Goal: Task Accomplishment & Management: Complete application form

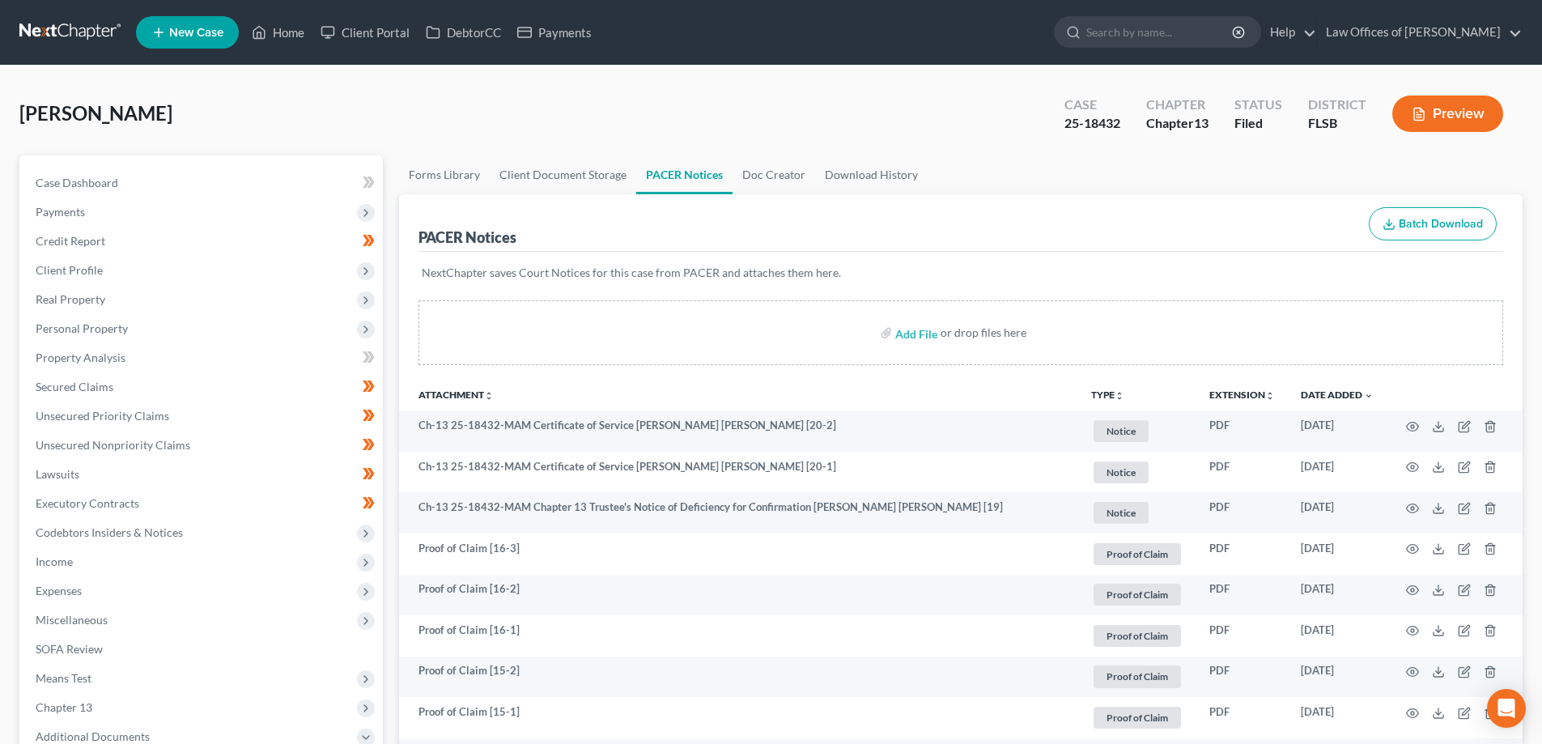
click at [77, 25] on link at bounding box center [71, 32] width 104 height 29
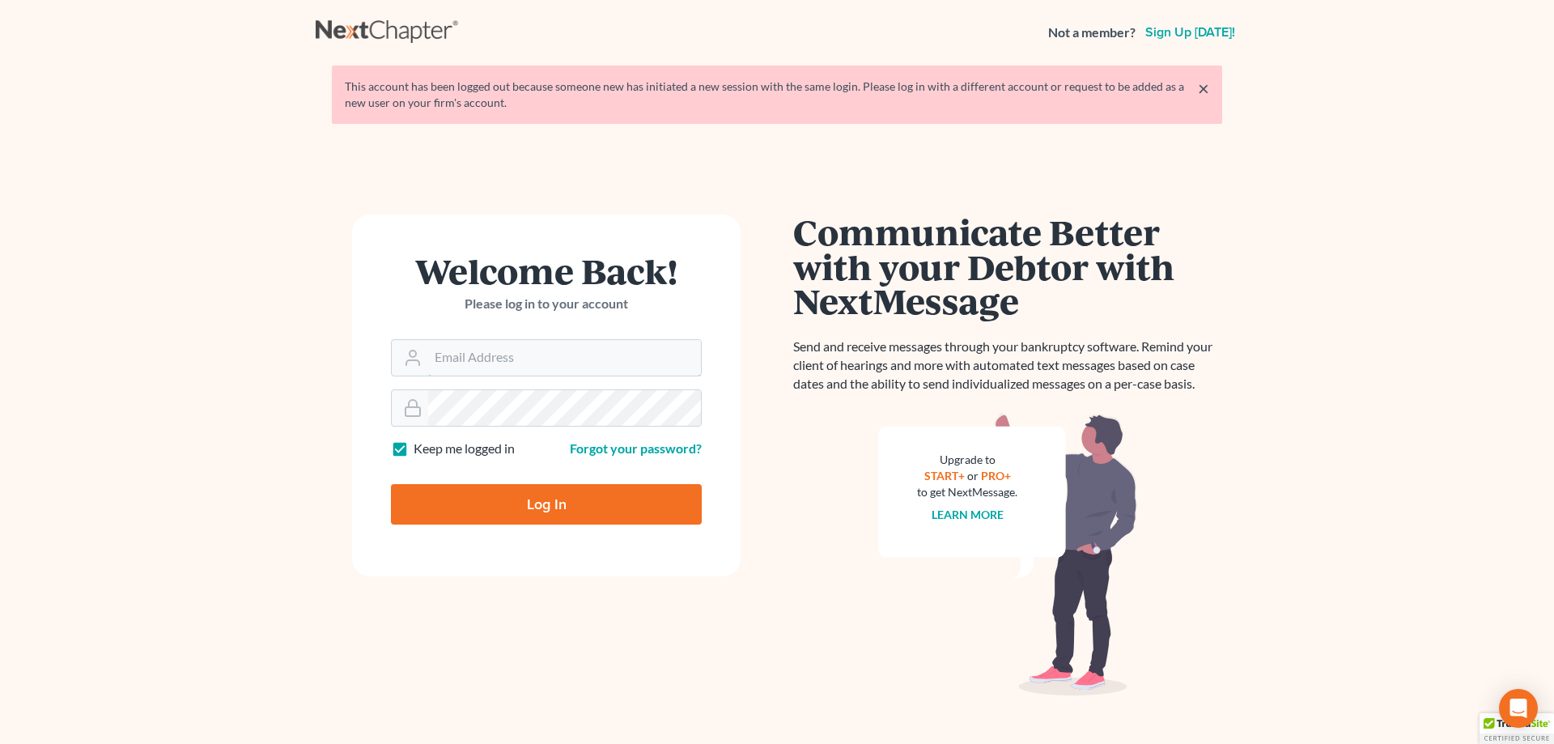
type input "[EMAIL_ADDRESS][DOMAIN_NAME]"
click at [563, 490] on input "Log In" at bounding box center [546, 504] width 311 height 40
type input "Thinking..."
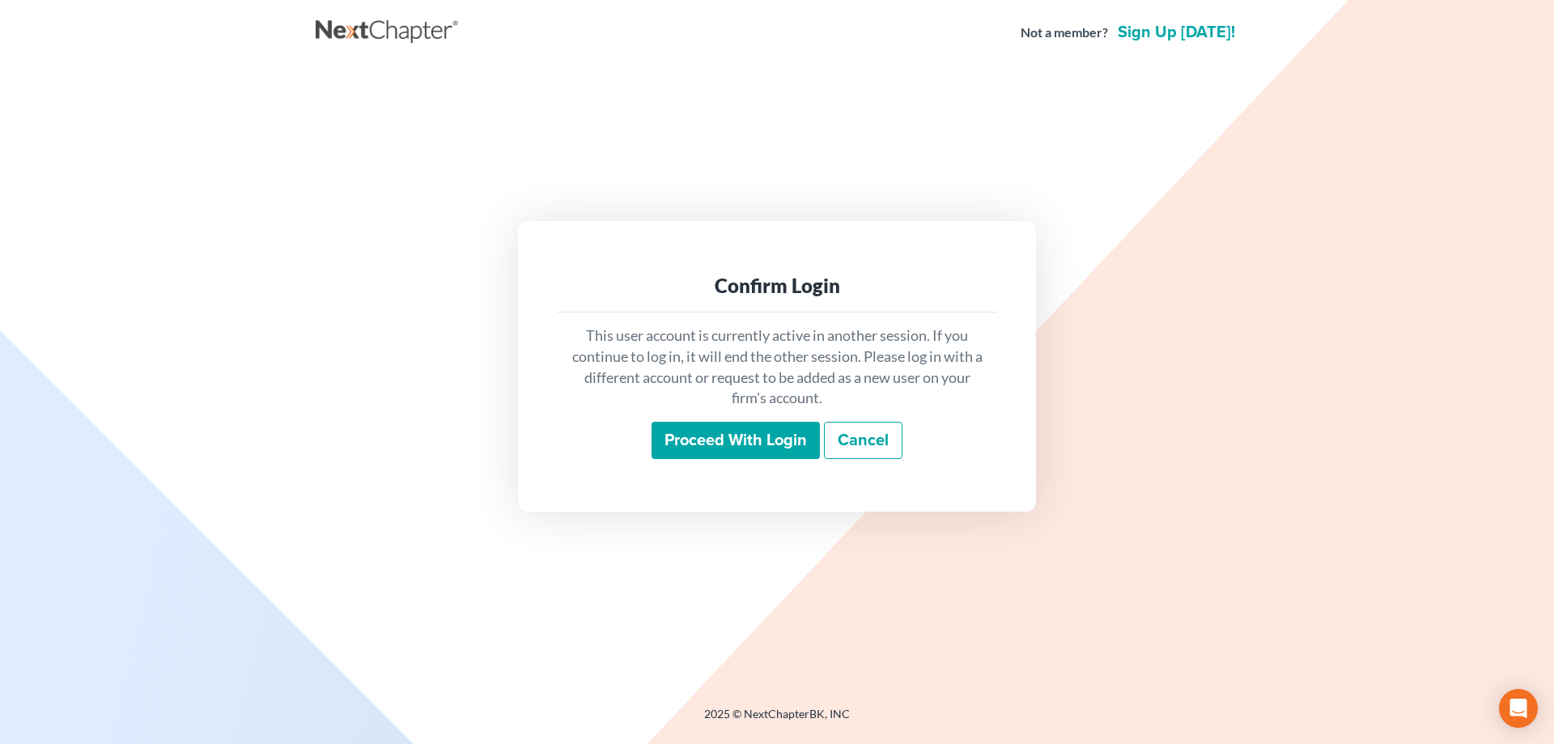
click at [714, 431] on input "Proceed with login" at bounding box center [736, 440] width 168 height 37
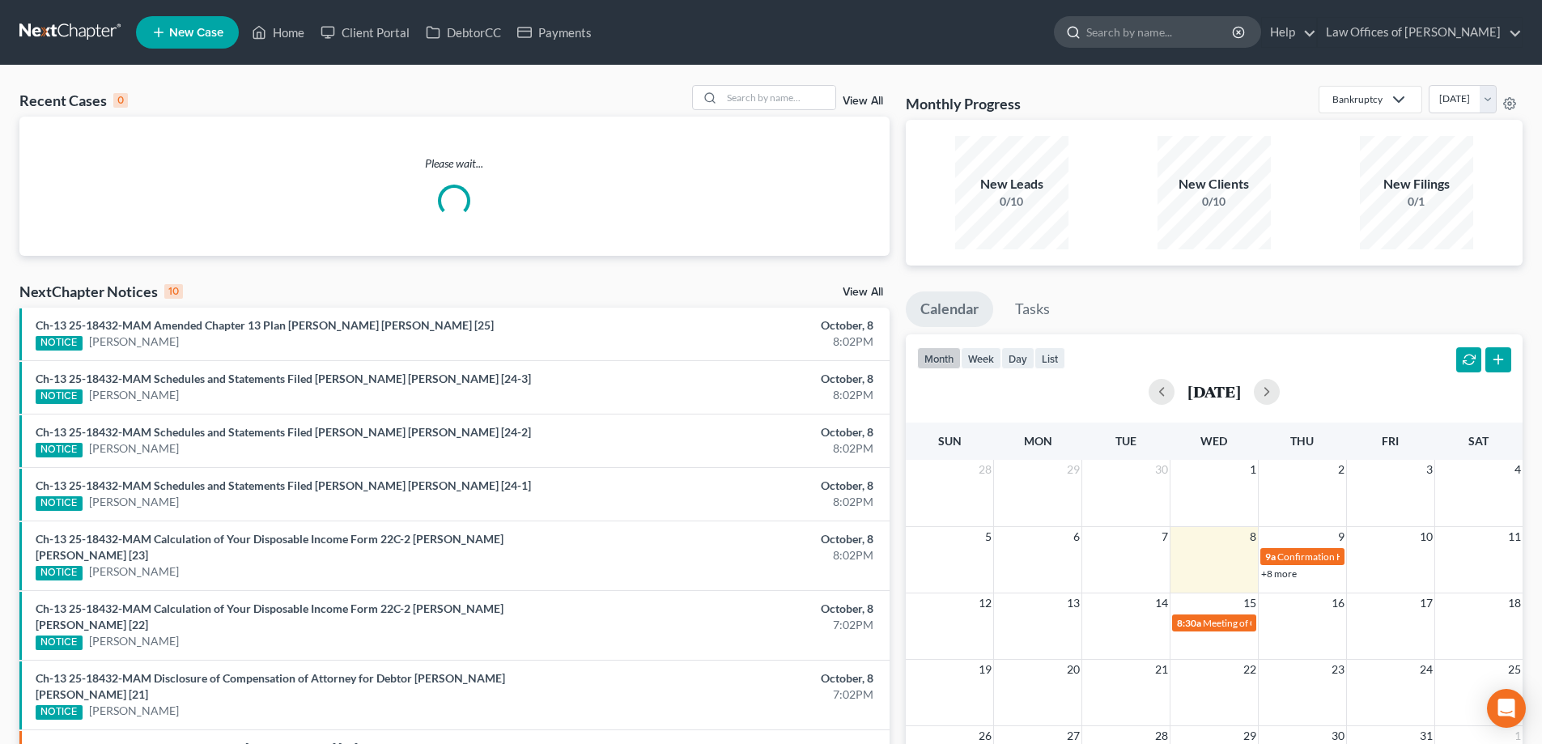
click at [1219, 28] on input "search" at bounding box center [1160, 32] width 148 height 30
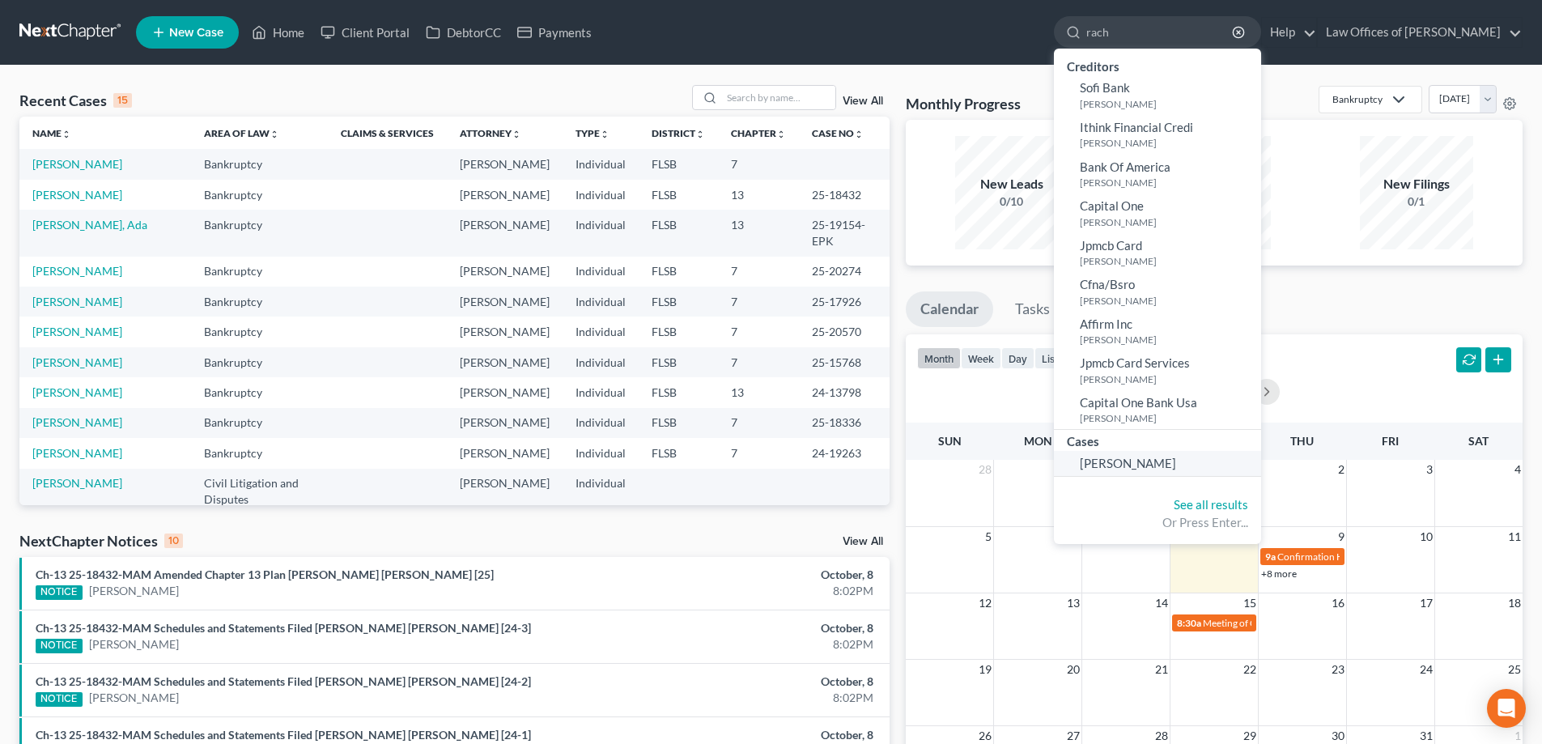
type input "rach"
click at [1150, 462] on span "[PERSON_NAME]" at bounding box center [1128, 463] width 96 height 15
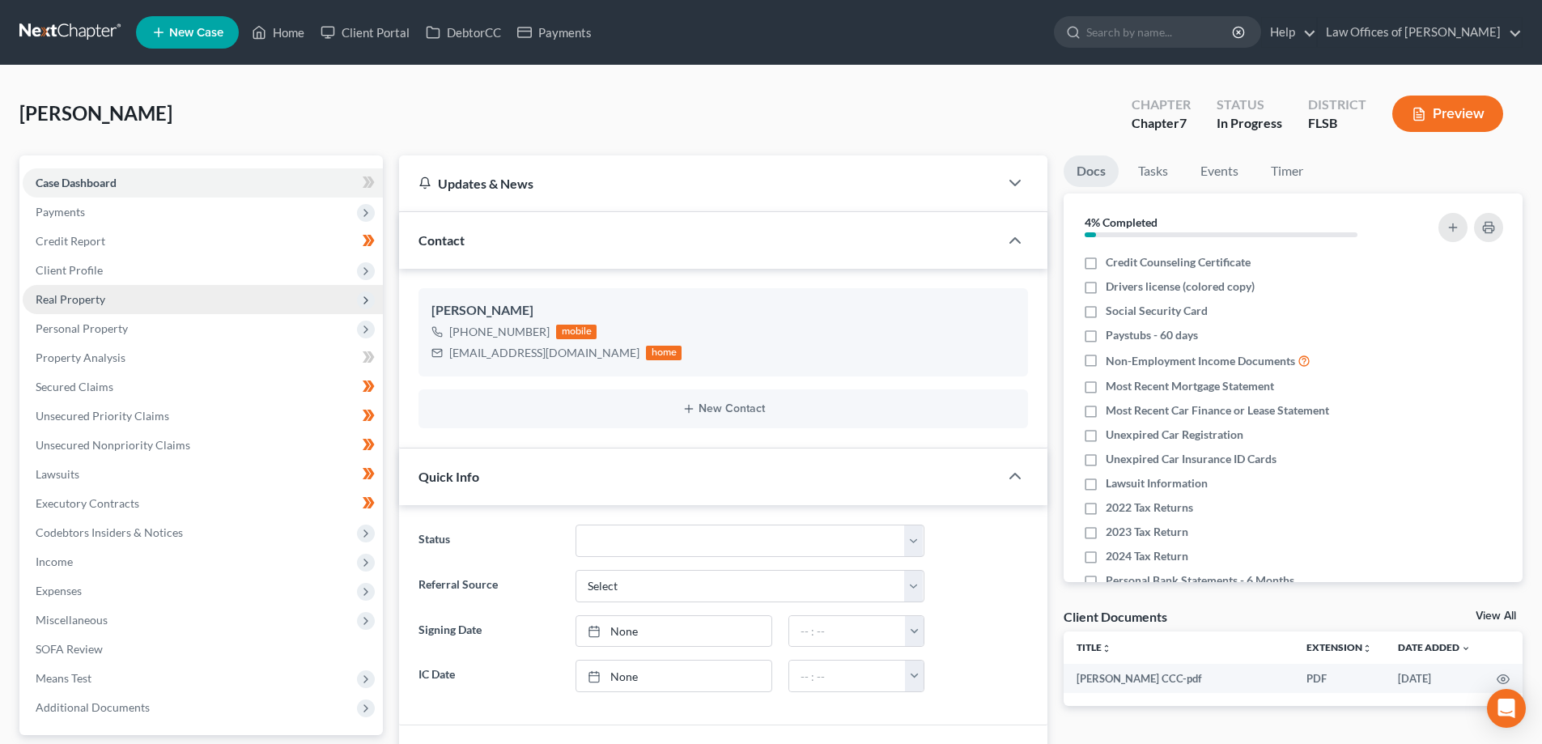
click at [73, 298] on span "Real Property" at bounding box center [71, 299] width 70 height 14
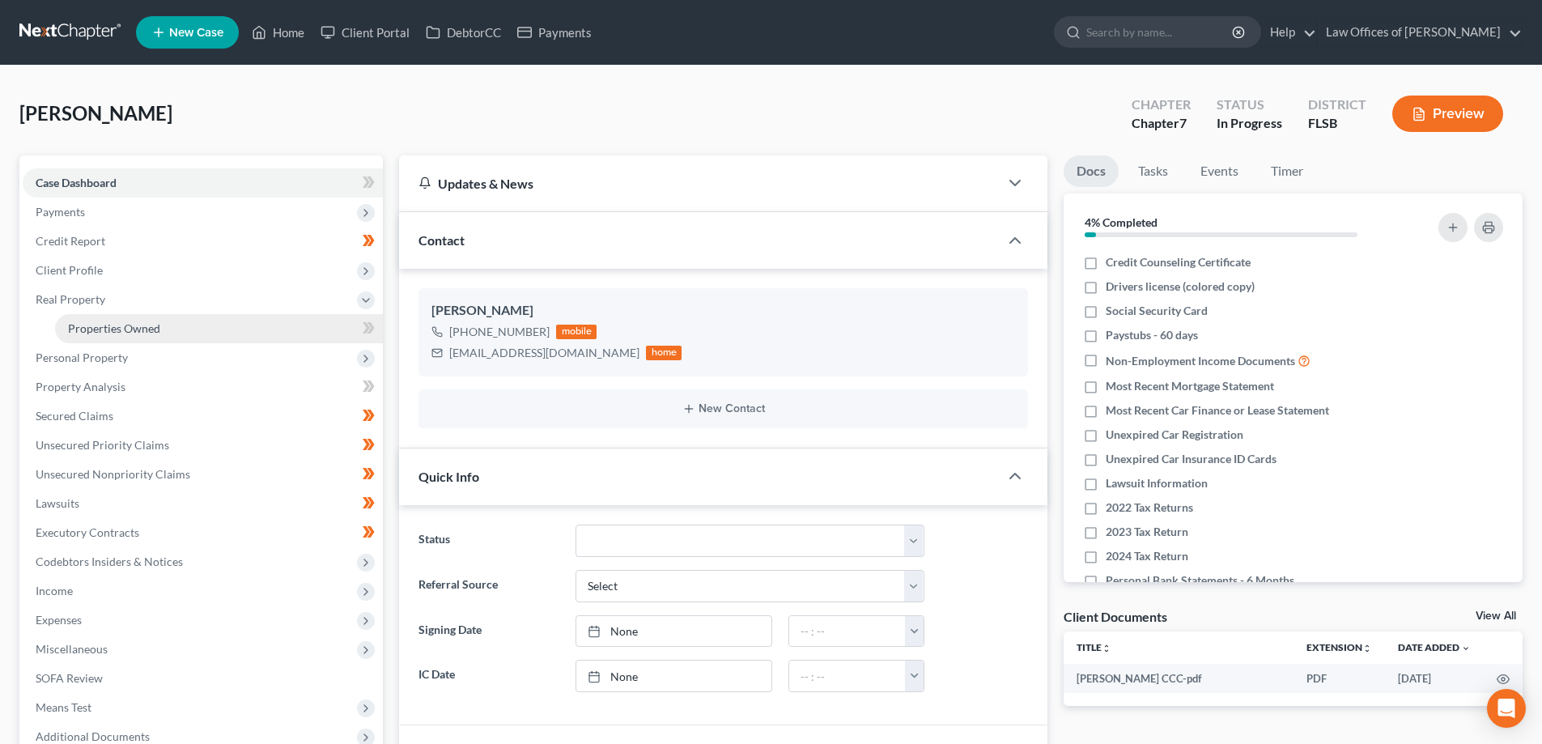
click at [128, 329] on span "Properties Owned" at bounding box center [114, 328] width 92 height 14
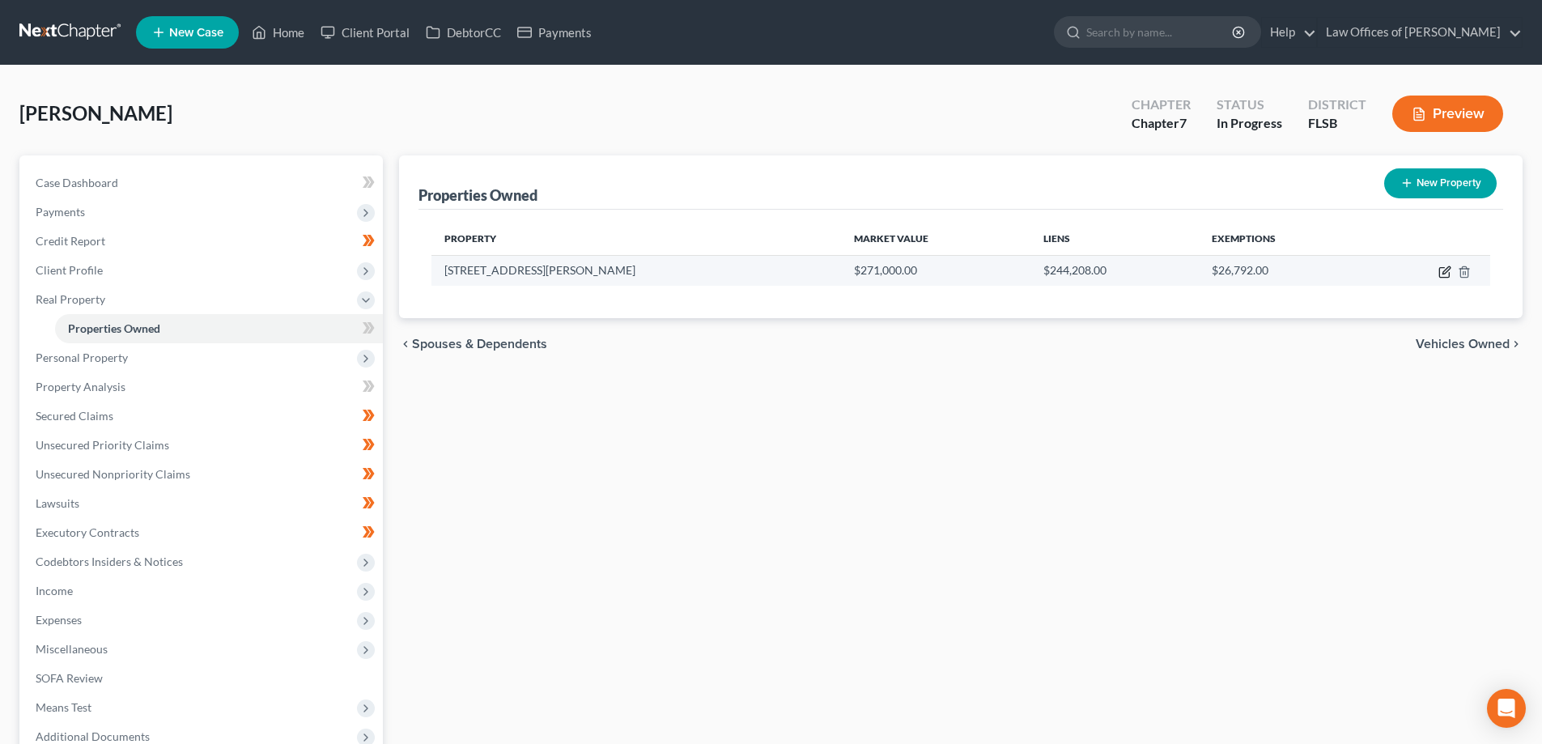
click at [1444, 272] on icon "button" at bounding box center [1445, 272] width 13 height 13
select select "9"
select select "0"
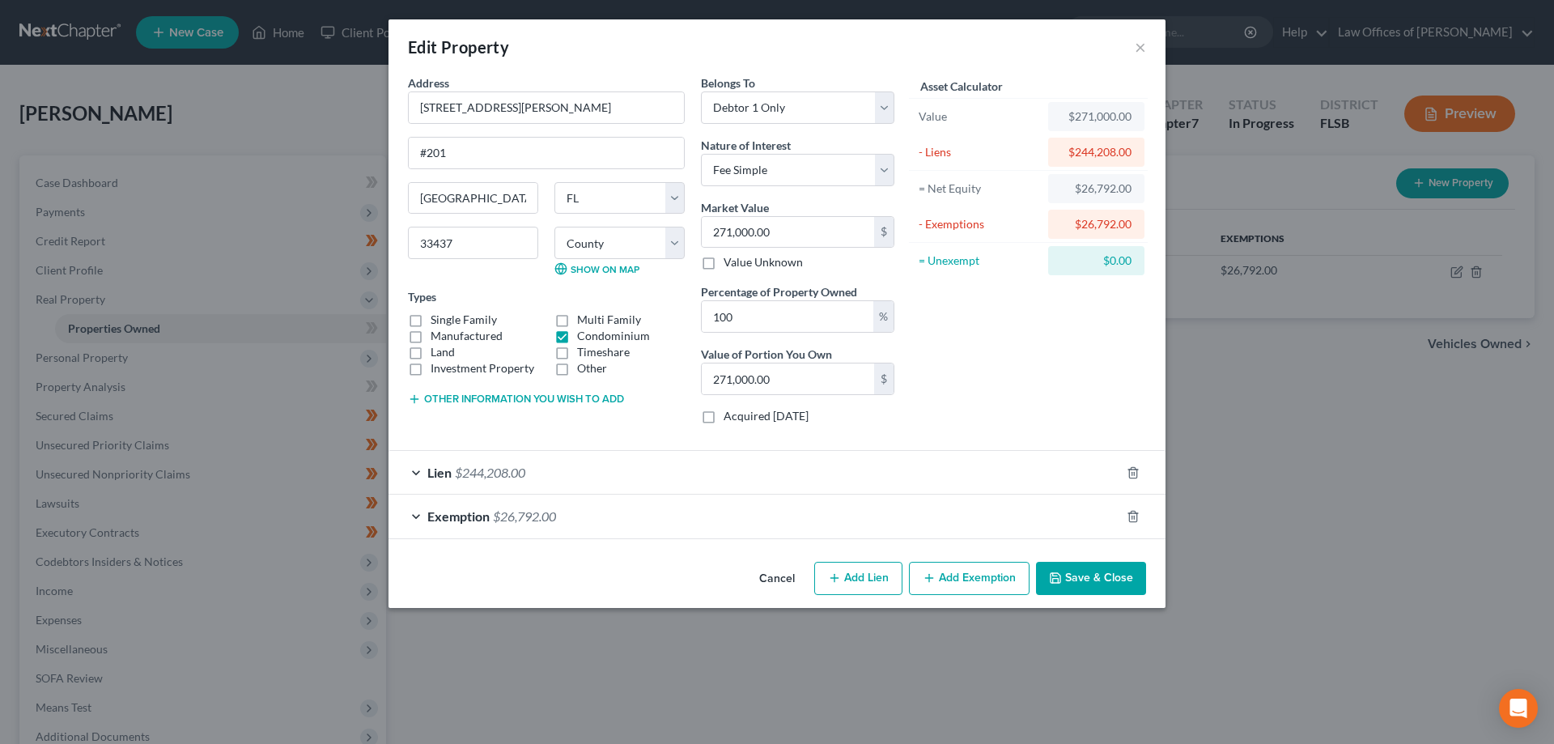
click at [1326, 447] on div "Edit Property × Address * 9807 Pavarotti Terr. #201 Boynton Beach State AL AK A…" at bounding box center [777, 372] width 1554 height 744
click at [1145, 48] on div "Edit Property ×" at bounding box center [777, 46] width 777 height 55
click at [1141, 45] on button "×" at bounding box center [1140, 46] width 11 height 19
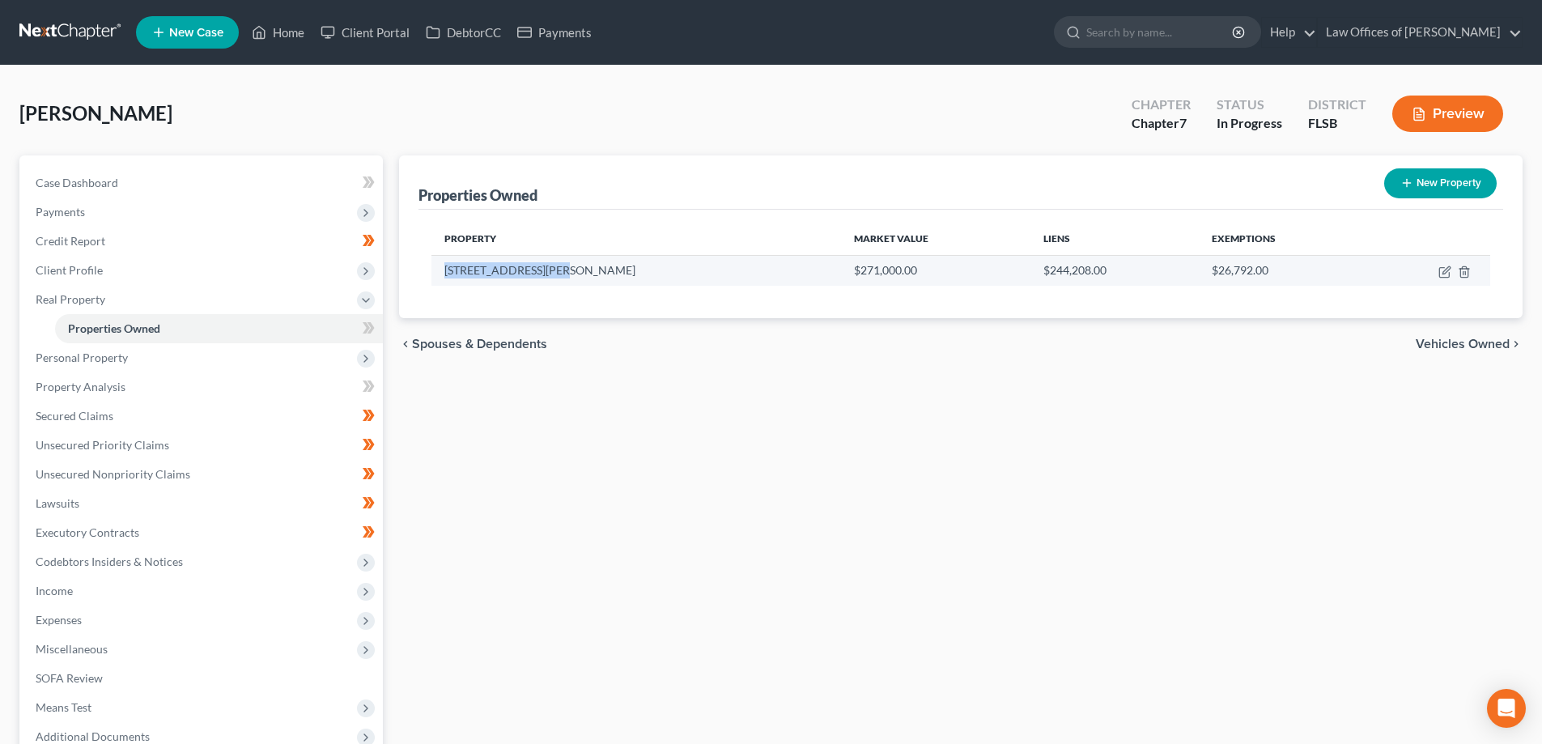
drag, startPoint x: 445, startPoint y: 276, endPoint x: 547, endPoint y: 273, distance: 102.1
click at [547, 273] on td "9807 Pavarotti Terr." at bounding box center [636, 270] width 410 height 31
copy td "9807 Pavarotti Terr."
click at [1444, 274] on icon "button" at bounding box center [1445, 272] width 13 height 13
select select "9"
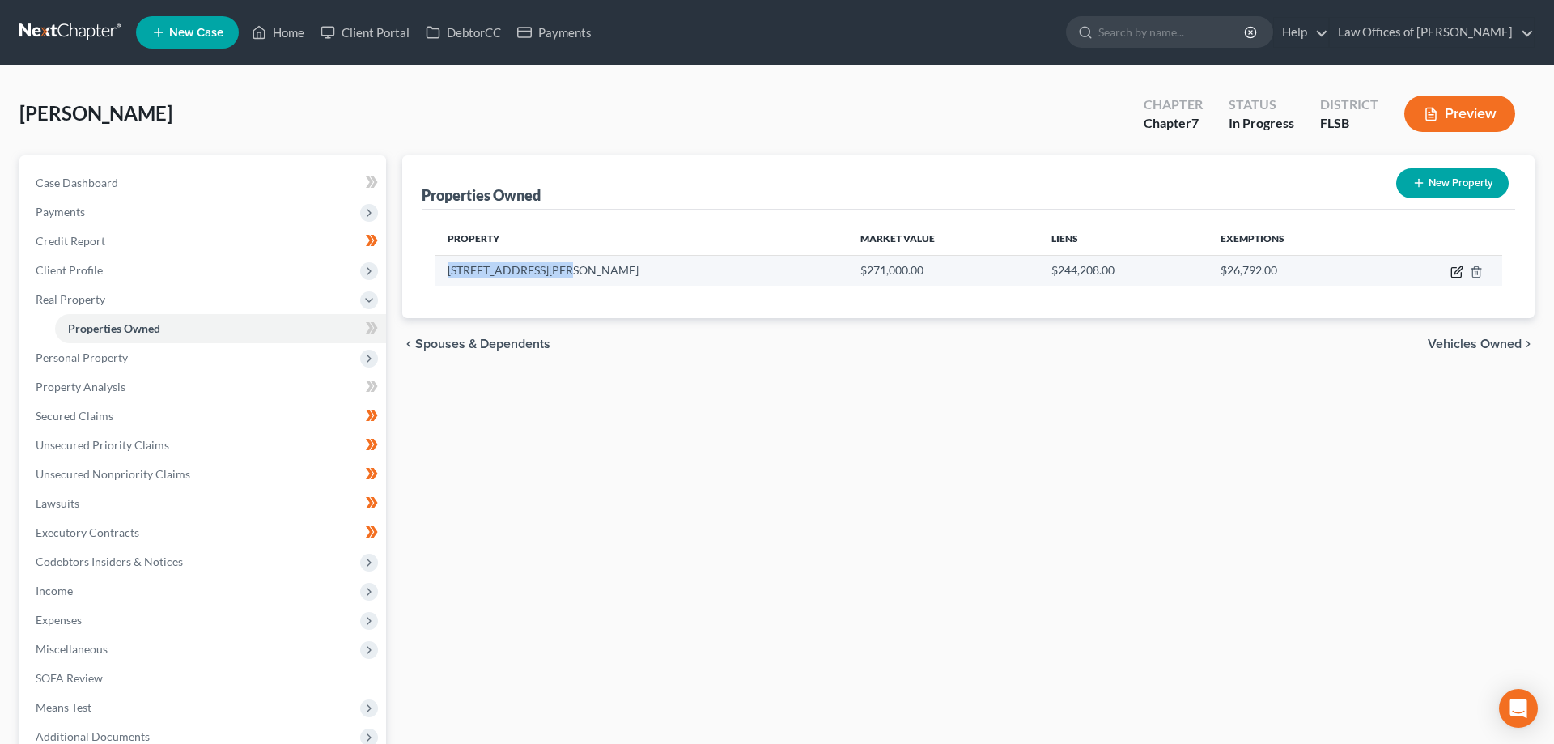
select select "49"
select select "0"
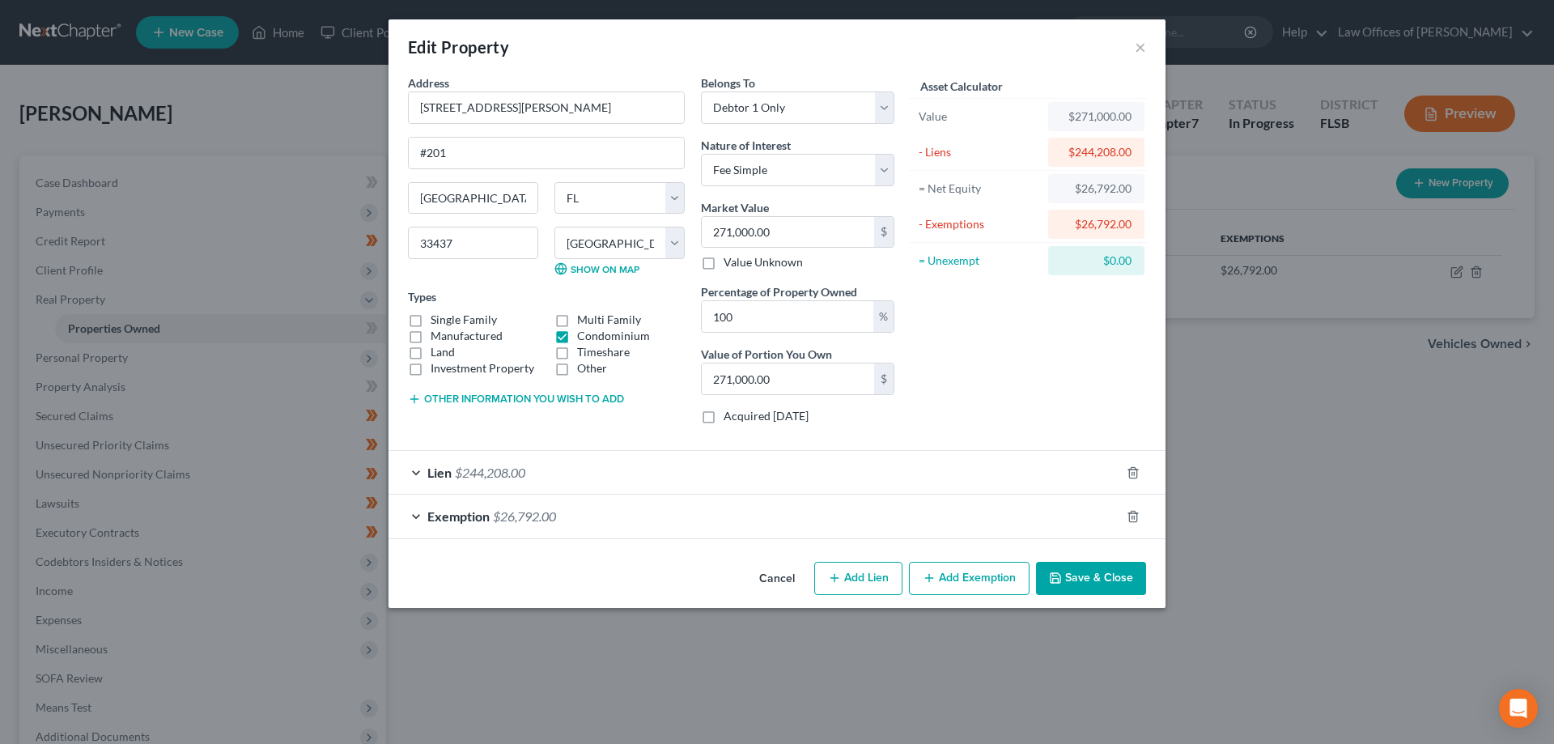
click at [1091, 583] on button "Save & Close" at bounding box center [1091, 579] width 110 height 34
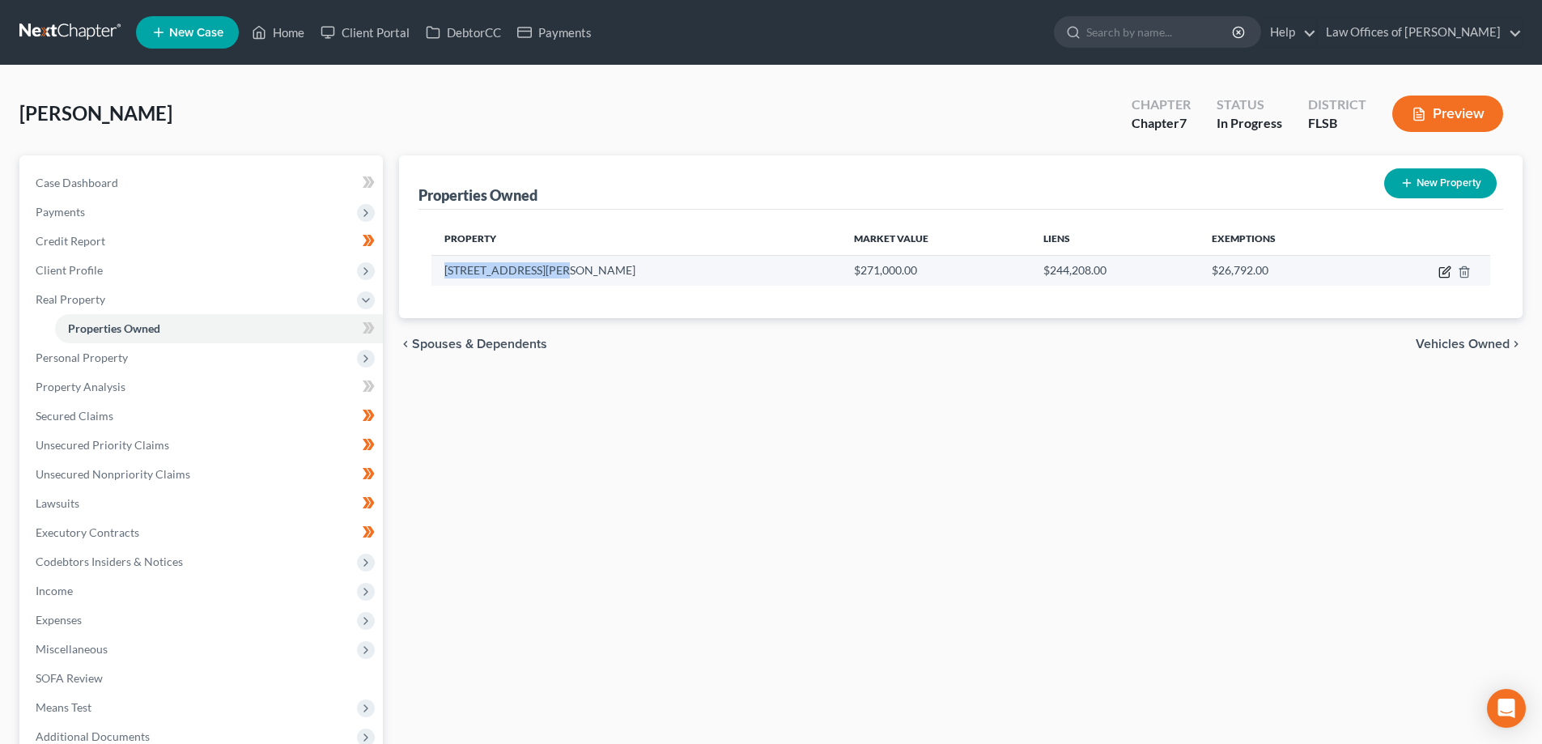
click at [1442, 273] on icon "button" at bounding box center [1445, 272] width 13 height 13
select select "9"
select select "49"
select select "0"
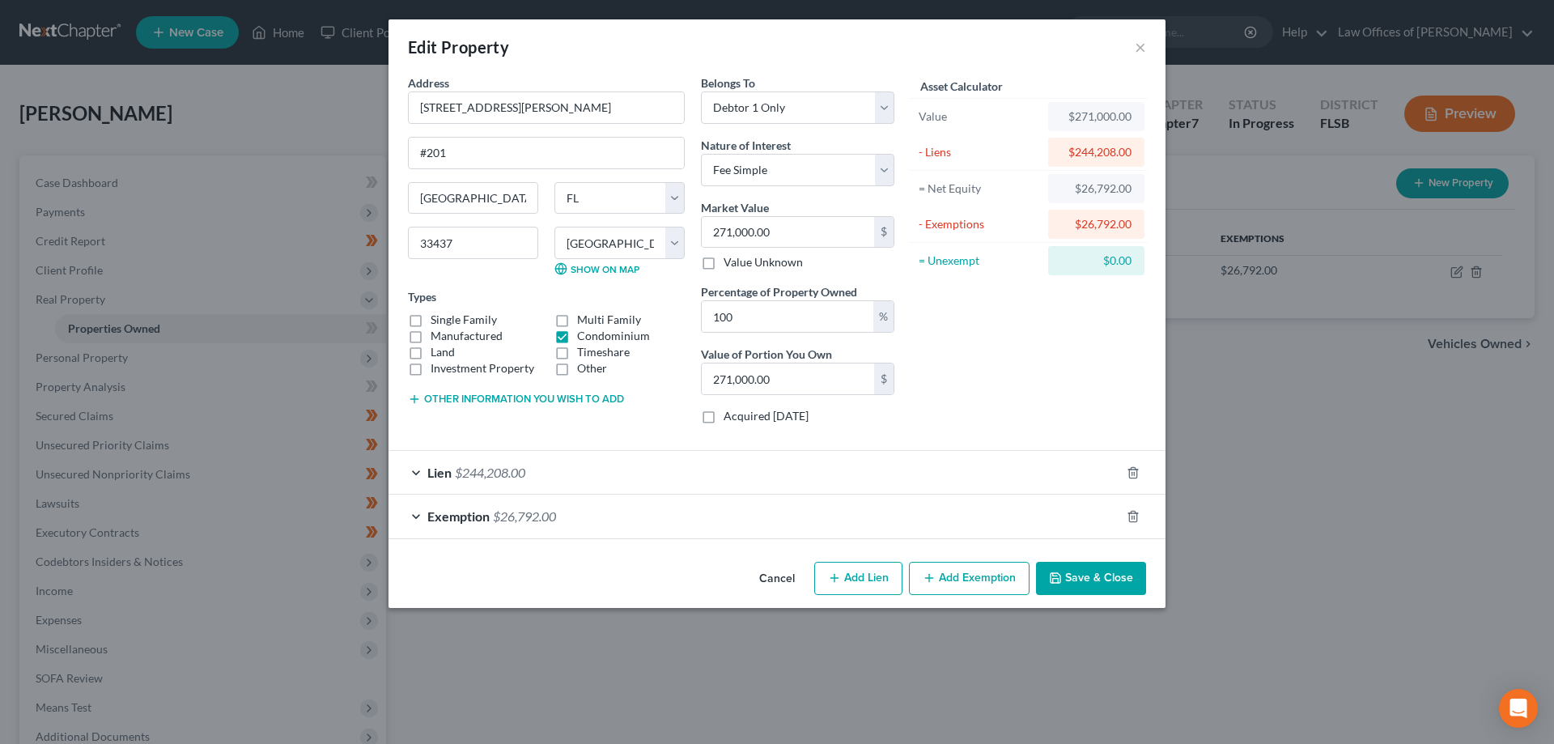
click at [1107, 580] on button "Save & Close" at bounding box center [1091, 579] width 110 height 34
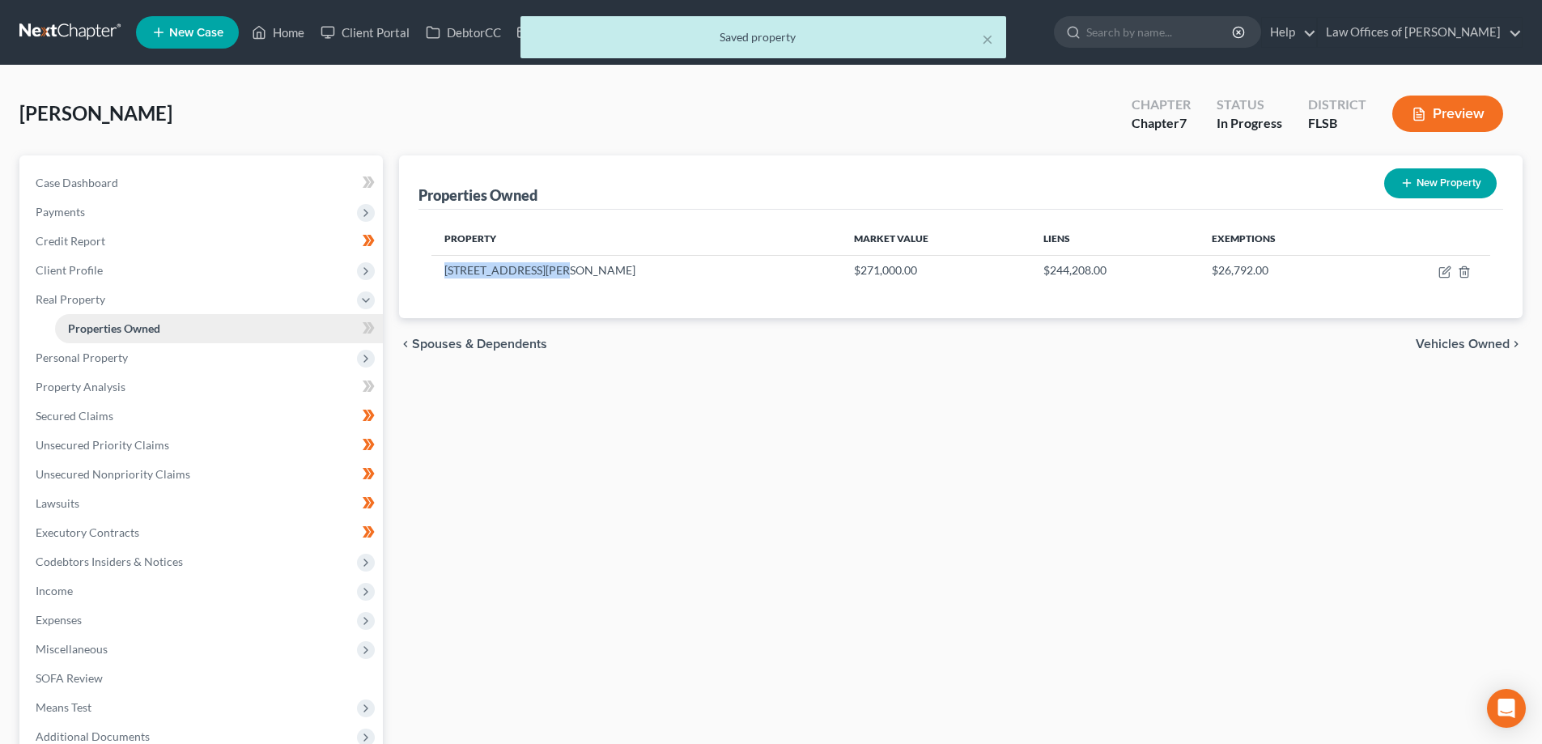
click at [349, 329] on link "Properties Owned" at bounding box center [219, 328] width 328 height 29
click at [282, 352] on span "Personal Property" at bounding box center [203, 357] width 360 height 29
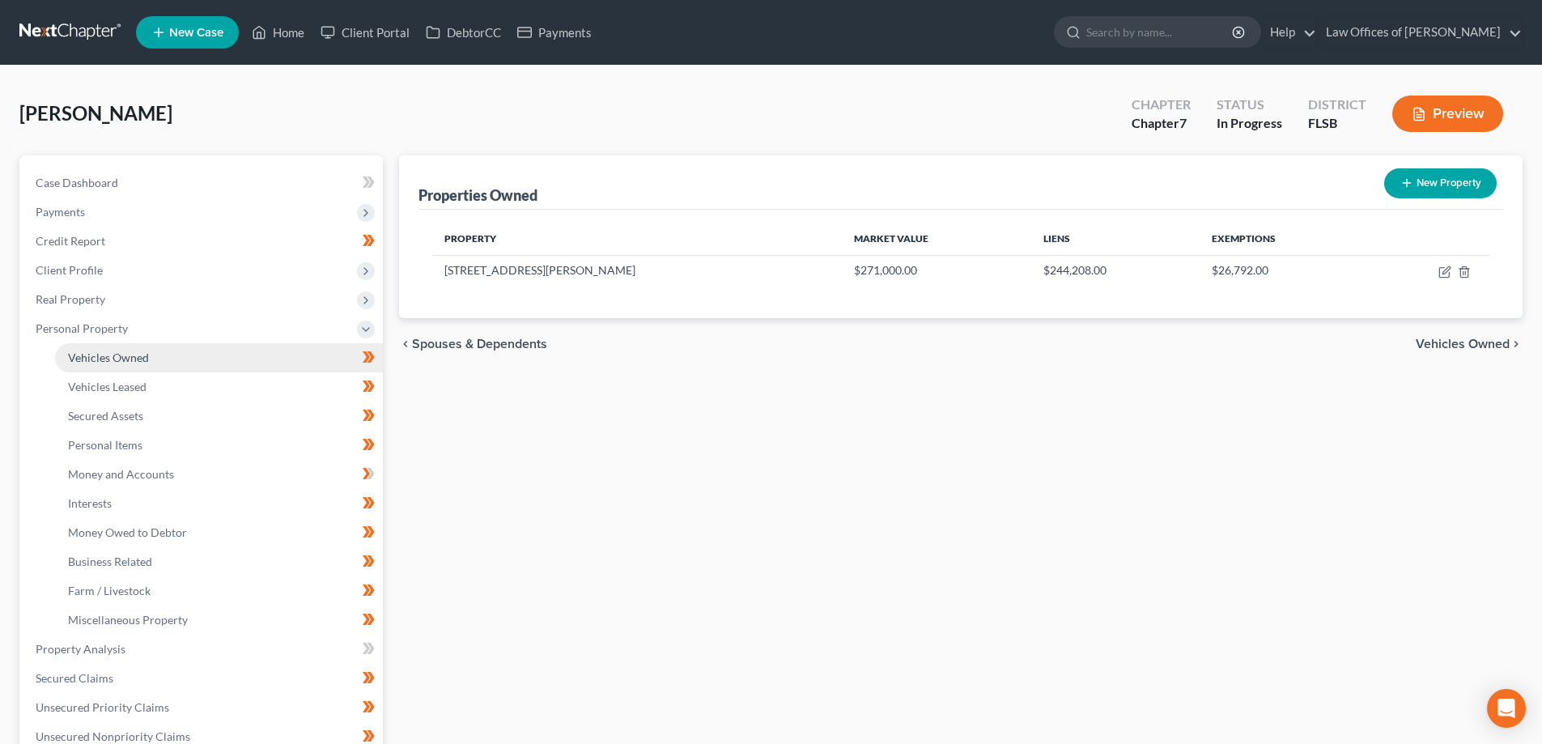
click at [110, 361] on span "Vehicles Owned" at bounding box center [108, 358] width 81 height 14
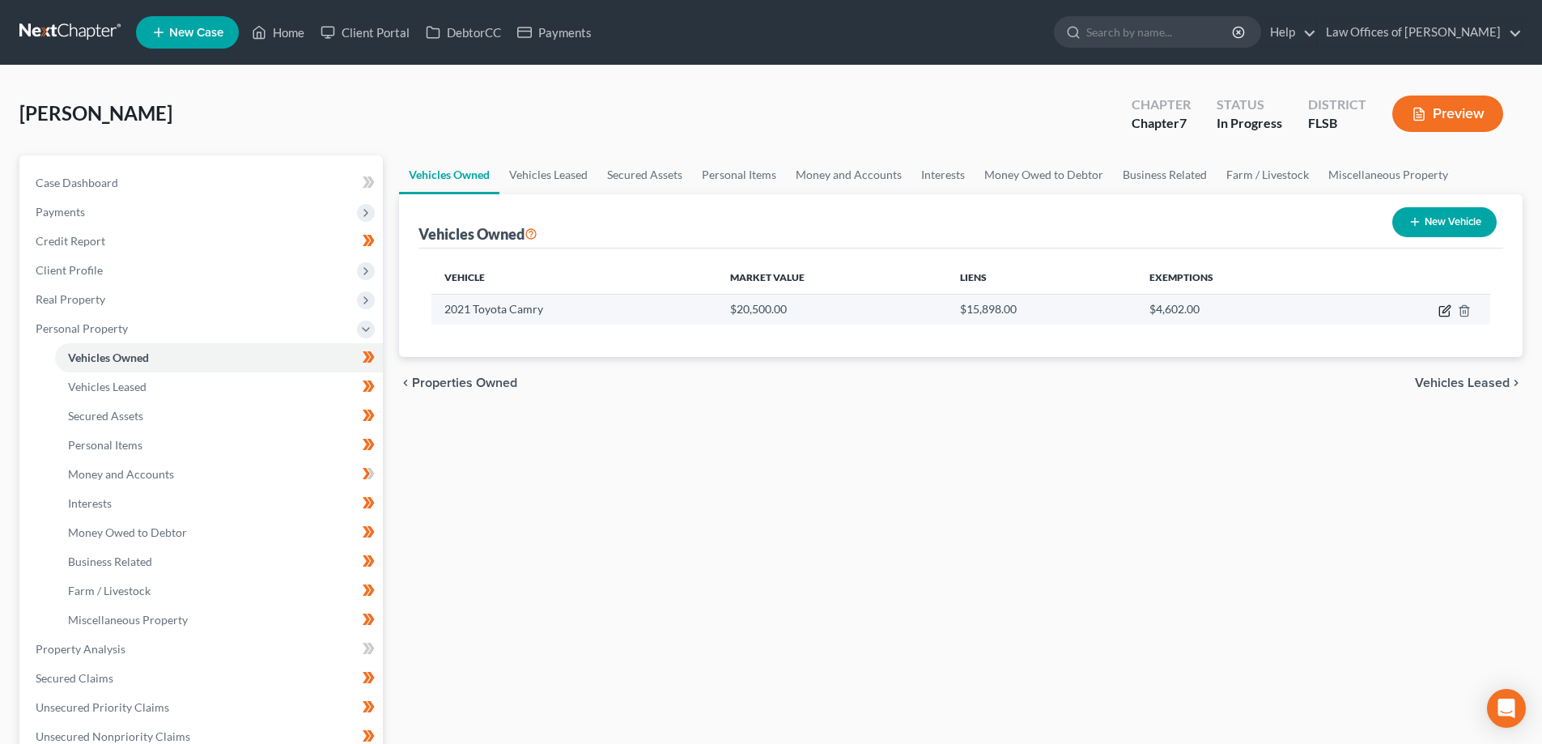
click at [1444, 307] on icon "button" at bounding box center [1444, 312] width 10 height 10
select select "0"
select select "5"
select select "3"
select select "0"
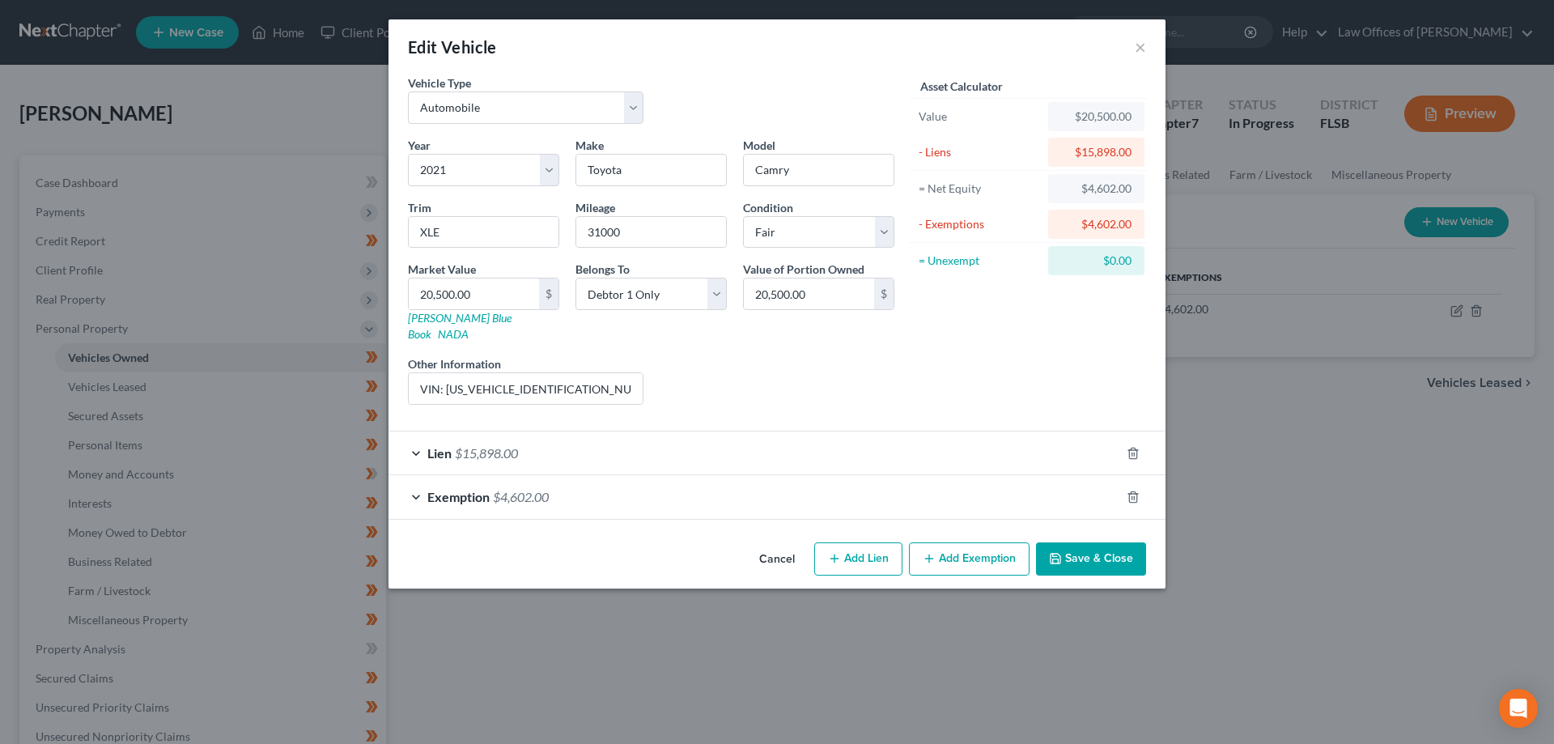
click at [1092, 544] on button "Save & Close" at bounding box center [1091, 559] width 110 height 34
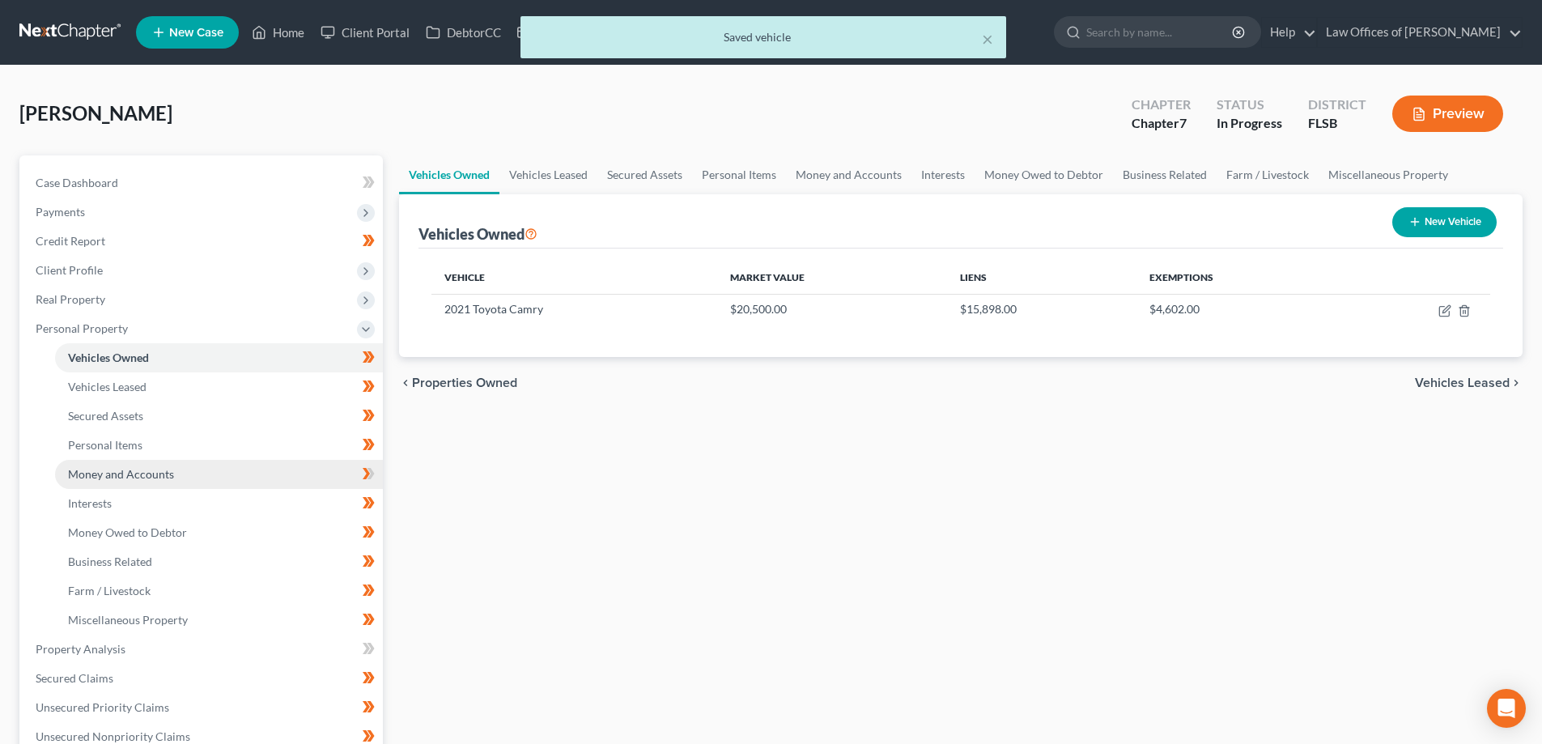
click at [130, 479] on span "Money and Accounts" at bounding box center [121, 474] width 106 height 14
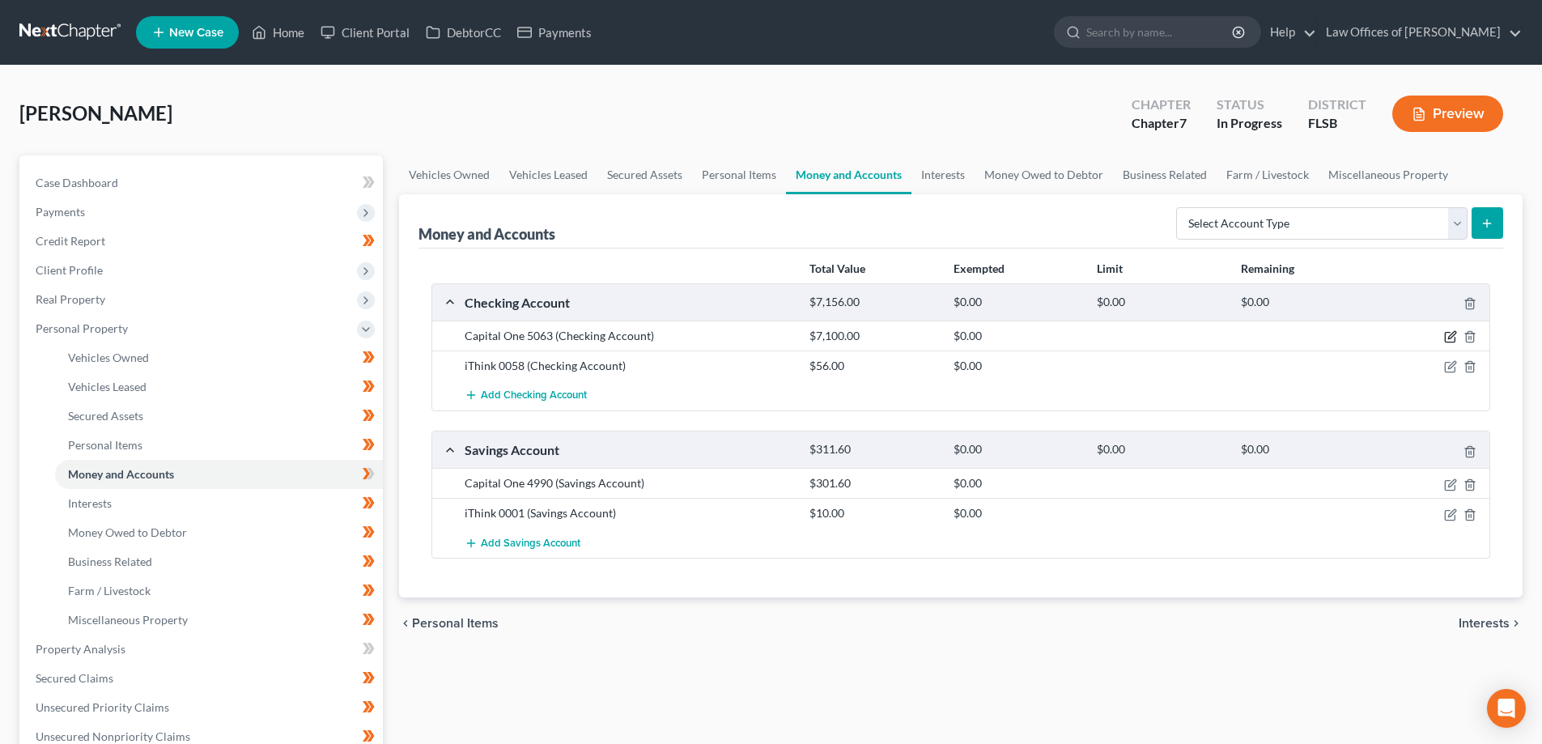
click at [1447, 337] on icon "button" at bounding box center [1450, 336] width 13 height 13
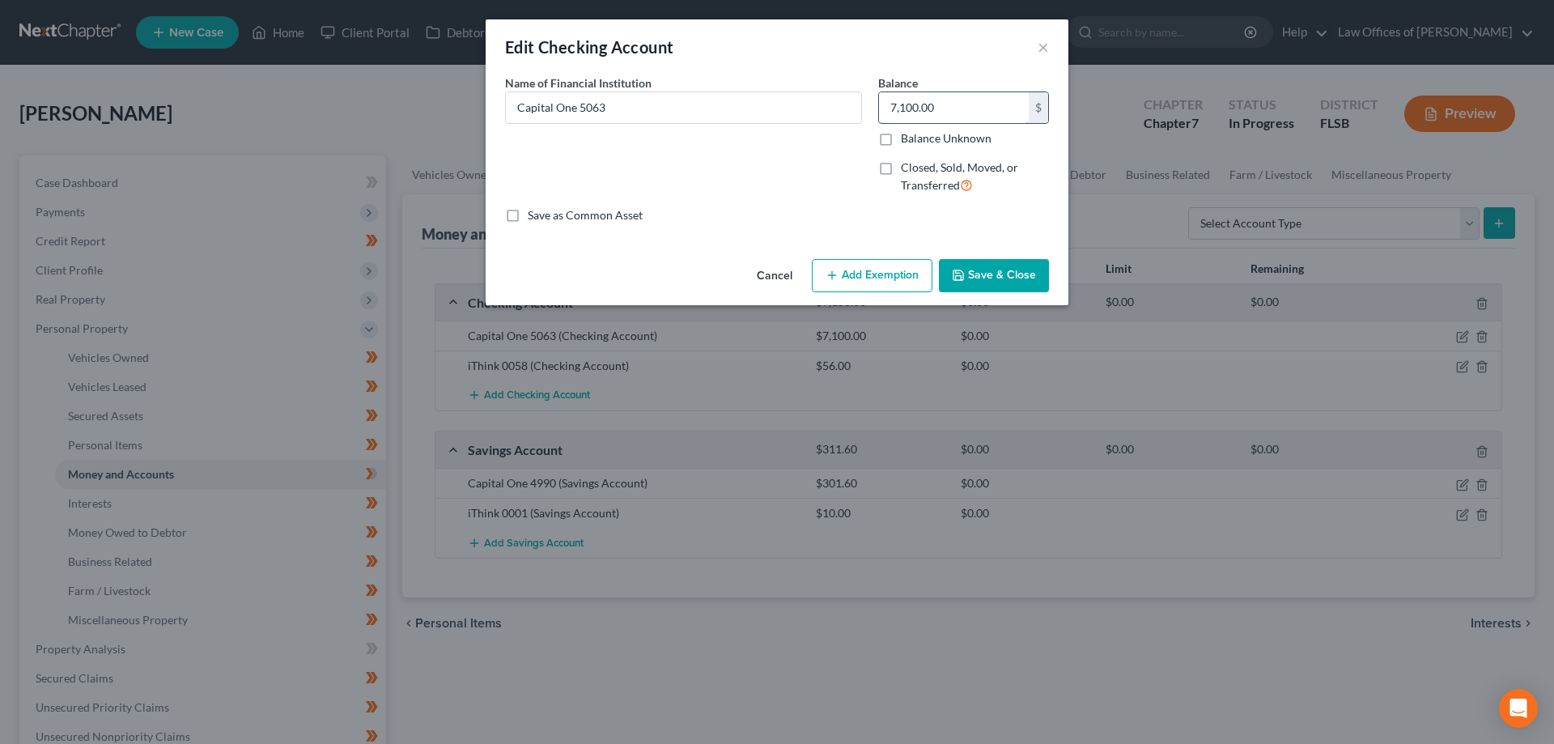
click at [967, 102] on input "7,100.00" at bounding box center [954, 107] width 150 height 31
type input "1,300.00"
click at [1005, 279] on button "Save & Close" at bounding box center [994, 276] width 110 height 34
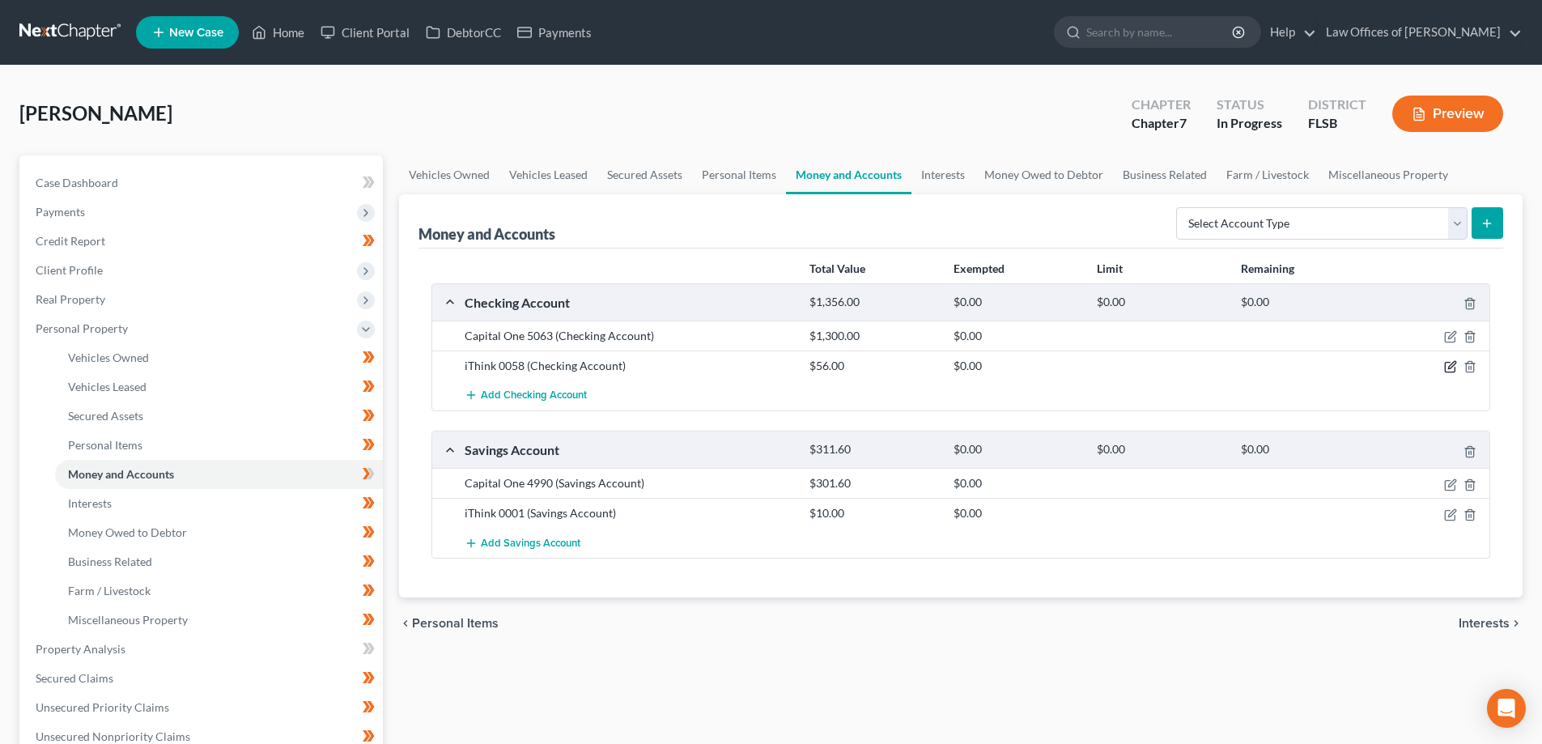
click at [1456, 368] on icon "button" at bounding box center [1450, 366] width 13 height 13
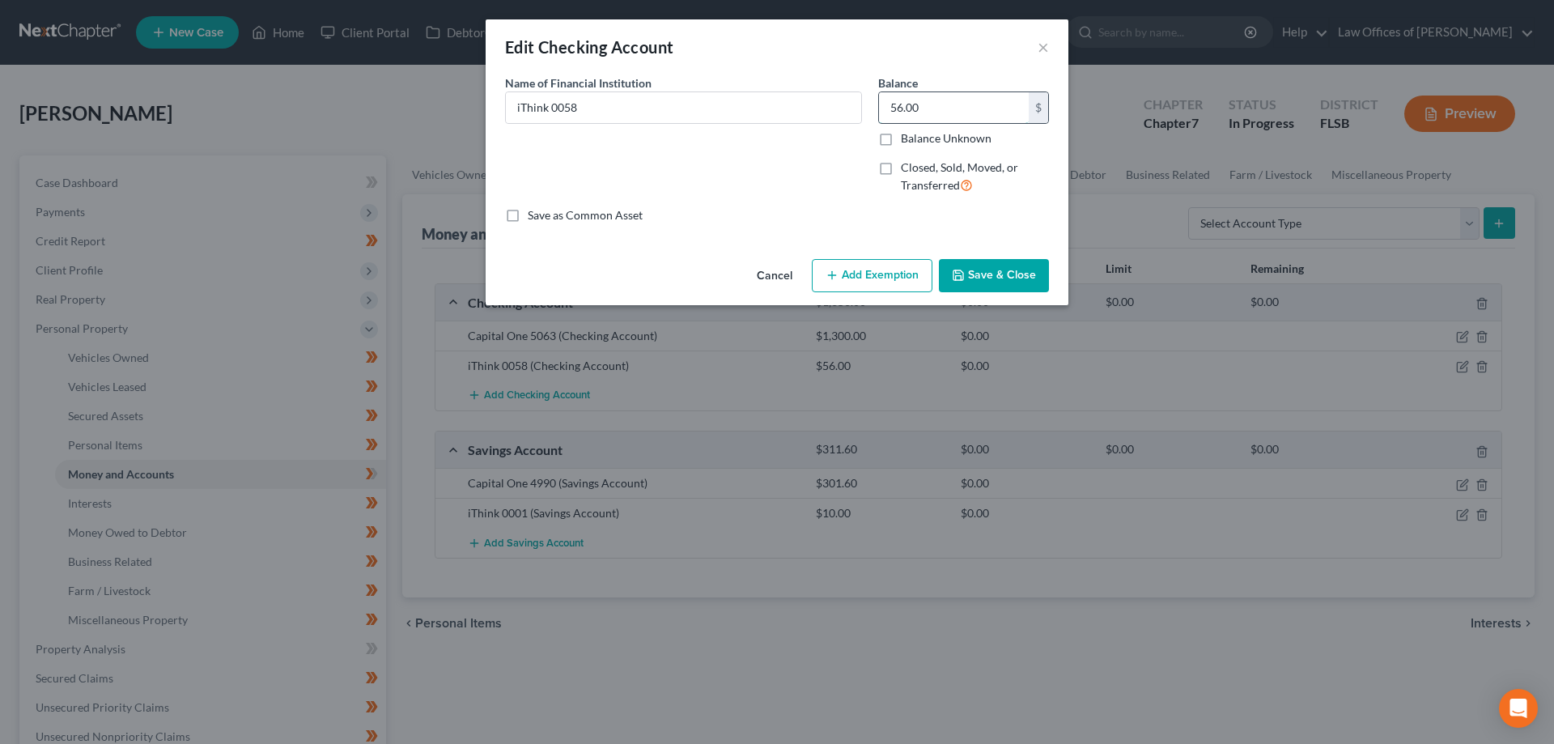
click at [941, 107] on input "56.00" at bounding box center [954, 107] width 150 height 31
type input "600.00"
click at [728, 216] on div "Save as Common Asset" at bounding box center [777, 215] width 544 height 16
click at [991, 272] on button "Save & Close" at bounding box center [994, 276] width 110 height 34
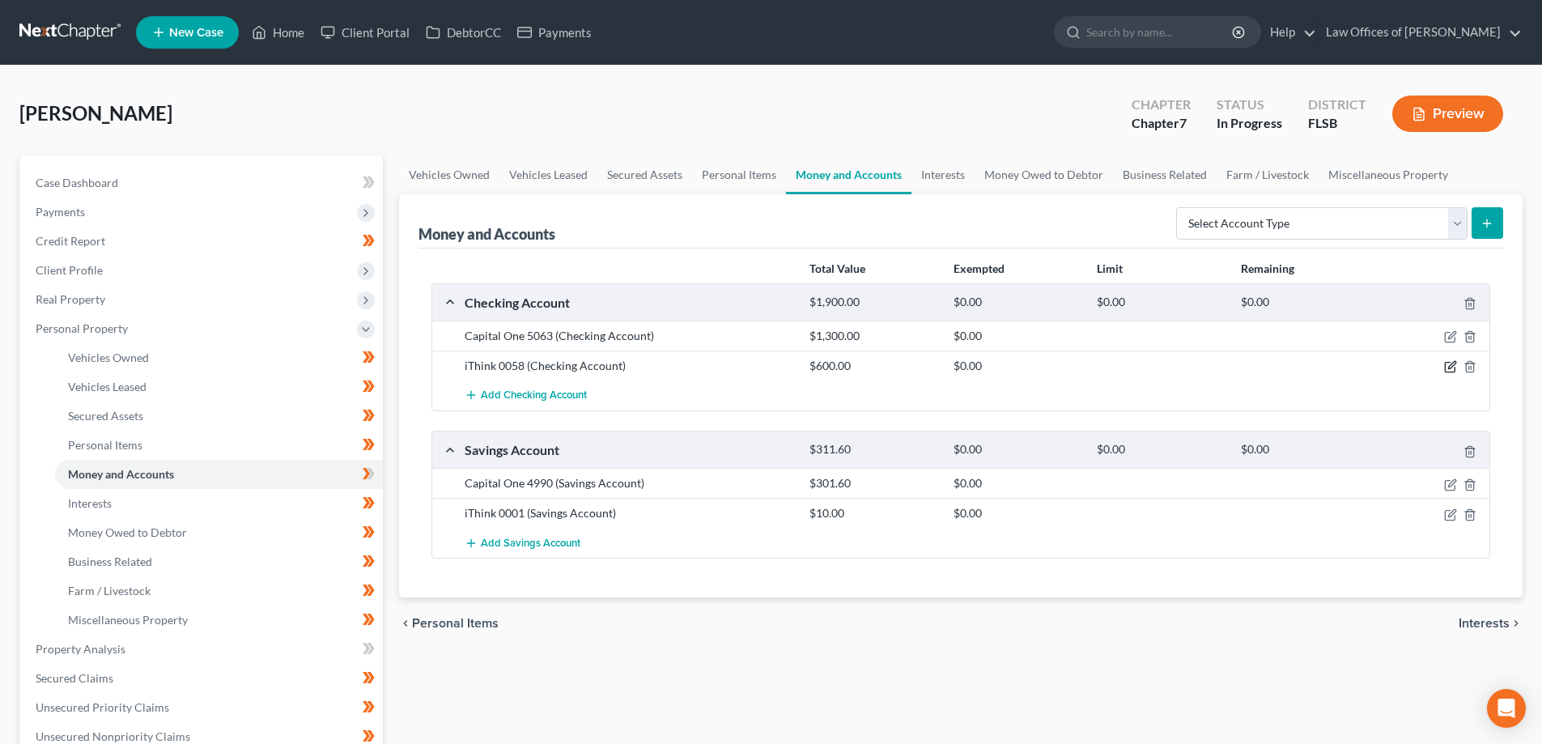
click at [1451, 367] on icon "button" at bounding box center [1450, 366] width 13 height 13
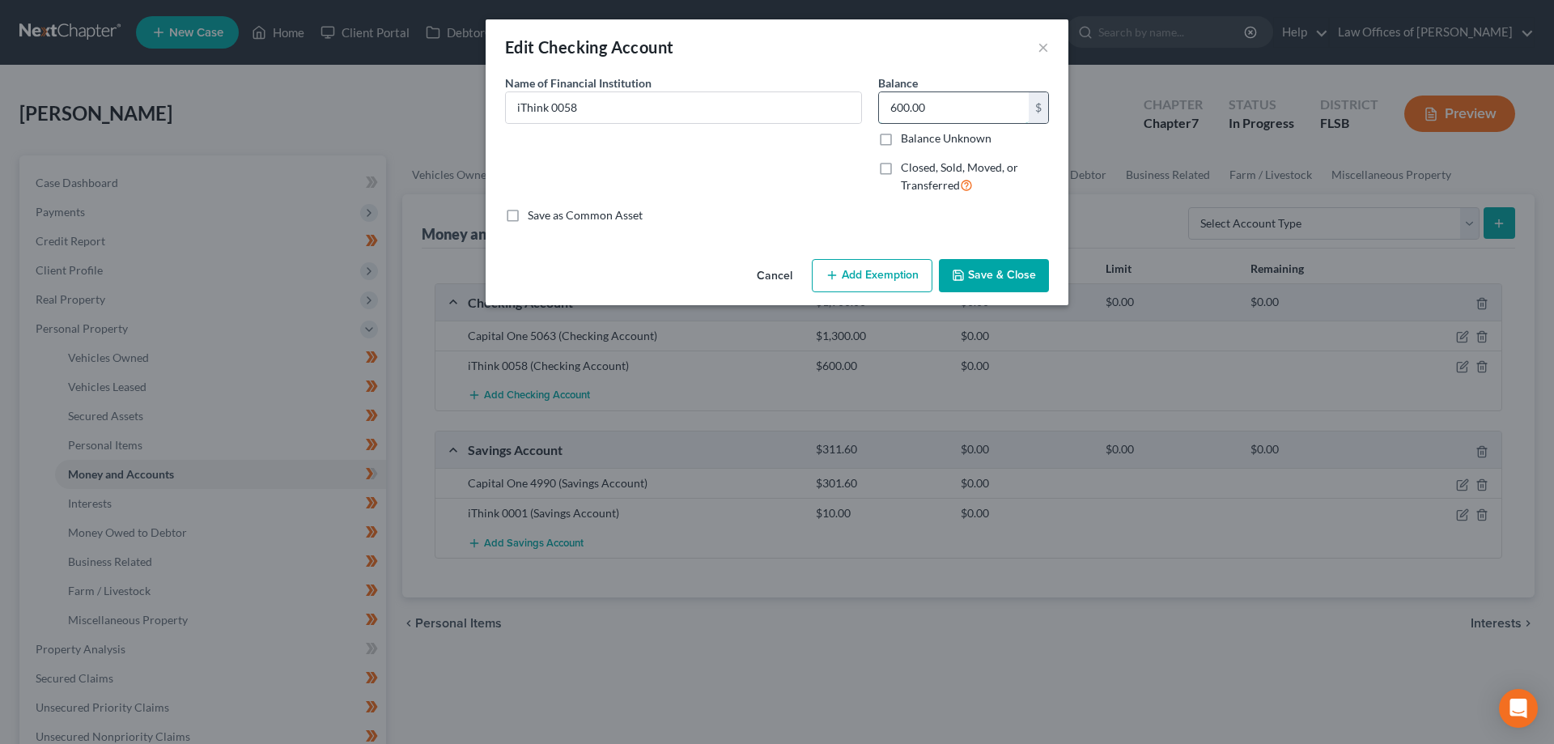
click at [955, 108] on input "600.00" at bounding box center [954, 107] width 150 height 31
type input "50.00"
click at [1012, 276] on button "Save & Close" at bounding box center [994, 276] width 110 height 34
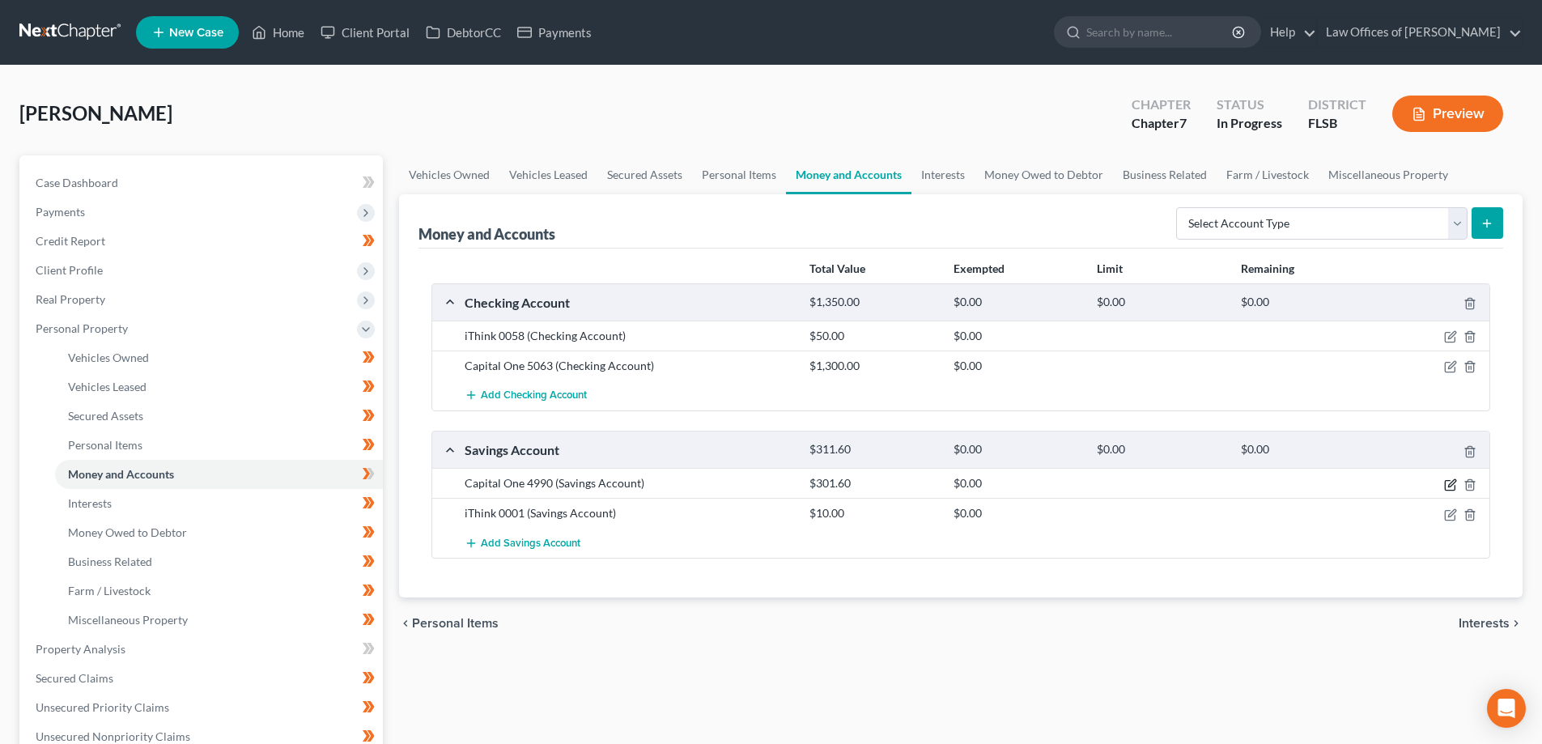
click at [1447, 483] on icon "button" at bounding box center [1450, 484] width 13 height 13
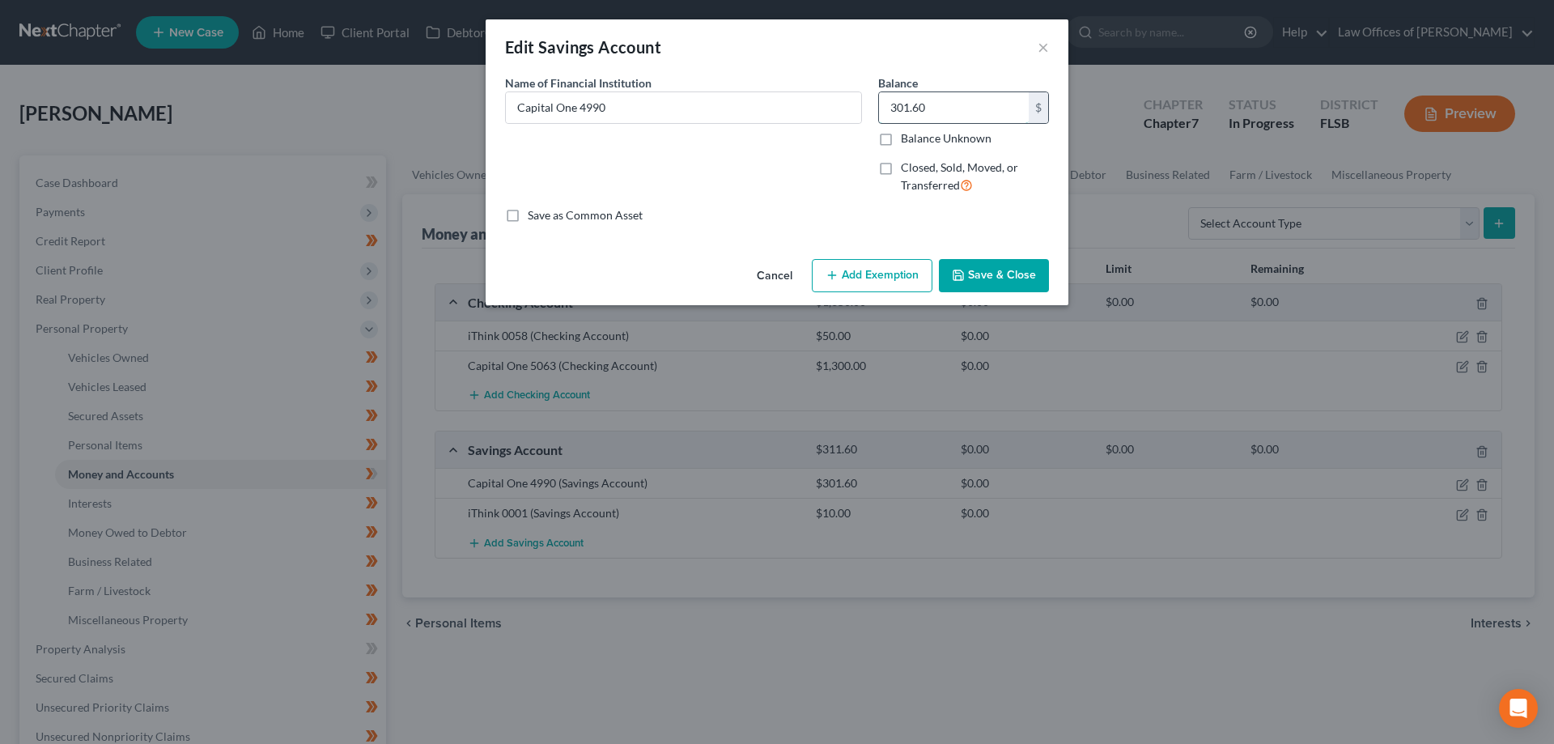
click at [941, 117] on input "301.60" at bounding box center [954, 107] width 150 height 31
type input "600.00"
click at [999, 285] on button "Save & Close" at bounding box center [994, 276] width 110 height 34
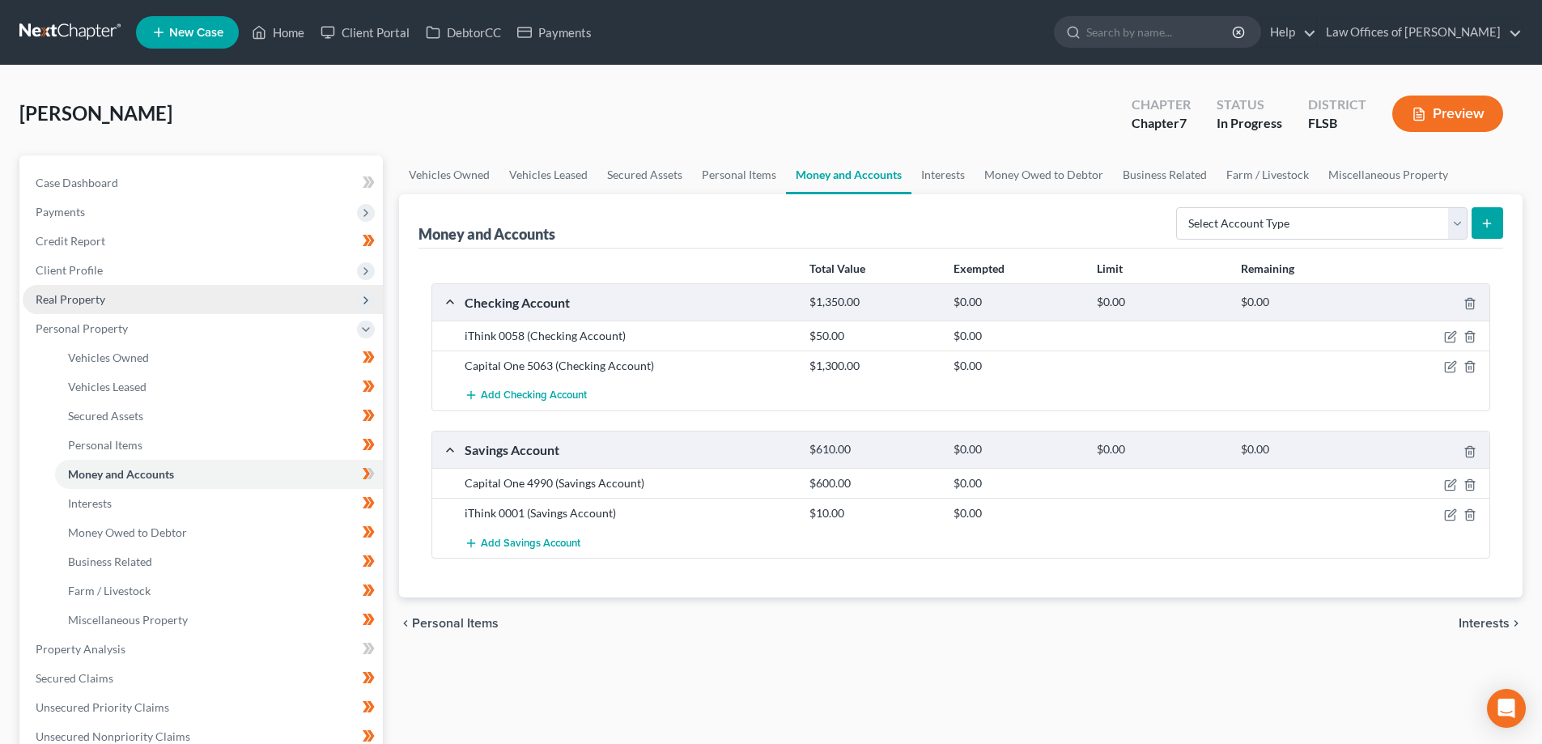
click at [80, 304] on span "Real Property" at bounding box center [71, 299] width 70 height 14
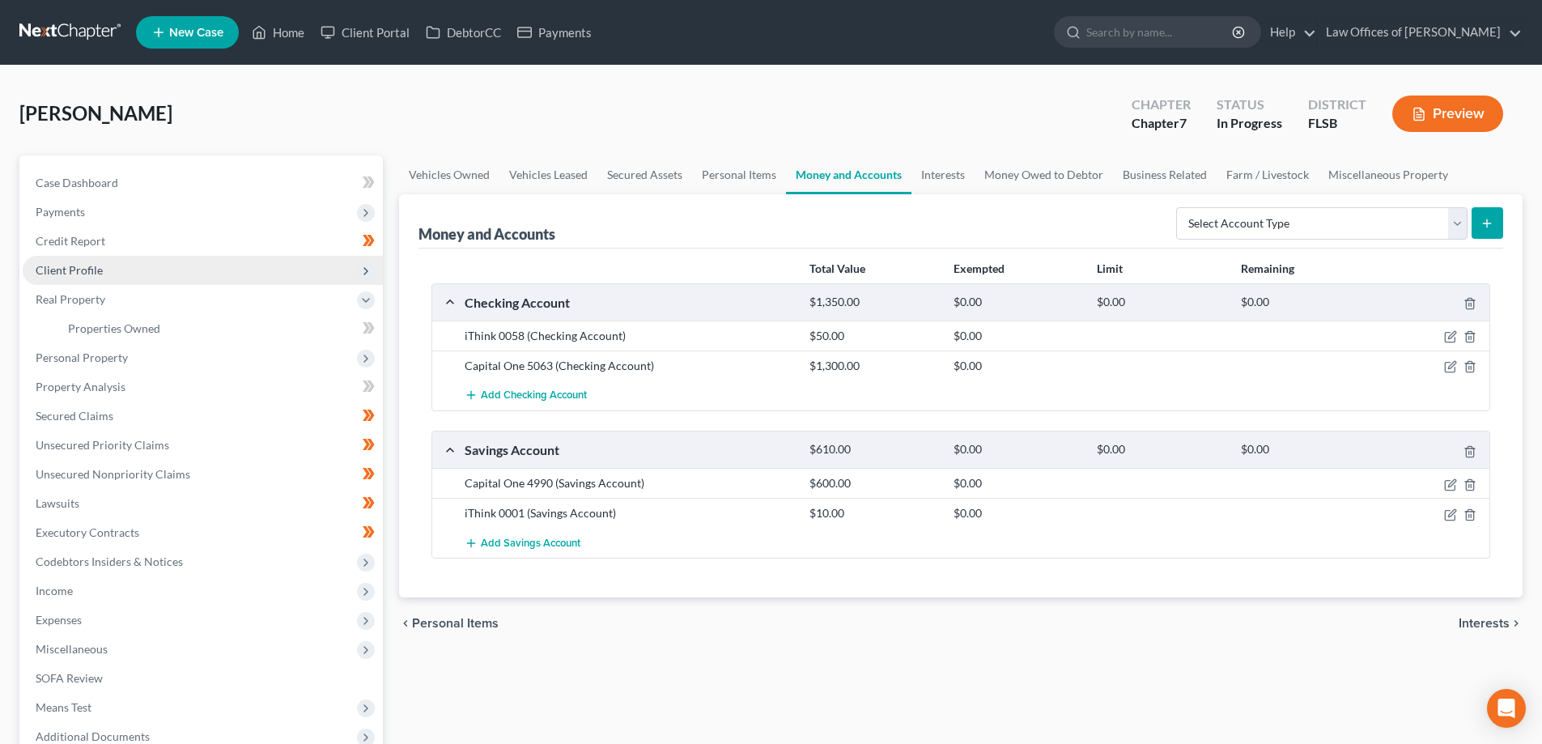
click at [79, 270] on span "Client Profile" at bounding box center [69, 270] width 67 height 14
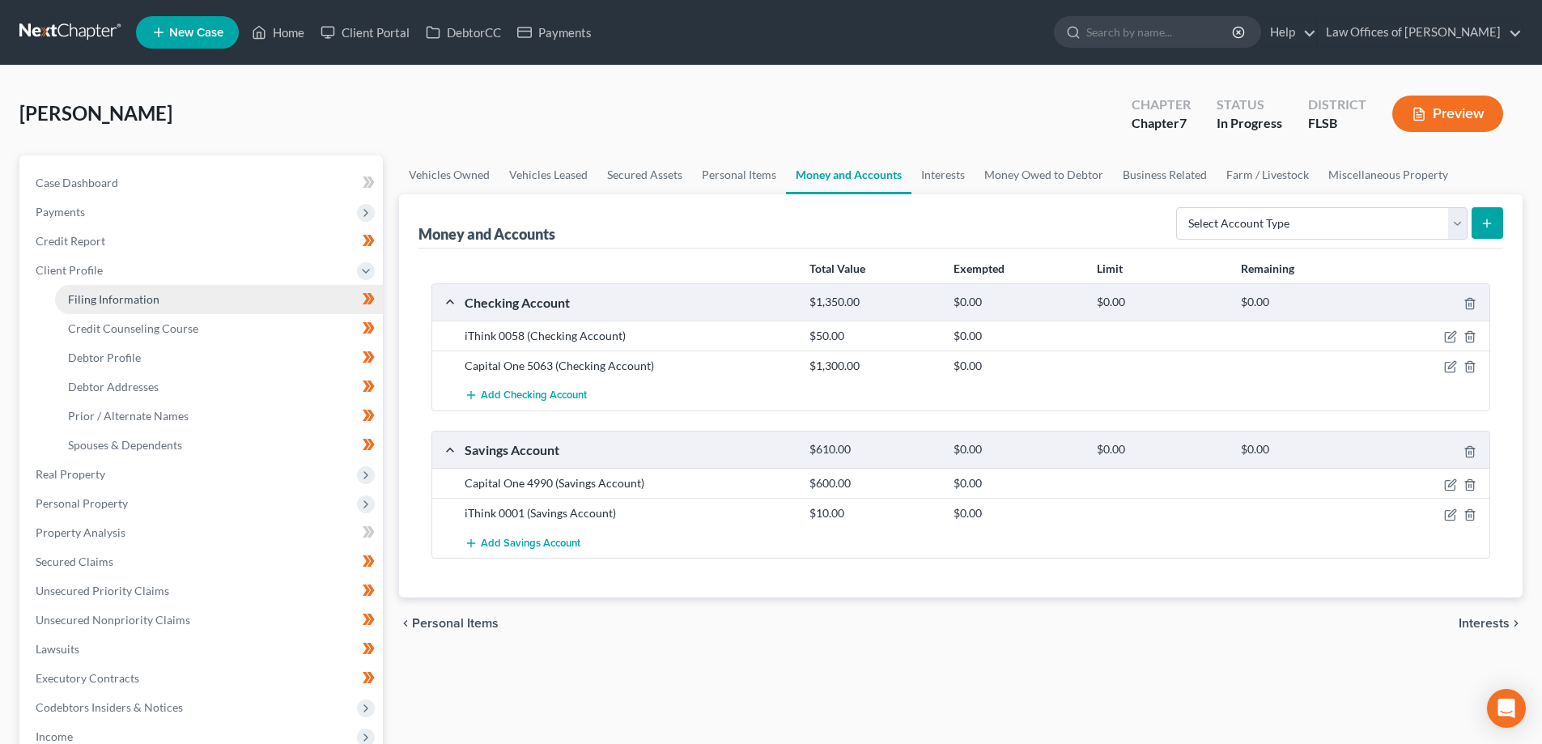
click at [118, 299] on span "Filing Information" at bounding box center [113, 299] width 91 height 14
select select "1"
select select "0"
select select "9"
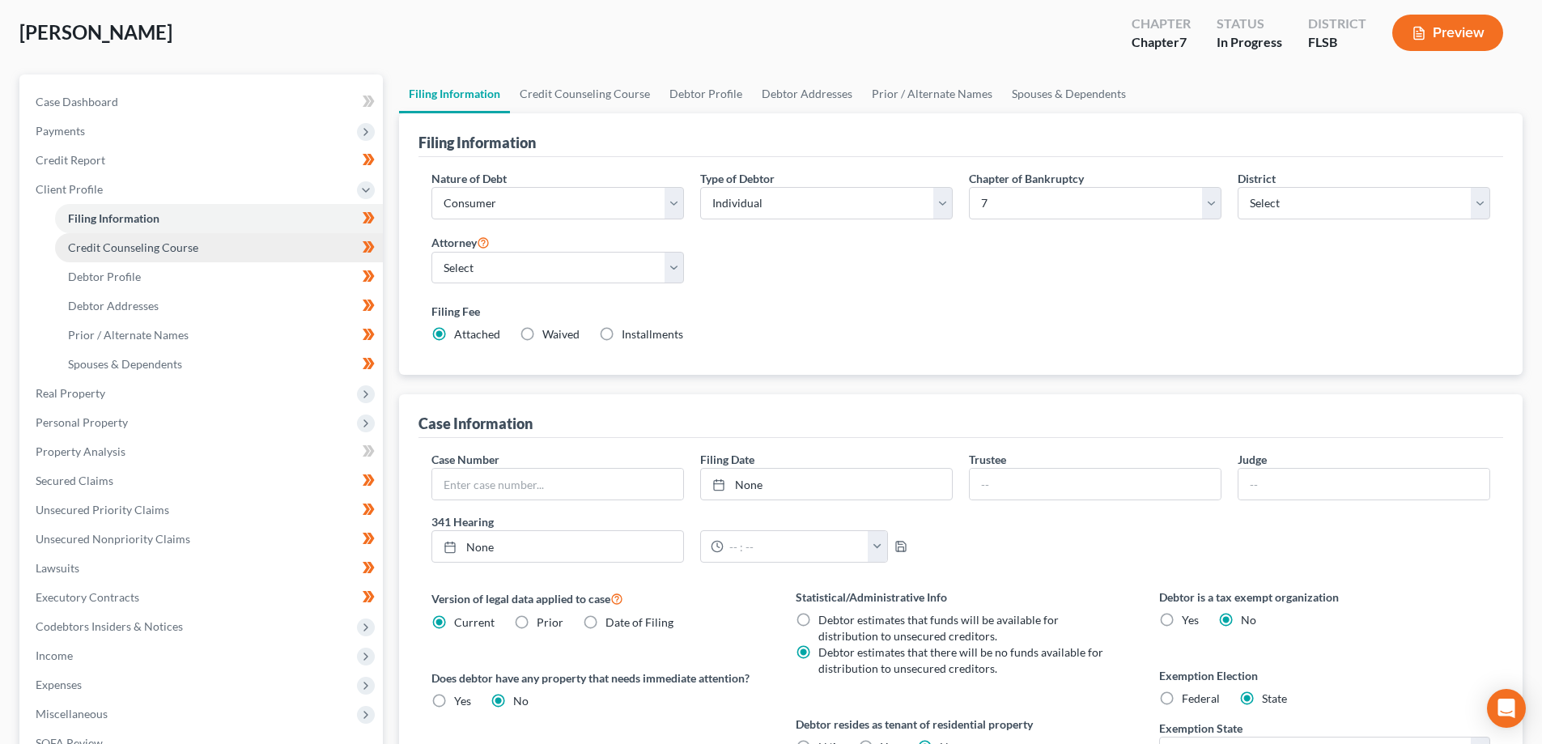
click at [99, 249] on span "Credit Counseling Course" at bounding box center [133, 247] width 130 height 14
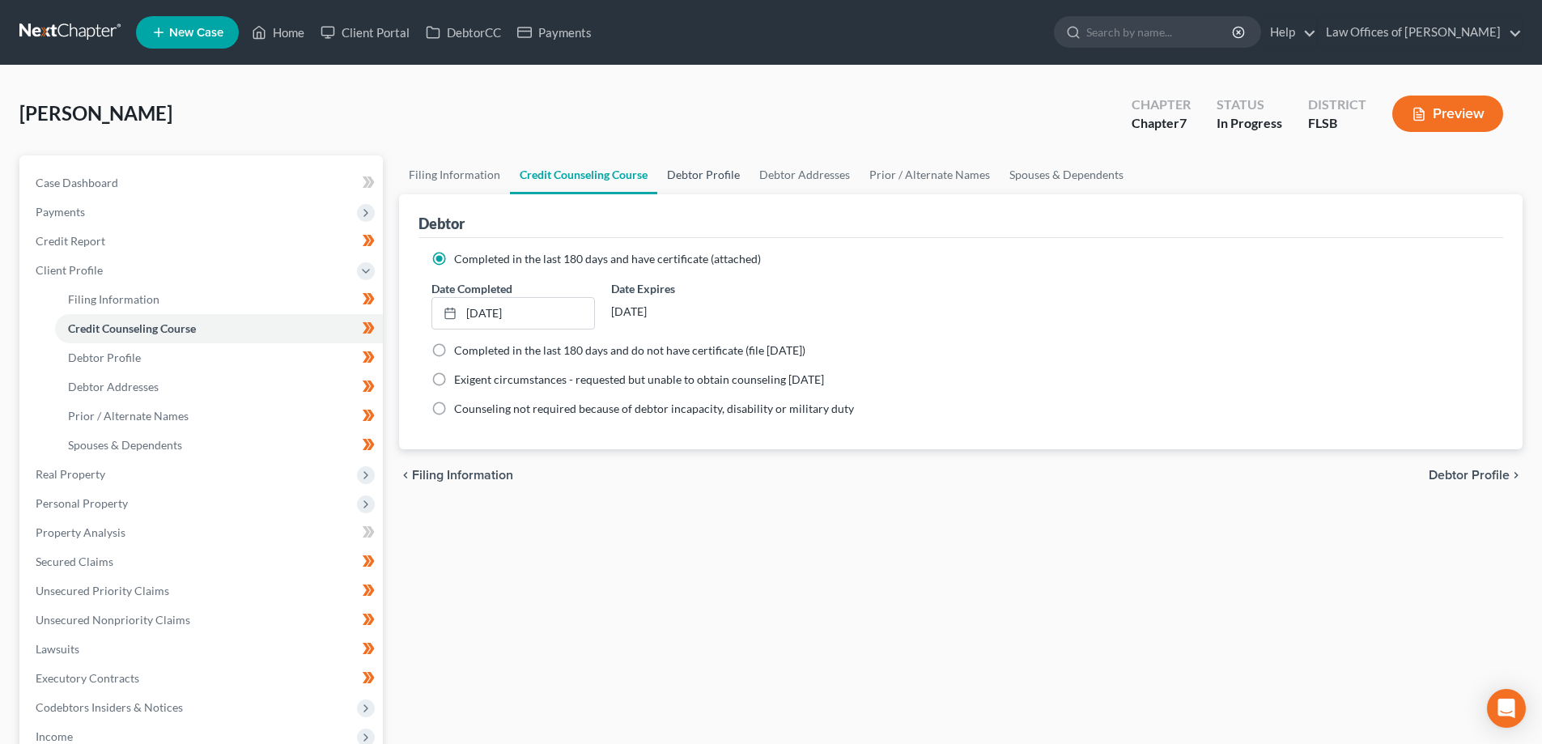
click at [715, 165] on link "Debtor Profile" at bounding box center [703, 174] width 92 height 39
select select "0"
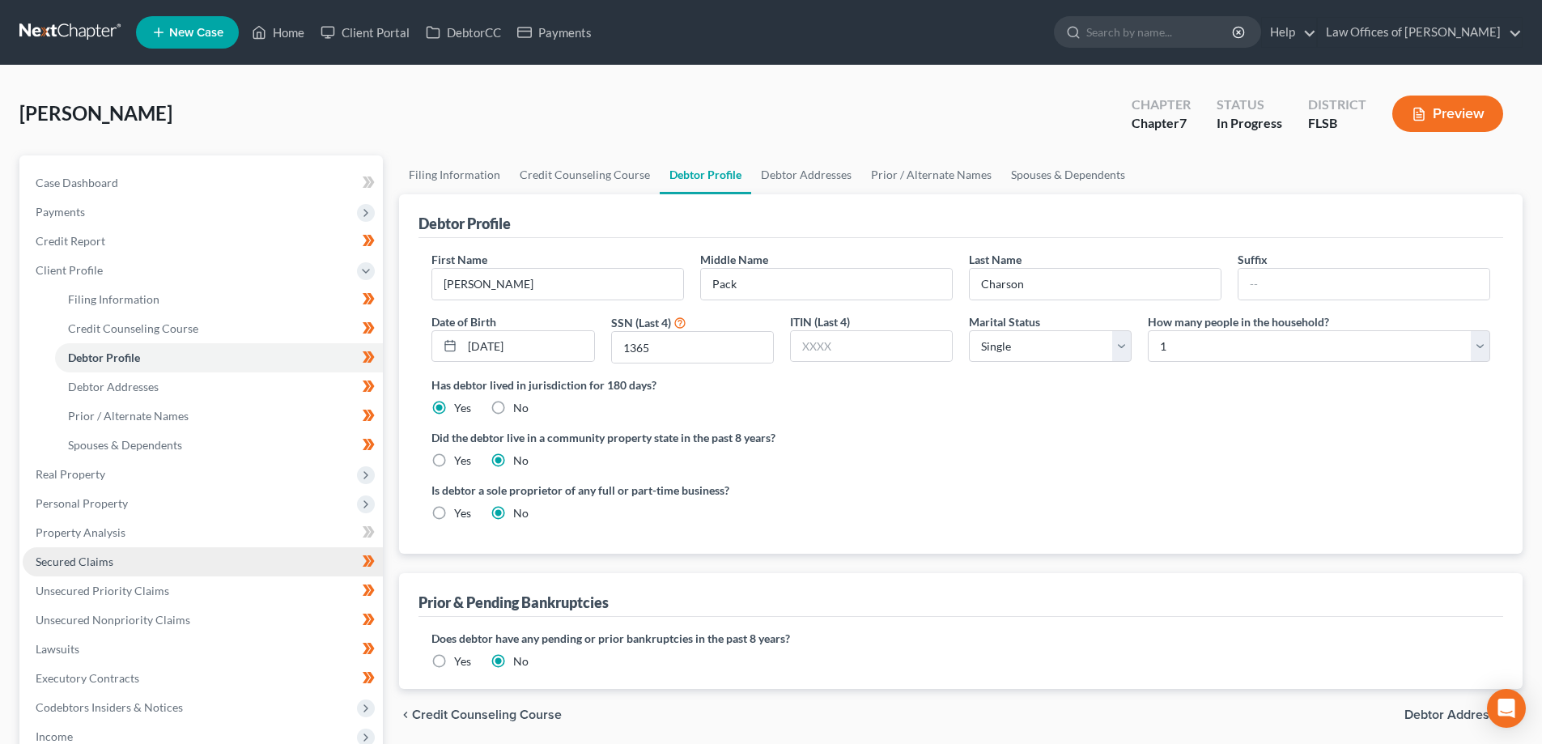
click at [123, 558] on link "Secured Claims" at bounding box center [203, 561] width 360 height 29
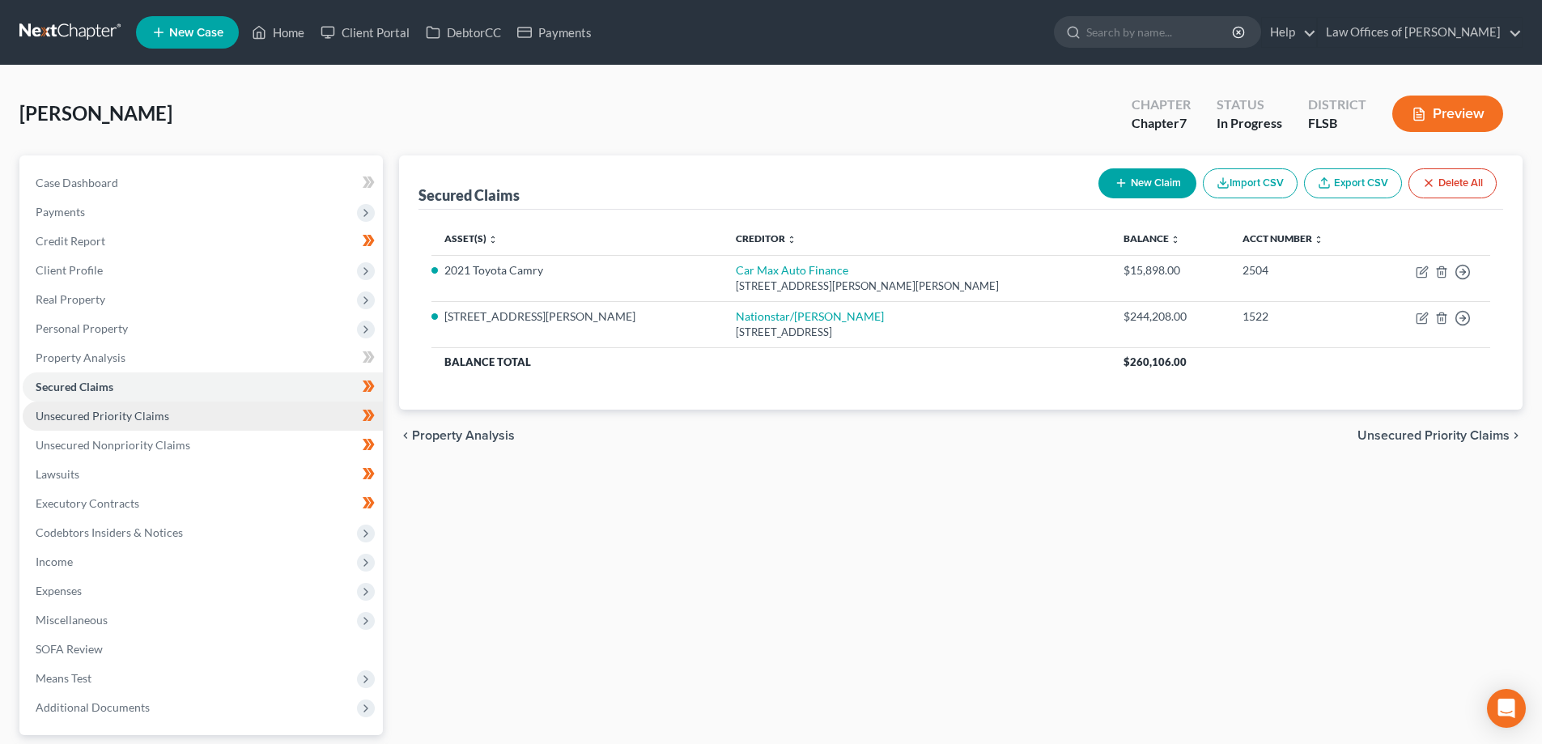
click at [128, 413] on span "Unsecured Priority Claims" at bounding box center [103, 416] width 134 height 14
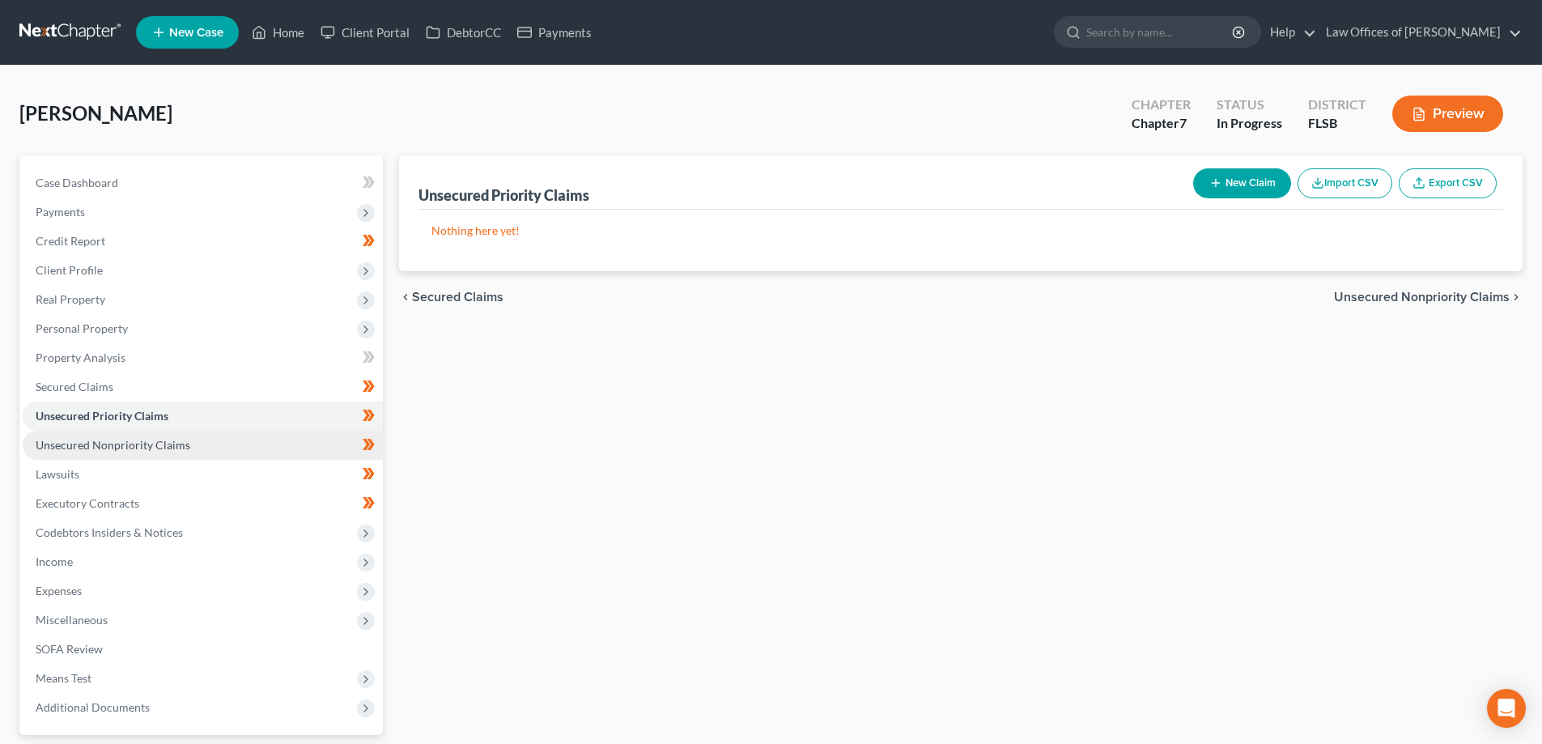
click at [130, 446] on span "Unsecured Nonpriority Claims" at bounding box center [113, 445] width 155 height 14
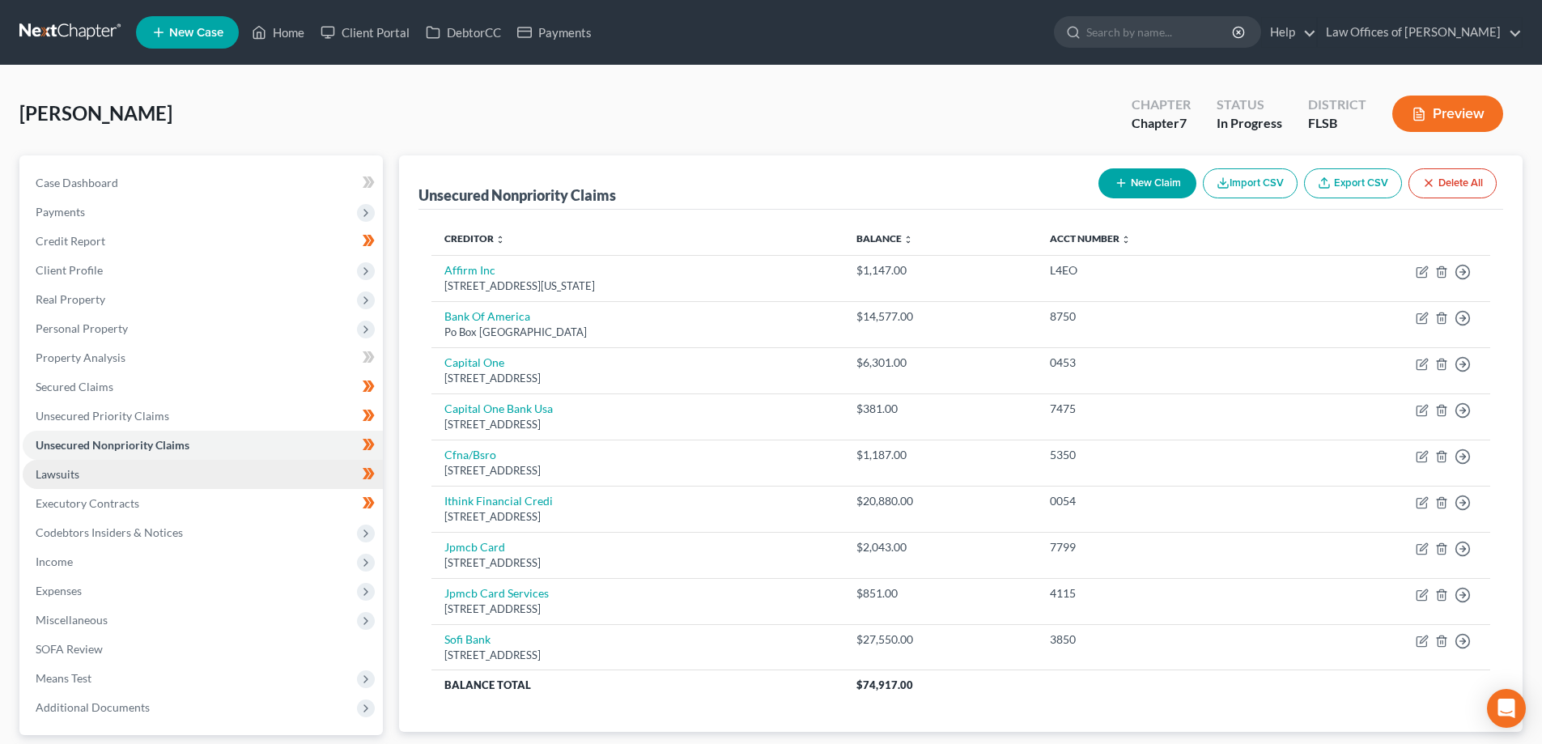
click at [136, 477] on link "Lawsuits" at bounding box center [203, 474] width 360 height 29
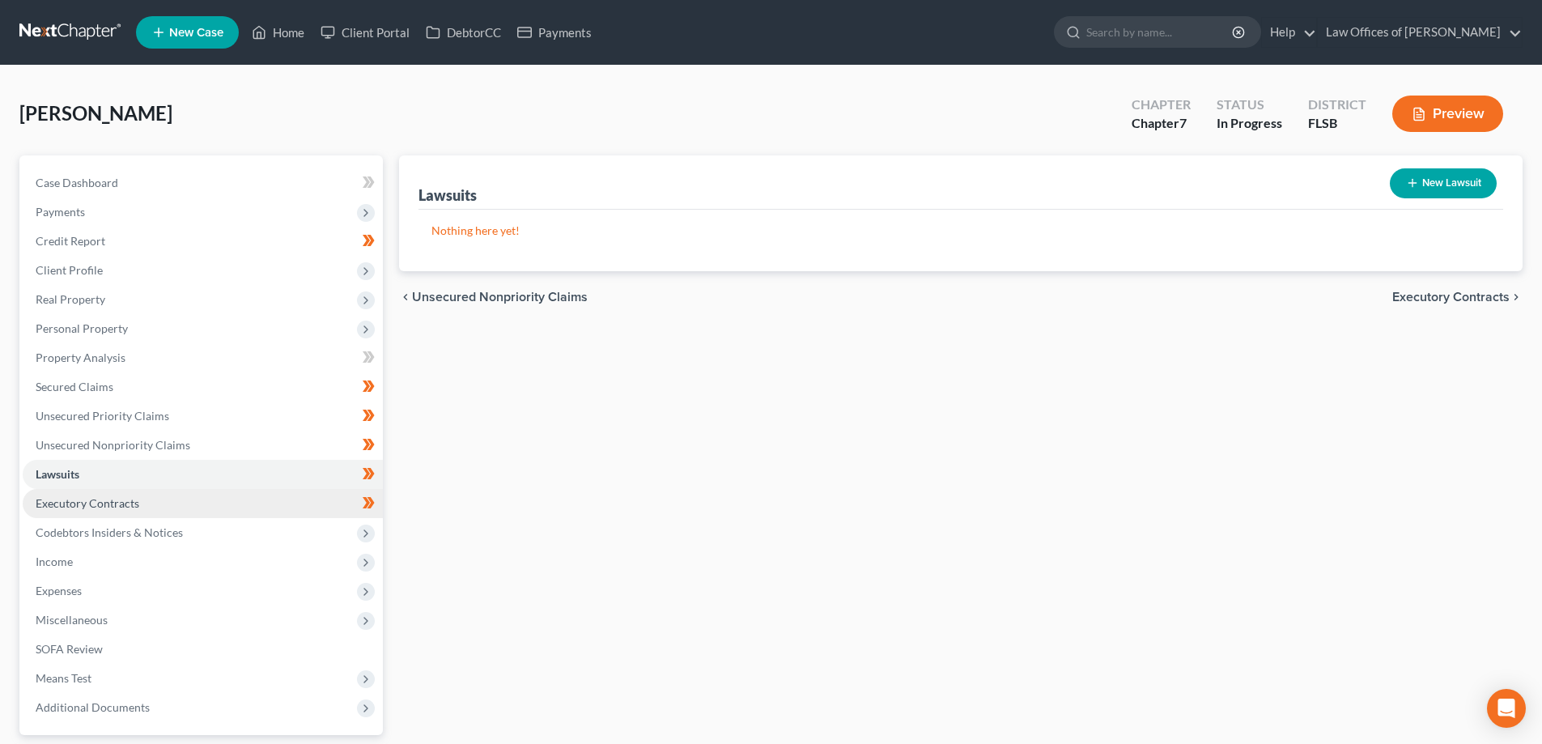
click at [169, 505] on link "Executory Contracts" at bounding box center [203, 503] width 360 height 29
click at [175, 477] on link "Lawsuits" at bounding box center [203, 474] width 360 height 29
click at [158, 508] on link "Executory Contracts" at bounding box center [203, 503] width 360 height 29
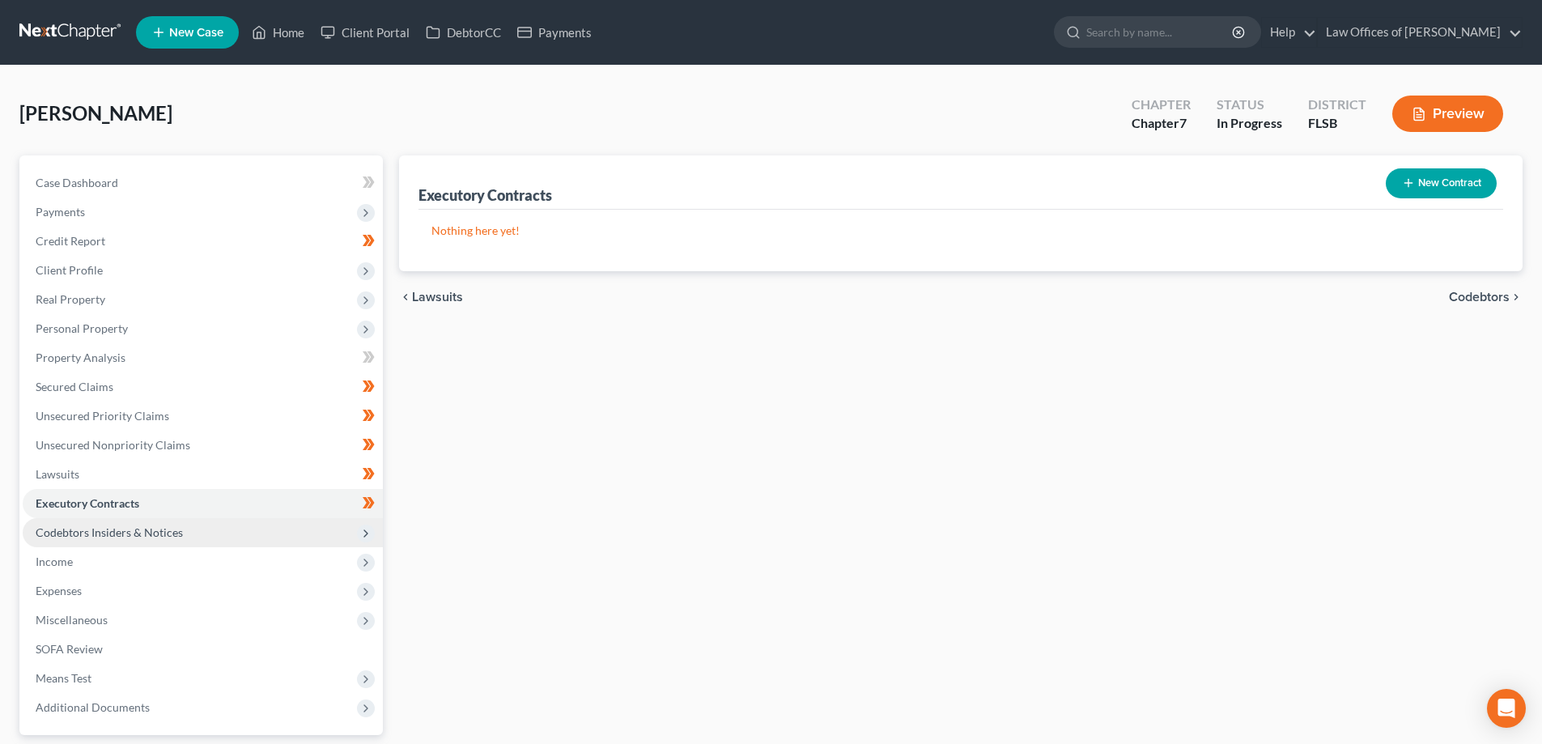
click at [219, 535] on span "Codebtors Insiders & Notices" at bounding box center [203, 532] width 360 height 29
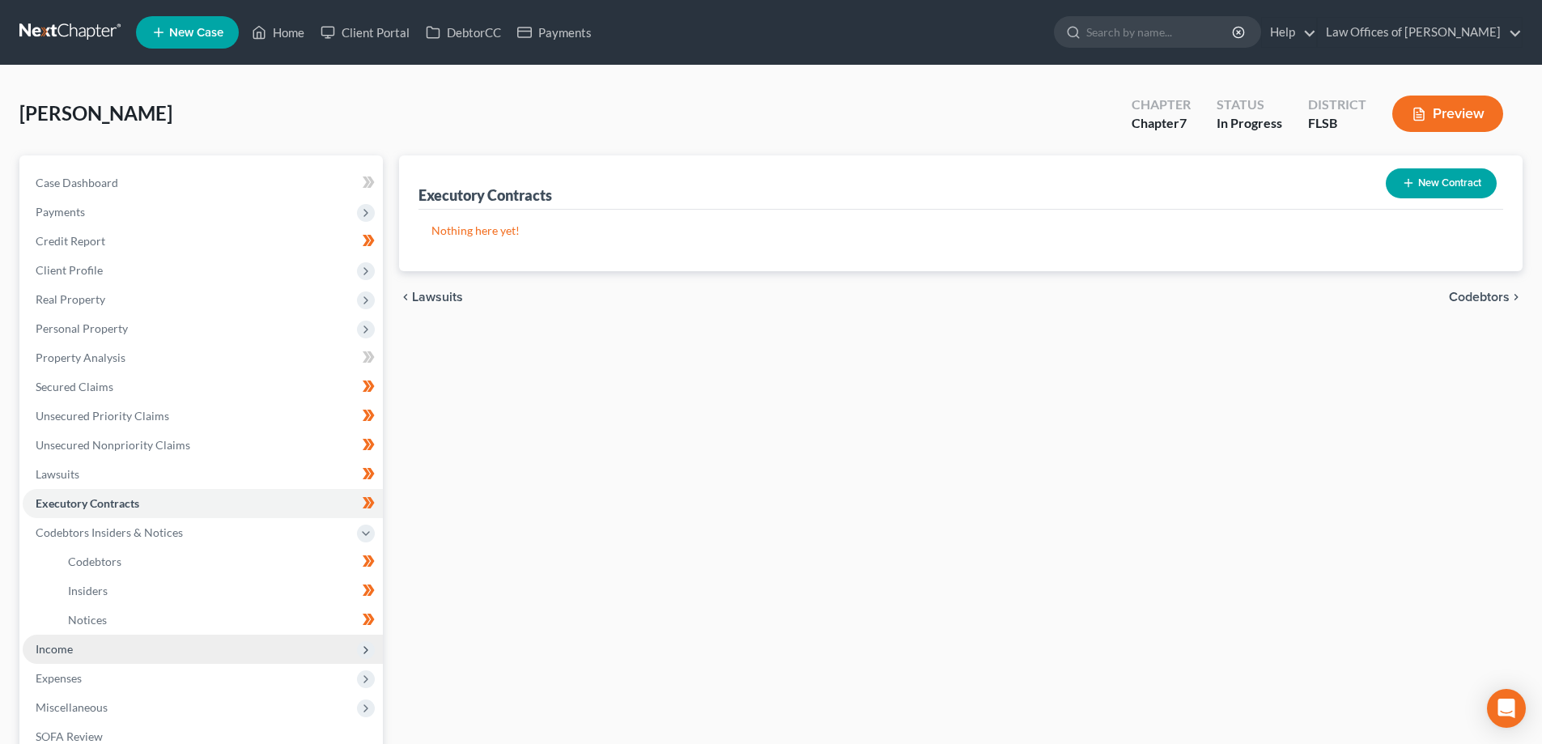
click at [137, 643] on span "Income" at bounding box center [203, 649] width 360 height 29
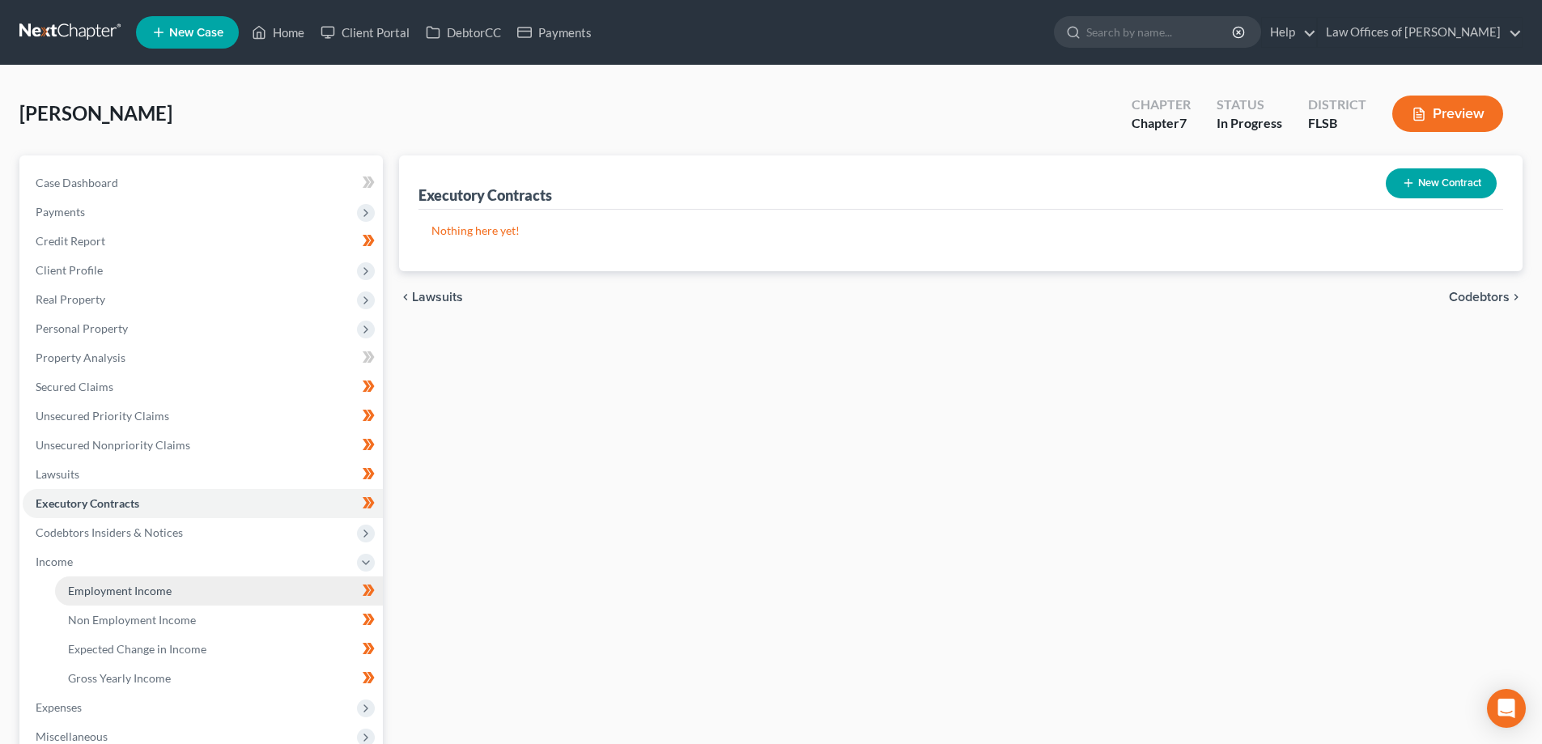
click at [192, 593] on link "Employment Income" at bounding box center [219, 590] width 328 height 29
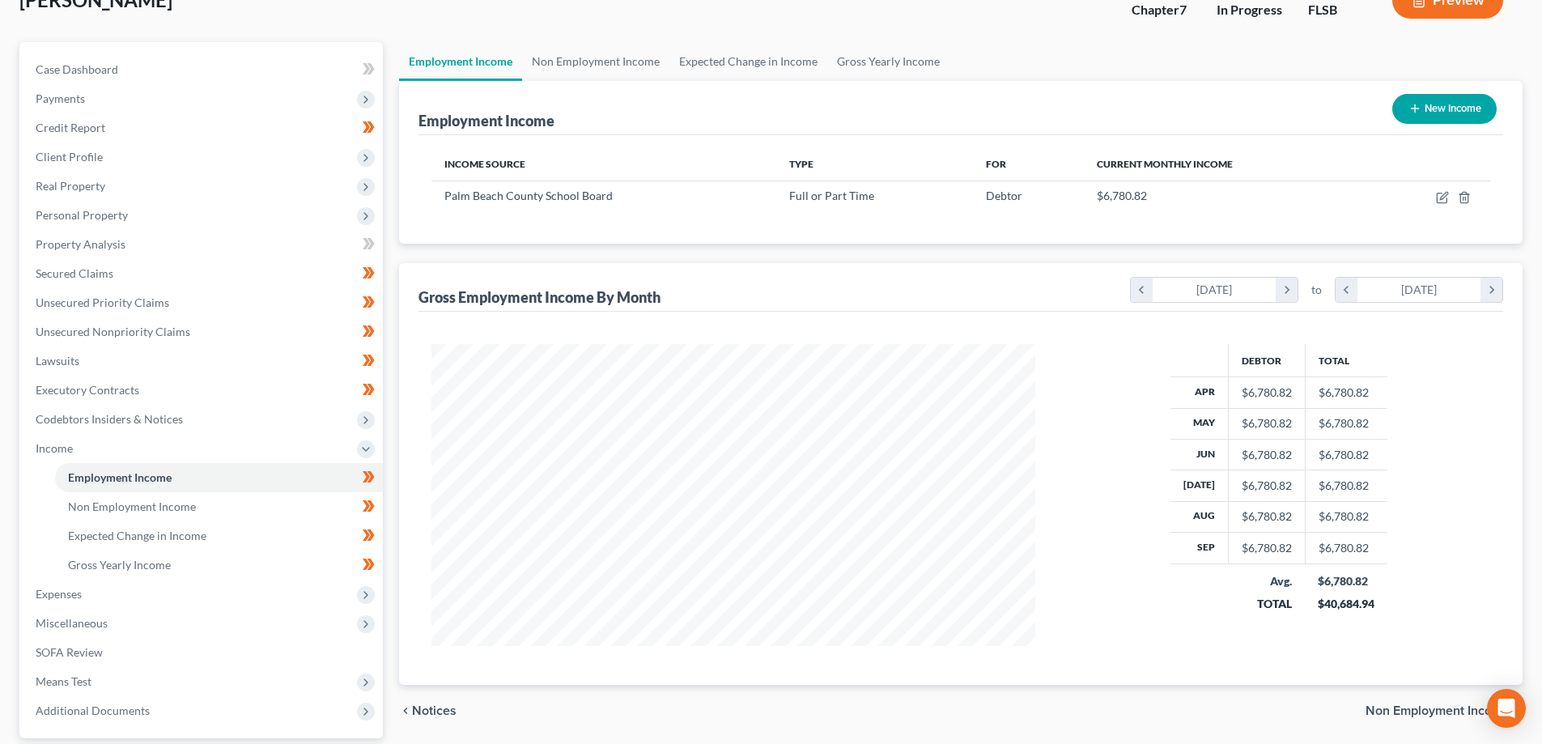
scroll to position [162, 0]
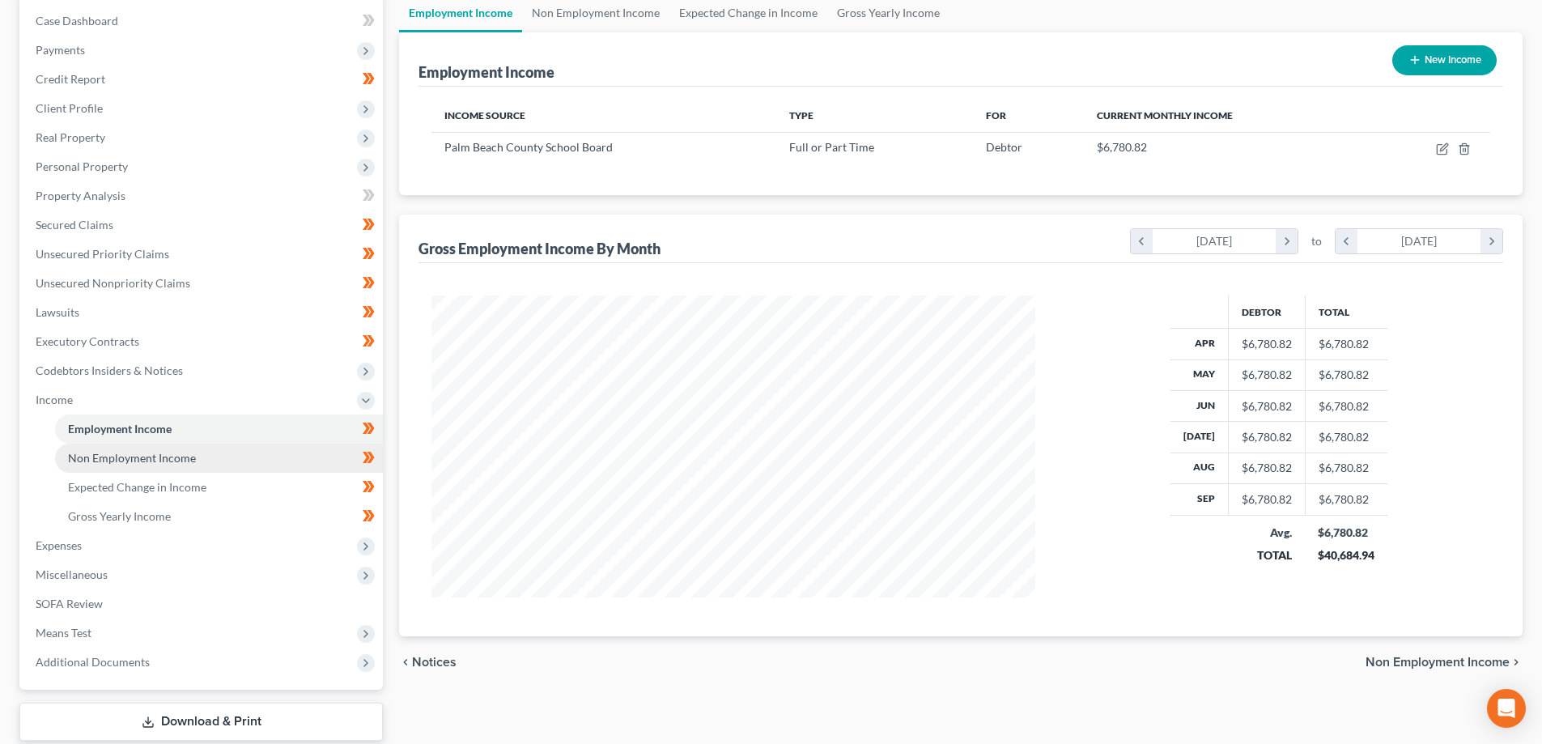
click at [269, 459] on link "Non Employment Income" at bounding box center [219, 458] width 328 height 29
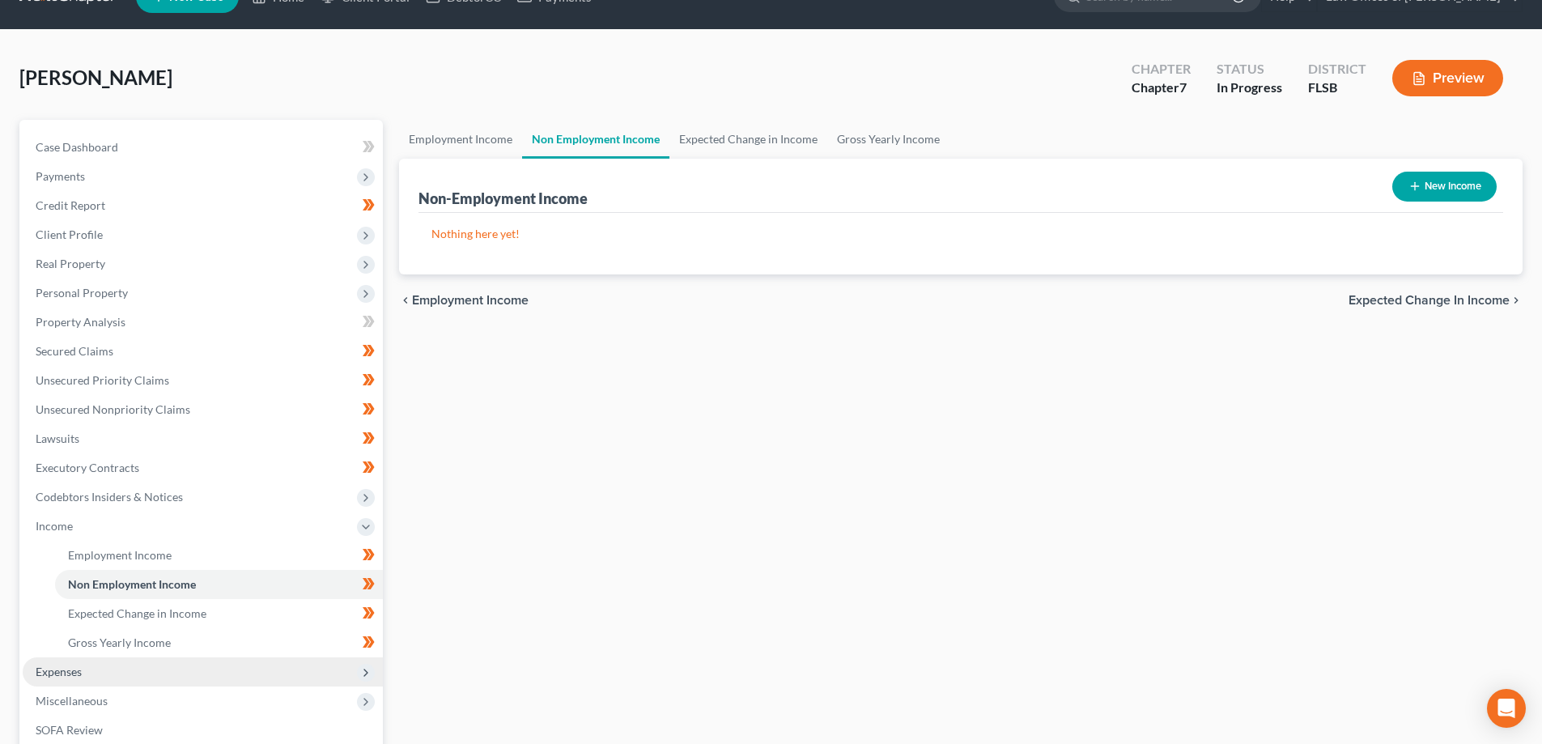
scroll to position [162, 0]
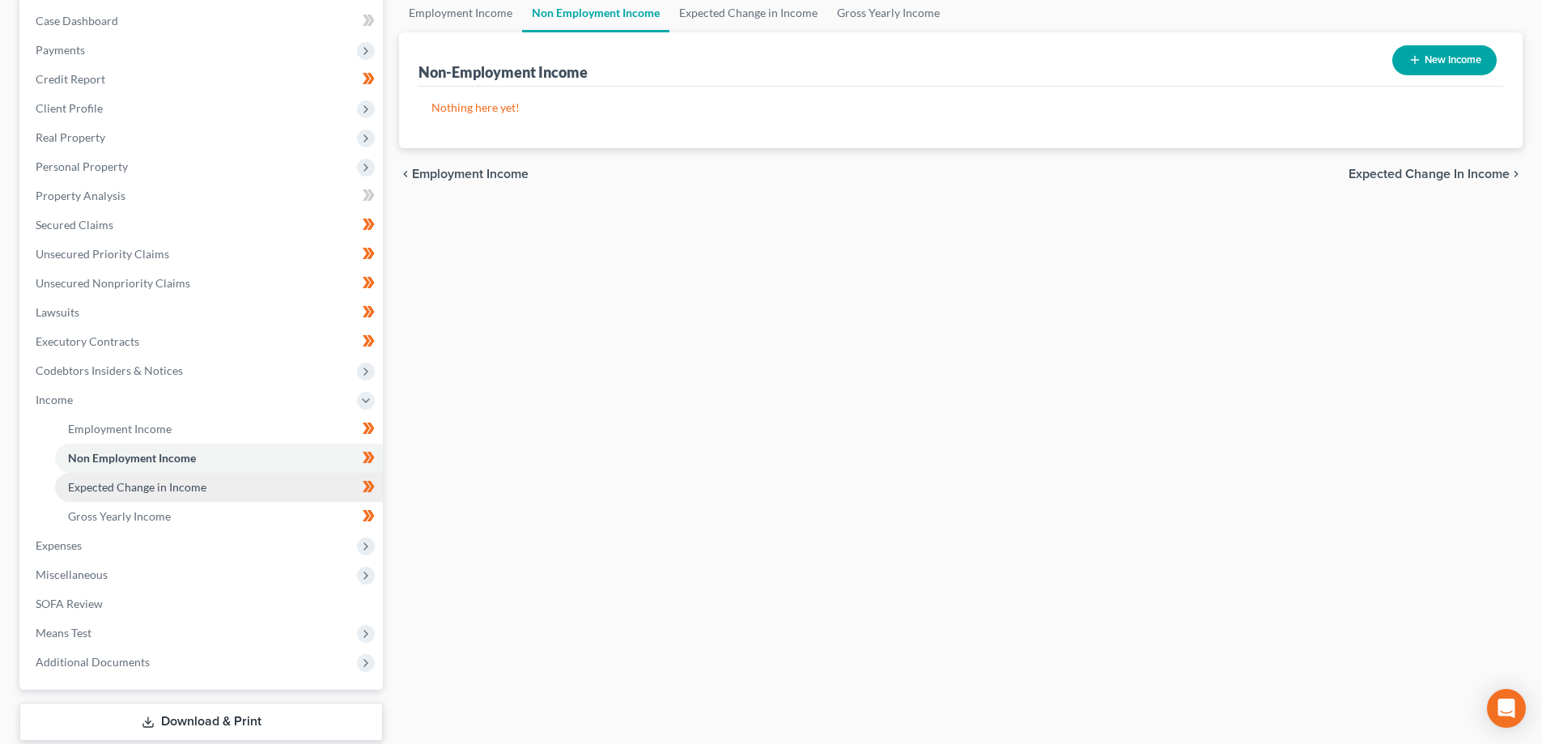
click at [206, 495] on link "Expected Change in Income" at bounding box center [219, 487] width 328 height 29
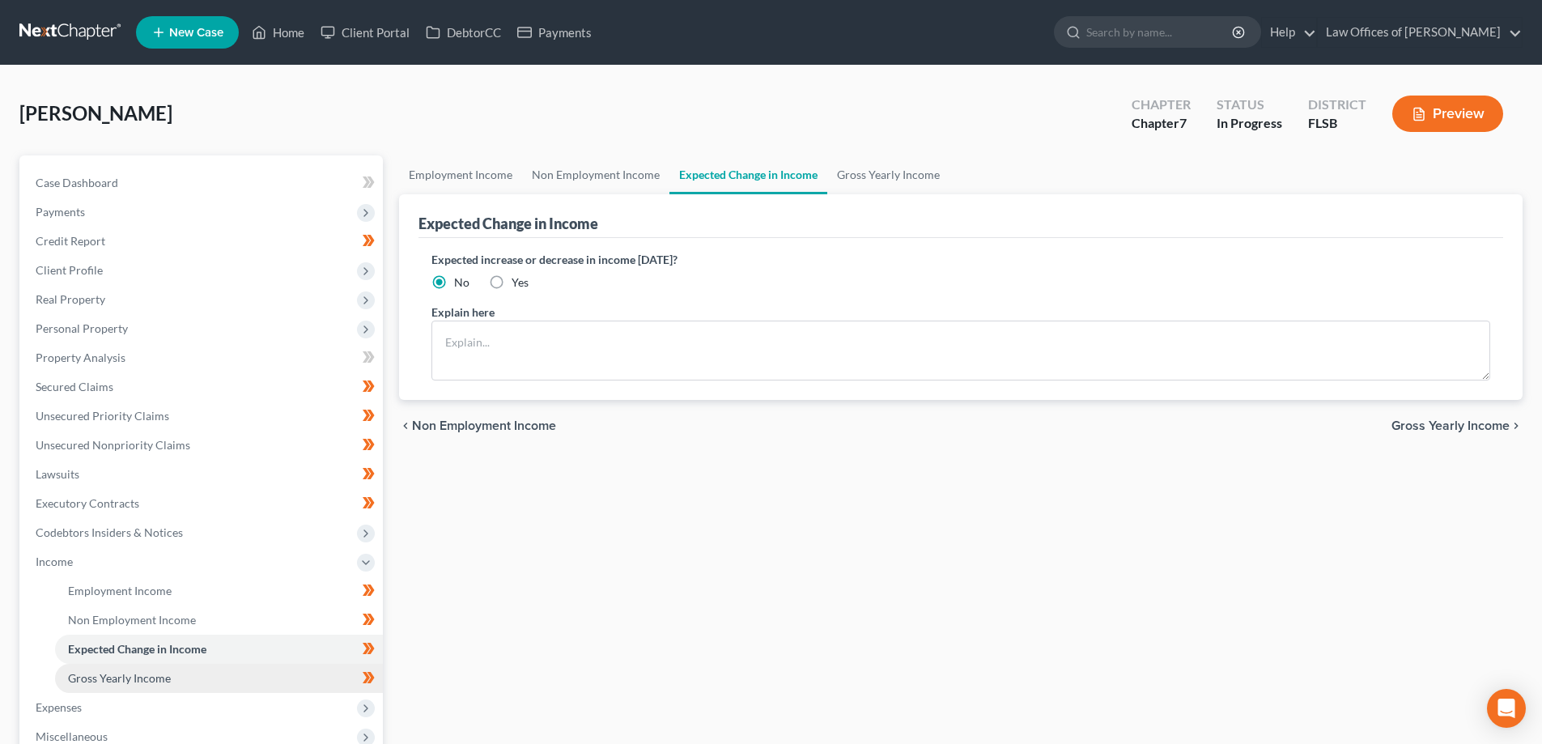
click at [185, 679] on link "Gross Yearly Income" at bounding box center [219, 678] width 328 height 29
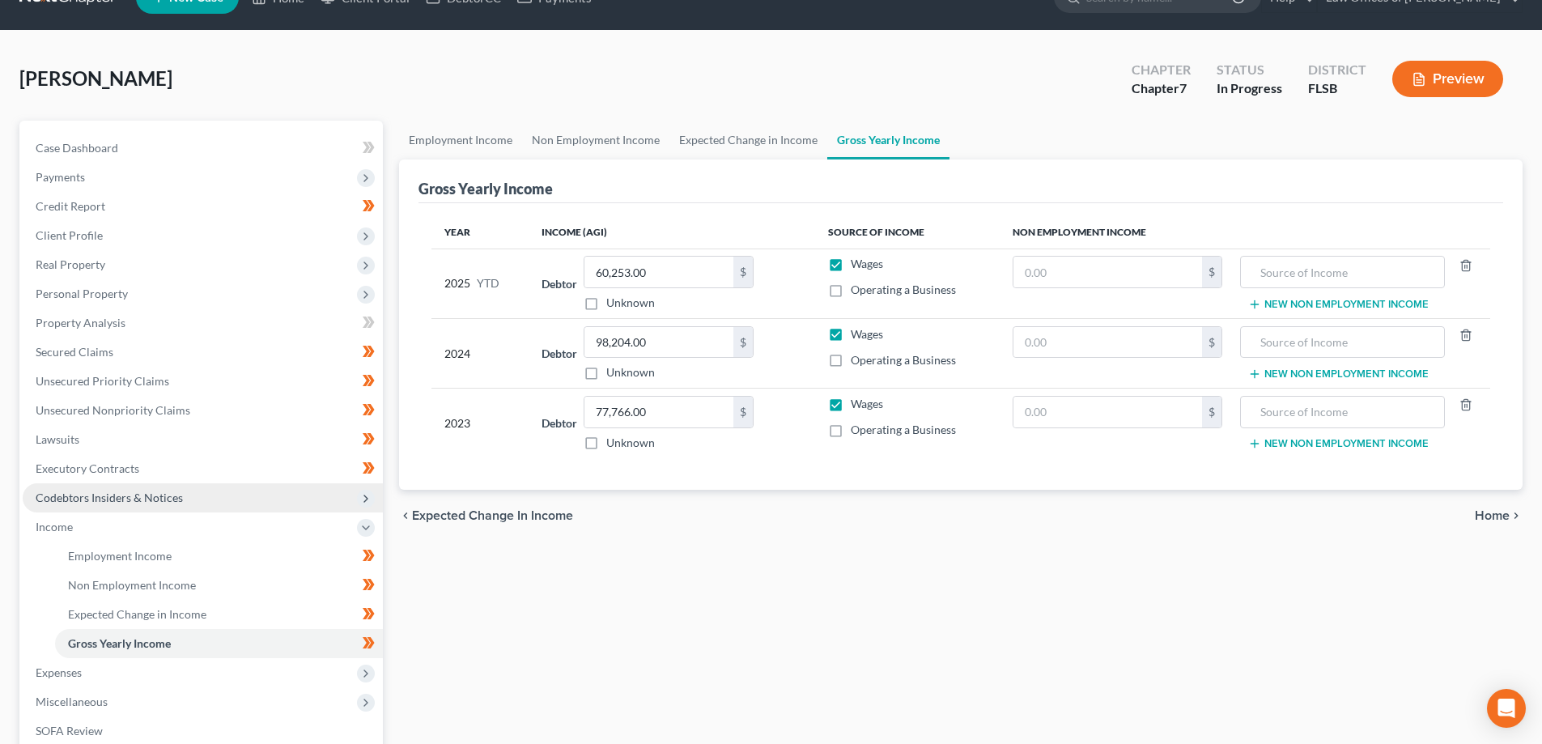
scroll to position [81, 0]
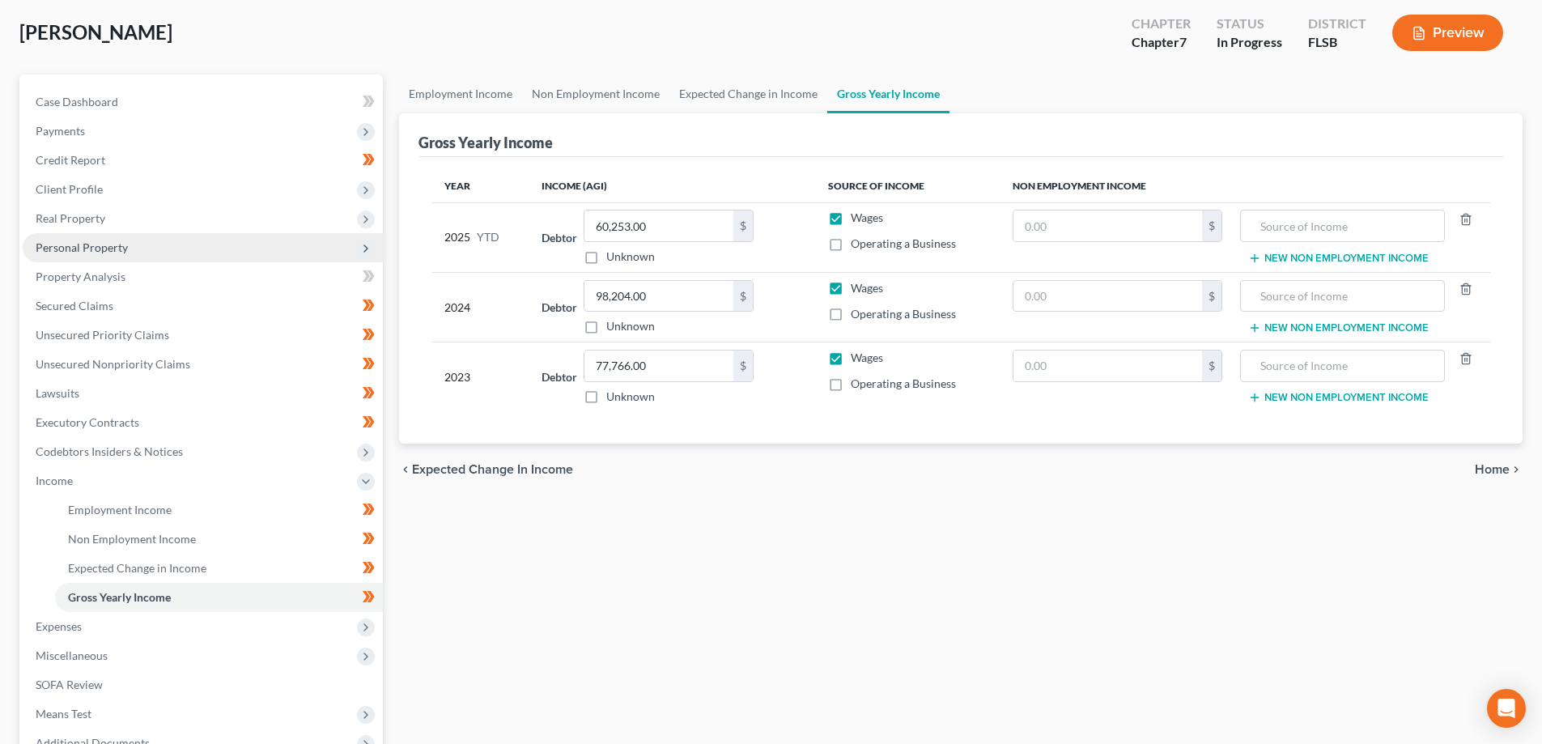
click at [94, 244] on span "Personal Property" at bounding box center [82, 247] width 92 height 14
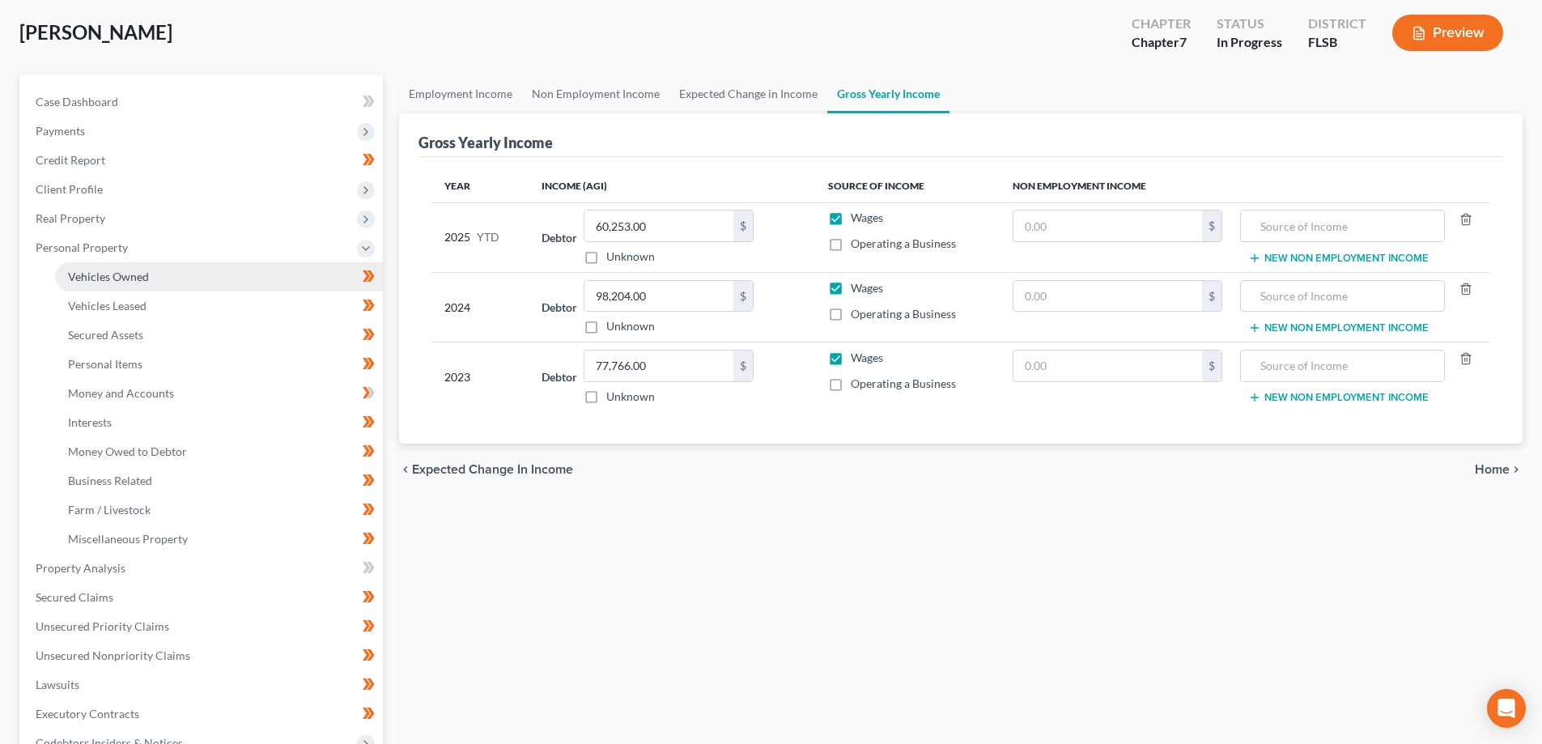
click at [142, 287] on link "Vehicles Owned" at bounding box center [219, 276] width 328 height 29
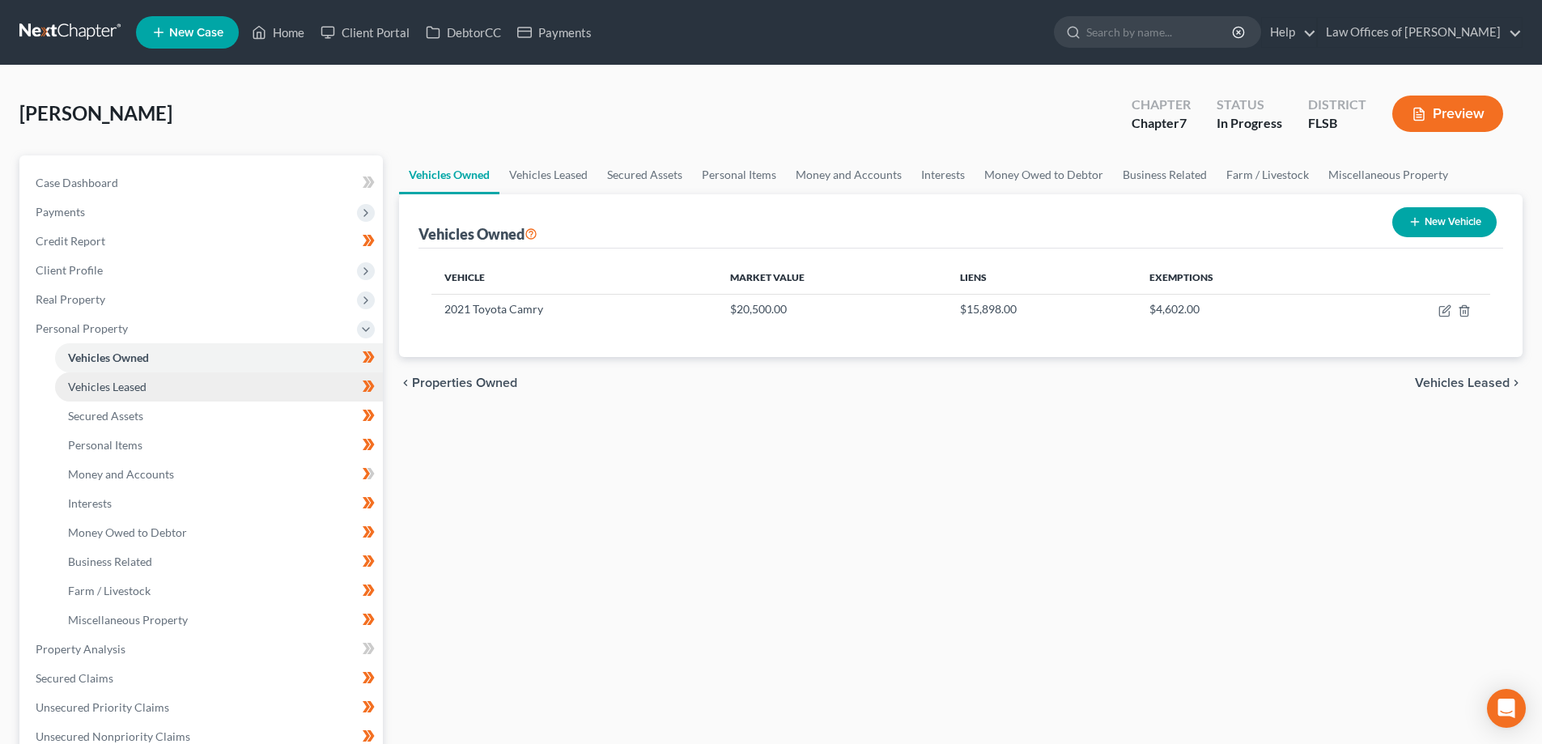
click at [127, 383] on span "Vehicles Leased" at bounding box center [107, 387] width 79 height 14
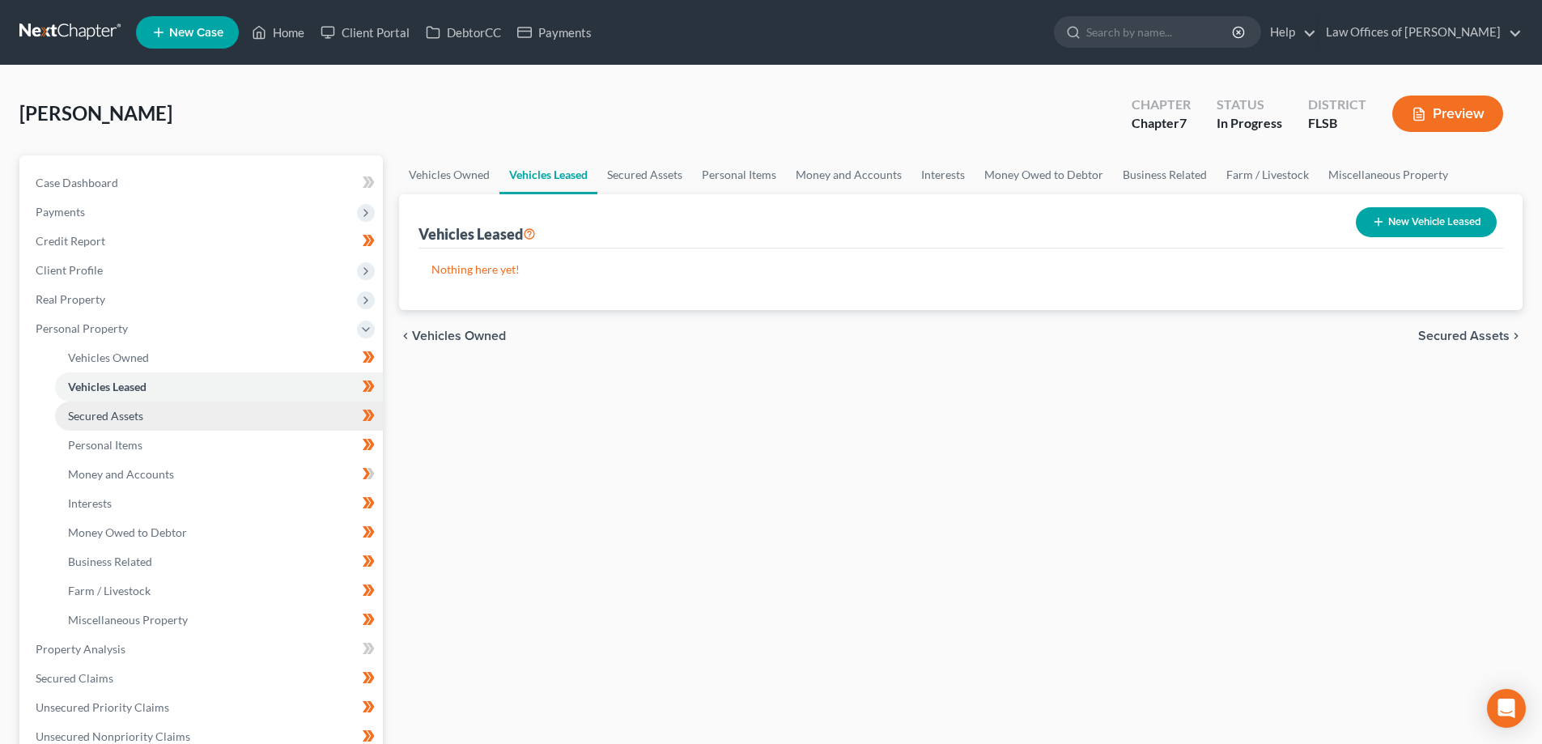
click at [128, 411] on span "Secured Assets" at bounding box center [105, 416] width 75 height 14
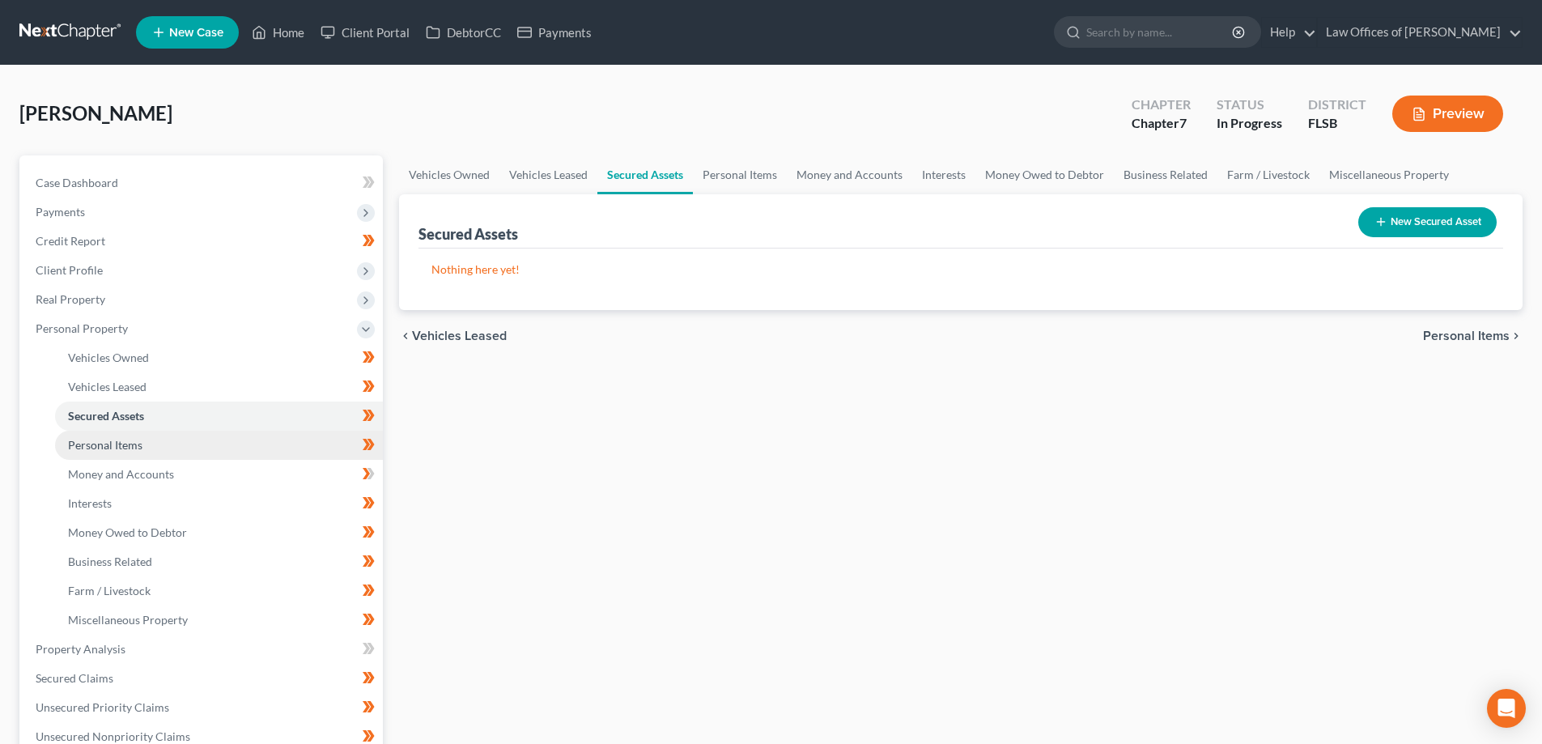
click at [131, 443] on span "Personal Items" at bounding box center [105, 445] width 74 height 14
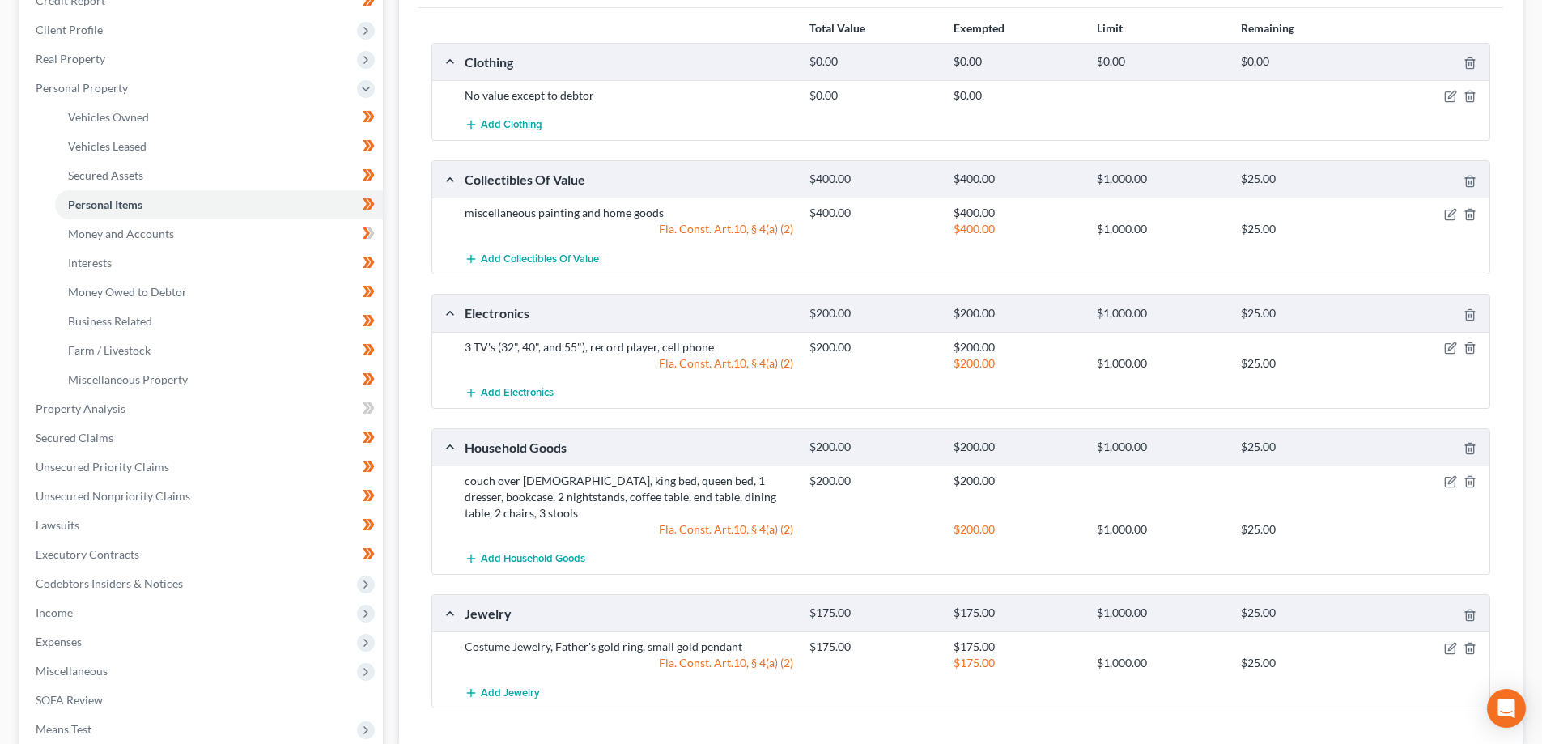
scroll to position [243, 0]
click at [1448, 640] on icon "button" at bounding box center [1450, 646] width 13 height 13
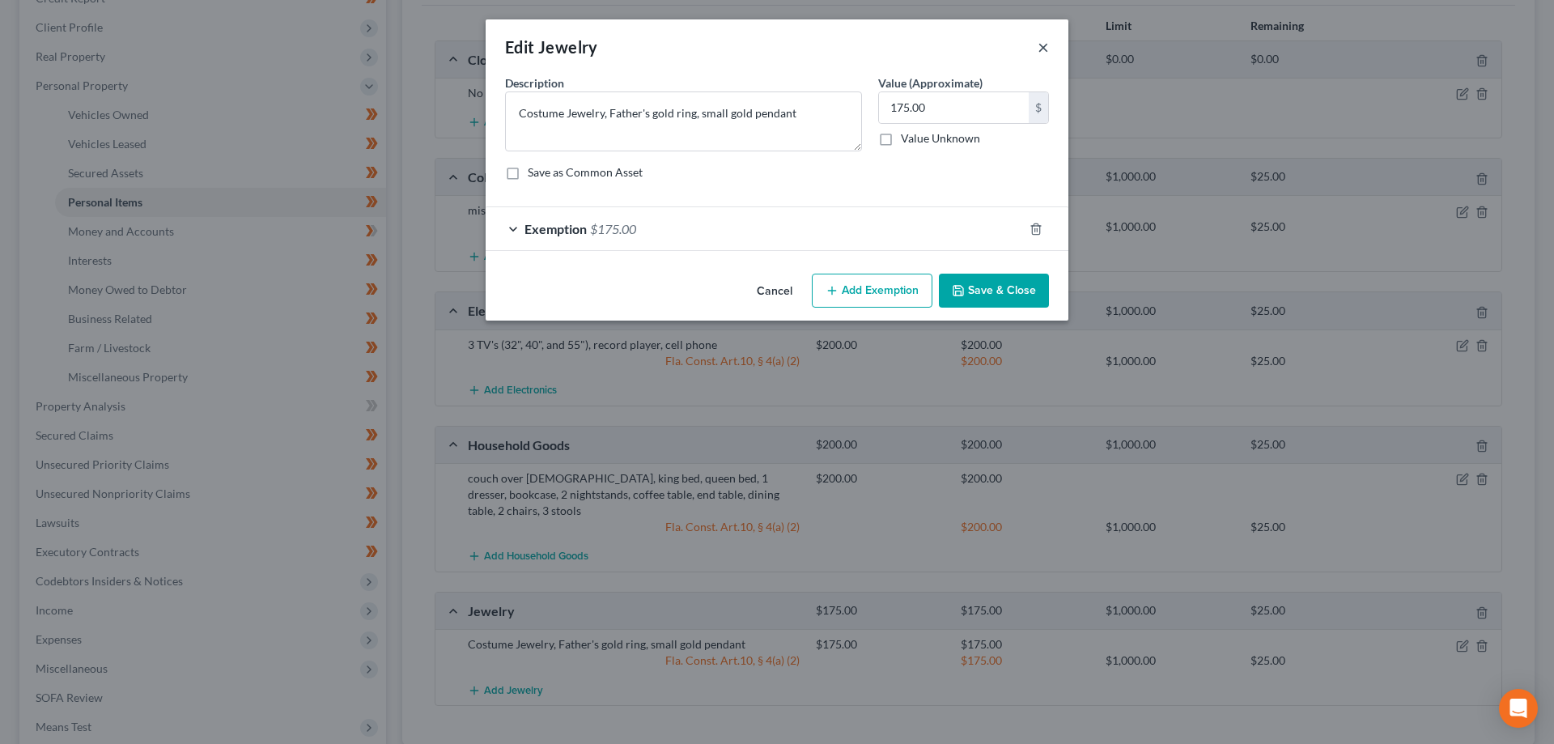
click at [1045, 49] on button "×" at bounding box center [1043, 46] width 11 height 19
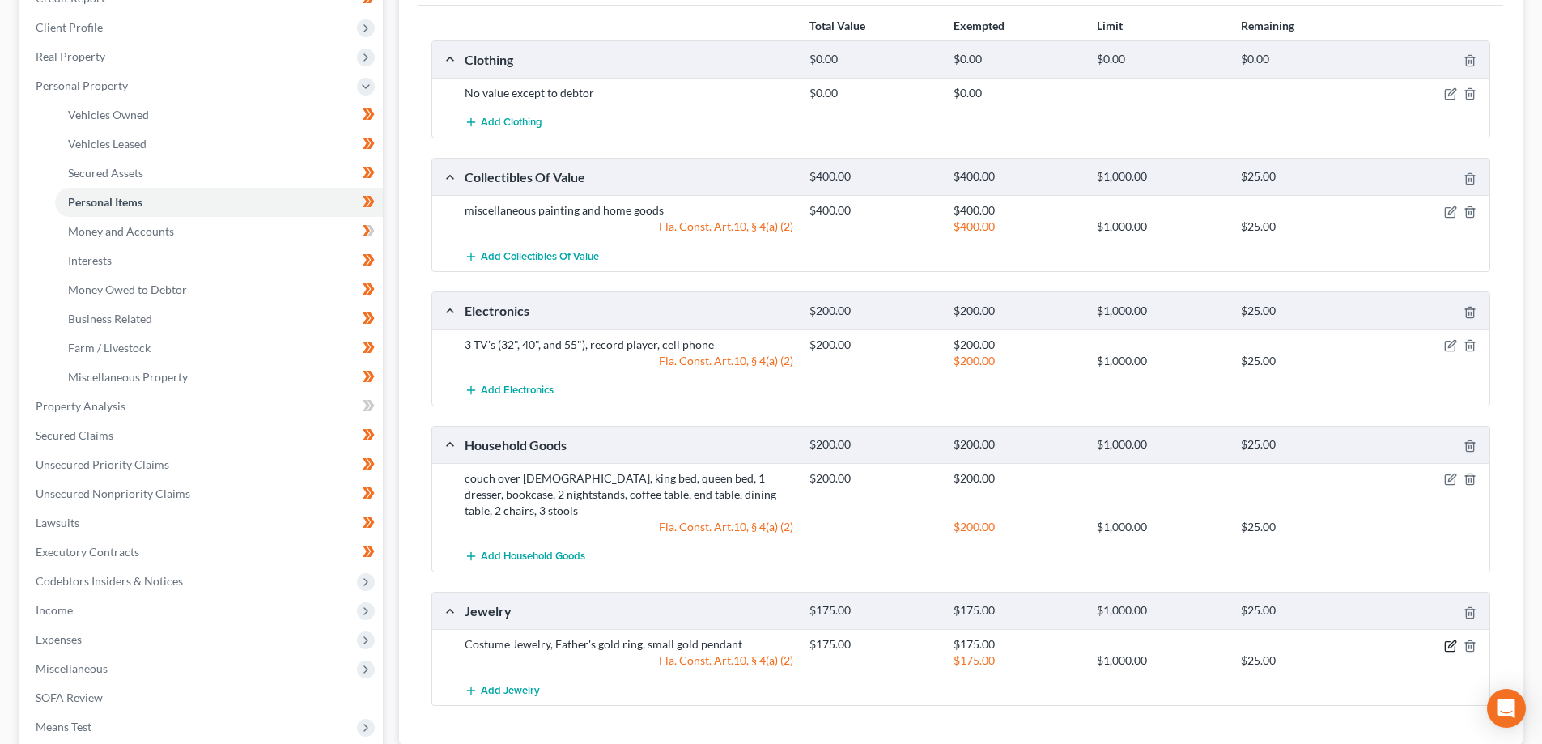
click at [1450, 640] on icon "button" at bounding box center [1450, 646] width 13 height 13
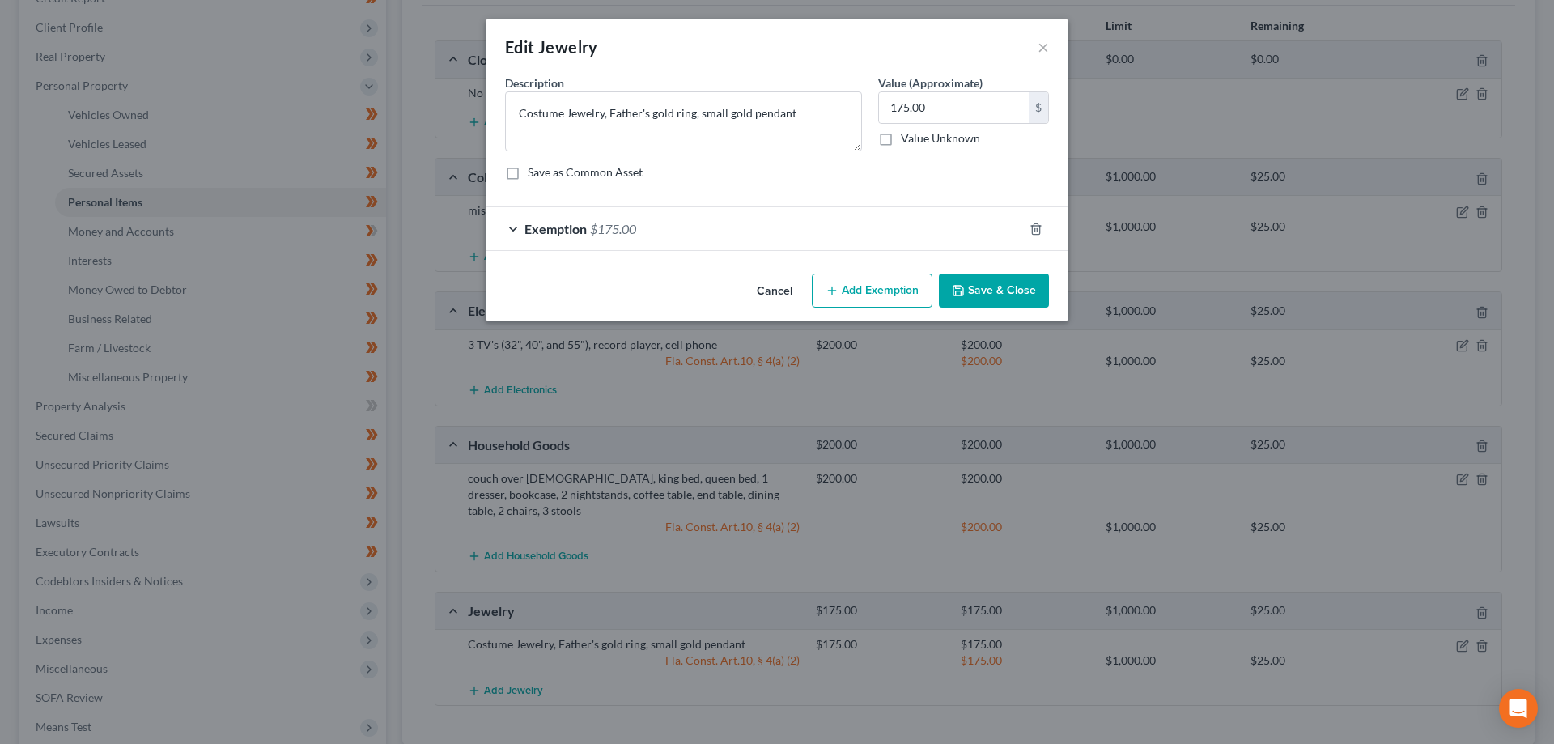
click at [691, 229] on div "Exemption $175.00" at bounding box center [755, 228] width 538 height 43
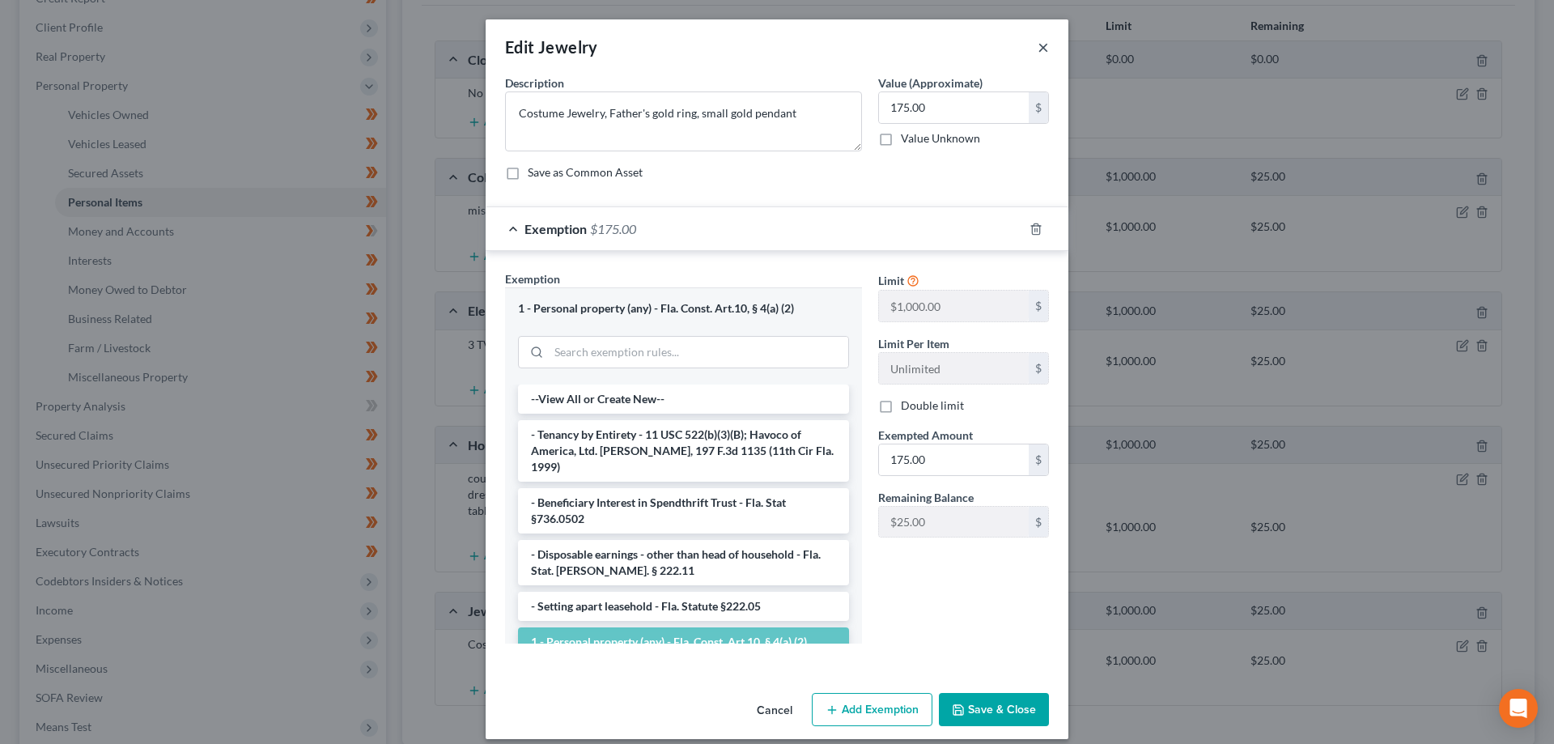
click at [1038, 40] on button "×" at bounding box center [1043, 46] width 11 height 19
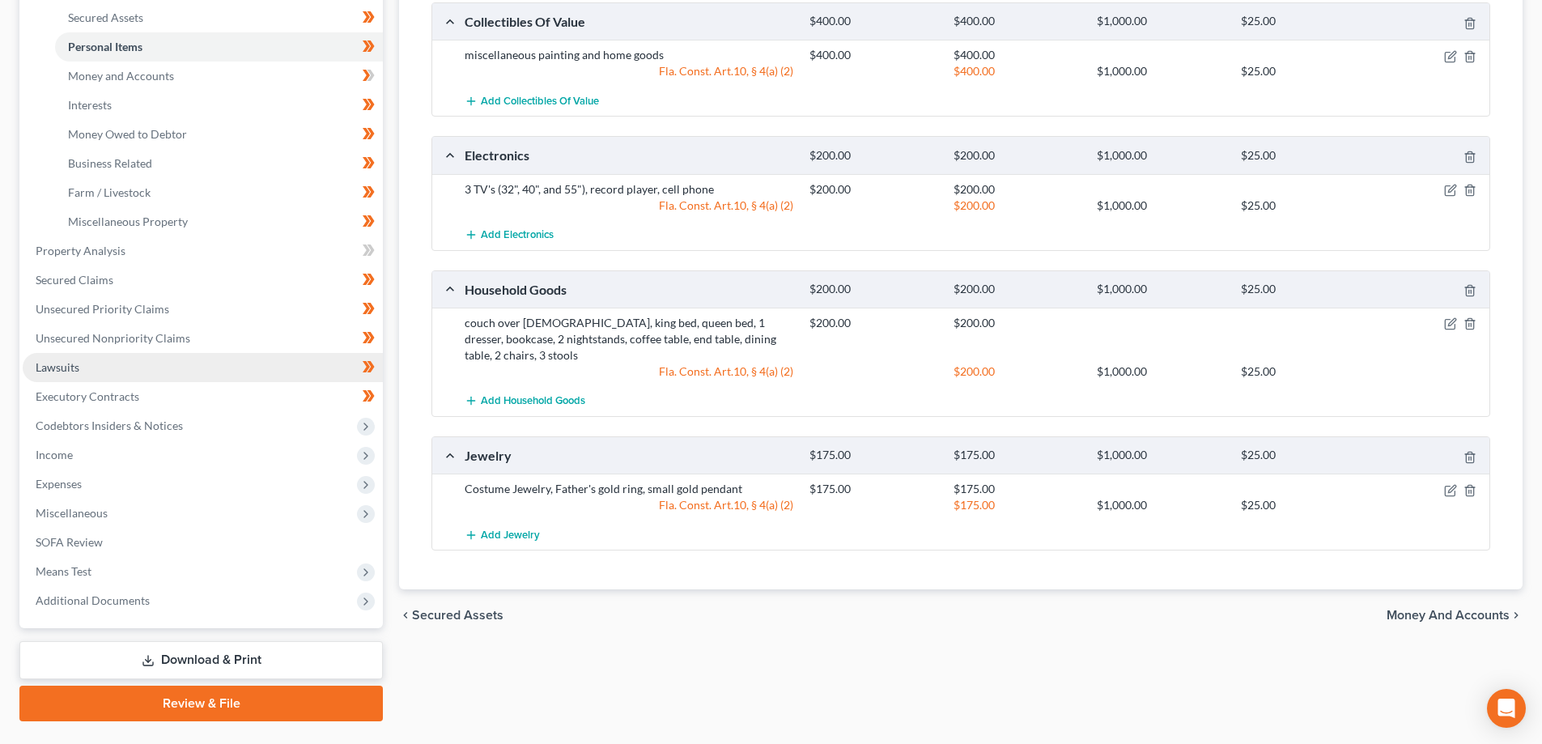
scroll to position [405, 0]
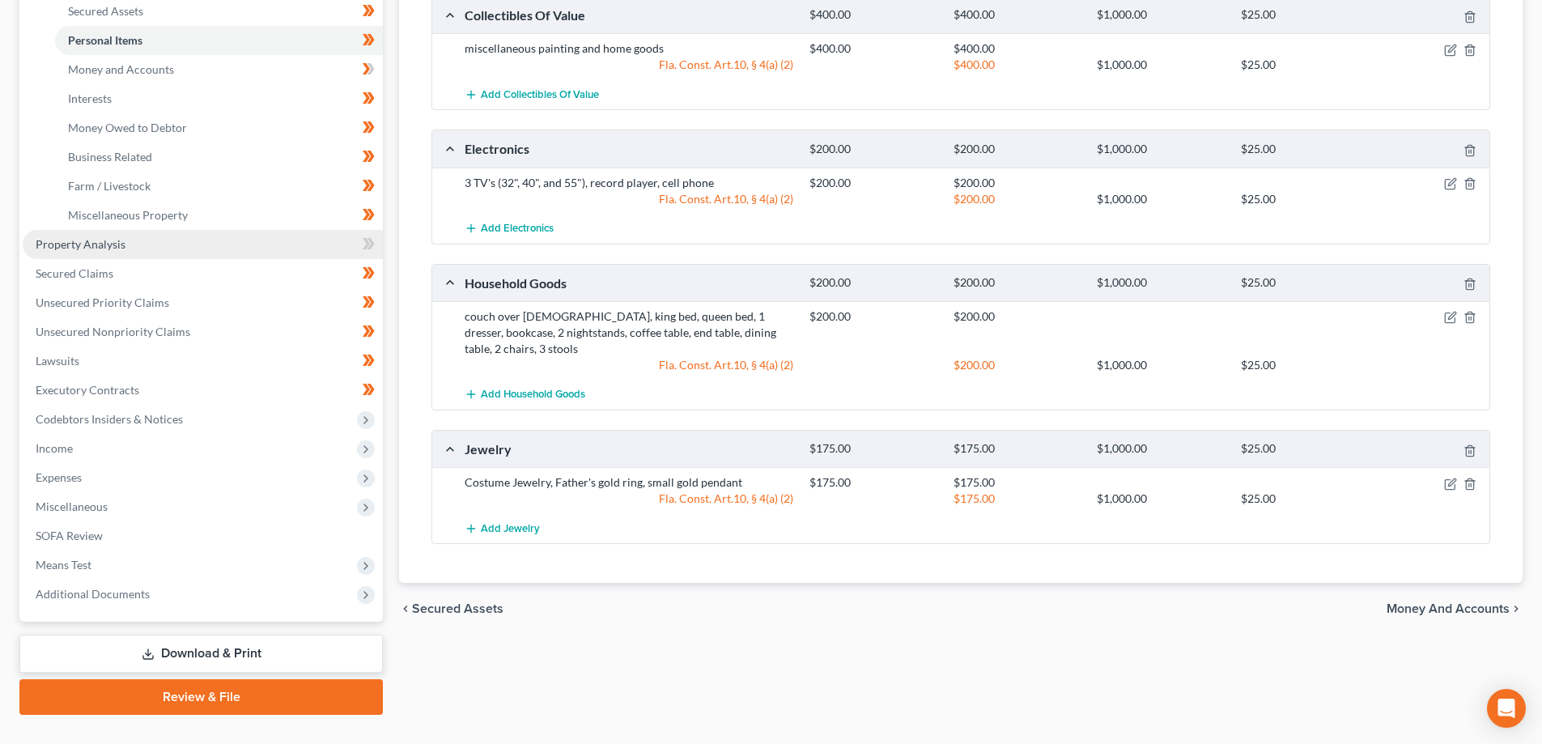
click at [251, 243] on link "Property Analysis" at bounding box center [203, 244] width 360 height 29
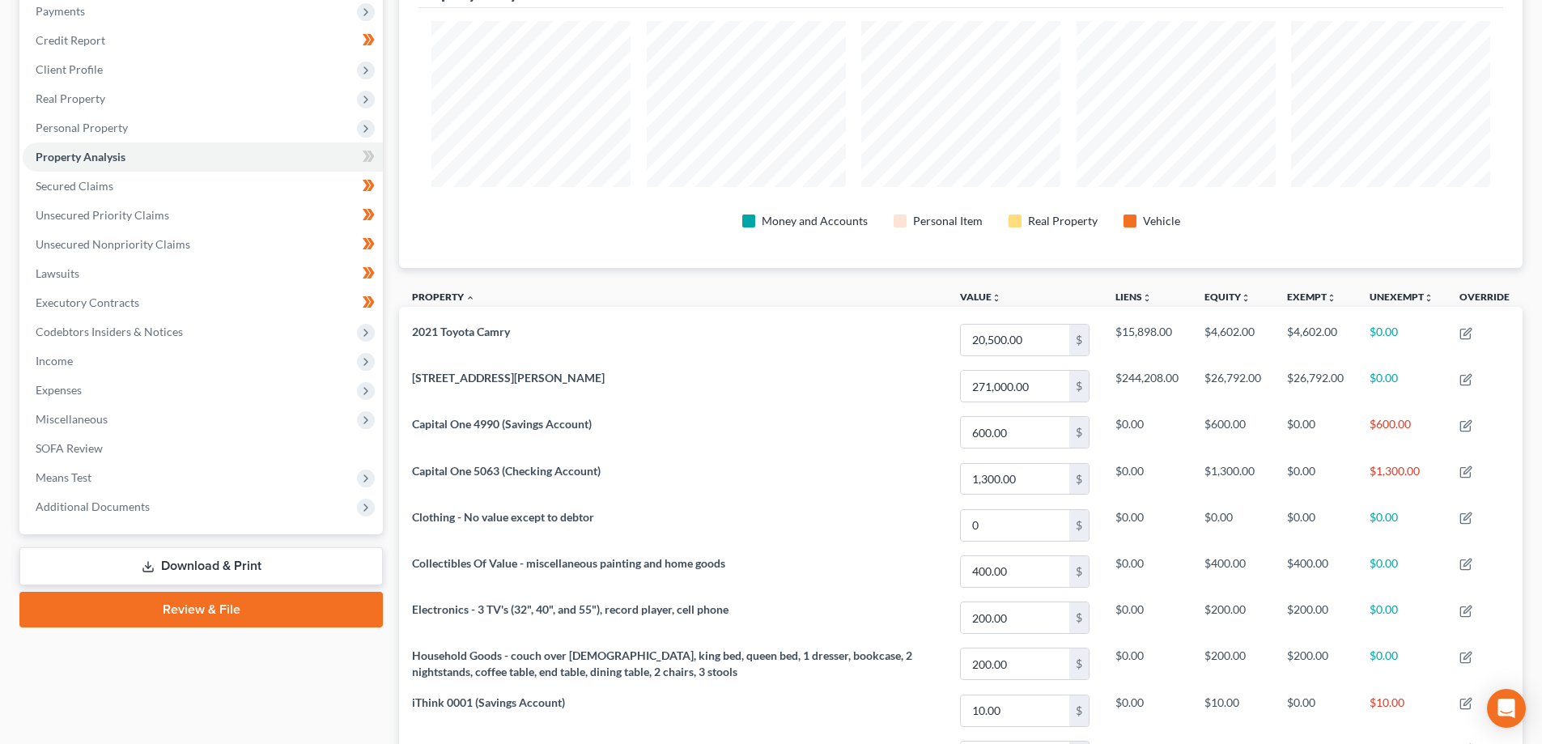
scroll to position [162, 0]
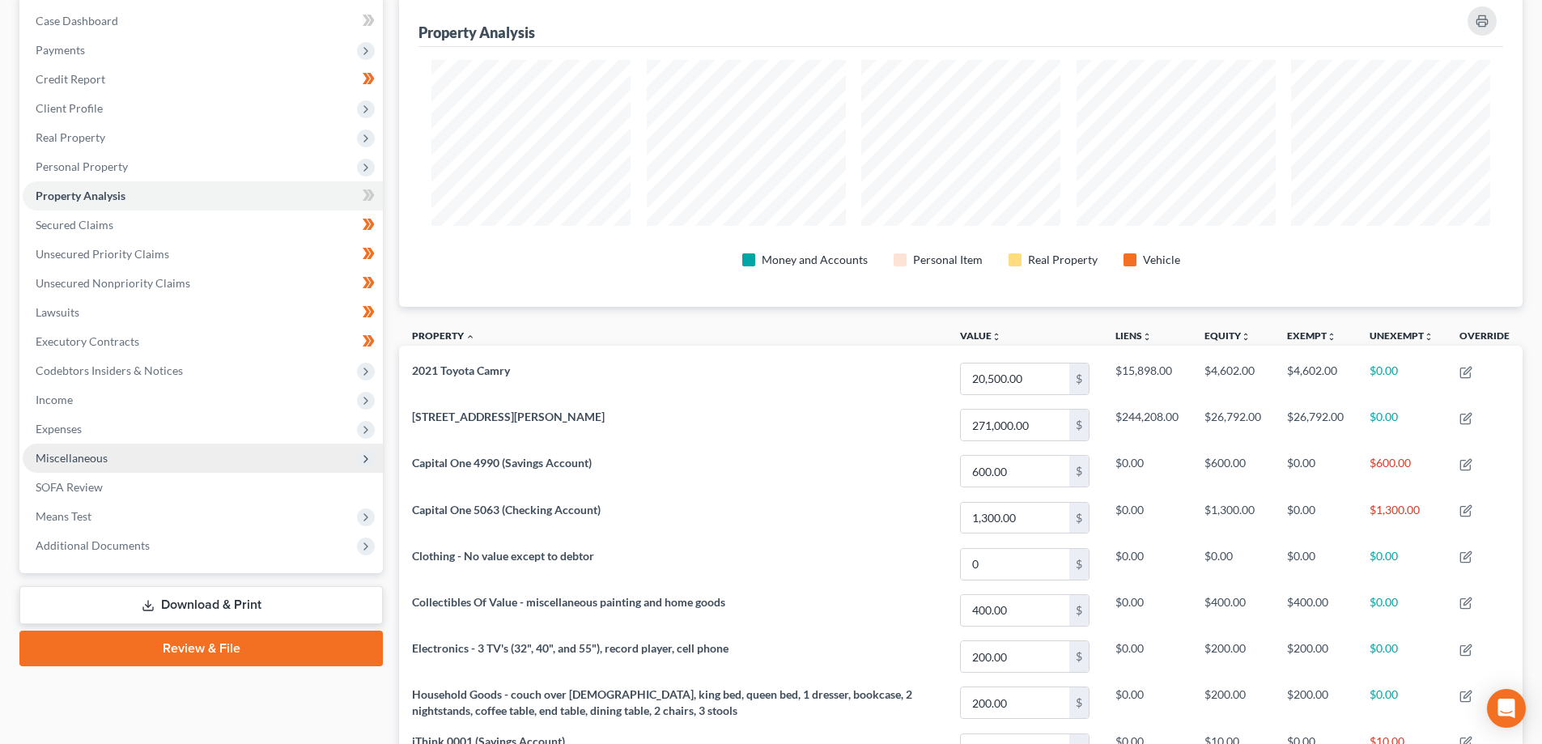
click at [99, 453] on span "Miscellaneous" at bounding box center [72, 458] width 72 height 14
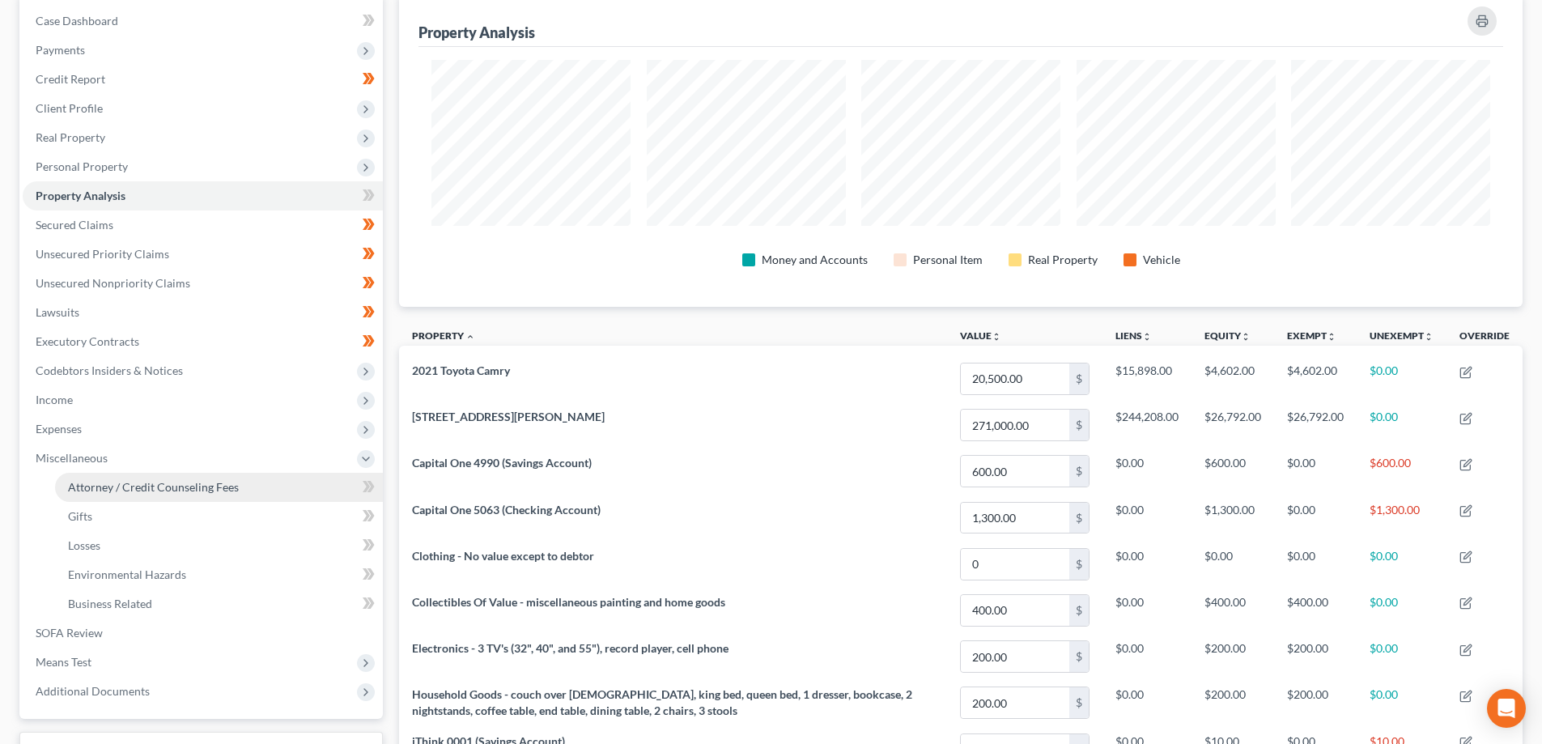
click at [138, 484] on span "Attorney / Credit Counseling Fees" at bounding box center [153, 487] width 171 height 14
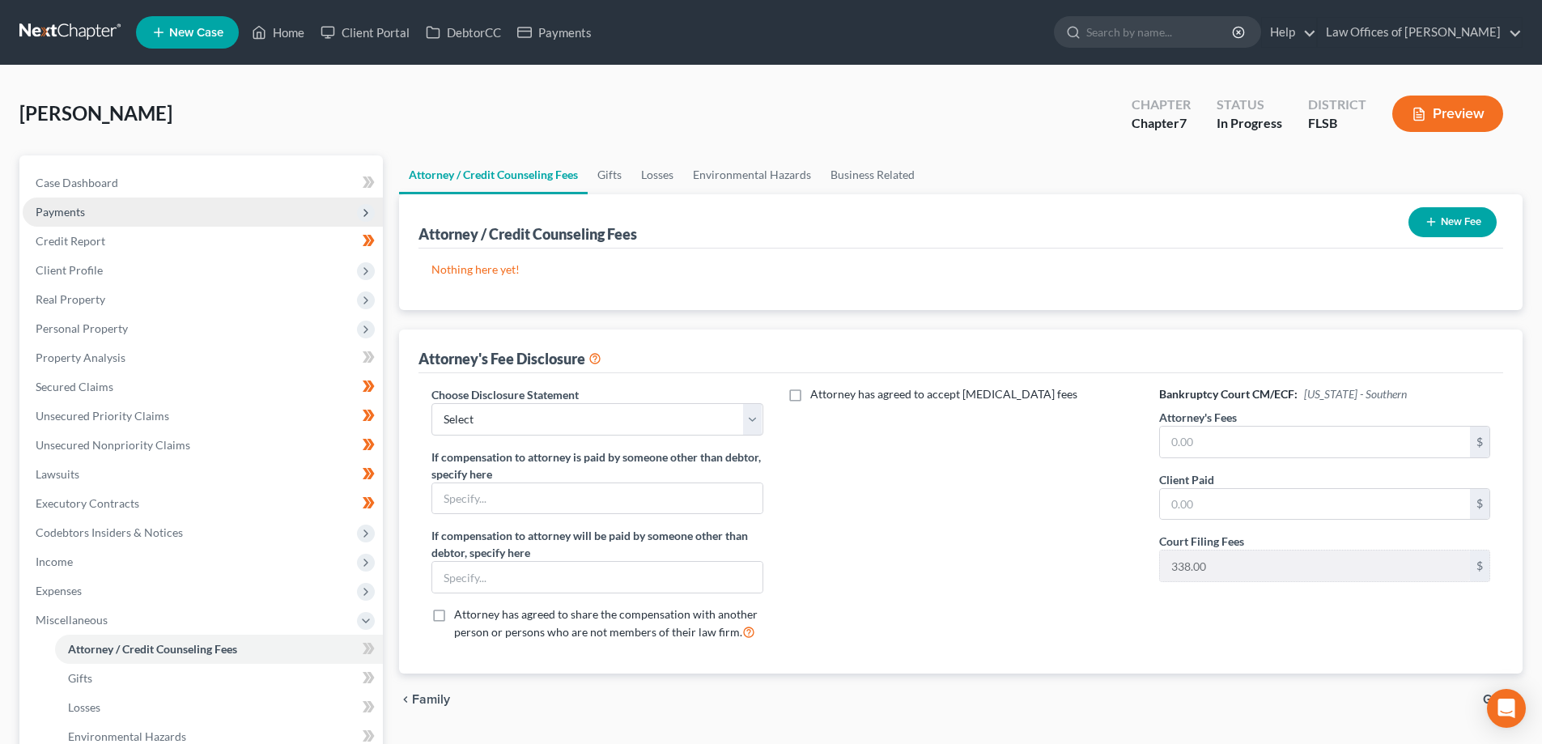
click at [181, 210] on span "Payments" at bounding box center [203, 212] width 360 height 29
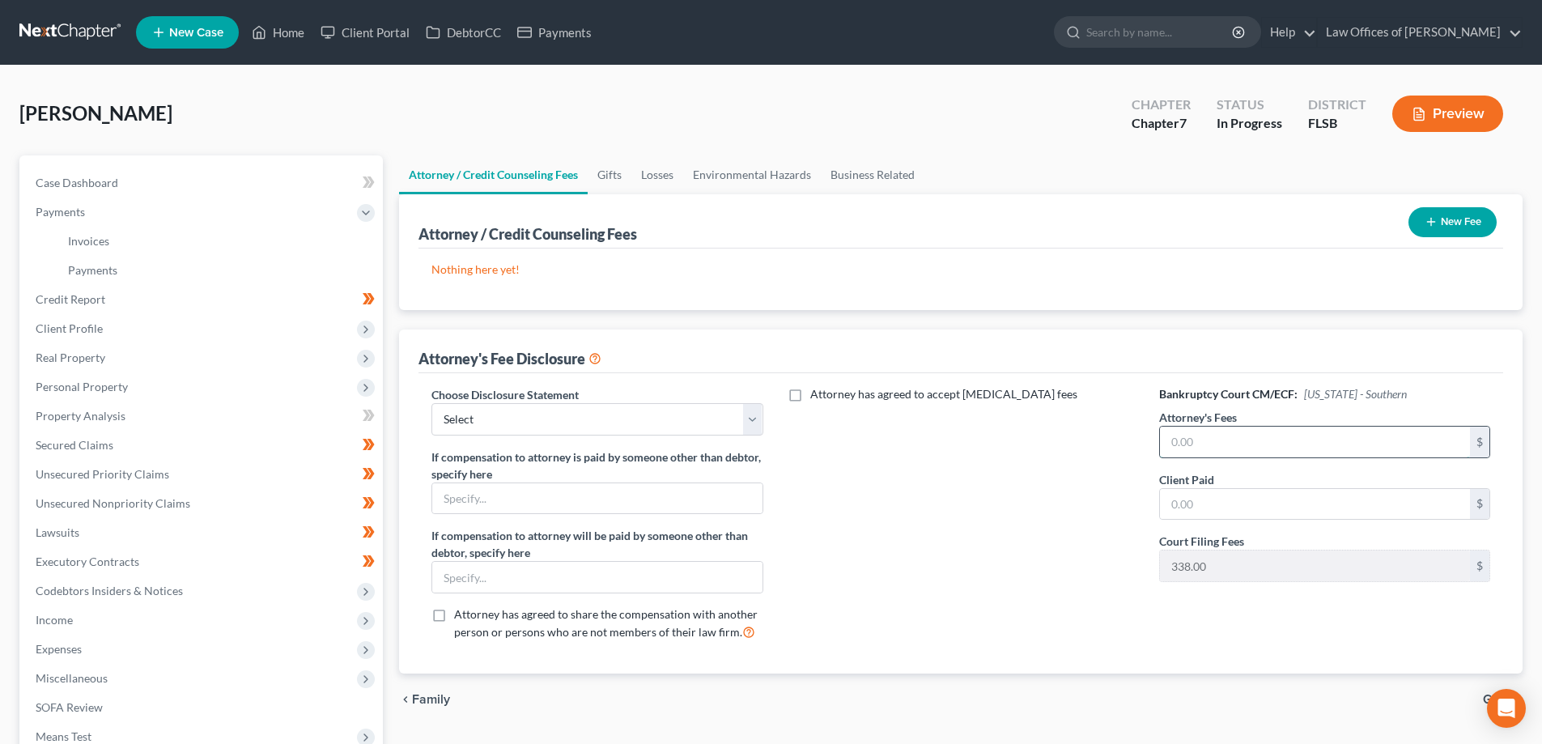
click at [1231, 434] on input "text" at bounding box center [1315, 442] width 310 height 31
click at [146, 261] on link "Payments" at bounding box center [219, 270] width 328 height 29
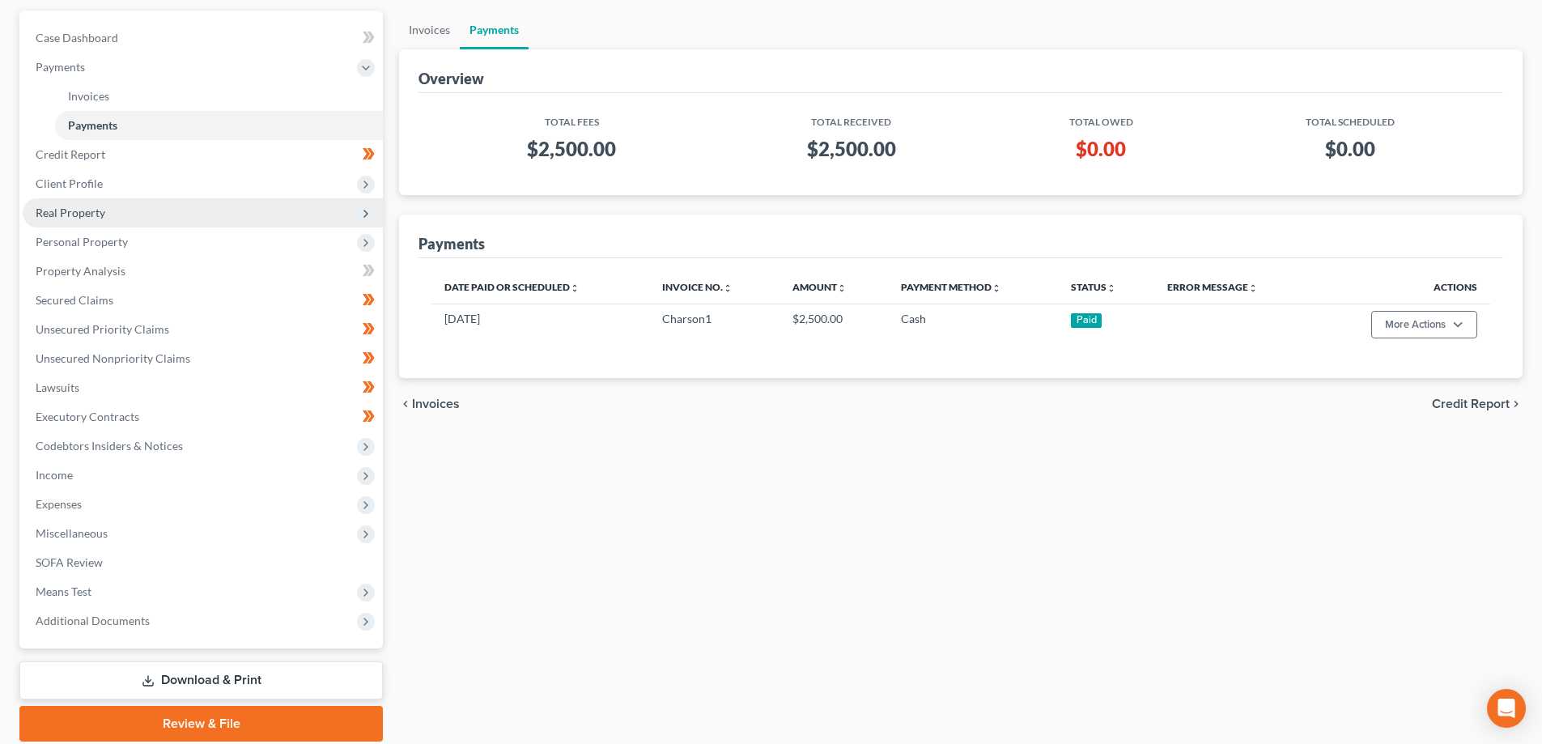
scroll to position [204, 0]
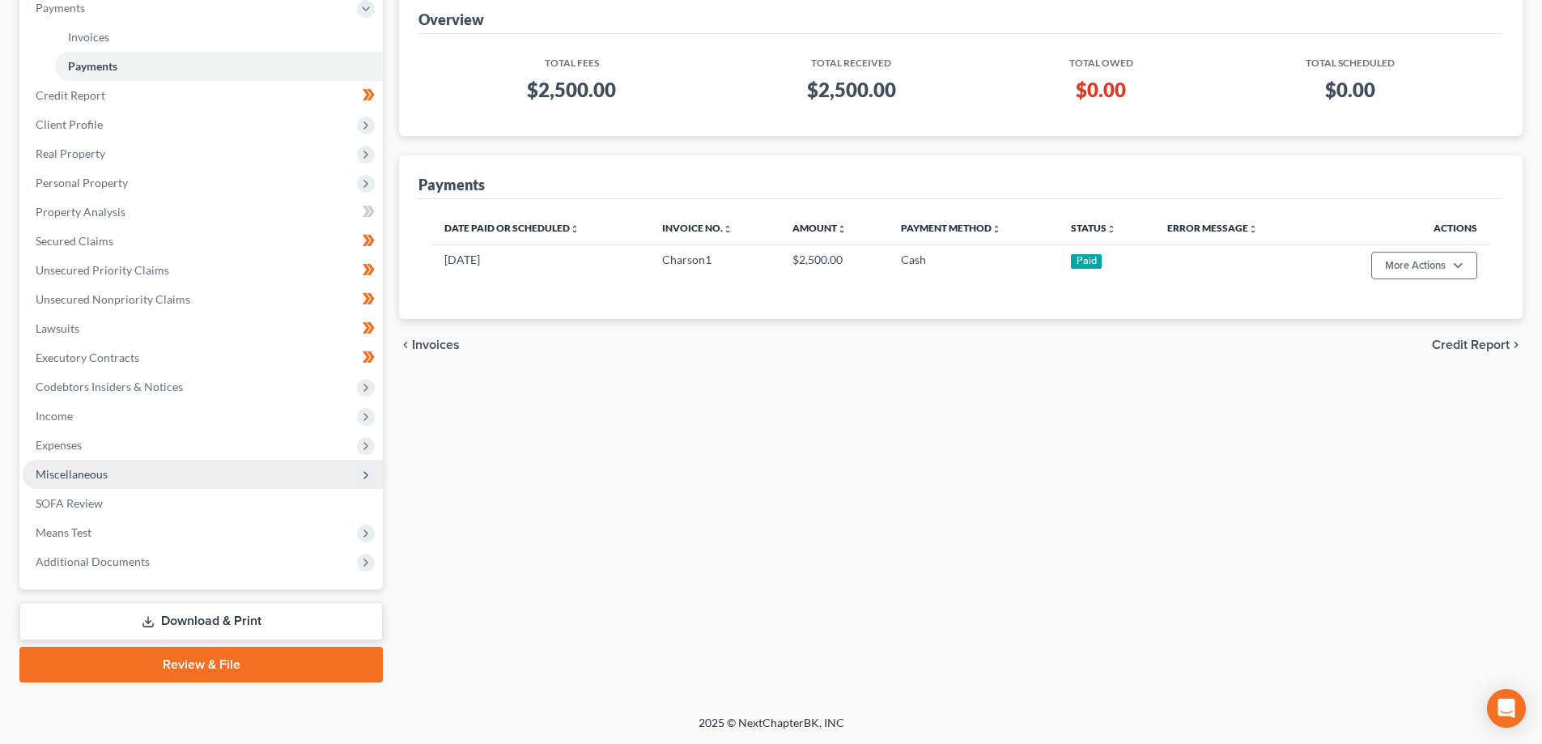
click at [95, 473] on span "Miscellaneous" at bounding box center [72, 474] width 72 height 14
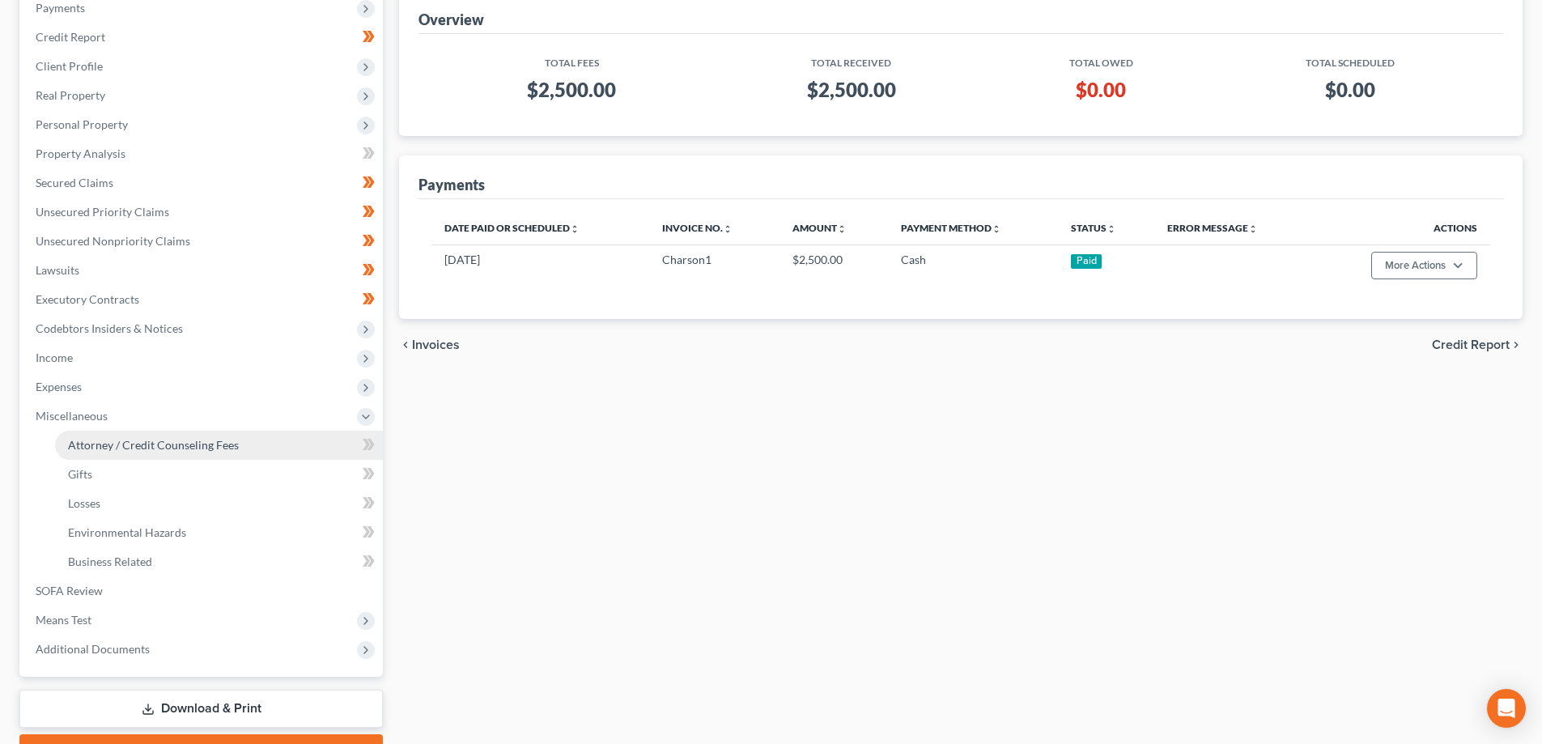
click at [117, 442] on span "Attorney / Credit Counseling Fees" at bounding box center [153, 445] width 171 height 14
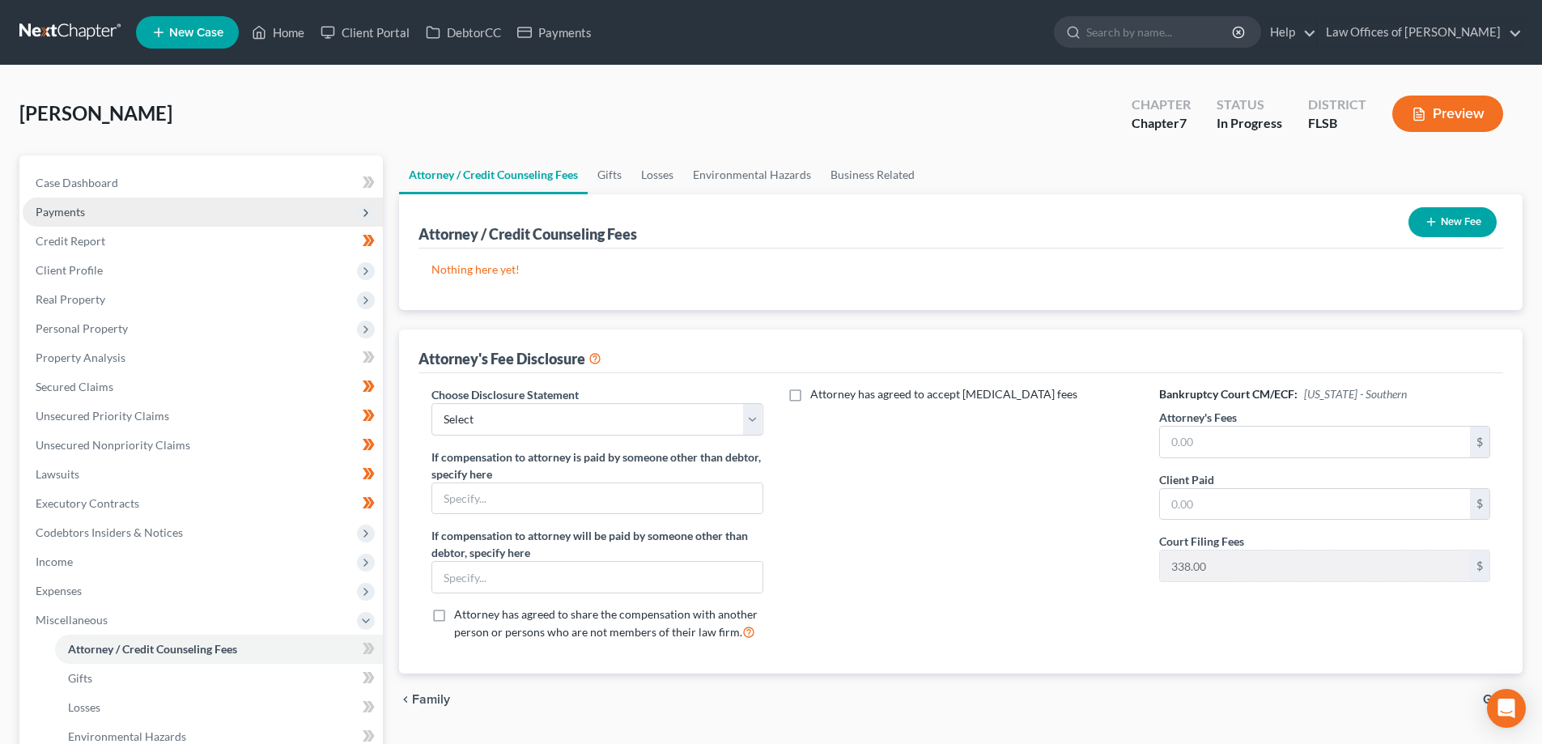
click at [230, 217] on span "Payments" at bounding box center [203, 212] width 360 height 29
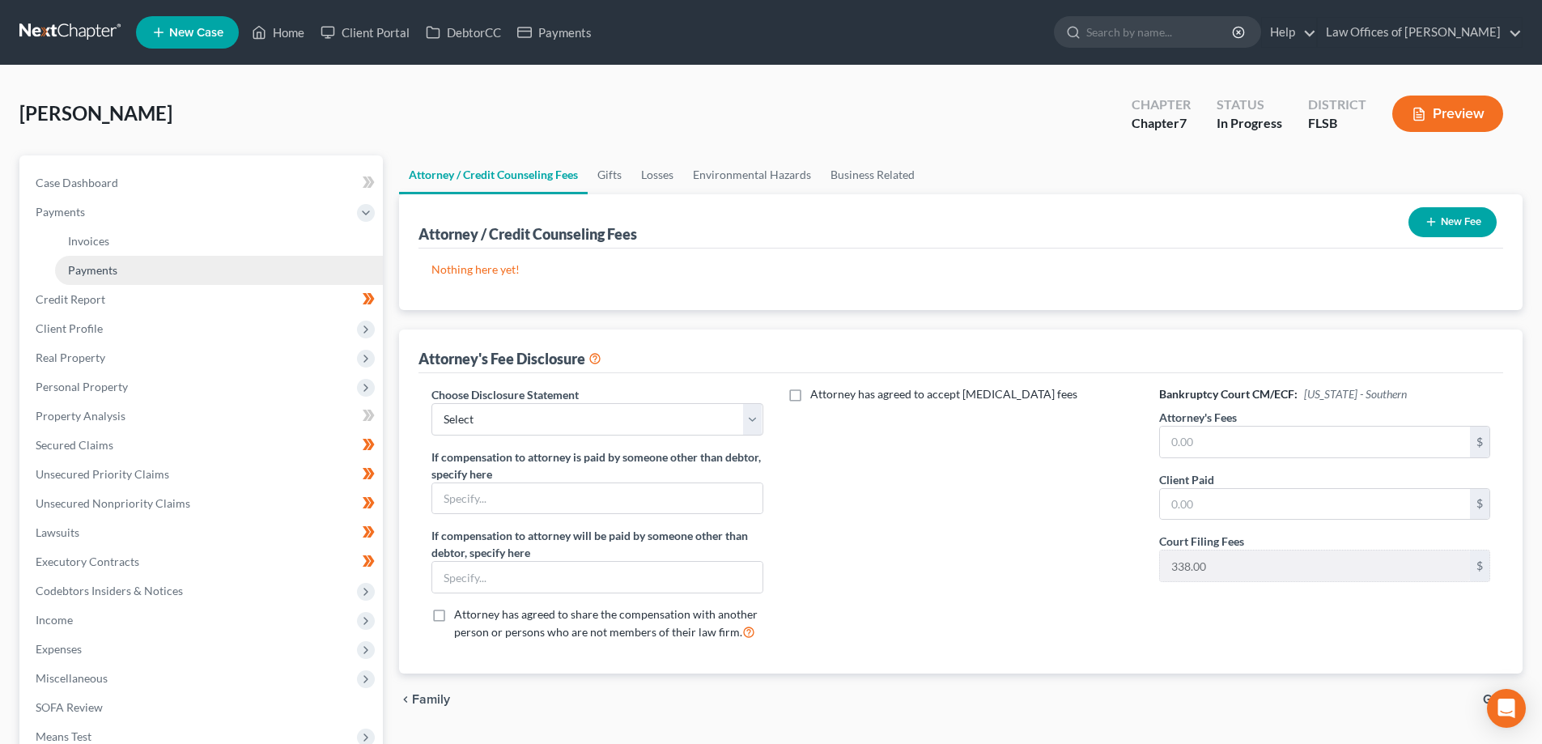
click at [138, 274] on link "Payments" at bounding box center [219, 270] width 328 height 29
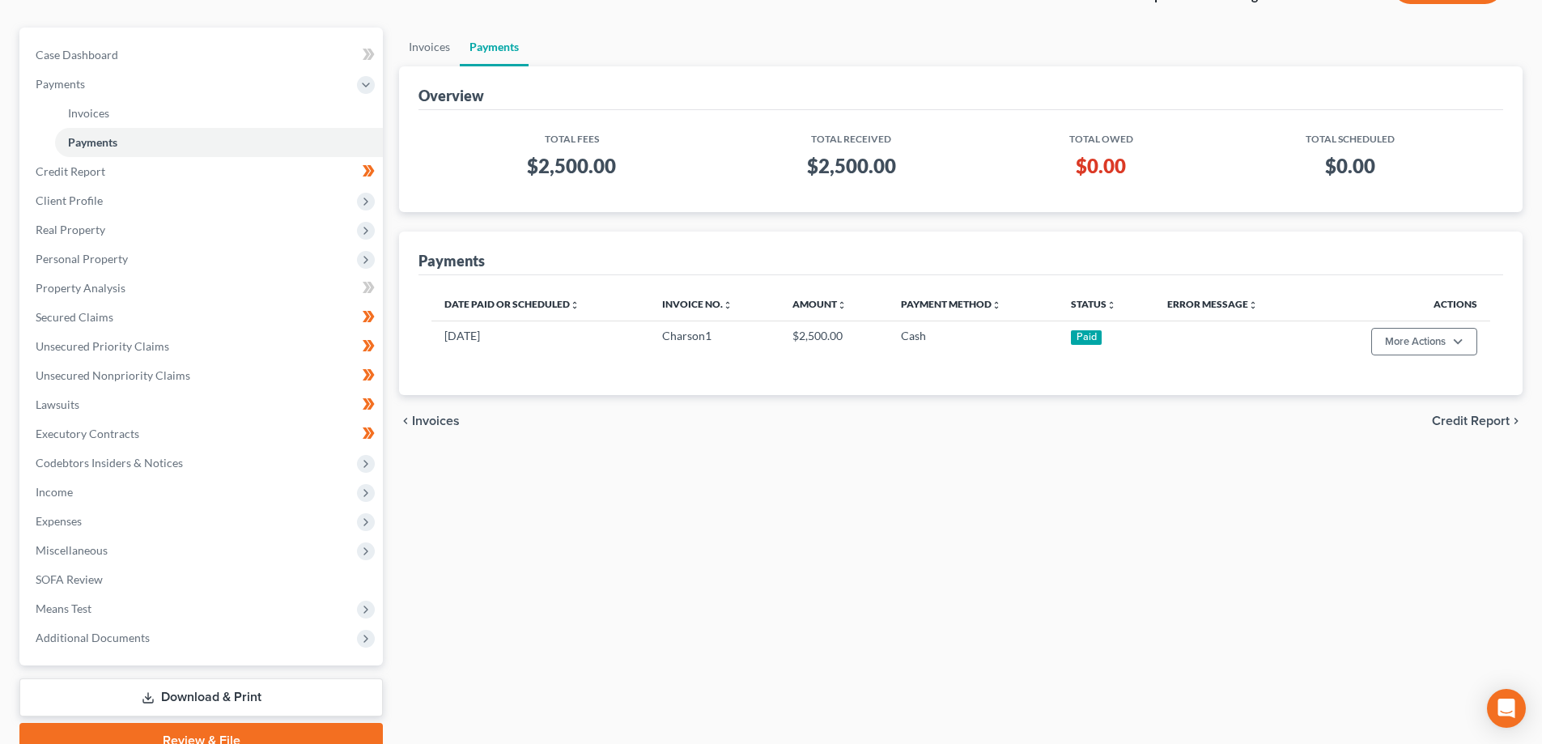
scroll to position [162, 0]
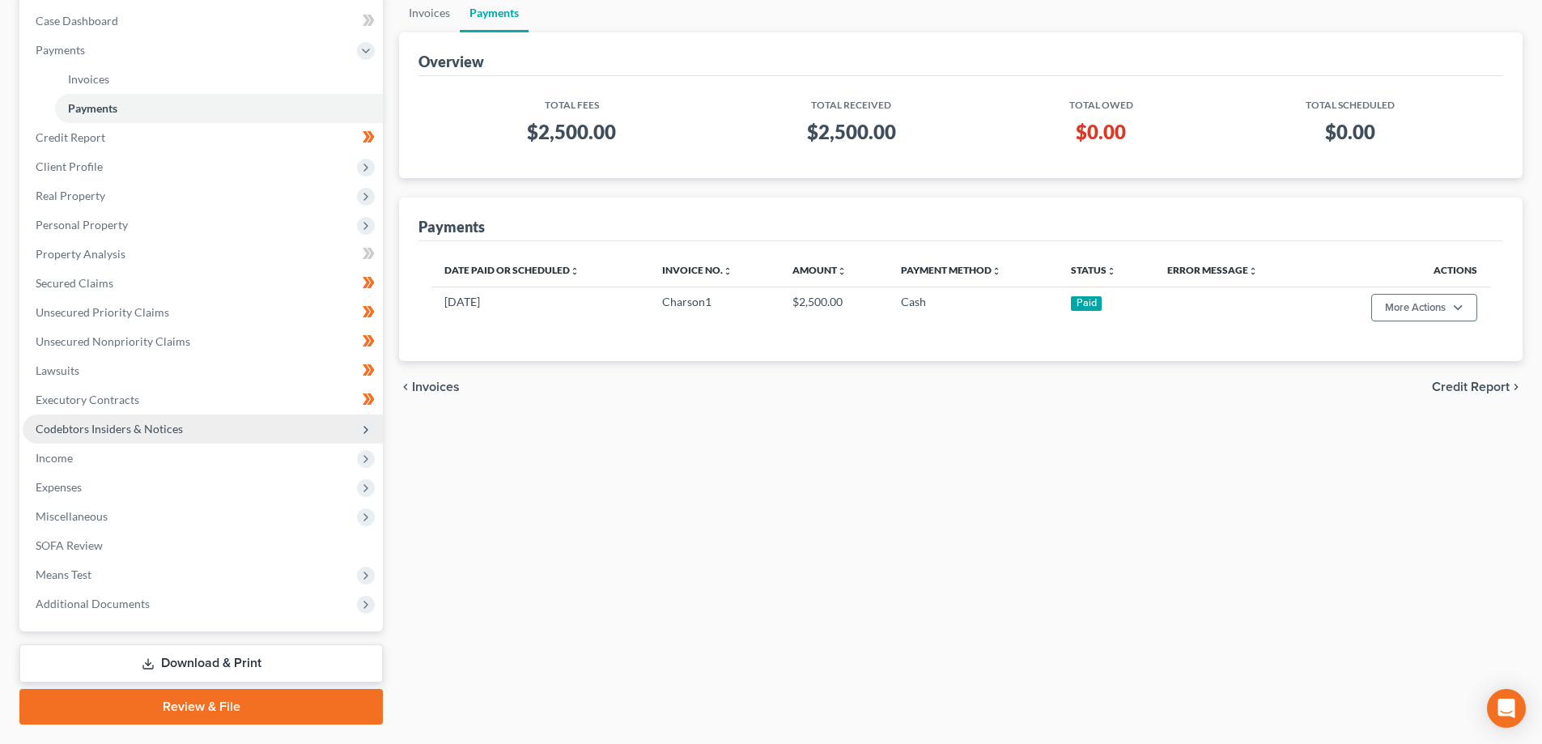
click at [136, 436] on span "Codebtors Insiders & Notices" at bounding box center [203, 428] width 360 height 29
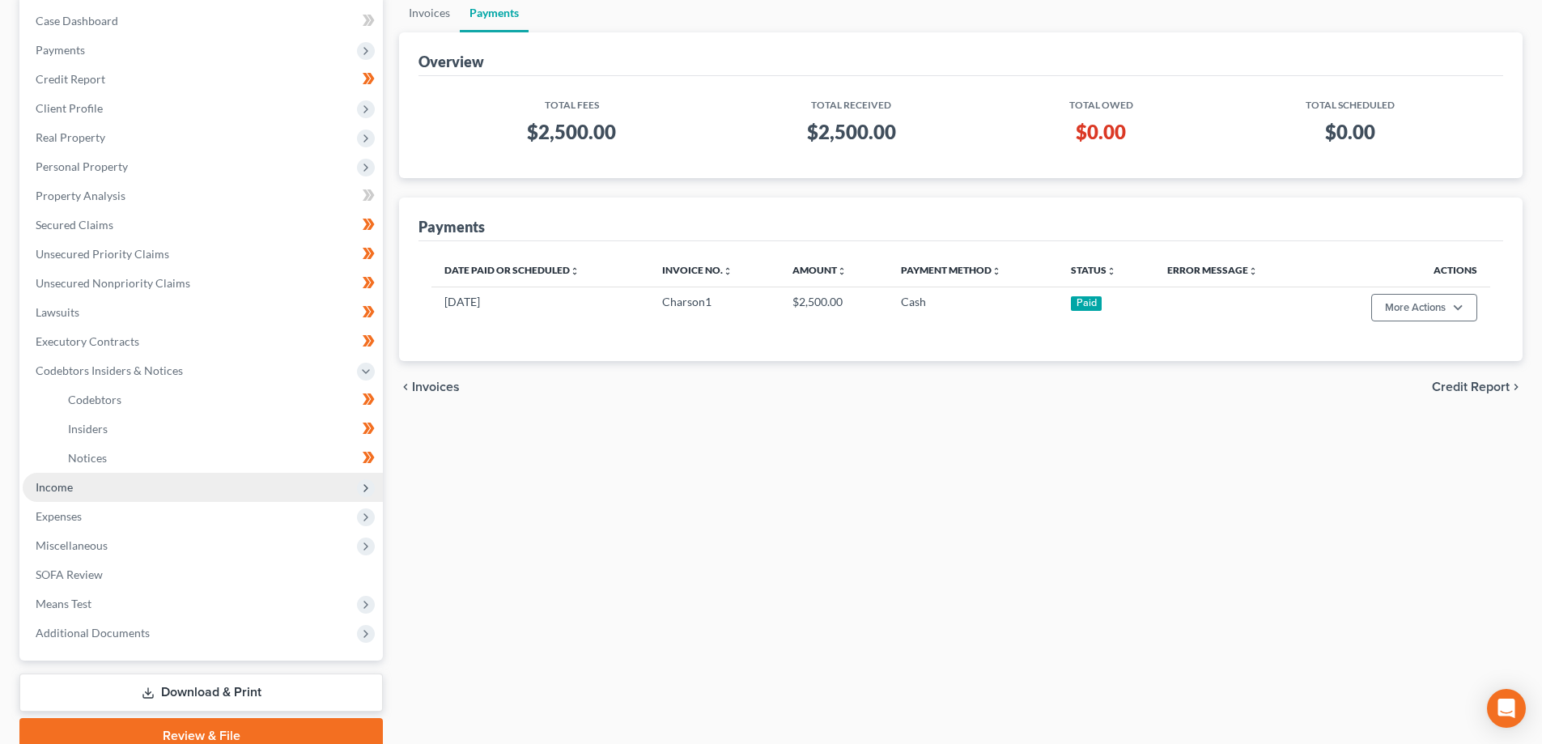
click at [98, 483] on span "Income" at bounding box center [203, 487] width 360 height 29
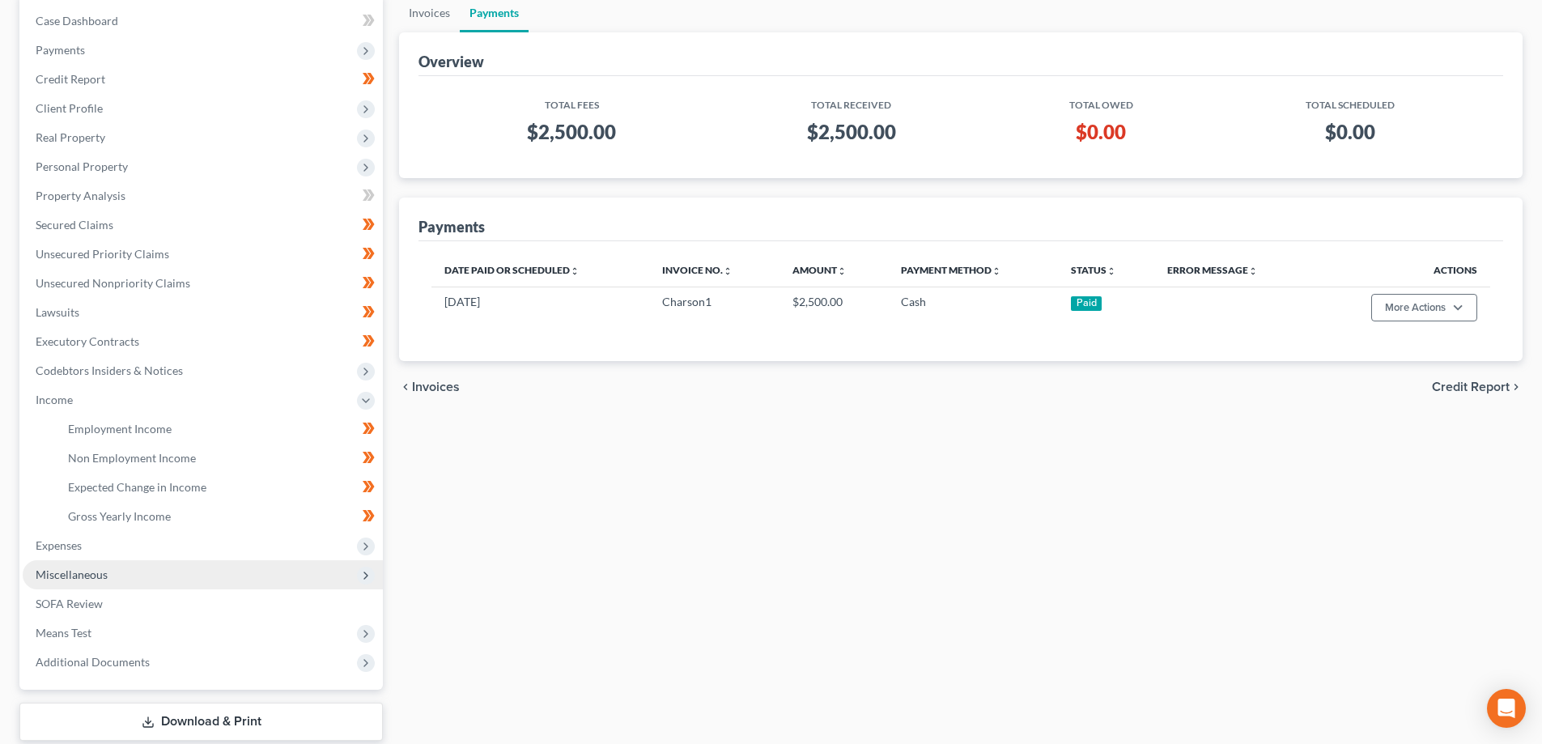
click at [63, 577] on span "Miscellaneous" at bounding box center [72, 574] width 72 height 14
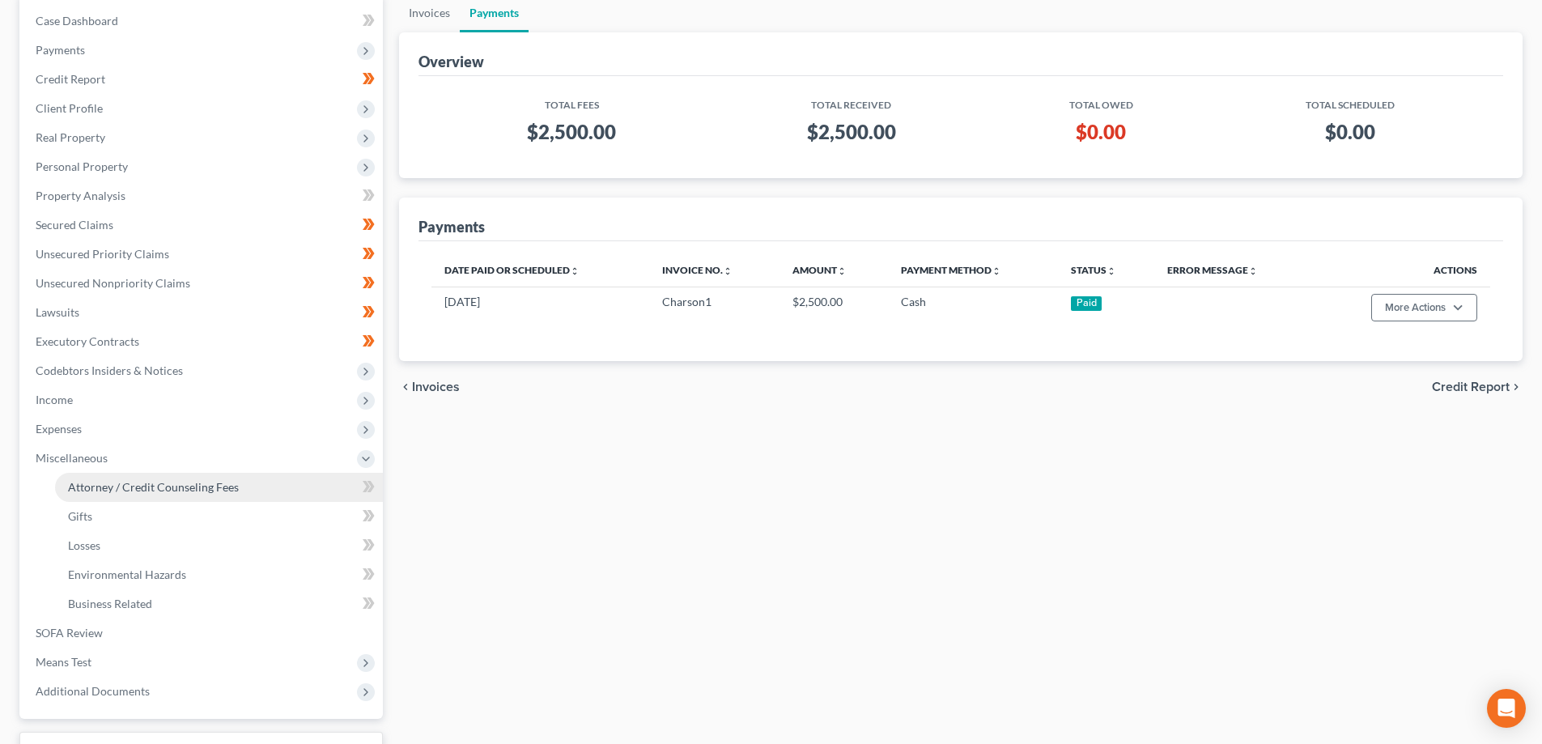
click at [211, 489] on span "Attorney / Credit Counseling Fees" at bounding box center [153, 487] width 171 height 14
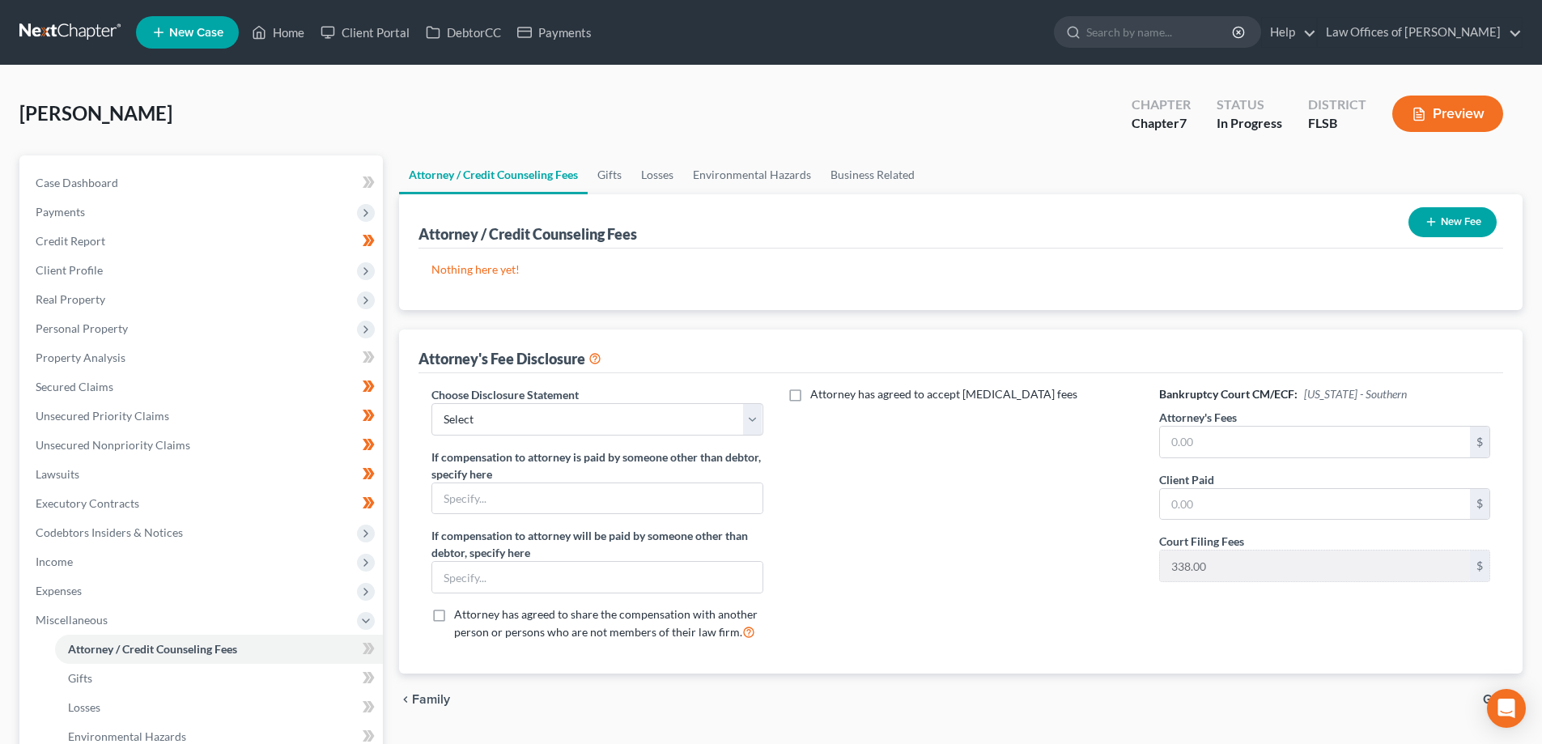
click at [1460, 233] on button "New Fee" at bounding box center [1453, 222] width 88 height 30
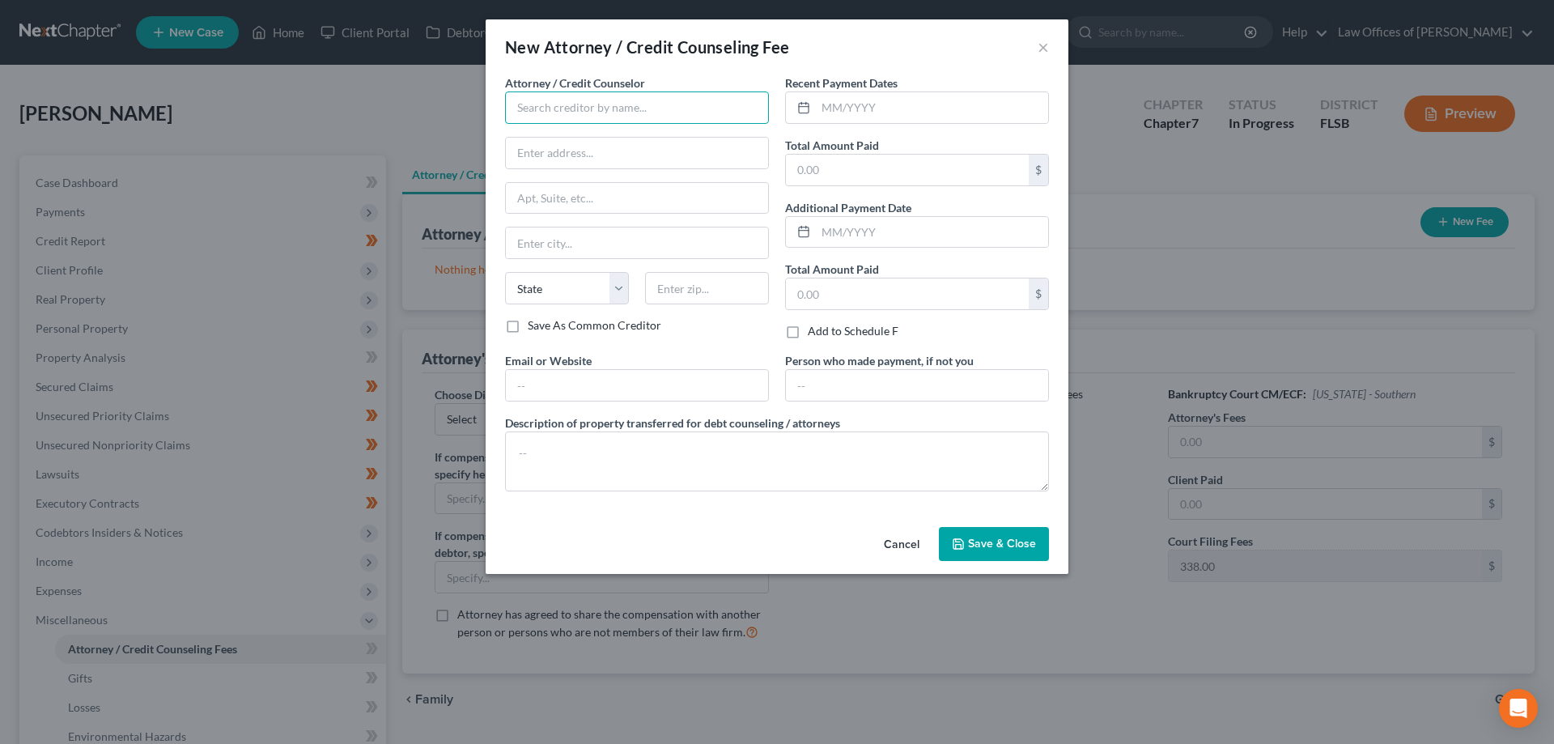
click at [588, 114] on input "text" at bounding box center [637, 107] width 264 height 32
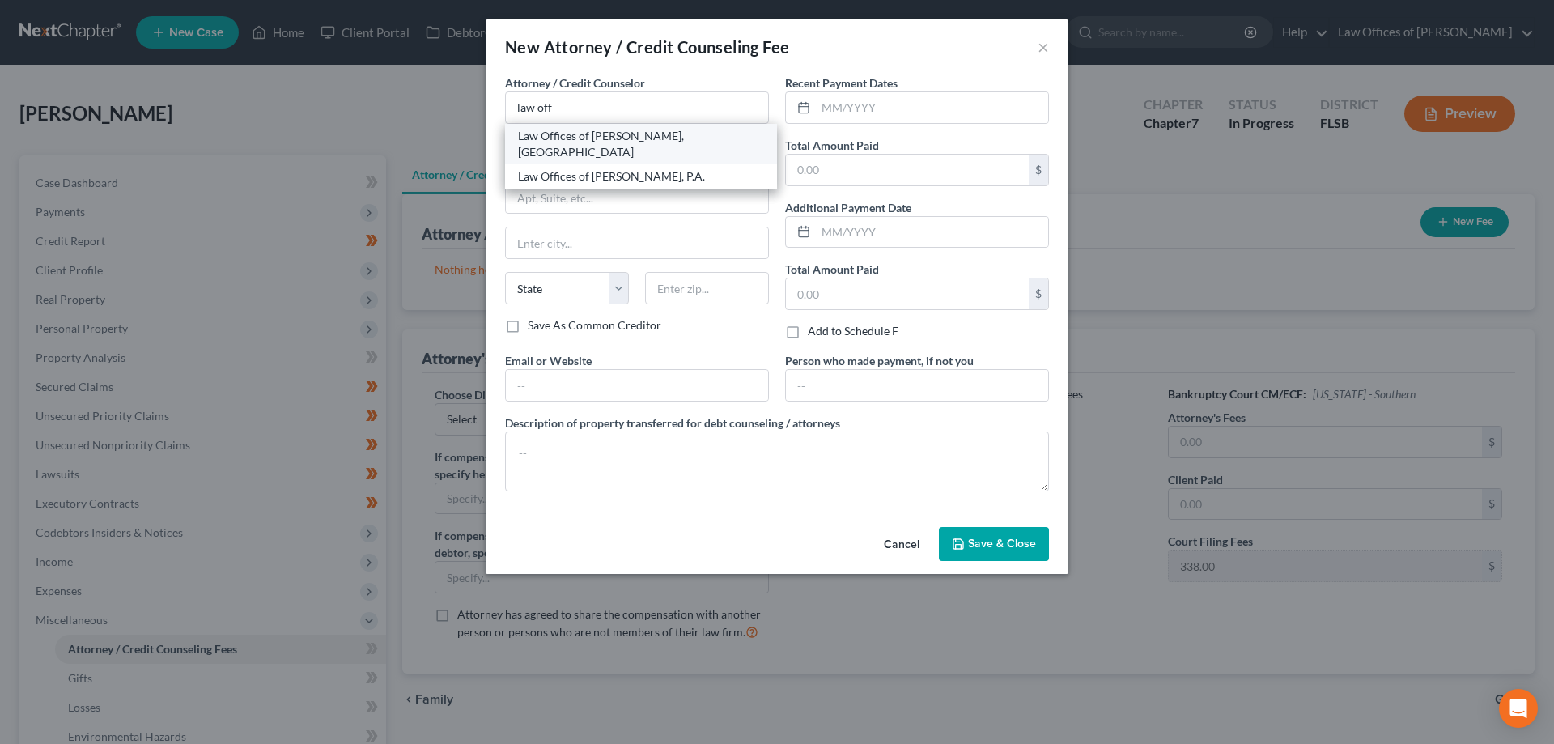
click at [590, 142] on div "Law Offices of Adam Farber, PA" at bounding box center [641, 144] width 246 height 32
type input "Law Offices of Adam Farber, PA"
type input "1500 Gateway Blvd."
type input "Suite 220"
type input "Boynton Beach"
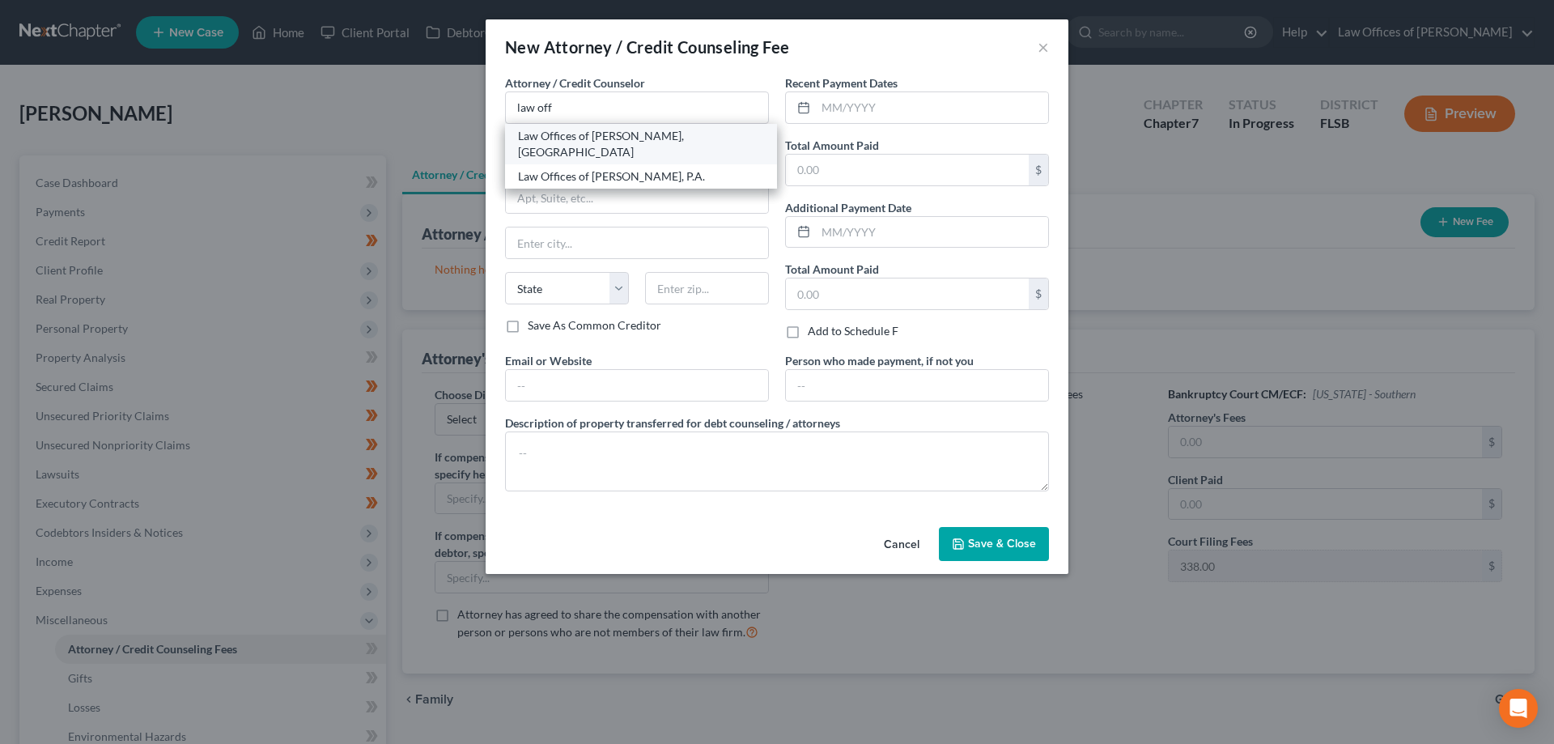
select select "9"
type input "33426"
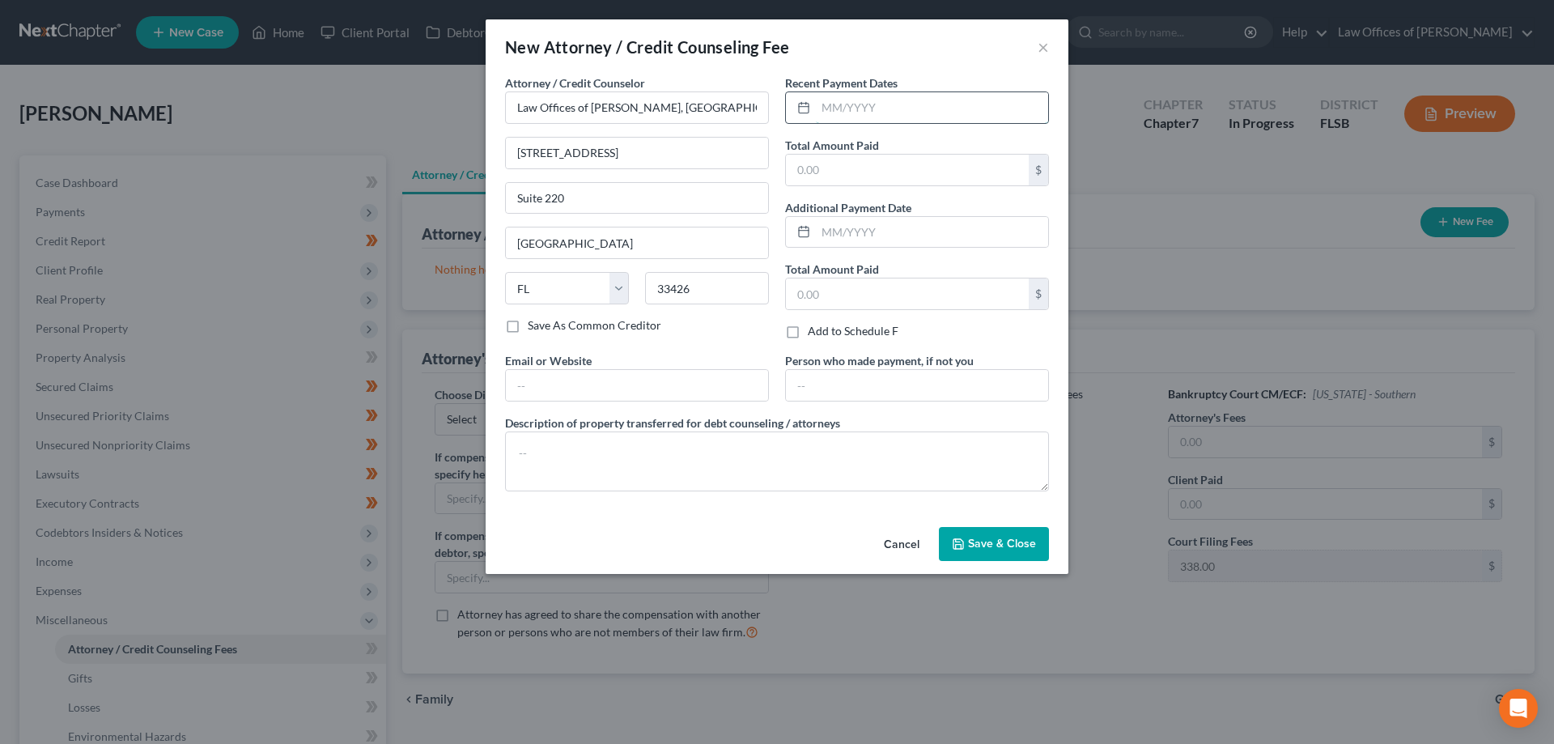
drag, startPoint x: 881, startPoint y: 105, endPoint x: 893, endPoint y: 105, distance: 12.1
click at [881, 105] on input "text" at bounding box center [932, 107] width 232 height 31
type input "09/2025"
click at [841, 164] on input "text" at bounding box center [907, 170] width 243 height 31
type input "2,500.00"
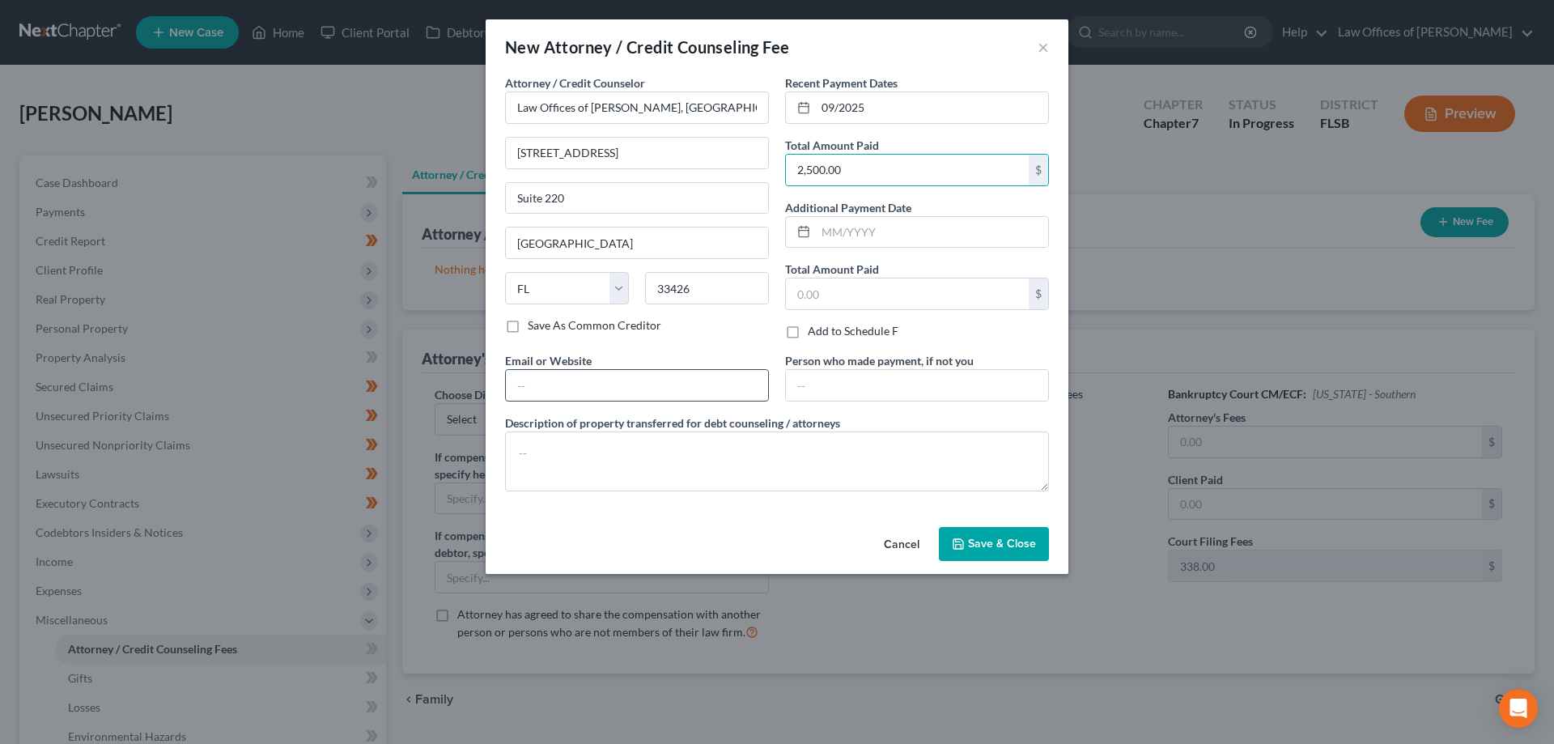
click at [572, 387] on input "text" at bounding box center [637, 385] width 262 height 31
click at [545, 385] on input "text" at bounding box center [637, 385] width 262 height 31
type input "[EMAIL_ADDRESS][DOMAIN_NAME]"
click at [516, 522] on div "Cancel Save & Close" at bounding box center [777, 547] width 583 height 53
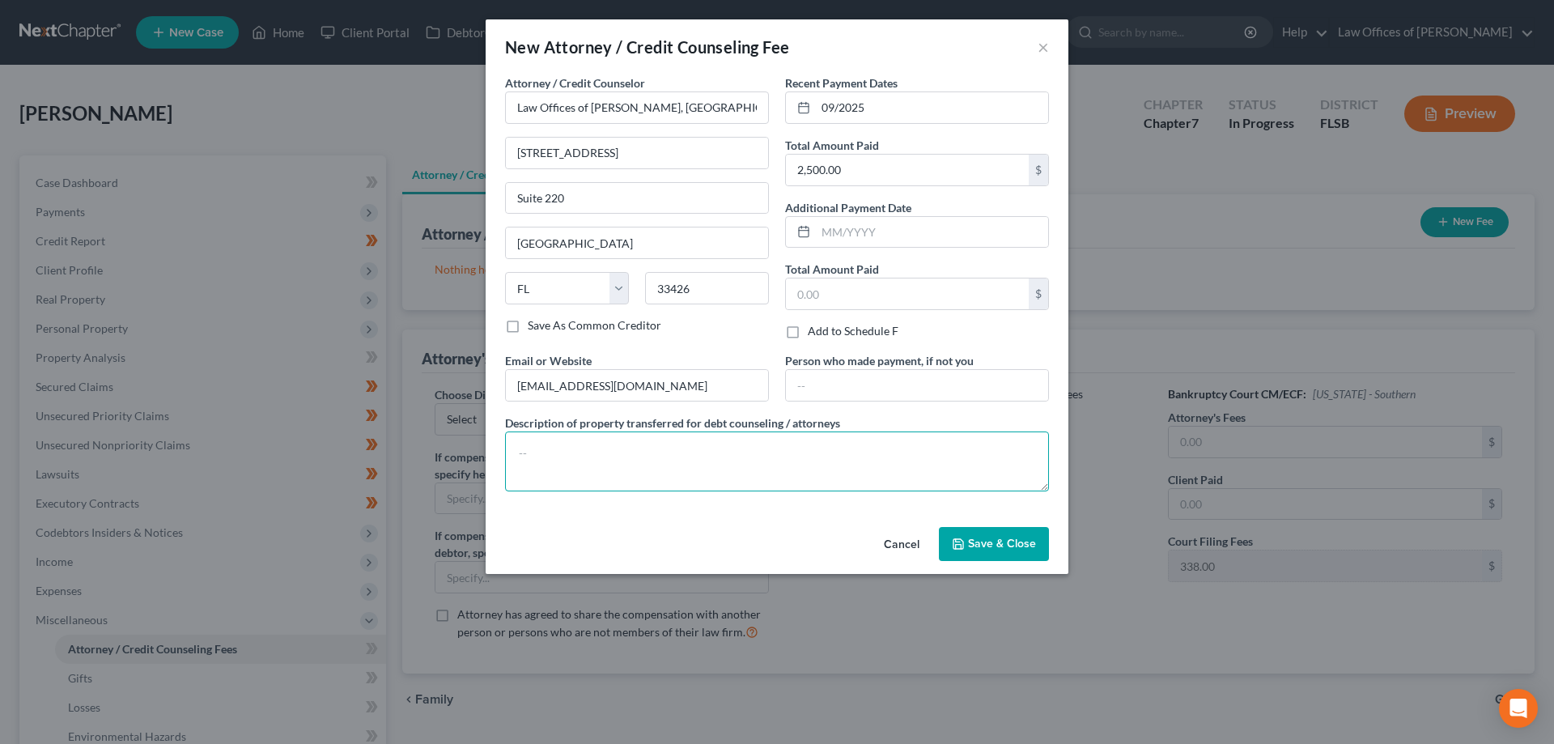
click at [565, 452] on textarea at bounding box center [777, 461] width 544 height 60
click at [1012, 548] on span "Save & Close" at bounding box center [1002, 544] width 68 height 14
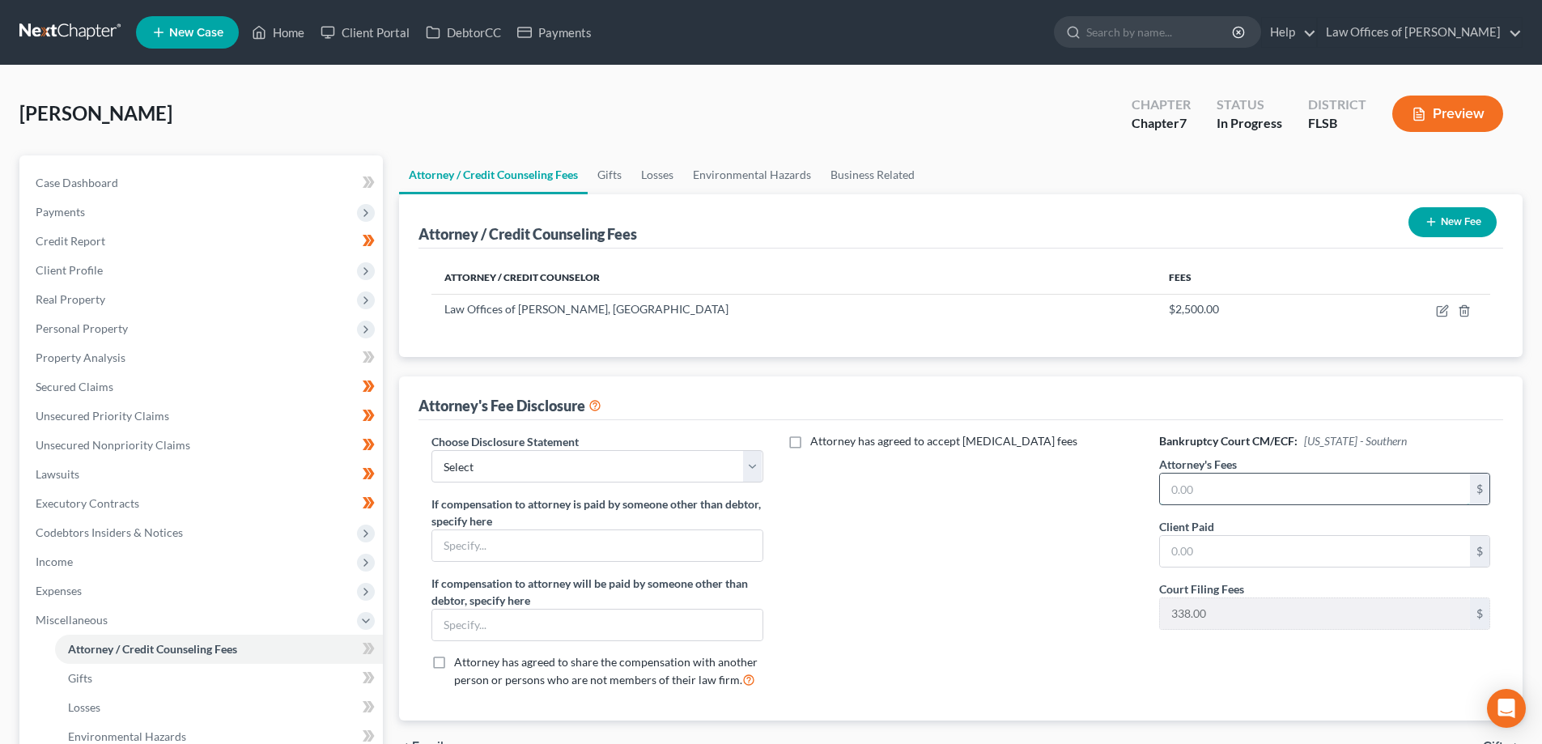
click at [1218, 486] on input "text" at bounding box center [1315, 489] width 310 height 31
type input "2,500.00"
click at [1237, 553] on input "text" at bounding box center [1315, 551] width 310 height 31
type input "2,500.00"
click at [1001, 513] on div "Attorney has agreed to accept retainer fees" at bounding box center [961, 567] width 363 height 268
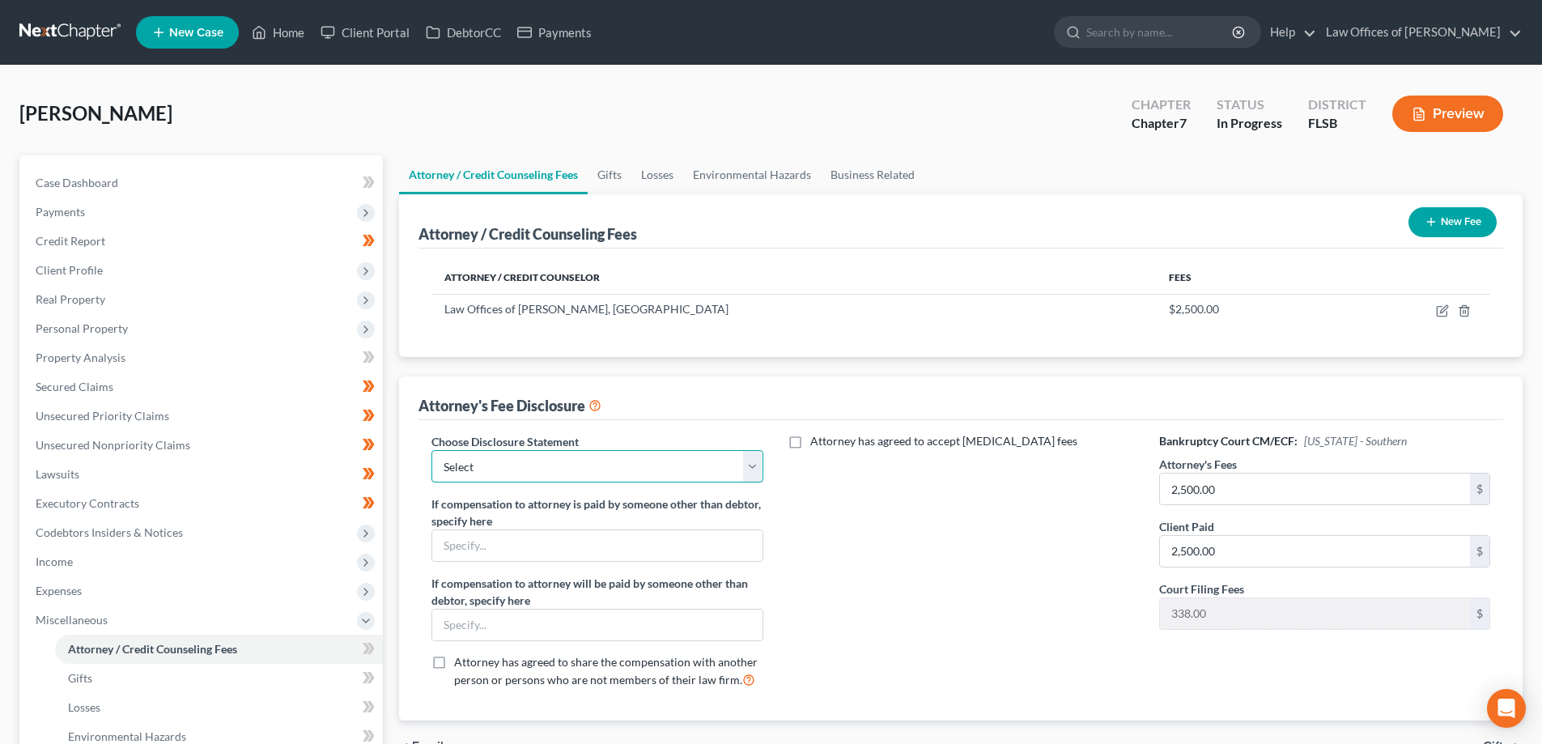
click at [742, 467] on select "Select Disclosure" at bounding box center [596, 466] width 331 height 32
select select "0"
click at [431, 450] on select "Select Disclosure" at bounding box center [596, 466] width 331 height 32
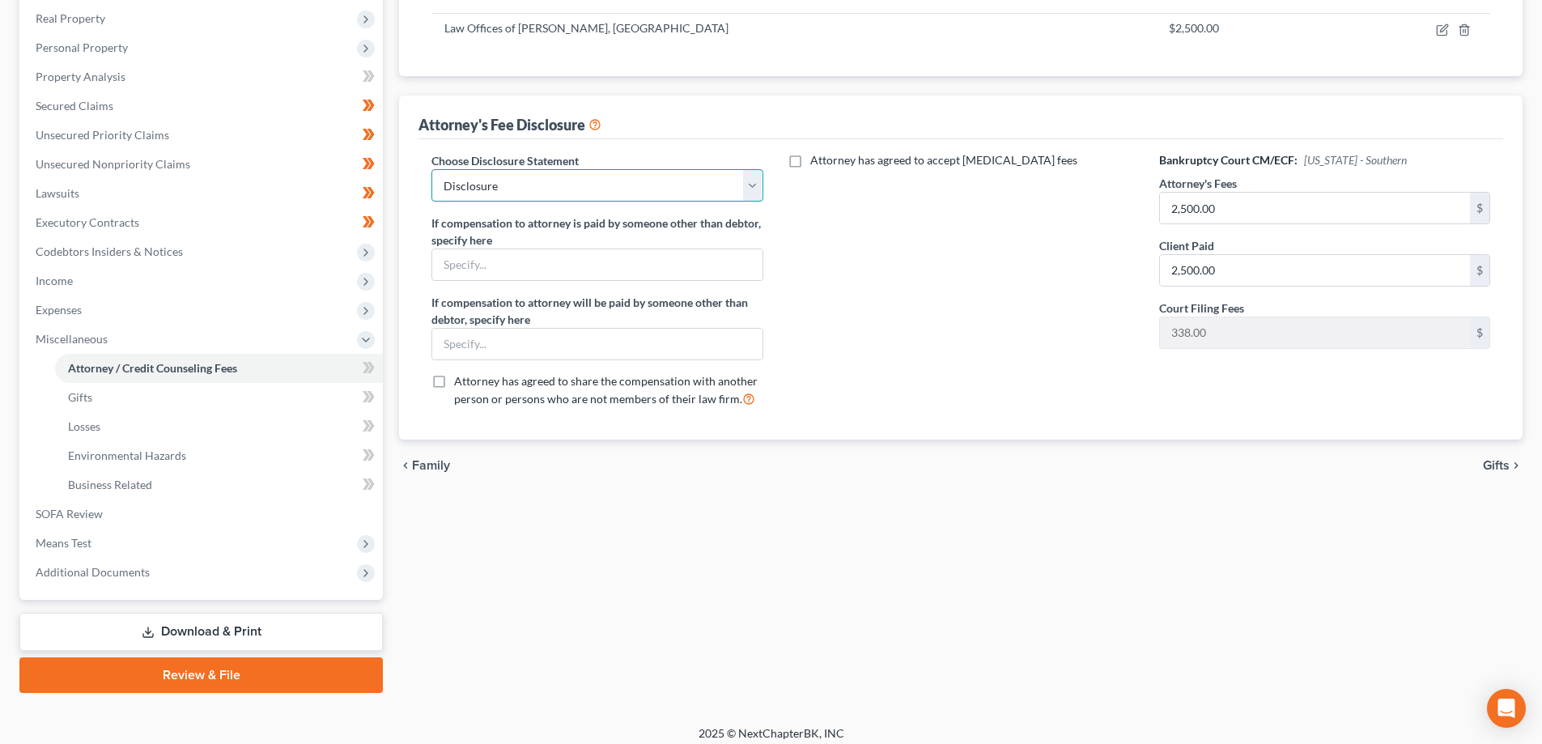
scroll to position [291, 0]
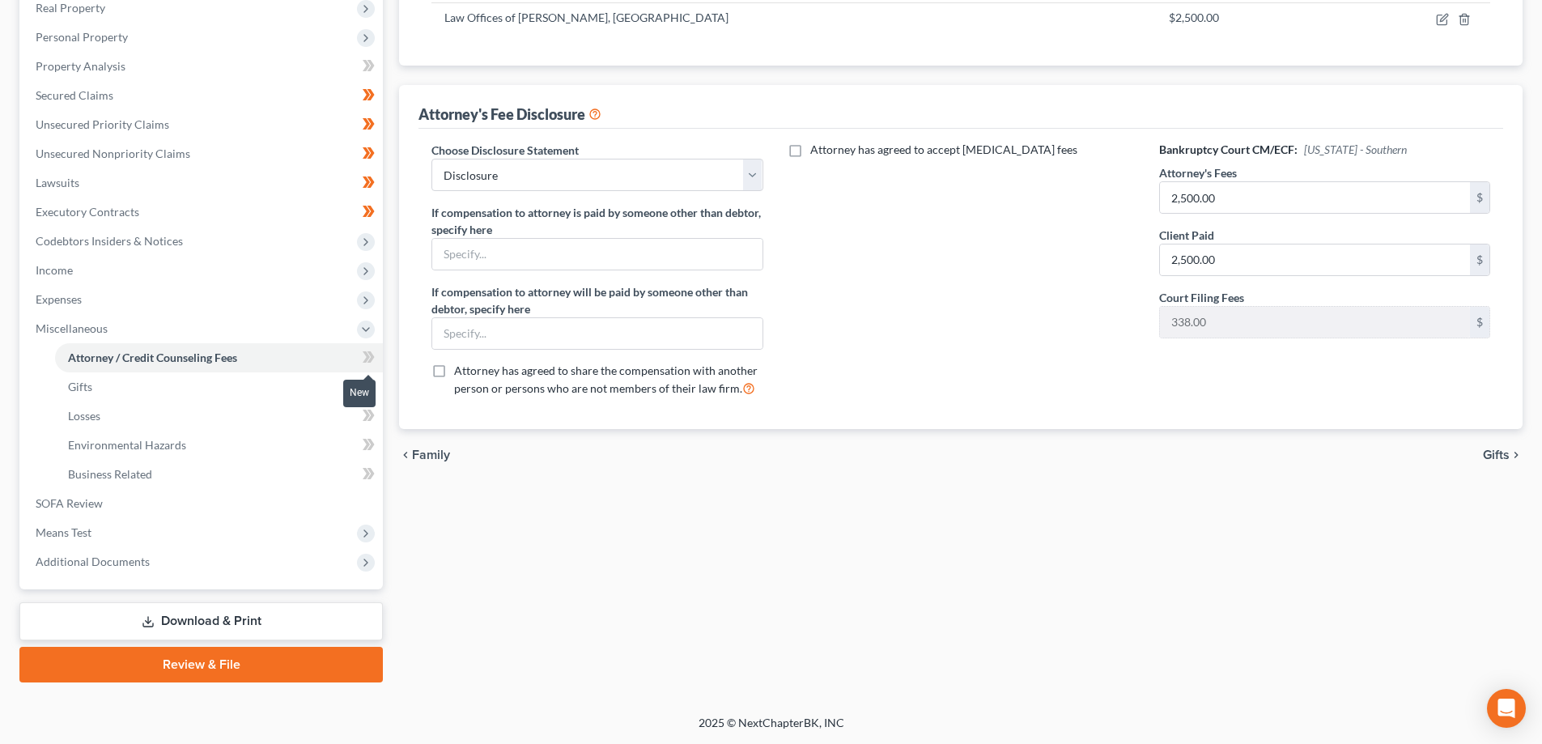
click at [371, 359] on icon at bounding box center [371, 356] width 7 height 11
click at [278, 385] on link "Gifts" at bounding box center [219, 386] width 328 height 29
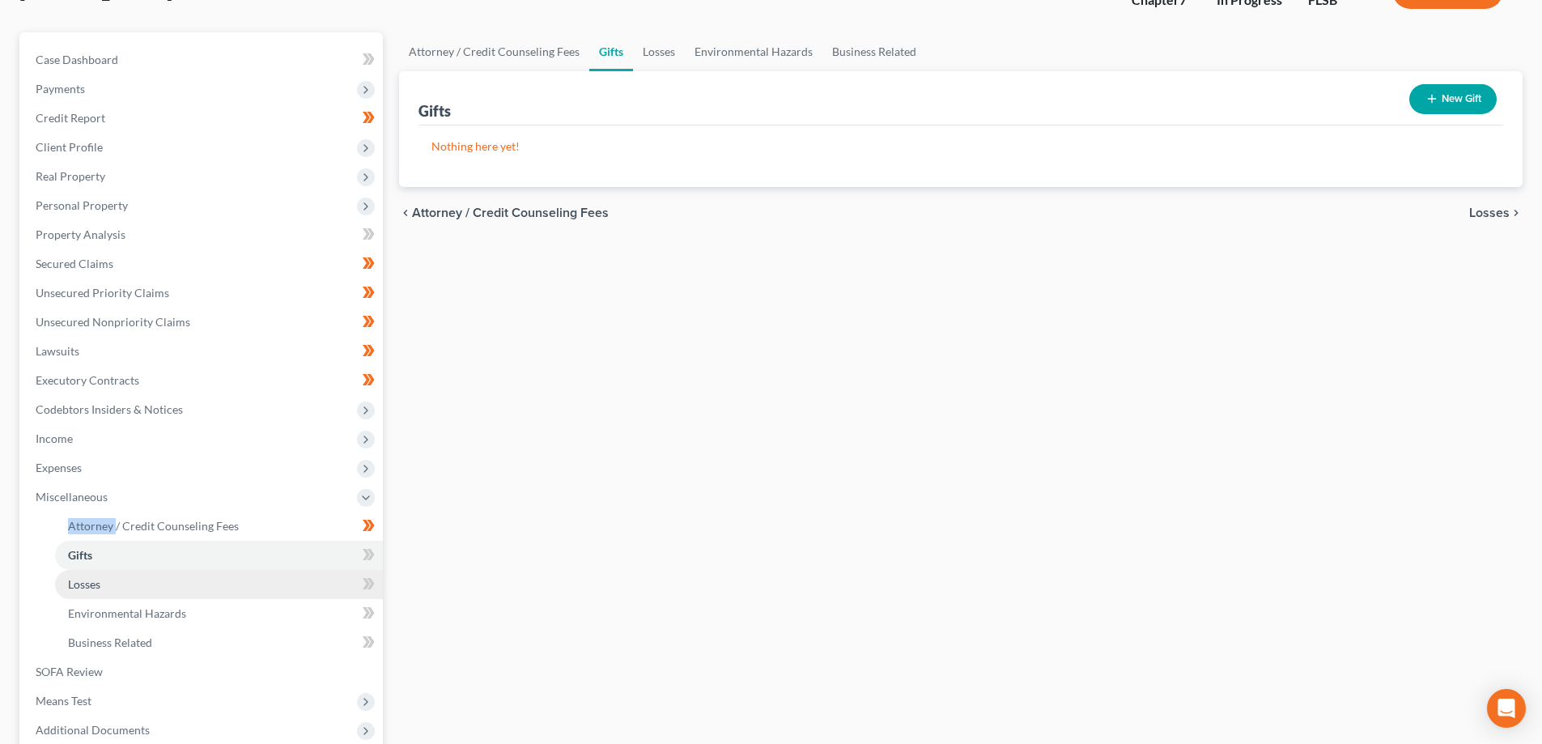
scroll to position [162, 0]
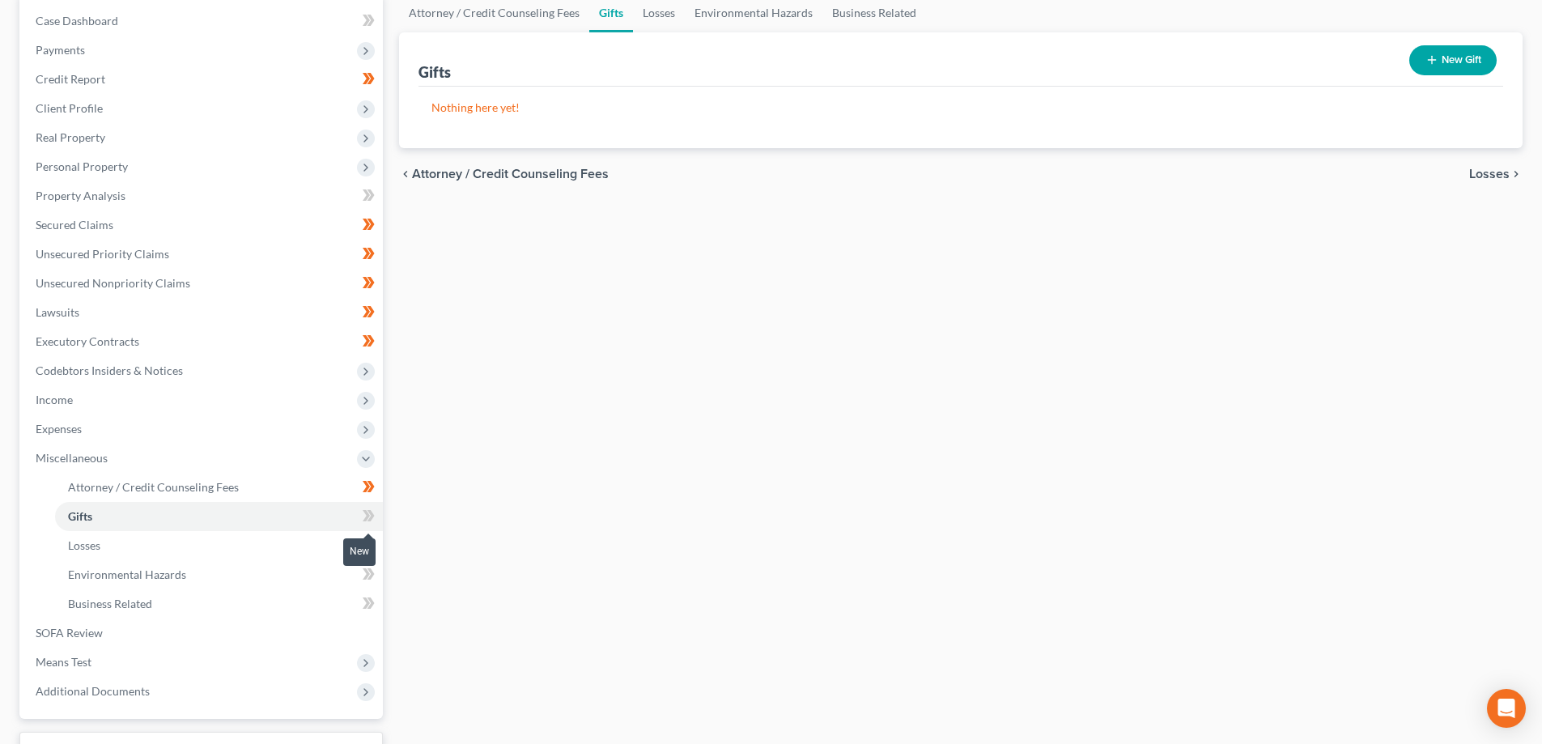
click at [368, 516] on icon at bounding box center [366, 515] width 7 height 11
click at [307, 543] on link "Losses" at bounding box center [219, 545] width 328 height 29
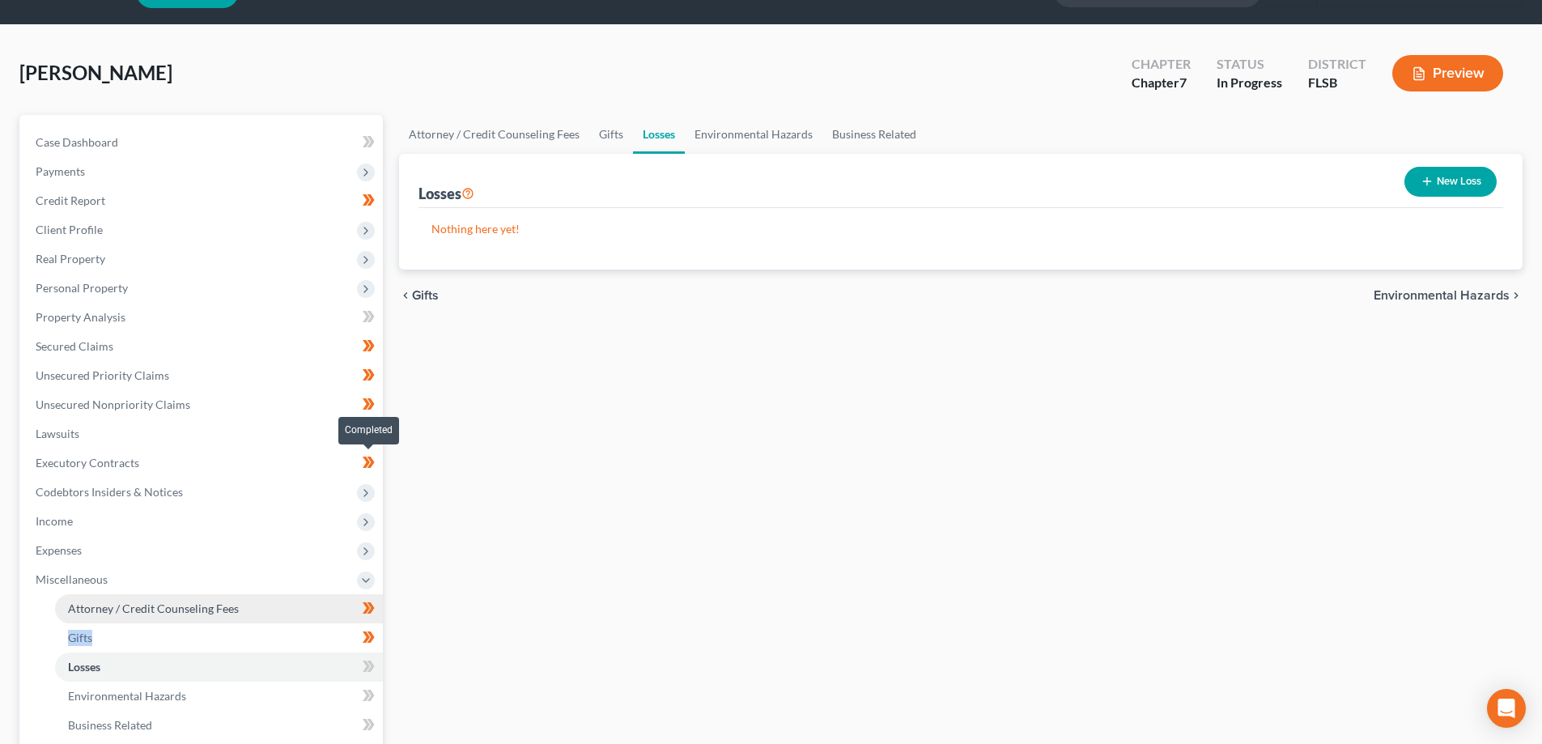
scroll to position [162, 0]
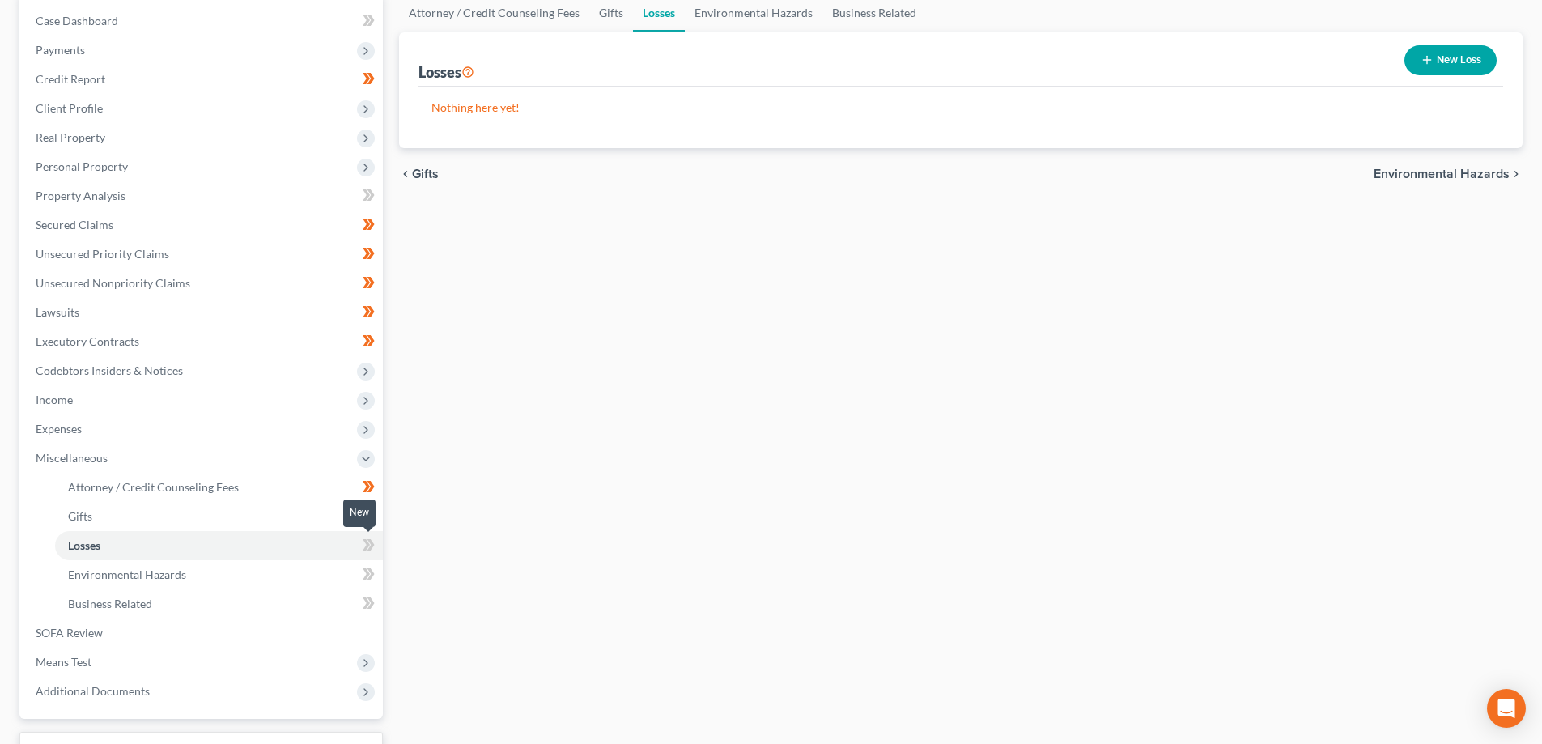
click at [368, 542] on icon at bounding box center [366, 544] width 7 height 11
click at [371, 543] on icon at bounding box center [371, 544] width 7 height 11
click at [317, 571] on link "Environmental Hazards" at bounding box center [219, 574] width 328 height 29
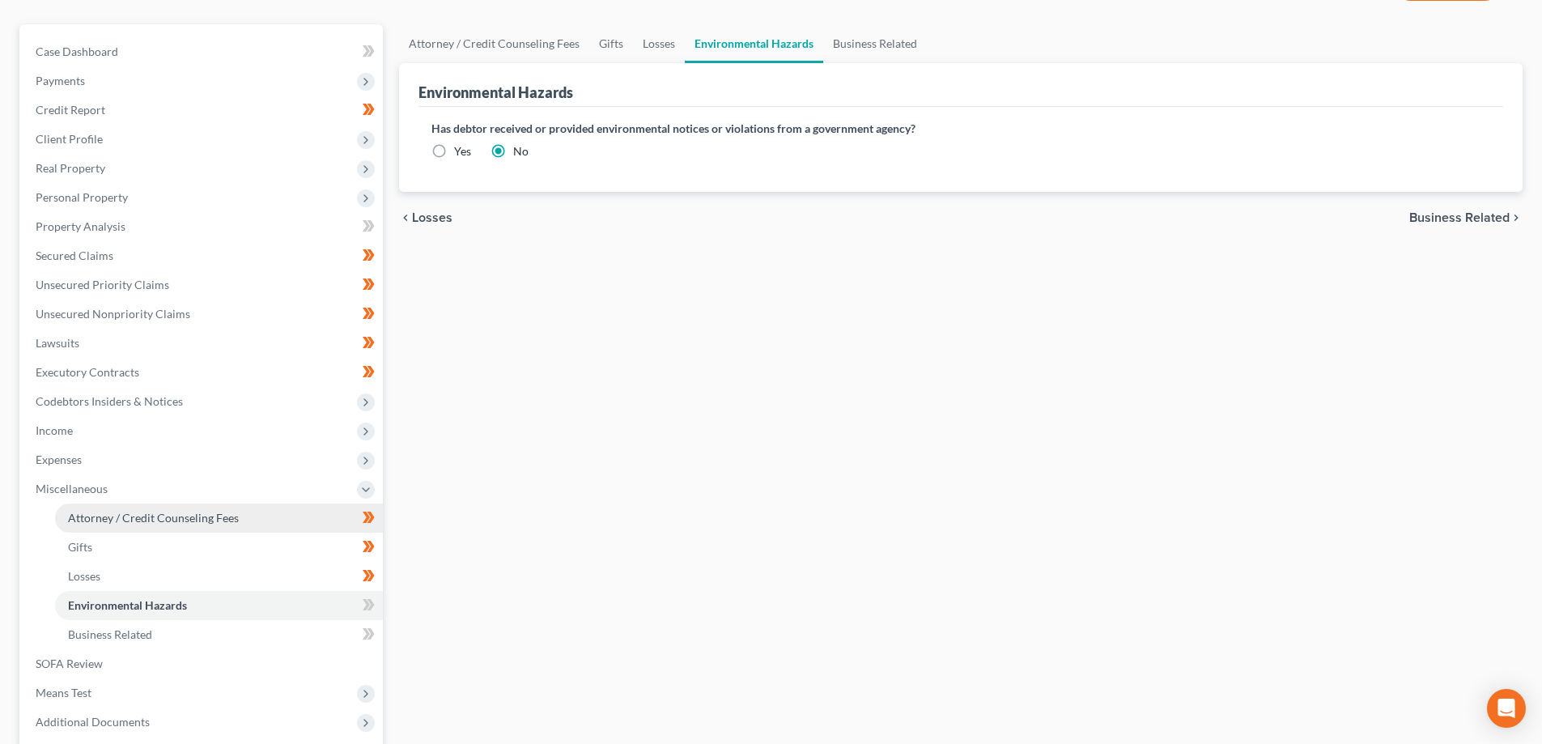
scroll to position [162, 0]
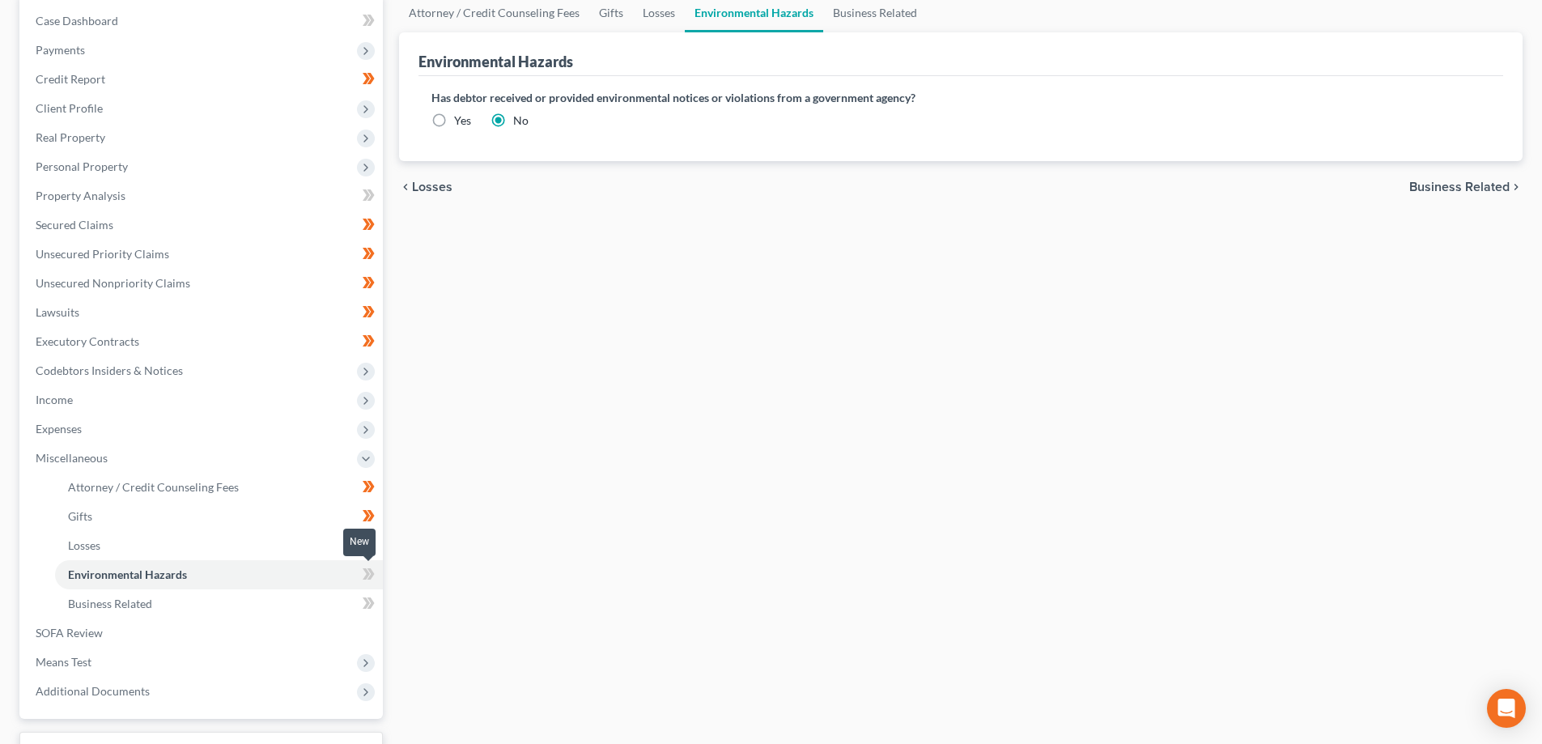
click at [369, 573] on icon at bounding box center [366, 573] width 7 height 11
click at [318, 597] on link "Business Related" at bounding box center [219, 603] width 328 height 29
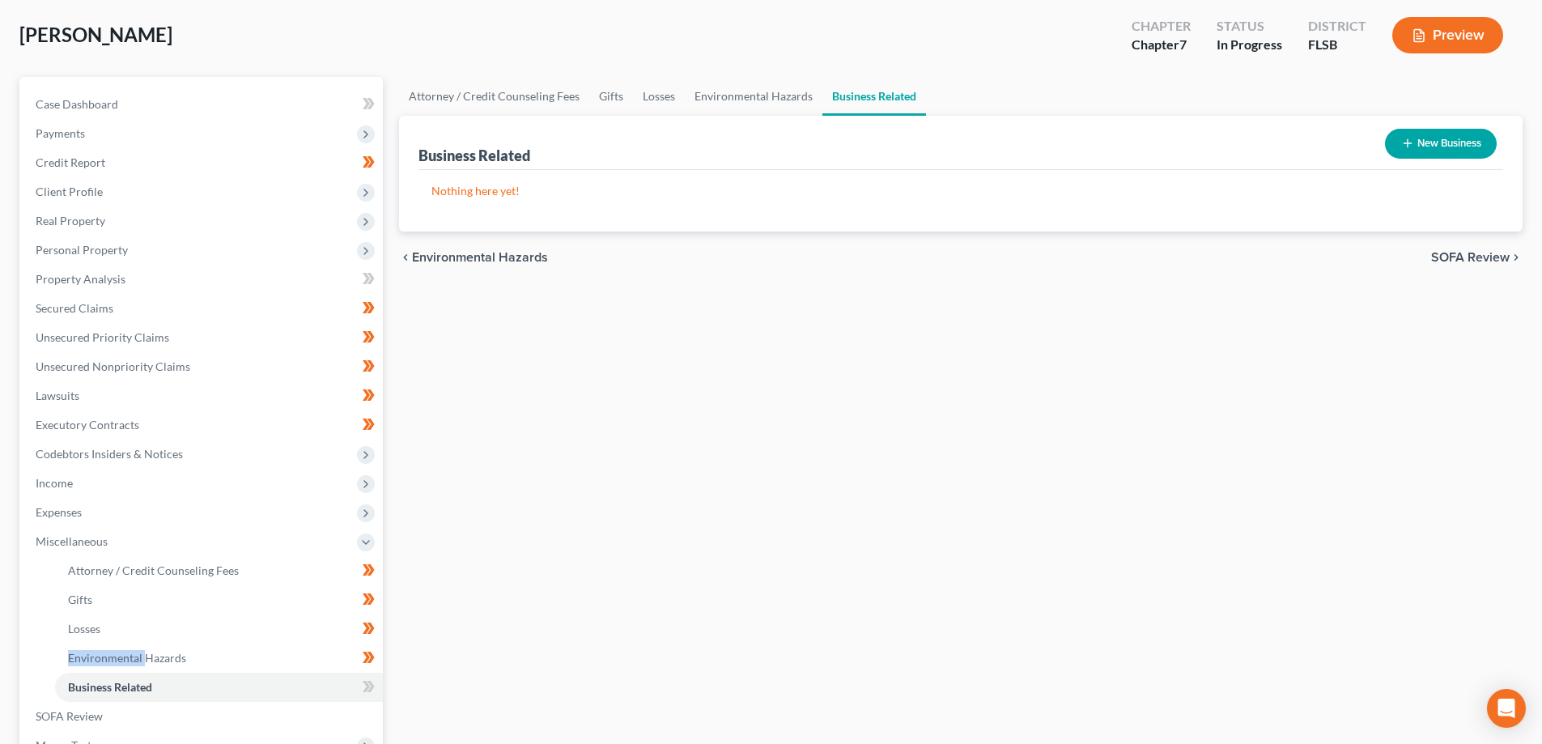
scroll to position [81, 0]
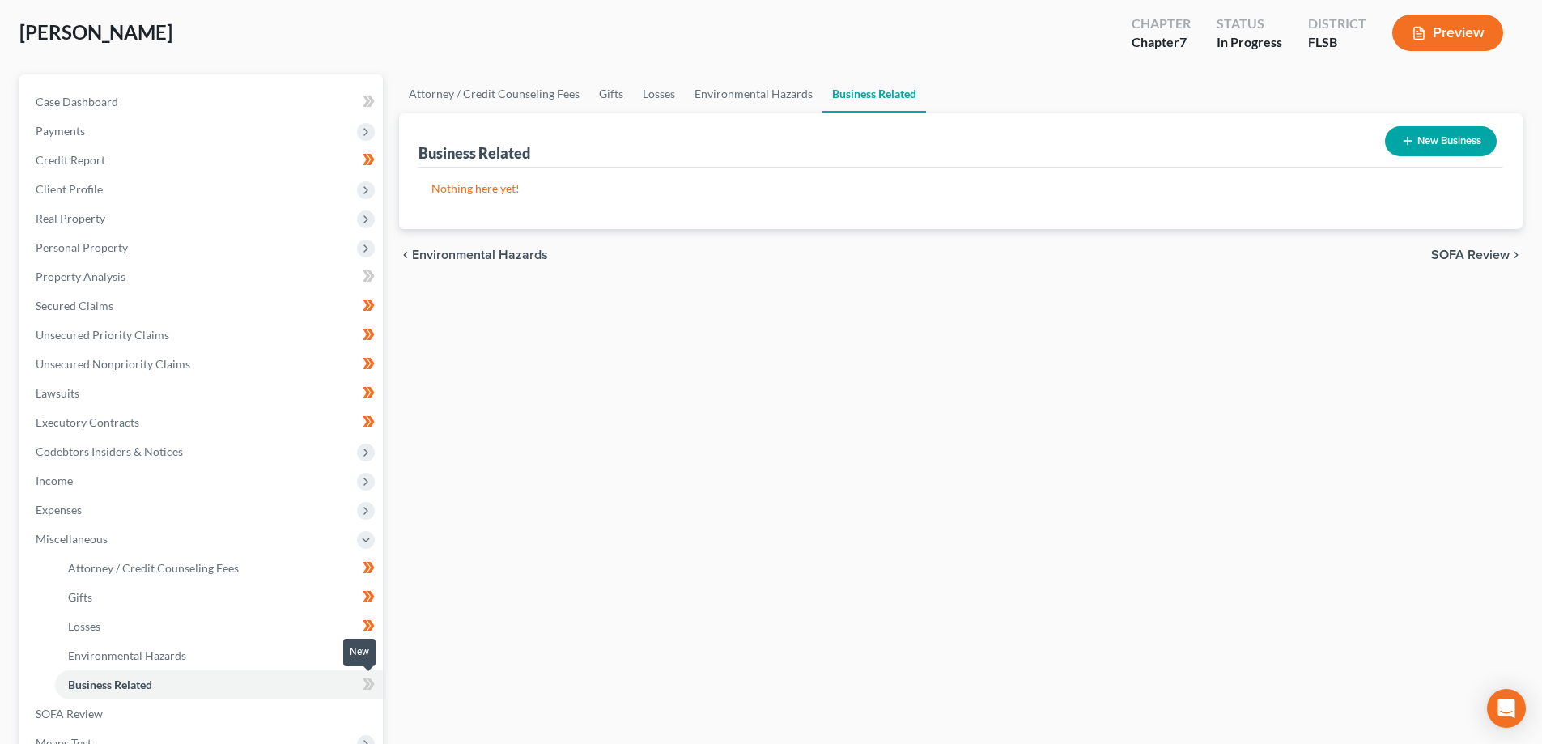
click at [372, 689] on icon at bounding box center [369, 684] width 12 height 20
click at [375, 683] on icon at bounding box center [369, 684] width 12 height 20
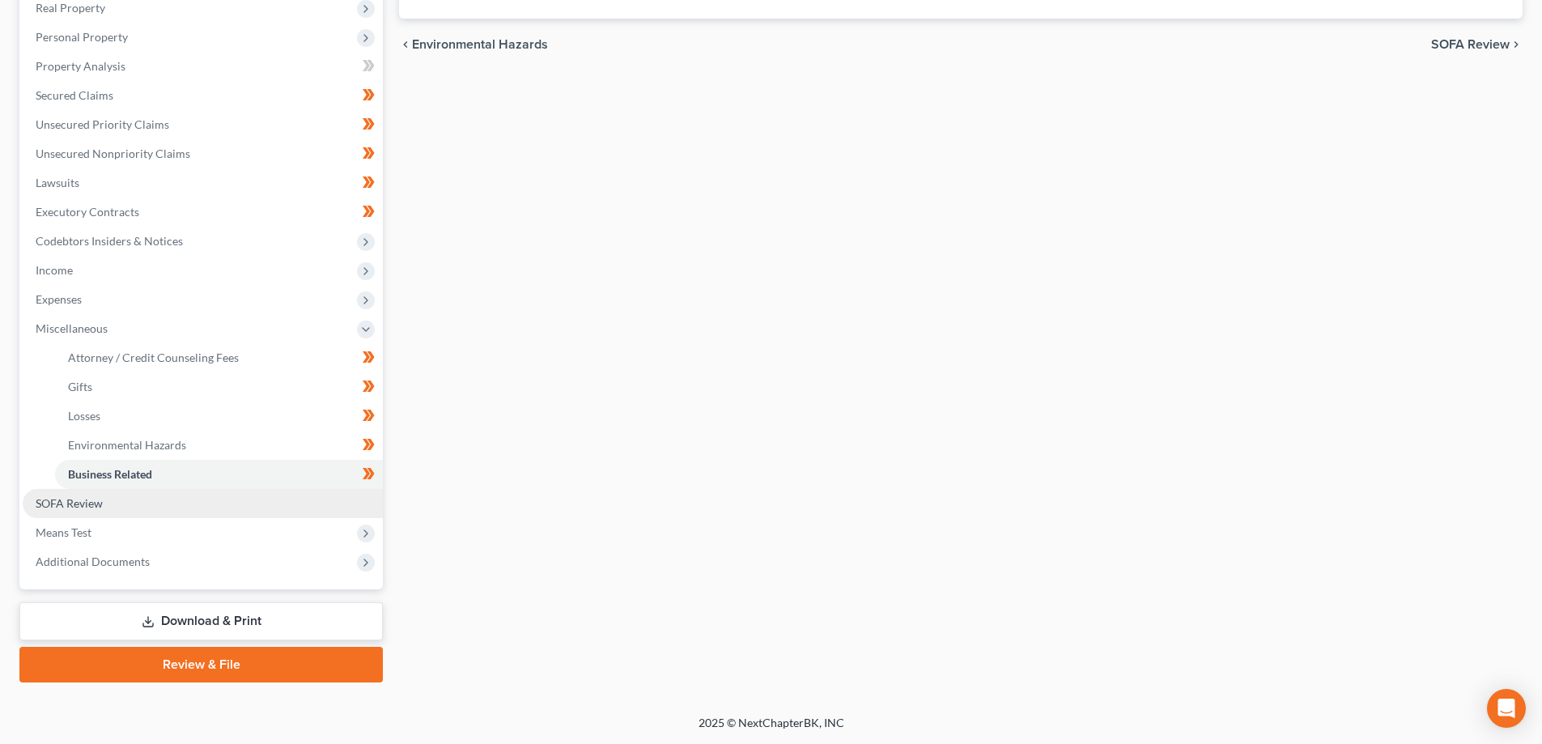
click at [198, 502] on link "SOFA Review" at bounding box center [203, 503] width 360 height 29
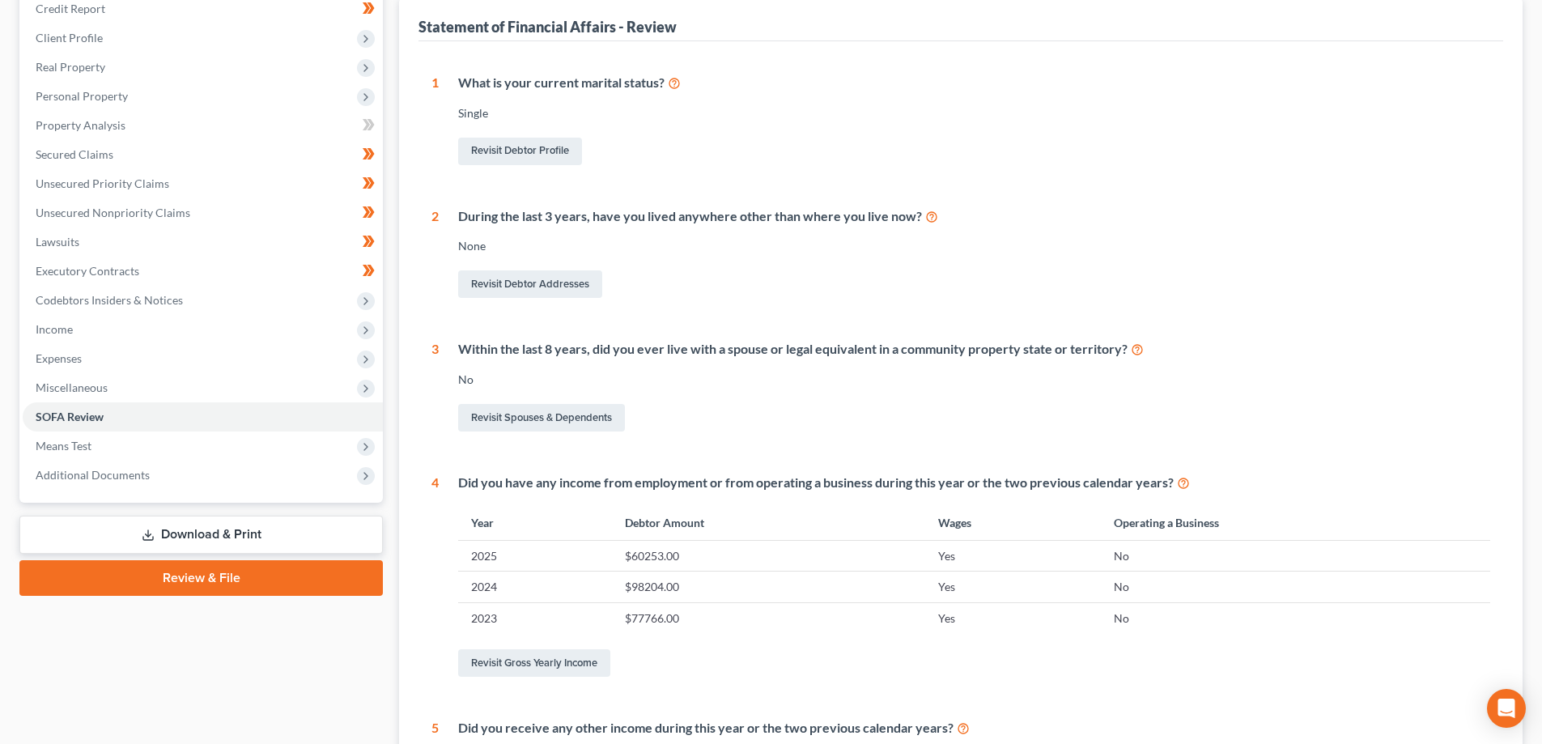
scroll to position [150, 0]
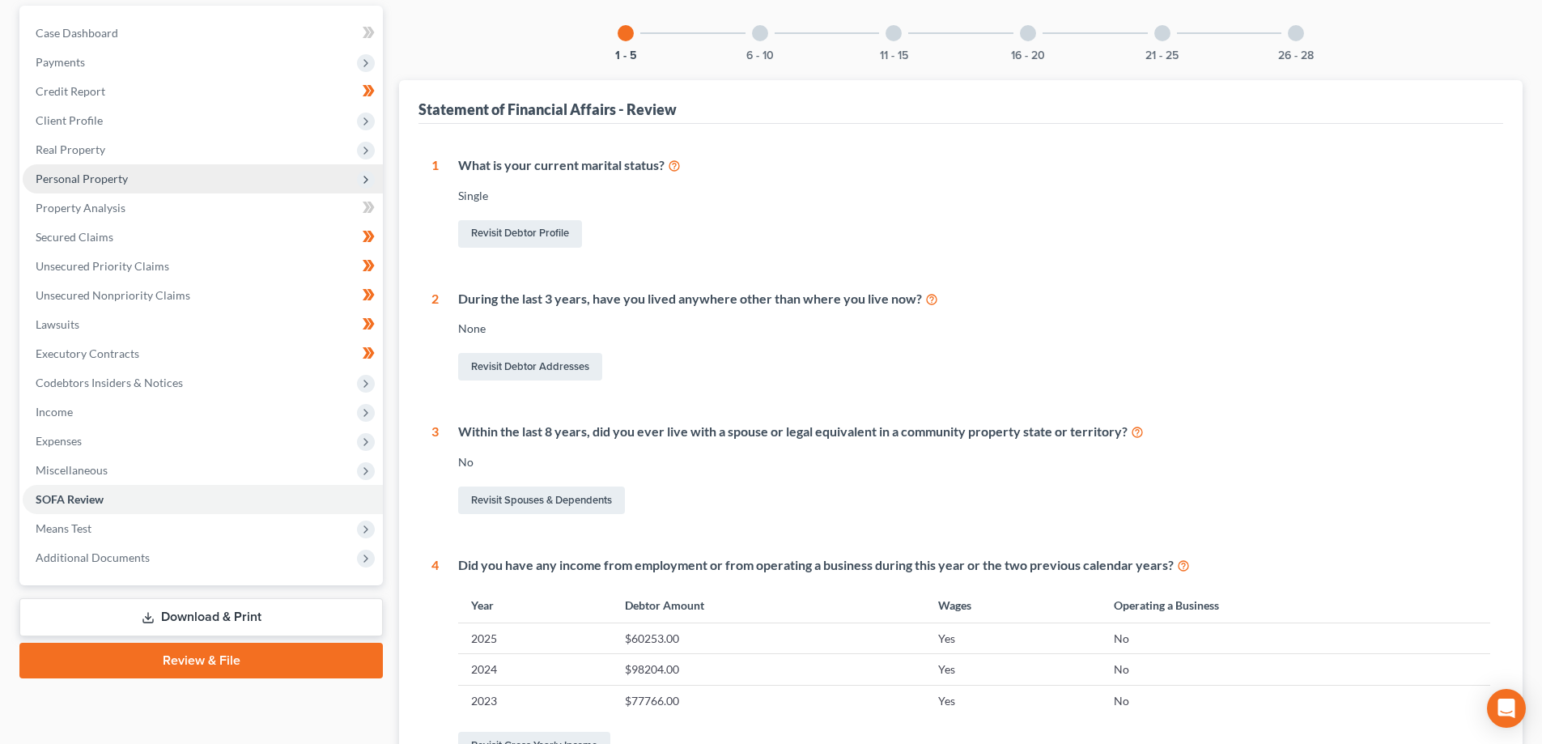
click at [99, 182] on span "Personal Property" at bounding box center [82, 179] width 92 height 14
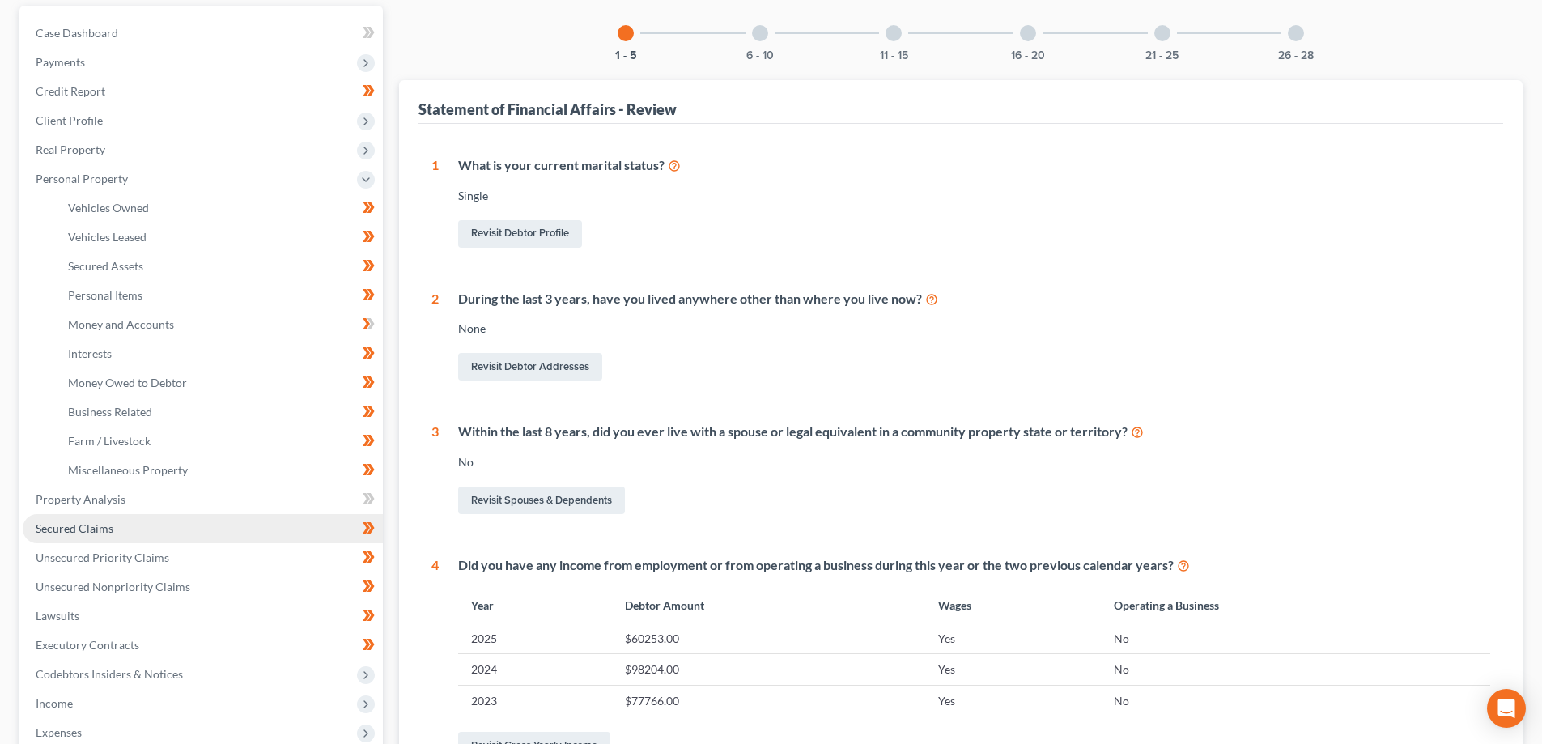
click at [91, 525] on span "Secured Claims" at bounding box center [75, 528] width 78 height 14
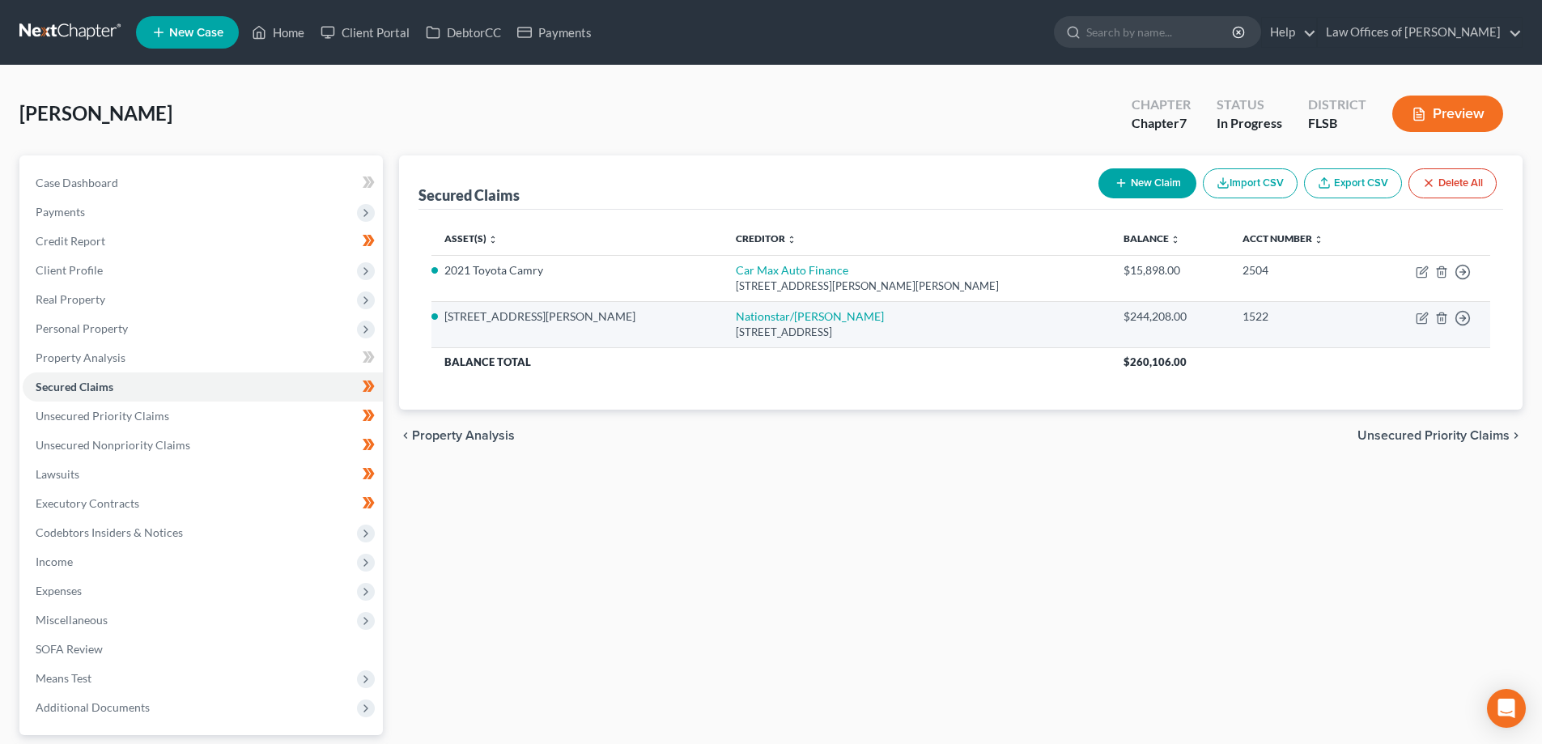
click at [1414, 317] on td "Move to E Move to F Move to G Move to Notice Only" at bounding box center [1431, 324] width 117 height 46
click at [1420, 316] on icon "button" at bounding box center [1422, 318] width 13 height 13
select select "45"
select select "3"
select select "5"
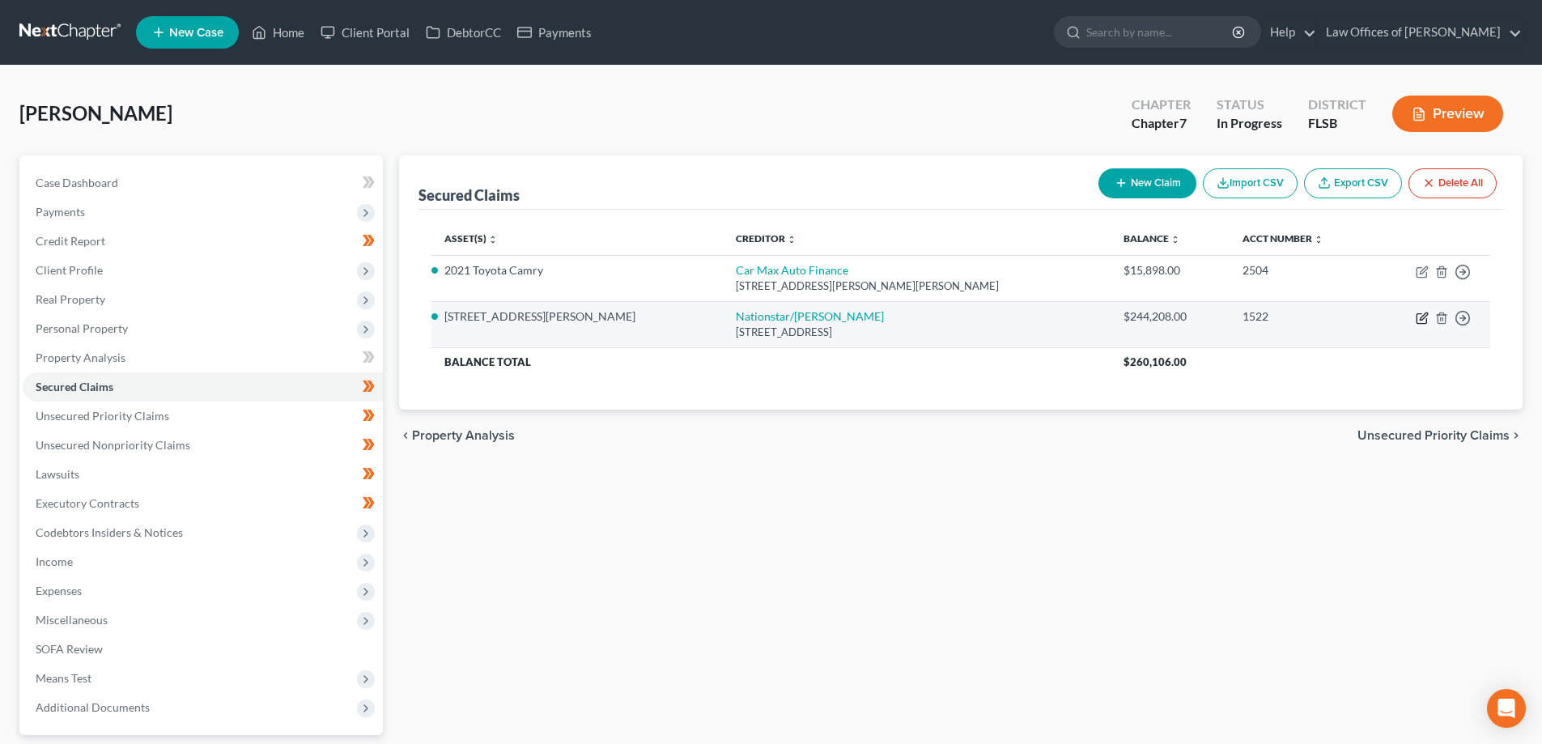
select select "2"
select select "0"
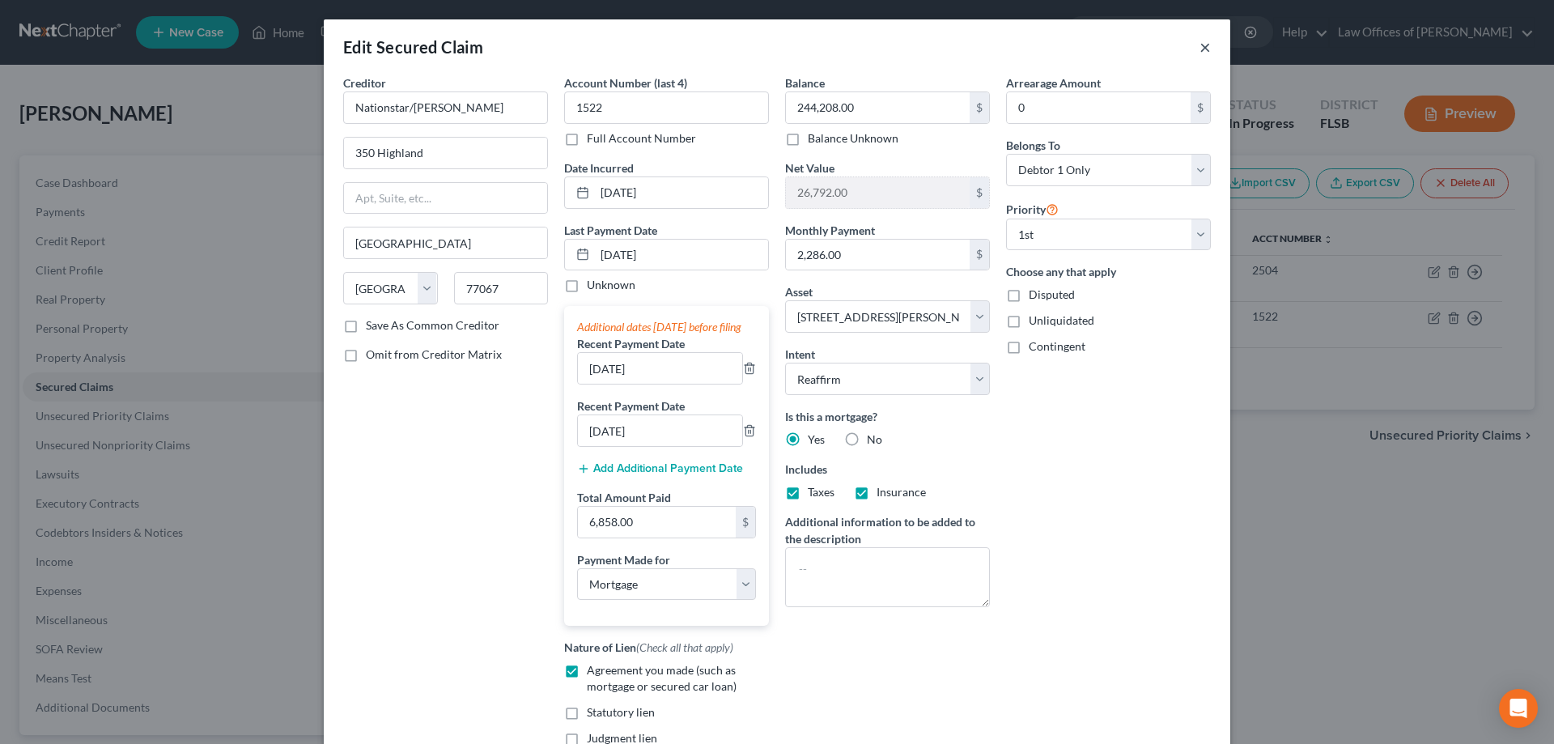
click at [1200, 45] on button "×" at bounding box center [1205, 46] width 11 height 19
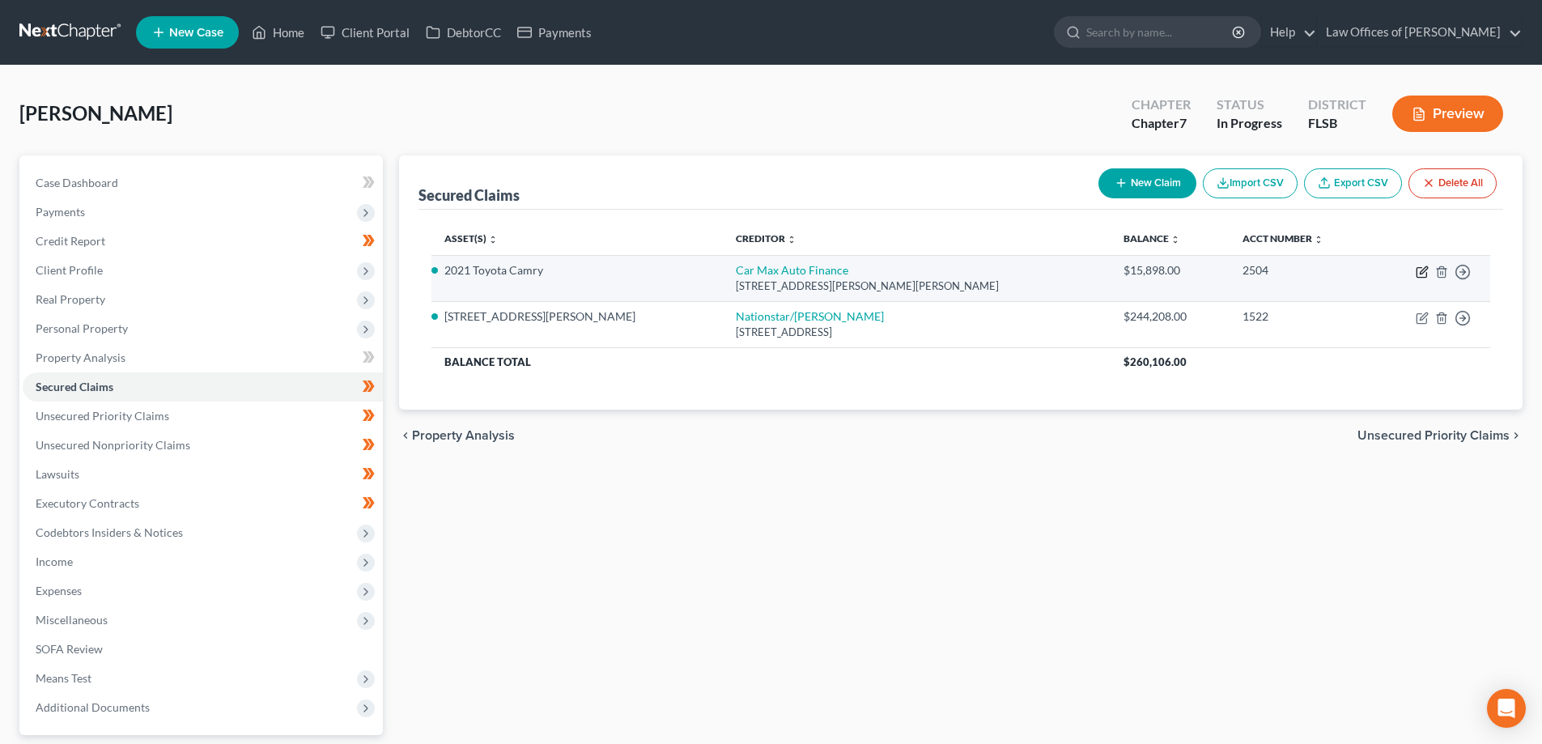
click at [1419, 273] on icon "button" at bounding box center [1422, 272] width 13 height 13
select select "10"
select select "2"
select select "0"
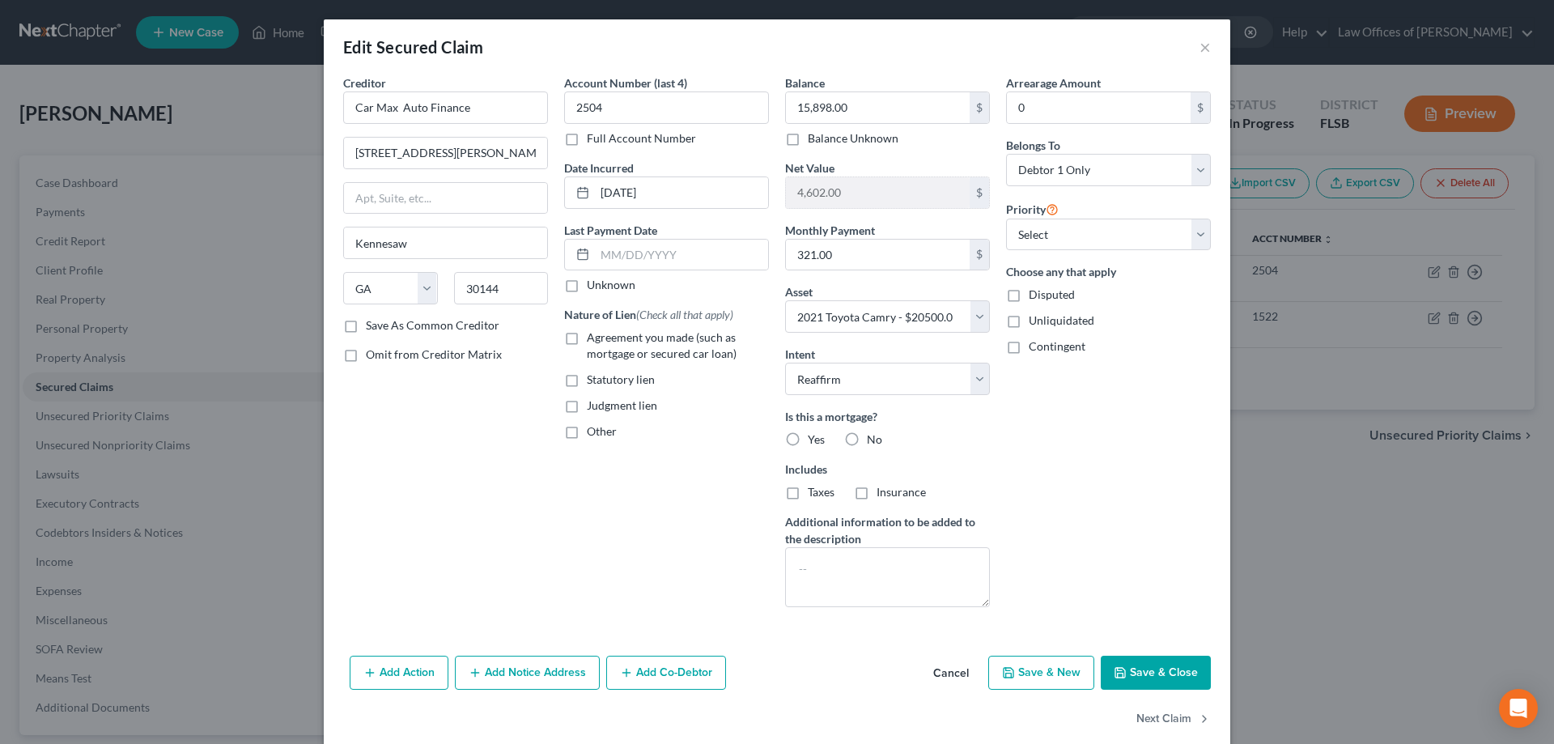
click at [867, 437] on label "No" at bounding box center [874, 439] width 15 height 16
click at [873, 437] on input "No" at bounding box center [878, 436] width 11 height 11
radio input "true"
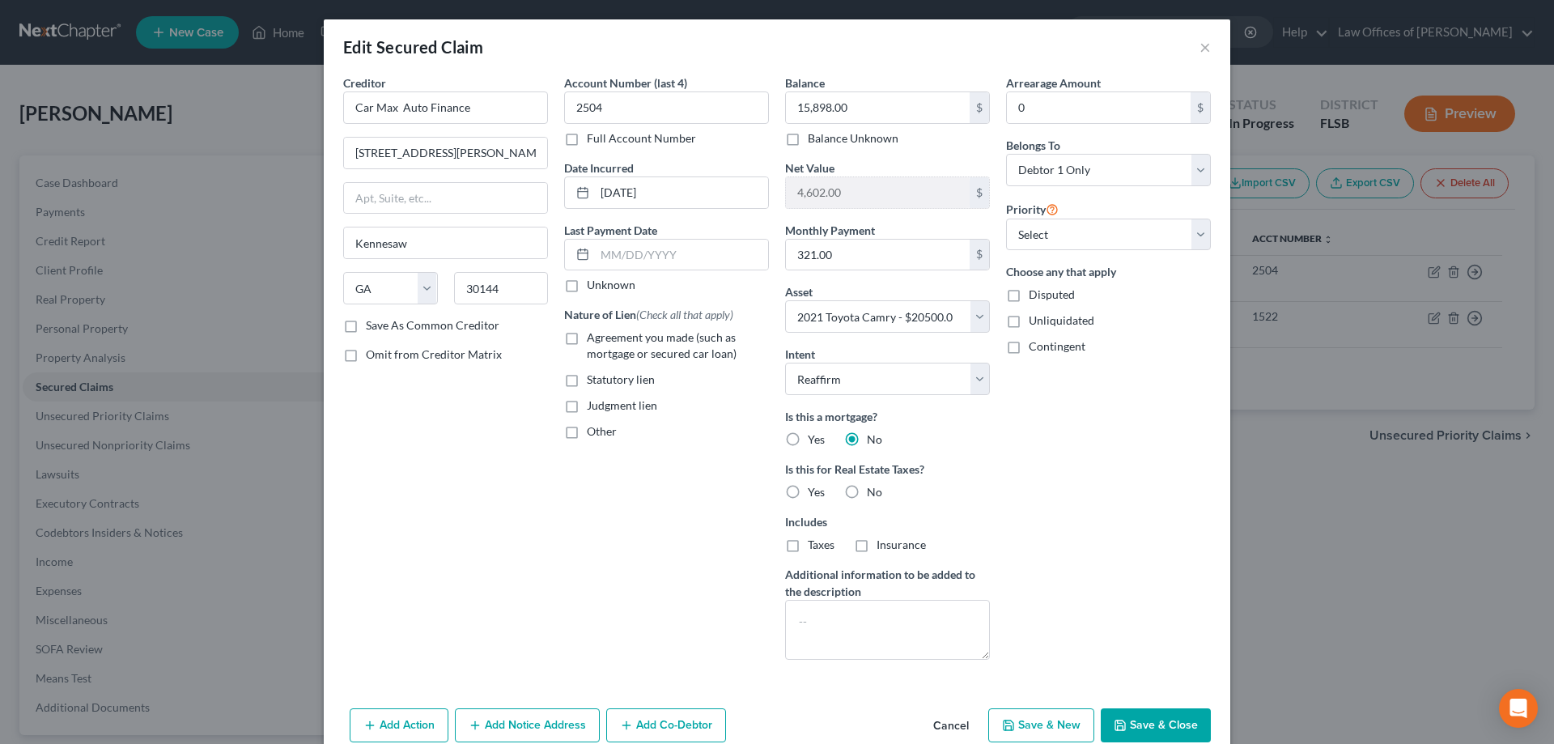
click at [867, 491] on label "No" at bounding box center [874, 492] width 15 height 16
click at [873, 491] on input "No" at bounding box center [878, 489] width 11 height 11
radio input "true"
click at [1200, 50] on button "×" at bounding box center [1205, 46] width 11 height 19
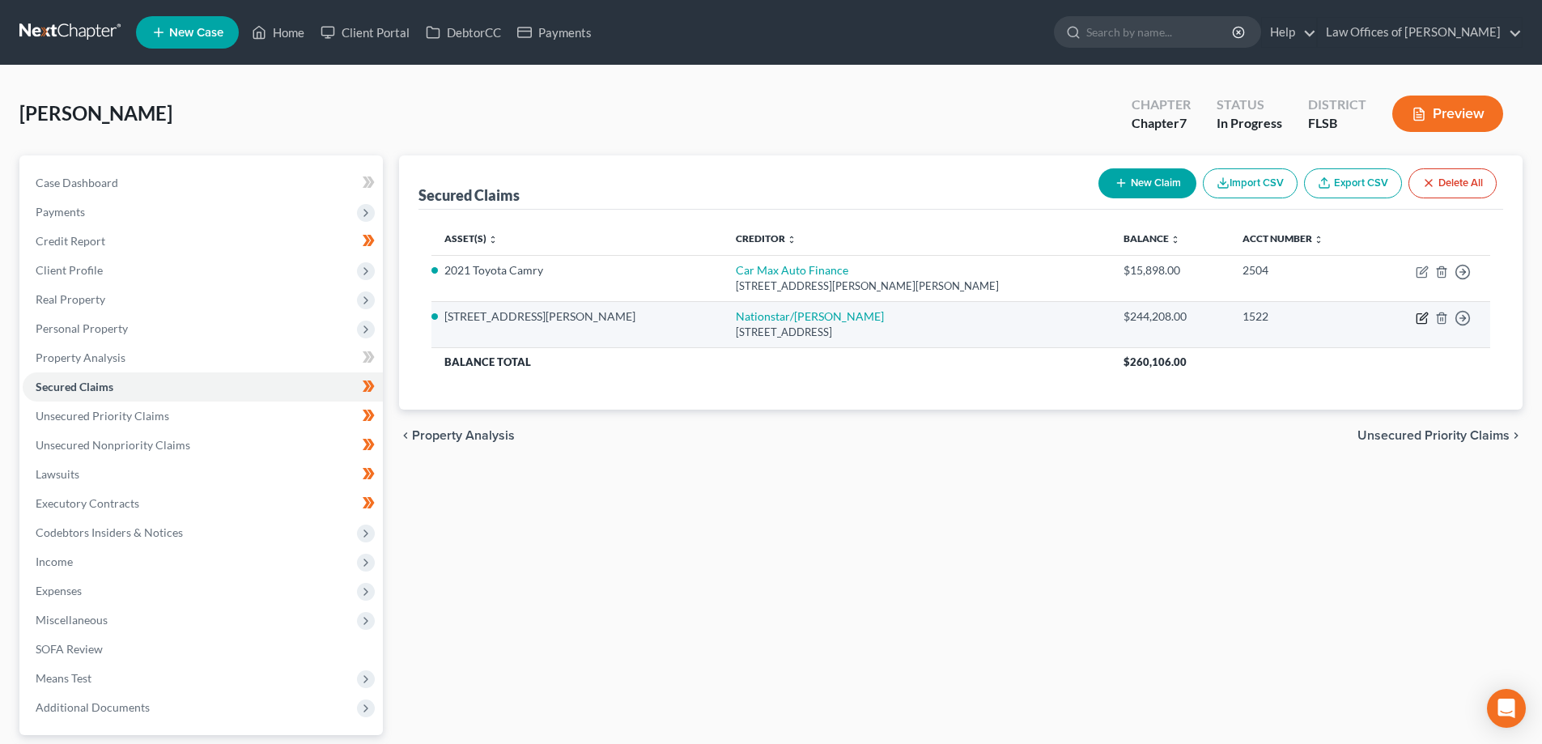
click at [1418, 316] on icon "button" at bounding box center [1422, 318] width 13 height 13
select select "45"
select select "3"
select select "5"
select select "2"
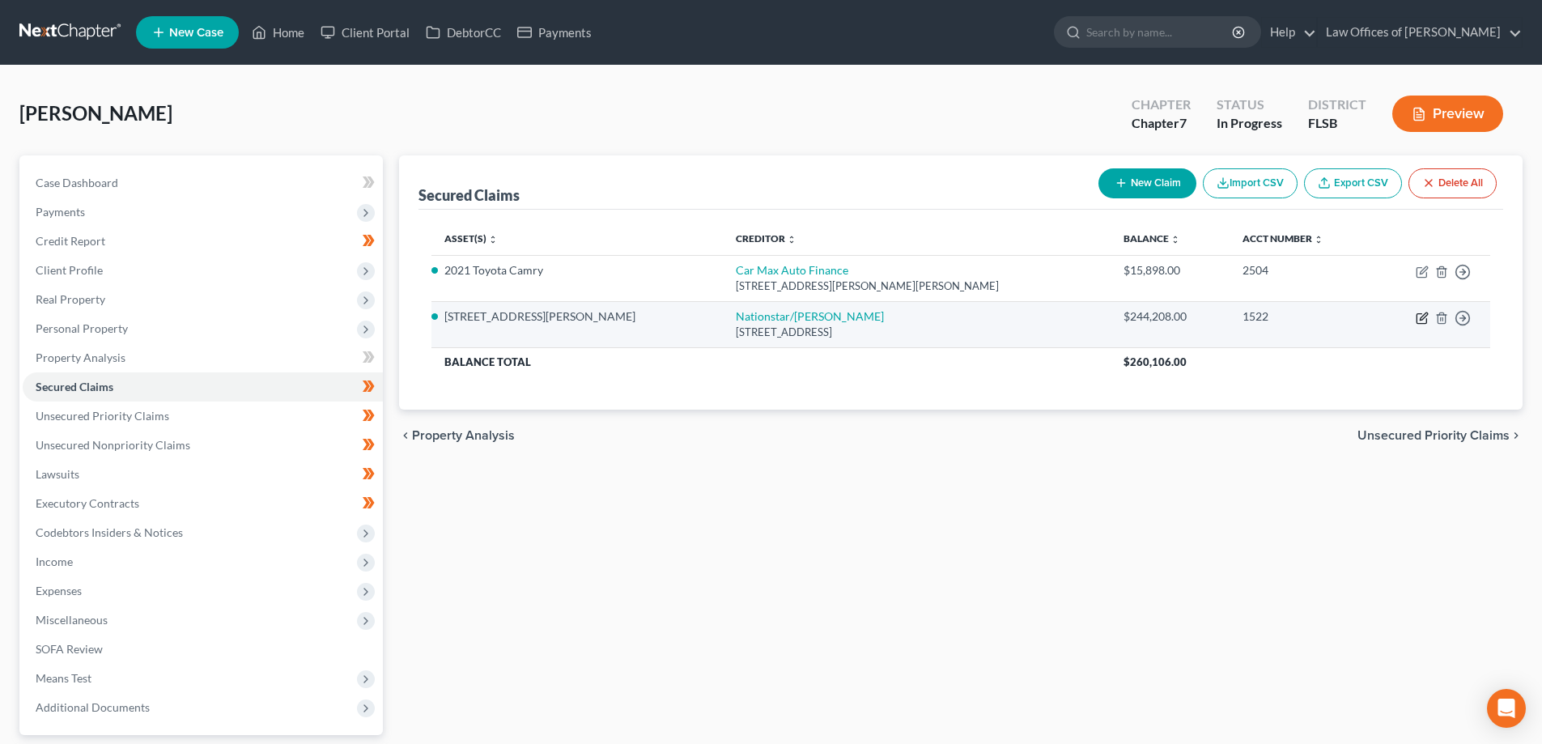
select select "0"
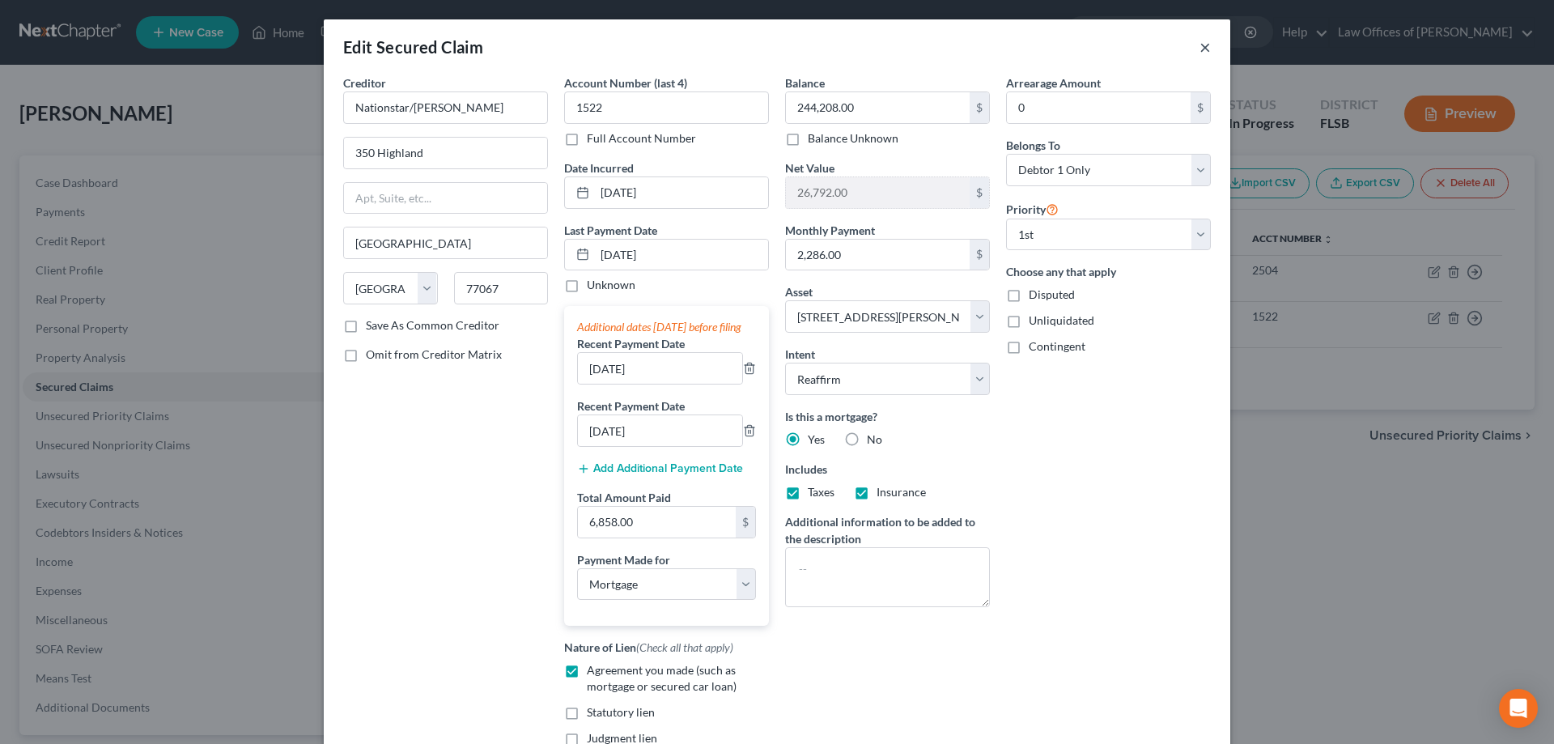
click at [1200, 48] on button "×" at bounding box center [1205, 46] width 11 height 19
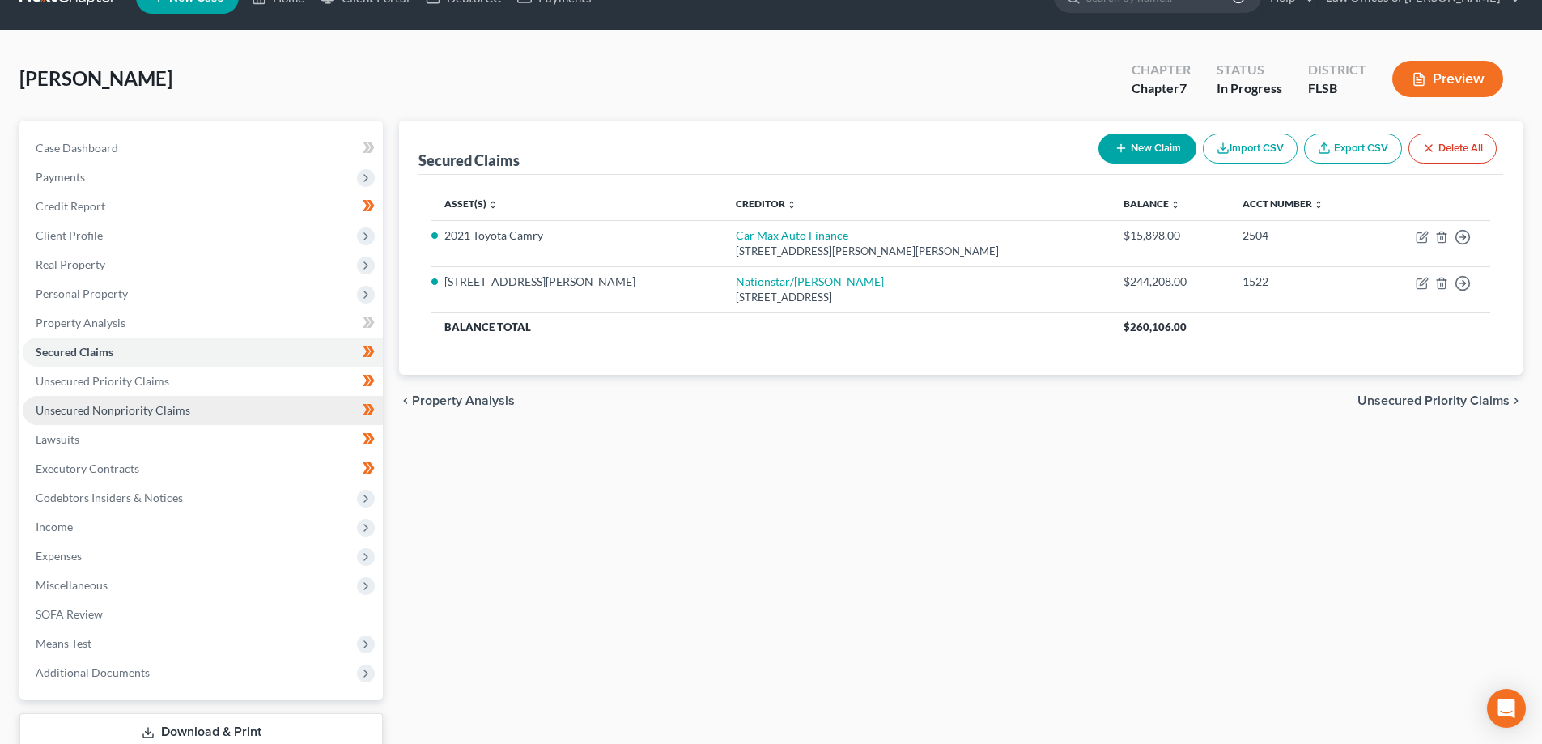
scroll to position [81, 0]
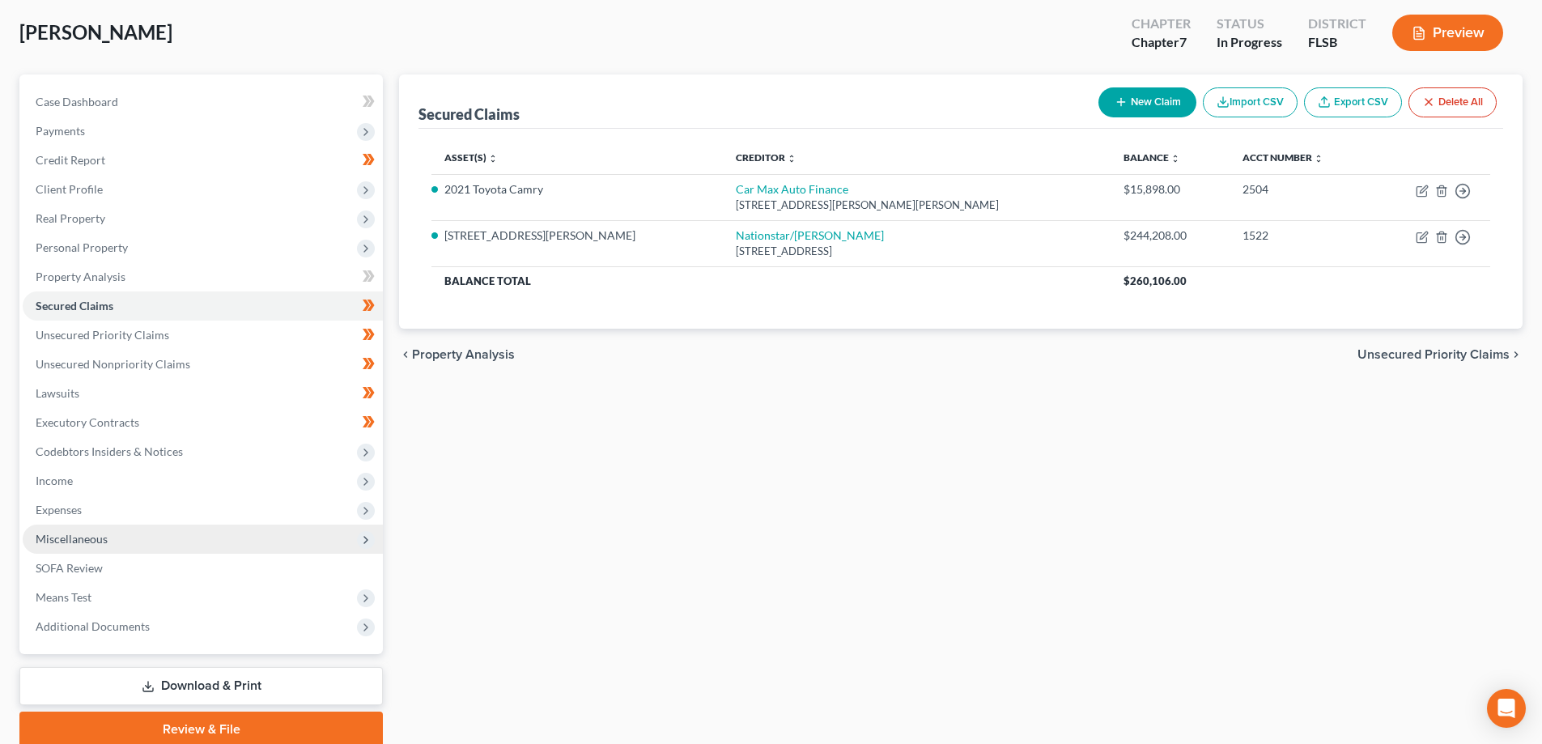
click at [201, 549] on span "Miscellaneous" at bounding box center [203, 539] width 360 height 29
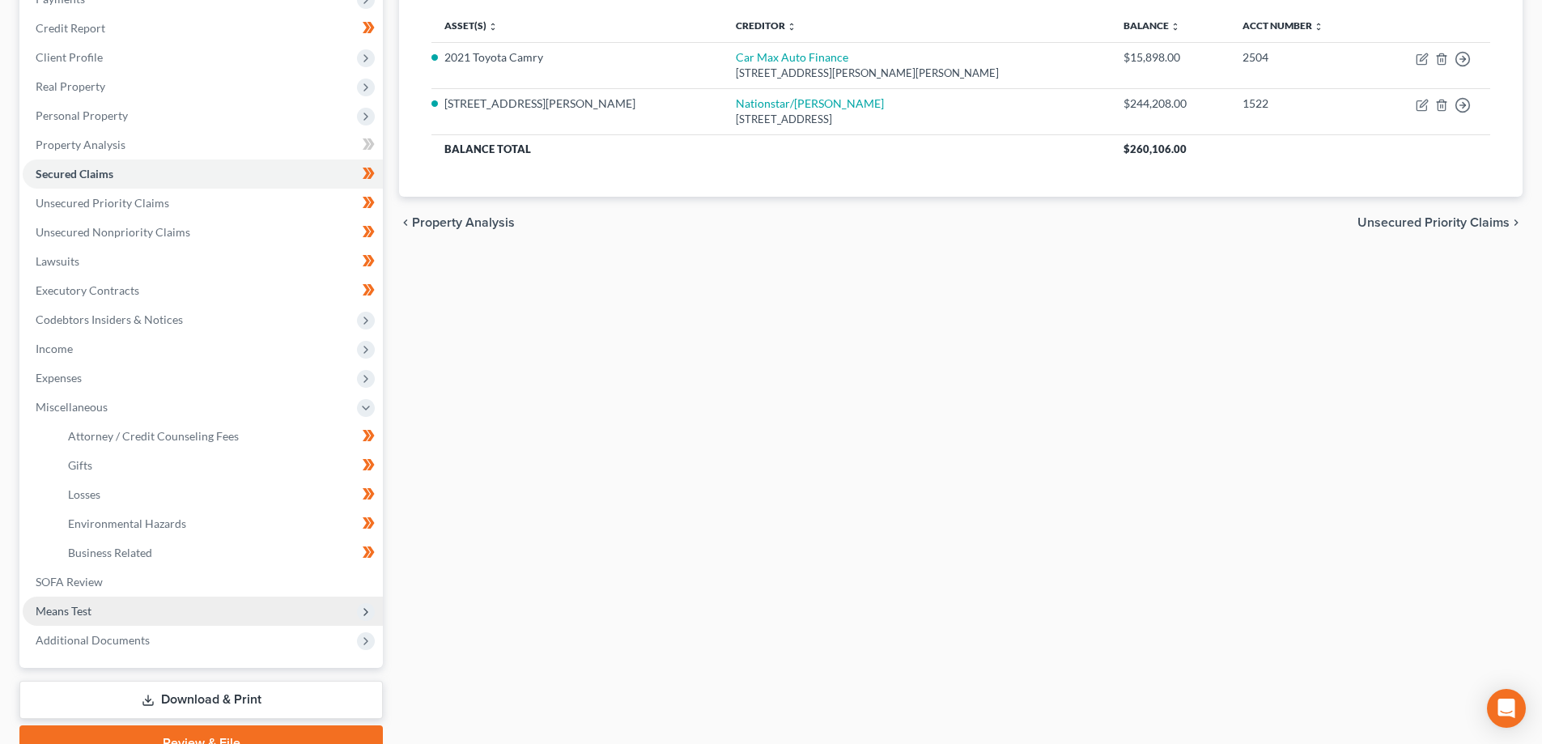
scroll to position [210, 0]
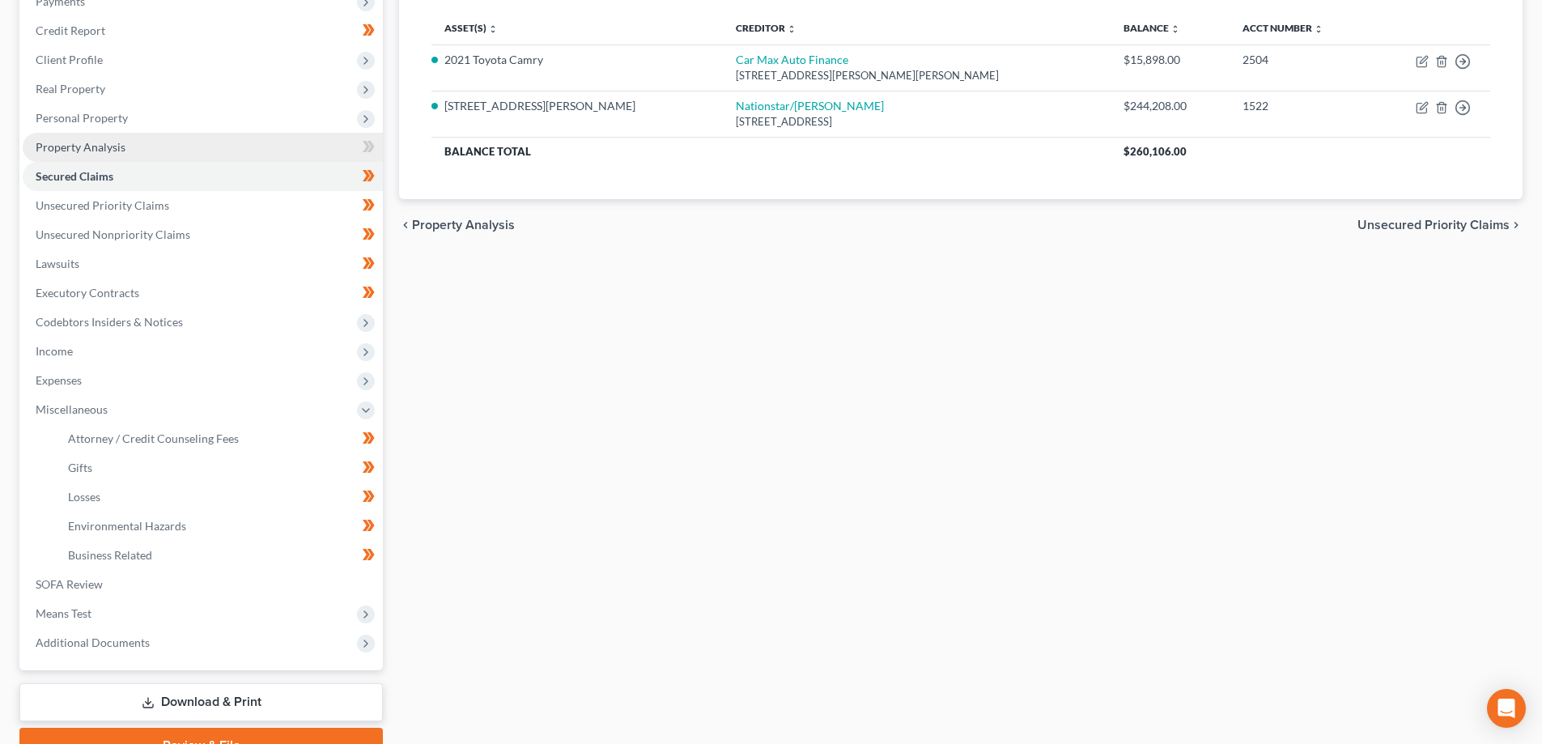
click at [244, 150] on link "Property Analysis" at bounding box center [203, 147] width 360 height 29
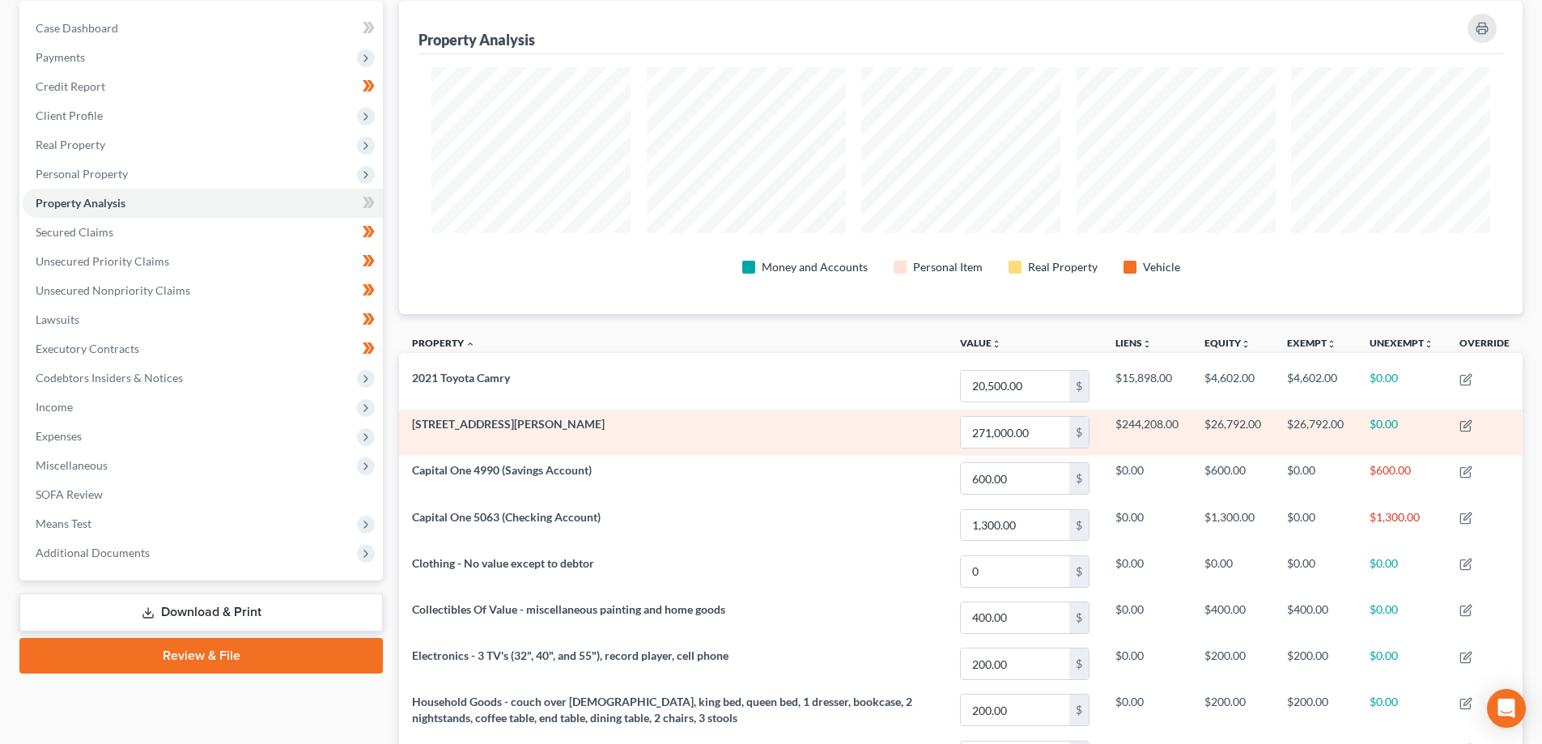
scroll to position [162, 0]
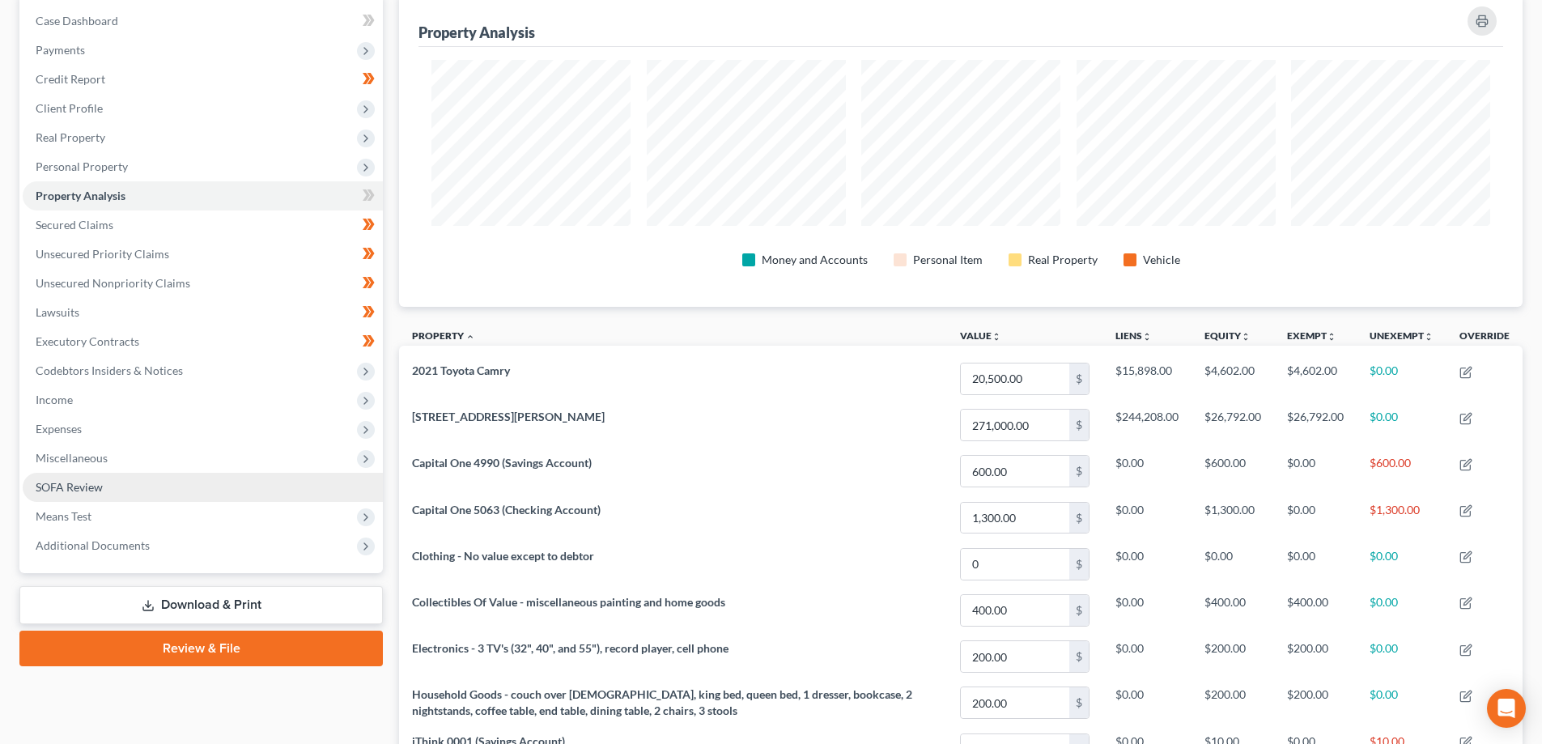
click at [125, 485] on link "SOFA Review" at bounding box center [203, 487] width 360 height 29
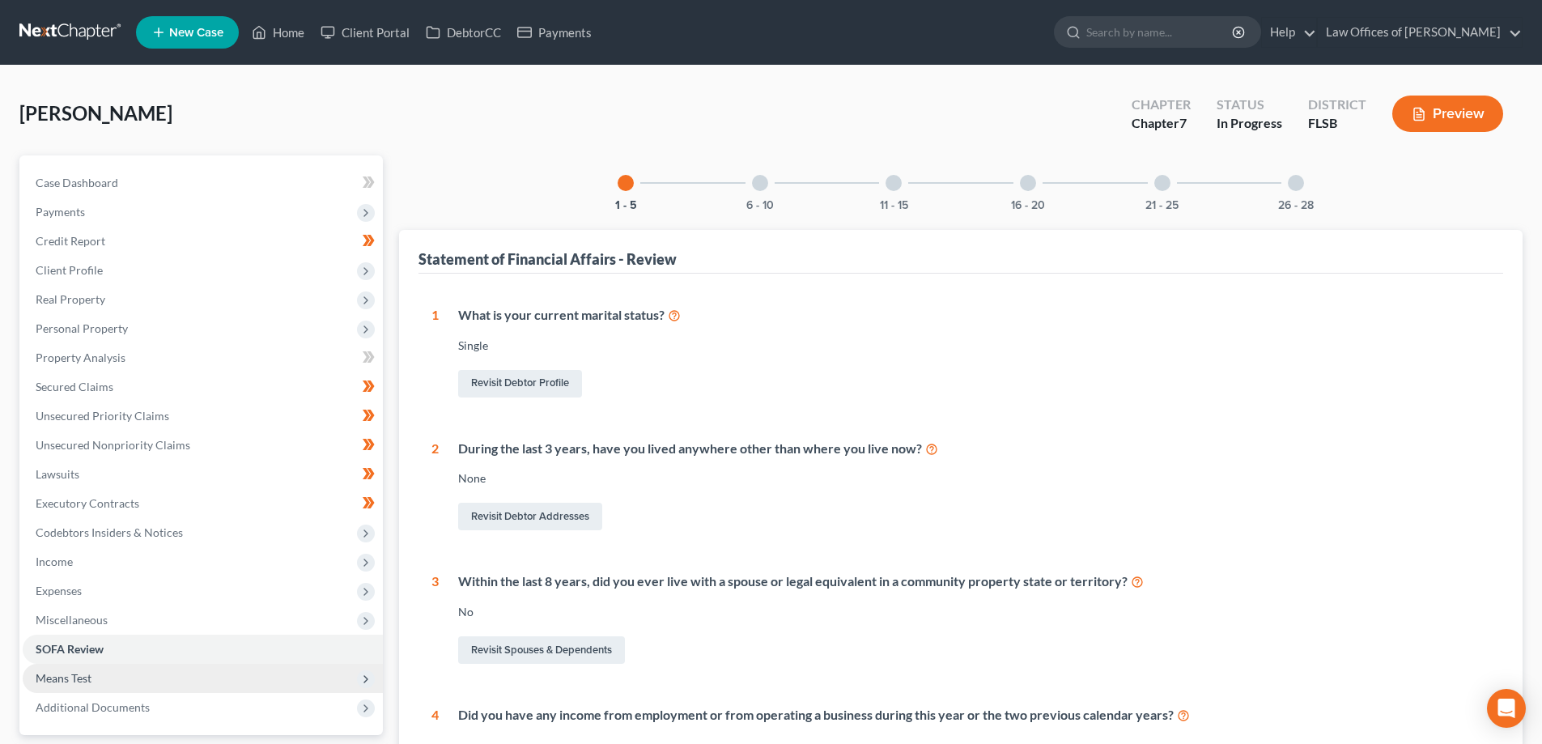
click at [93, 681] on span "Means Test" at bounding box center [203, 678] width 360 height 29
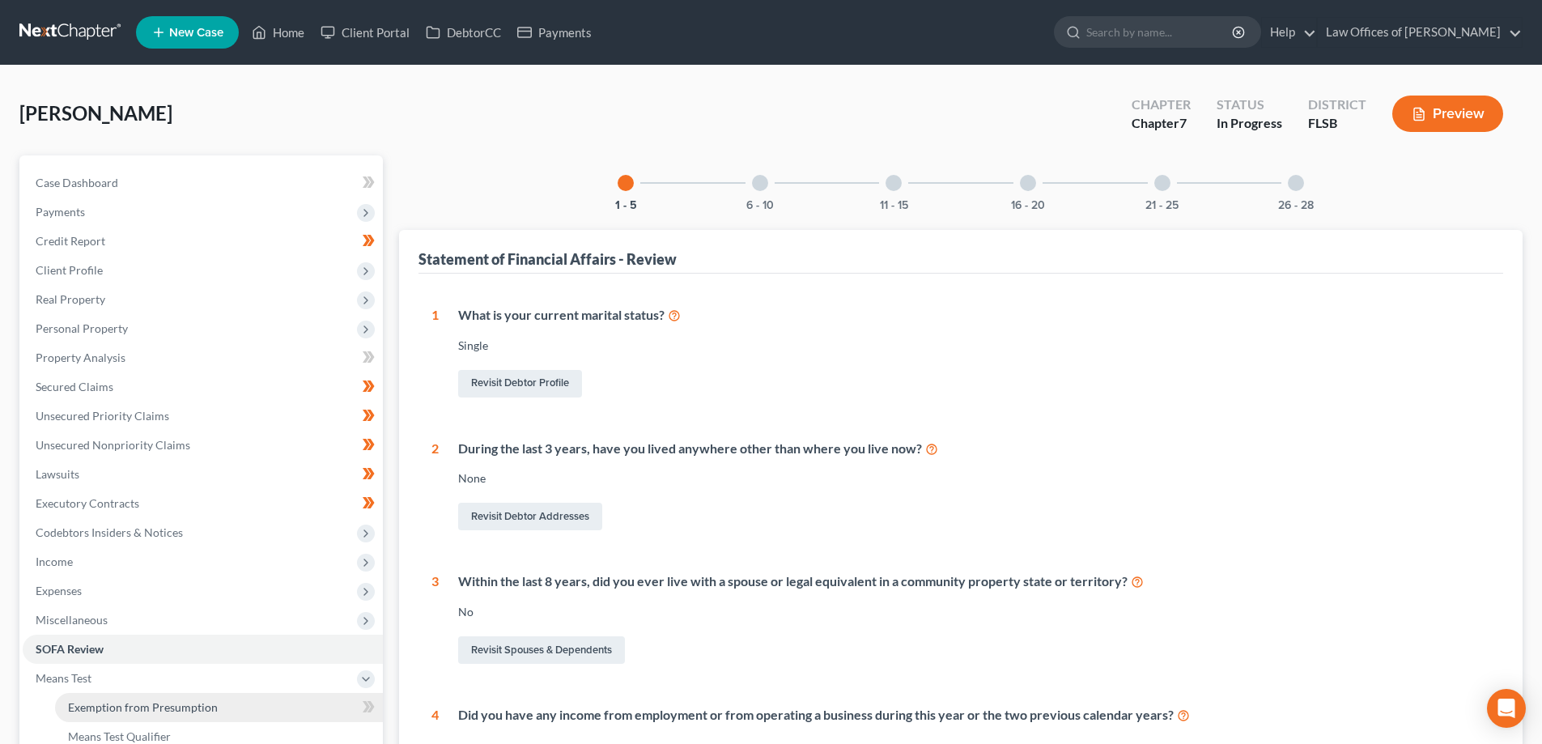
click at [155, 711] on span "Exemption from Presumption" at bounding box center [143, 707] width 150 height 14
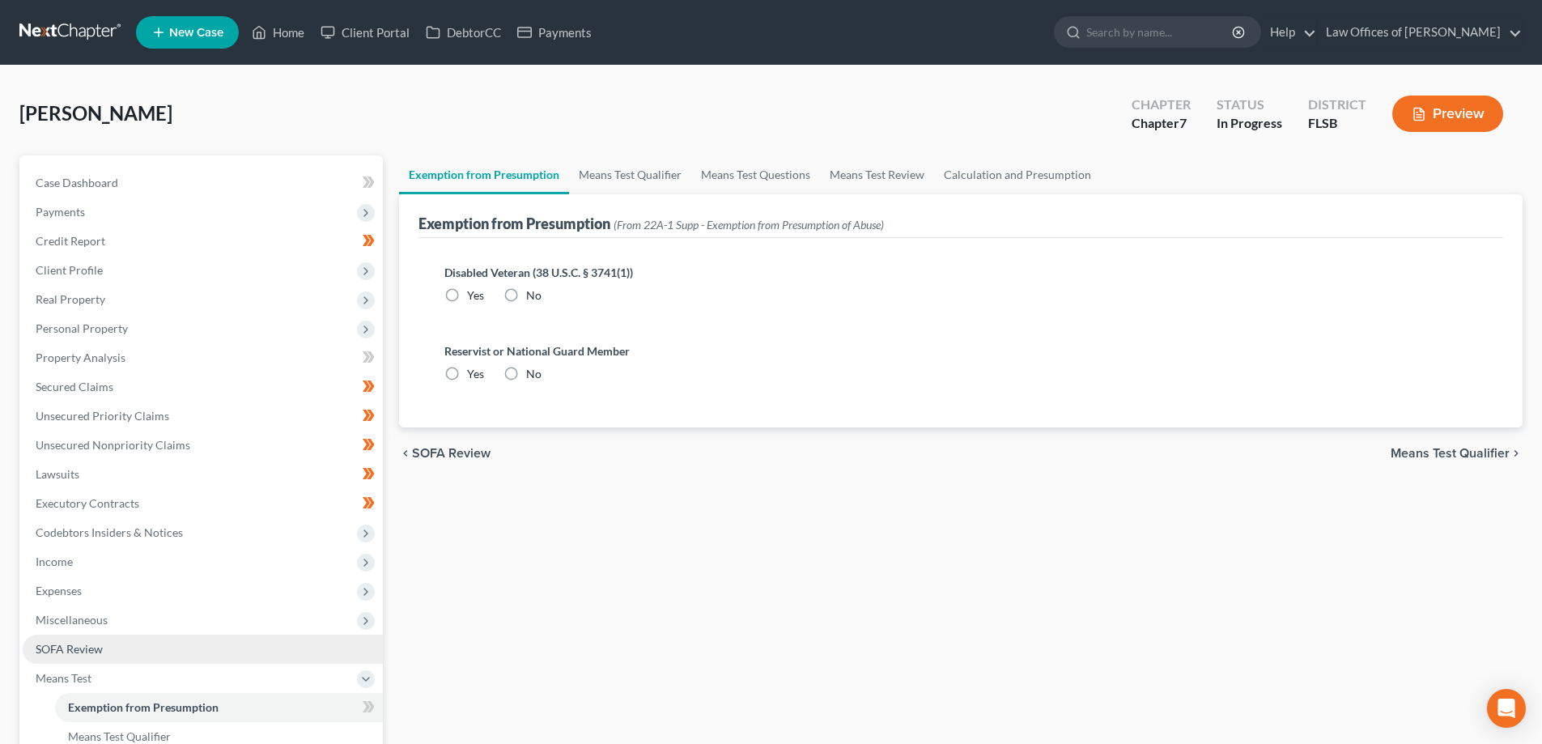
radio input "true"
click at [614, 170] on link "Means Test Qualifier" at bounding box center [630, 174] width 122 height 39
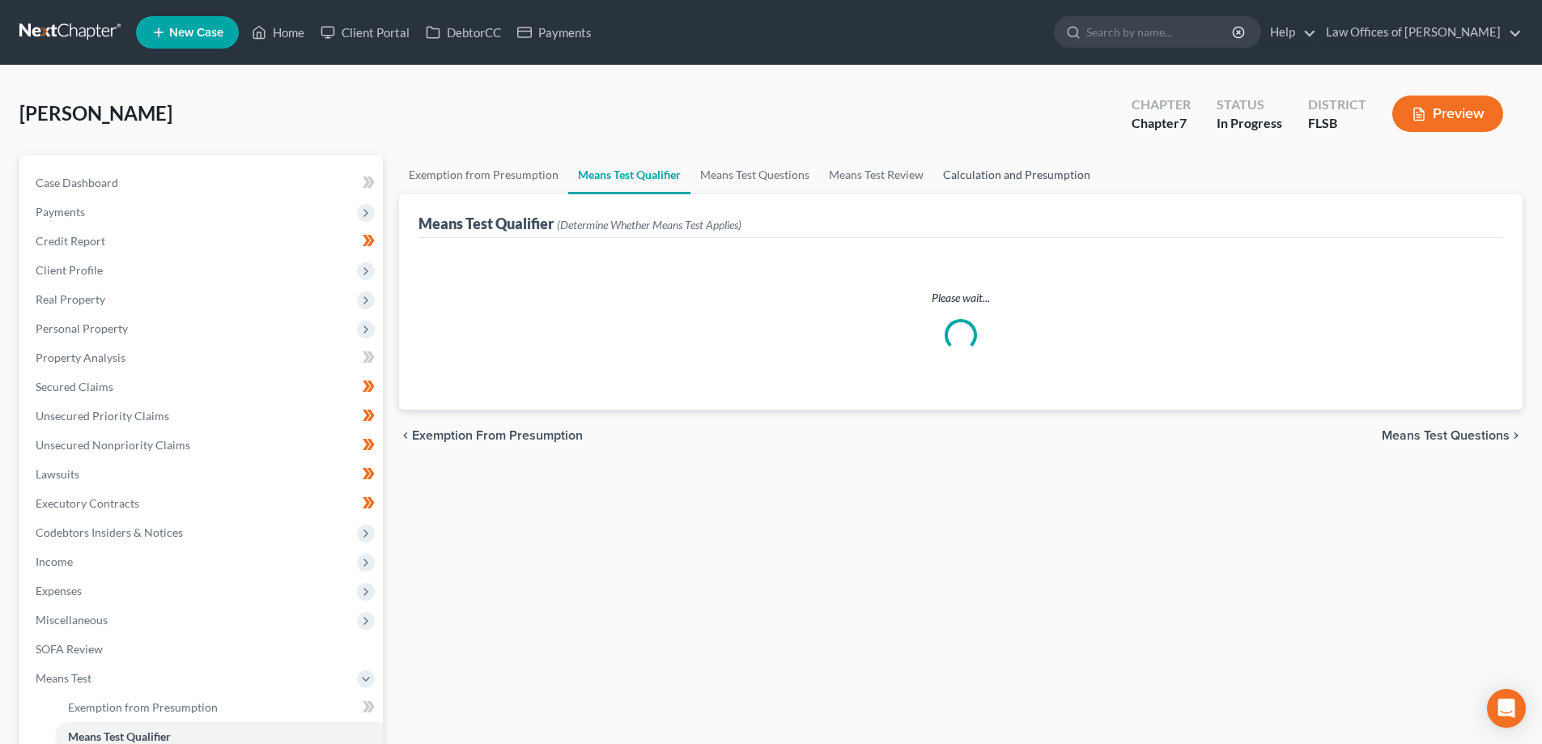
click at [1005, 179] on link "Calculation and Presumption" at bounding box center [1016, 174] width 167 height 39
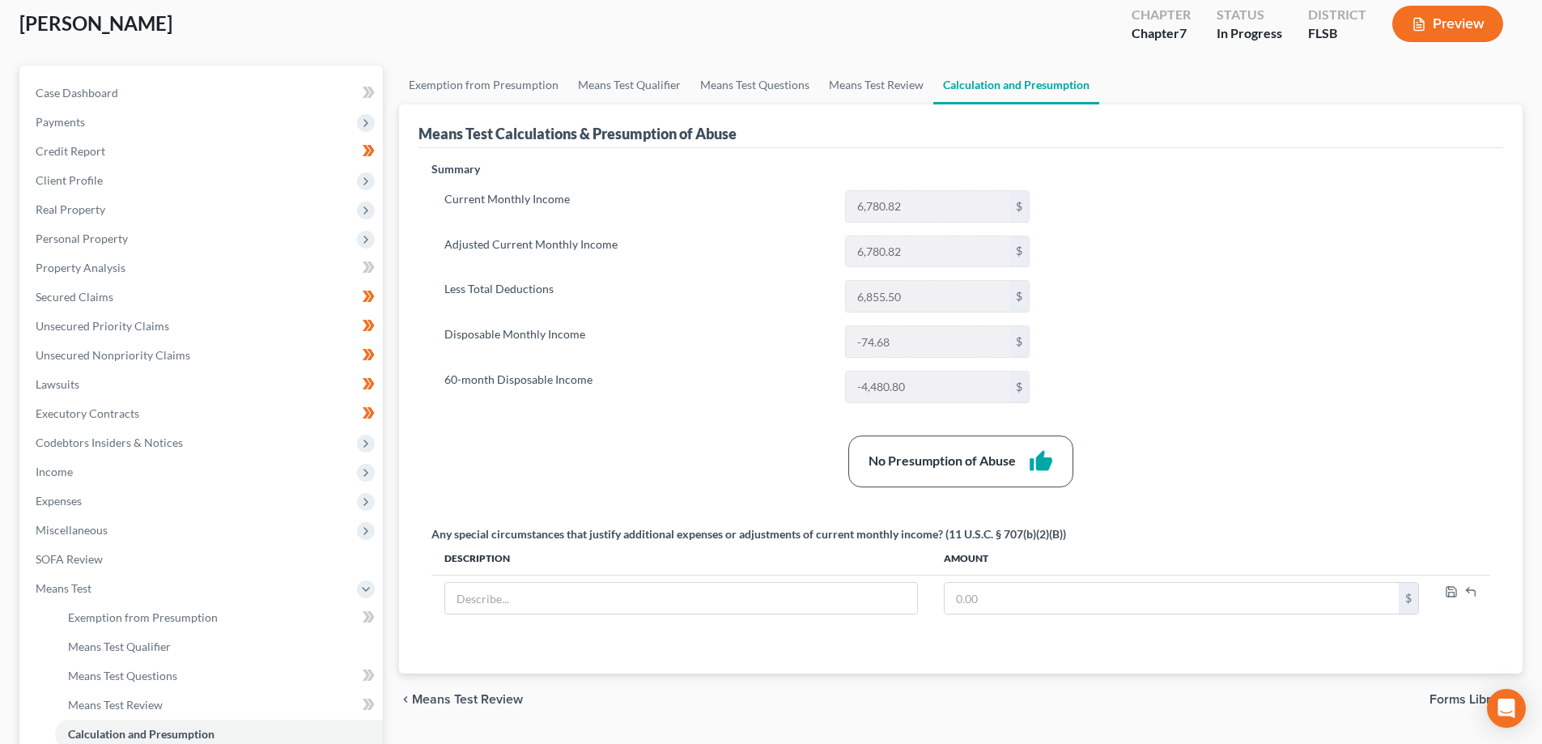
scroll to position [49, 0]
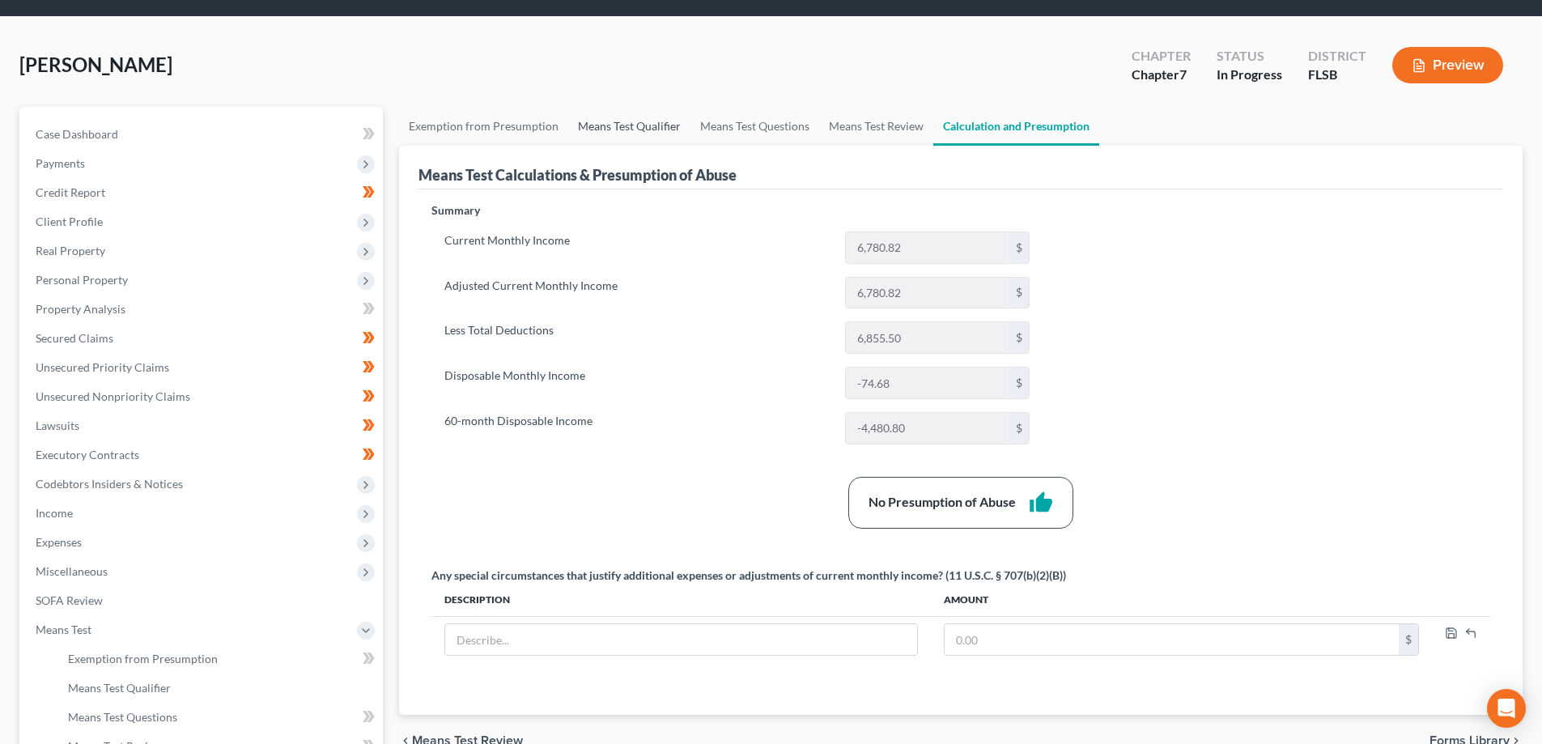
click at [605, 123] on link "Means Test Qualifier" at bounding box center [629, 126] width 122 height 39
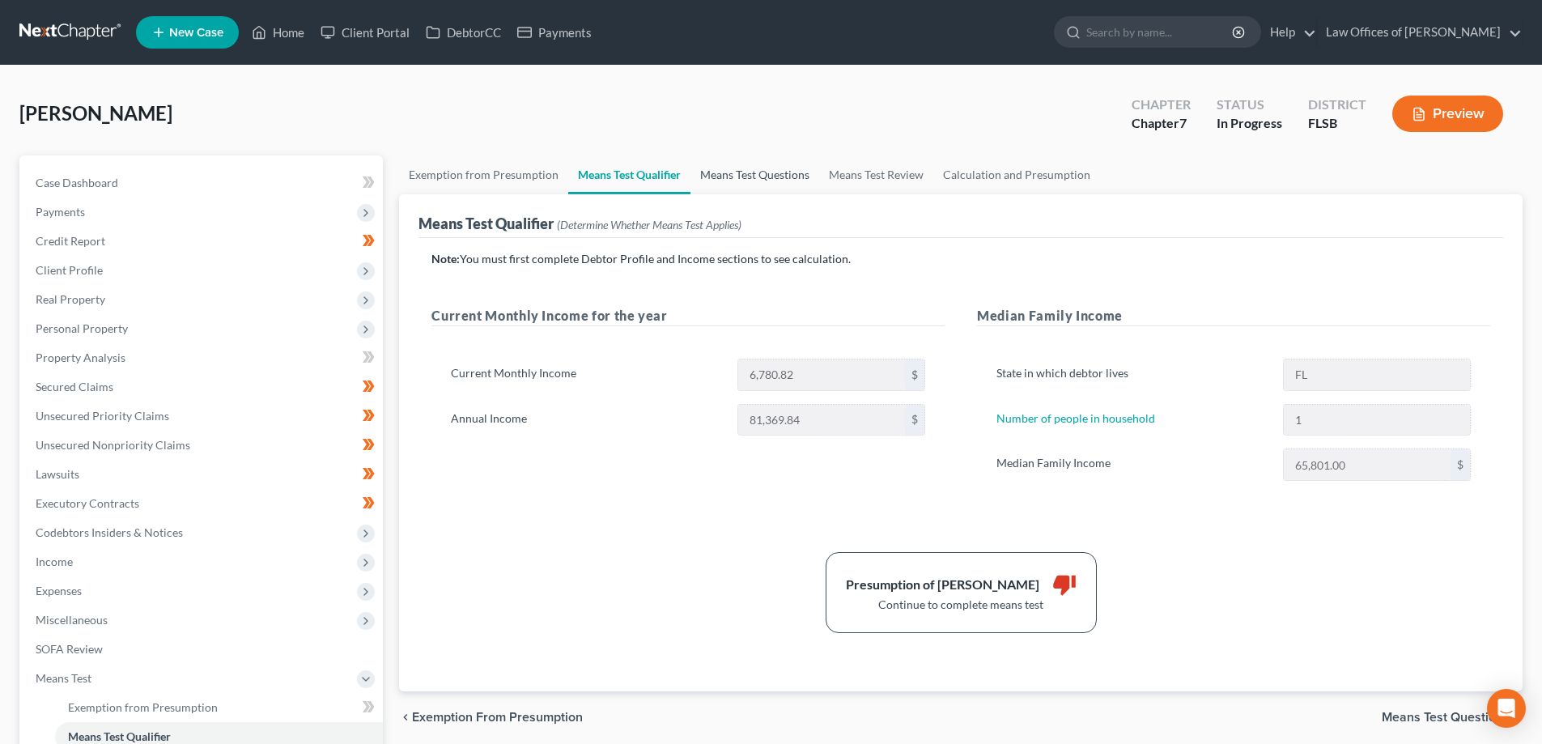
click at [731, 176] on link "Means Test Questions" at bounding box center [755, 174] width 129 height 39
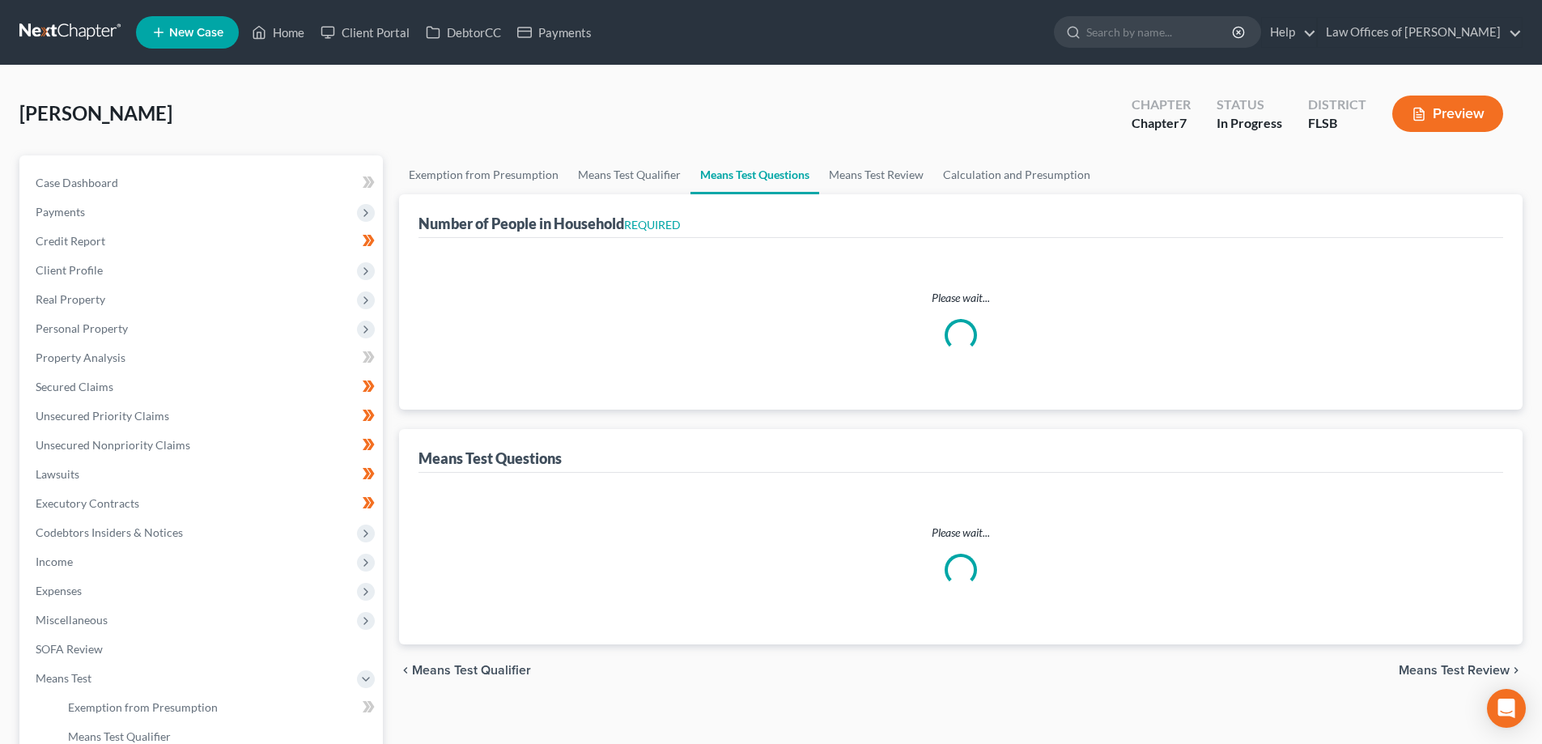
select select "0"
select select "60"
select select "1"
select select "60"
select select "1"
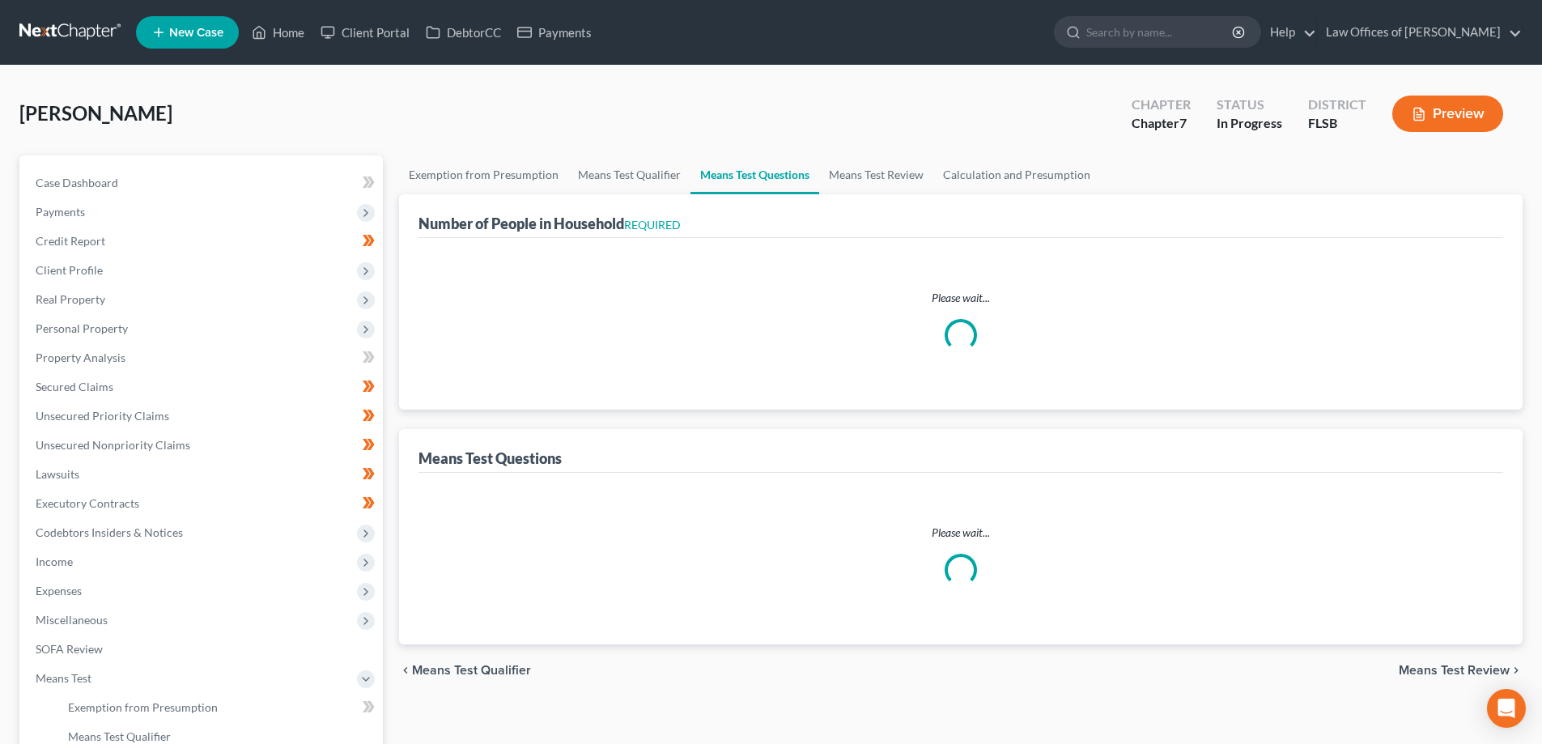
select select "1"
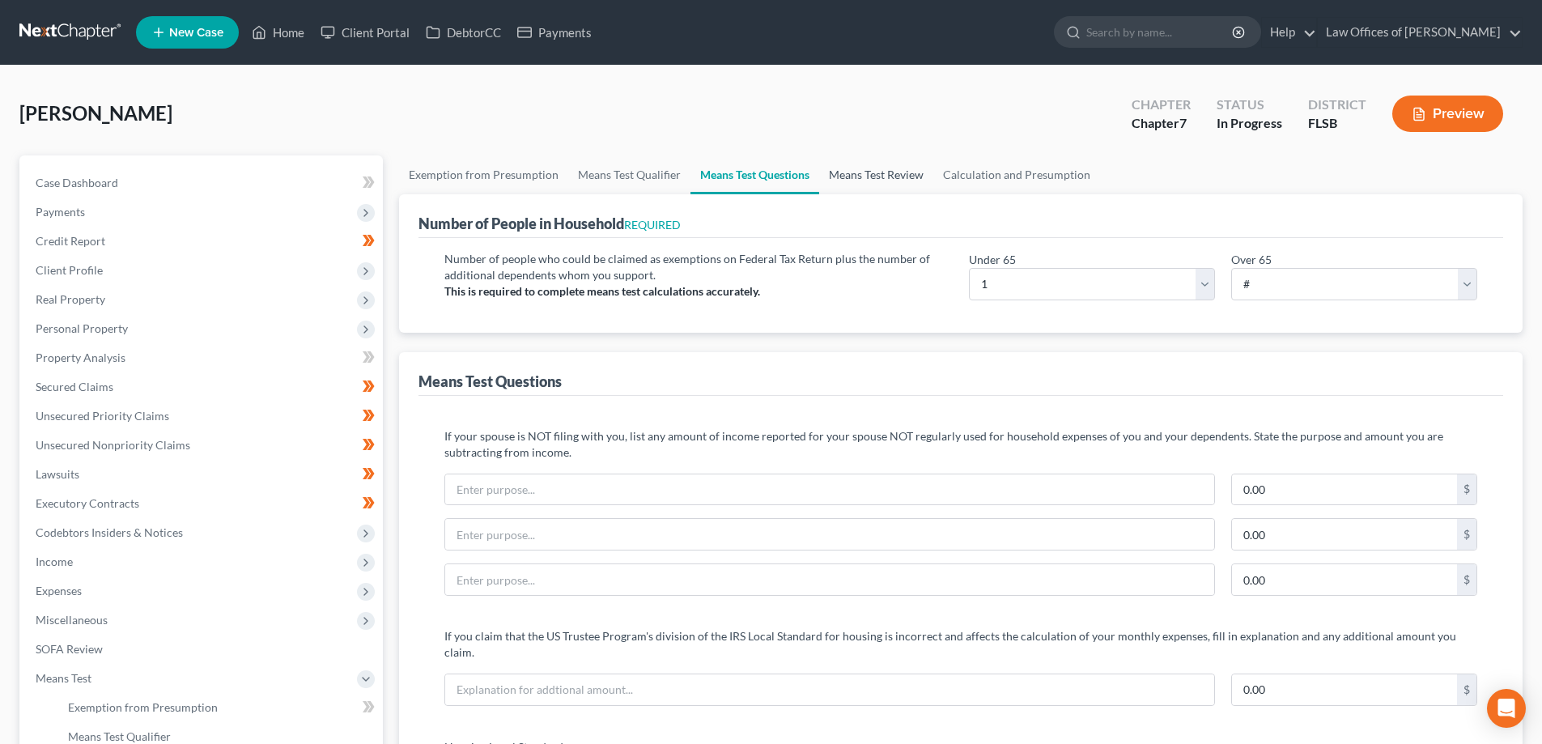
click at [850, 178] on link "Means Test Review" at bounding box center [876, 174] width 114 height 39
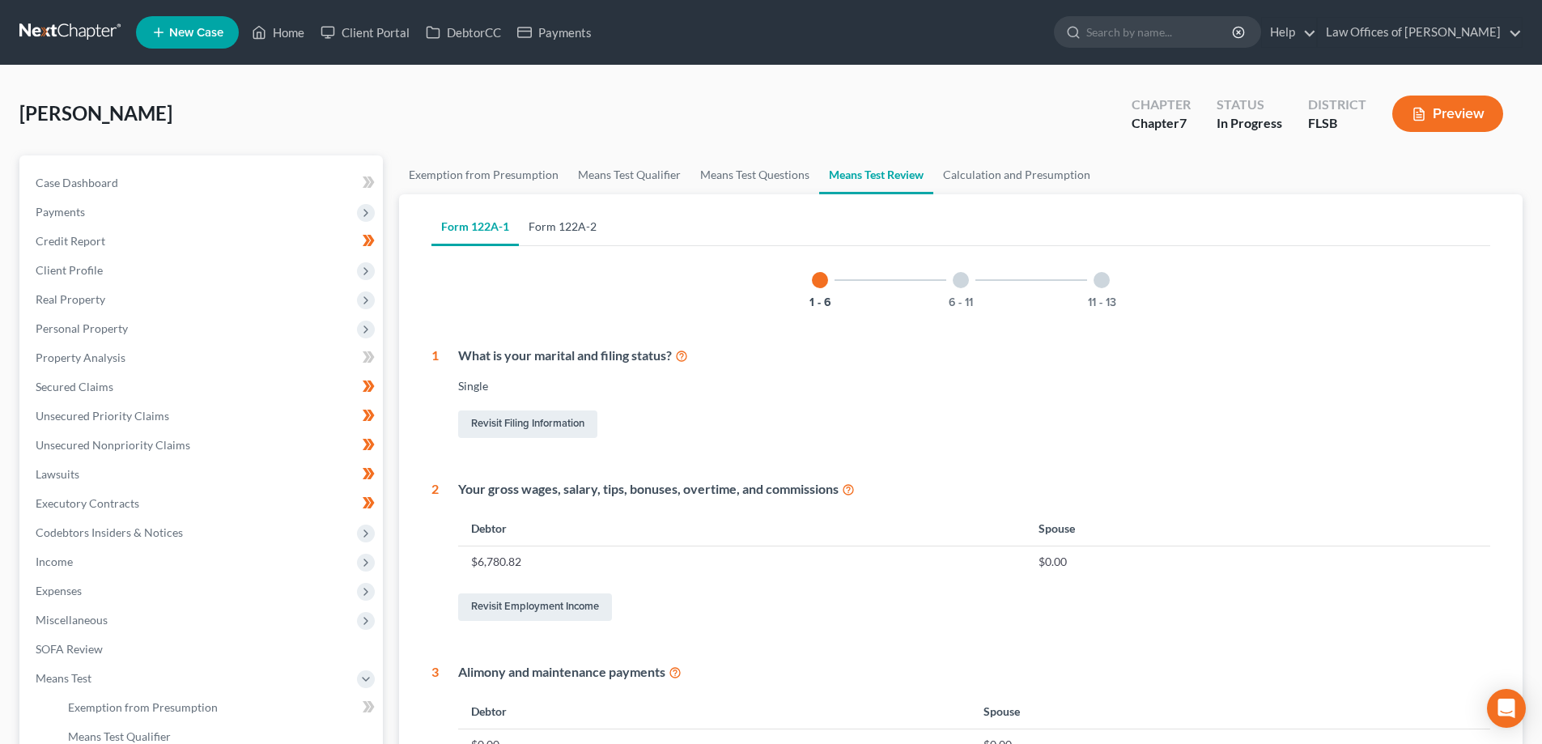
click at [567, 228] on link "Form 122A-2" at bounding box center [562, 226] width 87 height 39
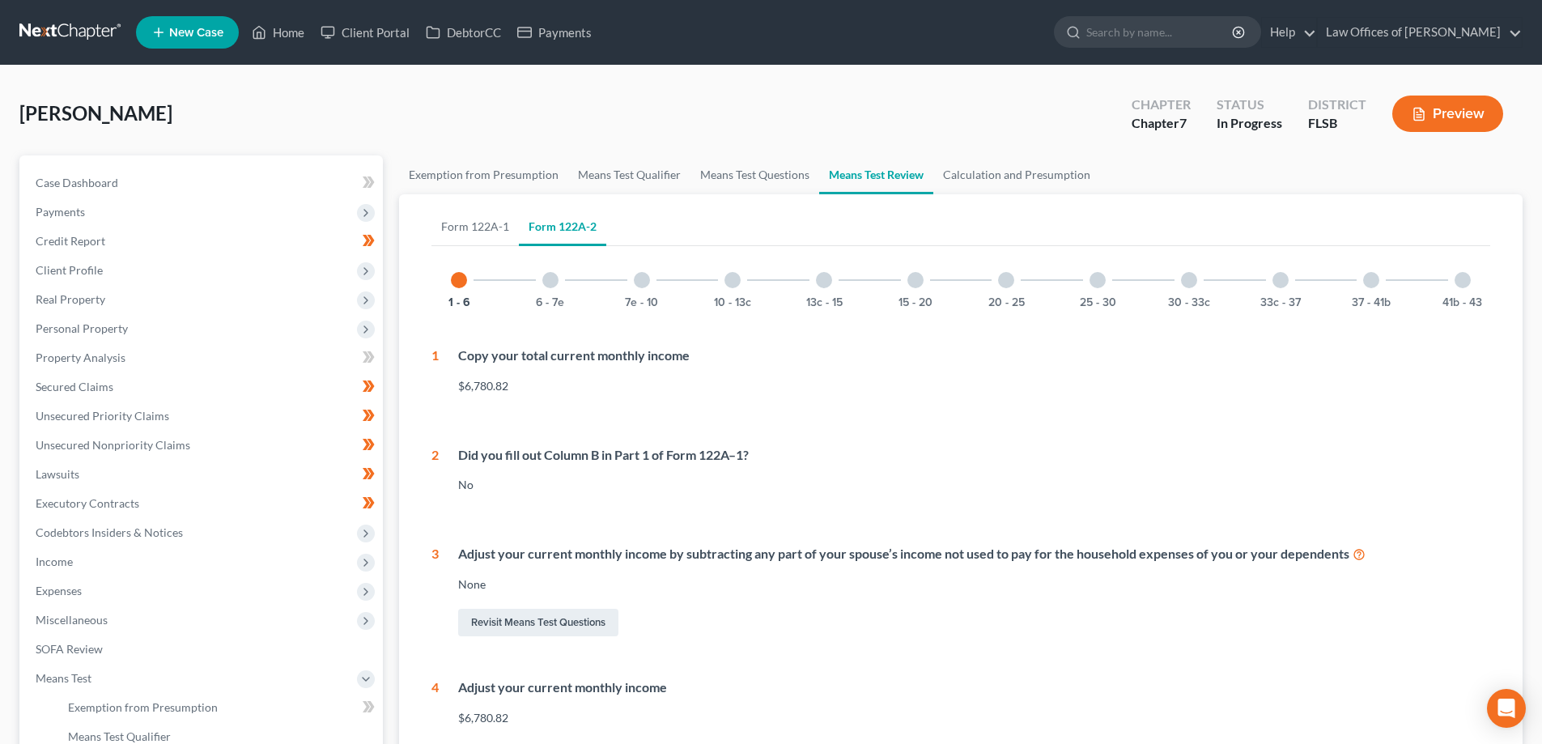
click at [551, 281] on div at bounding box center [550, 280] width 16 height 16
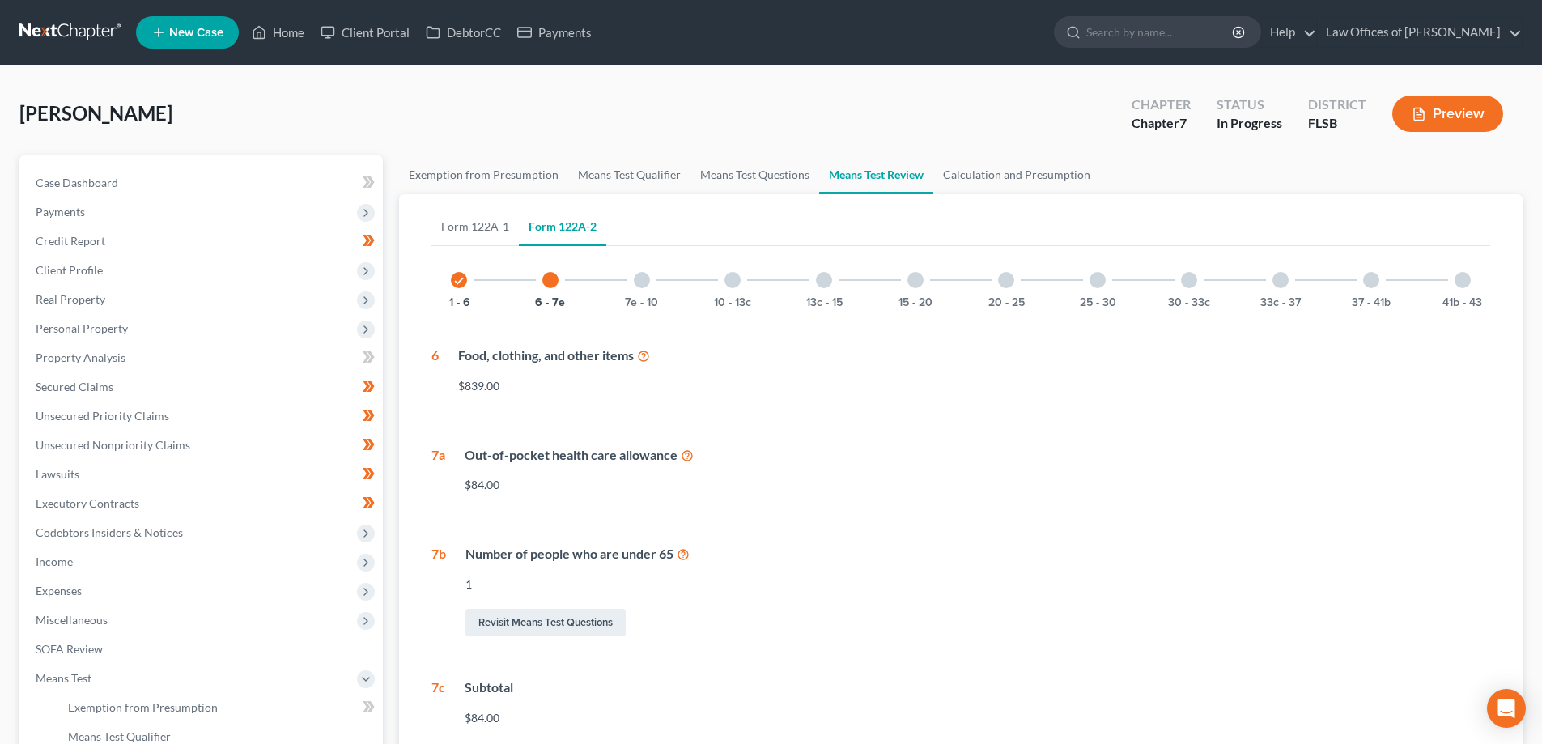
click at [635, 283] on div at bounding box center [642, 280] width 16 height 16
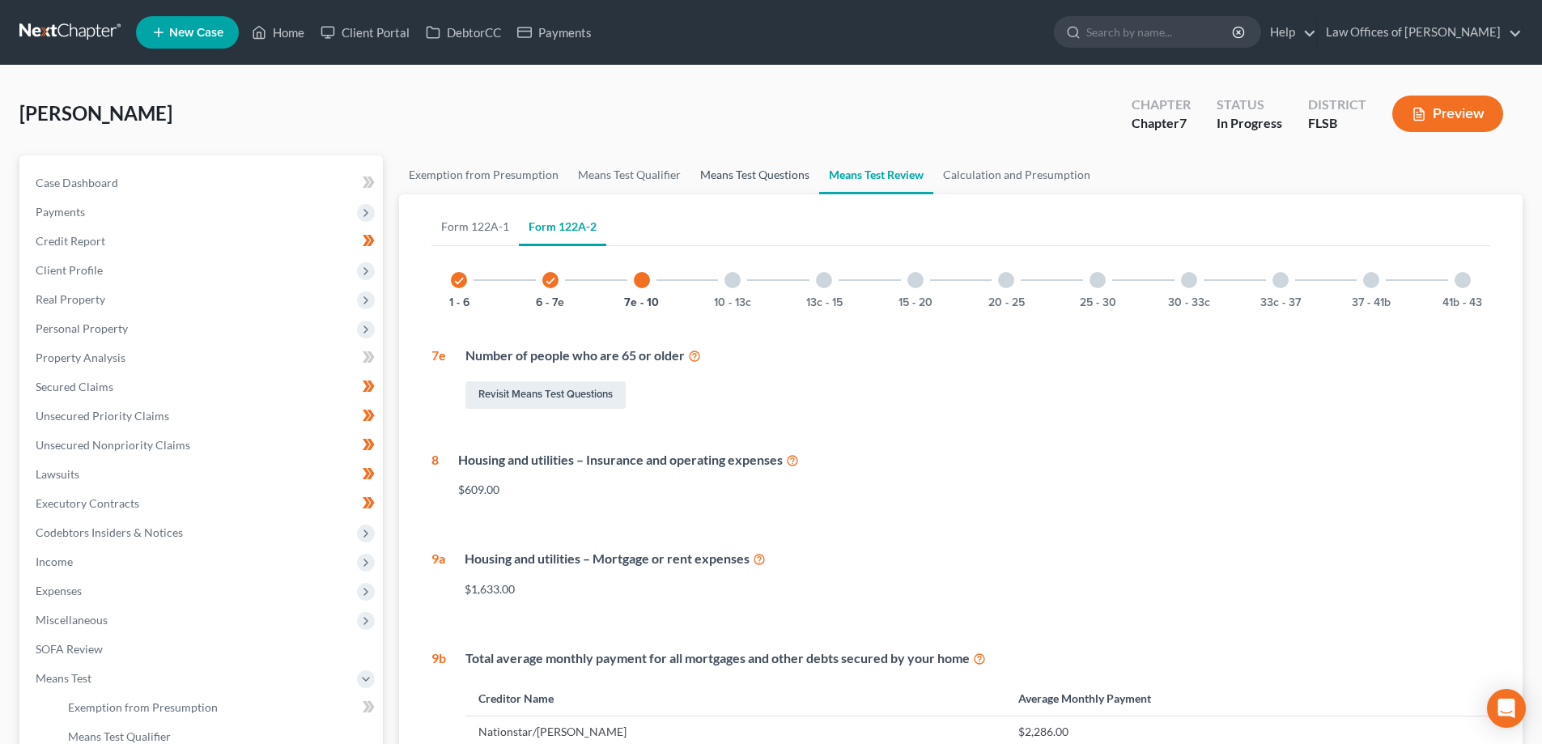
click at [745, 171] on link "Means Test Questions" at bounding box center [755, 174] width 129 height 39
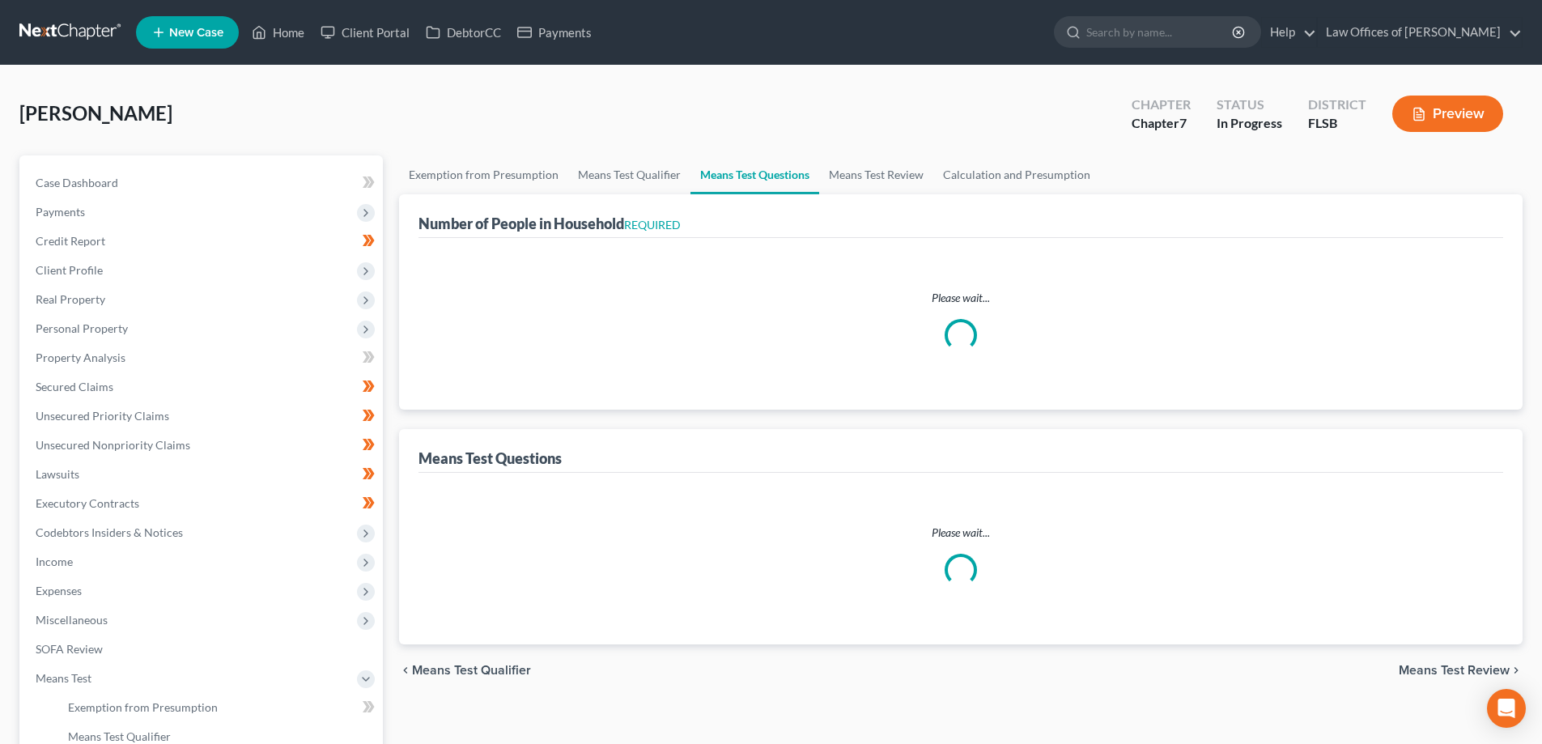
select select "0"
select select "60"
select select "1"
select select "60"
select select "1"
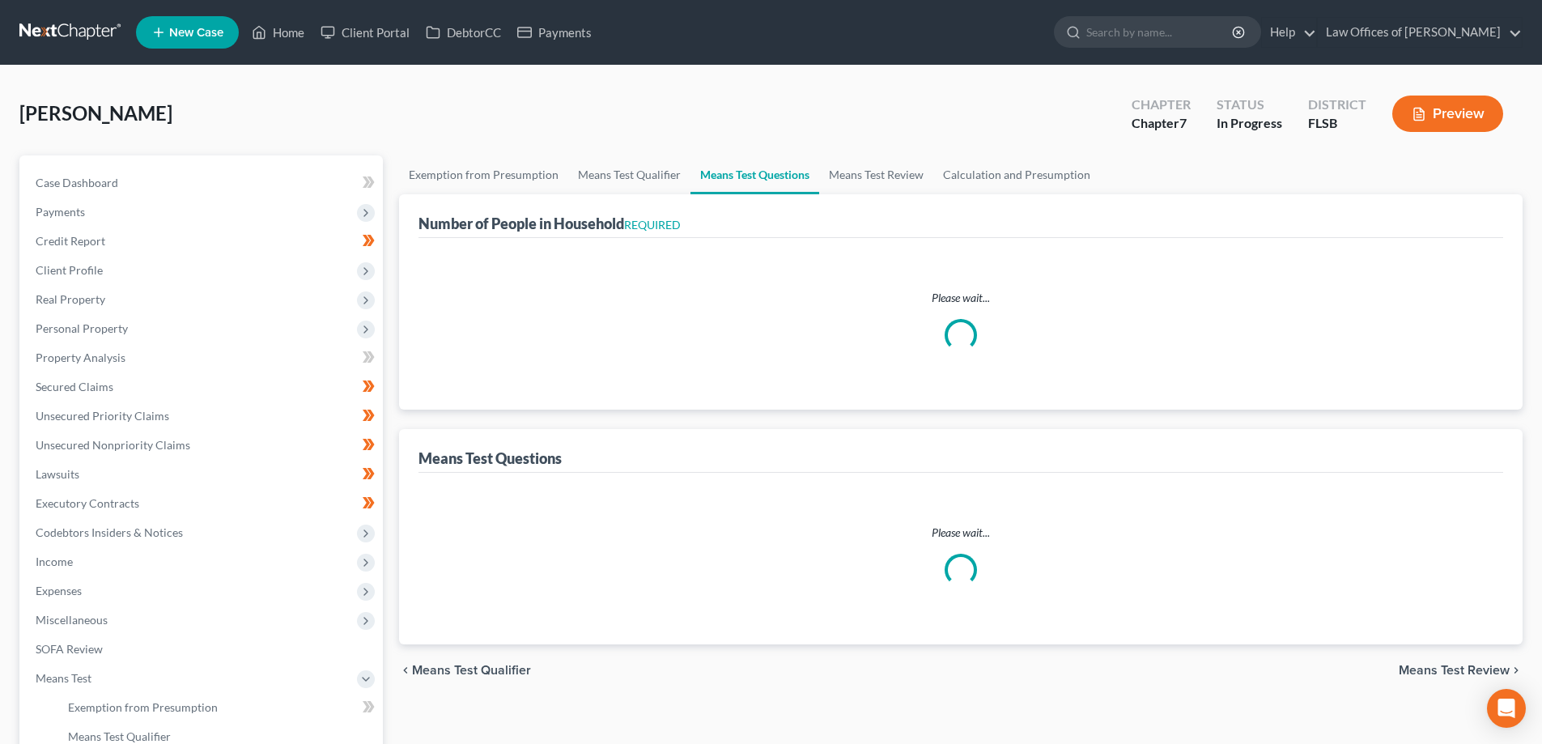
select select "1"
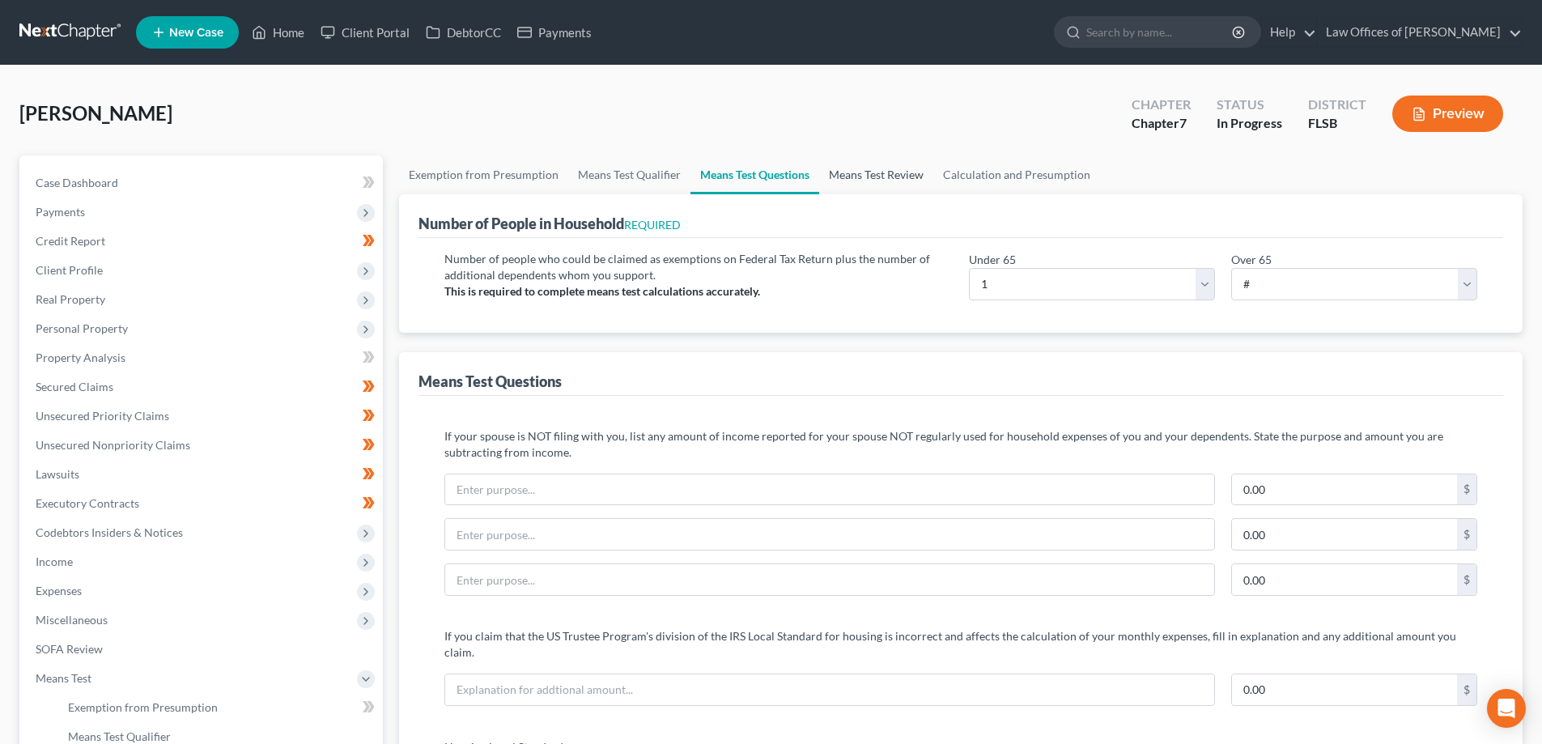
click at [882, 177] on link "Means Test Review" at bounding box center [876, 174] width 114 height 39
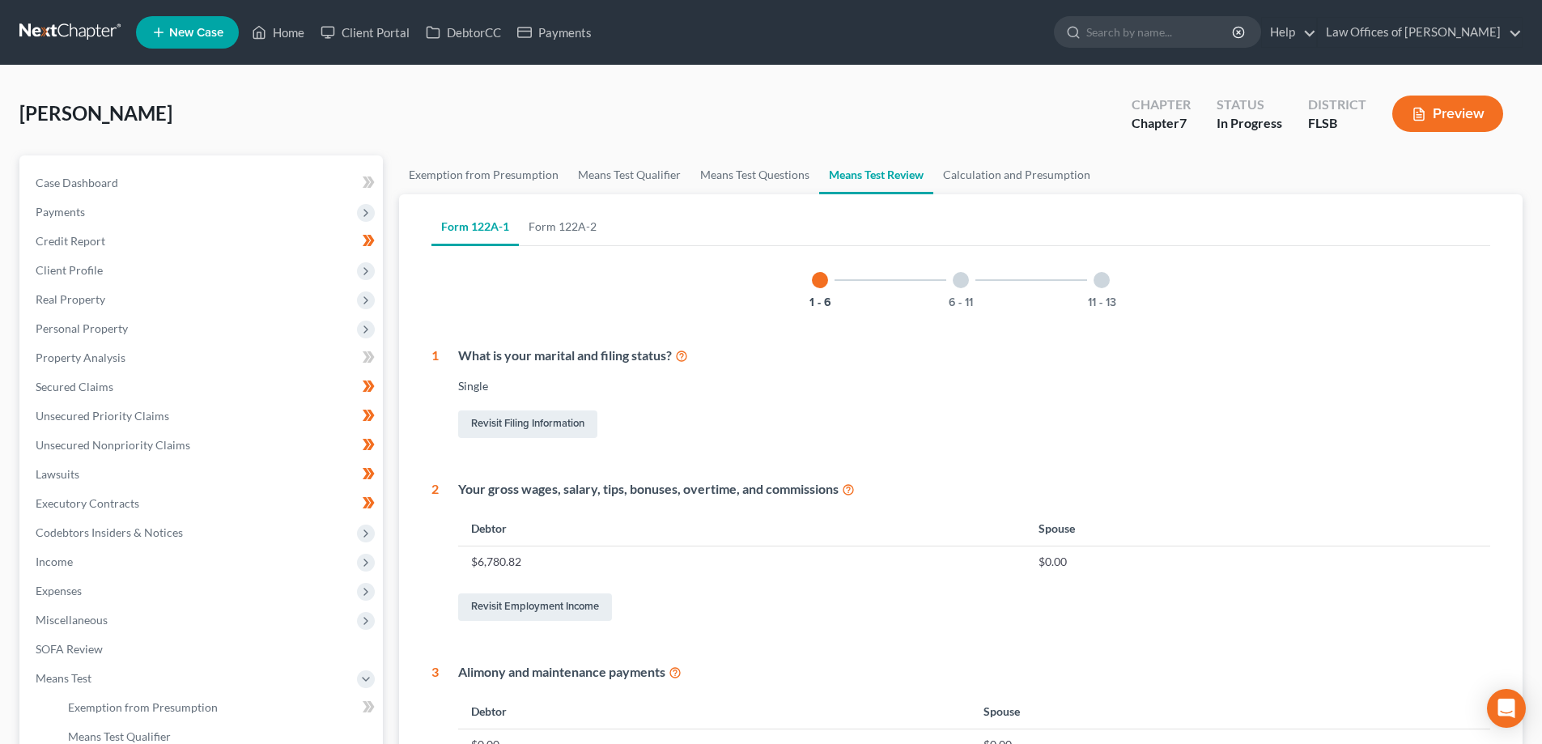
click at [962, 278] on div at bounding box center [961, 280] width 16 height 16
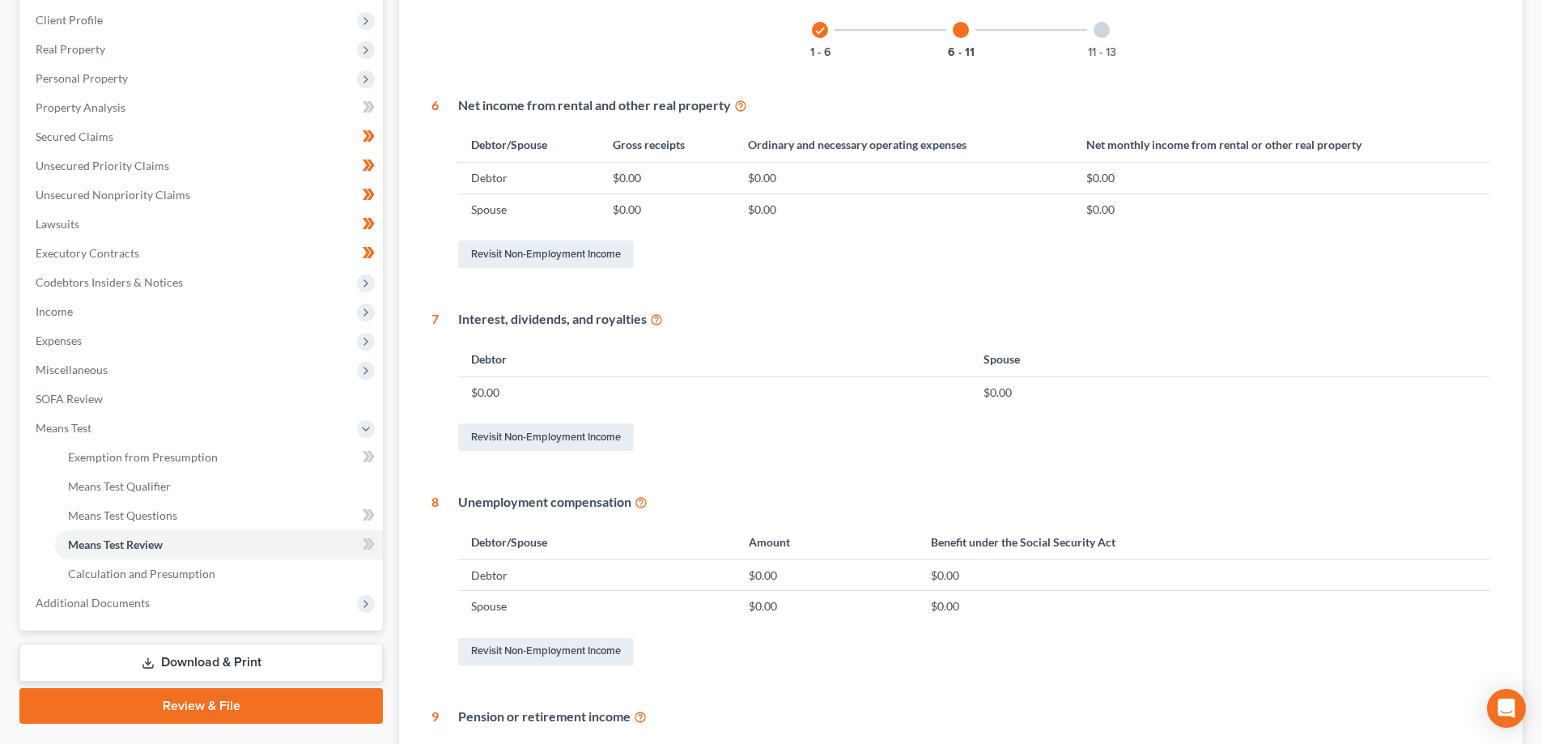
scroll to position [177, 0]
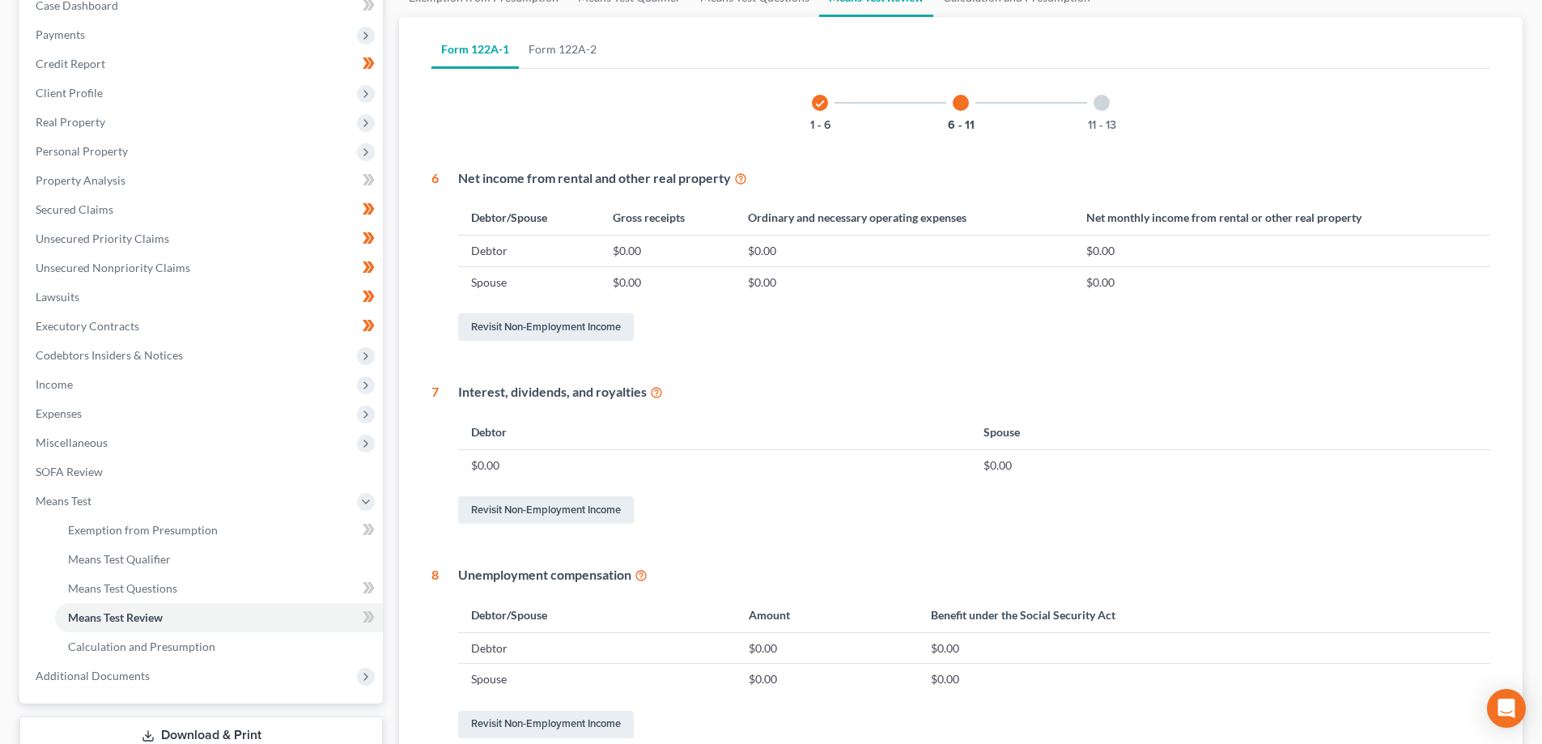
click at [1086, 108] on div "11 - 13" at bounding box center [1101, 102] width 55 height 55
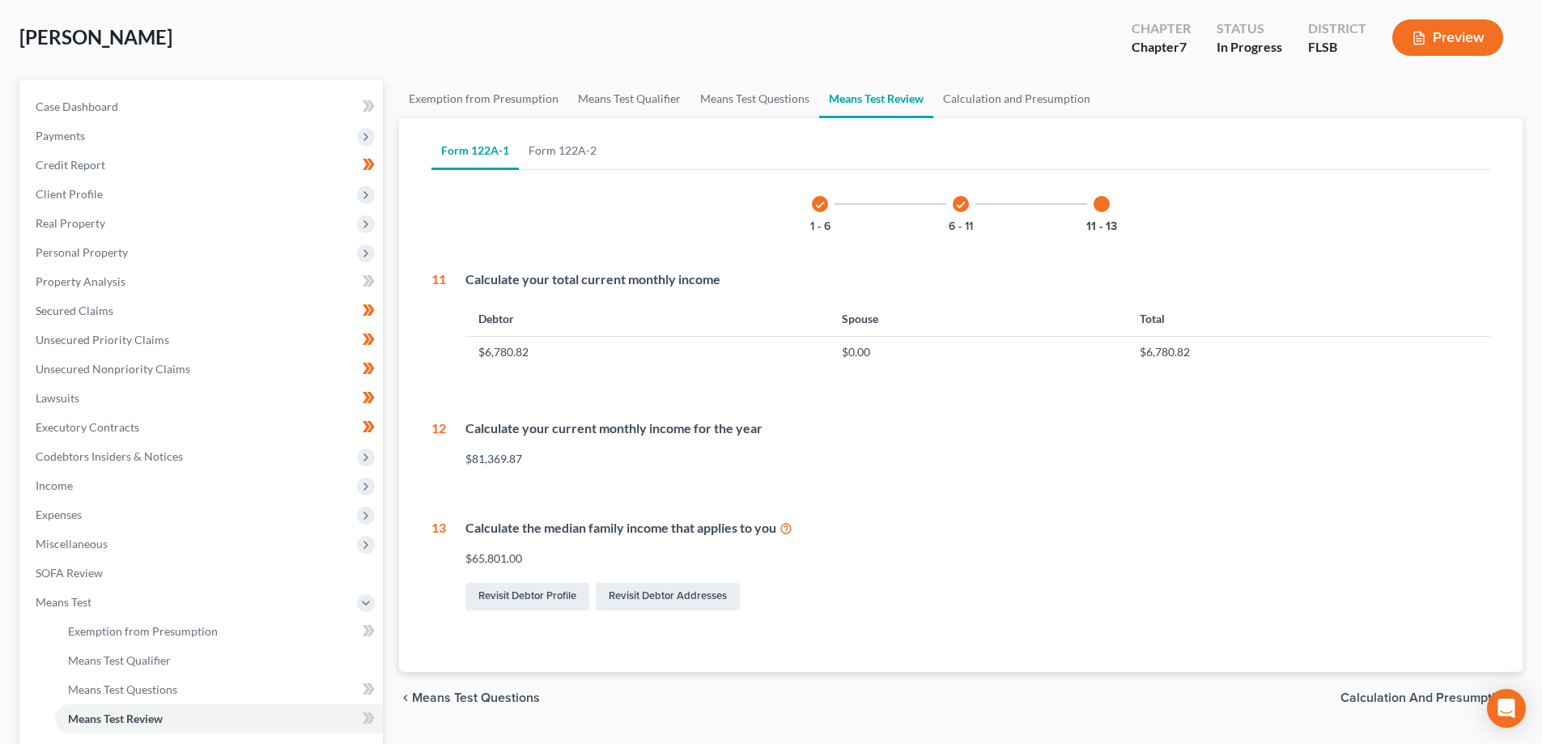
scroll to position [0, 0]
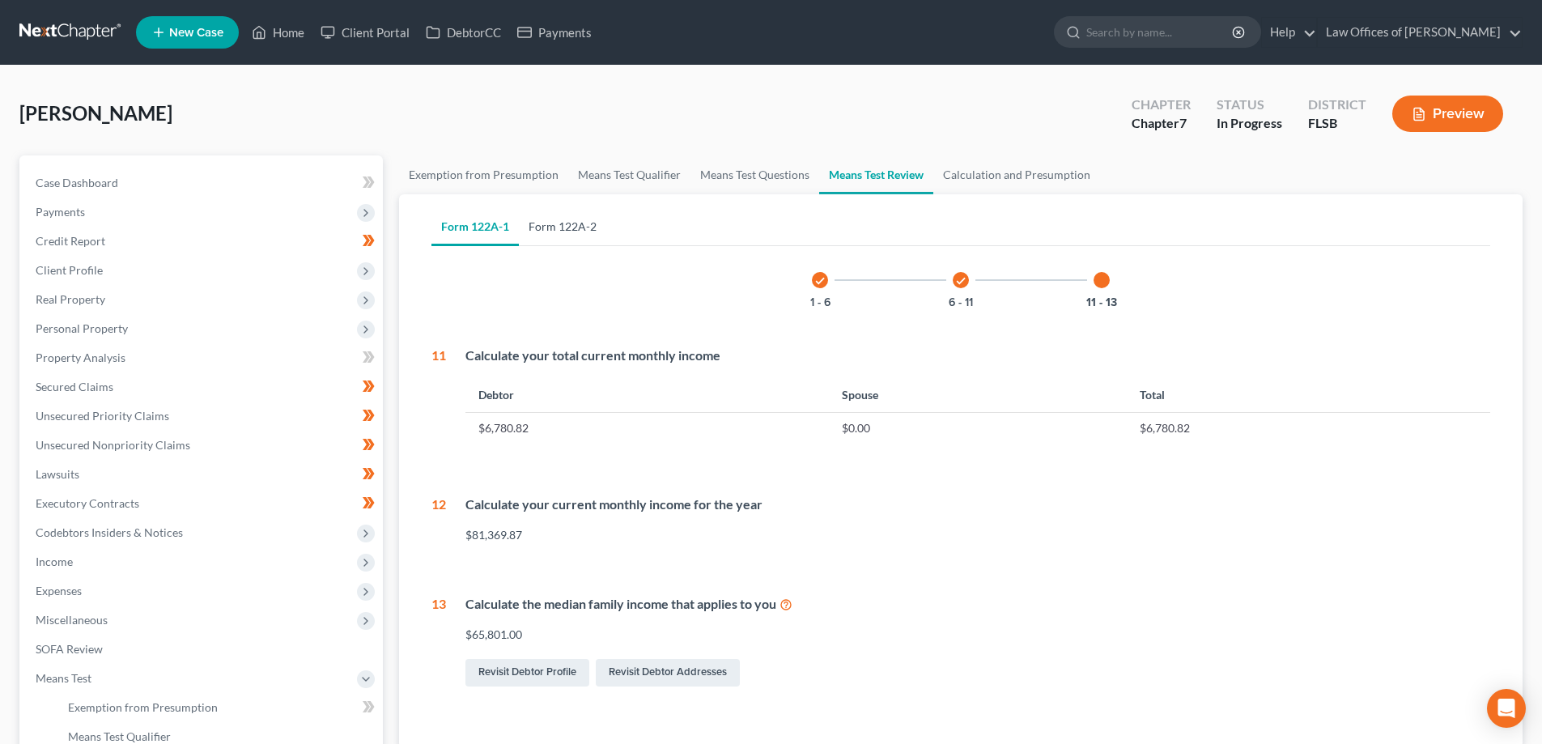
click at [573, 219] on link "Form 122A-2" at bounding box center [562, 226] width 87 height 39
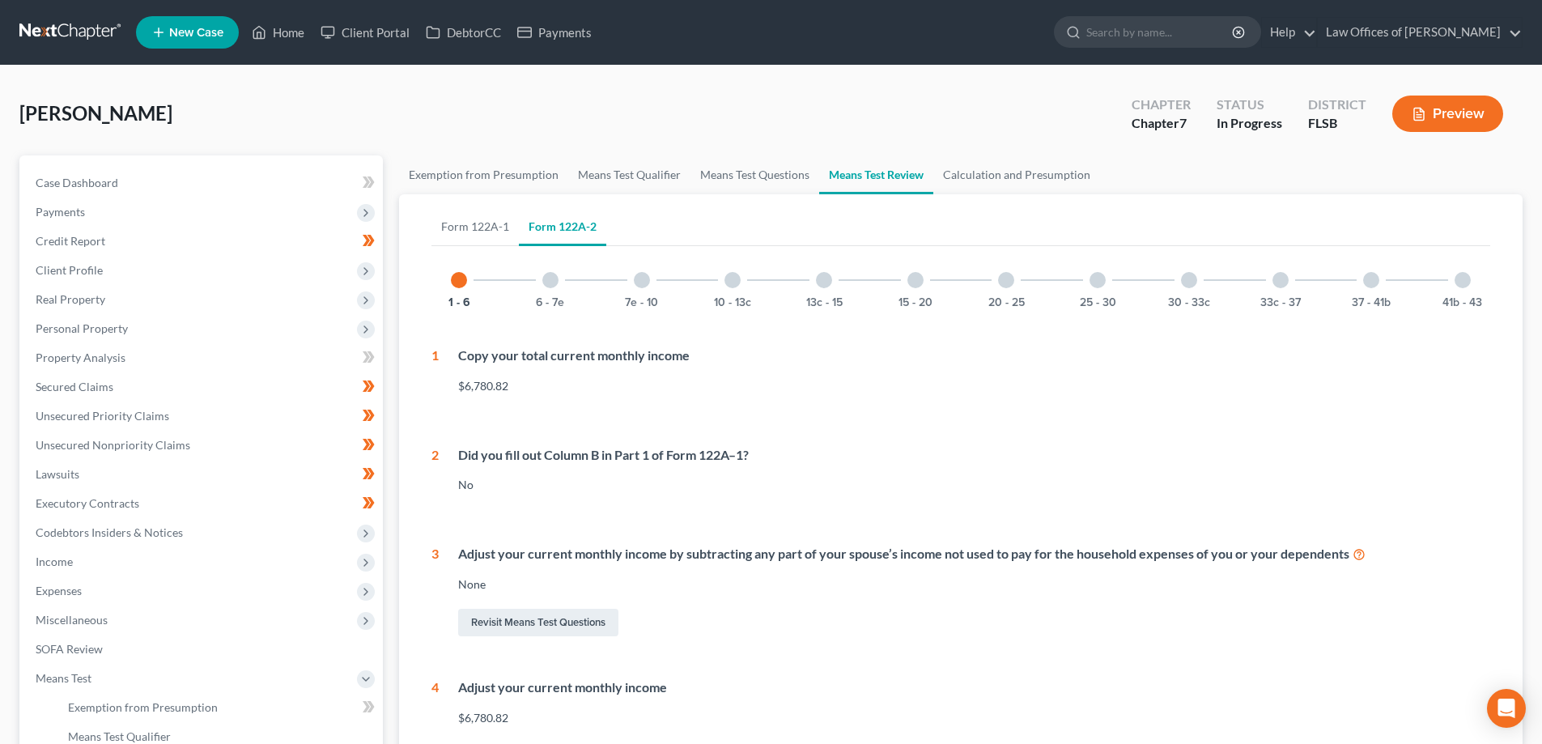
click at [1364, 285] on div at bounding box center [1371, 280] width 16 height 16
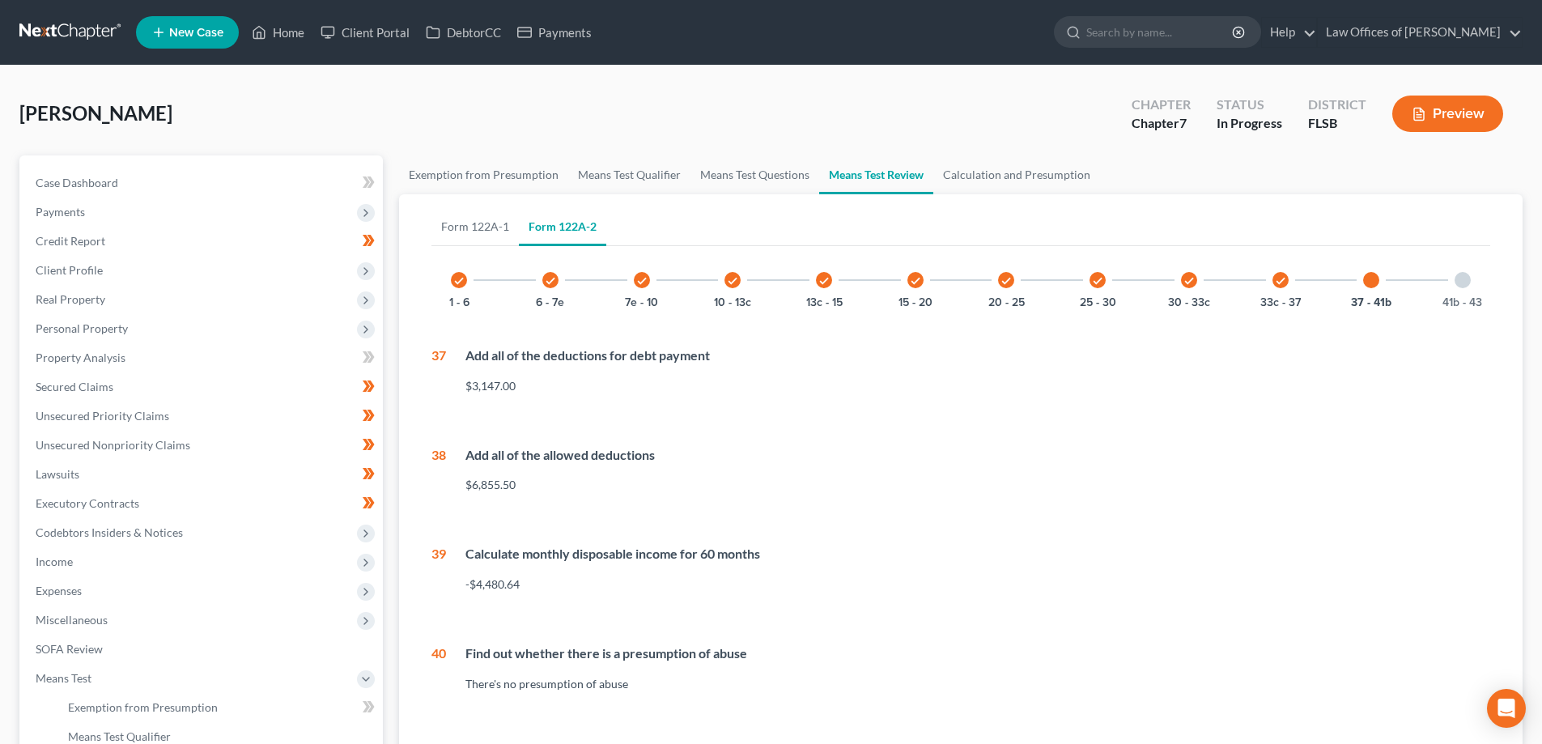
click at [1281, 277] on icon "check" at bounding box center [1280, 280] width 11 height 11
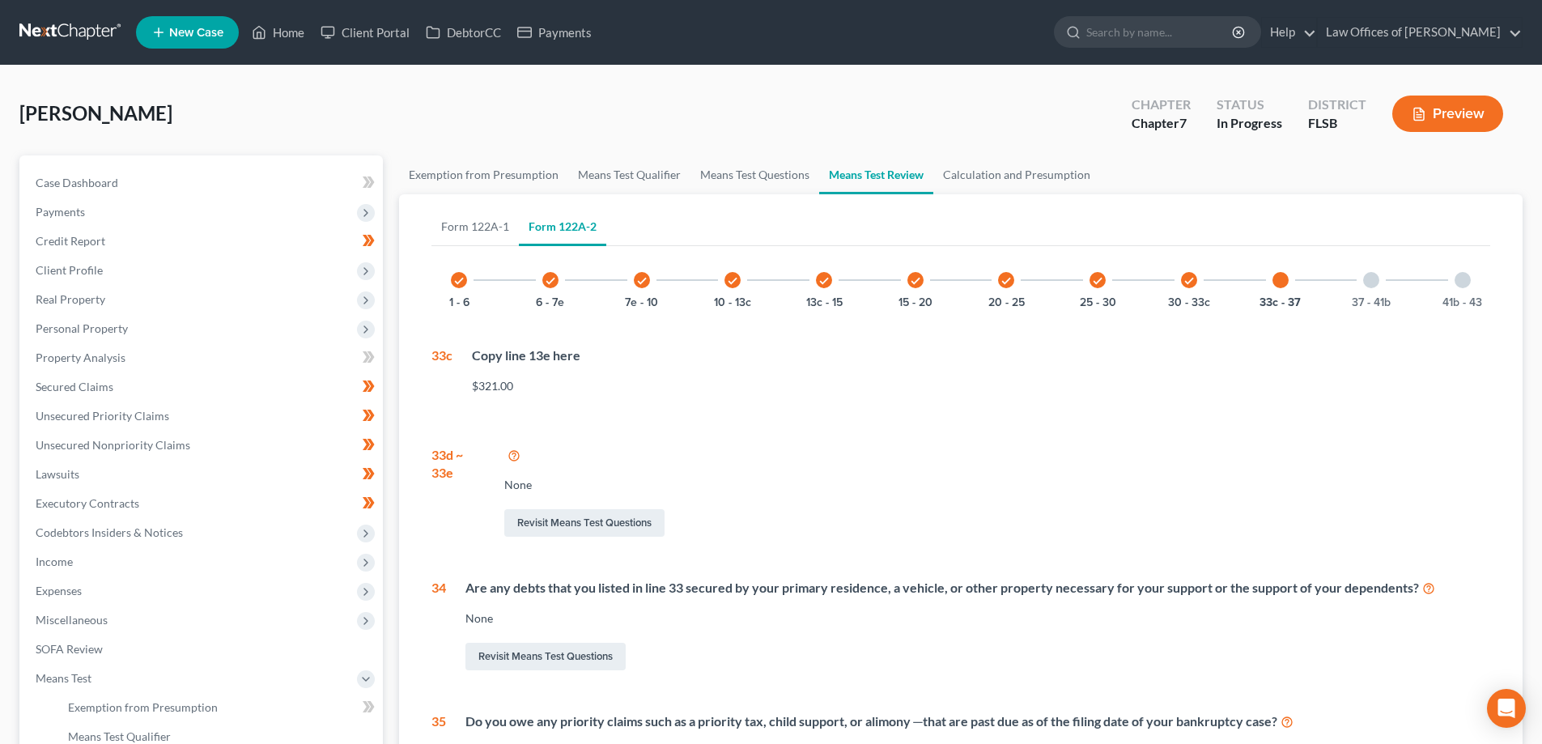
click at [1277, 277] on div at bounding box center [1281, 280] width 16 height 16
click at [1188, 281] on icon "check" at bounding box center [1189, 280] width 11 height 11
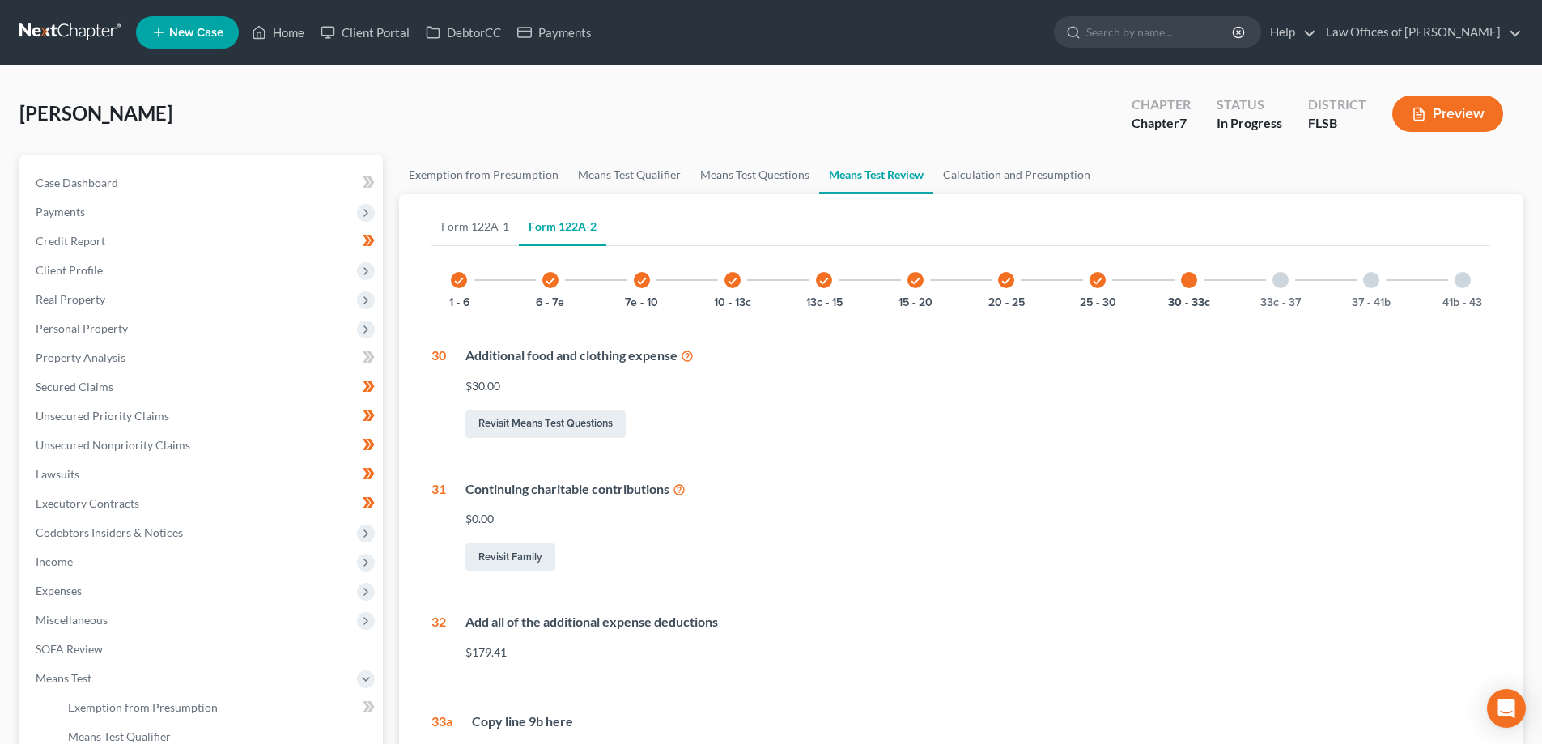
click at [1100, 281] on icon "check" at bounding box center [1097, 280] width 11 height 11
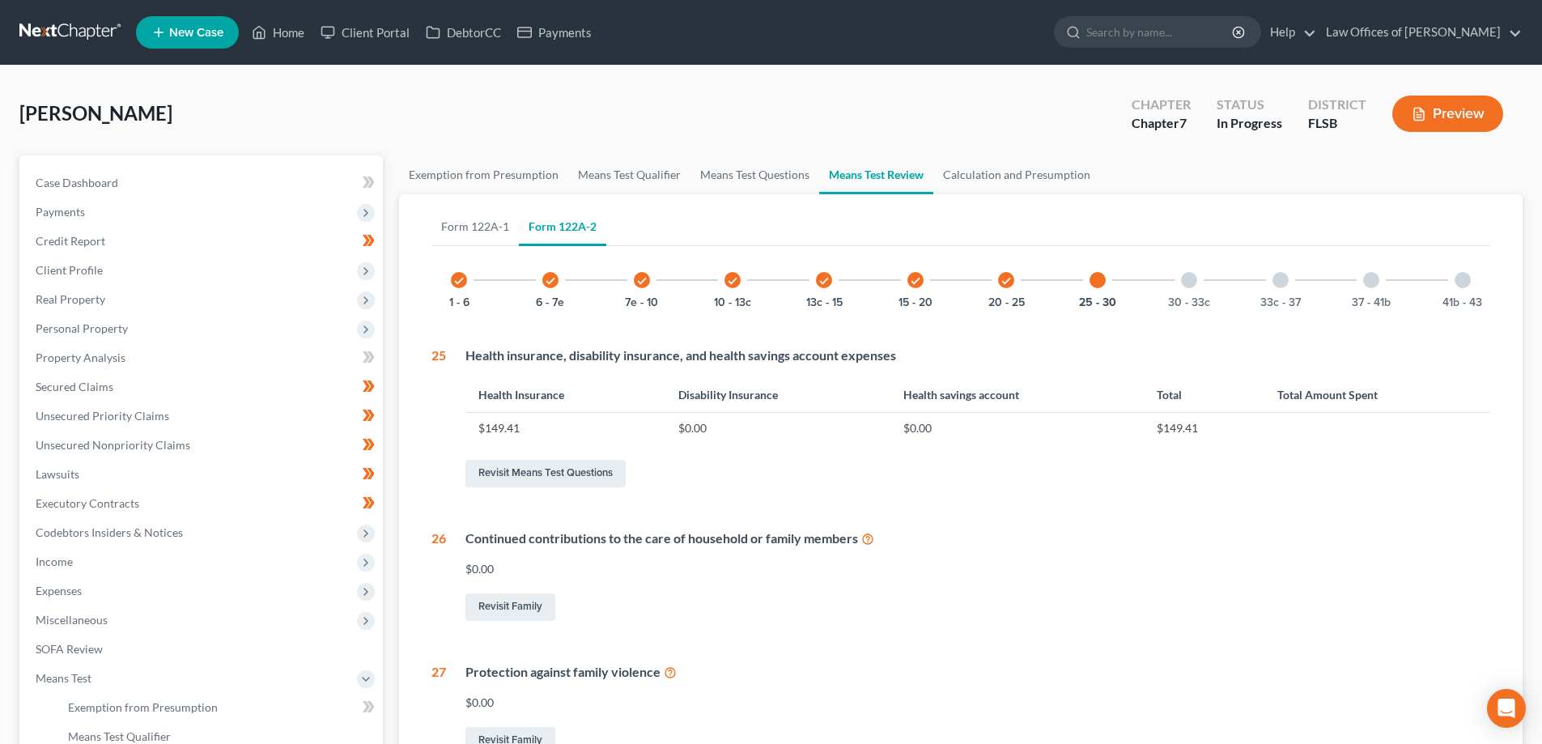
click at [1096, 280] on div at bounding box center [1098, 280] width 16 height 16
click at [1009, 281] on icon "check" at bounding box center [1006, 280] width 11 height 11
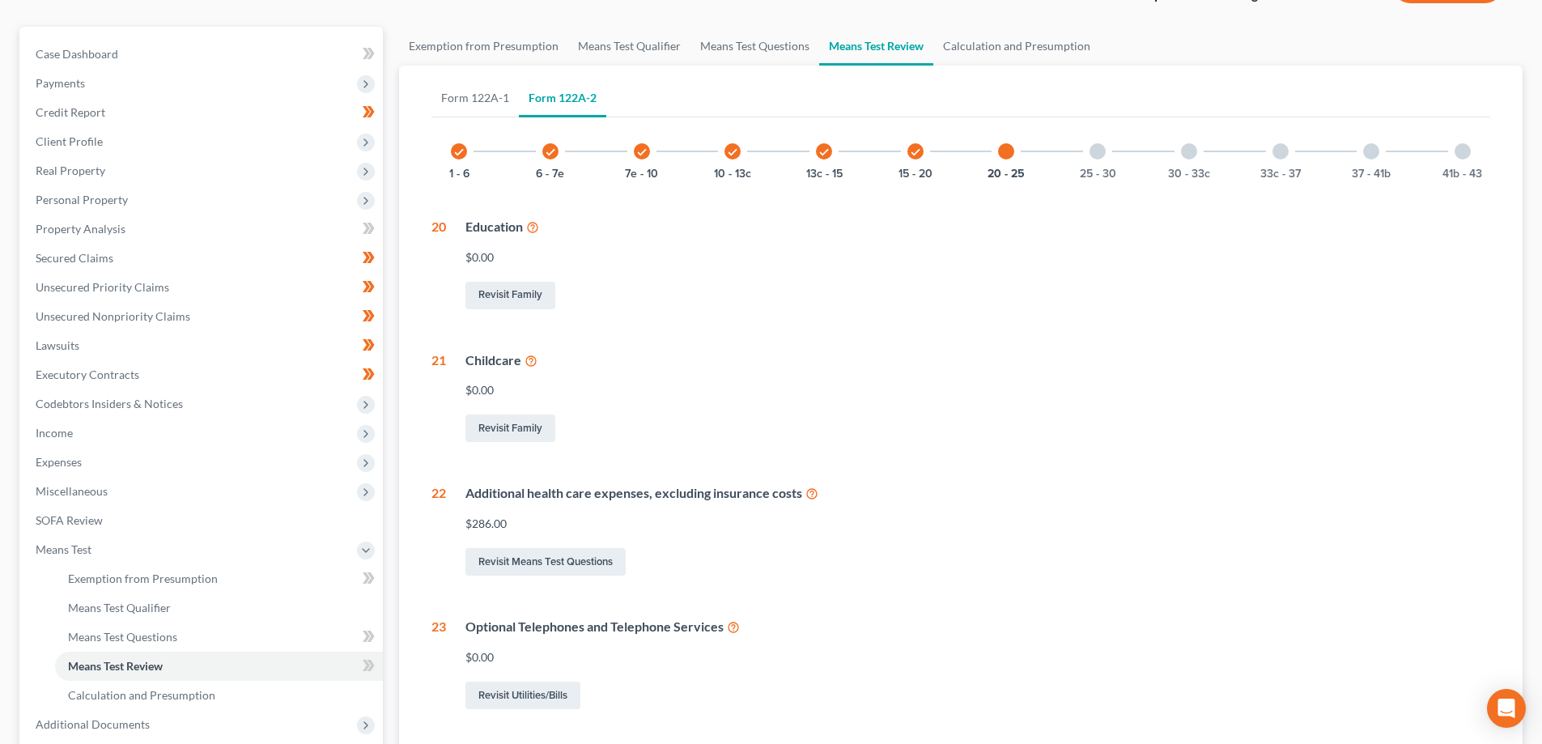
scroll to position [125, 0]
click at [913, 157] on icon "check" at bounding box center [915, 155] width 11 height 11
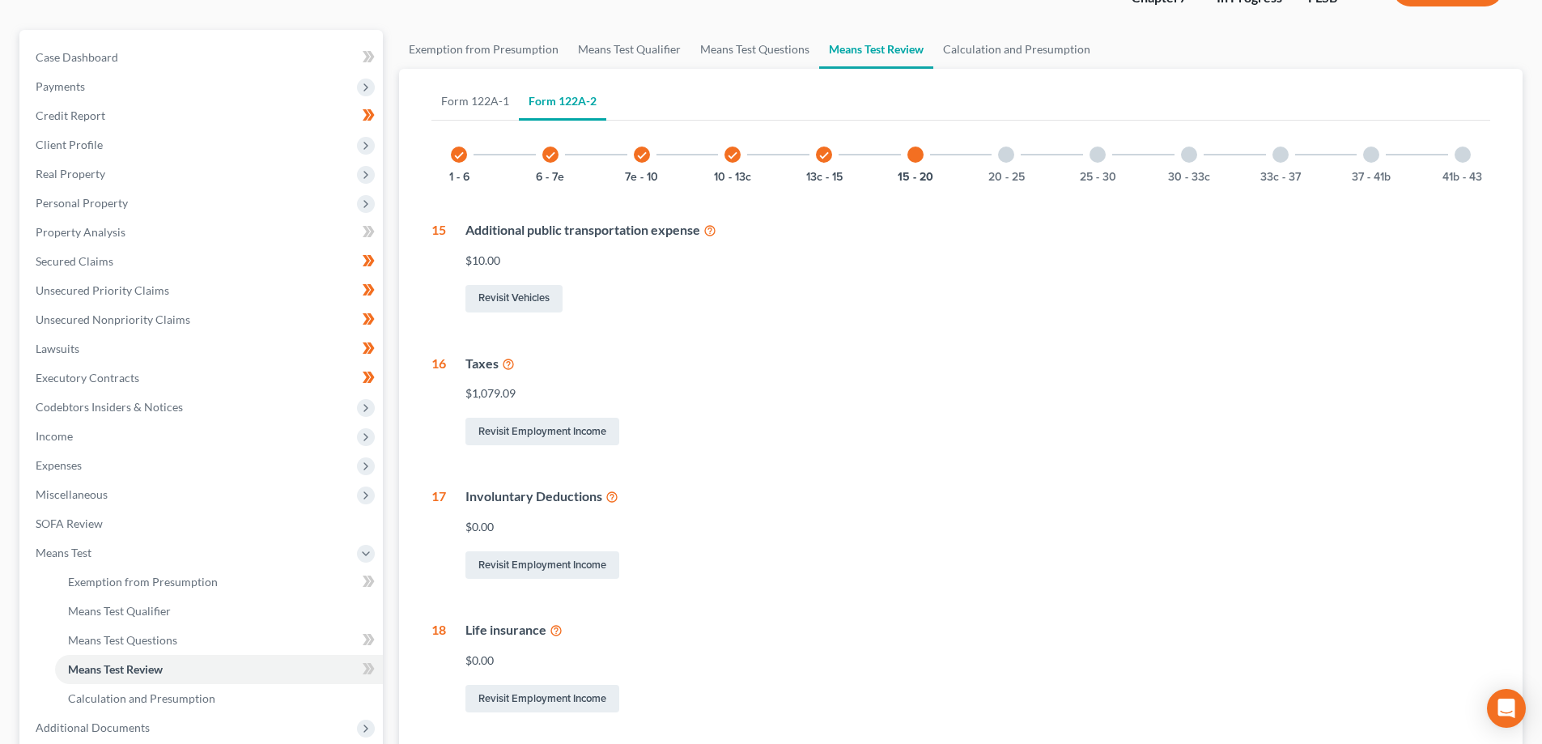
click at [509, 364] on icon at bounding box center [508, 362] width 13 height 15
click at [570, 431] on link "Revisit Employment Income" at bounding box center [542, 432] width 154 height 28
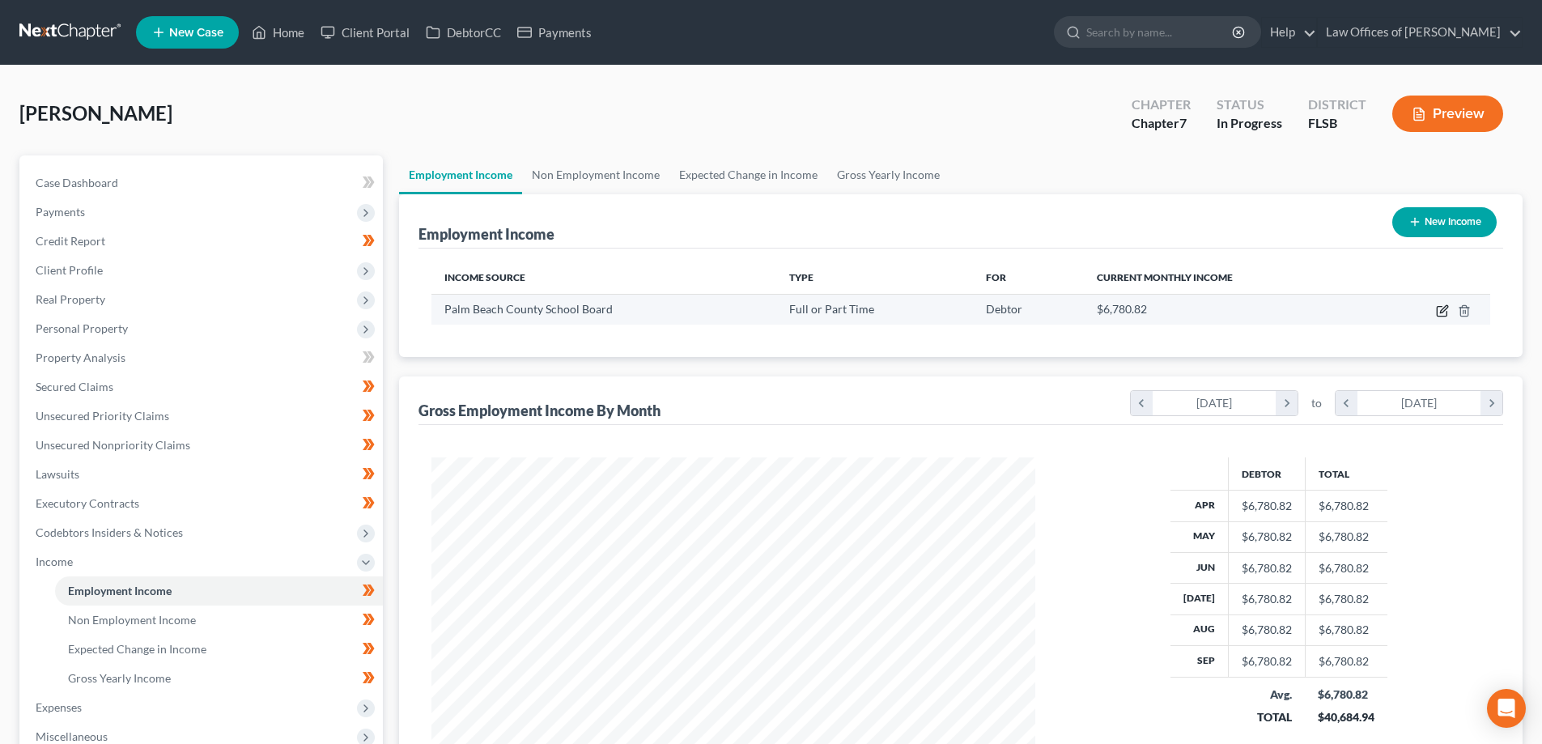
click at [1441, 309] on icon "button" at bounding box center [1442, 310] width 13 height 13
select select "0"
select select "9"
select select "2"
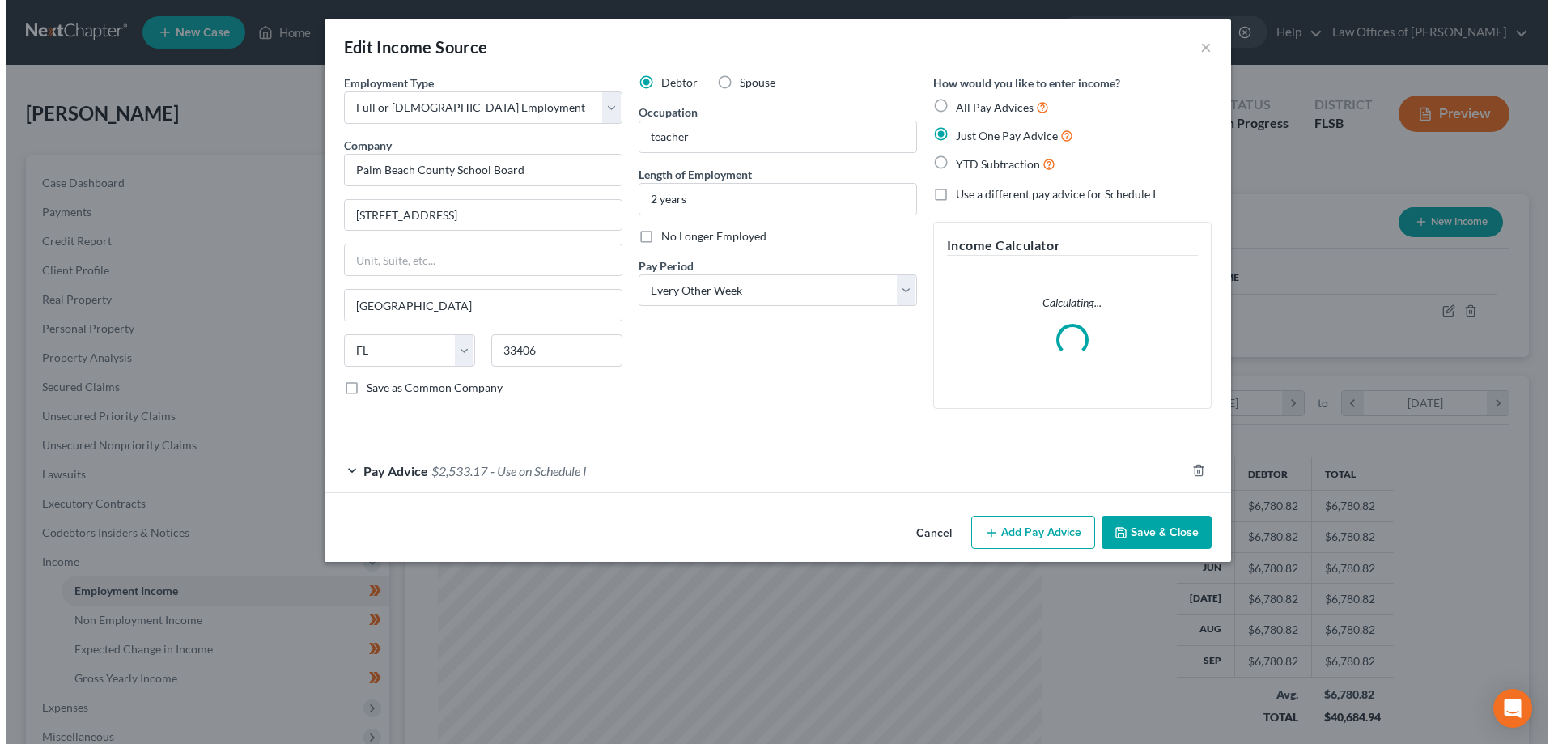
scroll to position [304, 642]
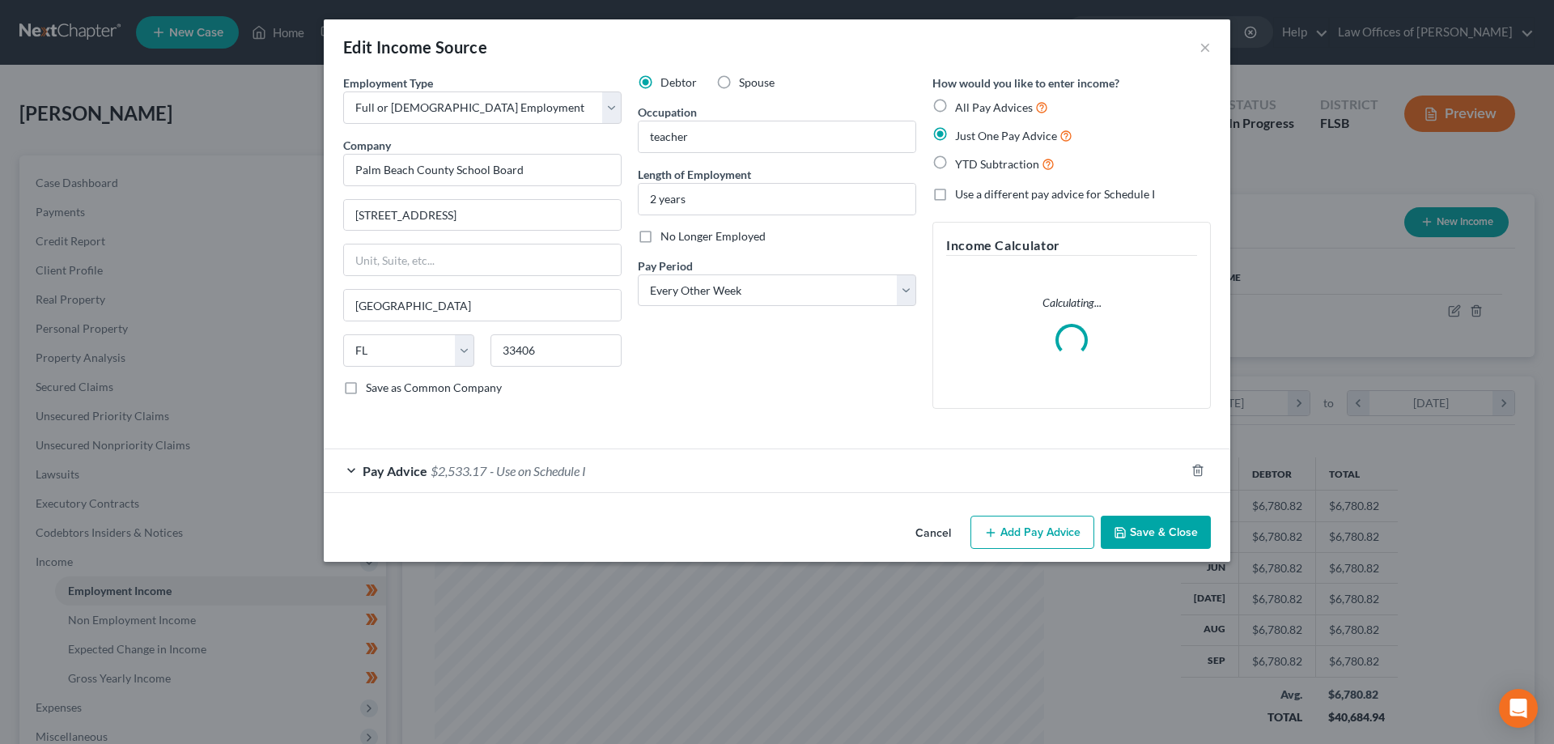
click at [483, 479] on div "Pay Advice $2,533.17 - Use on Schedule I" at bounding box center [754, 470] width 861 height 43
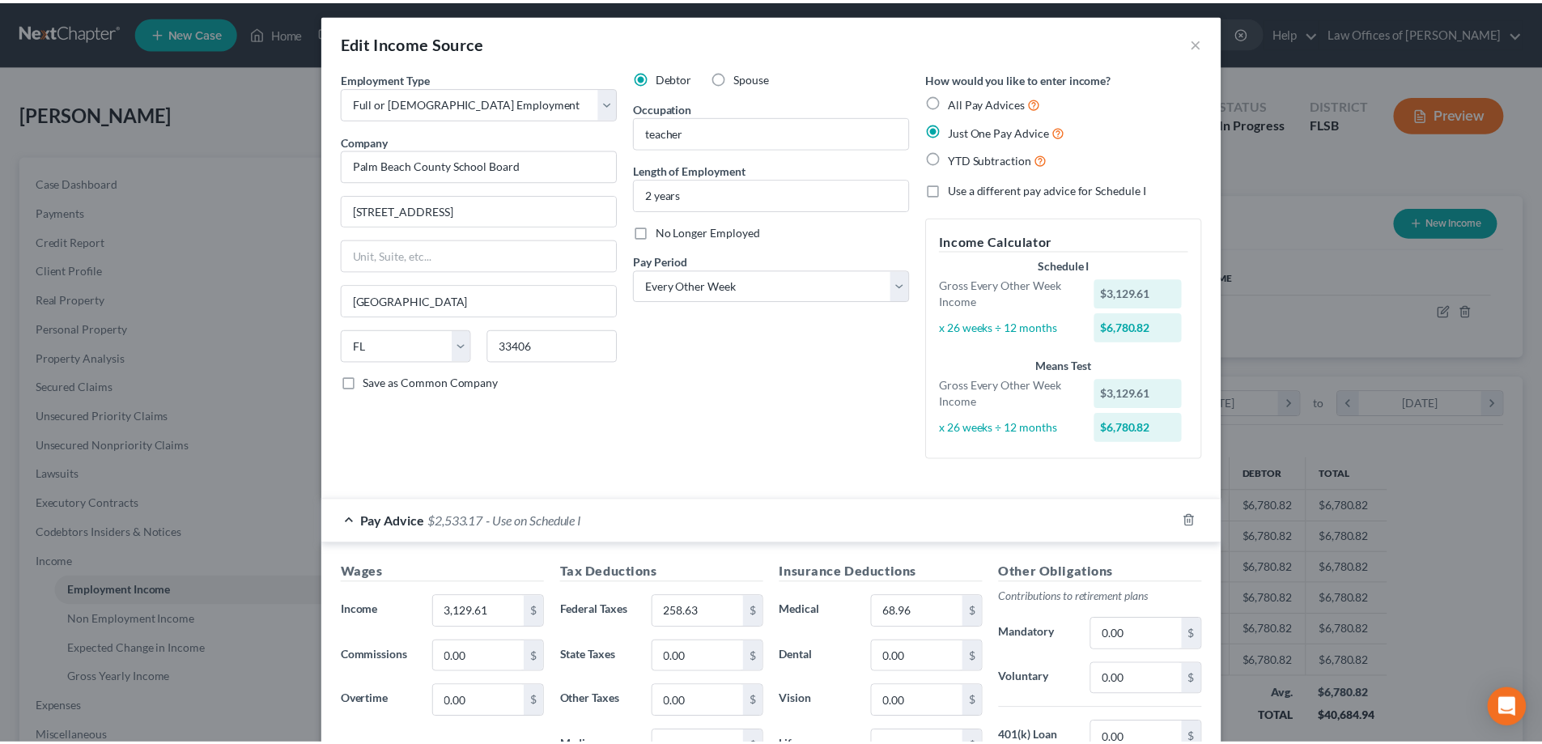
scroll to position [0, 0]
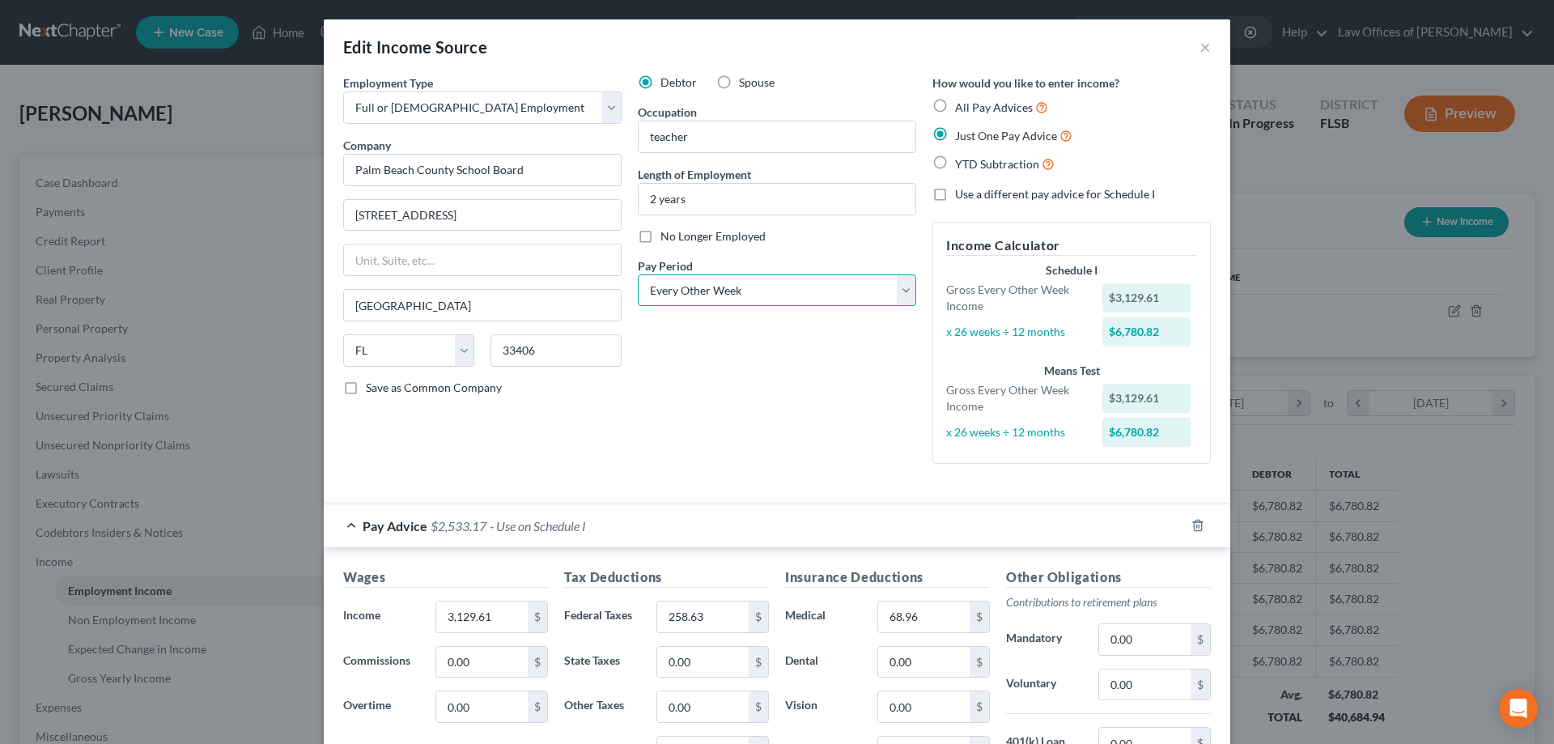
click at [834, 295] on select "Select Monthly Twice Monthly Every Other Week Weekly" at bounding box center [777, 290] width 278 height 32
drag, startPoint x: 775, startPoint y: 457, endPoint x: 826, endPoint y: 423, distance: 61.3
click at [776, 457] on div "Debtor Spouse Occupation teacher Length of Employment 2 years No Longer Employe…" at bounding box center [777, 275] width 295 height 402
click at [1200, 49] on button "×" at bounding box center [1205, 46] width 11 height 19
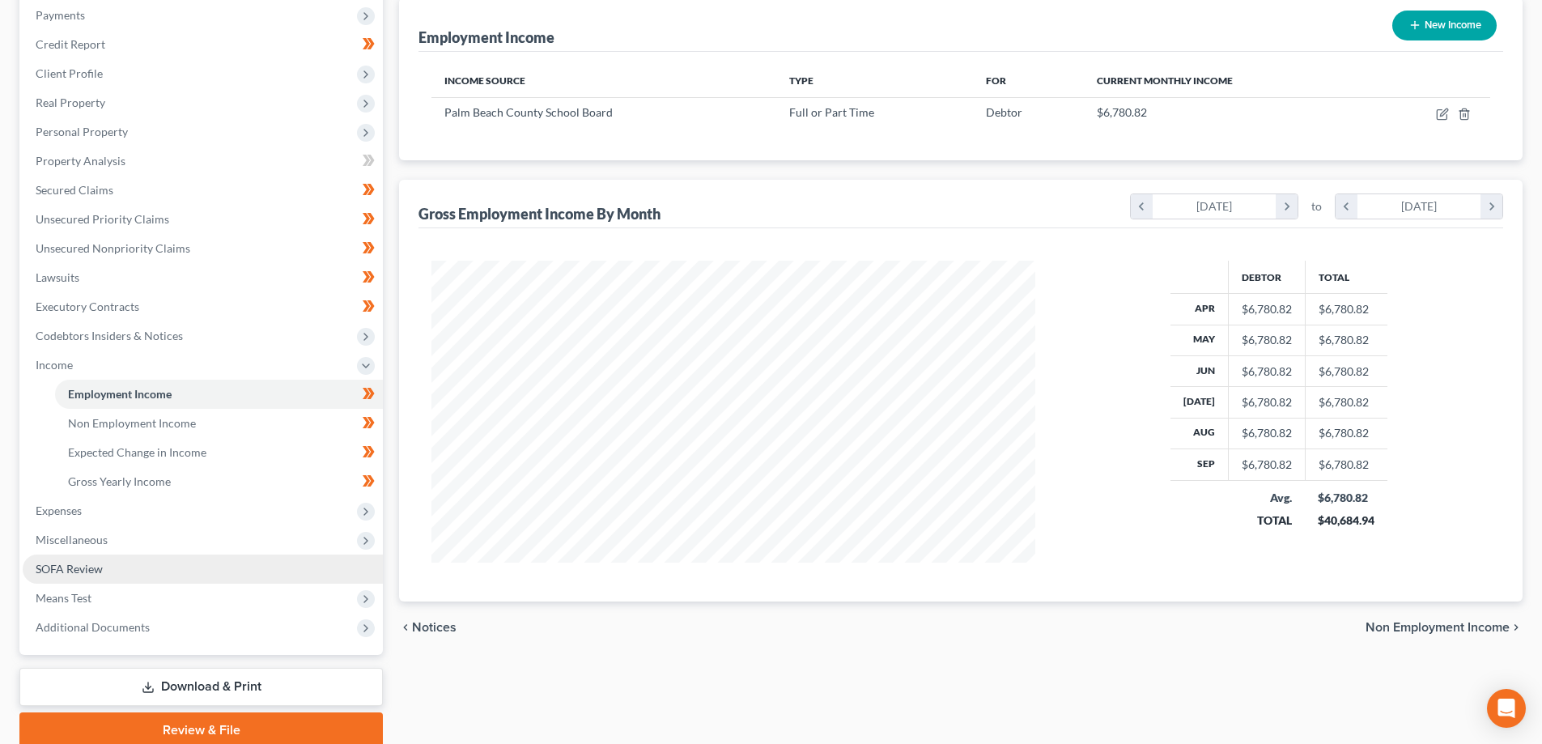
scroll to position [243, 0]
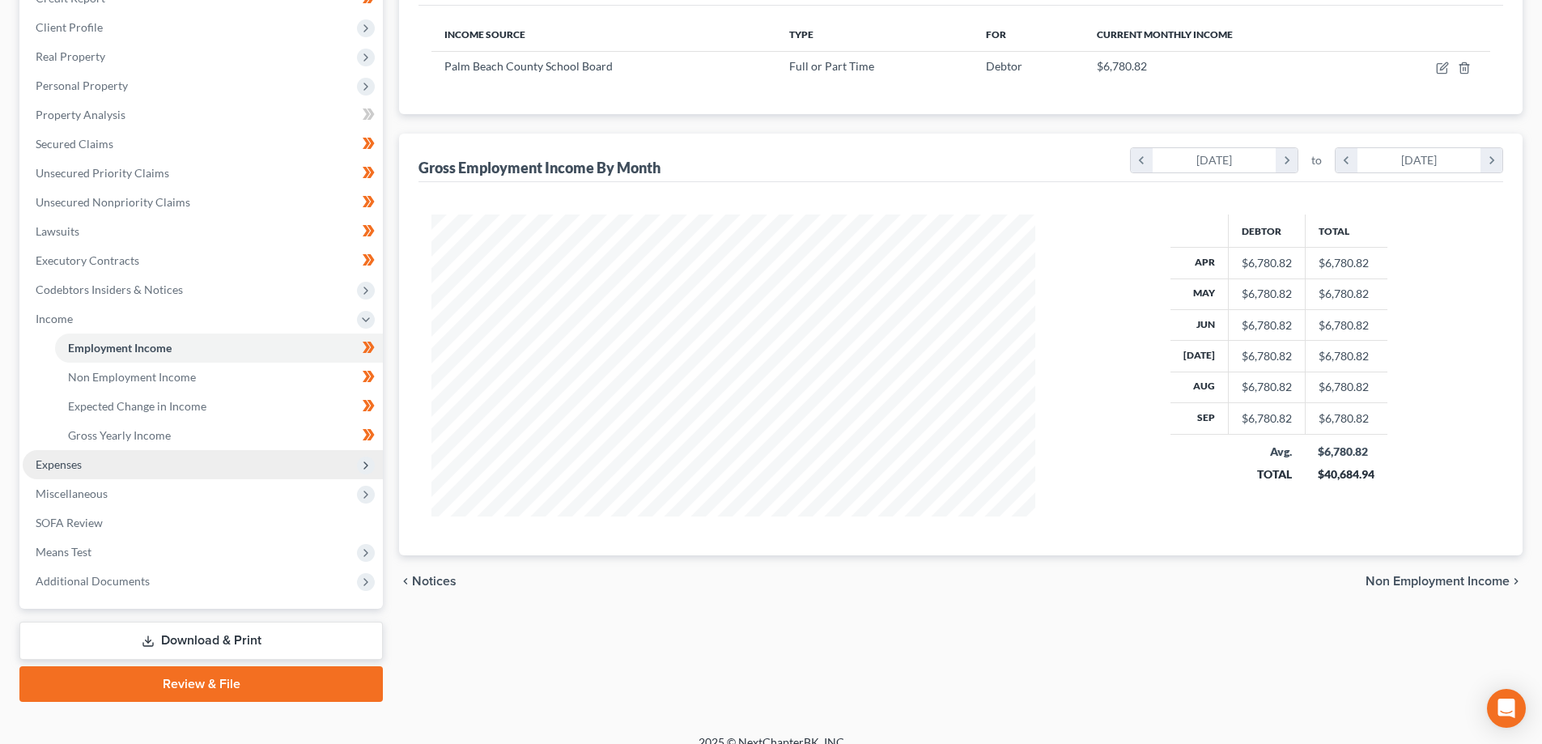
click at [76, 467] on span "Expenses" at bounding box center [59, 464] width 46 height 14
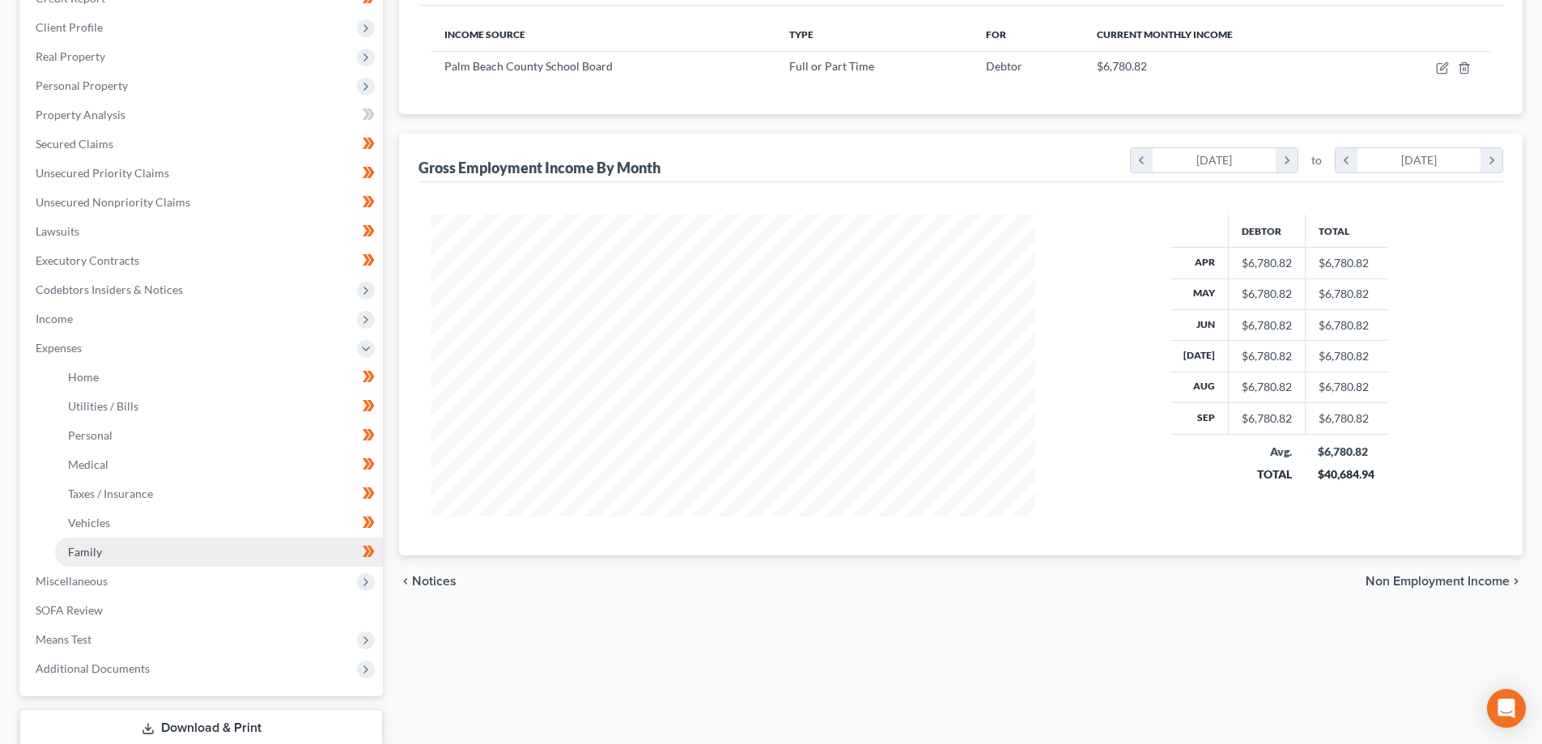
click at [161, 550] on link "Family" at bounding box center [219, 552] width 328 height 29
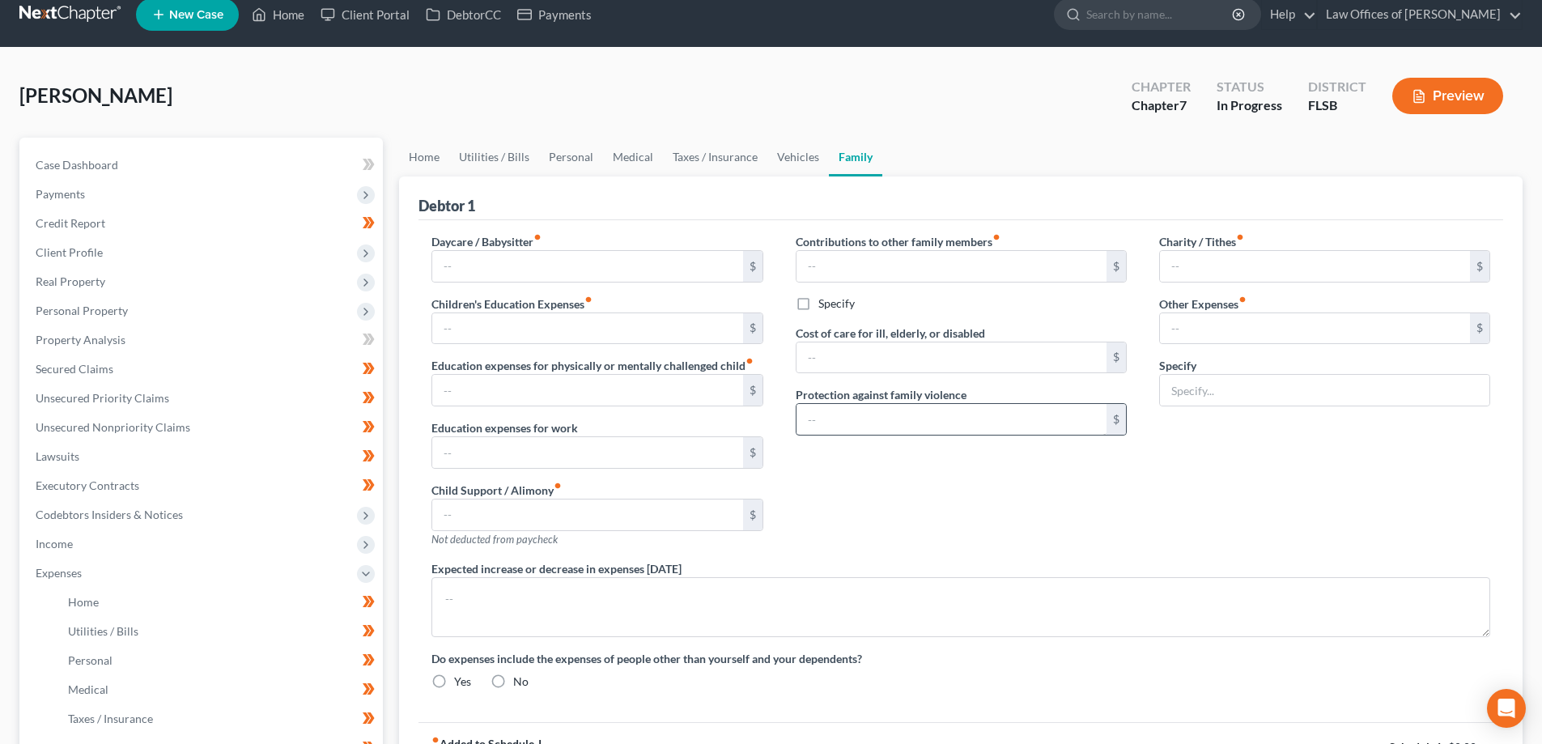
type input "0.00"
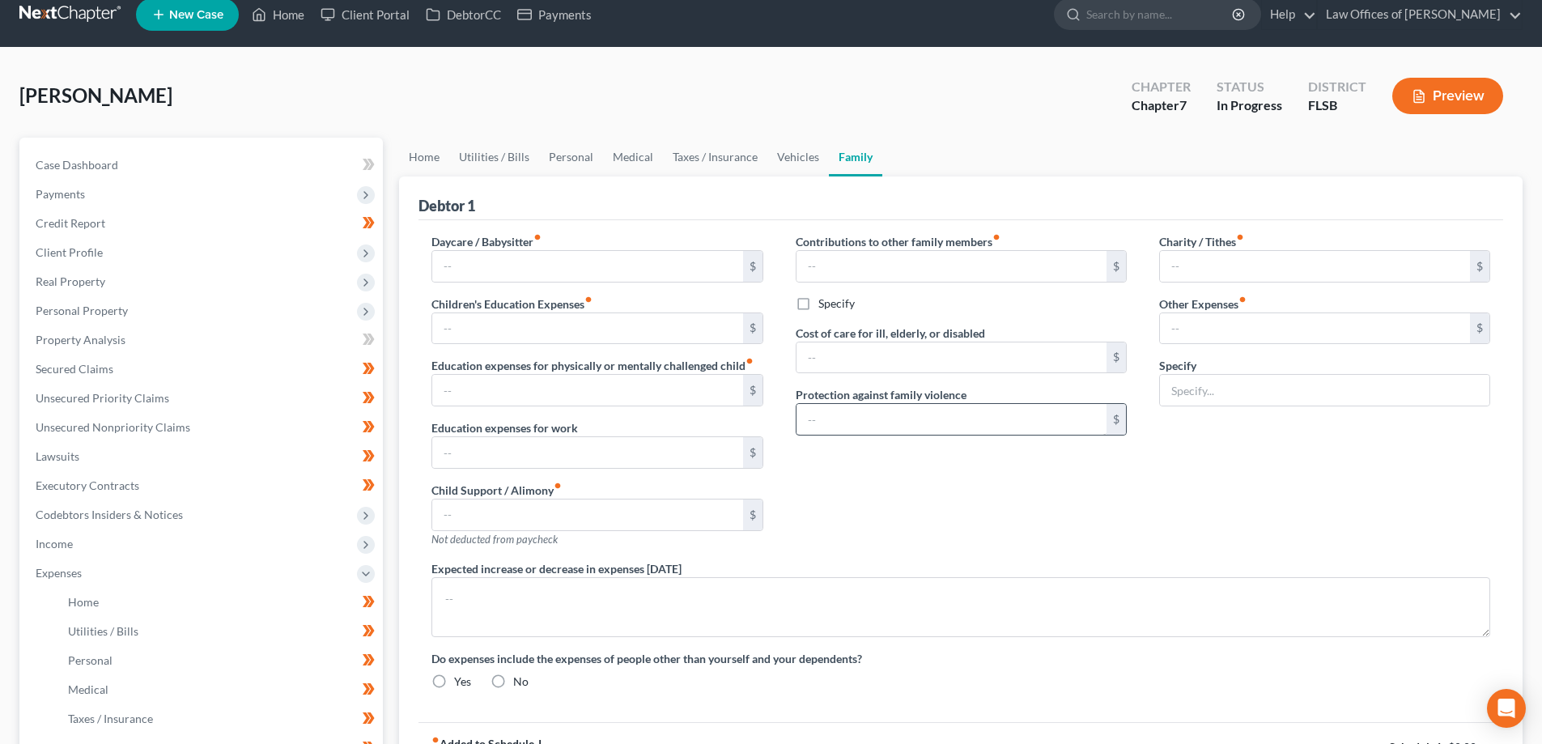
type input "0.00"
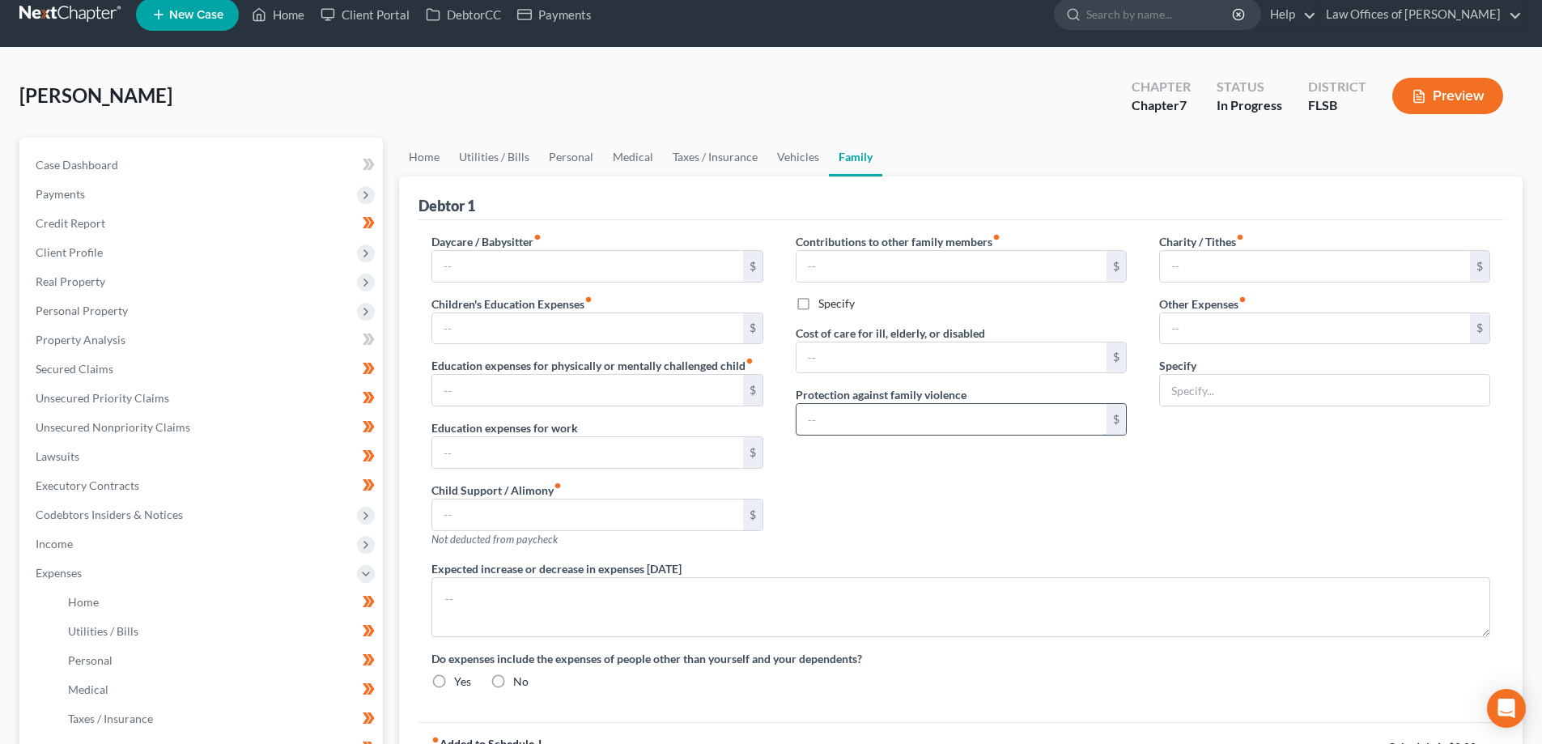
radio input "true"
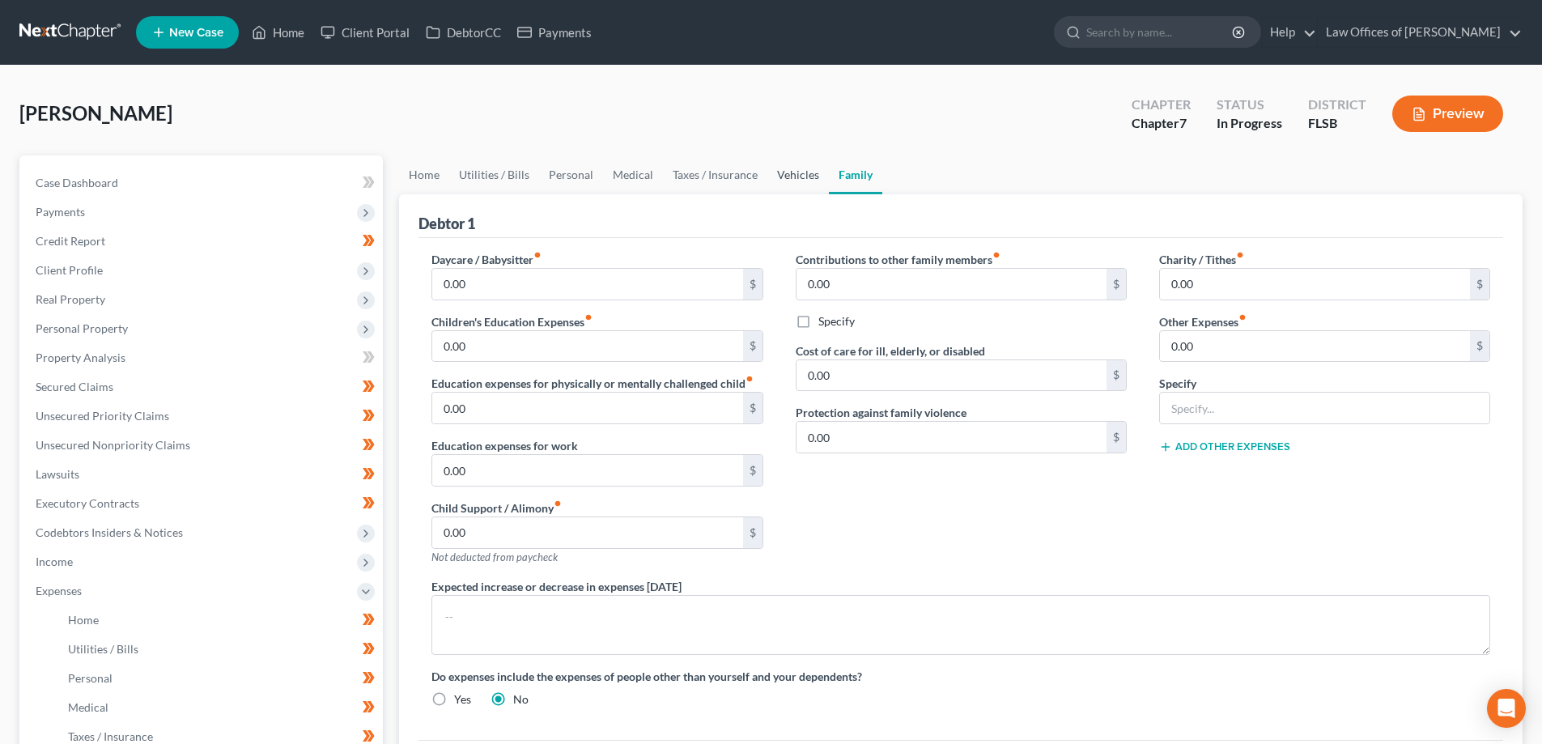
click at [784, 174] on link "Vehicles" at bounding box center [798, 174] width 62 height 39
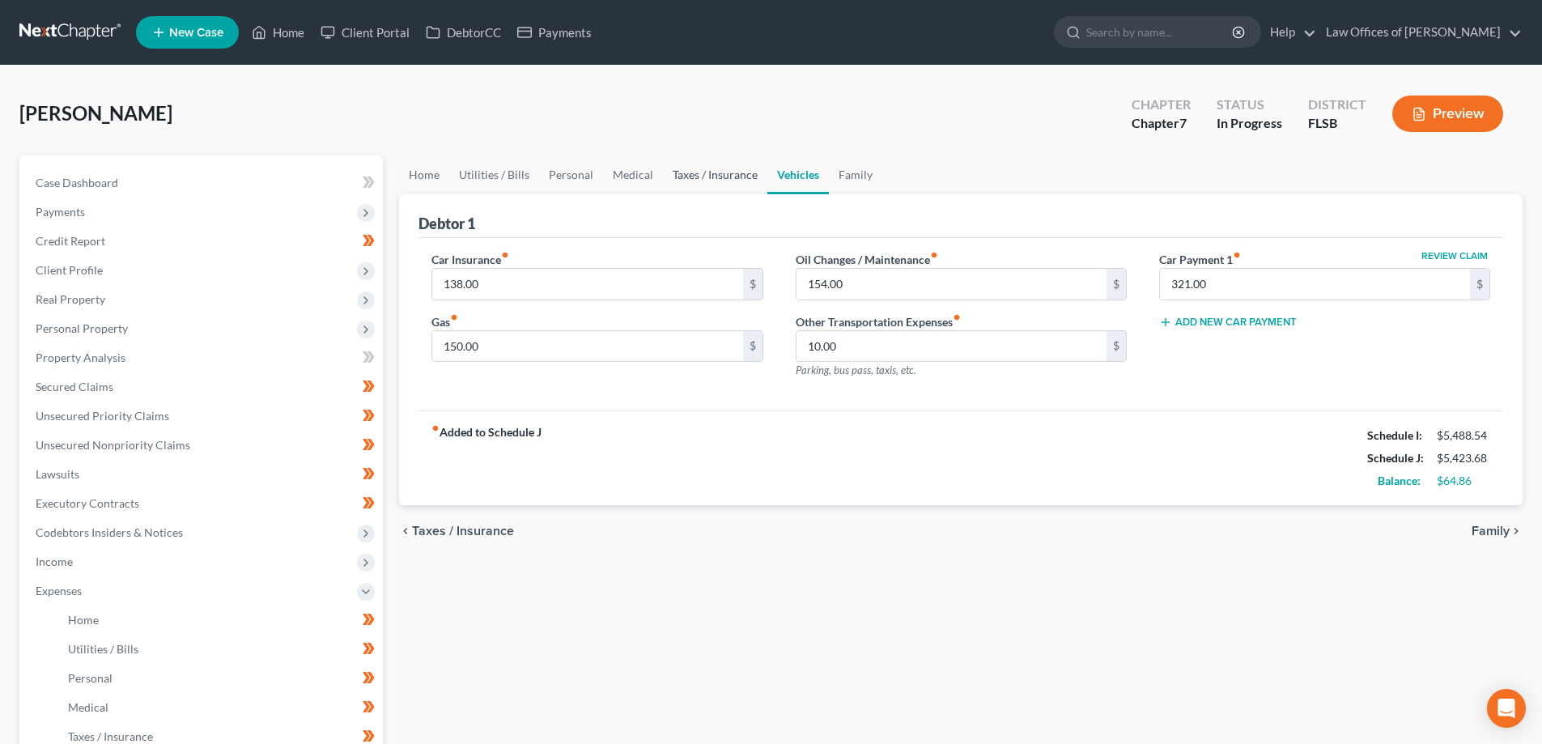
click at [691, 168] on link "Taxes / Insurance" at bounding box center [715, 174] width 104 height 39
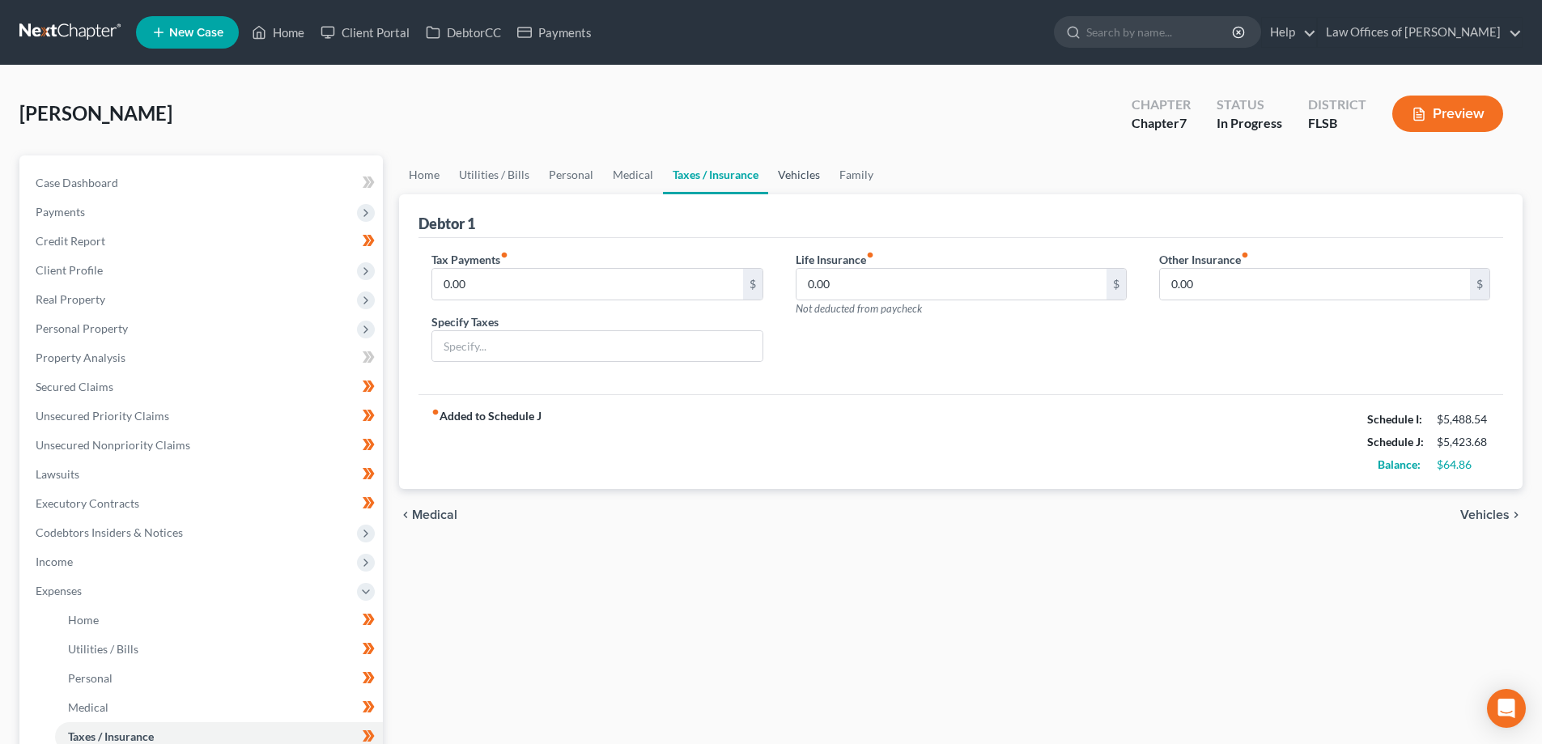
click at [793, 178] on link "Vehicles" at bounding box center [799, 174] width 62 height 39
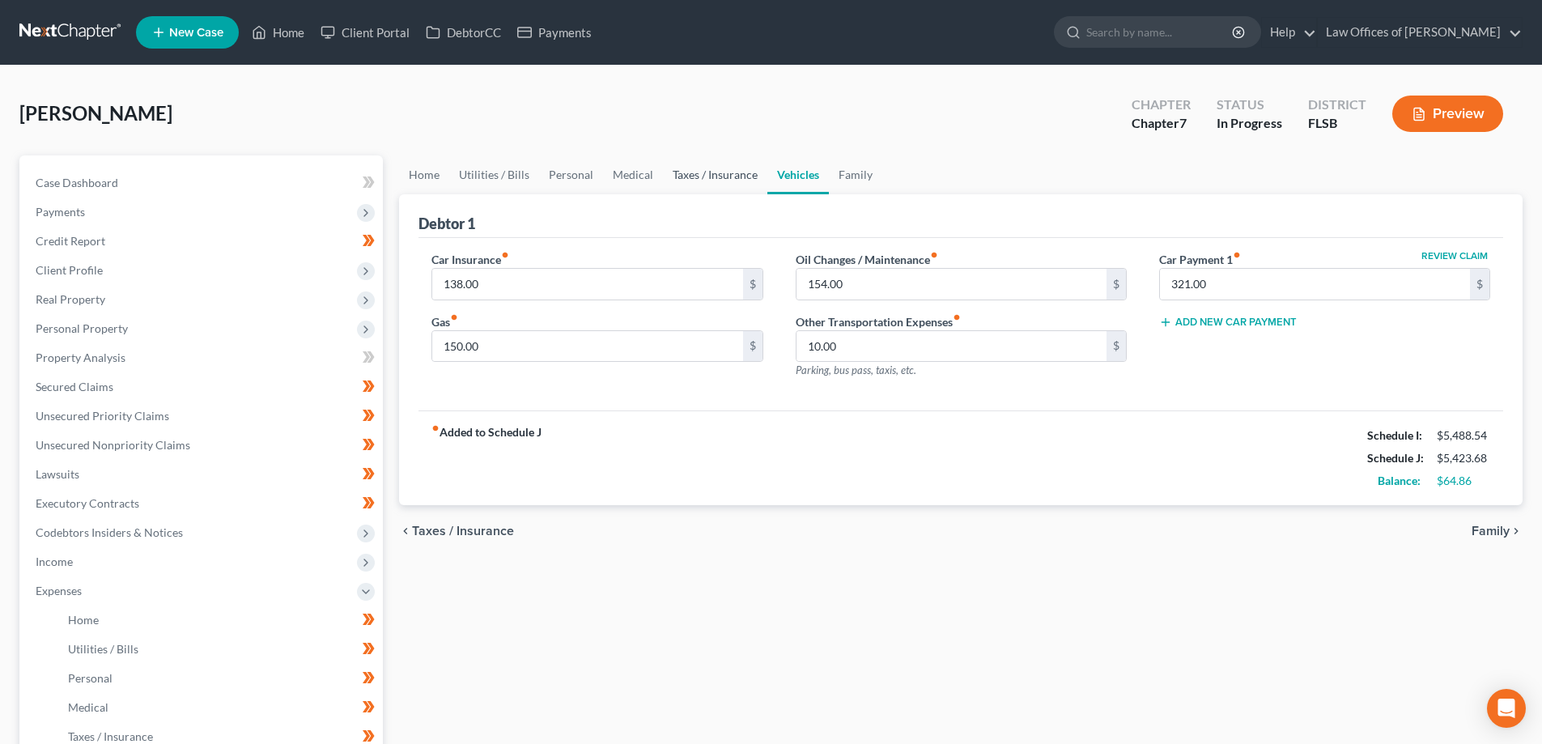
click at [712, 180] on link "Taxes / Insurance" at bounding box center [715, 174] width 104 height 39
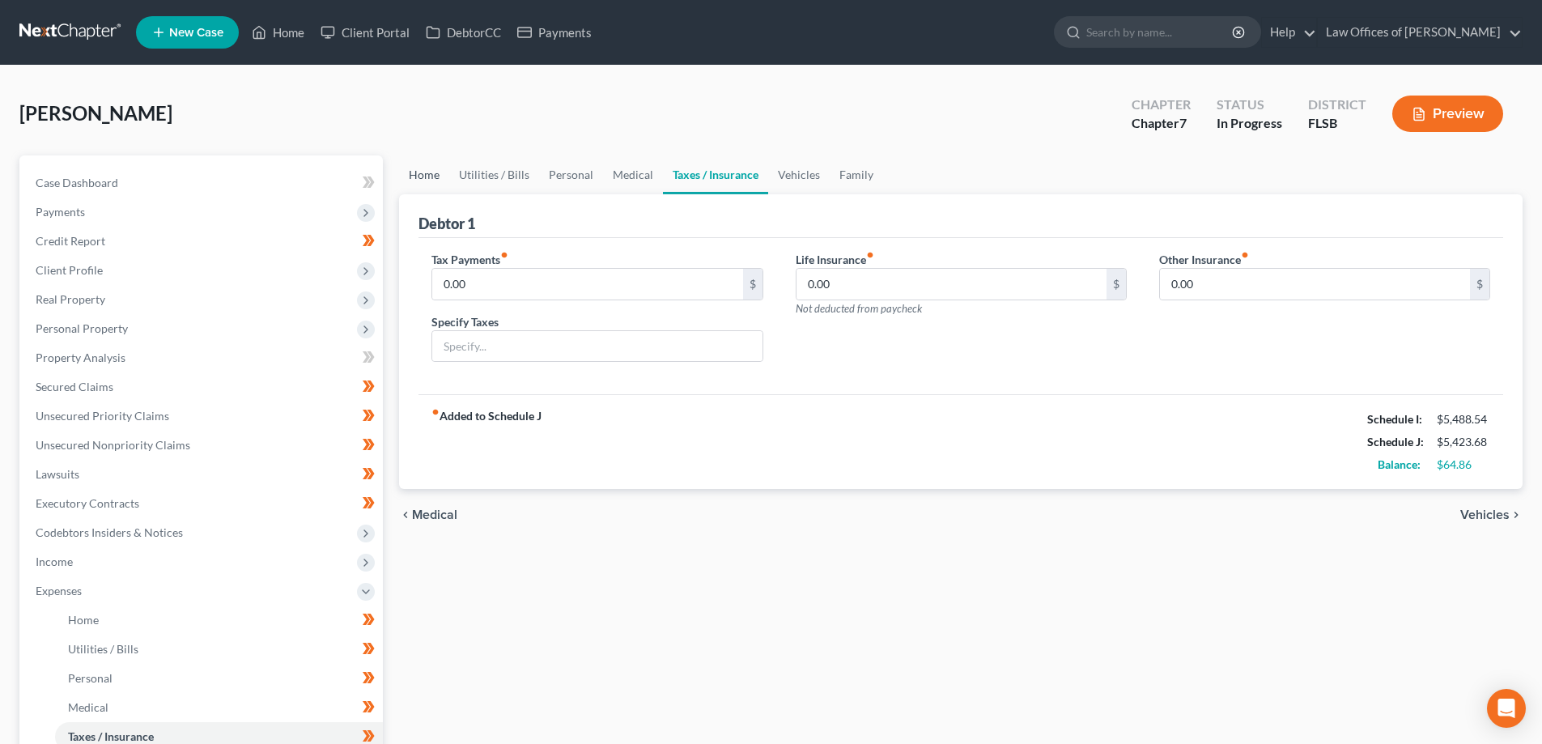
click at [423, 180] on link "Home" at bounding box center [424, 174] width 50 height 39
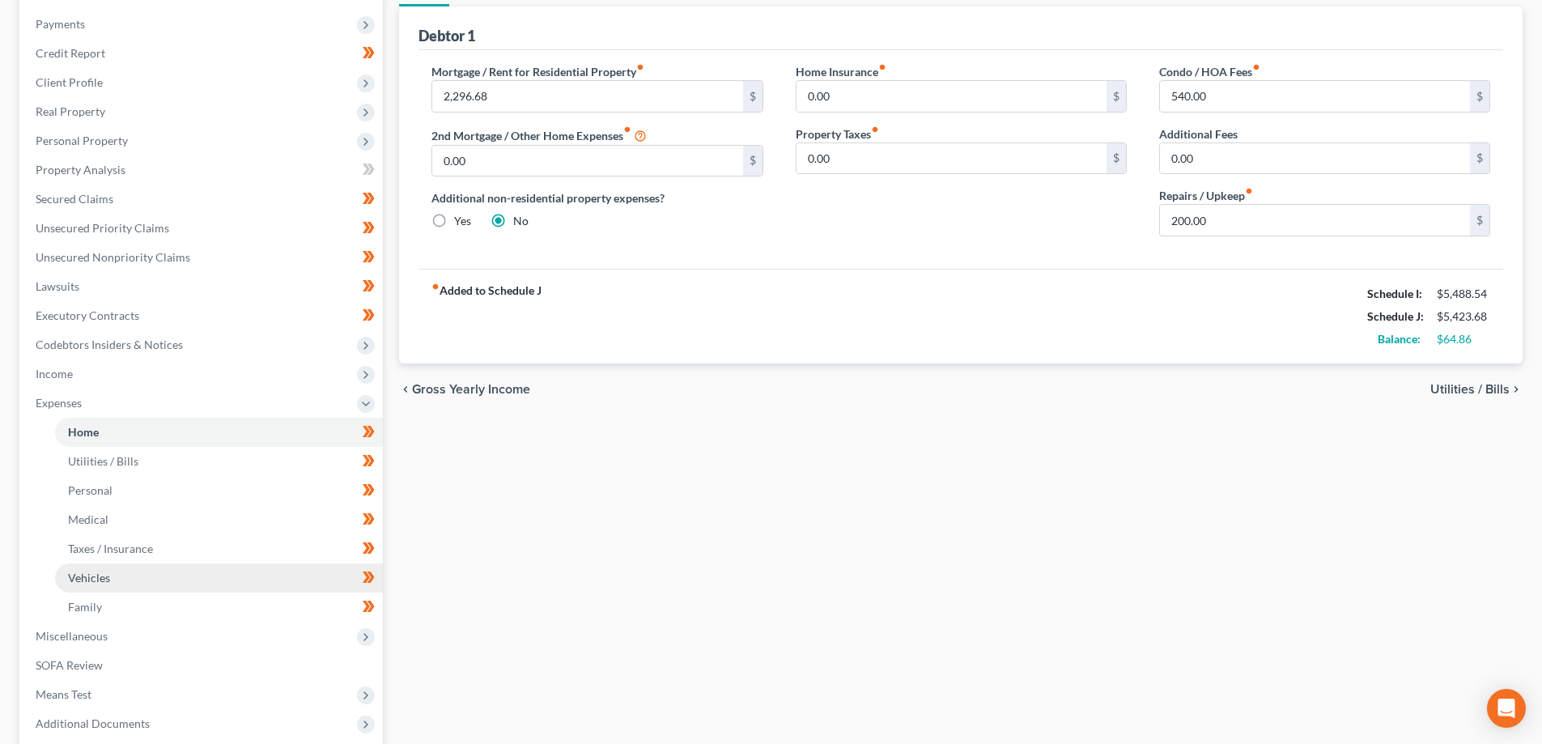
scroll to position [243, 0]
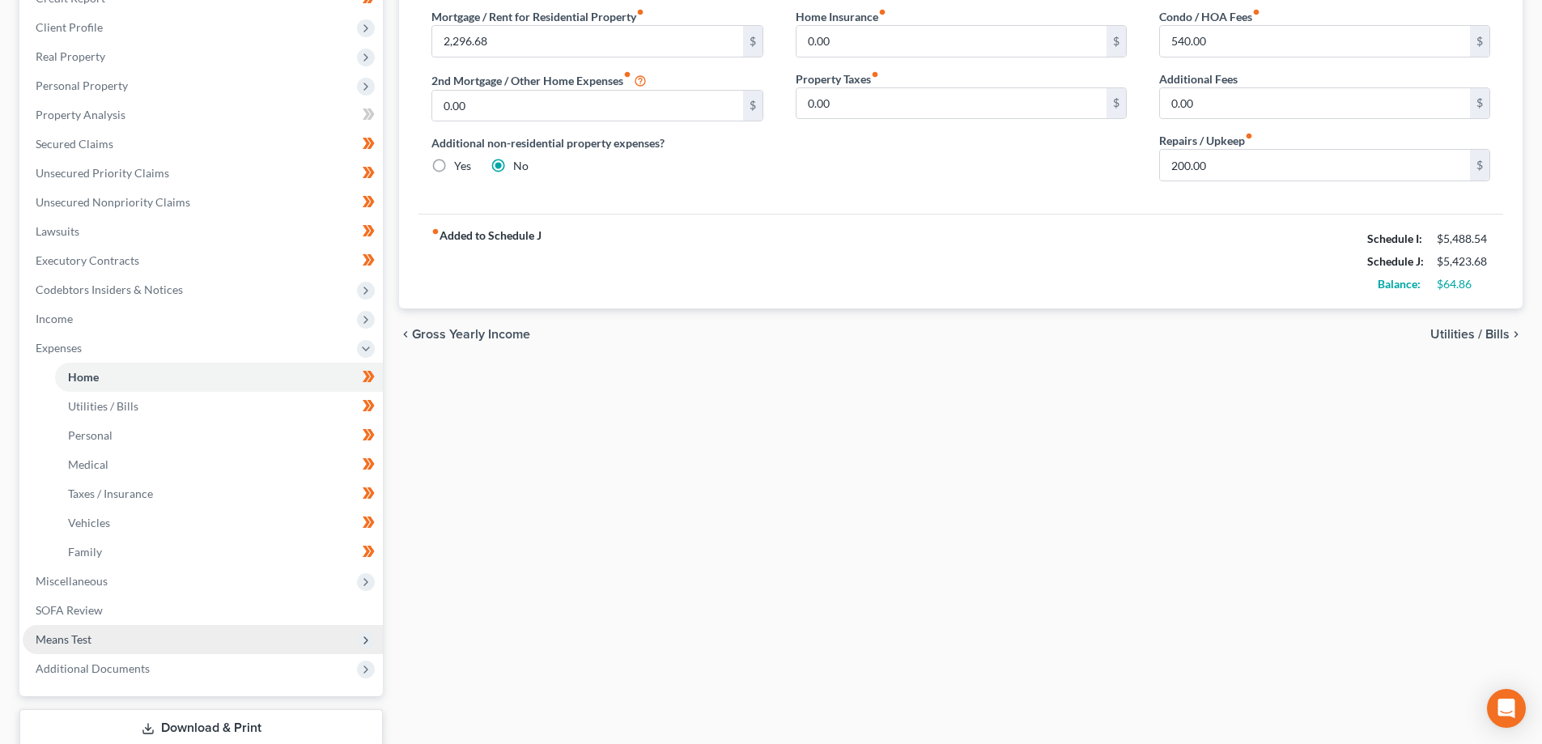
click at [60, 640] on span "Means Test" at bounding box center [64, 639] width 56 height 14
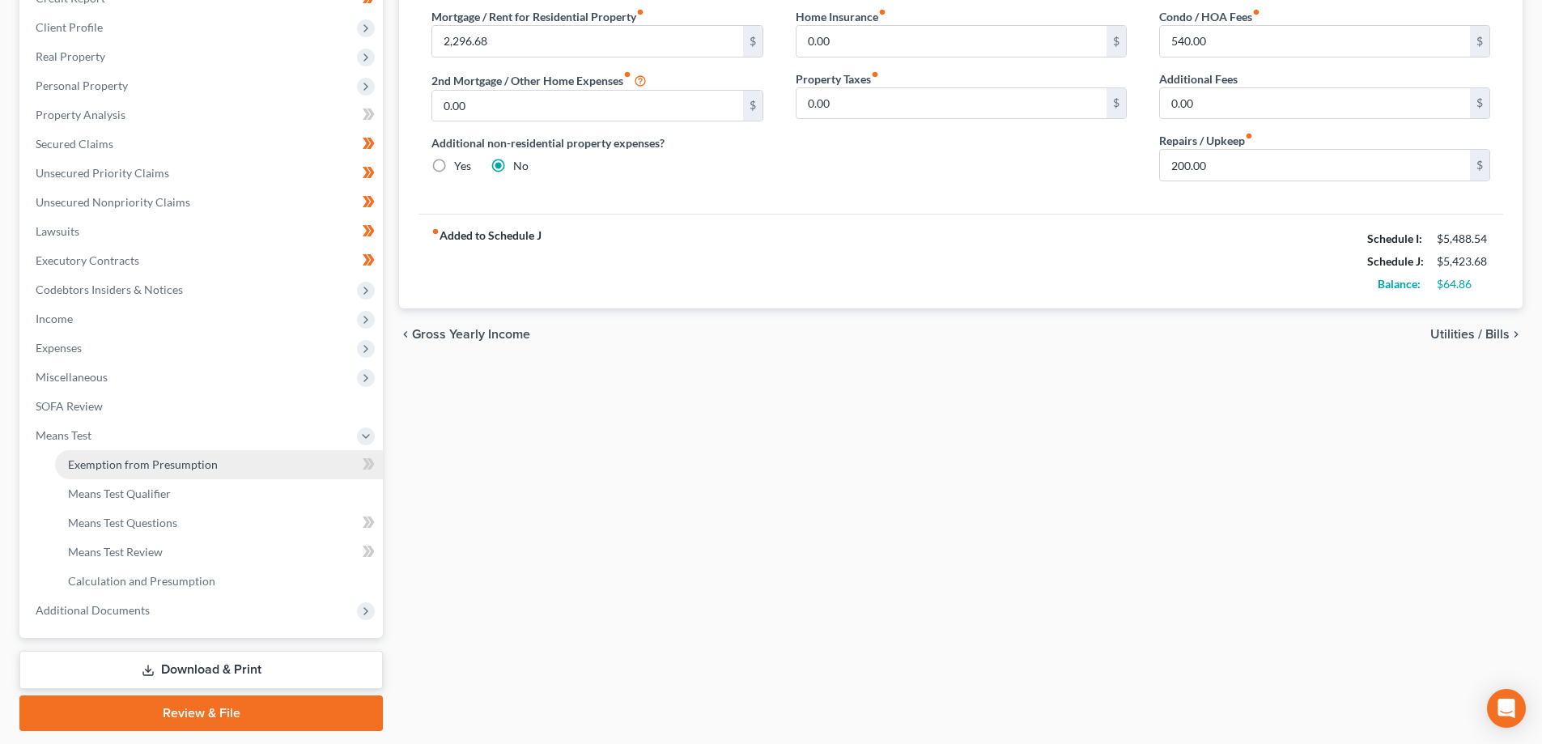
click at [185, 466] on span "Exemption from Presumption" at bounding box center [143, 464] width 150 height 14
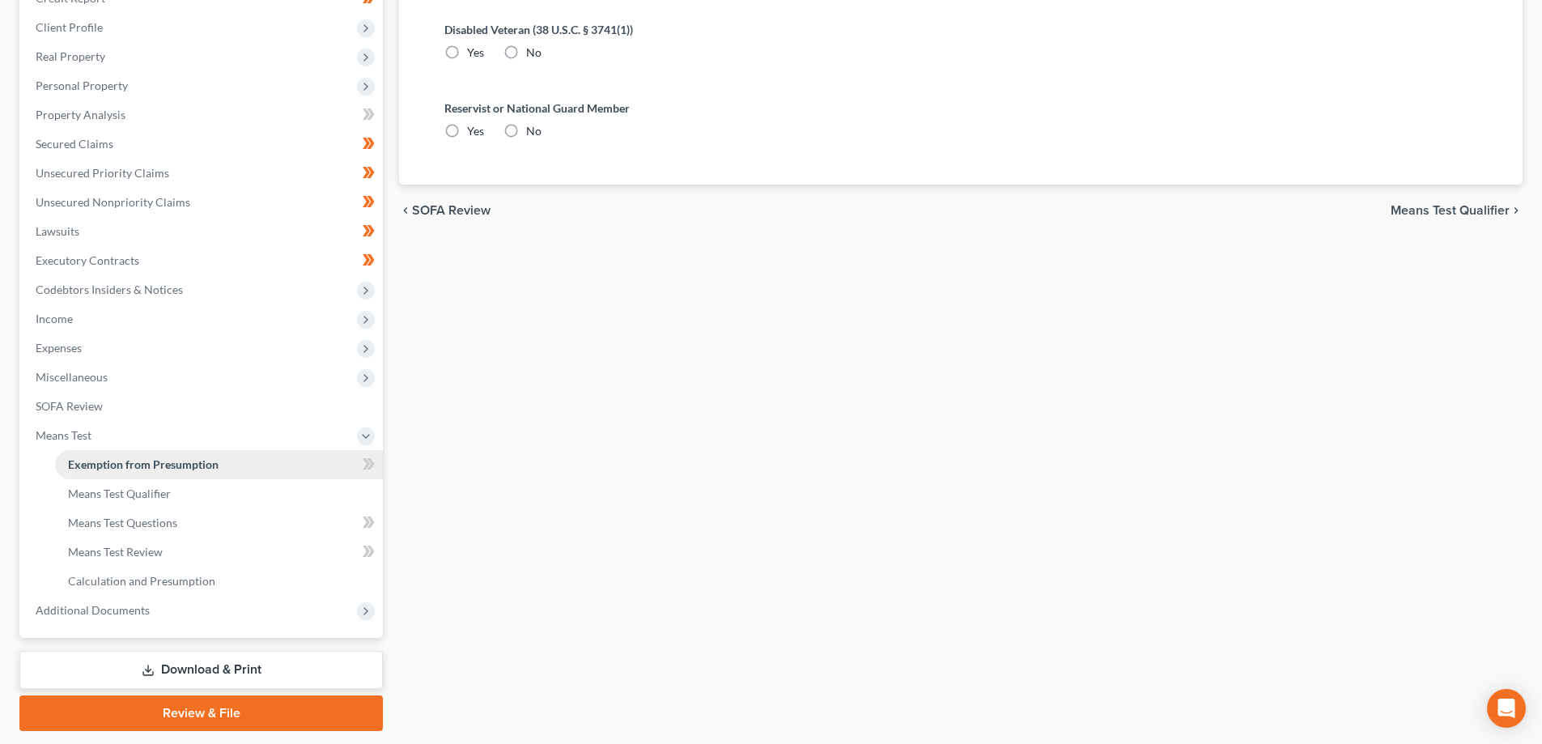
scroll to position [22, 0]
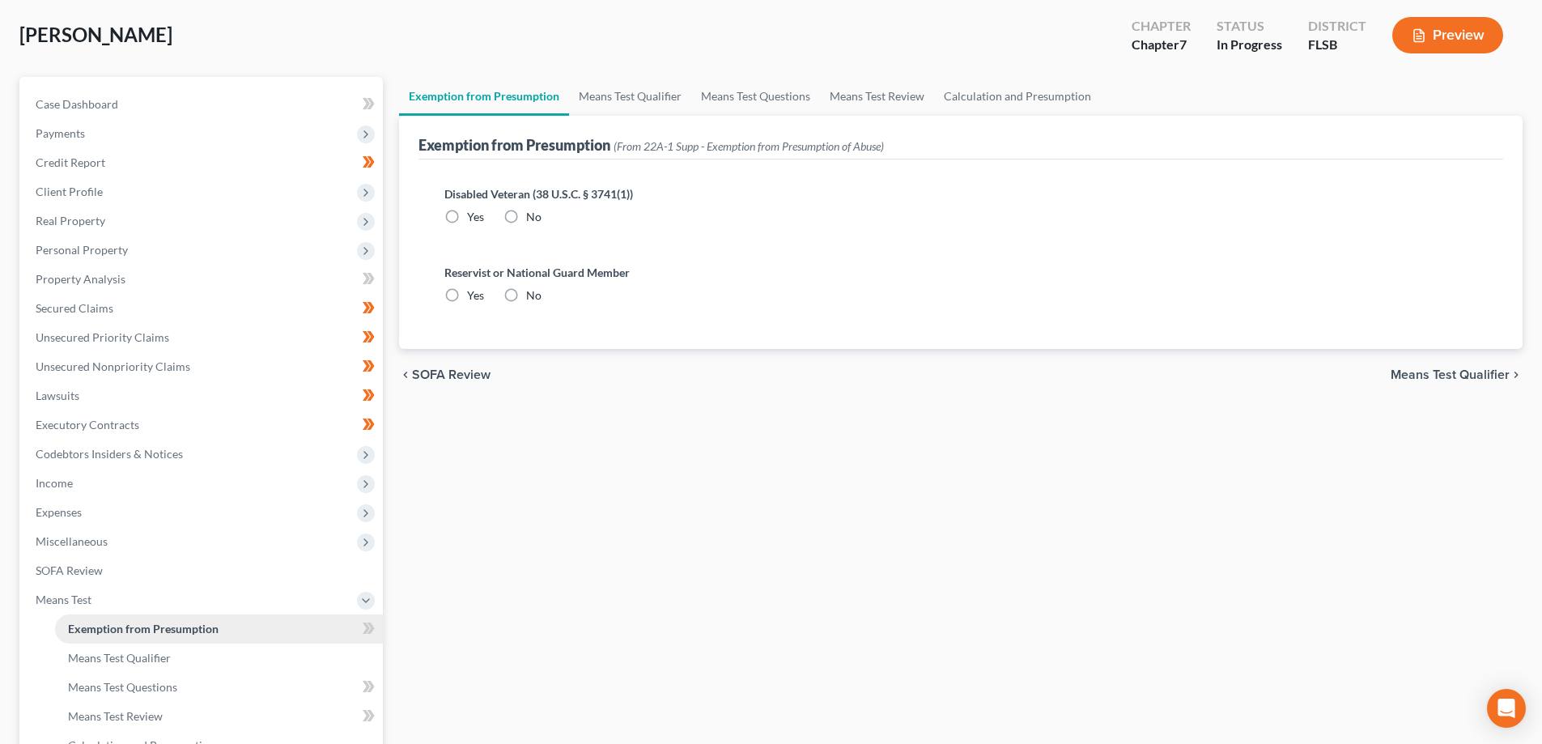
radio input "true"
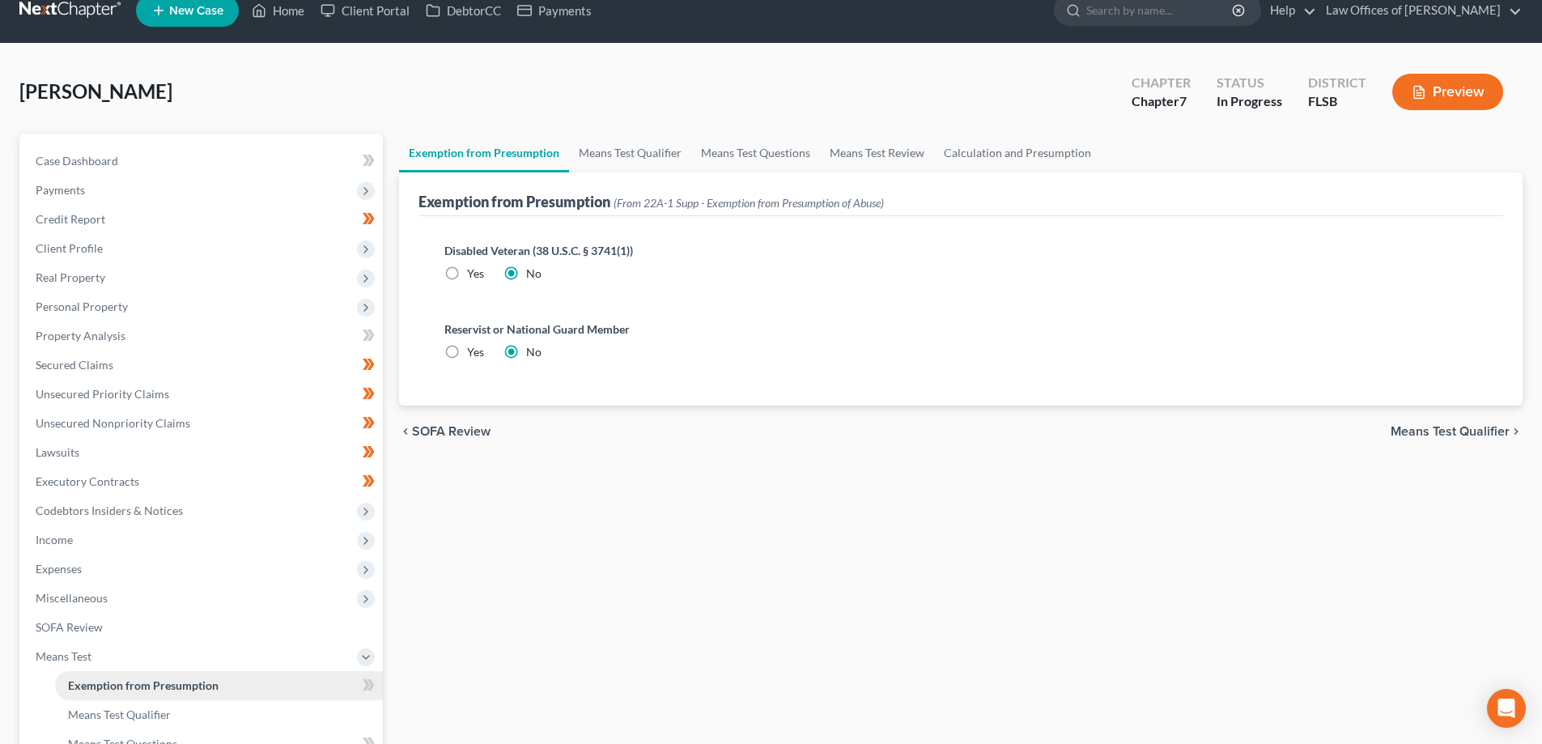
scroll to position [0, 0]
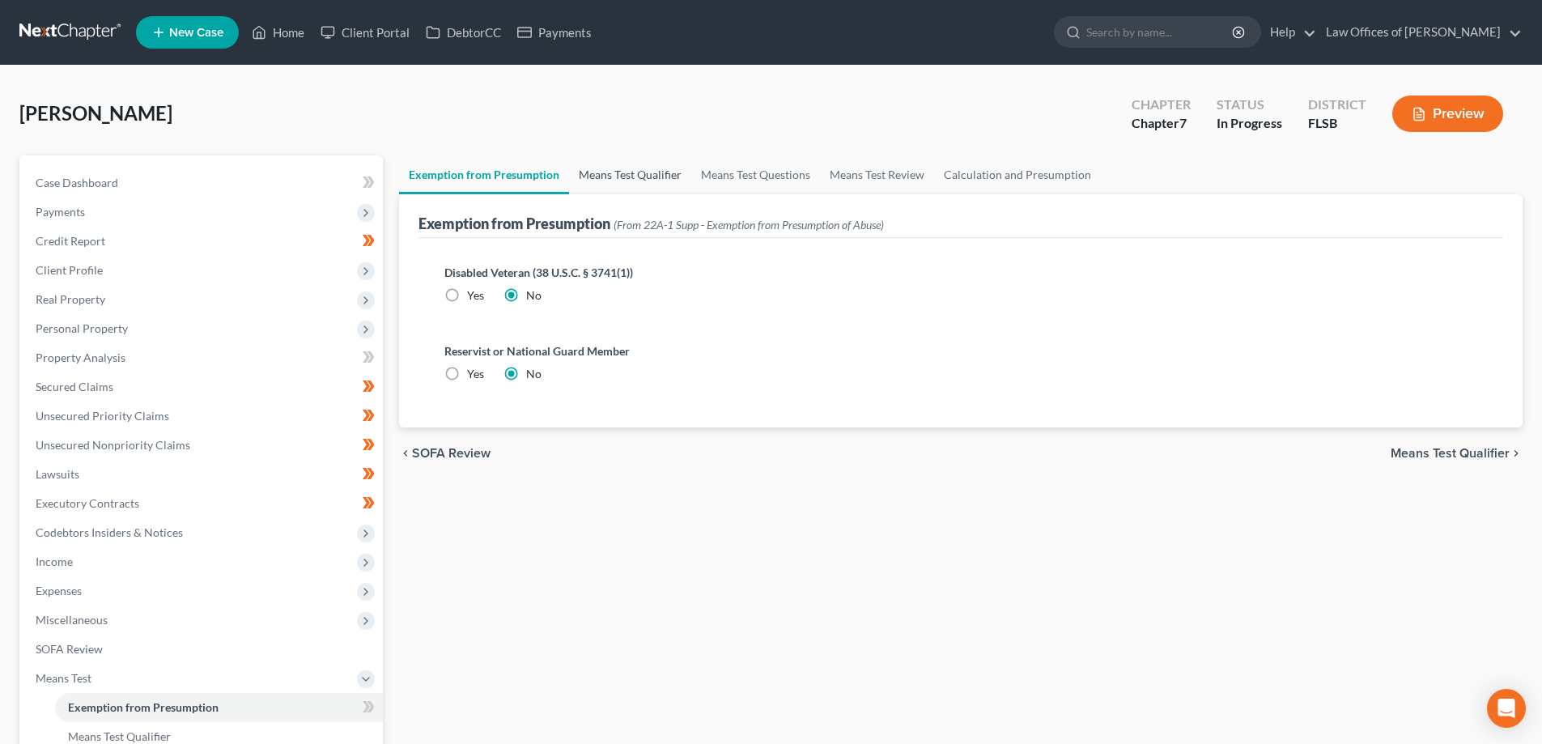
click at [630, 185] on link "Means Test Qualifier" at bounding box center [630, 174] width 122 height 39
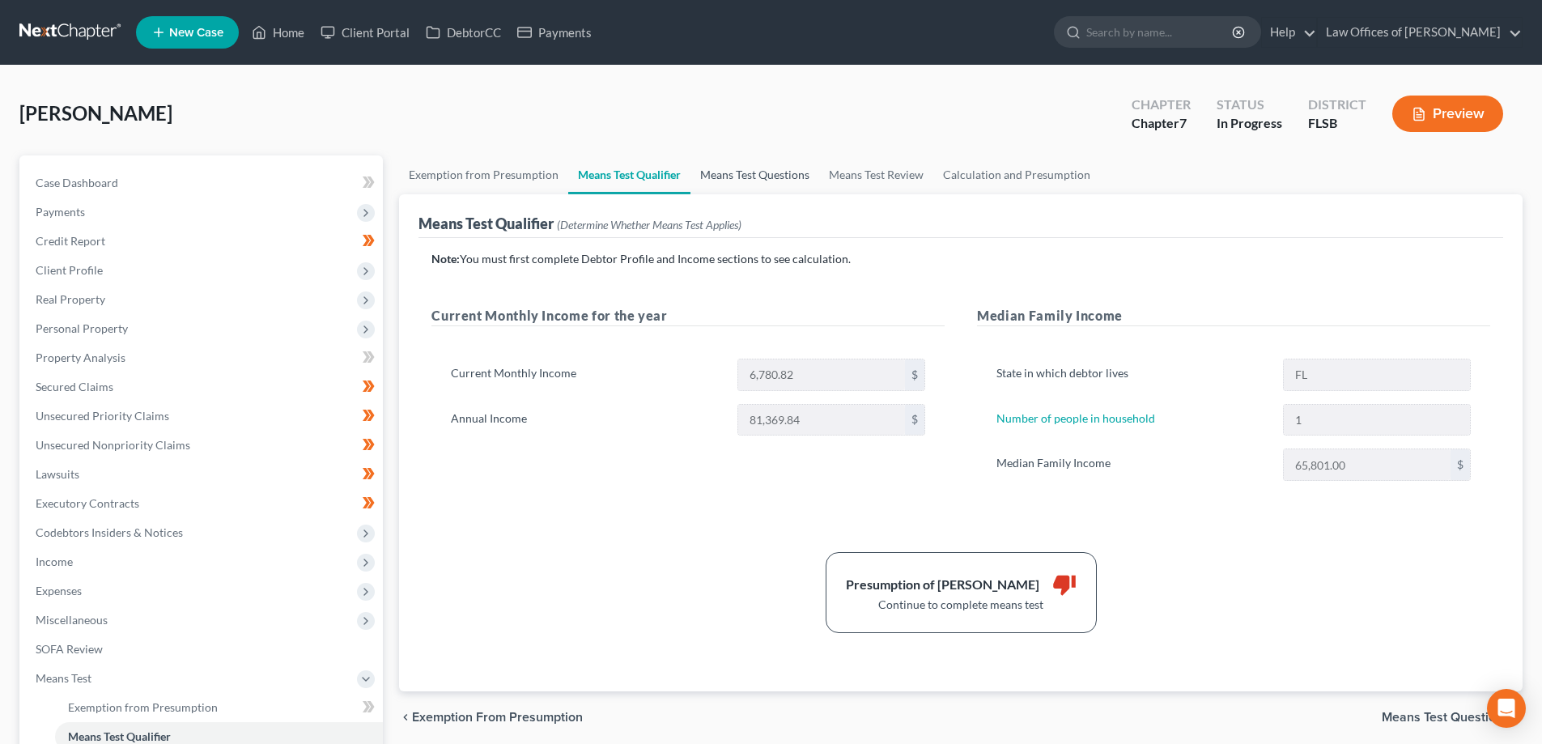
click at [759, 178] on link "Means Test Questions" at bounding box center [755, 174] width 129 height 39
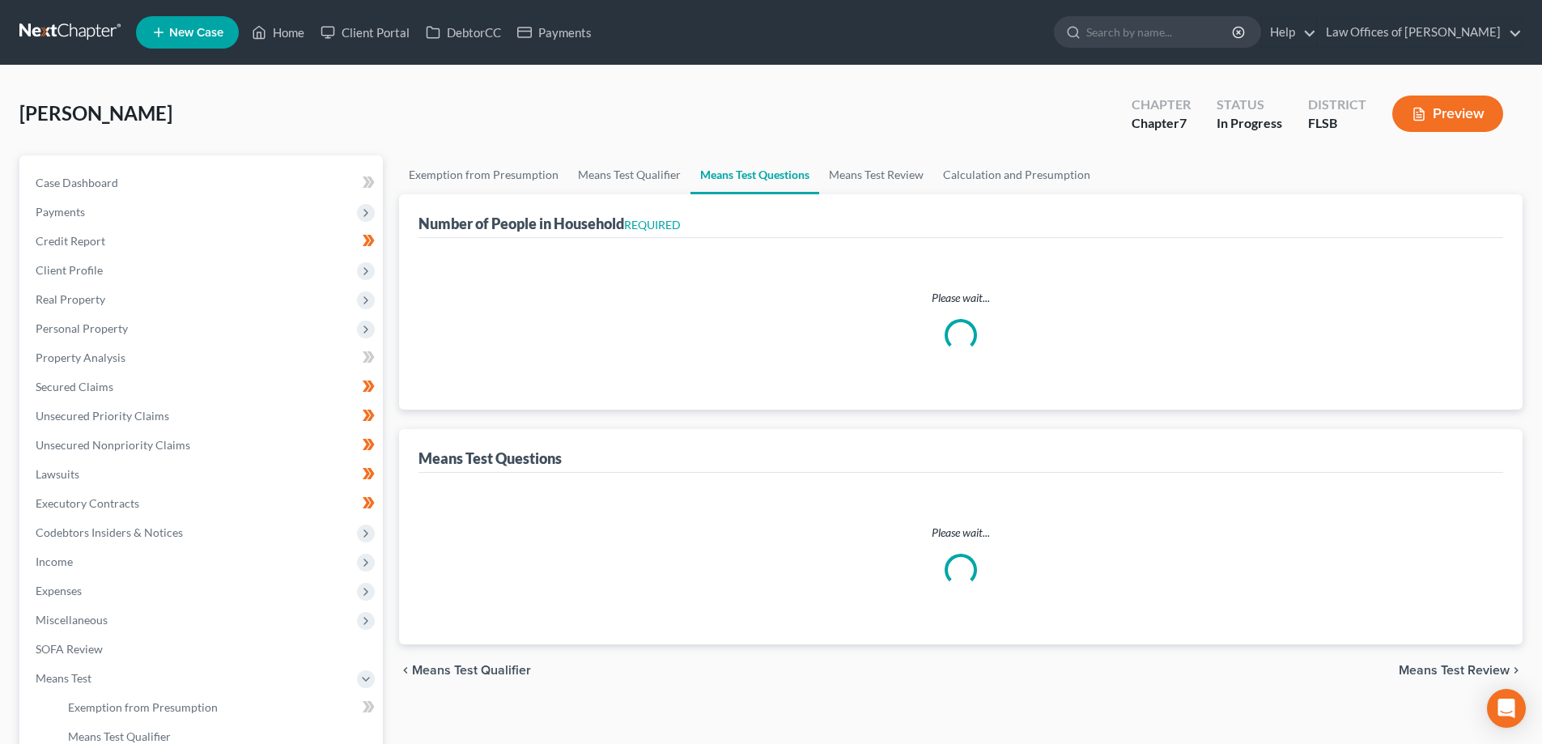
select select "0"
select select "60"
select select "1"
select select "60"
select select "1"
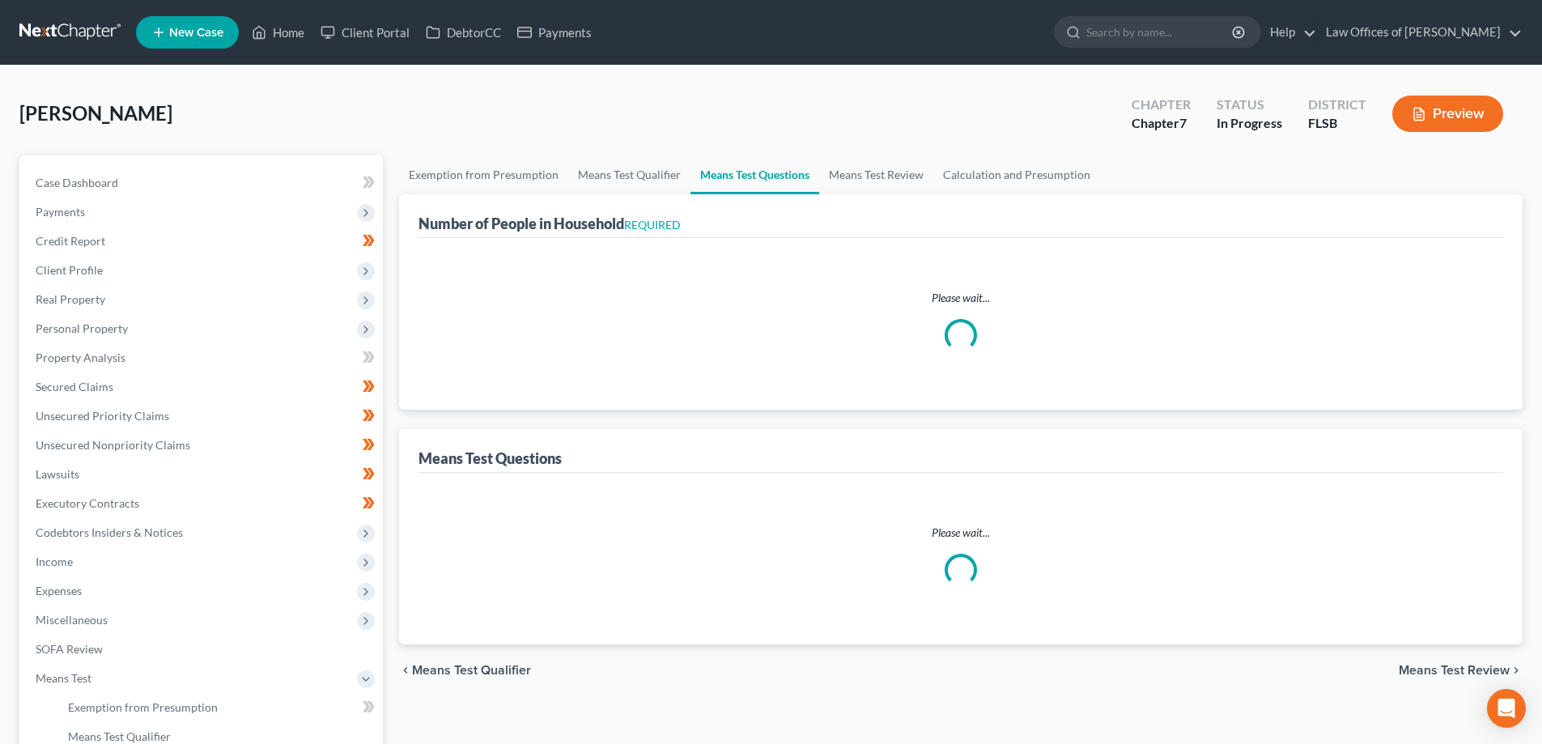
select select "1"
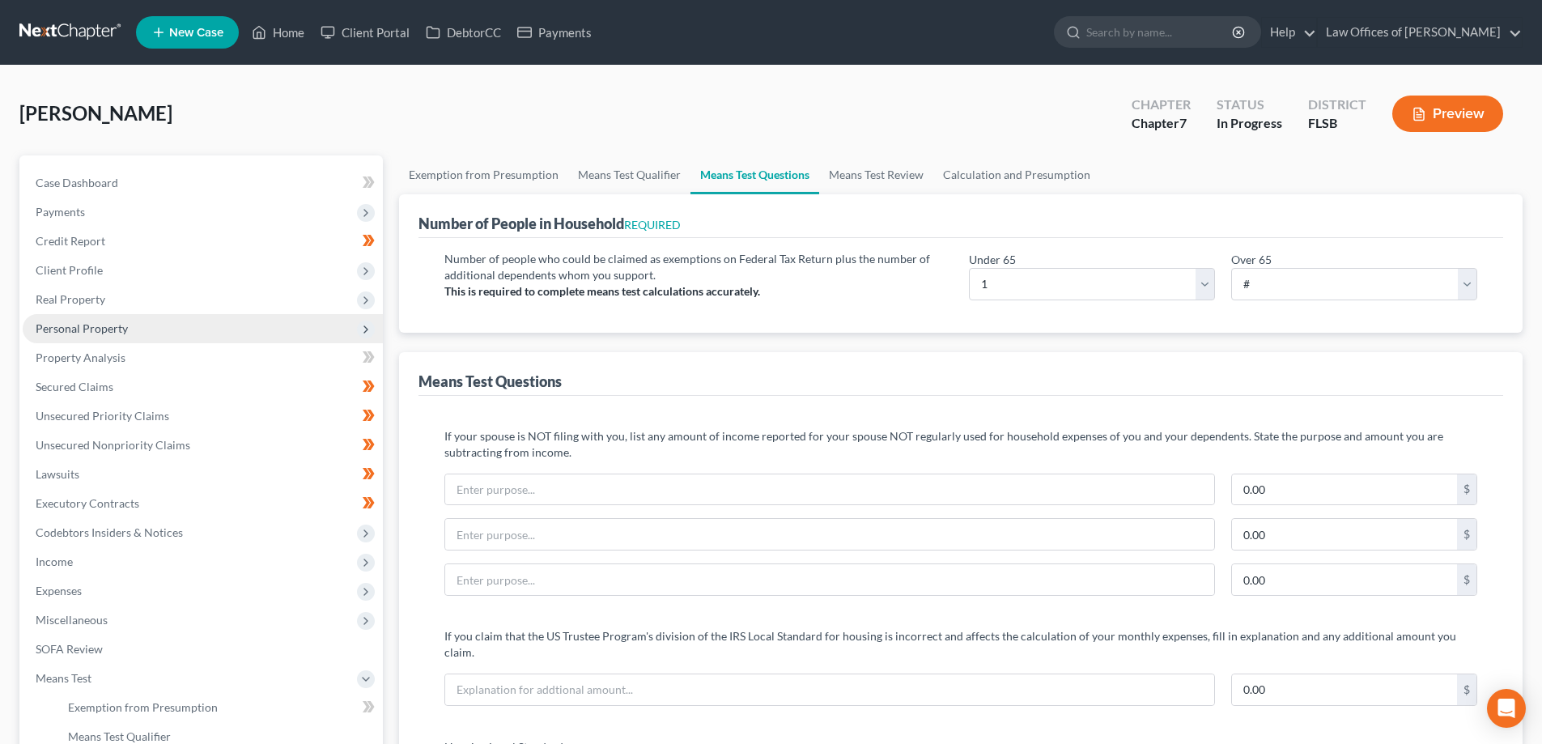
click at [90, 325] on span "Personal Property" at bounding box center [82, 328] width 92 height 14
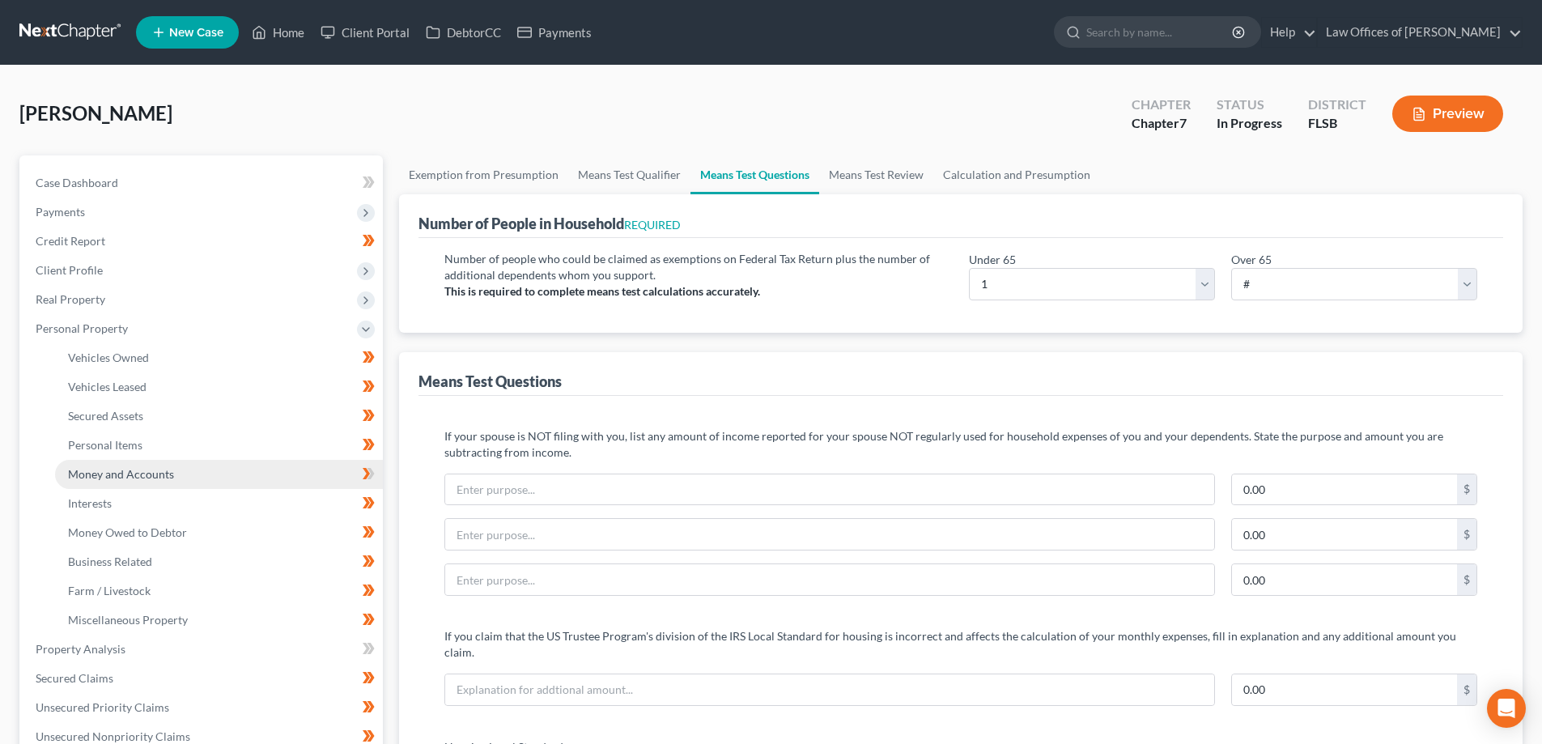
click at [96, 478] on span "Money and Accounts" at bounding box center [121, 474] width 106 height 14
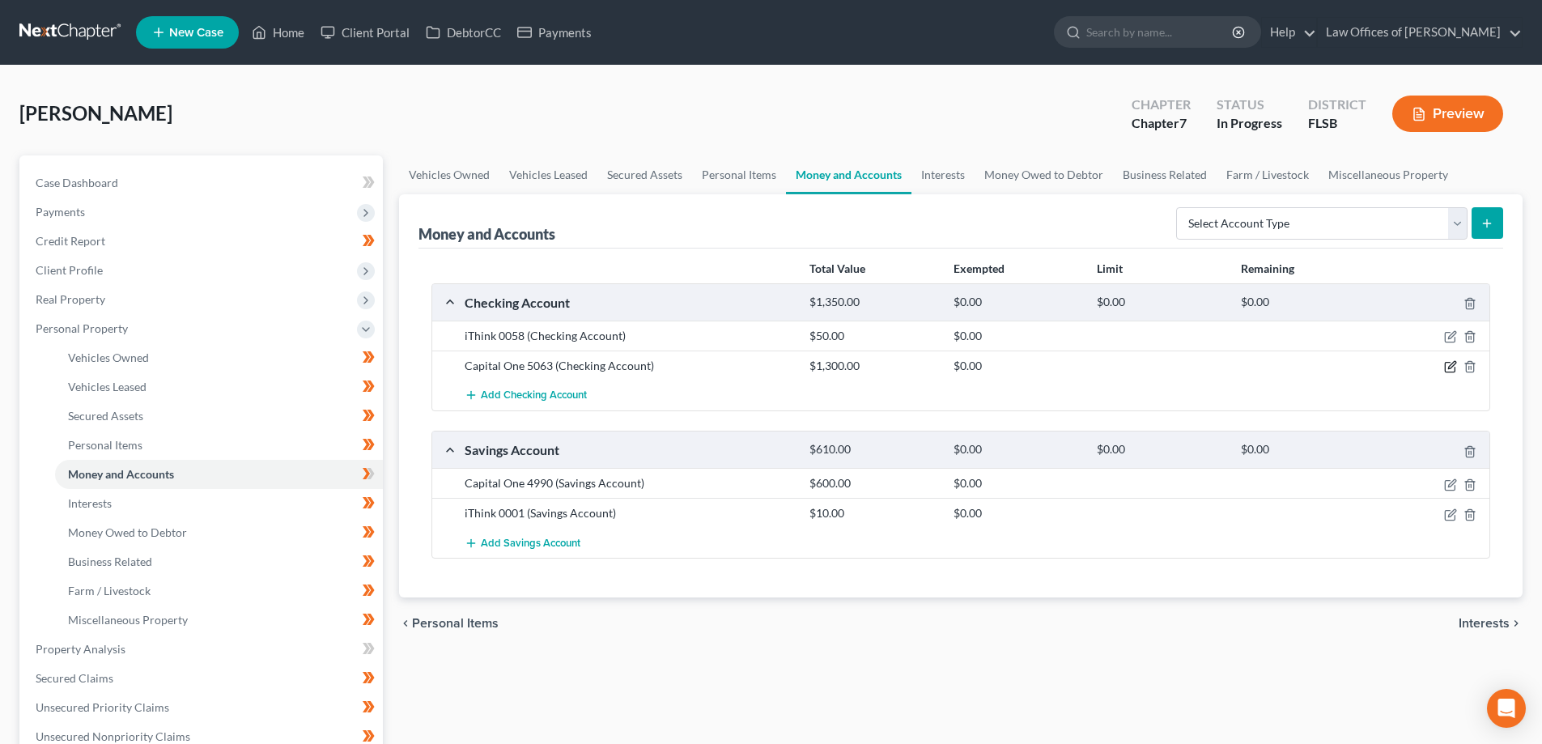
click at [1450, 372] on icon "button" at bounding box center [1450, 366] width 13 height 13
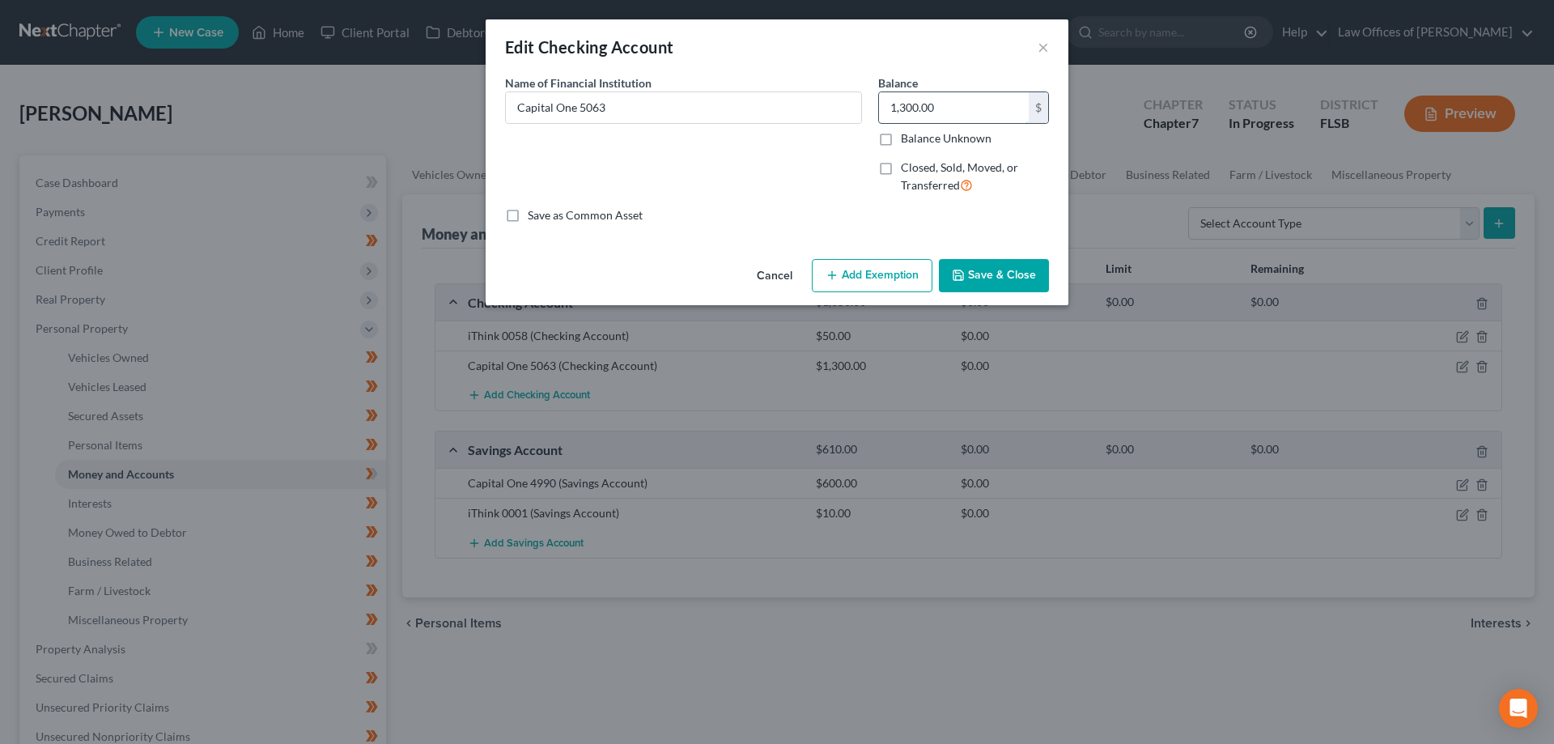
click at [962, 115] on input "1,300.00" at bounding box center [954, 107] width 150 height 31
type input "1,316.91"
click at [980, 283] on button "Save & Close" at bounding box center [994, 276] width 110 height 34
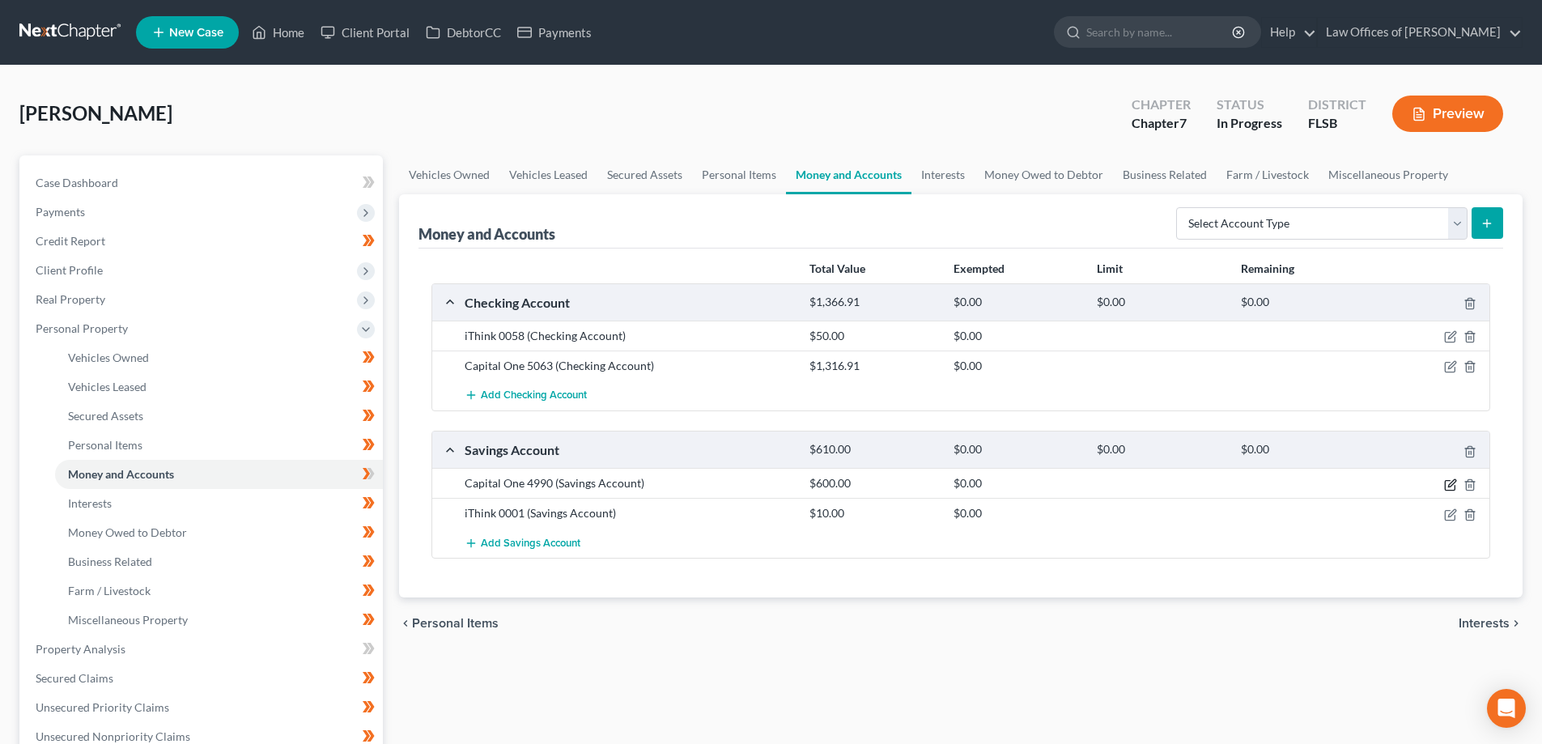
click at [1448, 485] on icon "button" at bounding box center [1450, 484] width 13 height 13
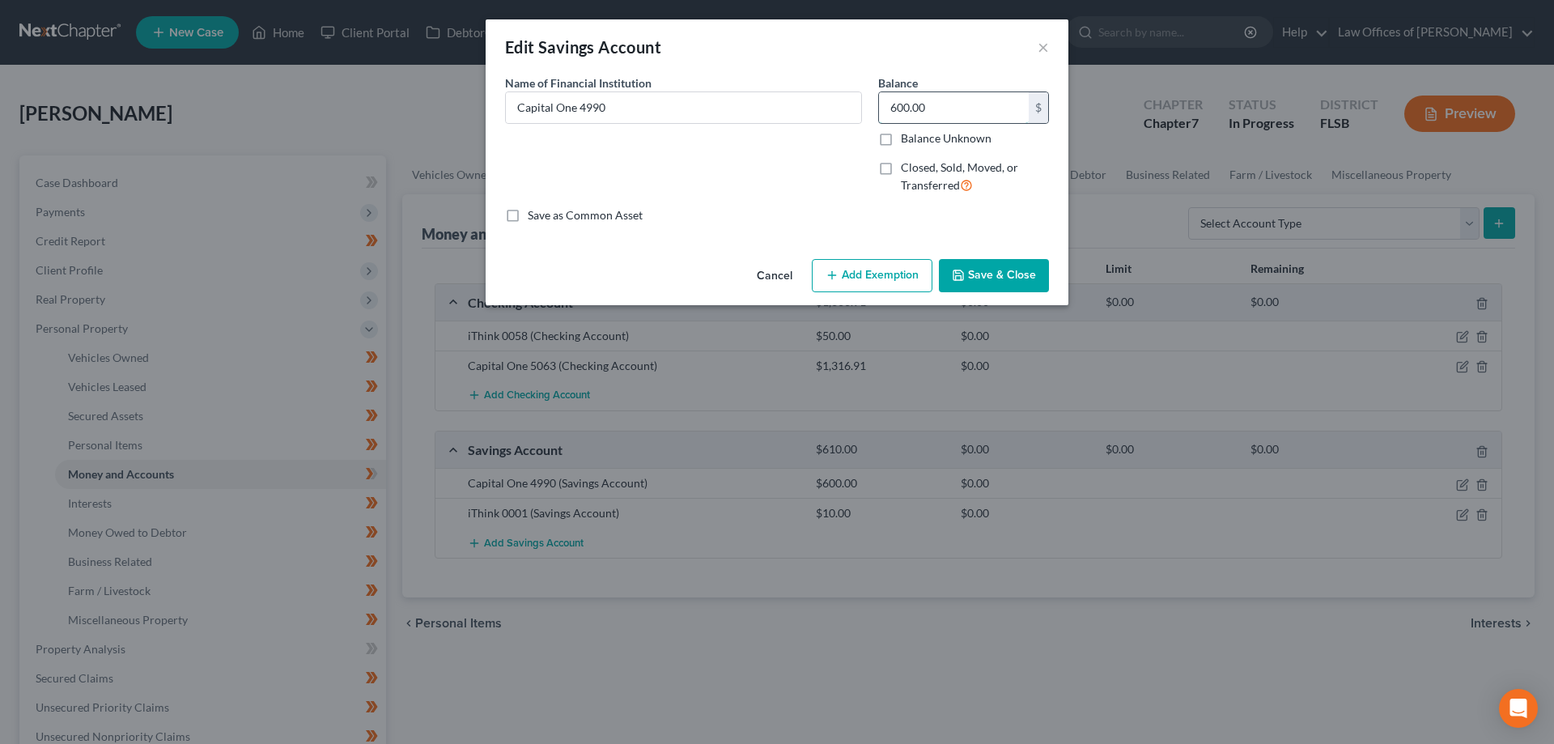
click at [954, 104] on input "600.00" at bounding box center [954, 107] width 150 height 31
type input "604.40"
click at [996, 278] on button "Save & Close" at bounding box center [994, 276] width 110 height 34
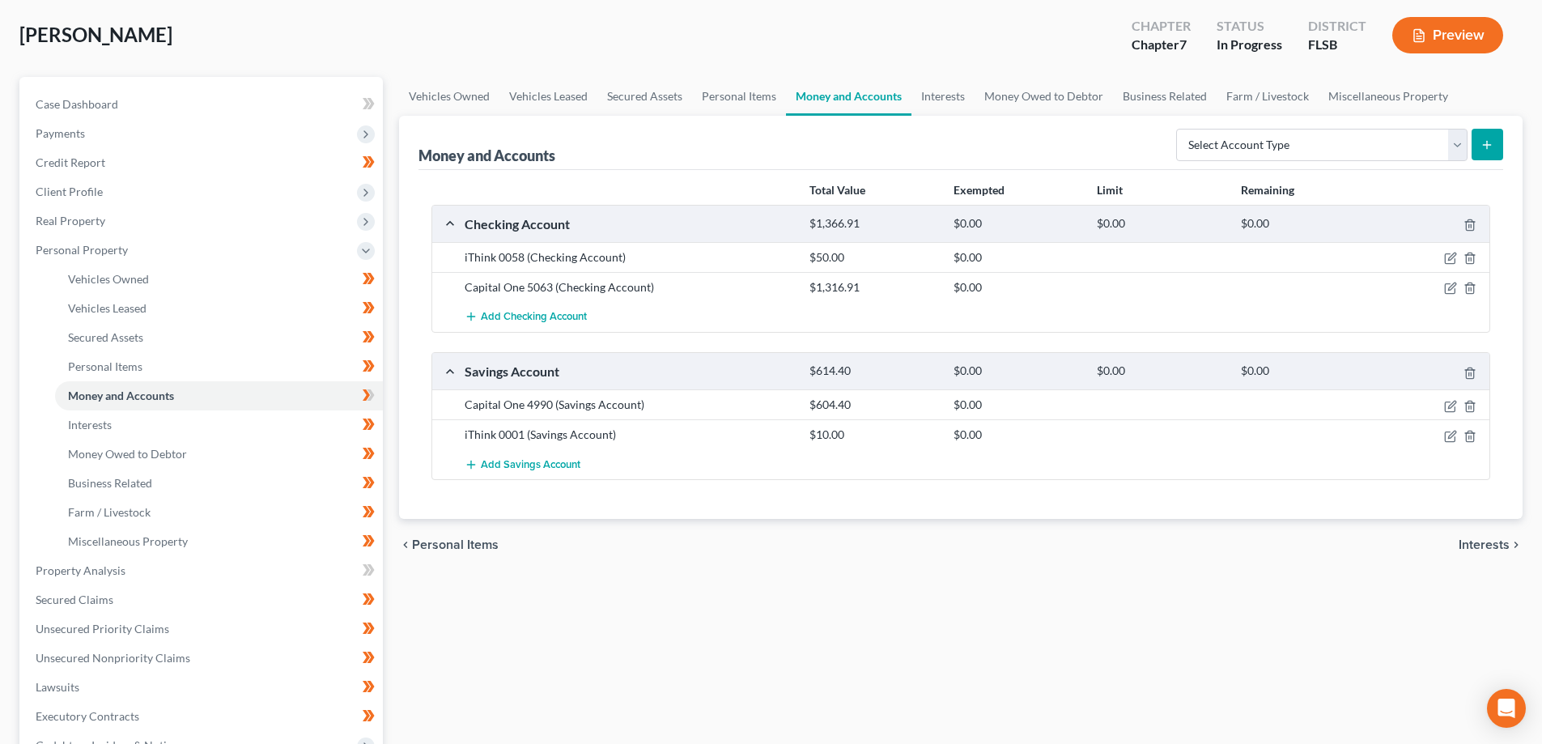
scroll to position [81, 0]
click at [1446, 284] on icon "button" at bounding box center [1450, 285] width 13 height 13
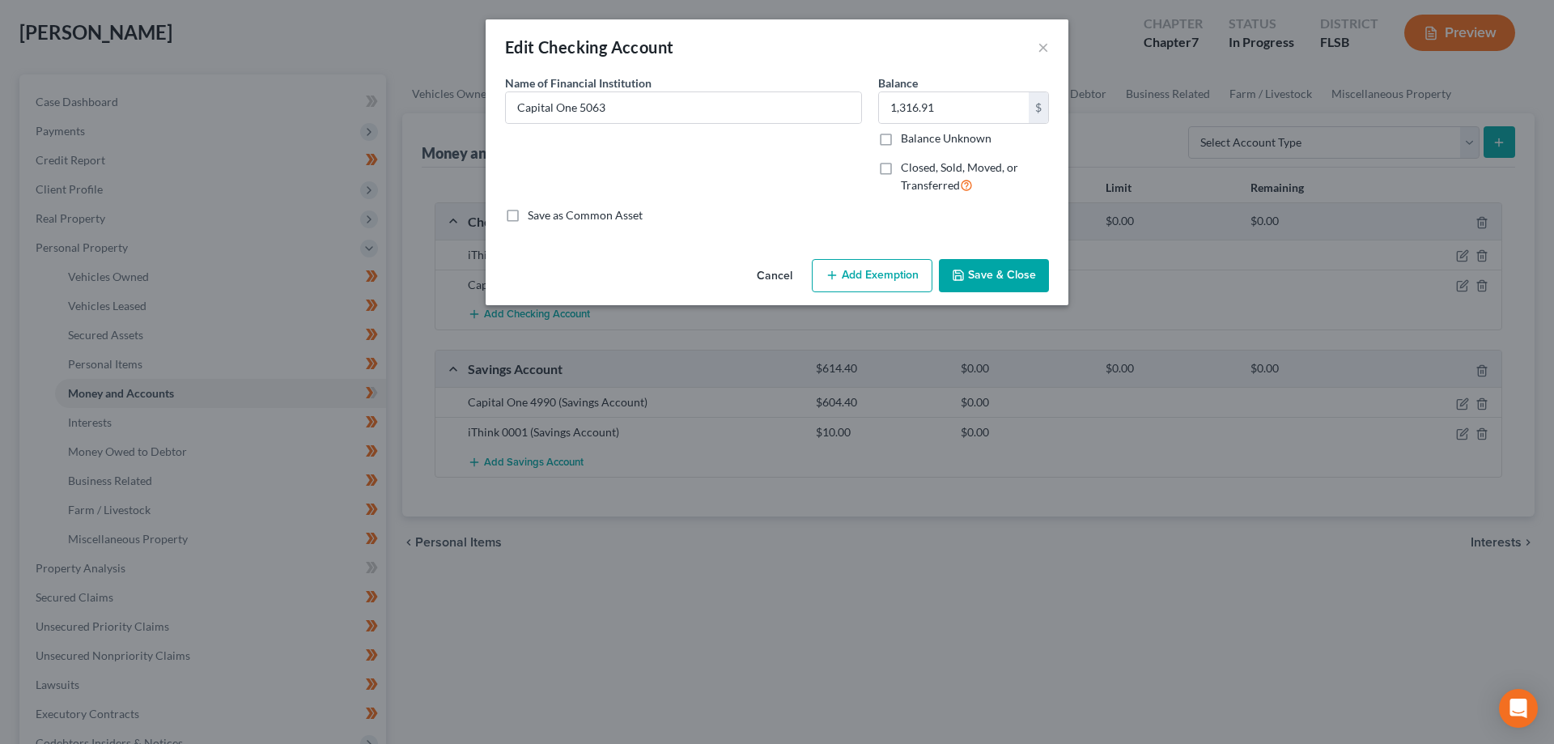
click at [891, 266] on button "Add Exemption" at bounding box center [872, 276] width 121 height 34
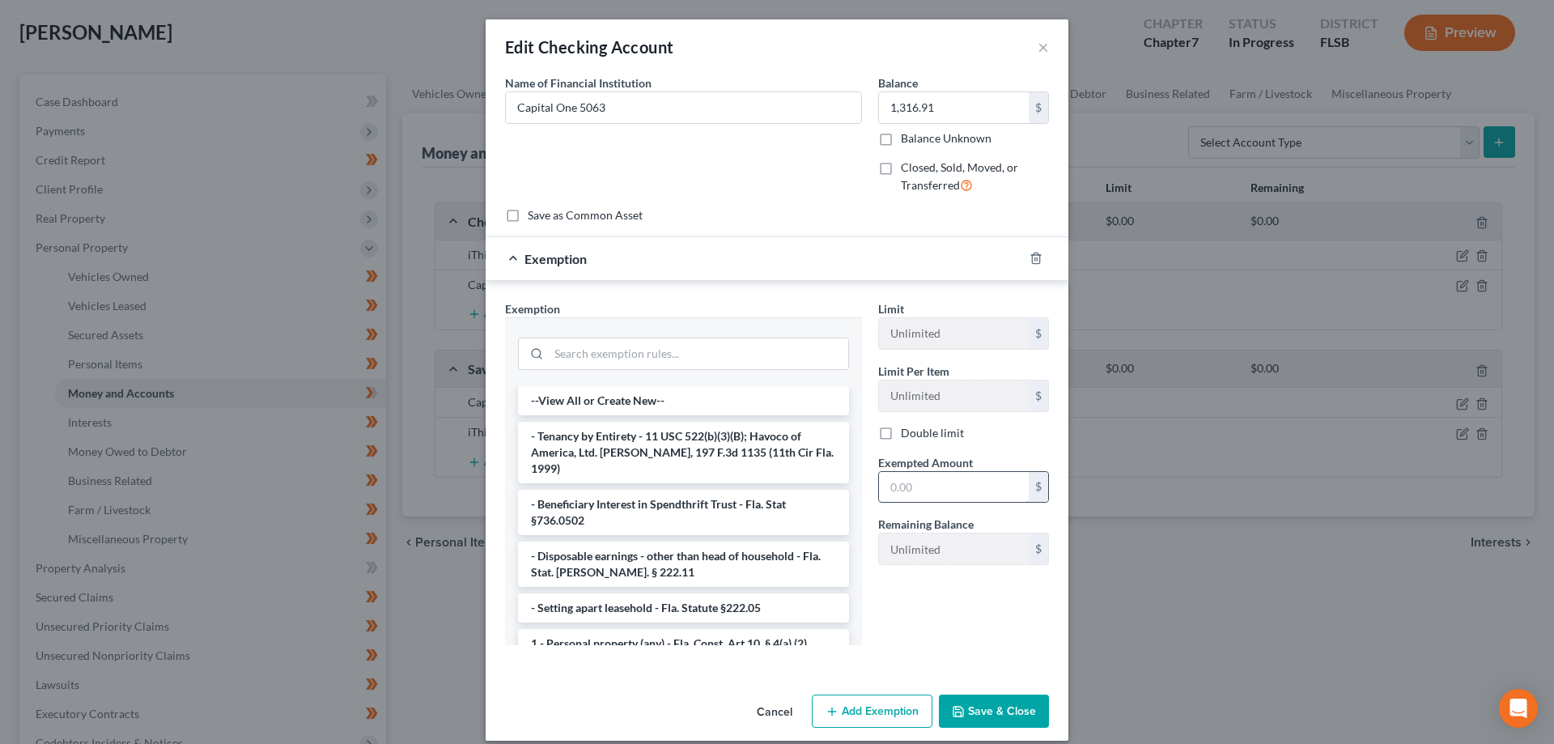
drag, startPoint x: 941, startPoint y: 486, endPoint x: 945, endPoint y: 478, distance: 8.3
click at [941, 486] on input "text" at bounding box center [954, 487] width 150 height 31
type input "25.00"
click at [633, 629] on li "1 - Personal property (any) - Fla. Const. Art.10, § 4(a) (2)" at bounding box center [683, 643] width 331 height 29
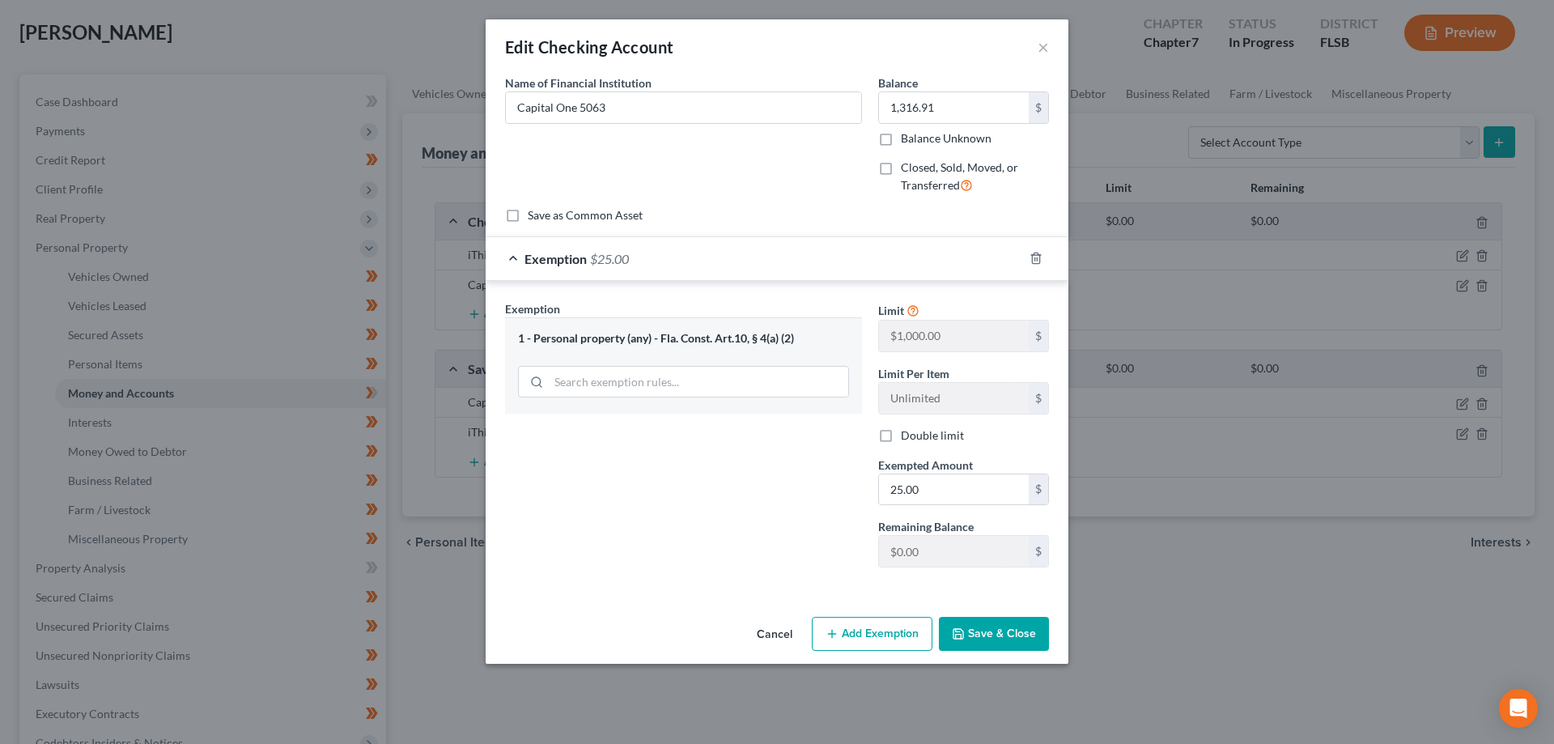
click at [1000, 644] on button "Save & Close" at bounding box center [994, 634] width 110 height 34
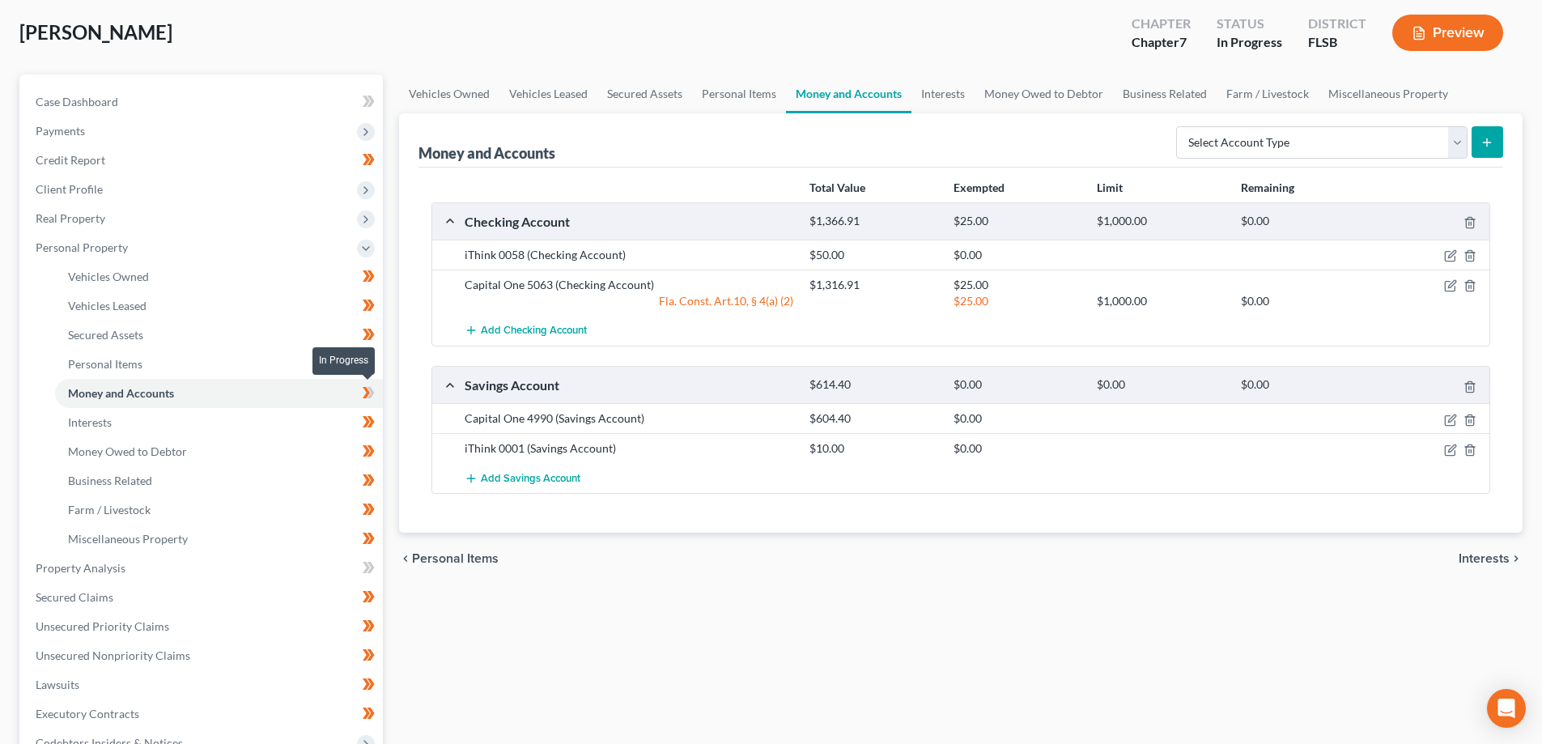
click at [370, 391] on icon at bounding box center [369, 393] width 12 height 20
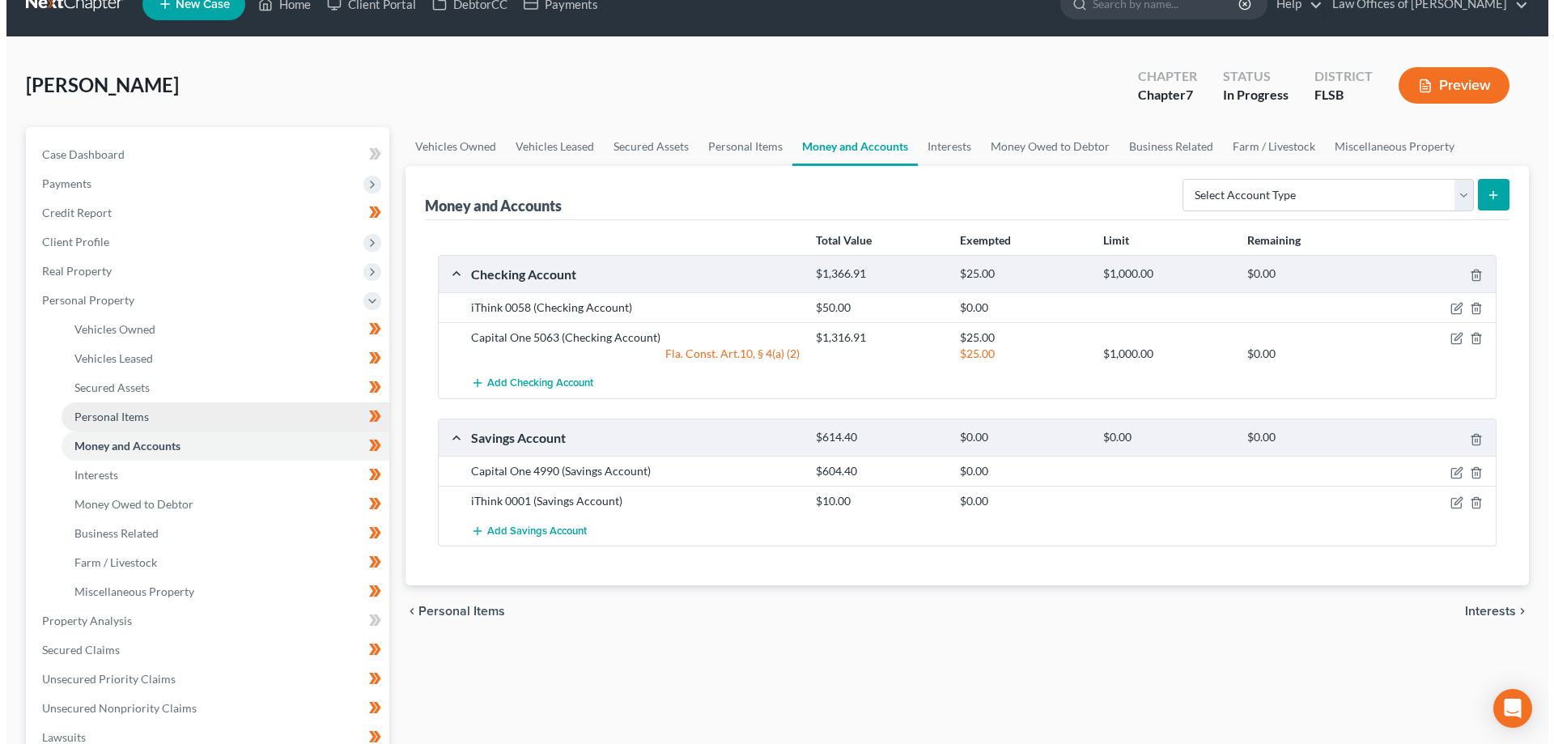
scroll to position [0, 0]
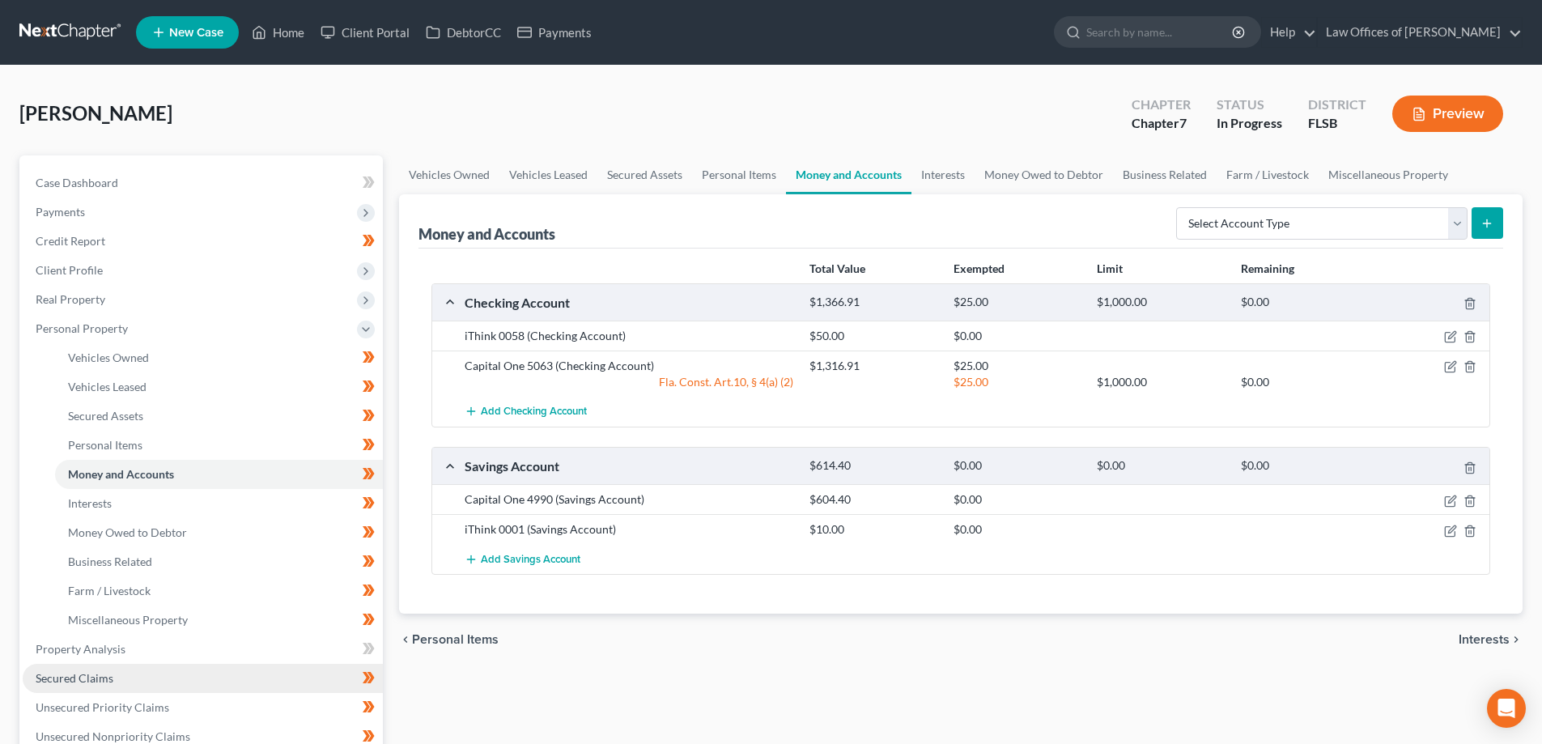
click at [97, 682] on span "Secured Claims" at bounding box center [75, 678] width 78 height 14
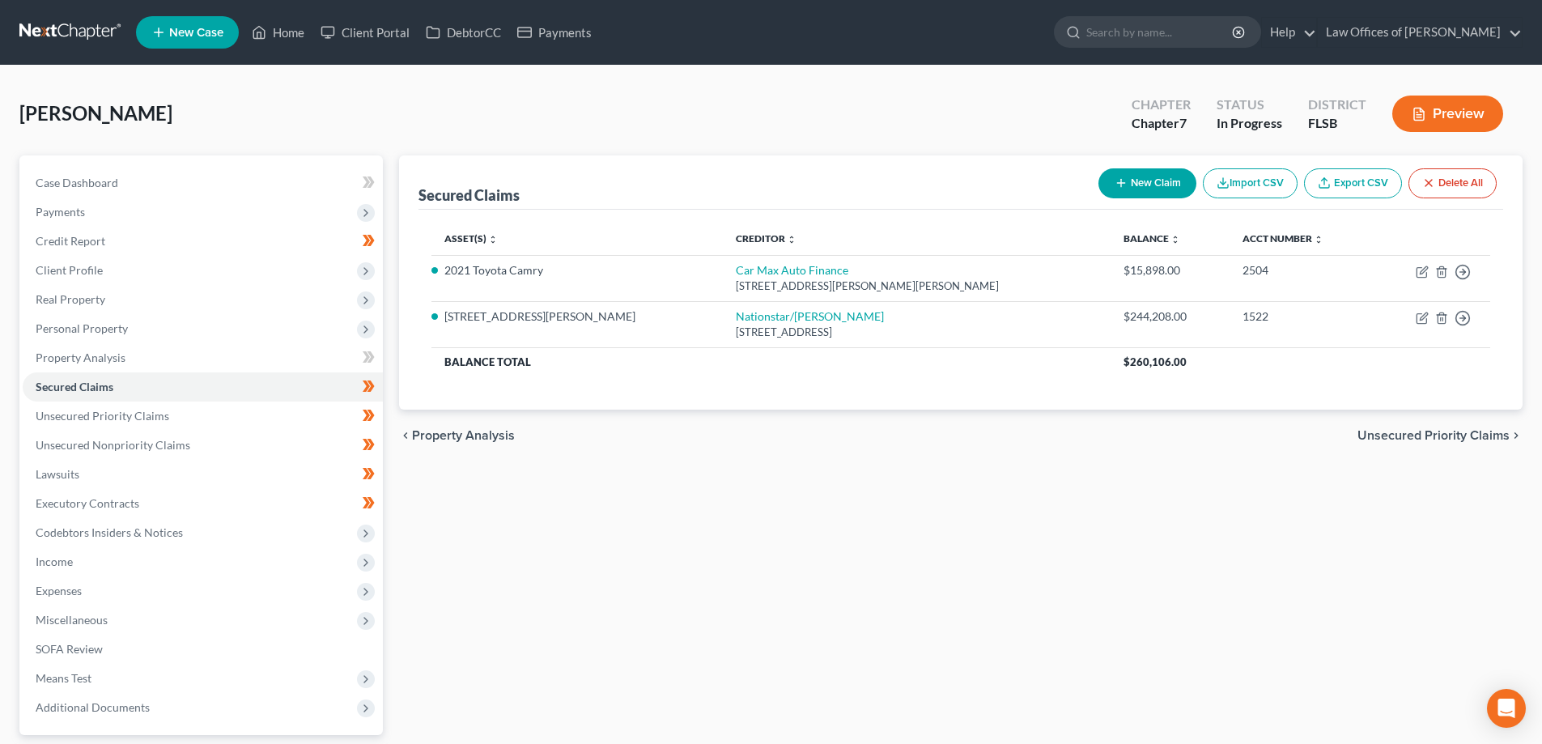
click at [1158, 183] on button "New Claim" at bounding box center [1148, 183] width 98 height 30
select select "0"
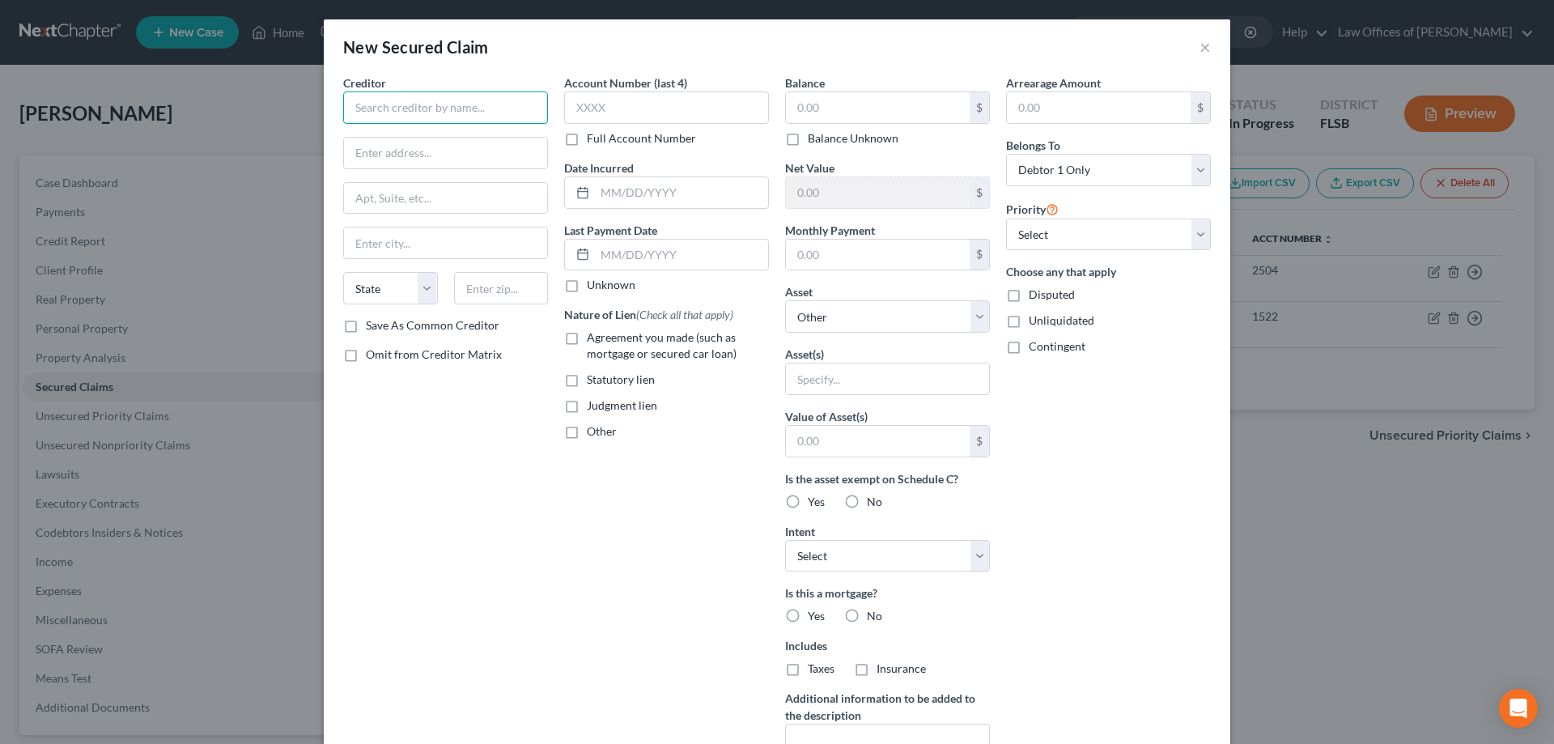
click at [457, 108] on input "text" at bounding box center [445, 107] width 205 height 32
drag, startPoint x: 463, startPoint y: 108, endPoint x: 273, endPoint y: 95, distance: 190.7
click at [274, 109] on div "New Secured Claim × Creditor * Sun Valley East - HOA State AL AK AR AZ CA CO CT…" at bounding box center [777, 372] width 1554 height 744
type input "Sun Valley East - HOA"
click at [417, 151] on input "text" at bounding box center [445, 153] width 203 height 31
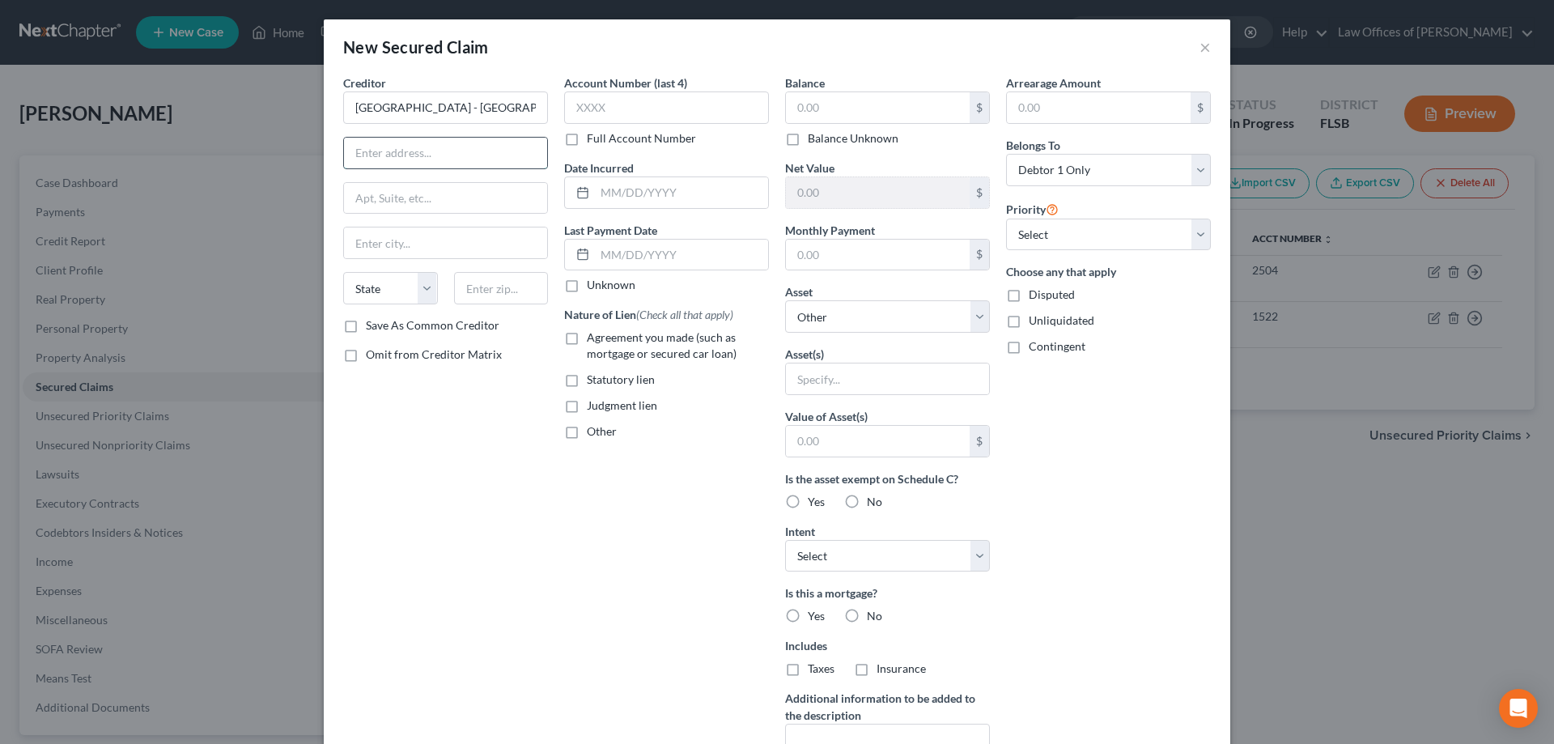
paste input "5670 Sills Dr"
type input "5670 Sills Dr"
click at [487, 291] on input "text" at bounding box center [501, 288] width 95 height 32
type input "33437"
drag, startPoint x: 372, startPoint y: 502, endPoint x: 525, endPoint y: 311, distance: 244.3
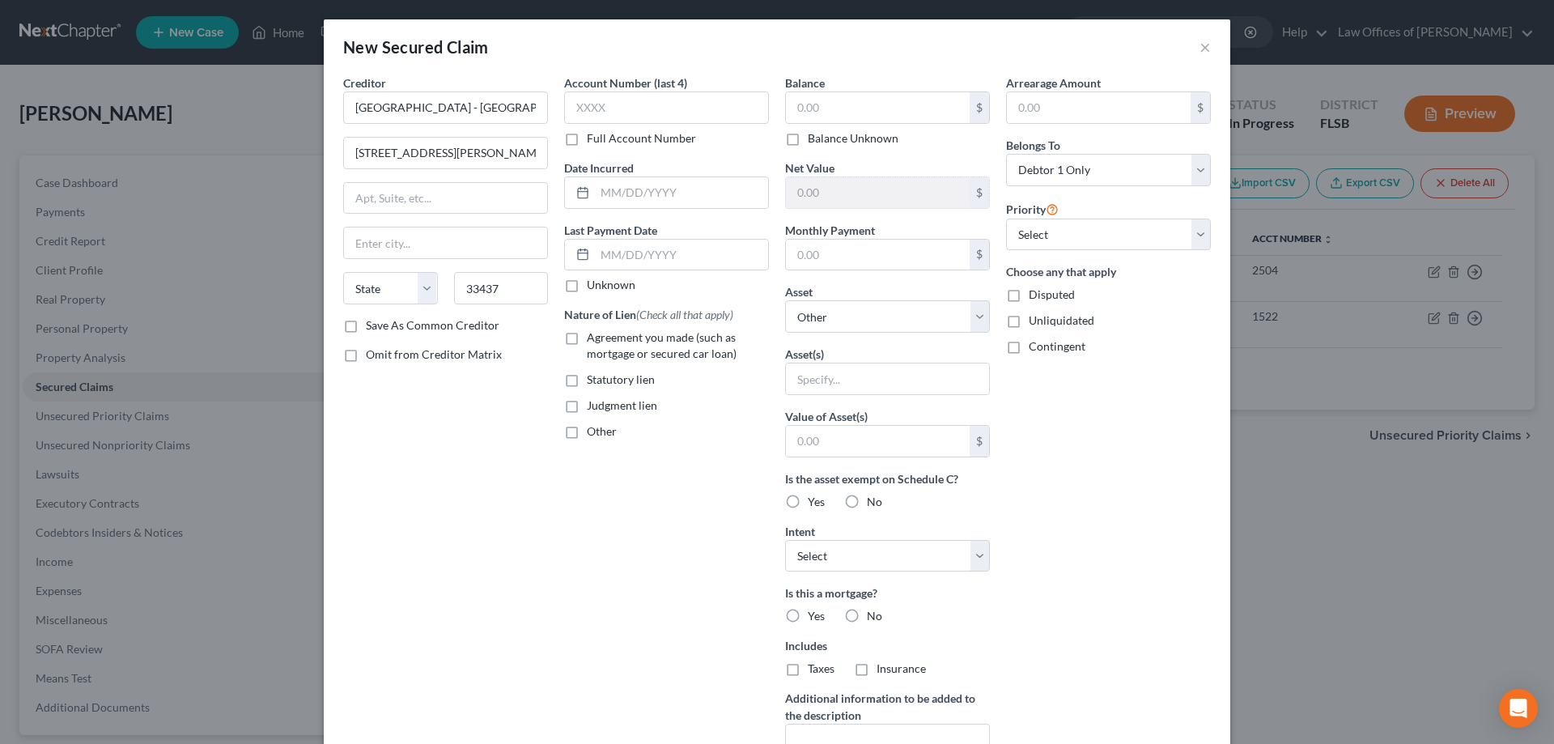
click at [380, 501] on div "Creditor * Sun Valley East - HOA 5670 Sills Dr State AL AK AR AZ CA CO CT DE DC…" at bounding box center [445, 435] width 221 height 722
type input "Boynton Beach"
select select "9"
drag, startPoint x: 596, startPoint y: 258, endPoint x: 665, endPoint y: 238, distance: 72.5
click at [596, 258] on input "text" at bounding box center [681, 255] width 173 height 31
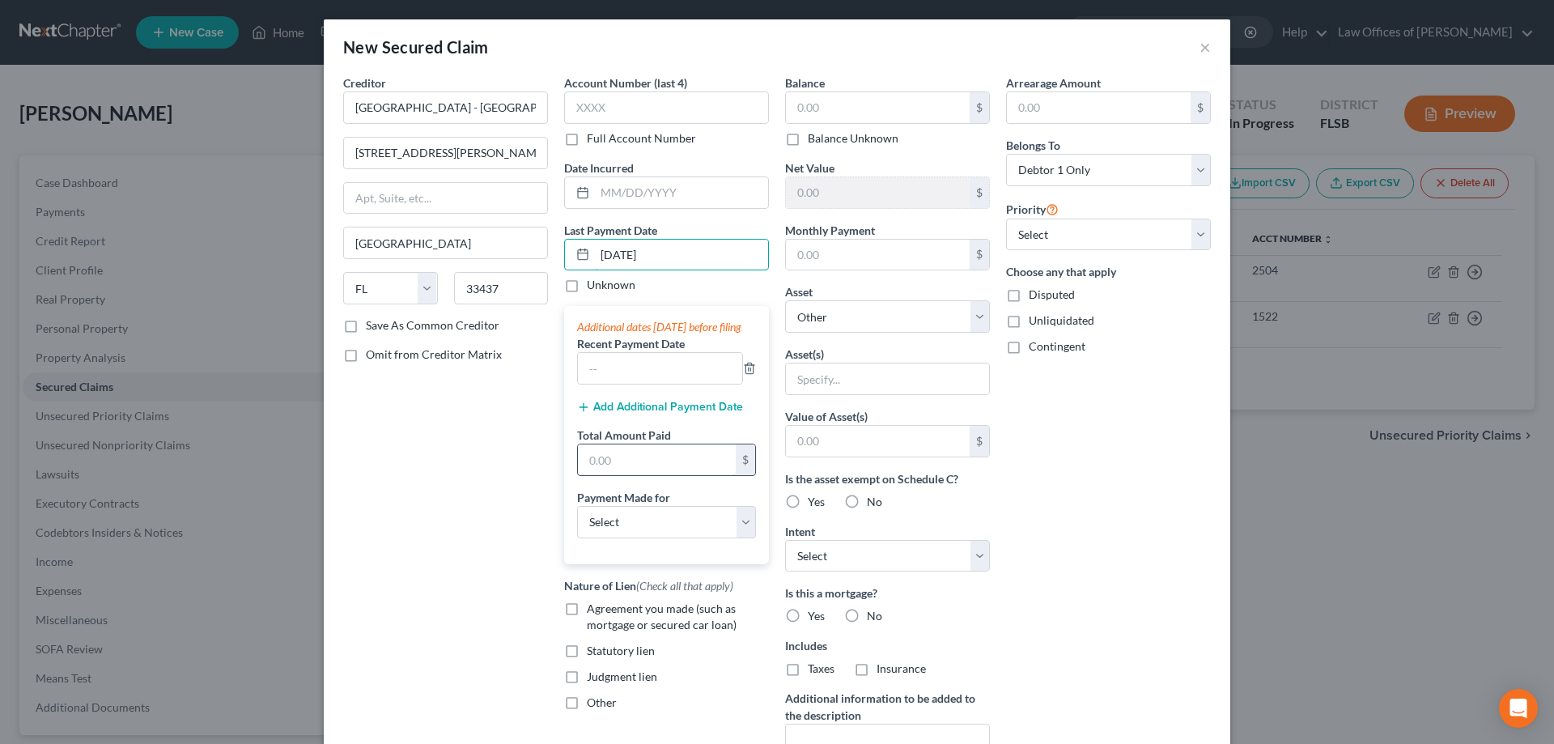
type input "10/7/2025"
click at [629, 475] on input "text" at bounding box center [657, 459] width 158 height 31
type input "1,650.00"
click at [713, 538] on select "Select Car Credit Card Loan Repayment Mortgage Other Suppliers Or Vendors" at bounding box center [666, 522] width 179 height 32
select select "4"
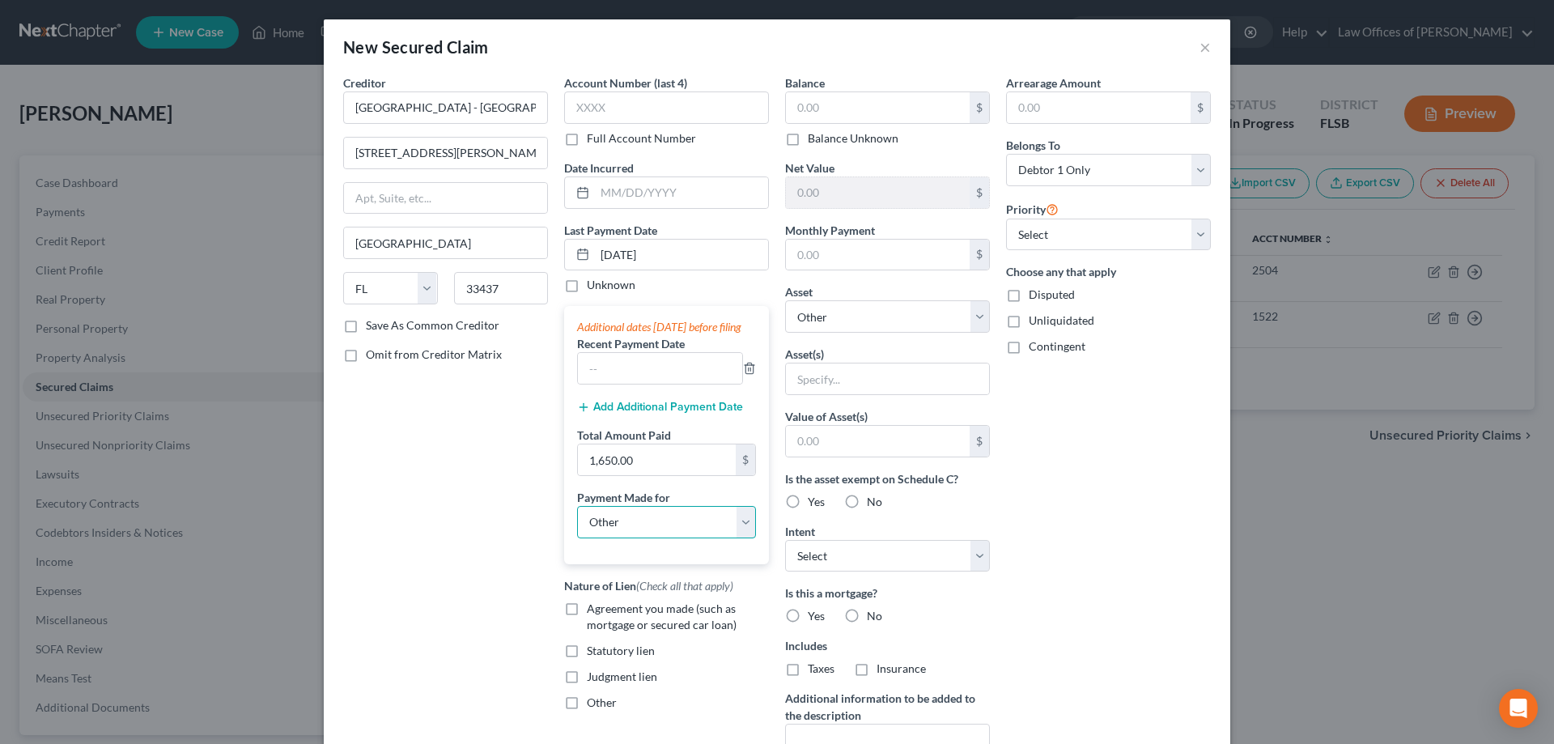
click at [577, 521] on select "Select Car Credit Card Loan Repayment Mortgage Other Suppliers Or Vendors" at bounding box center [666, 522] width 179 height 32
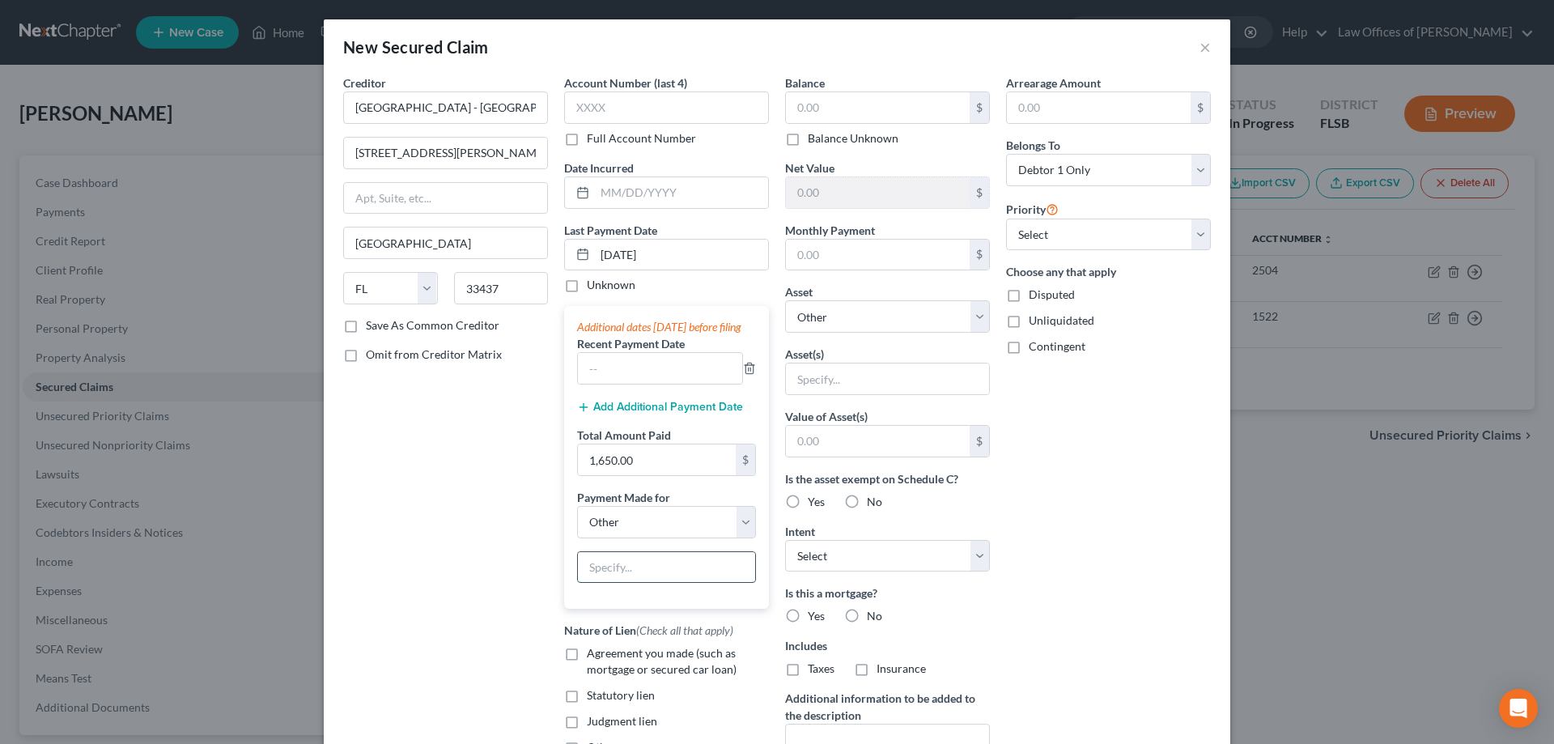
click at [630, 583] on input "text" at bounding box center [666, 567] width 177 height 31
drag, startPoint x: 610, startPoint y: 586, endPoint x: 643, endPoint y: 561, distance: 41.0
click at [614, 583] on input "HOA Payment" at bounding box center [666, 567] width 177 height 31
type input "HOA Quarterly Payment"
click at [1039, 504] on div "Arrearage Amount $ Belongs To * Select Debtor 1 Only Debtor 2 Only Debtor 1 And…" at bounding box center [1108, 435] width 221 height 722
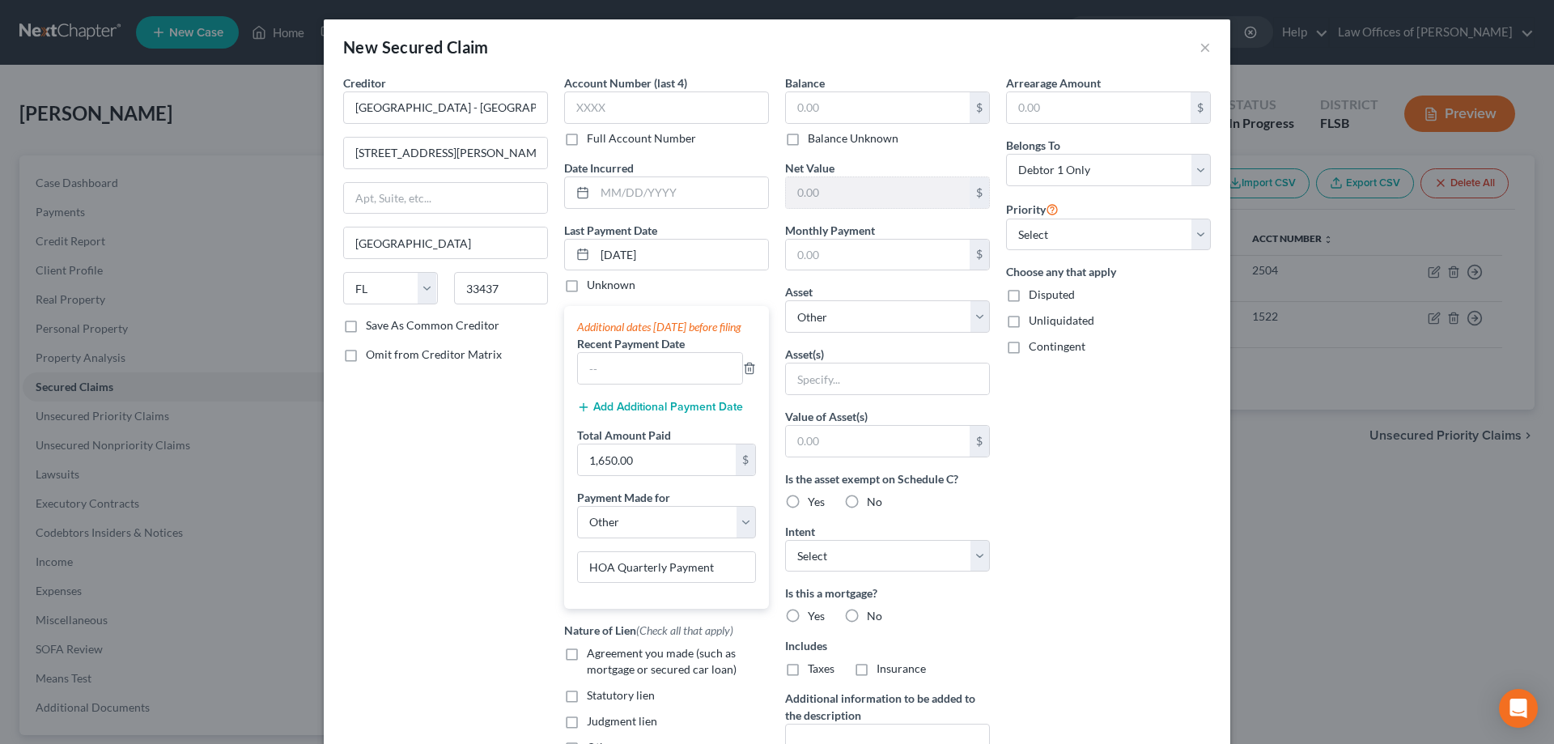
click at [867, 618] on label "No" at bounding box center [874, 616] width 15 height 16
click at [873, 618] on input "No" at bounding box center [878, 613] width 11 height 11
radio input "true"
click at [867, 665] on label "No" at bounding box center [874, 669] width 15 height 16
click at [873, 665] on input "No" at bounding box center [878, 666] width 11 height 11
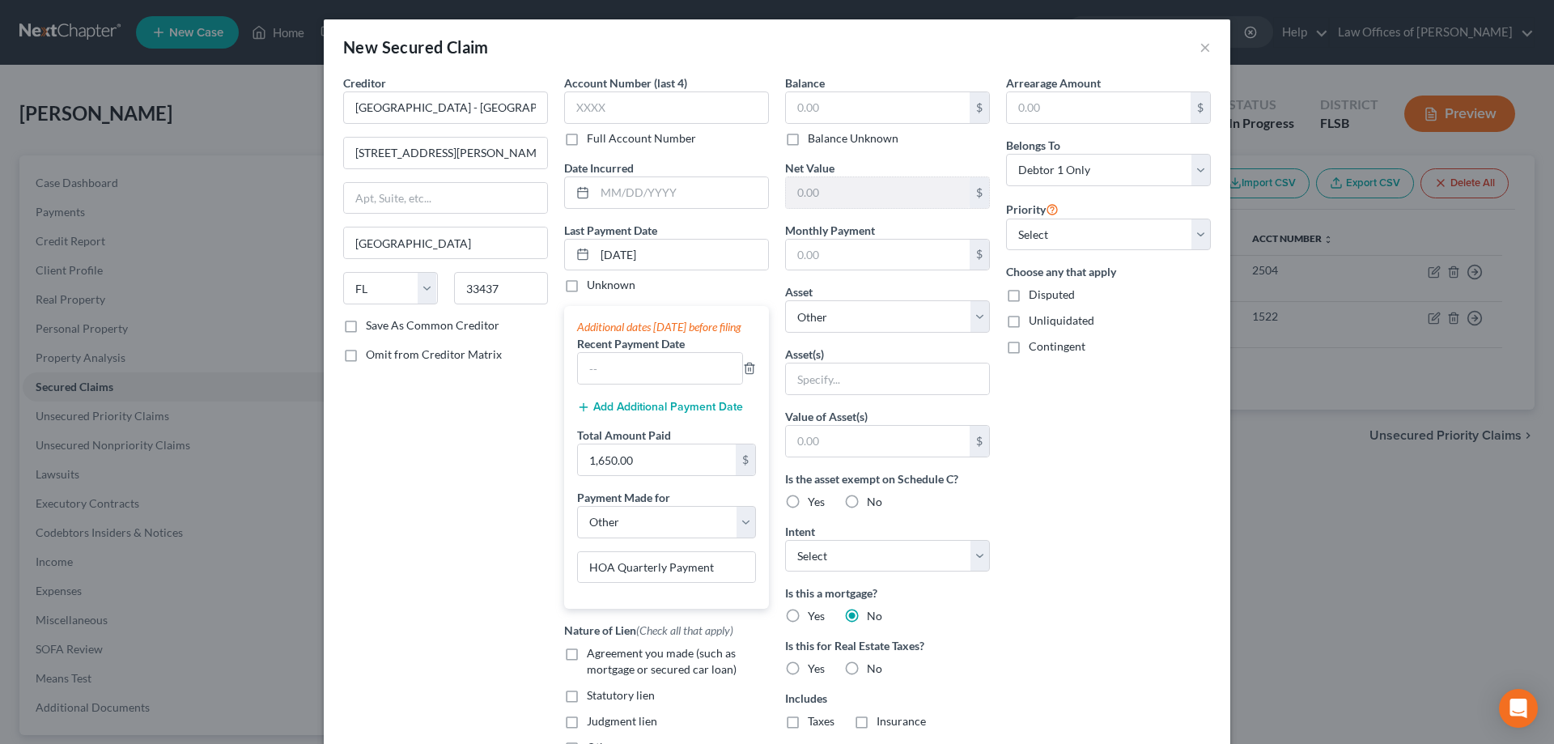
radio input "true"
click at [826, 108] on input "text" at bounding box center [878, 107] width 184 height 31
type input "0.00"
click at [856, 56] on div "New Secured Claim ×" at bounding box center [777, 46] width 907 height 55
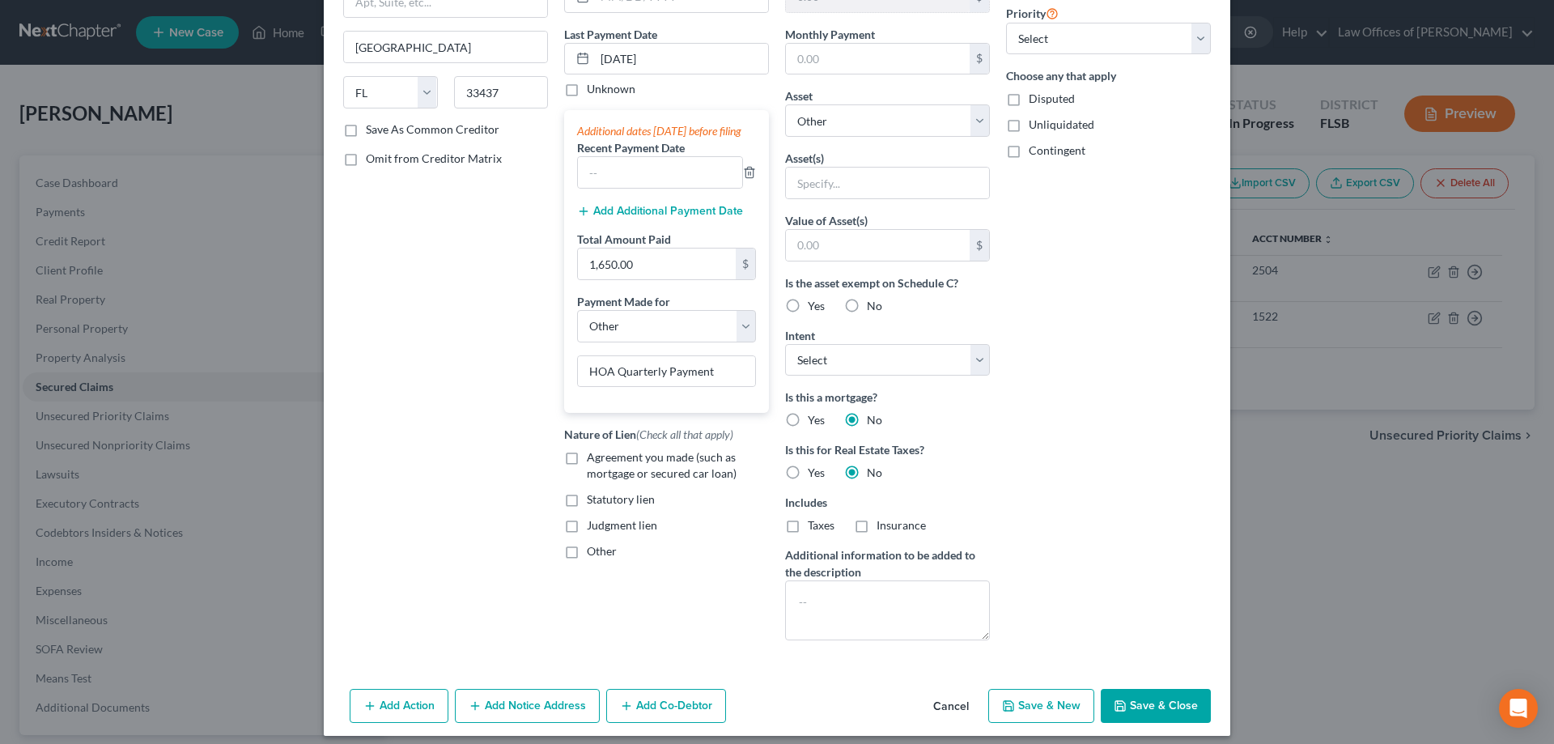
scroll to position [207, 0]
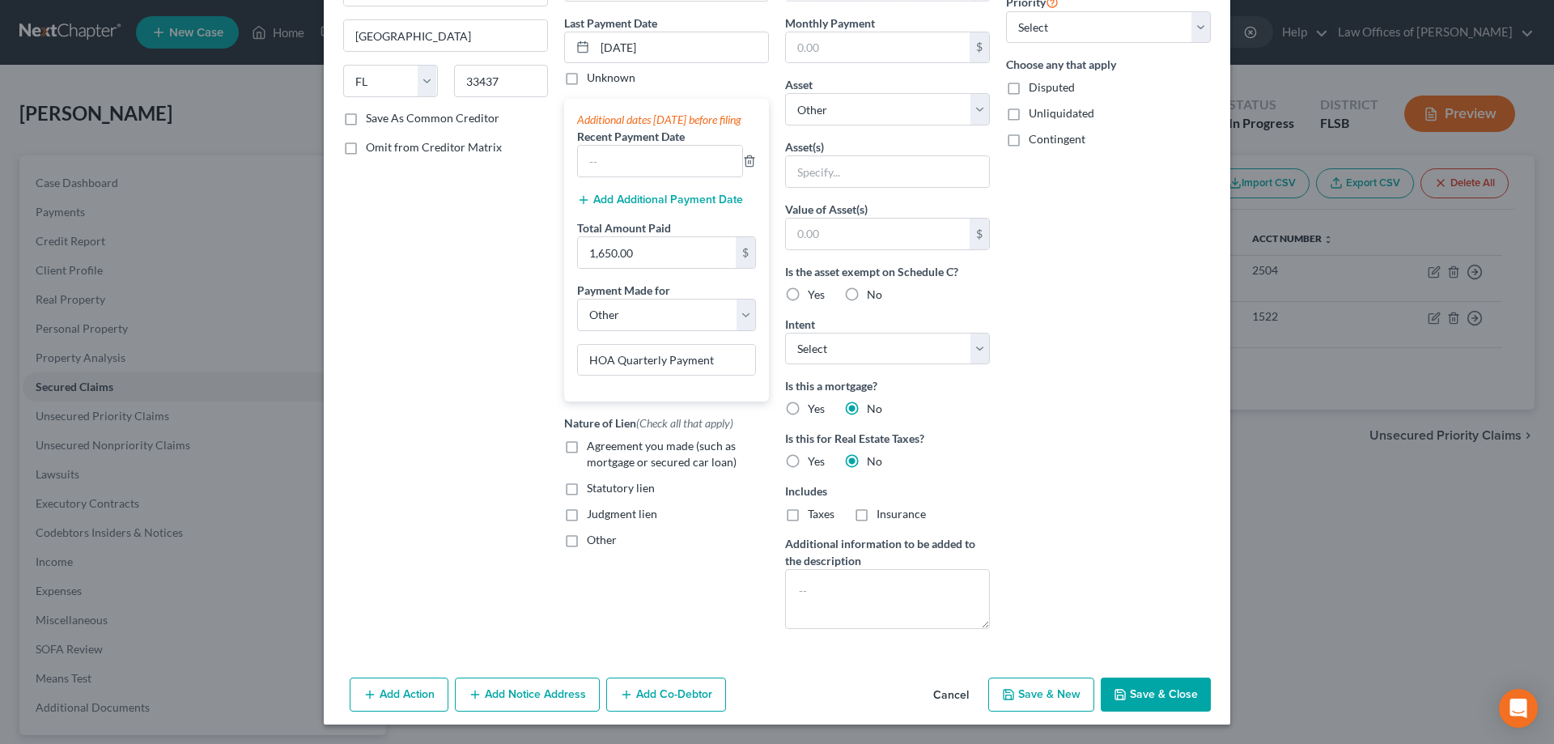
click at [1158, 694] on button "Save & Close" at bounding box center [1156, 695] width 110 height 34
select select
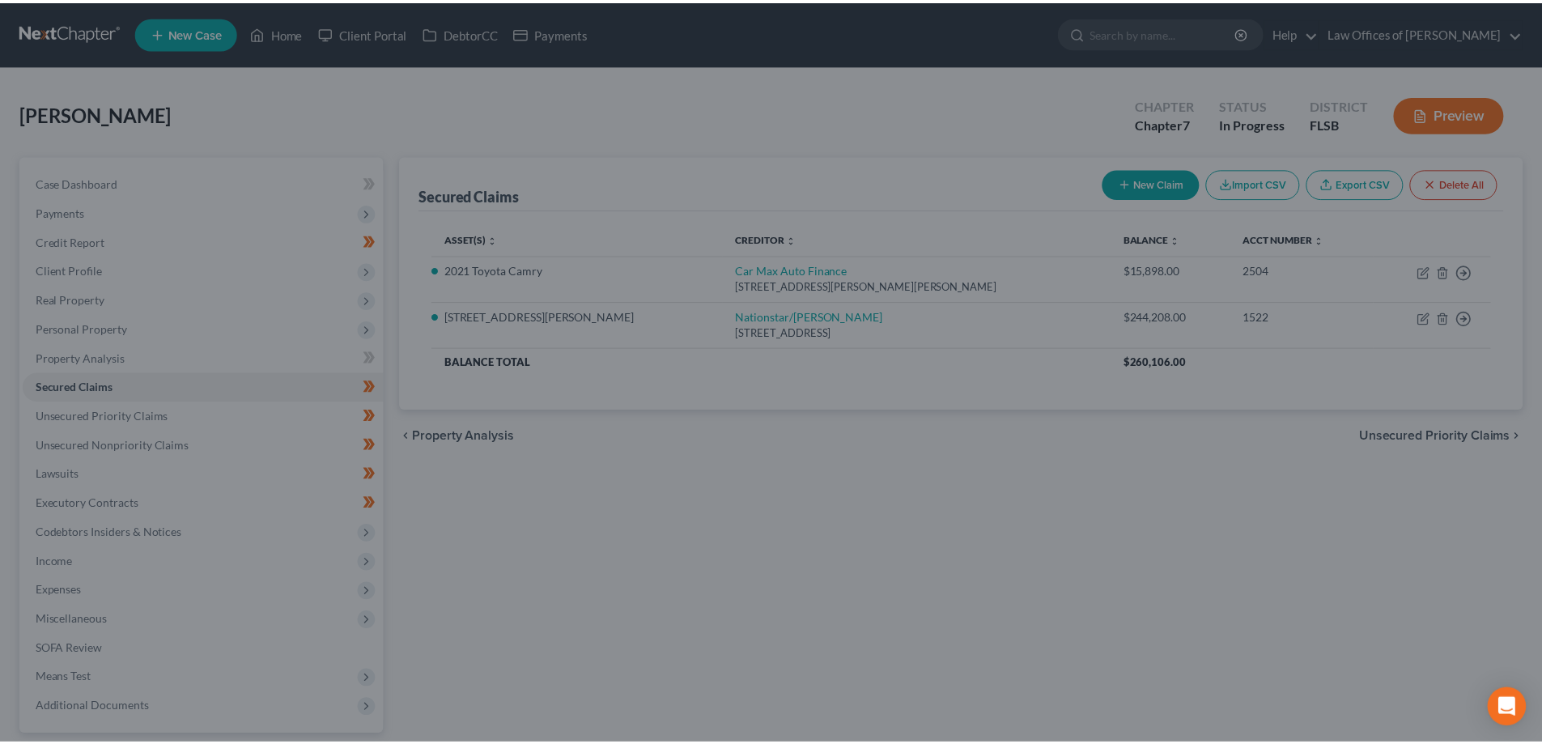
scroll to position [97, 0]
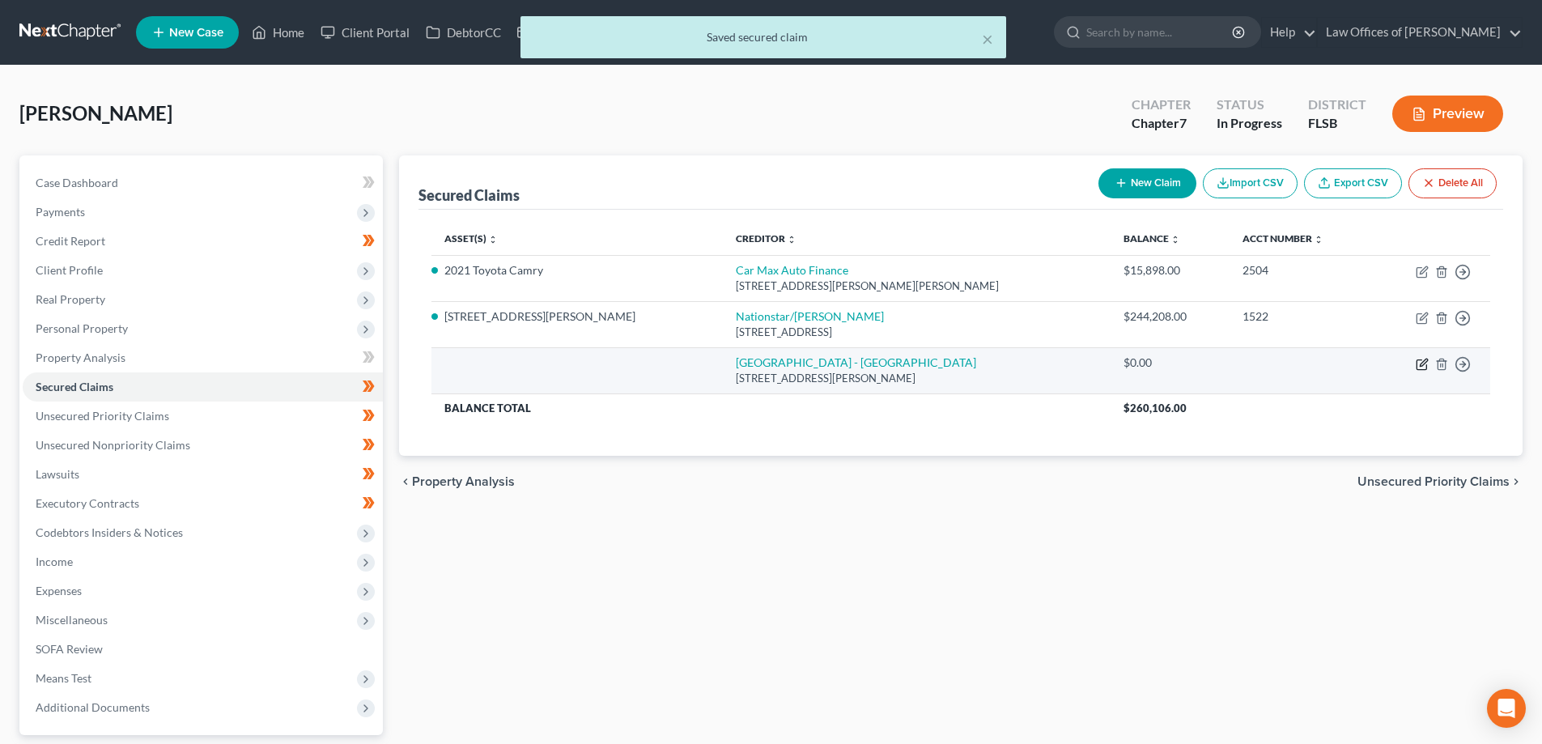
click at [1422, 365] on icon "button" at bounding box center [1422, 364] width 13 height 13
select select "9"
select select "0"
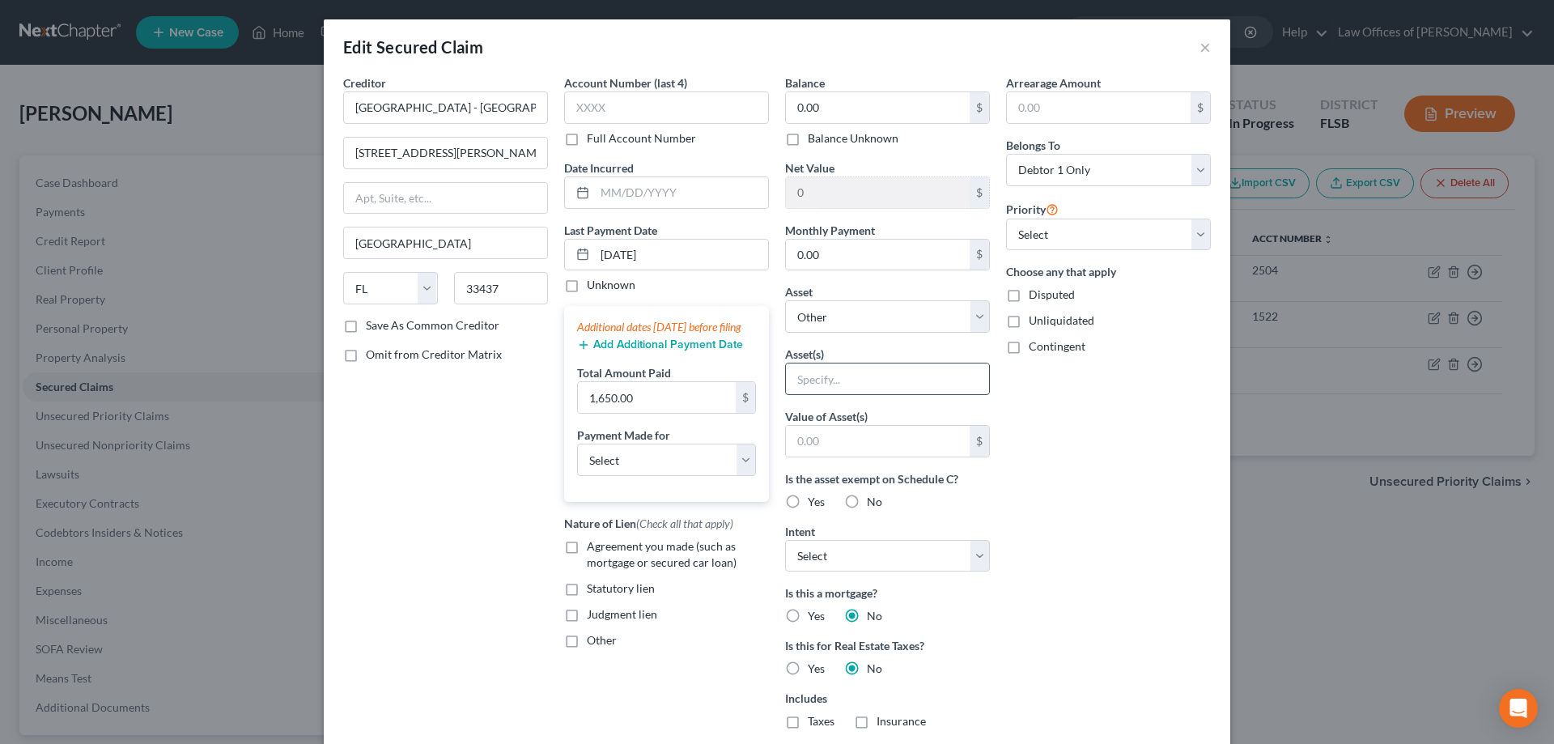
click at [814, 379] on input "text" at bounding box center [887, 378] width 203 height 31
click at [887, 372] on input "text" at bounding box center [887, 378] width 203 height 31
click at [869, 445] on input "text" at bounding box center [878, 441] width 184 height 31
click at [870, 374] on input "text" at bounding box center [887, 378] width 203 height 31
click at [1200, 46] on button "×" at bounding box center [1205, 46] width 11 height 19
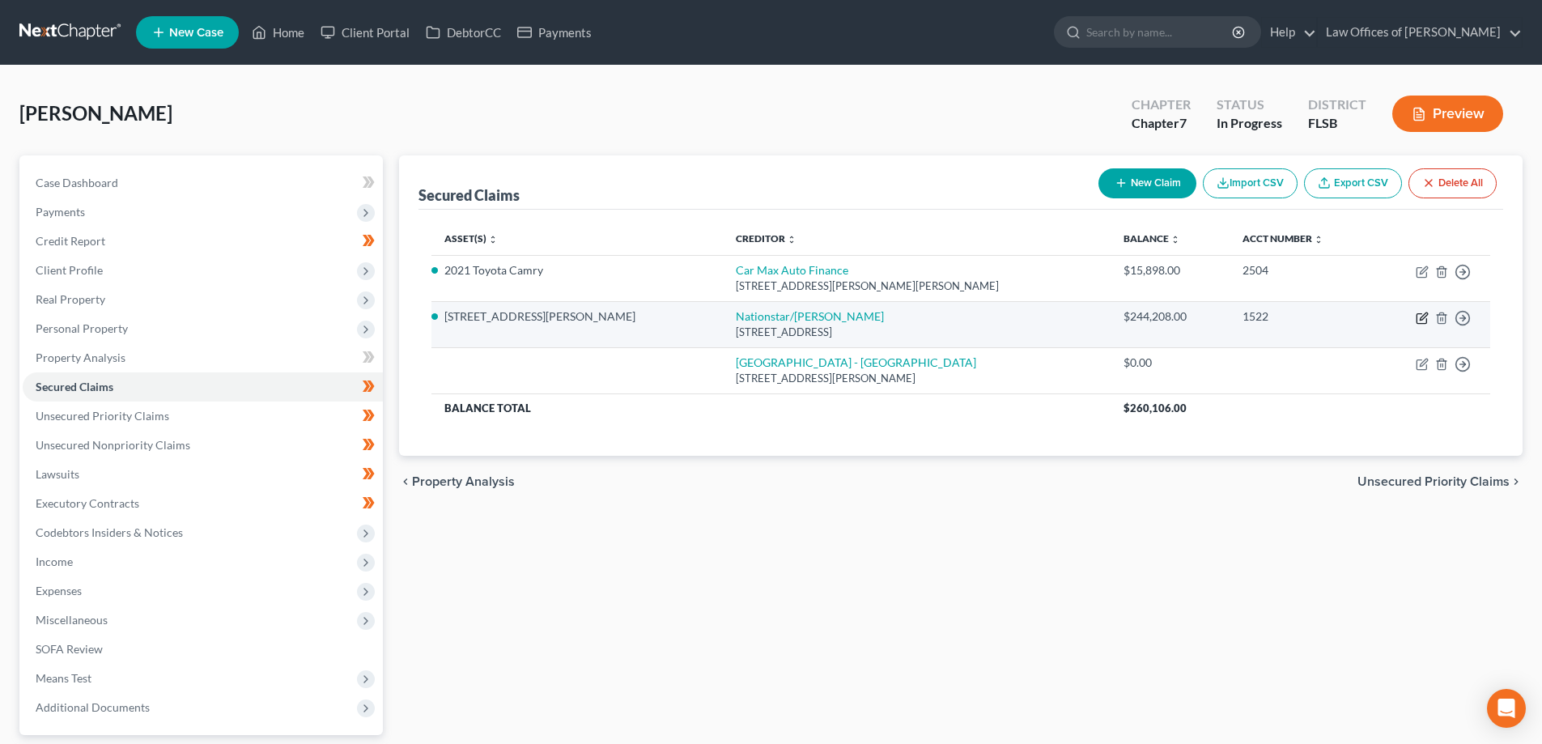
click at [1420, 320] on icon "button" at bounding box center [1423, 315] width 7 height 7
select select "45"
select select "3"
select select "5"
select select "2"
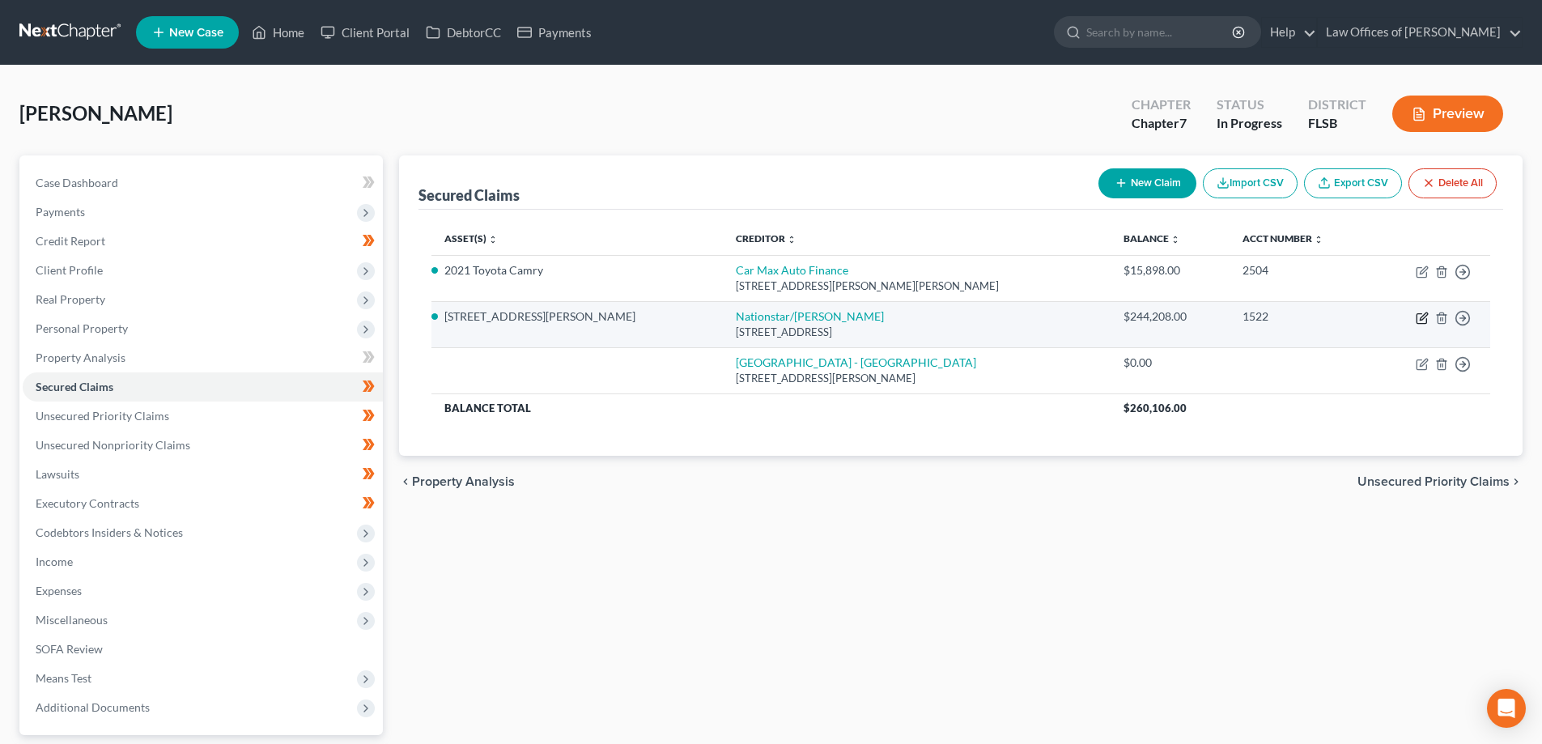
select select "0"
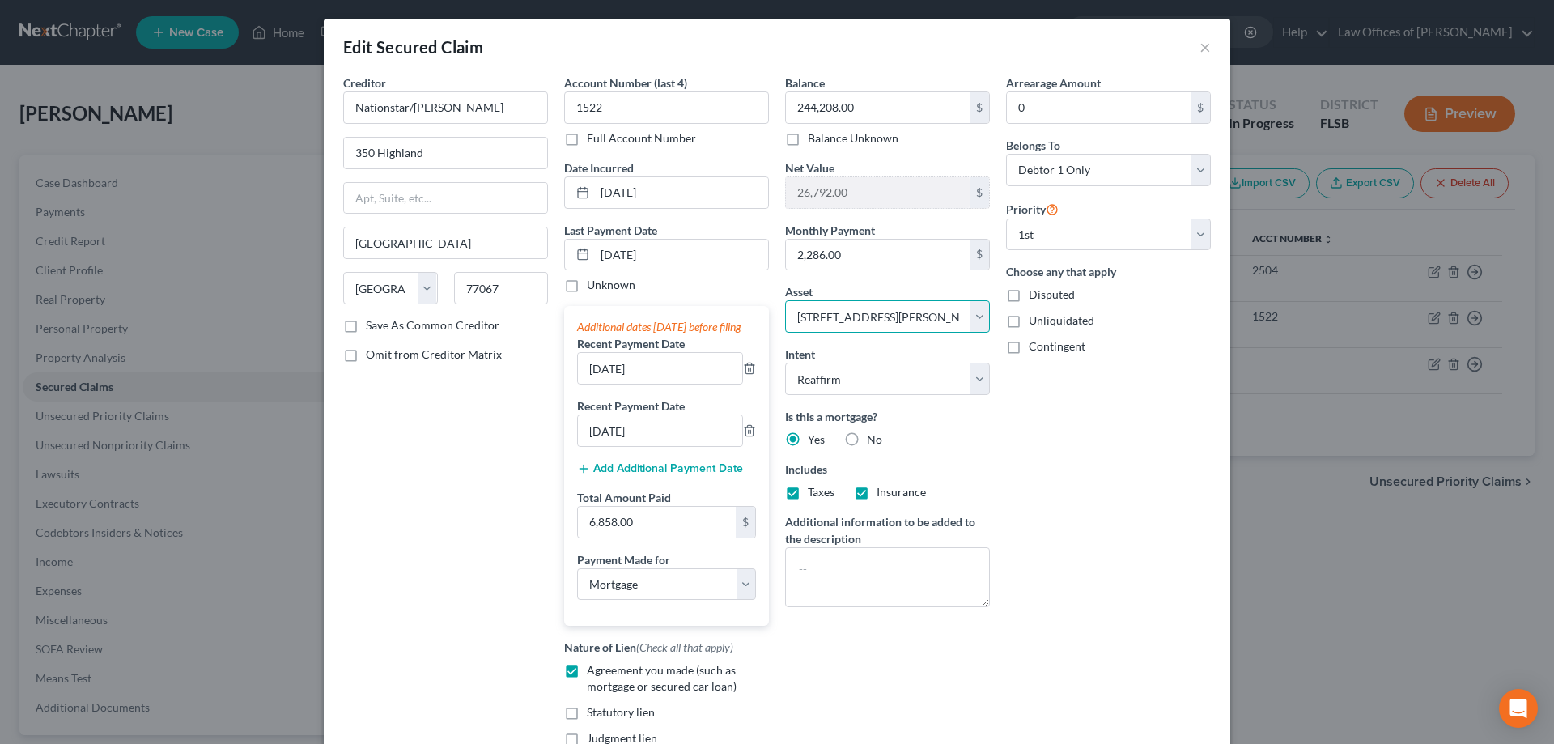
drag, startPoint x: 790, startPoint y: 317, endPoint x: 832, endPoint y: 317, distance: 42.1
click at [832, 317] on select "Select Other Multiple Assets iThink 0058 (Checking Account) - $50.0 Capital One…" at bounding box center [887, 316] width 205 height 32
click at [509, 511] on div "Creditor * Nationstar/Mr. Cooper 350 Highland Houston State AL AK AR AZ CA CO C…" at bounding box center [445, 429] width 221 height 711
click at [1200, 55] on button "×" at bounding box center [1205, 46] width 11 height 19
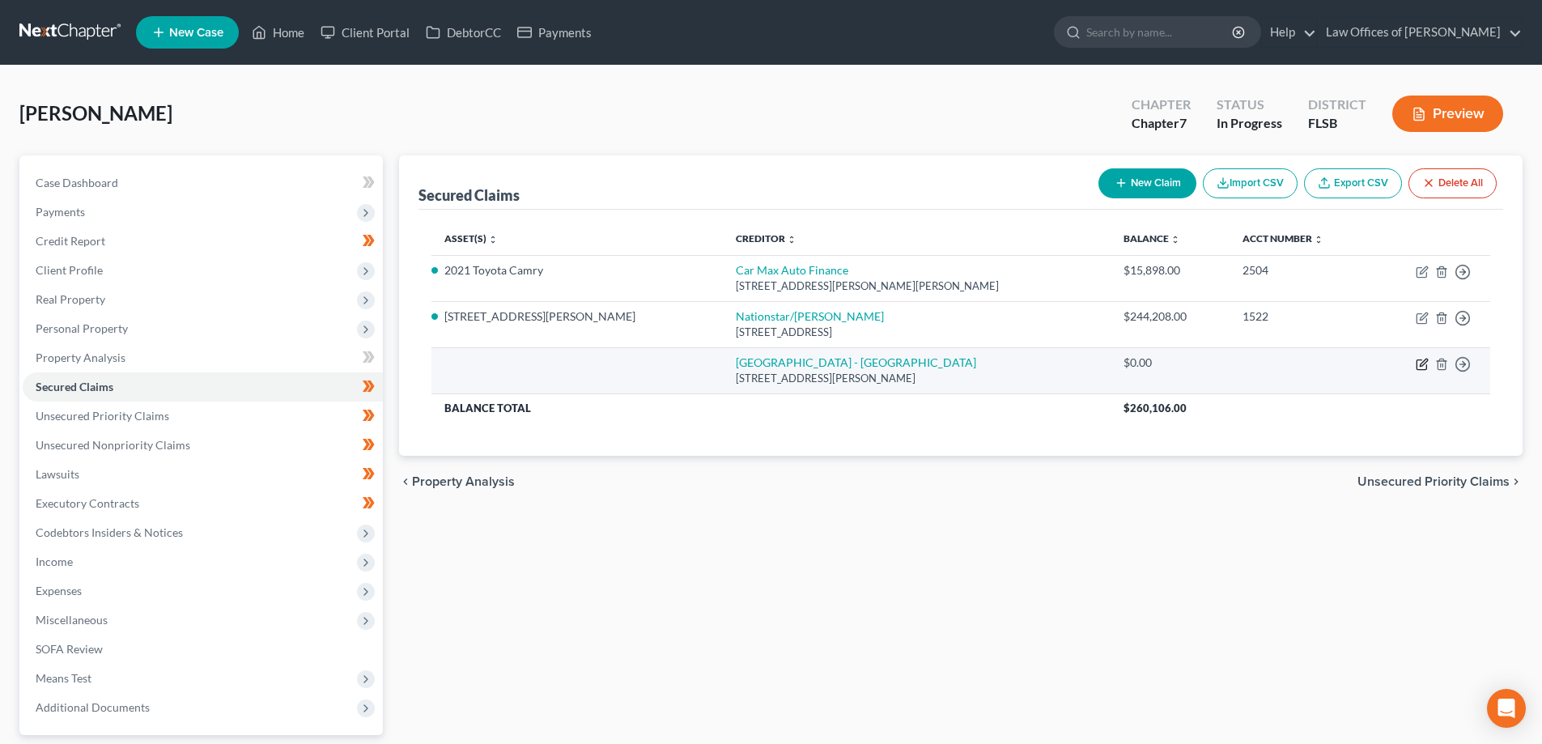
click at [1424, 364] on icon "button" at bounding box center [1422, 364] width 13 height 13
select select "9"
select select "0"
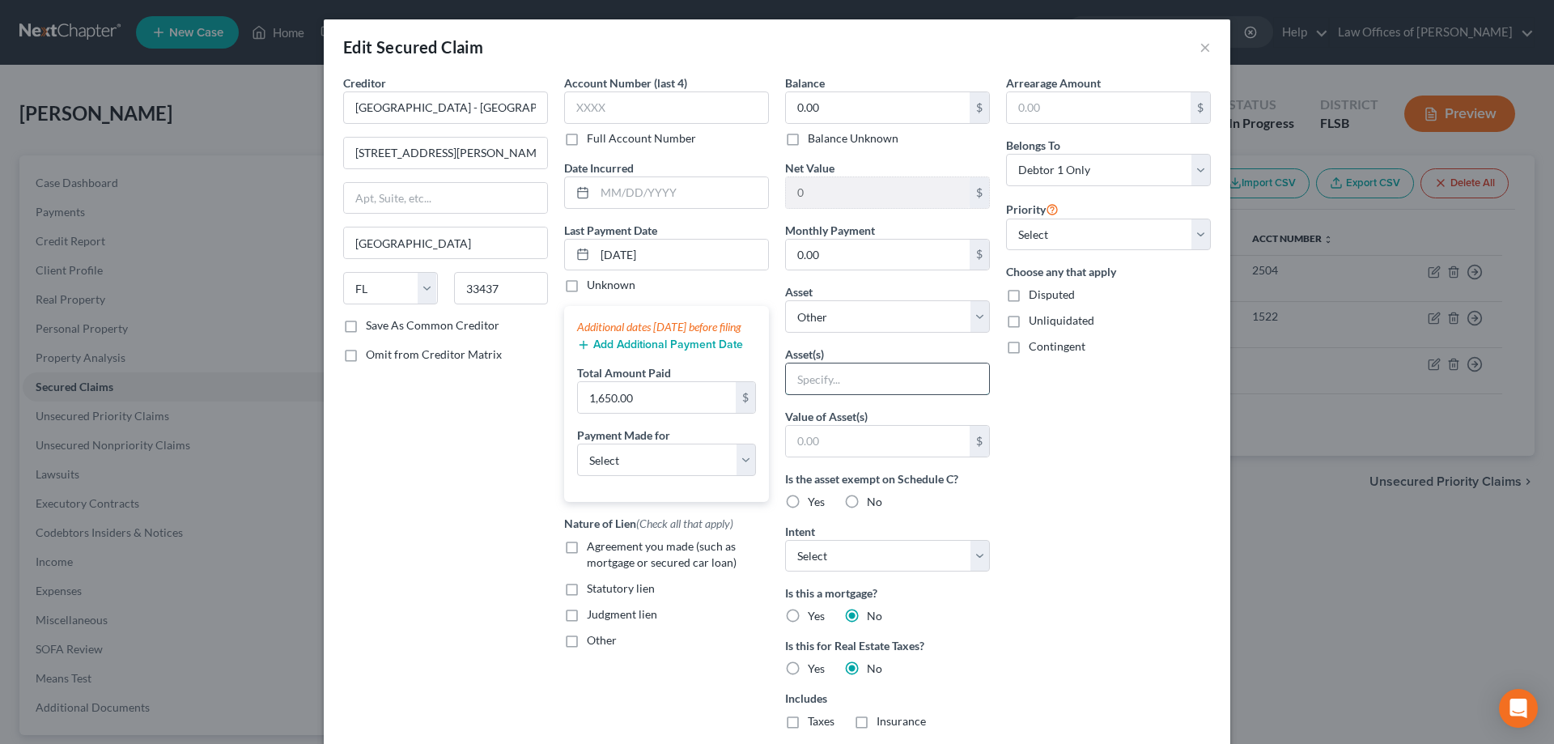
click at [851, 382] on input "text" at bounding box center [887, 378] width 203 height 31
click at [856, 376] on input "text" at bounding box center [887, 378] width 203 height 31
click at [836, 321] on select "Select Other Multiple Assets iThink 0058 (Checking Account) - $50.0 Capital One…" at bounding box center [887, 316] width 205 height 32
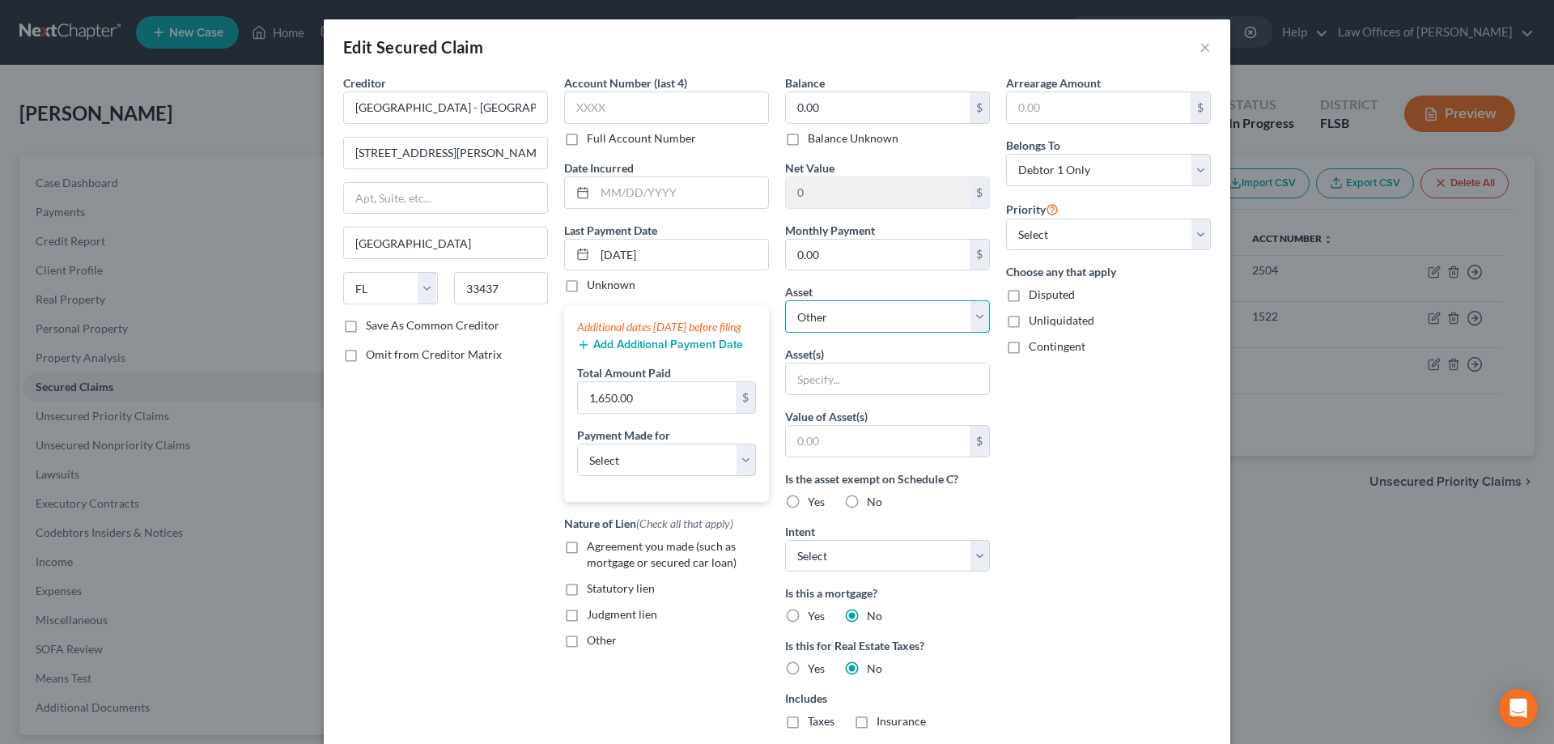
select select "5"
click at [785, 300] on select "Select Other Multiple Assets iThink 0058 (Checking Account) - $50.0 Capital One…" at bounding box center [887, 316] width 205 height 32
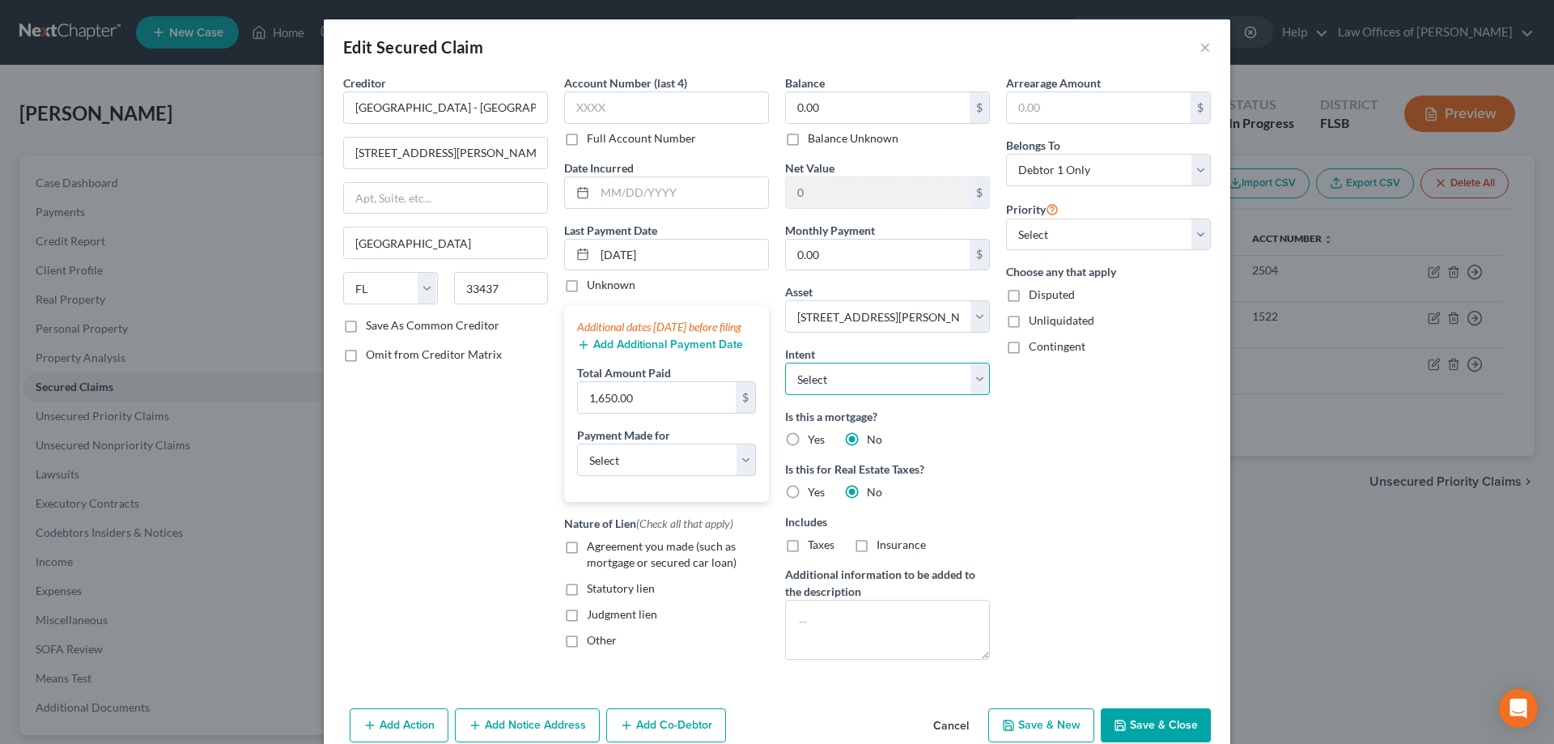
click at [976, 380] on select "Select Surrender Redeem Reaffirm Avoid Other" at bounding box center [887, 379] width 205 height 32
click at [1056, 417] on div "Arrearage Amount $ Belongs To * Select Debtor 1 Only Debtor 2 Only Debtor 1 And…" at bounding box center [1108, 373] width 221 height 598
click at [1149, 721] on button "Save & Close" at bounding box center [1156, 725] width 110 height 34
select select
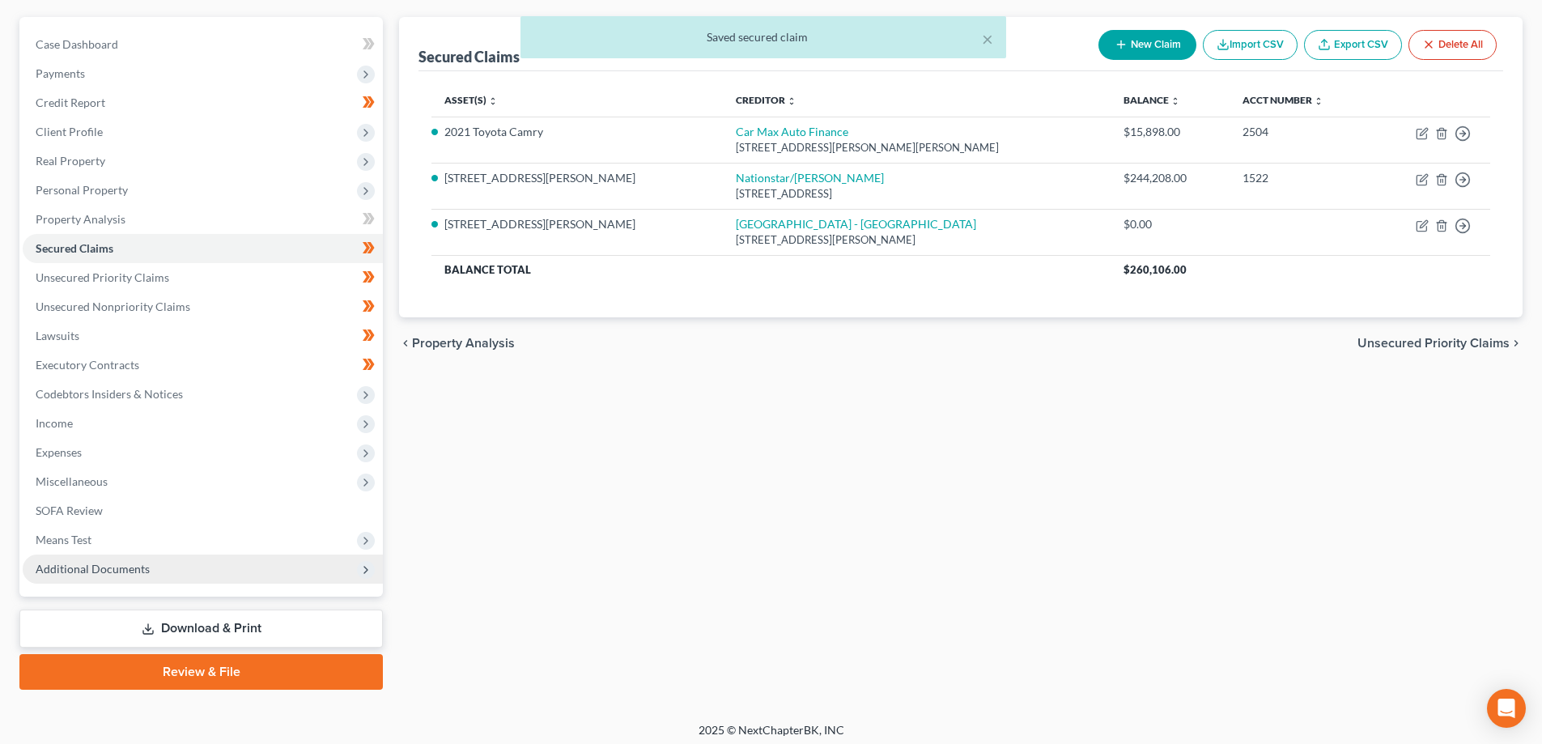
scroll to position [146, 0]
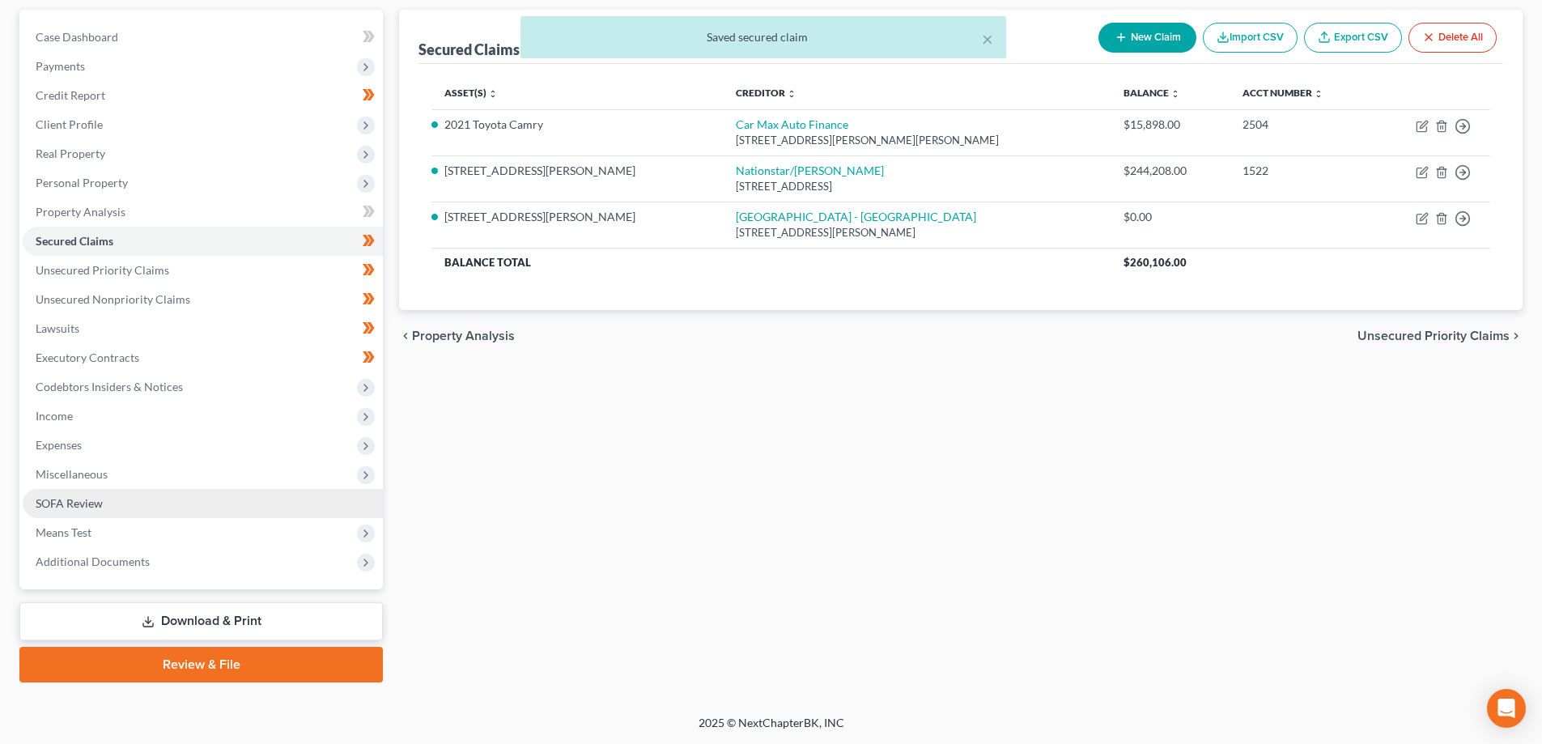
click at [74, 516] on link "SOFA Review" at bounding box center [203, 503] width 360 height 29
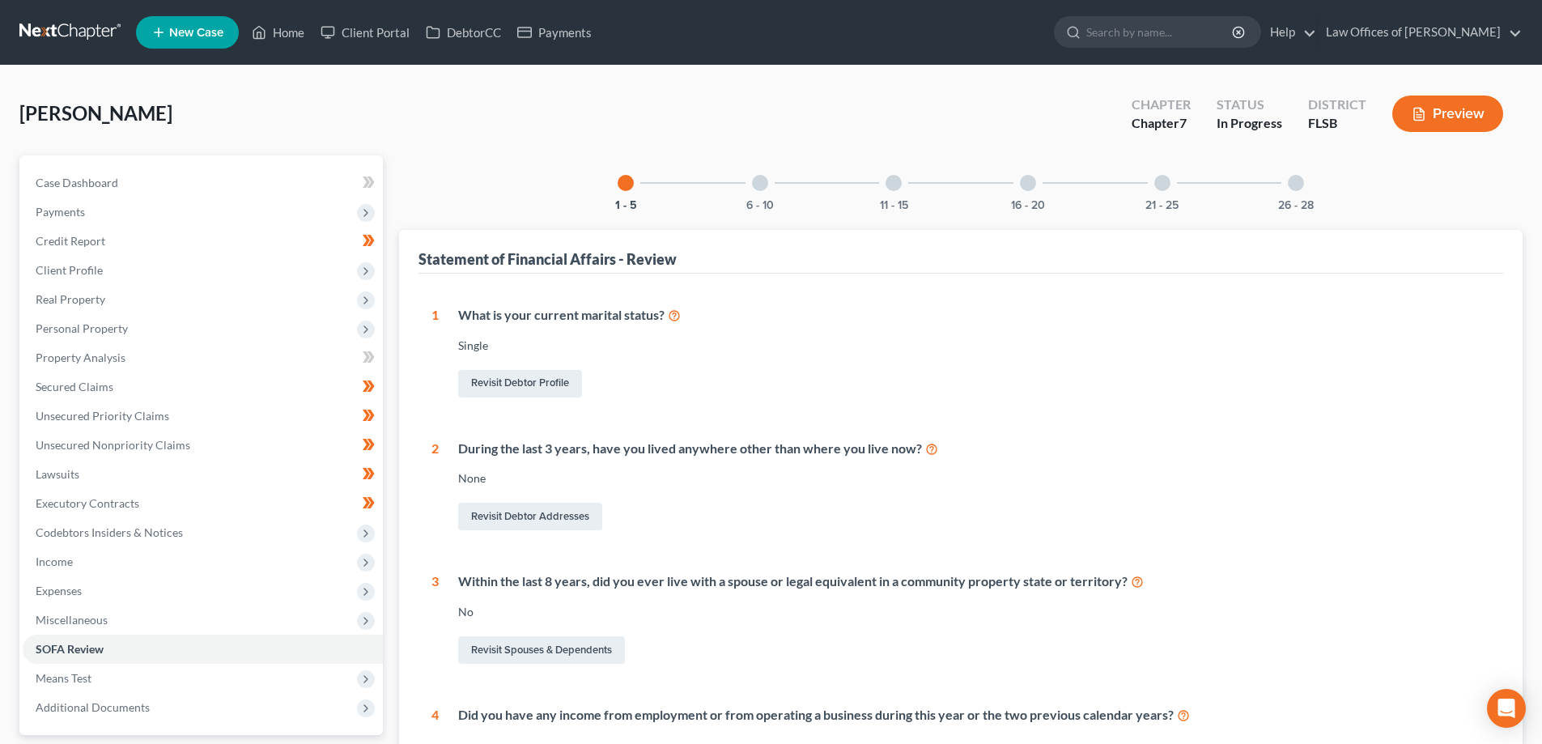
click at [754, 181] on div at bounding box center [760, 183] width 16 height 16
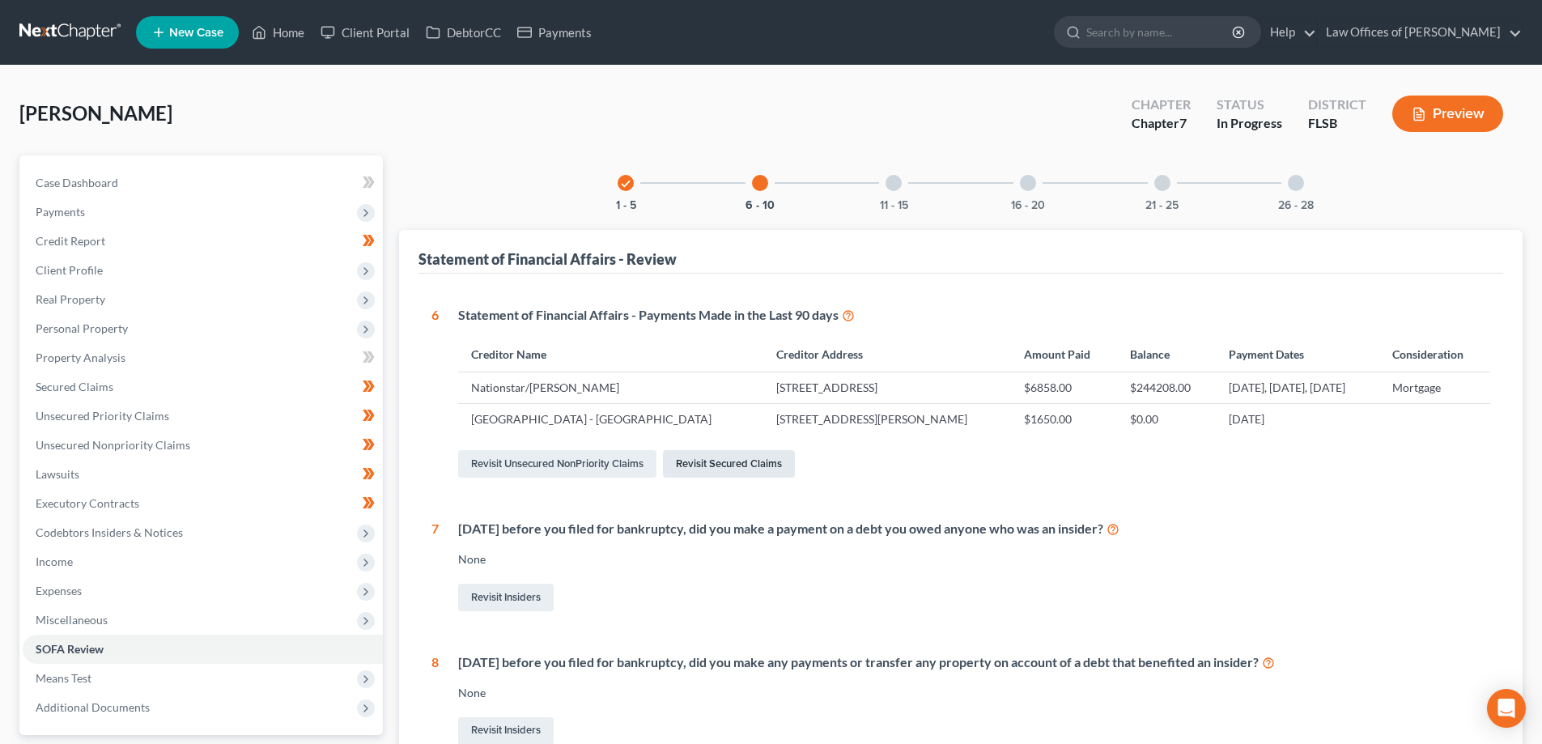
click at [737, 469] on link "Revisit Secured Claims" at bounding box center [729, 464] width 132 height 28
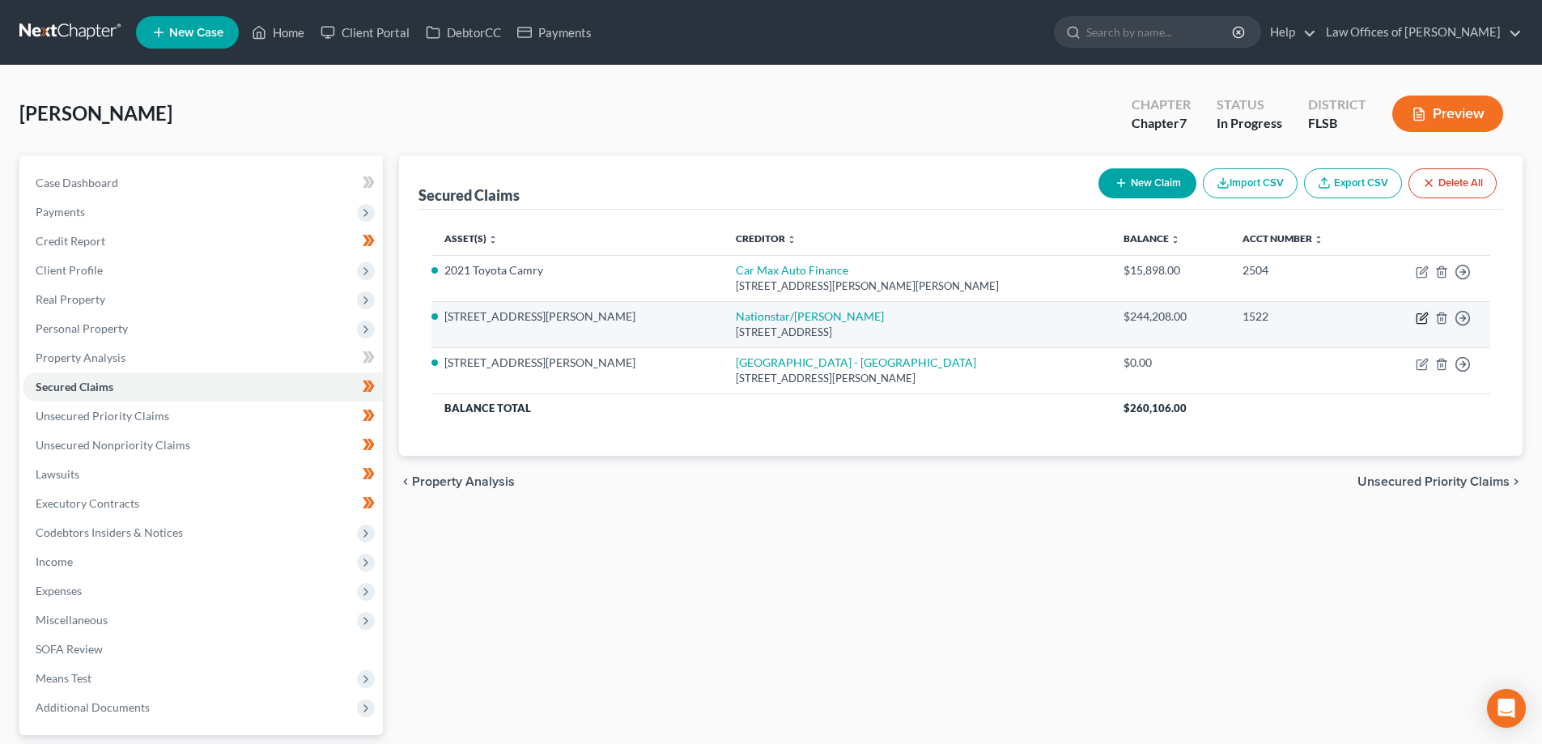
click at [1416, 313] on icon "button" at bounding box center [1422, 318] width 13 height 13
select select "45"
select select "3"
select select "5"
select select "2"
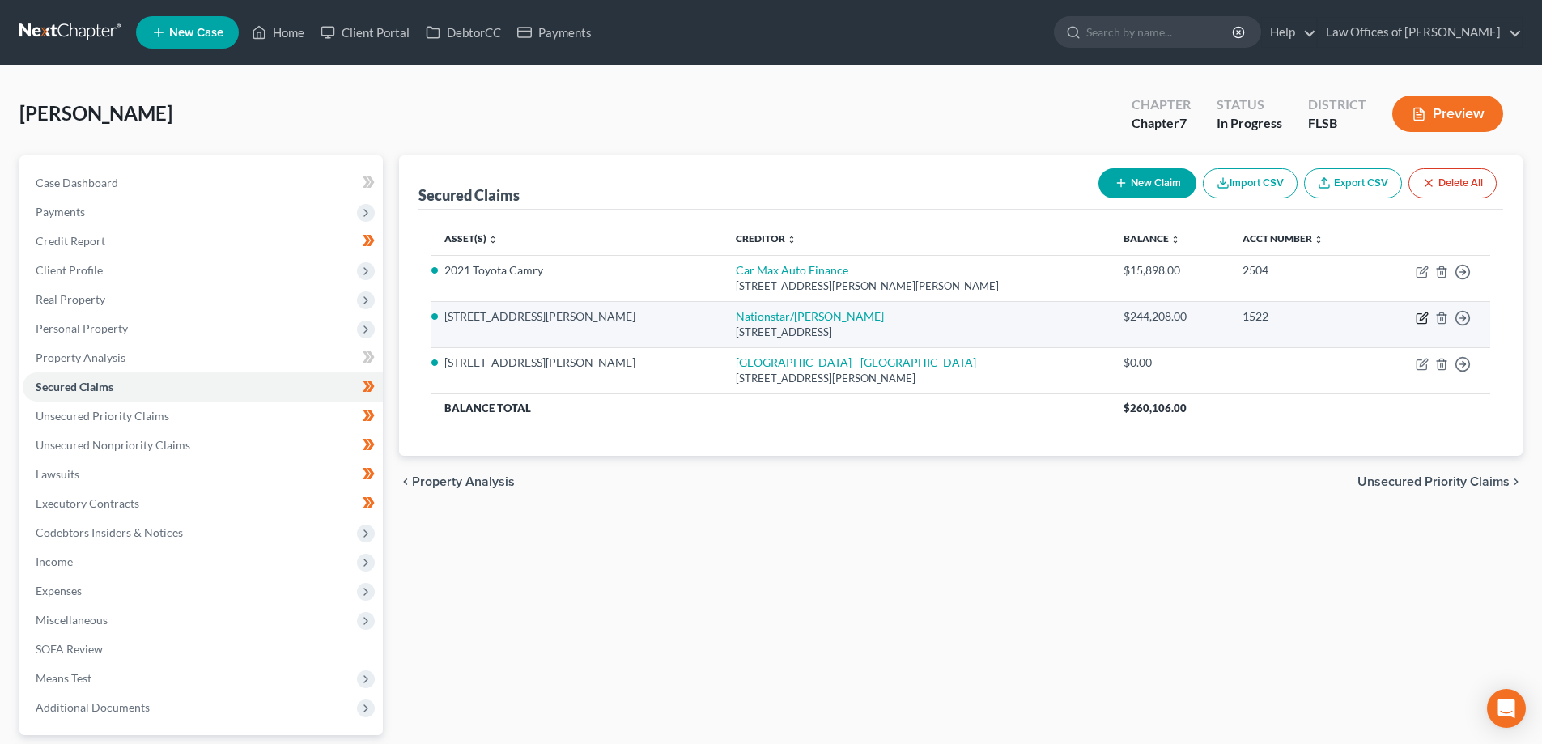
select select "0"
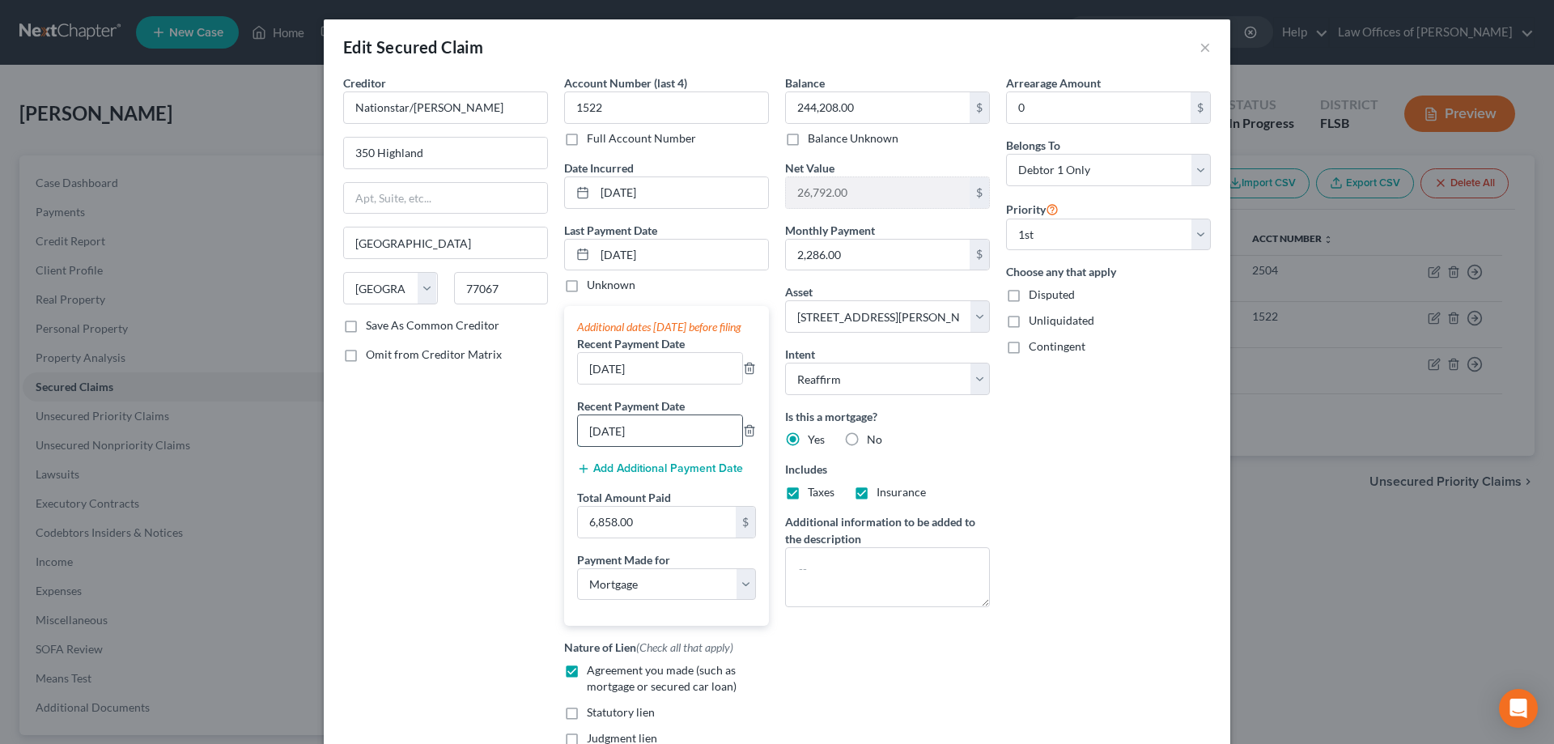
click at [654, 443] on input "07/01/2025" at bounding box center [660, 430] width 164 height 31
drag, startPoint x: 671, startPoint y: 447, endPoint x: 645, endPoint y: 394, distance: 58.6
click at [565, 453] on div "Additional dates within 90 days before filing Recent Payment Date 08/01/2025 Re…" at bounding box center [666, 466] width 205 height 320
click at [652, 384] on input "08/01/2025" at bounding box center [660, 368] width 164 height 31
drag, startPoint x: 657, startPoint y: 385, endPoint x: 558, endPoint y: 384, distance: 99.6
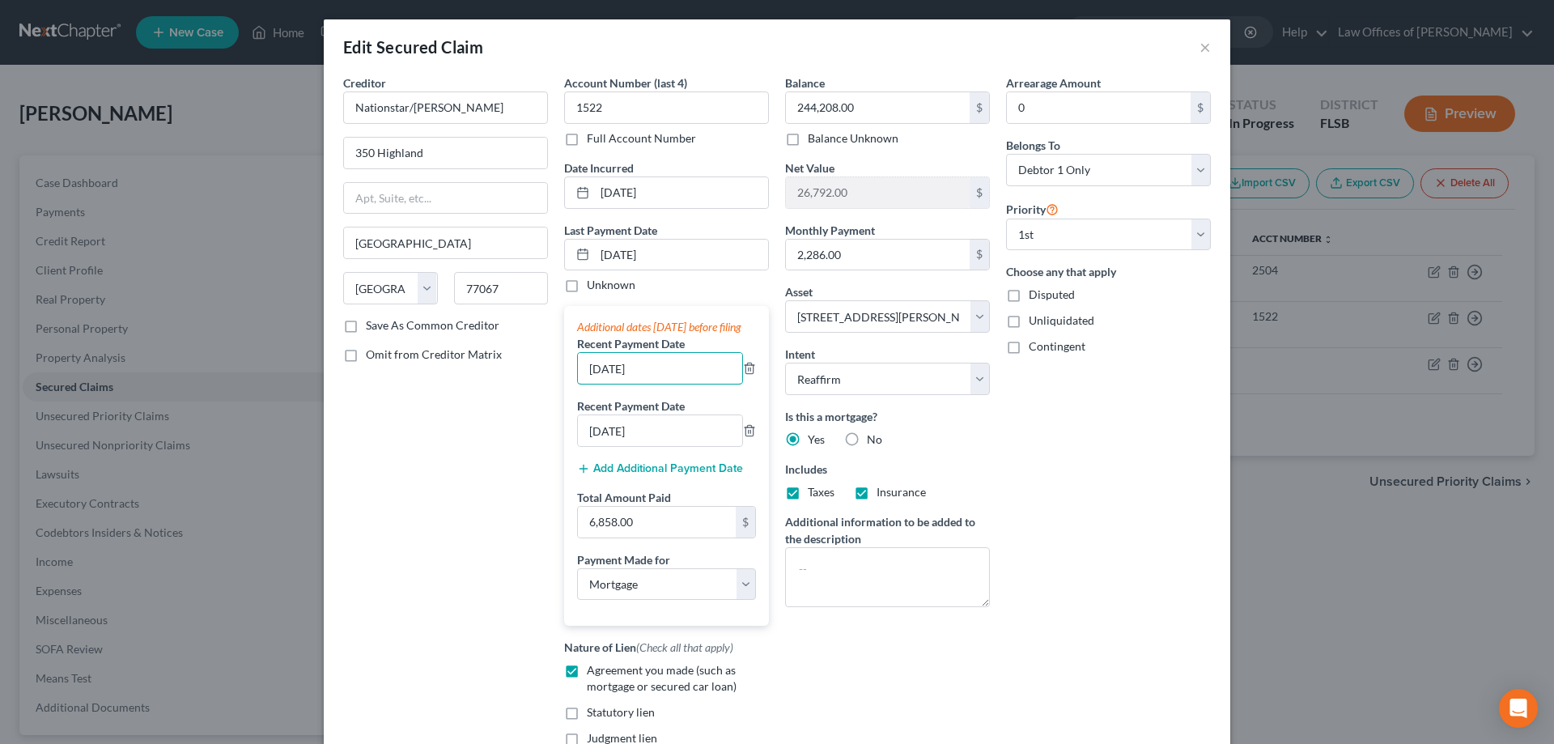
click at [557, 388] on div "Account Number (last 4) 1522 Full Account Number Date Incurred 12-22-2023 Last …" at bounding box center [666, 429] width 221 height 711
type input "9/1/2025"
click at [690, 255] on input "09/01/2025" at bounding box center [681, 255] width 173 height 31
drag, startPoint x: 686, startPoint y: 252, endPoint x: 539, endPoint y: 241, distance: 146.9
click at [580, 250] on div "09/01/2025" at bounding box center [666, 255] width 205 height 32
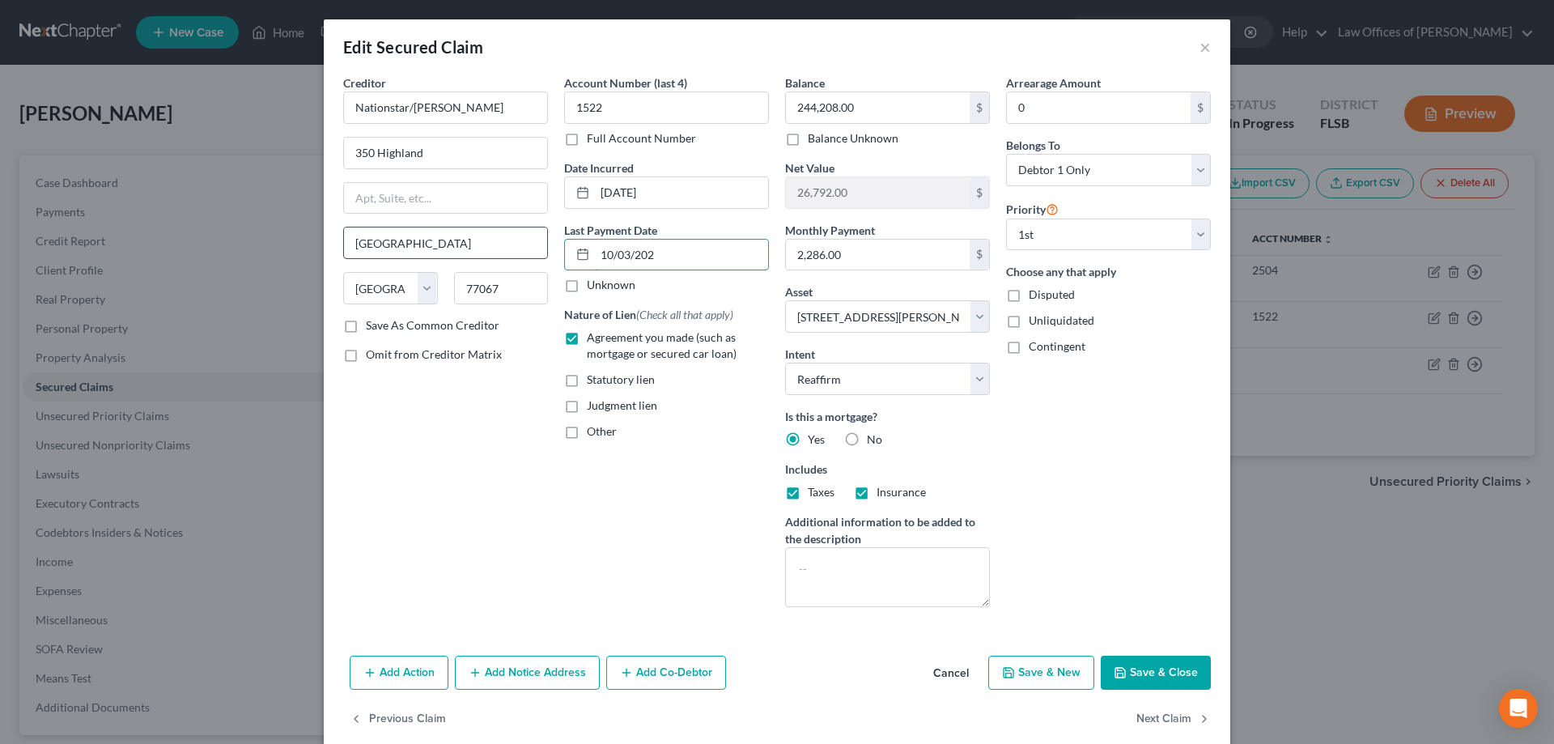
type input "10/03/2025"
select select "3"
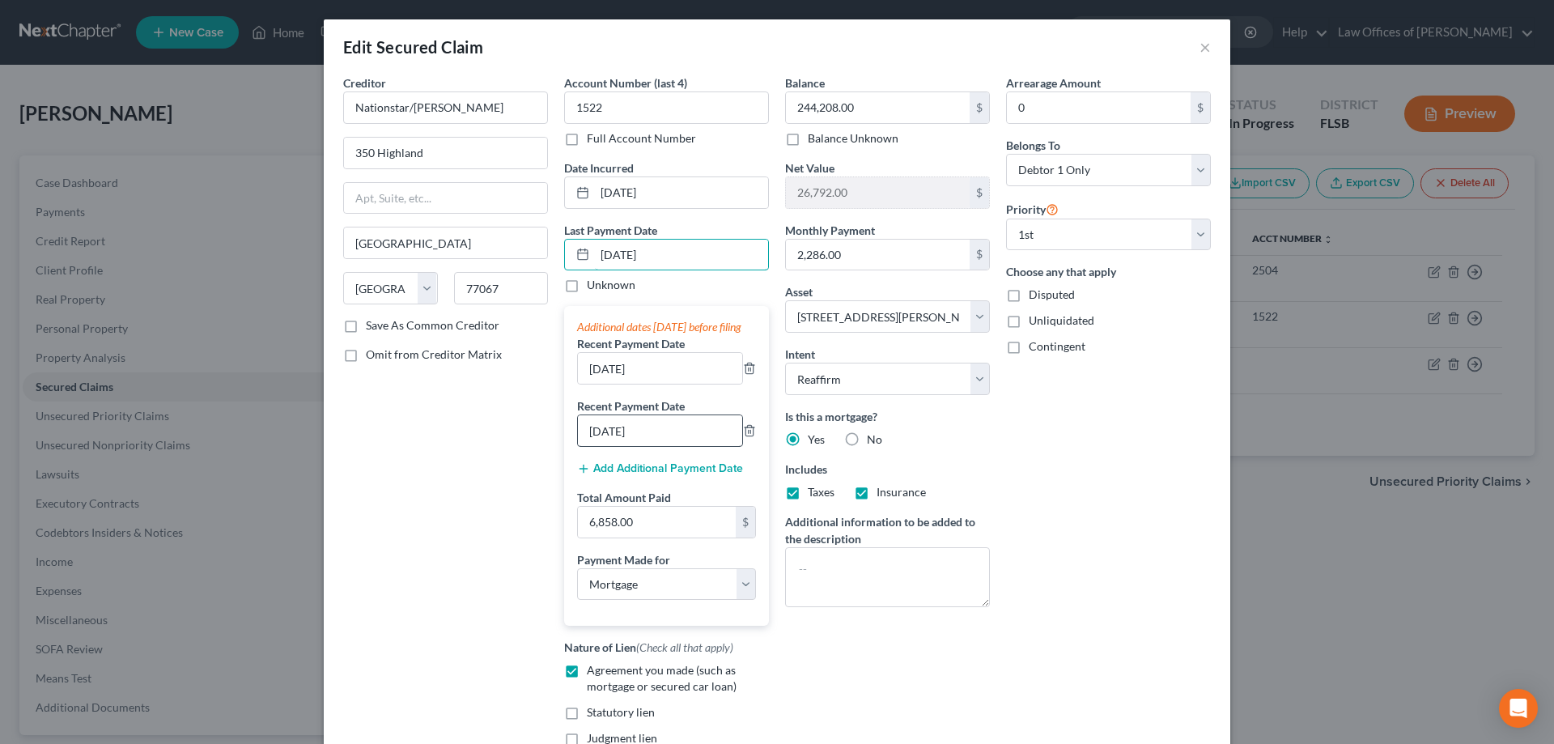
type input "10/03/2025"
click at [671, 435] on input "07/01/2025" at bounding box center [660, 430] width 164 height 31
drag, startPoint x: 674, startPoint y: 440, endPoint x: 535, endPoint y: 458, distance: 140.5
click at [517, 455] on div "Creditor * Nationstar/Mr. Cooper 350 Highland Houston State AL AK AR AZ CA CO C…" at bounding box center [777, 429] width 884 height 711
type input "08/01/2025"
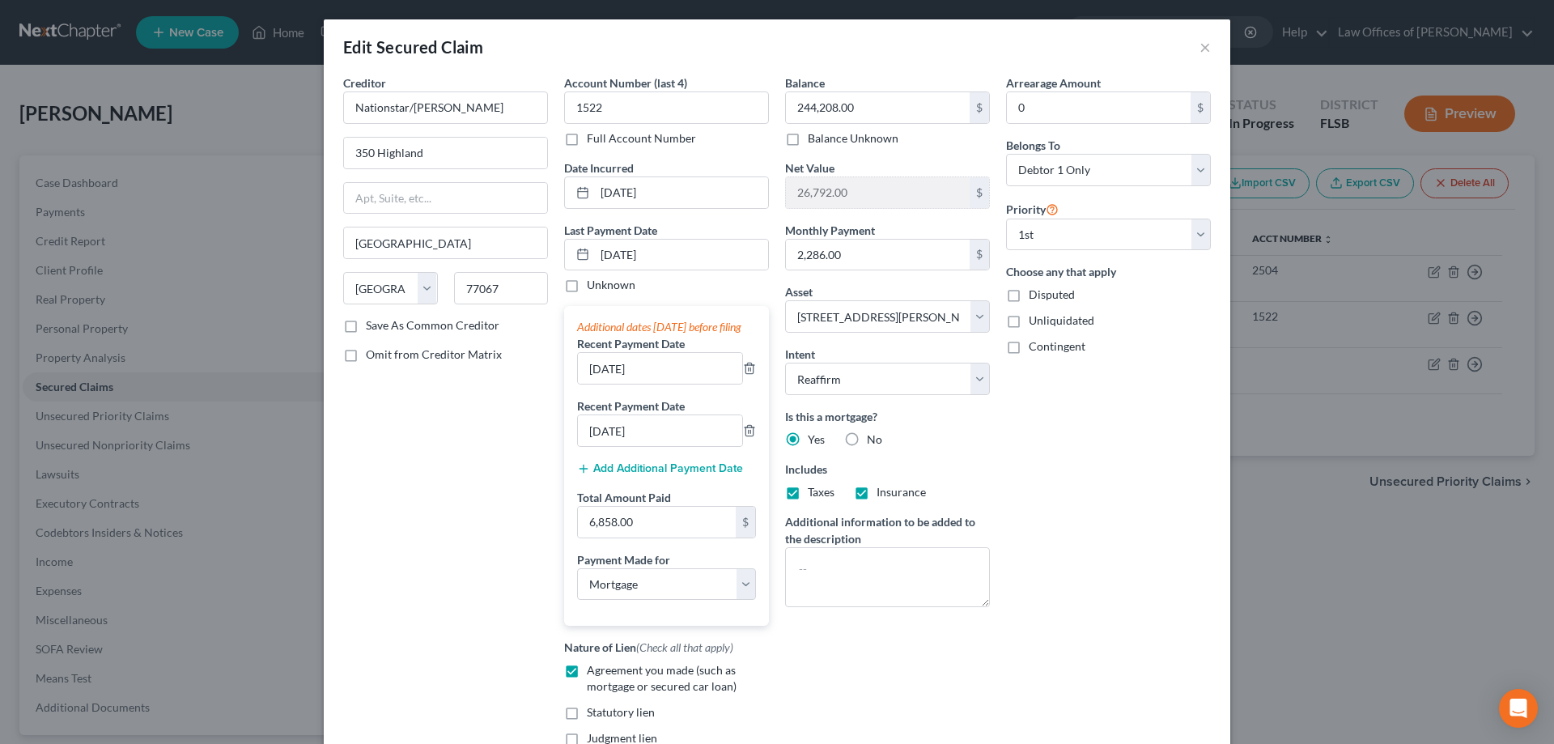
drag, startPoint x: 486, startPoint y: 484, endPoint x: 502, endPoint y: 474, distance: 18.9
click at [498, 491] on div "Creditor * Nationstar/Mr. Cooper 350 Highland Houston State AL AK AR AZ CA CO C…" at bounding box center [445, 429] width 221 height 711
click at [465, 431] on div "Creditor * Nationstar/Mr. Cooper 350 Highland Houston State AL AK AR AZ CA CO C…" at bounding box center [445, 429] width 221 height 711
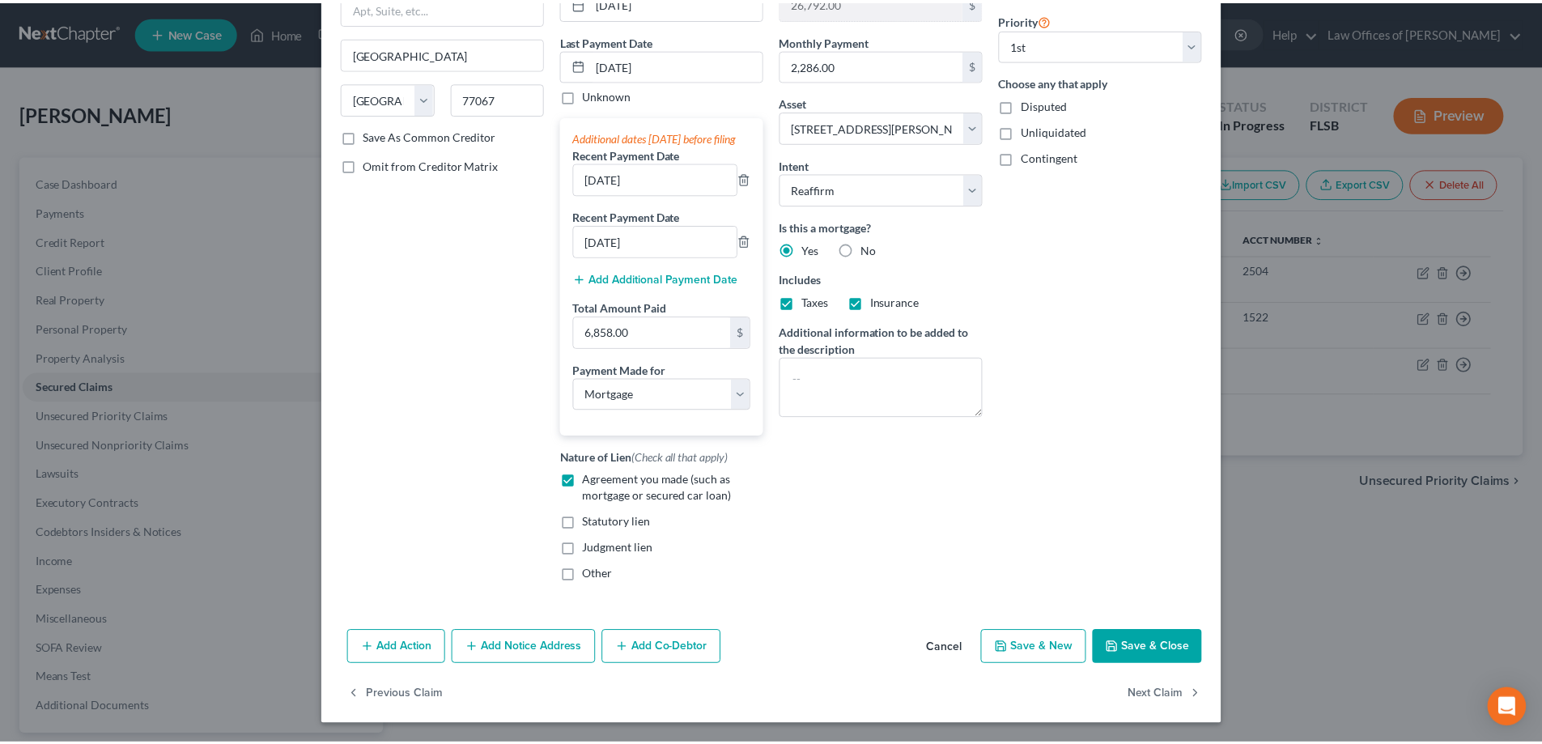
scroll to position [206, 0]
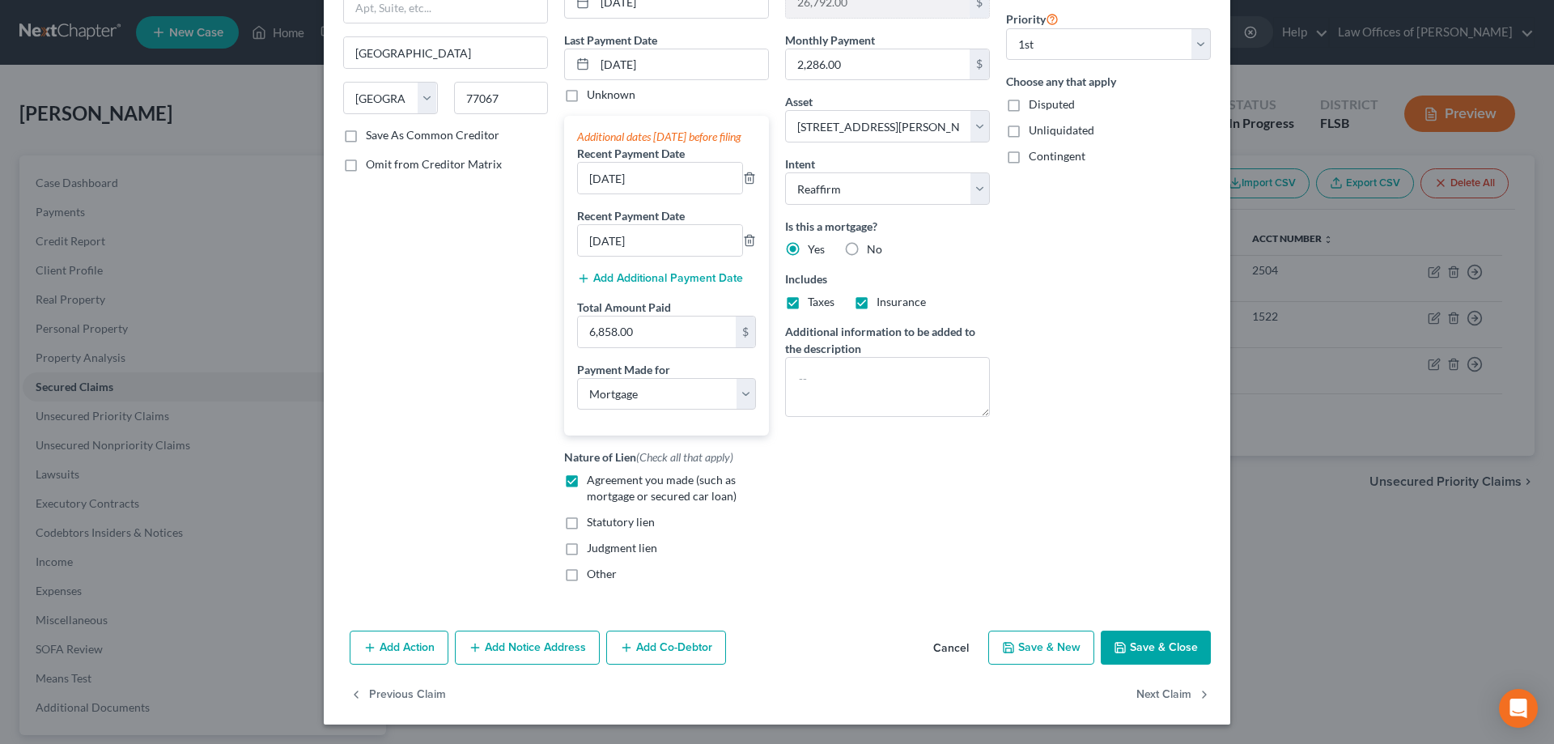
click at [1162, 641] on button "Save & Close" at bounding box center [1156, 648] width 110 height 34
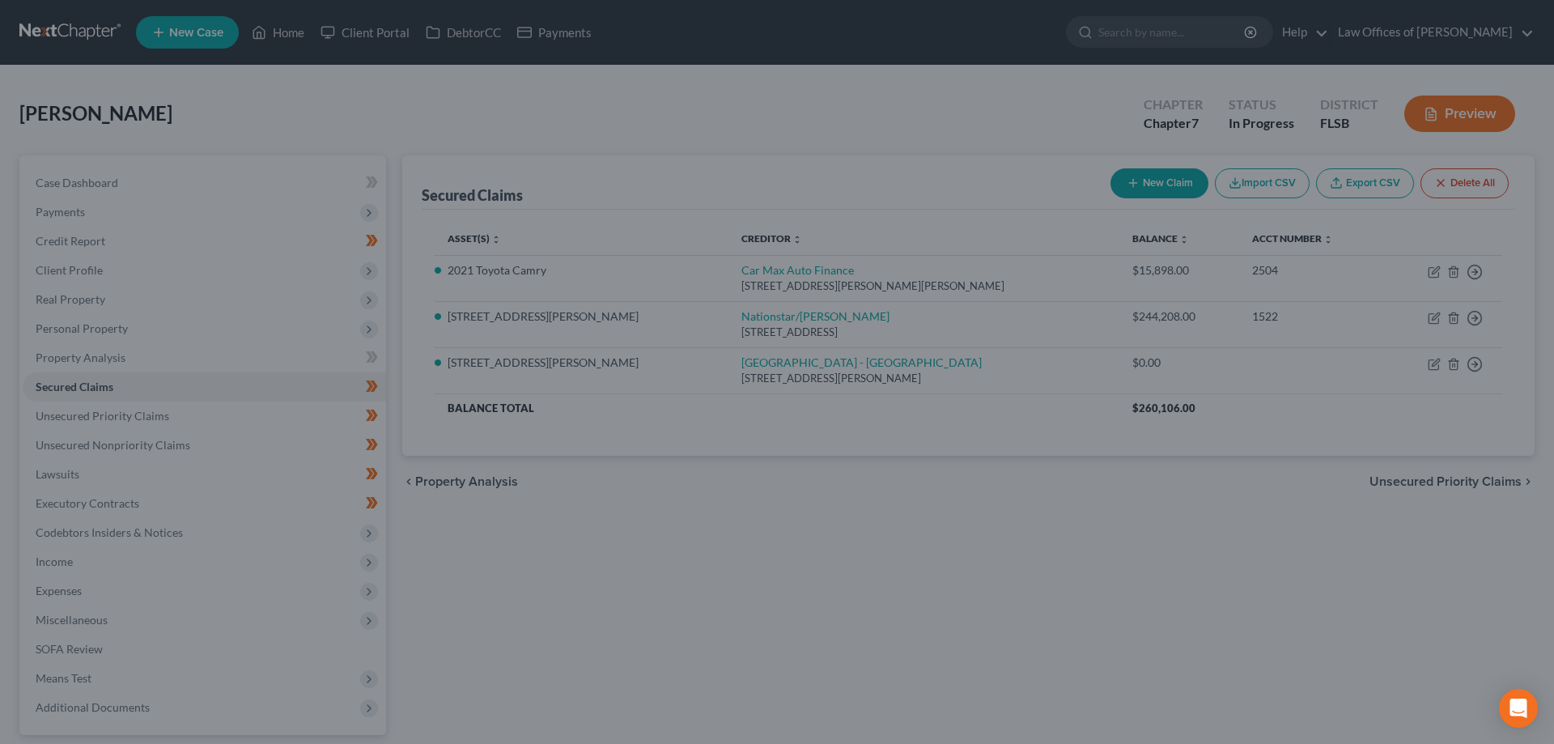
select select
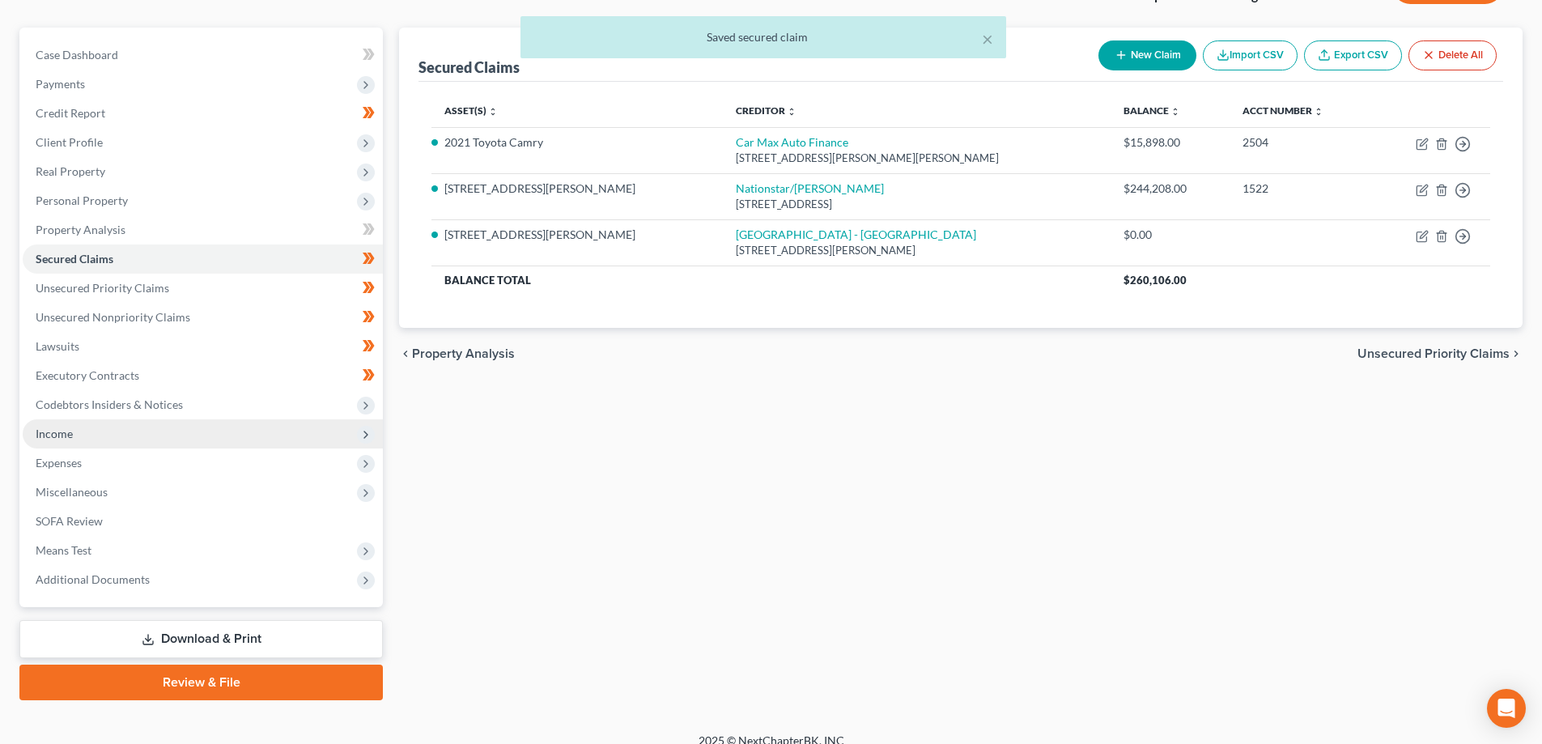
scroll to position [146, 0]
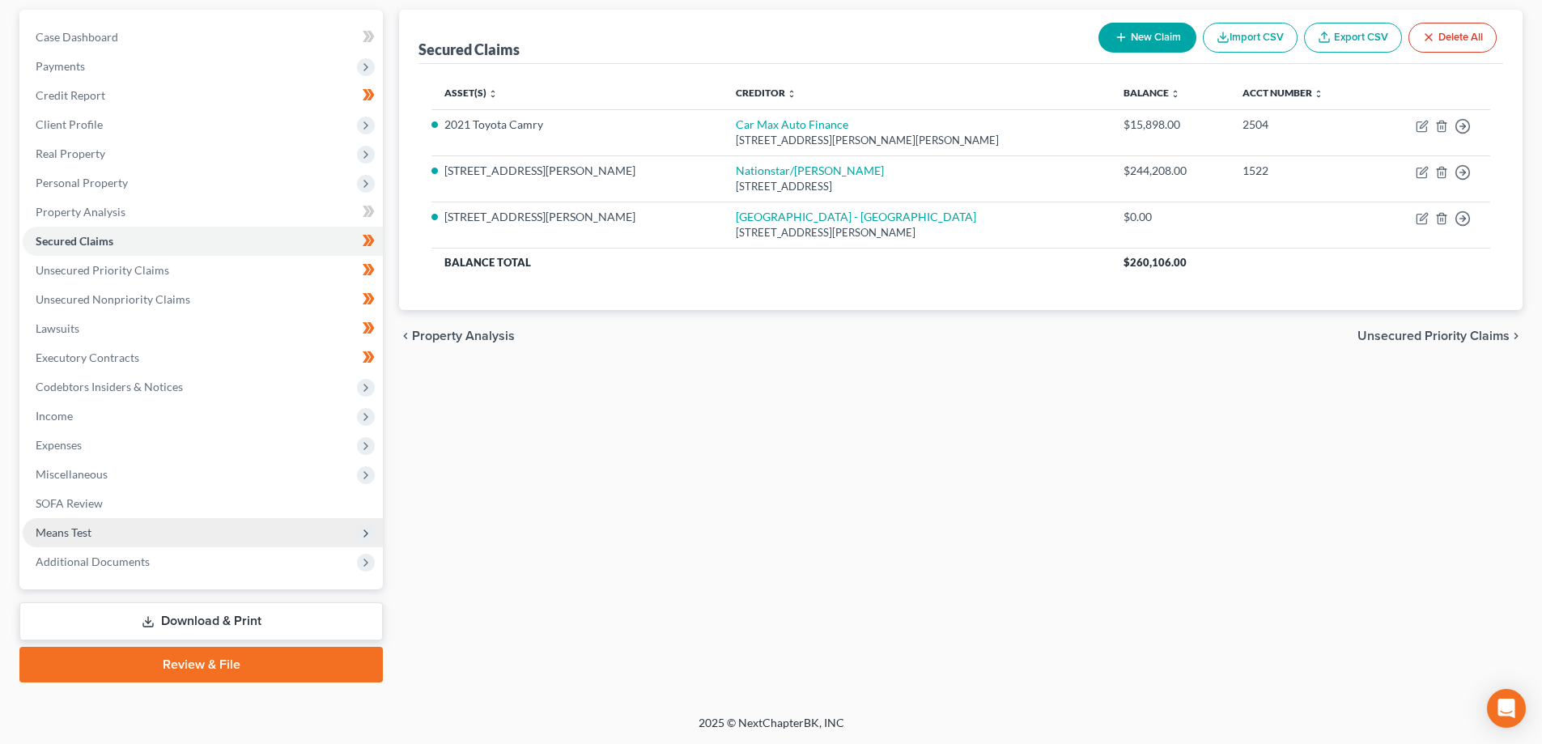
click at [125, 529] on span "Means Test" at bounding box center [203, 532] width 360 height 29
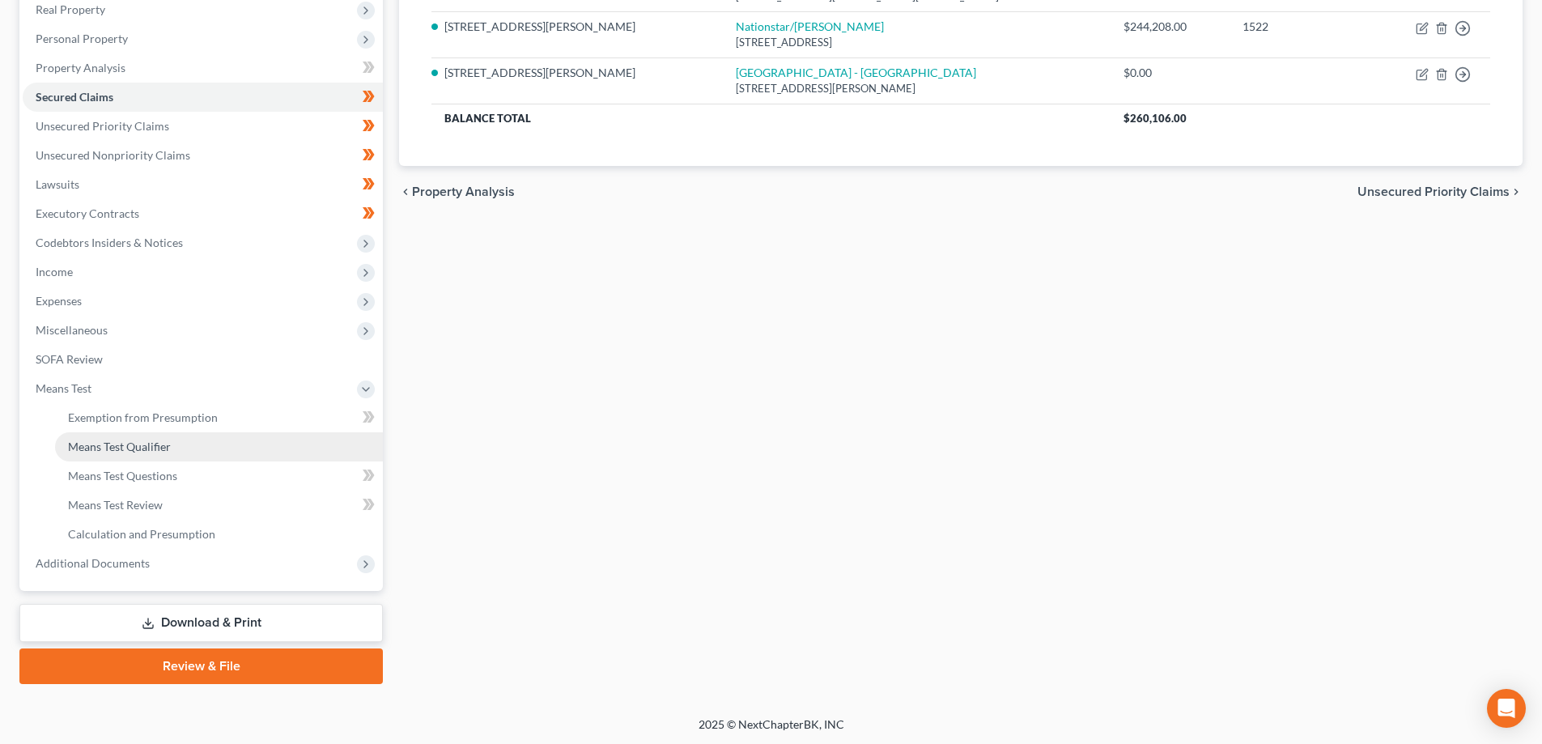
scroll to position [291, 0]
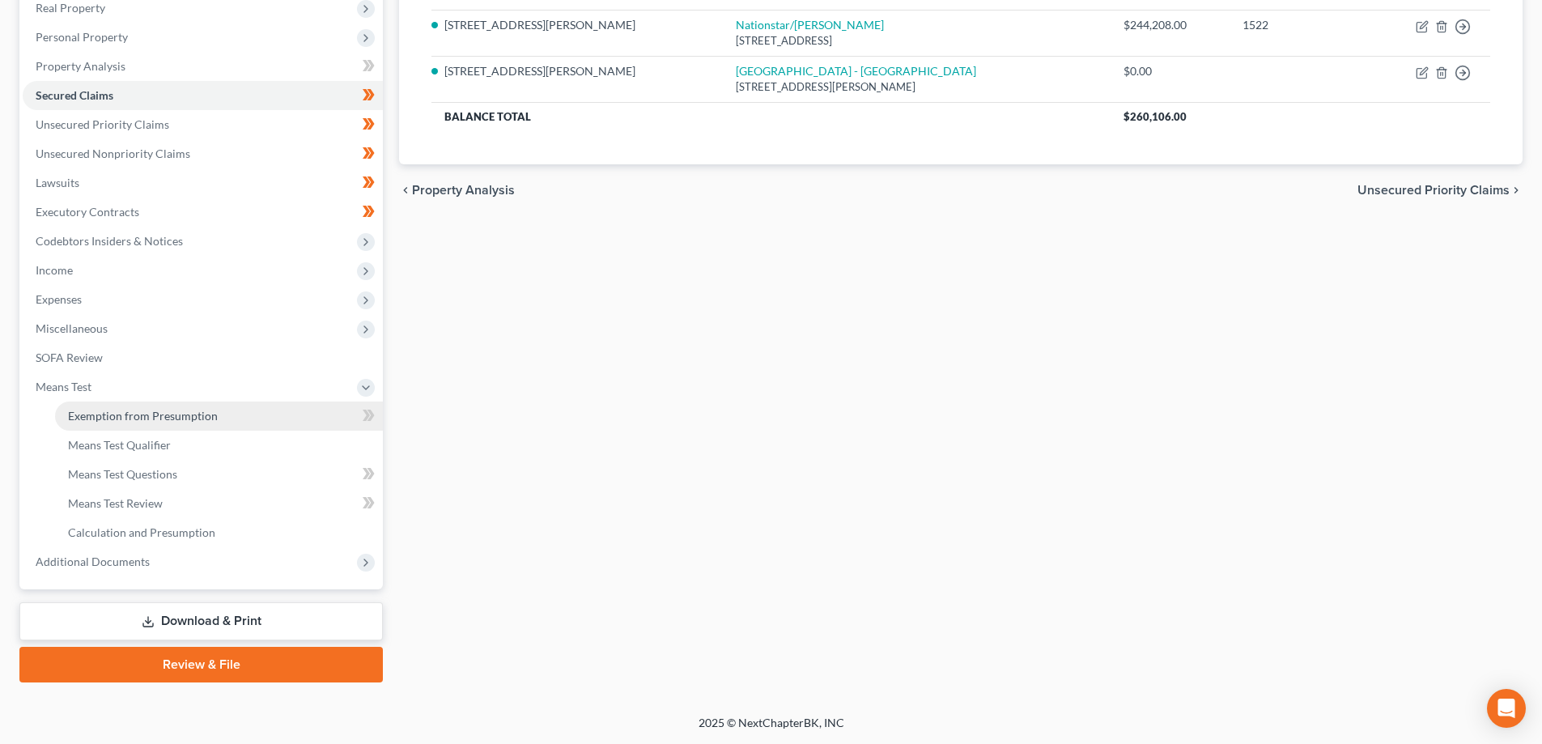
click at [233, 419] on link "Exemption from Presumption" at bounding box center [219, 416] width 328 height 29
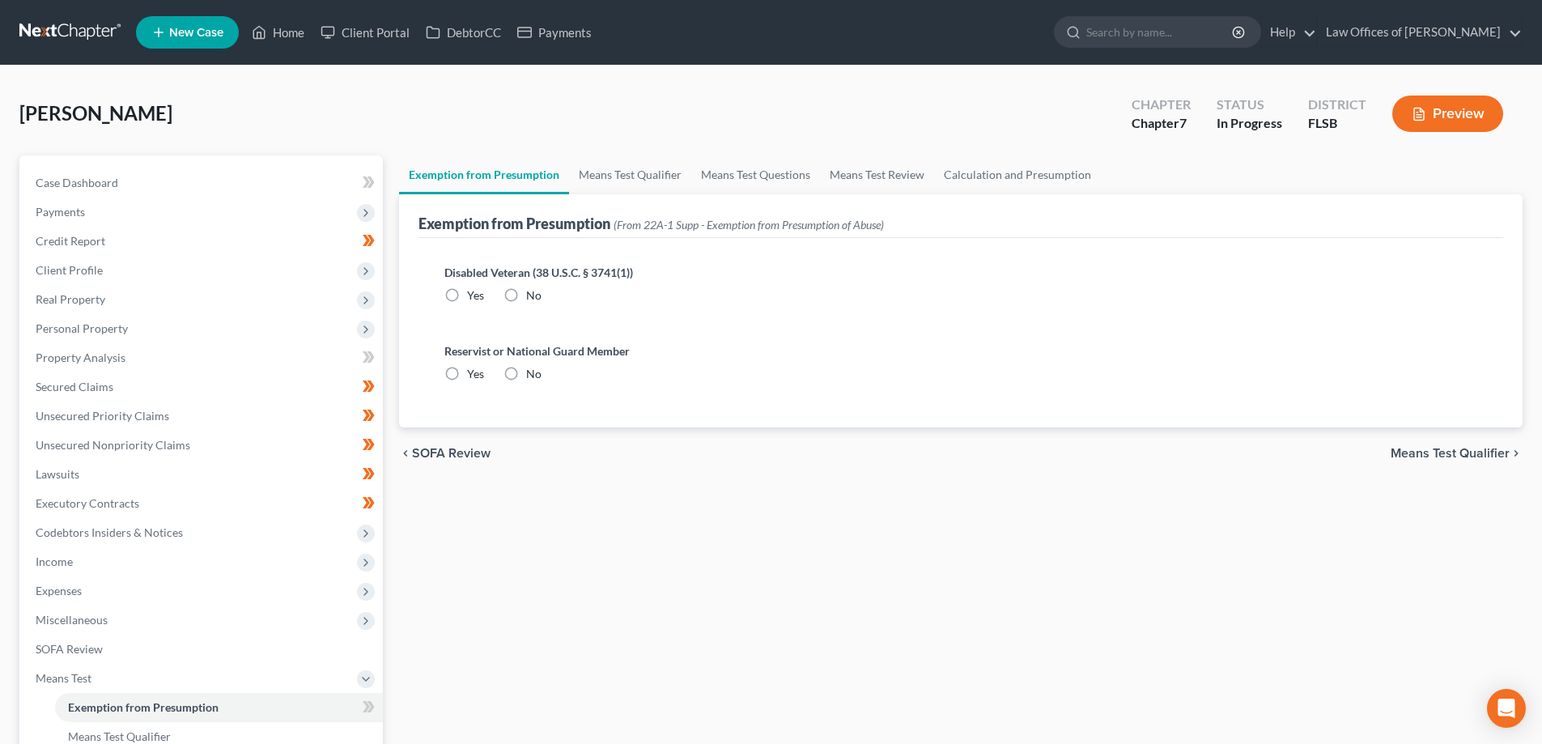
radio input "true"
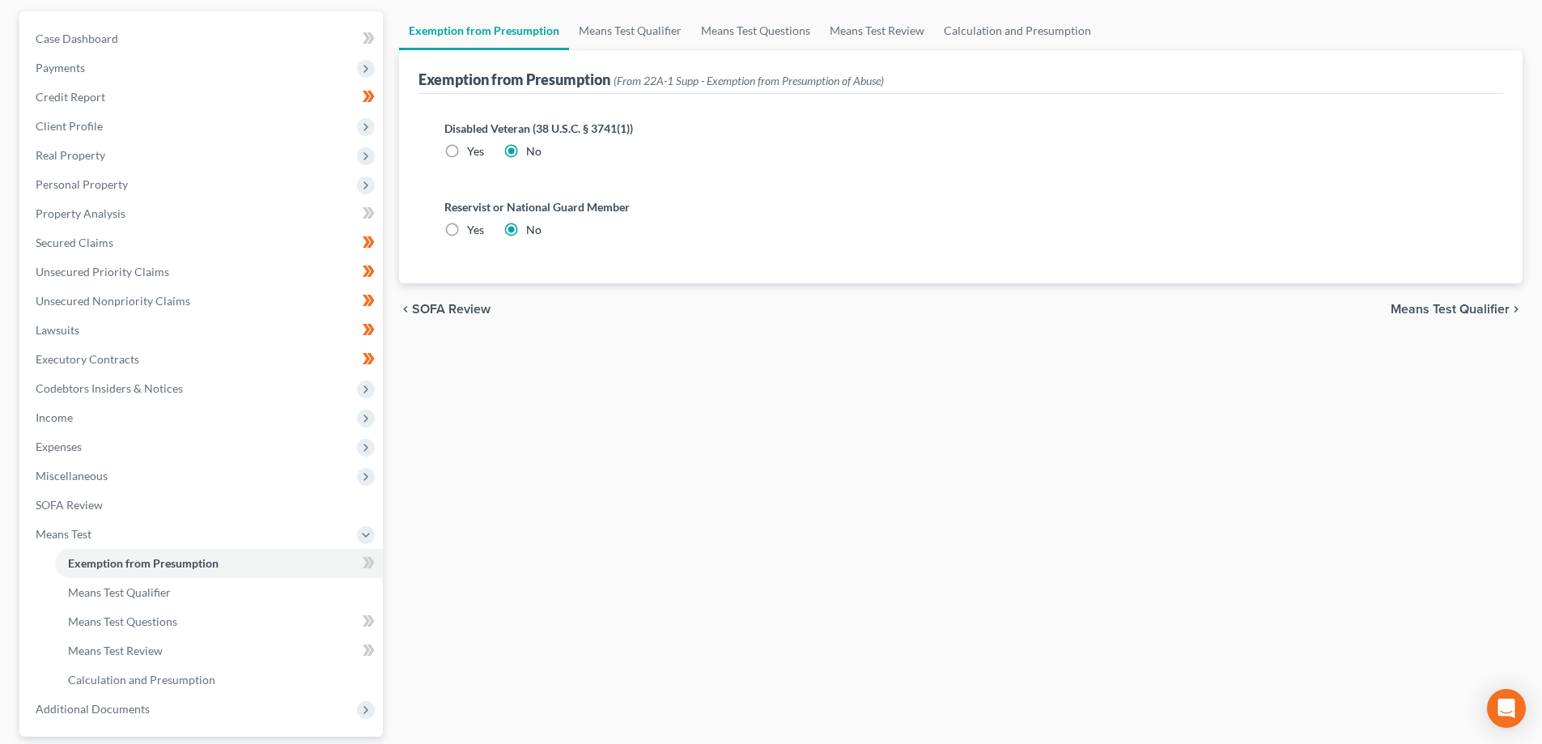
scroll to position [243, 0]
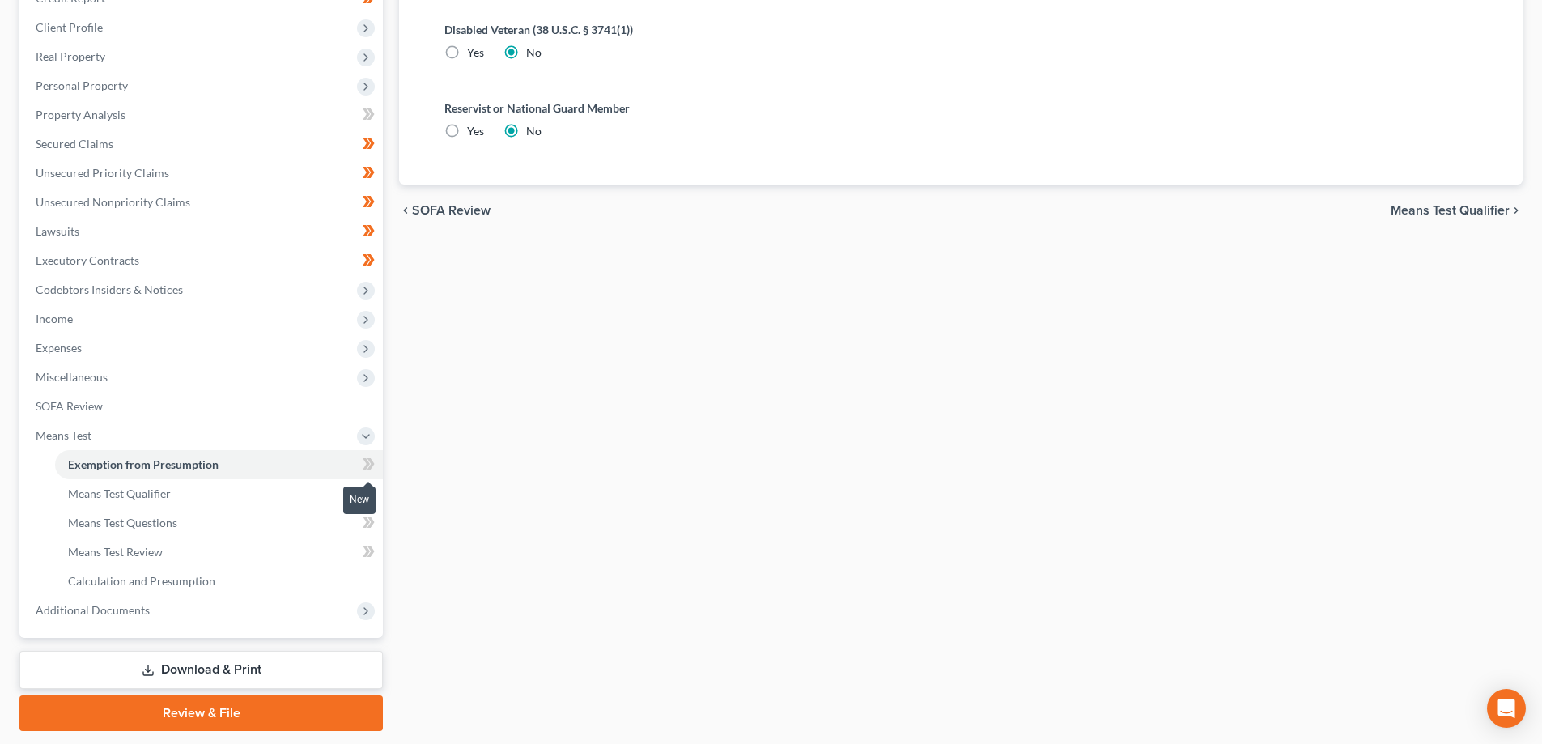
click at [368, 463] on icon at bounding box center [366, 463] width 7 height 11
click at [369, 521] on icon at bounding box center [366, 521] width 7 height 11
click at [370, 526] on icon at bounding box center [371, 521] width 7 height 11
click at [257, 554] on link "Means Test Review" at bounding box center [219, 552] width 328 height 29
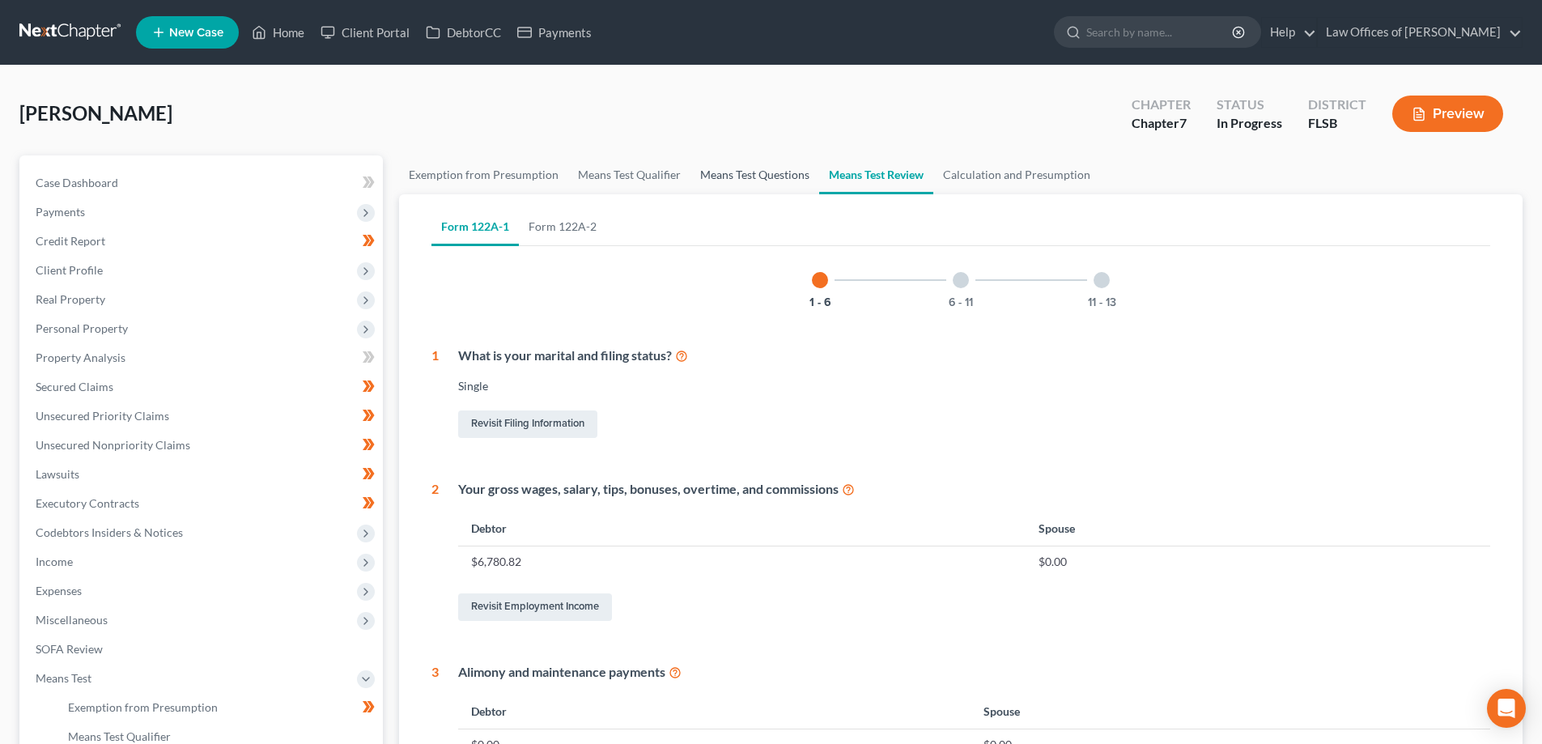
click at [711, 181] on link "Means Test Questions" at bounding box center [755, 174] width 129 height 39
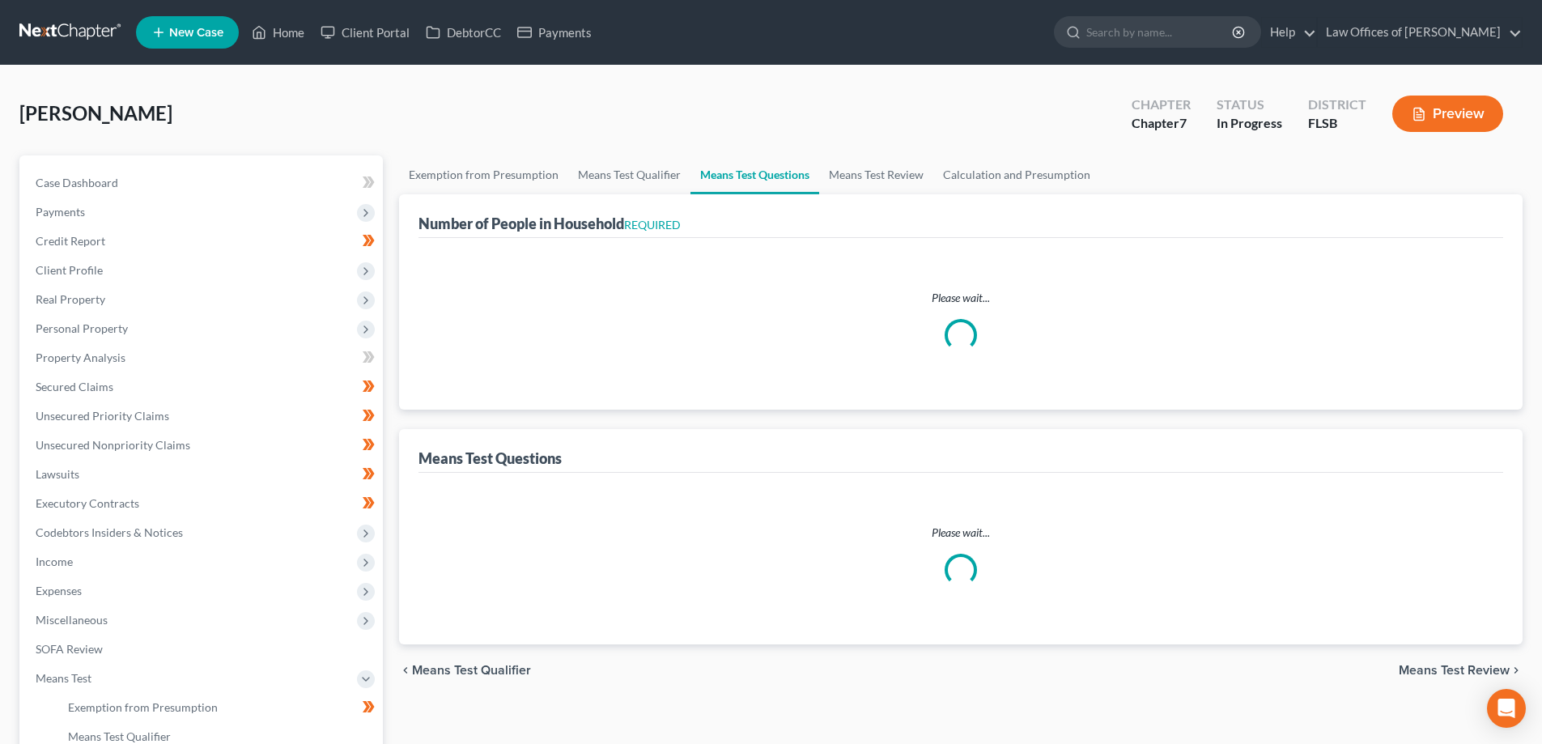
select select "0"
select select "60"
select select "1"
select select "60"
select select "0"
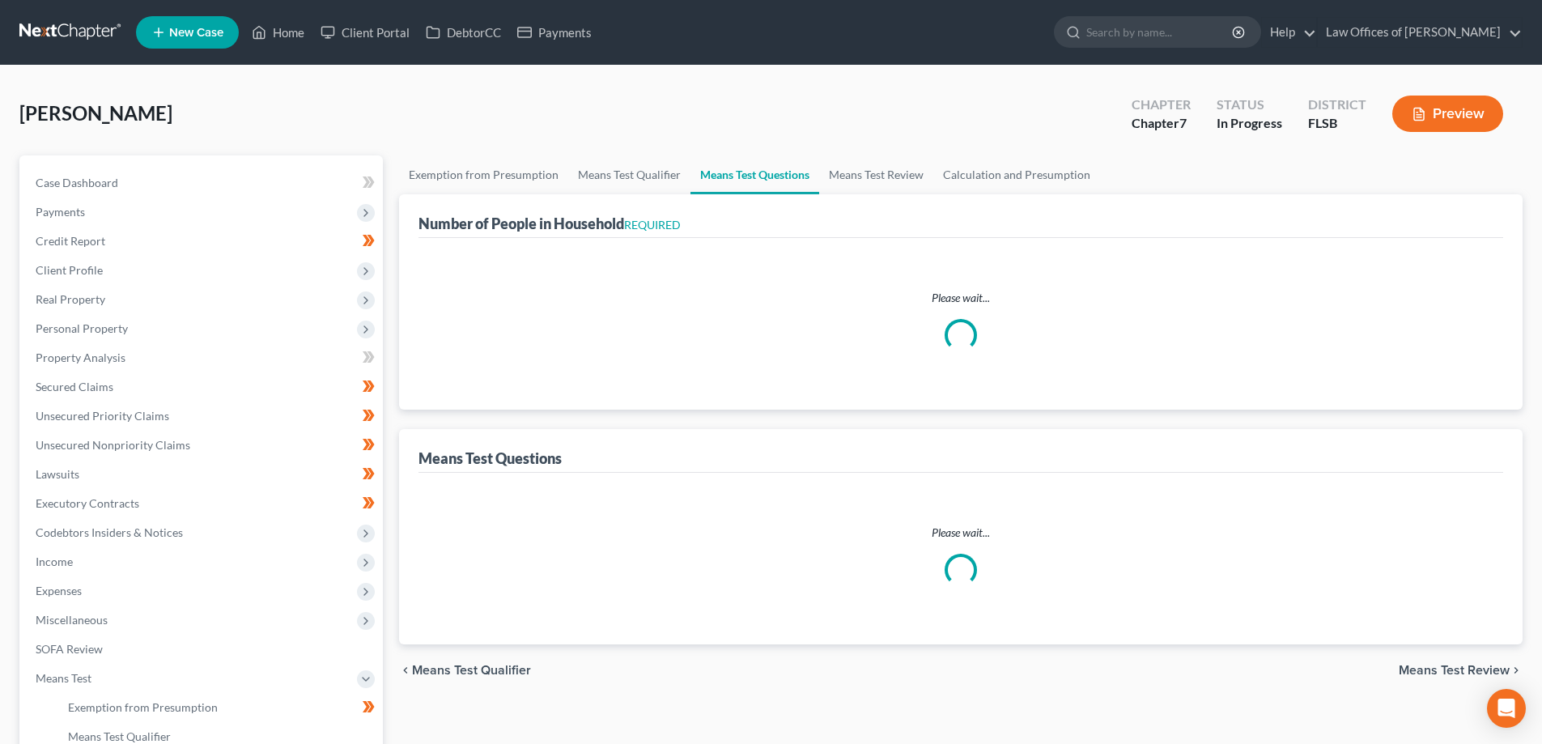
select select "60"
select select "1"
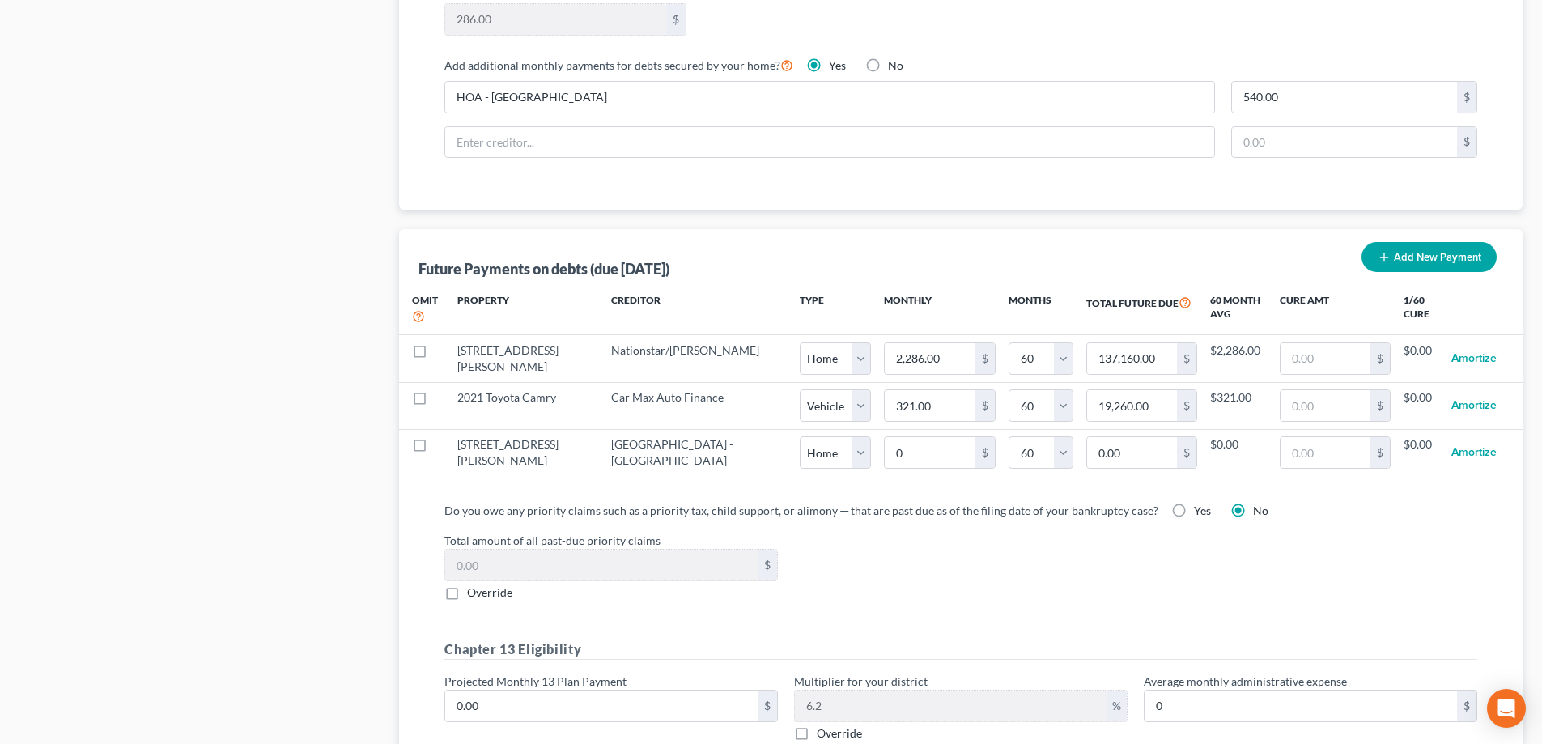
scroll to position [1376, 0]
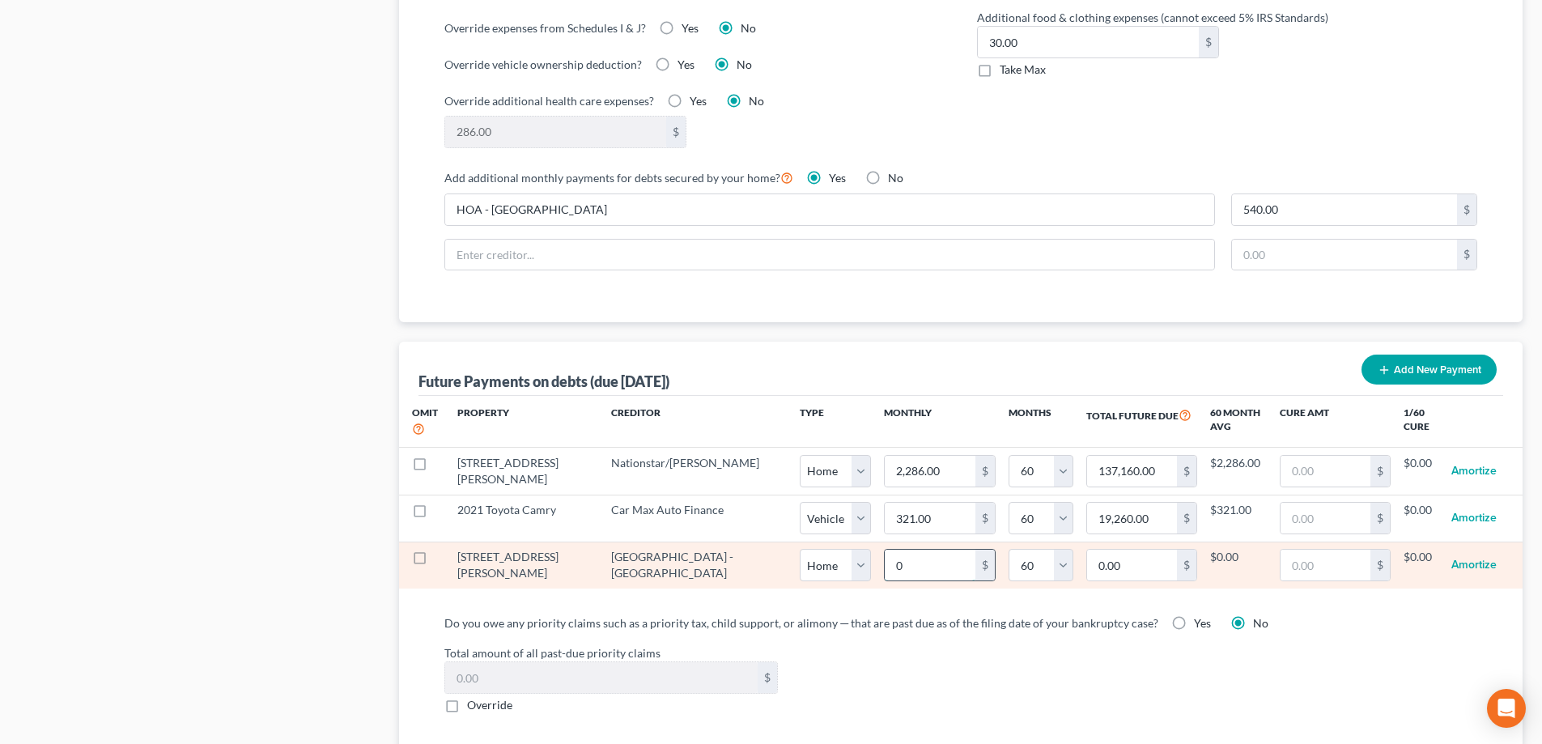
drag, startPoint x: 846, startPoint y: 555, endPoint x: 876, endPoint y: 537, distance: 34.8
click at [885, 555] on input "0" at bounding box center [930, 565] width 90 height 31
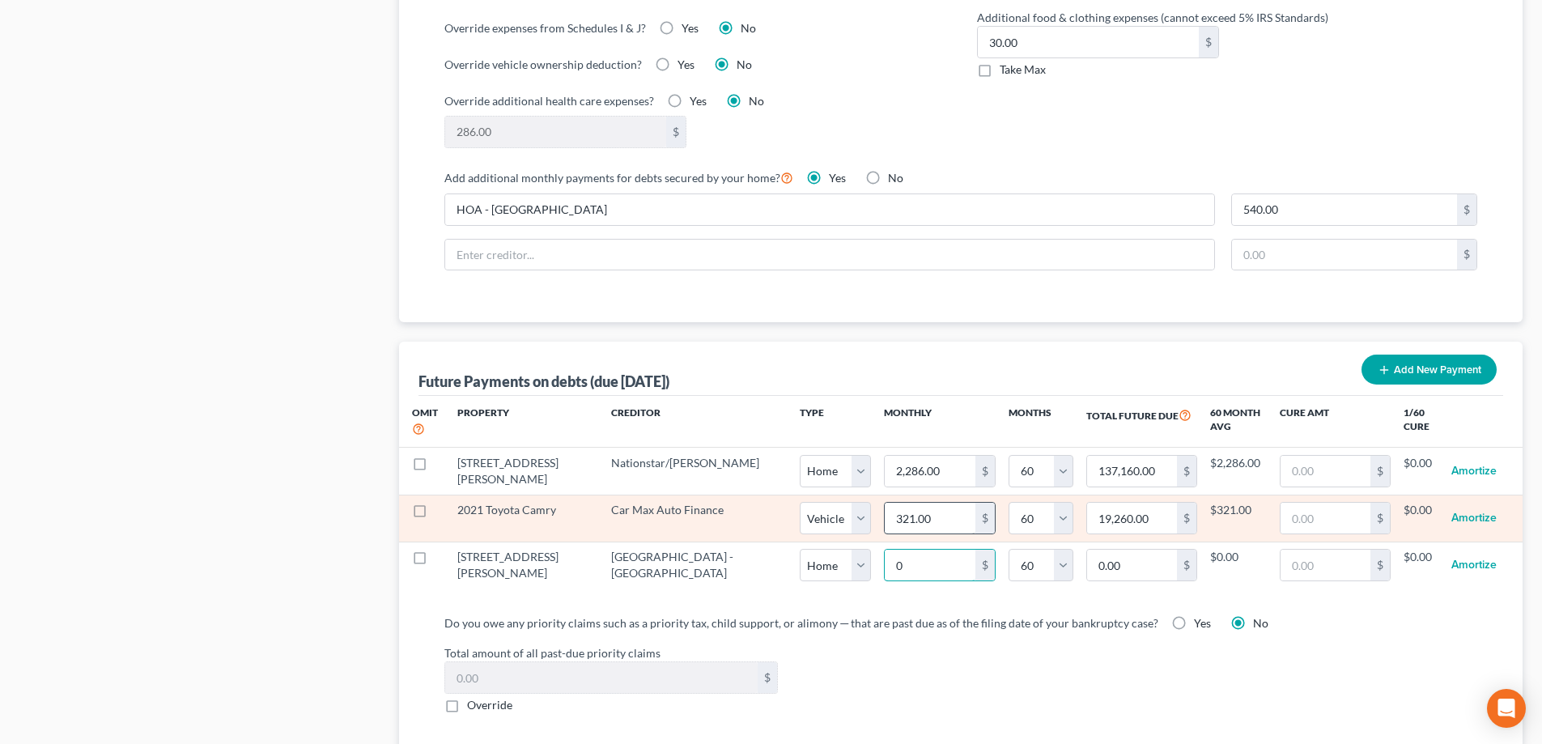
type input "5"
type input "300.00"
type input "54"
type input "3,240.00"
type input "540"
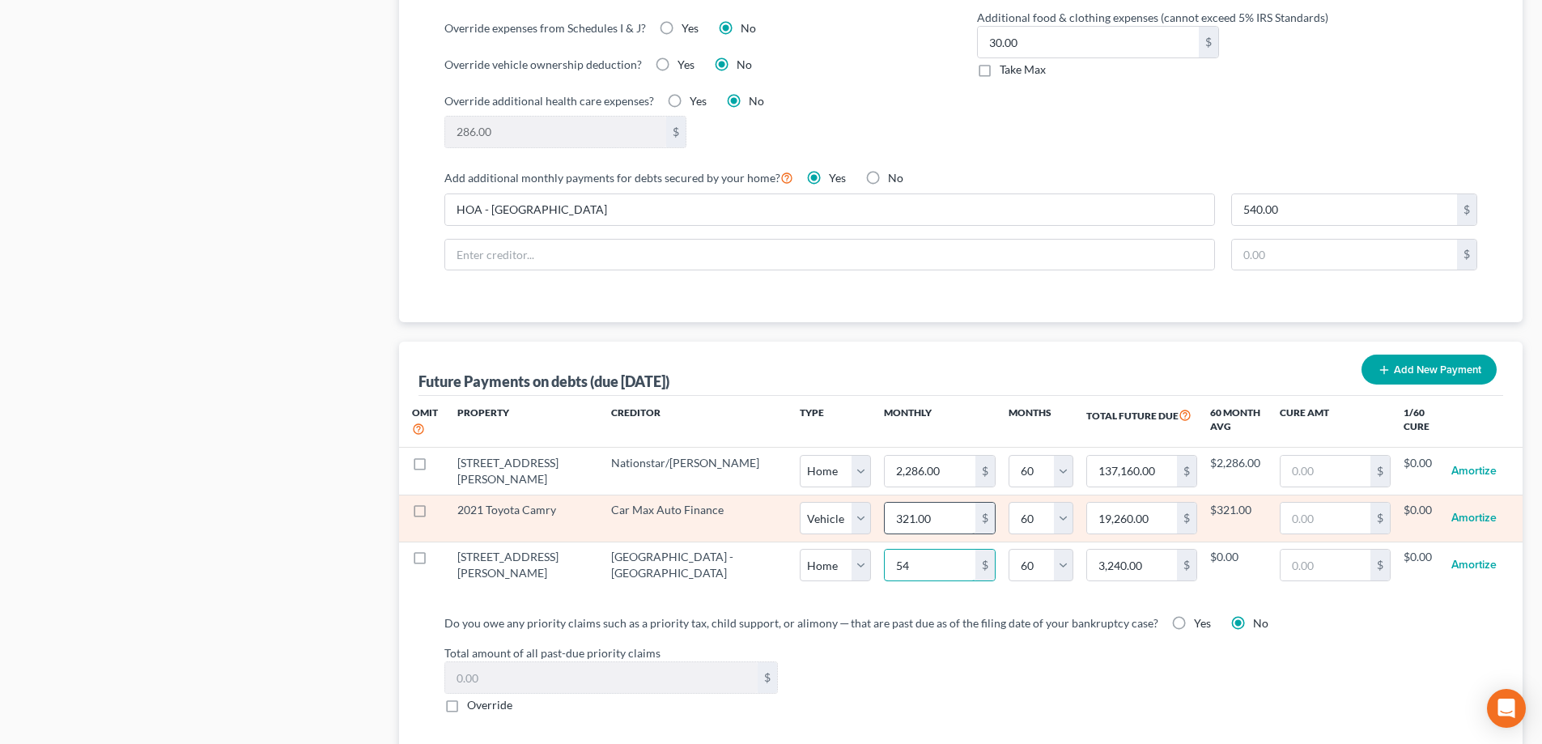
type input "32,400.00"
type input "540.00"
select select "0"
select select "60"
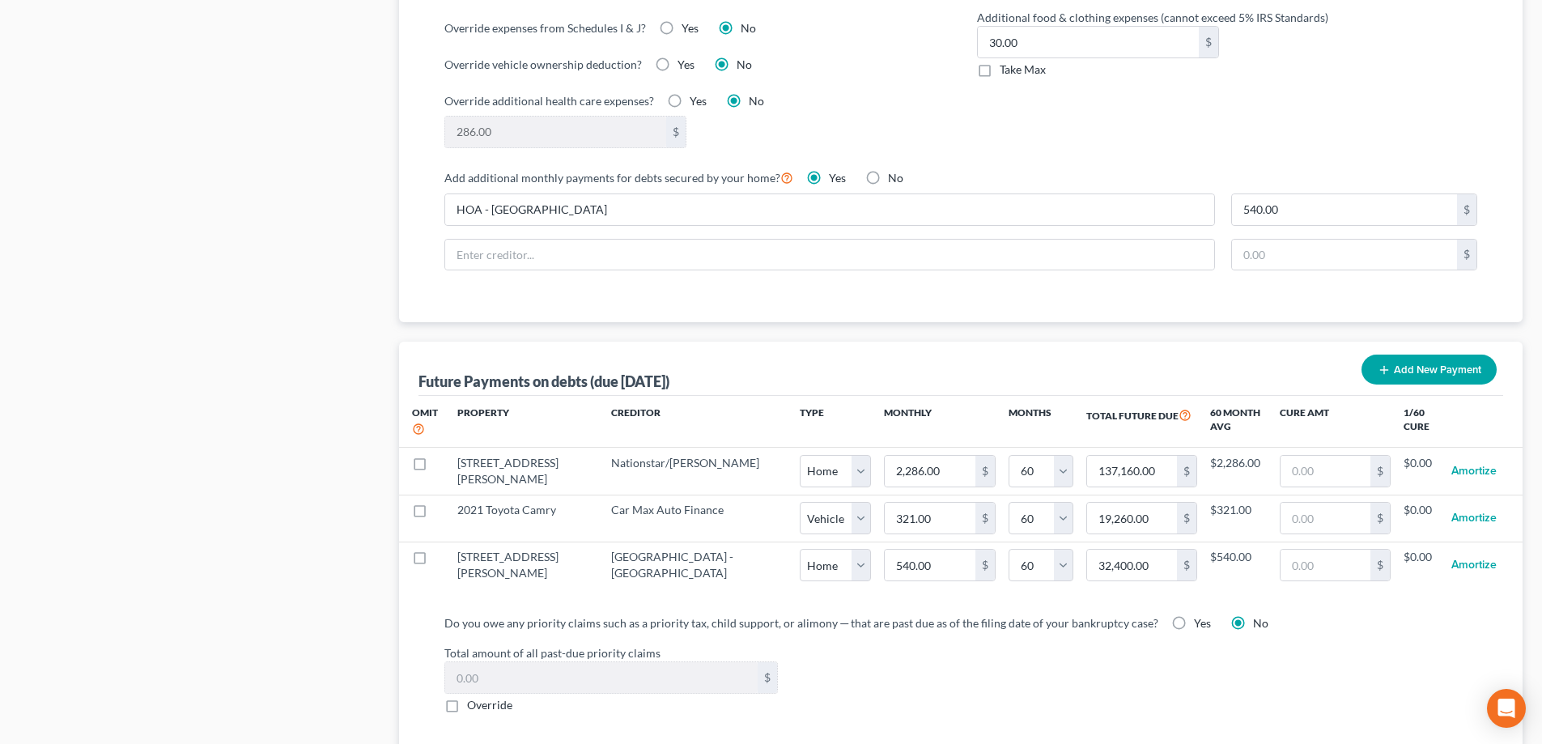
select select "0"
select select "60"
select select "0"
select select "60"
click at [1069, 601] on div "Do you owe any priority claims such as a priority tax, child support, or alimon…" at bounding box center [961, 743] width 1085 height 285
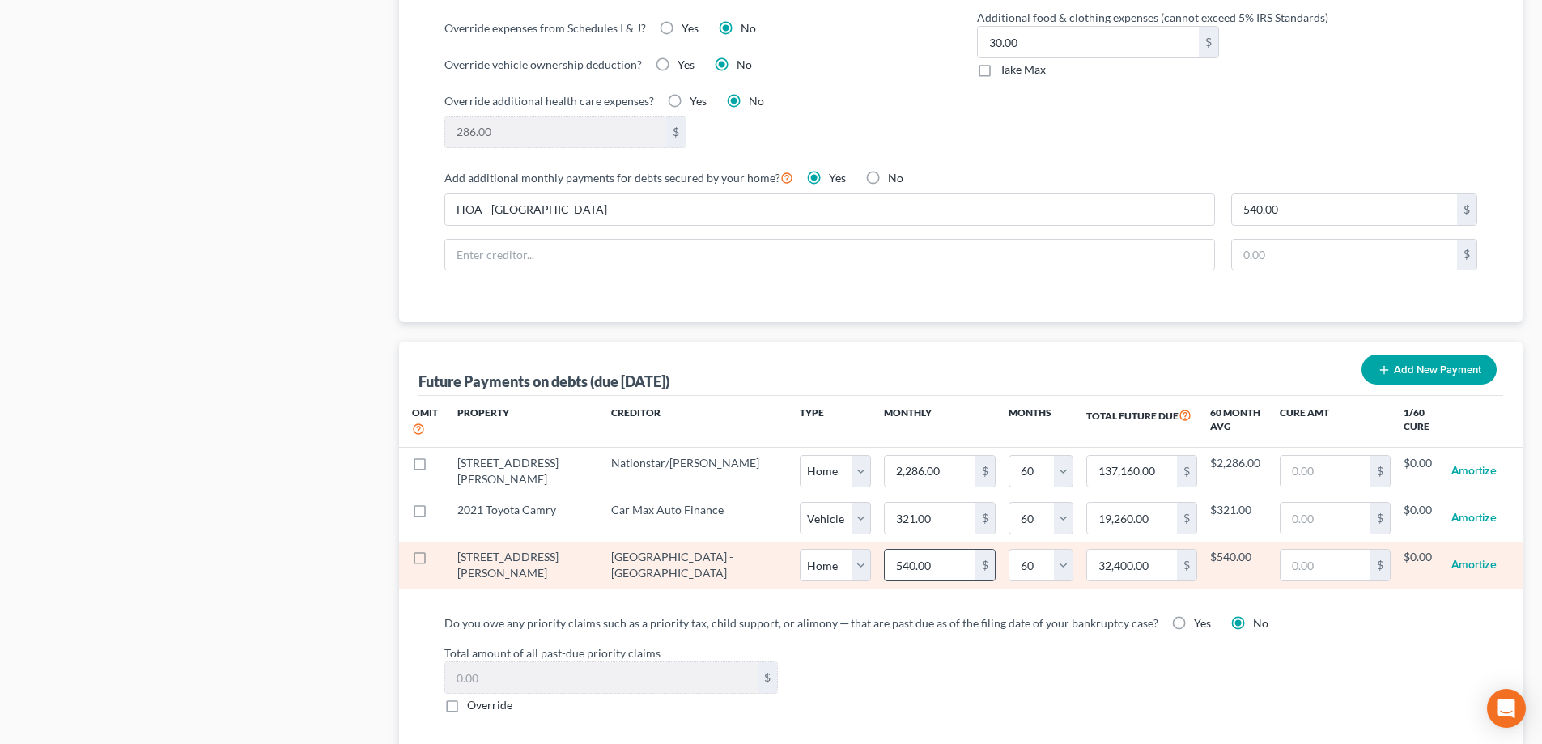
type input "0.00"
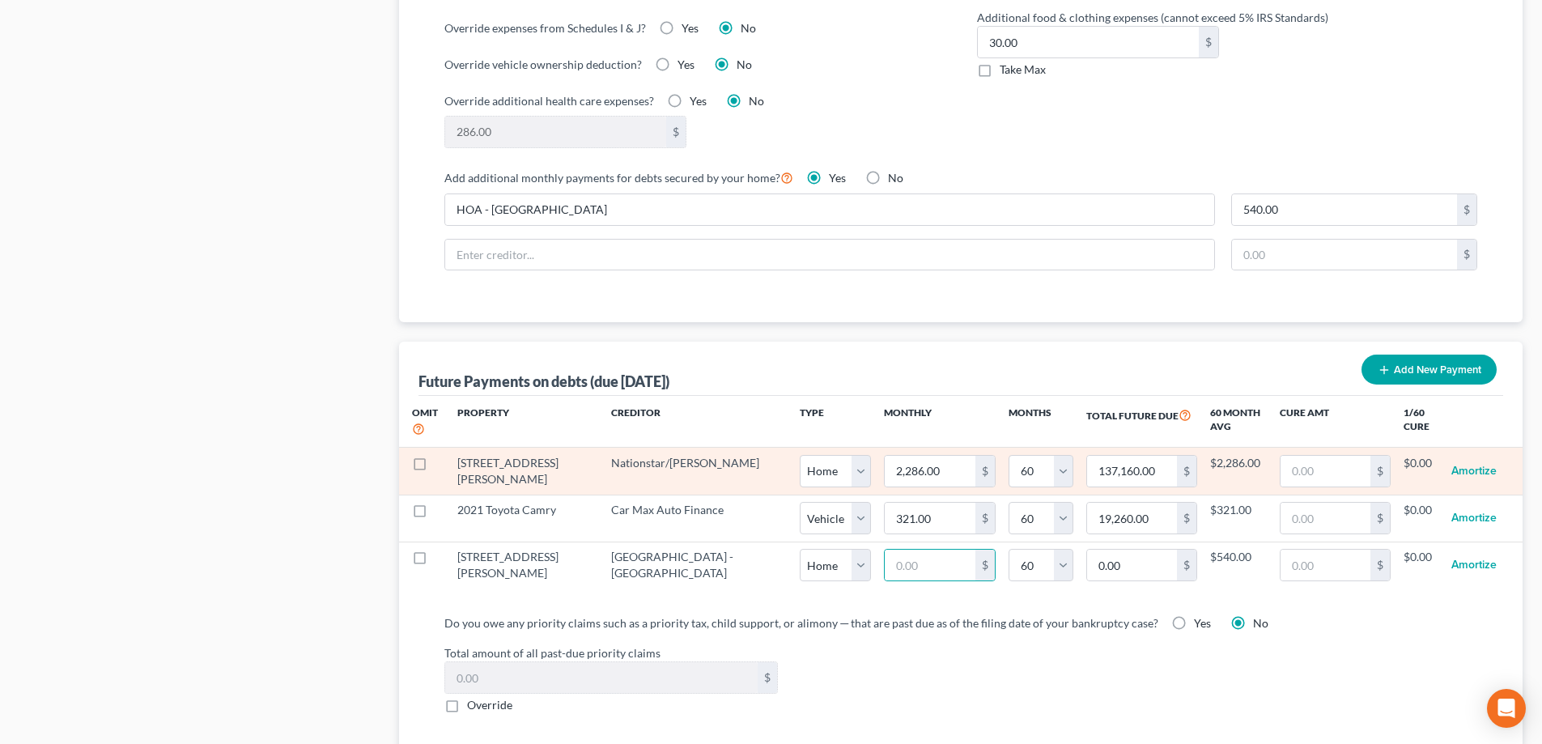
select select "0"
select select "60"
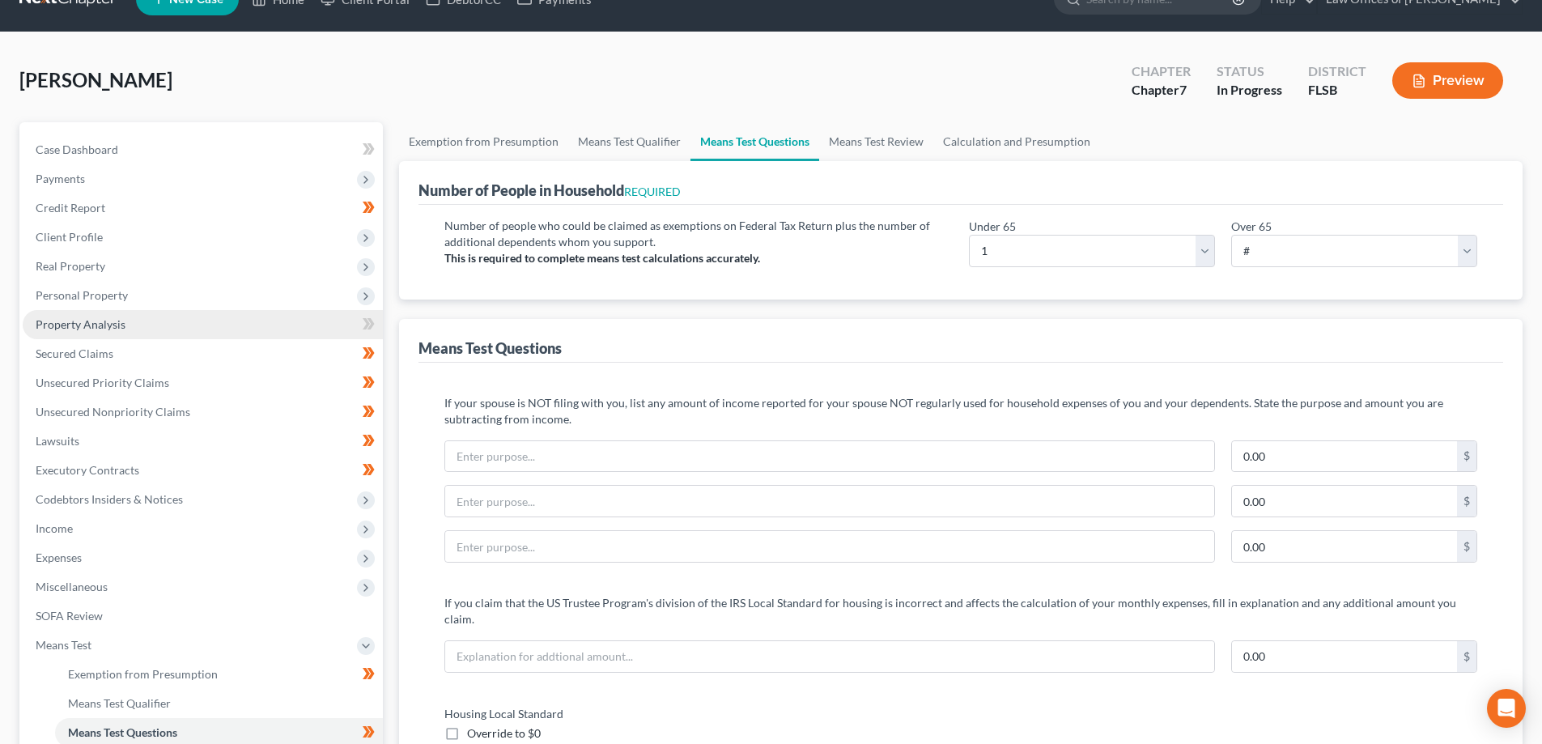
scroll to position [0, 0]
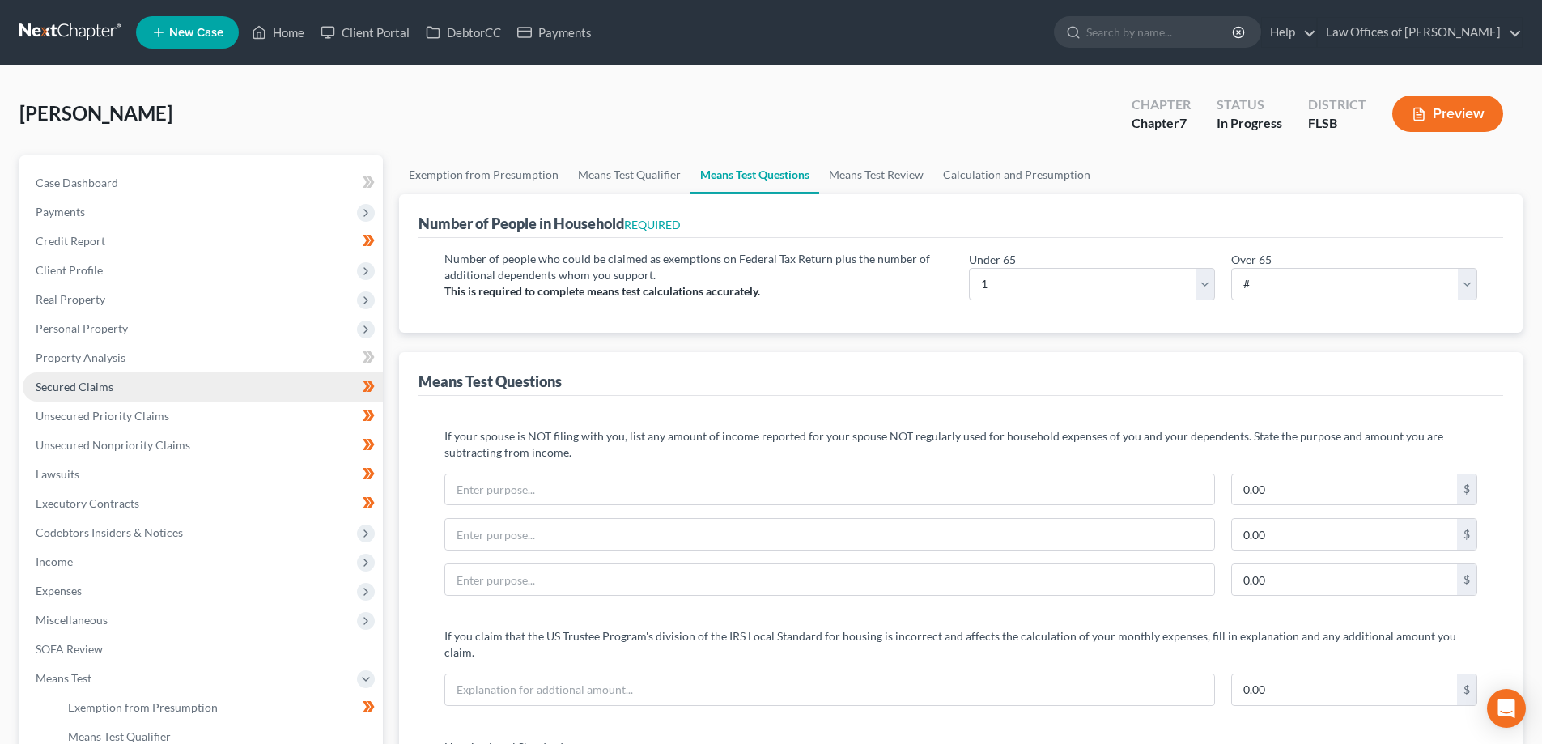
click at [83, 386] on span "Secured Claims" at bounding box center [75, 387] width 78 height 14
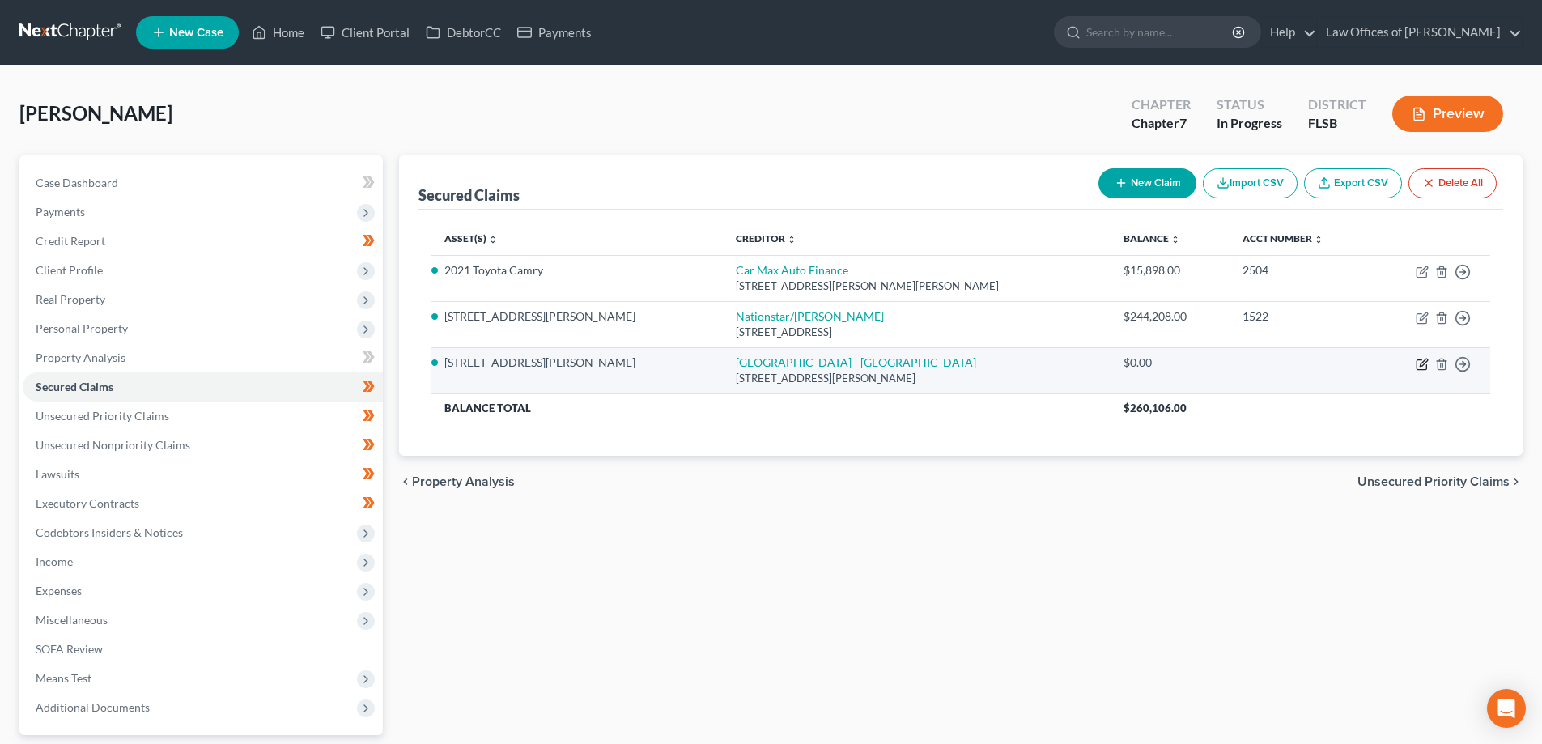
click at [1422, 367] on icon "button" at bounding box center [1422, 364] width 13 height 13
select select "9"
select select "5"
select select "0"
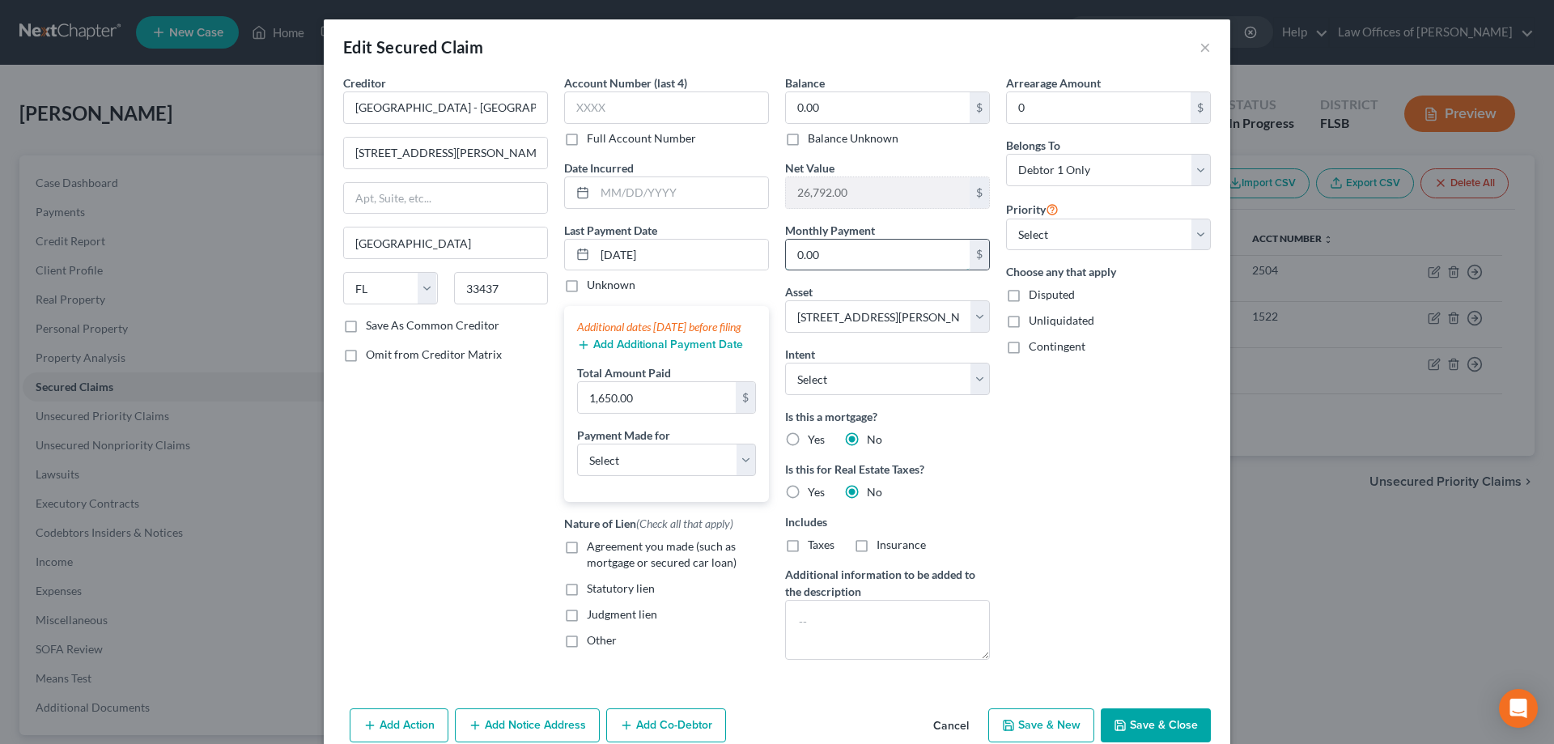
click at [851, 250] on input "0.00" at bounding box center [878, 255] width 184 height 31
type input "540.00"
click at [1138, 728] on button "Save & Close" at bounding box center [1156, 725] width 110 height 34
select select
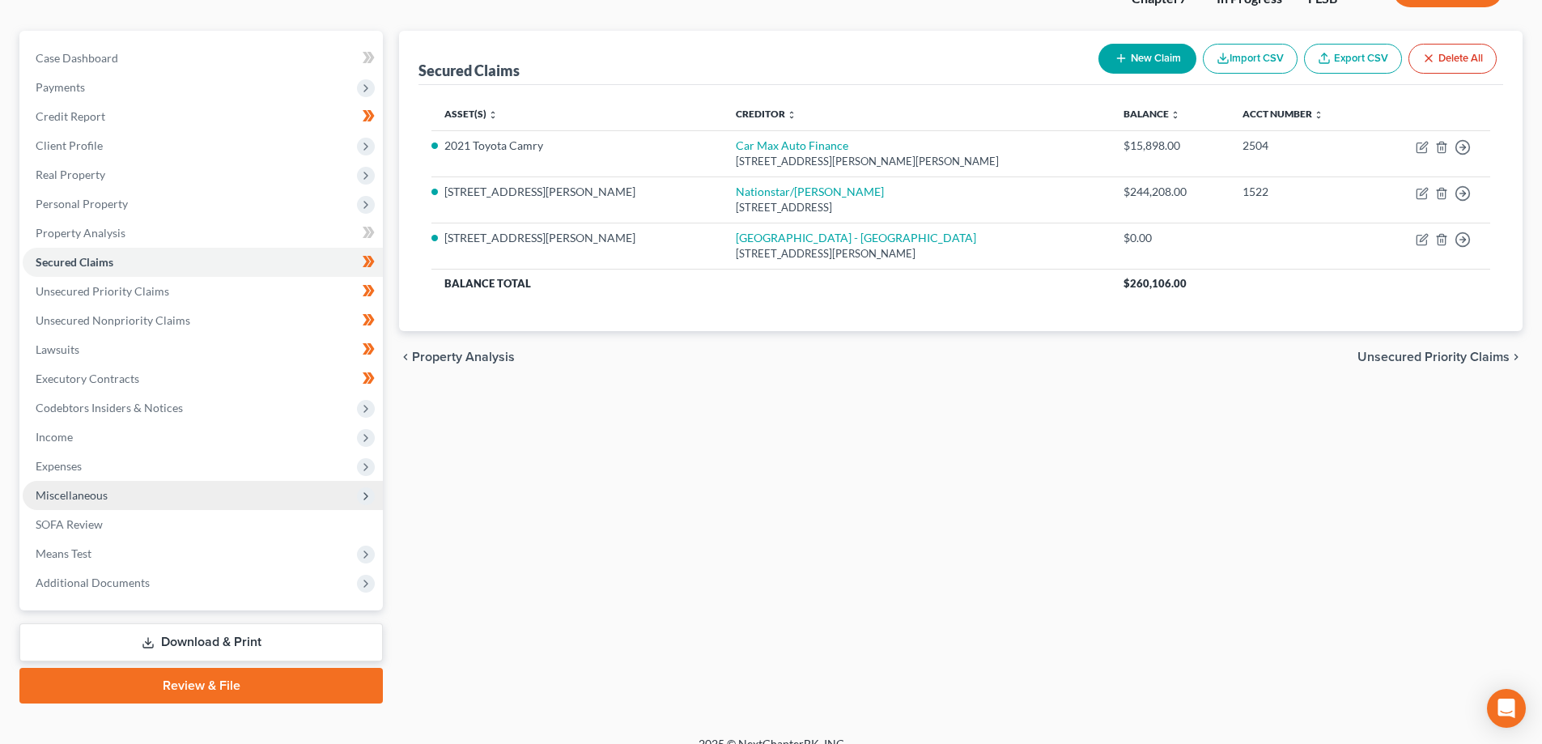
scroll to position [146, 0]
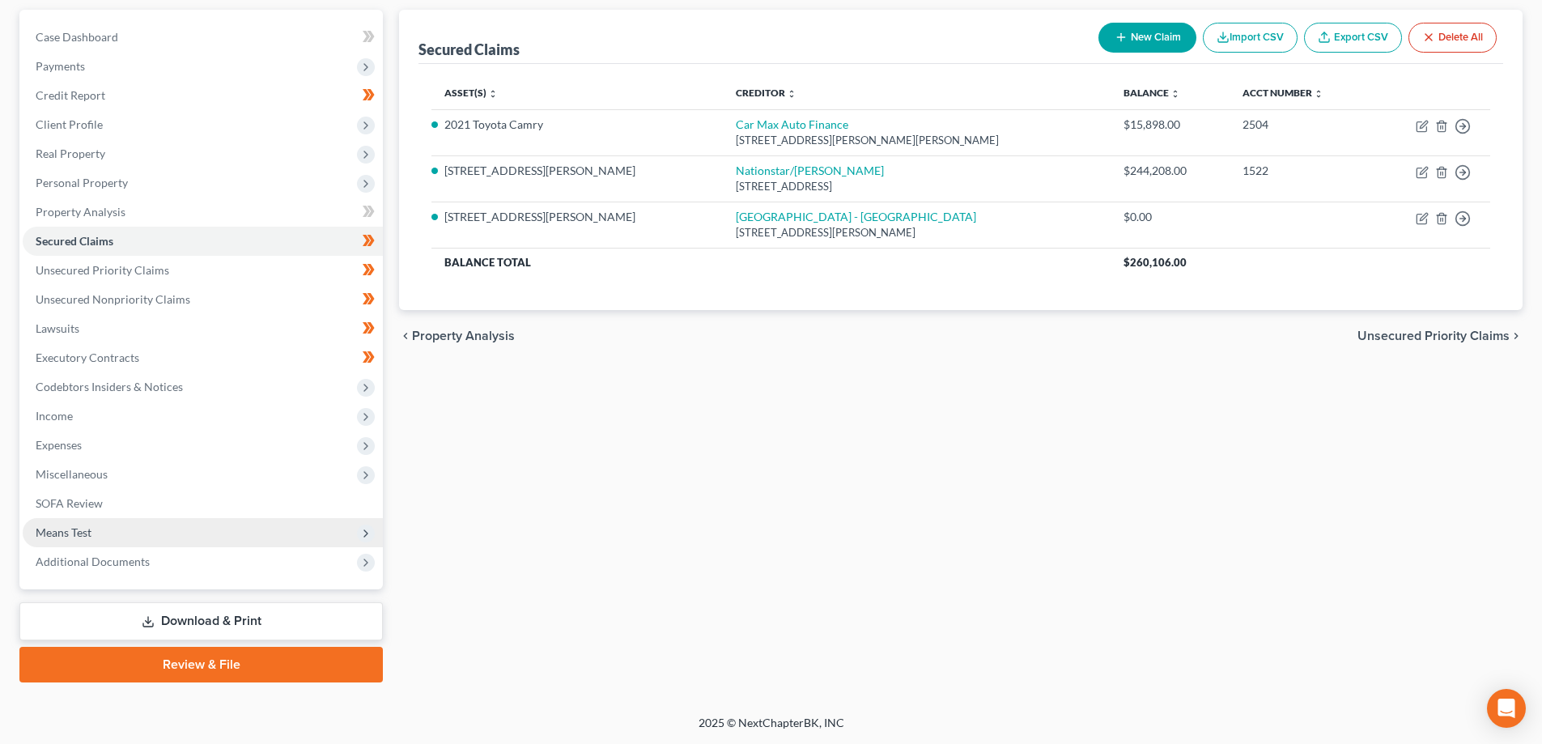
click at [88, 535] on span "Means Test" at bounding box center [64, 532] width 56 height 14
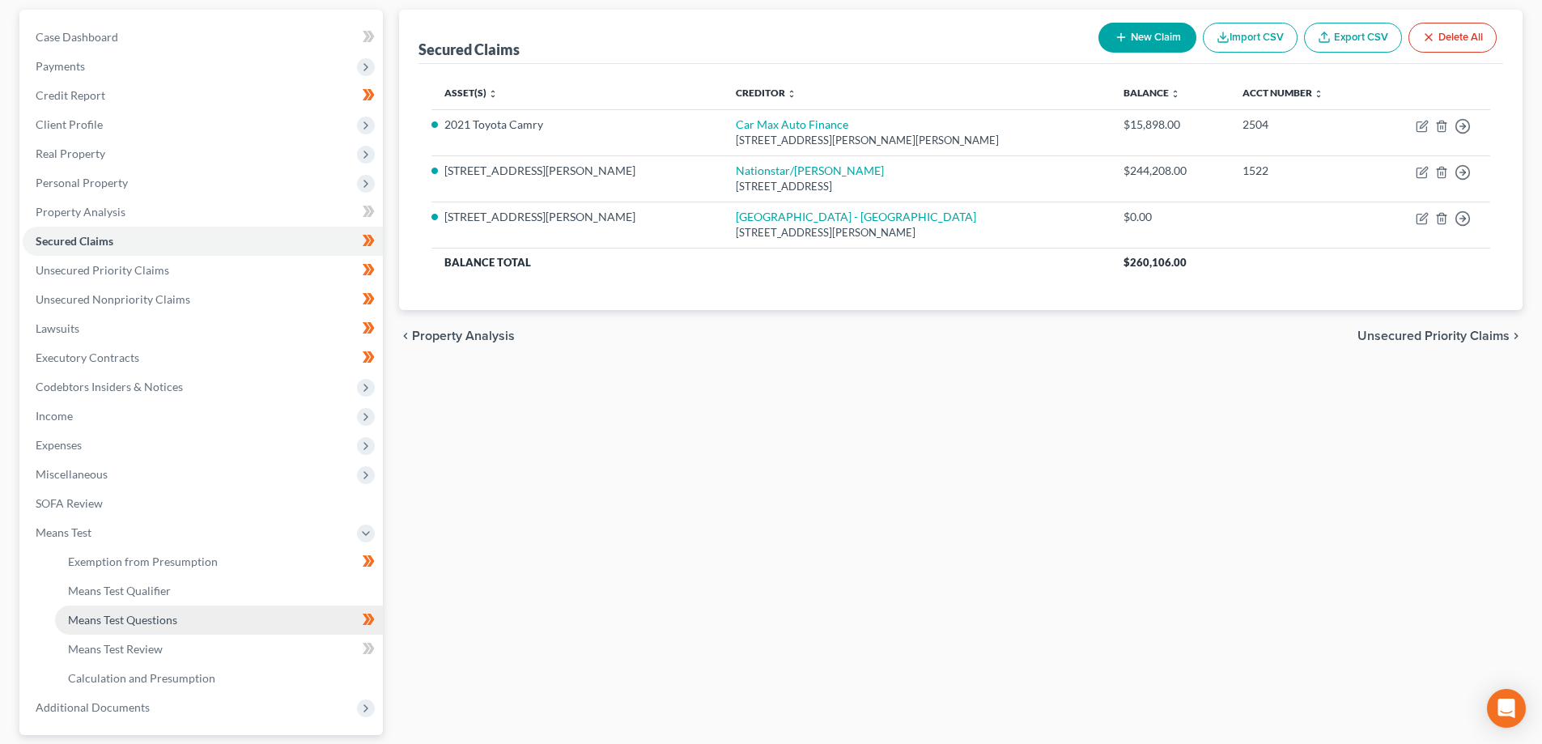
click at [133, 614] on span "Means Test Questions" at bounding box center [122, 620] width 109 height 14
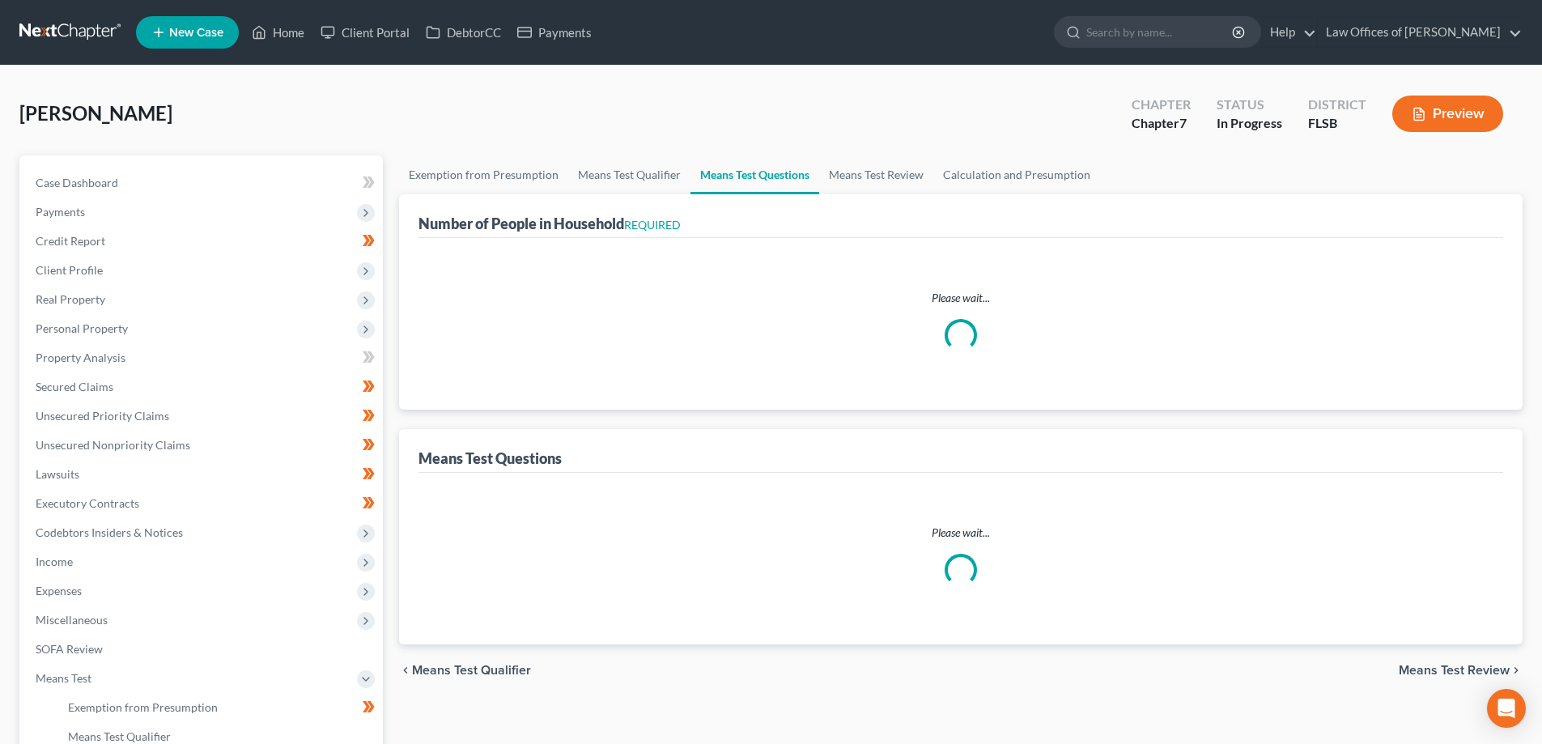
select select "0"
select select "60"
select select "1"
select select "60"
select select "0"
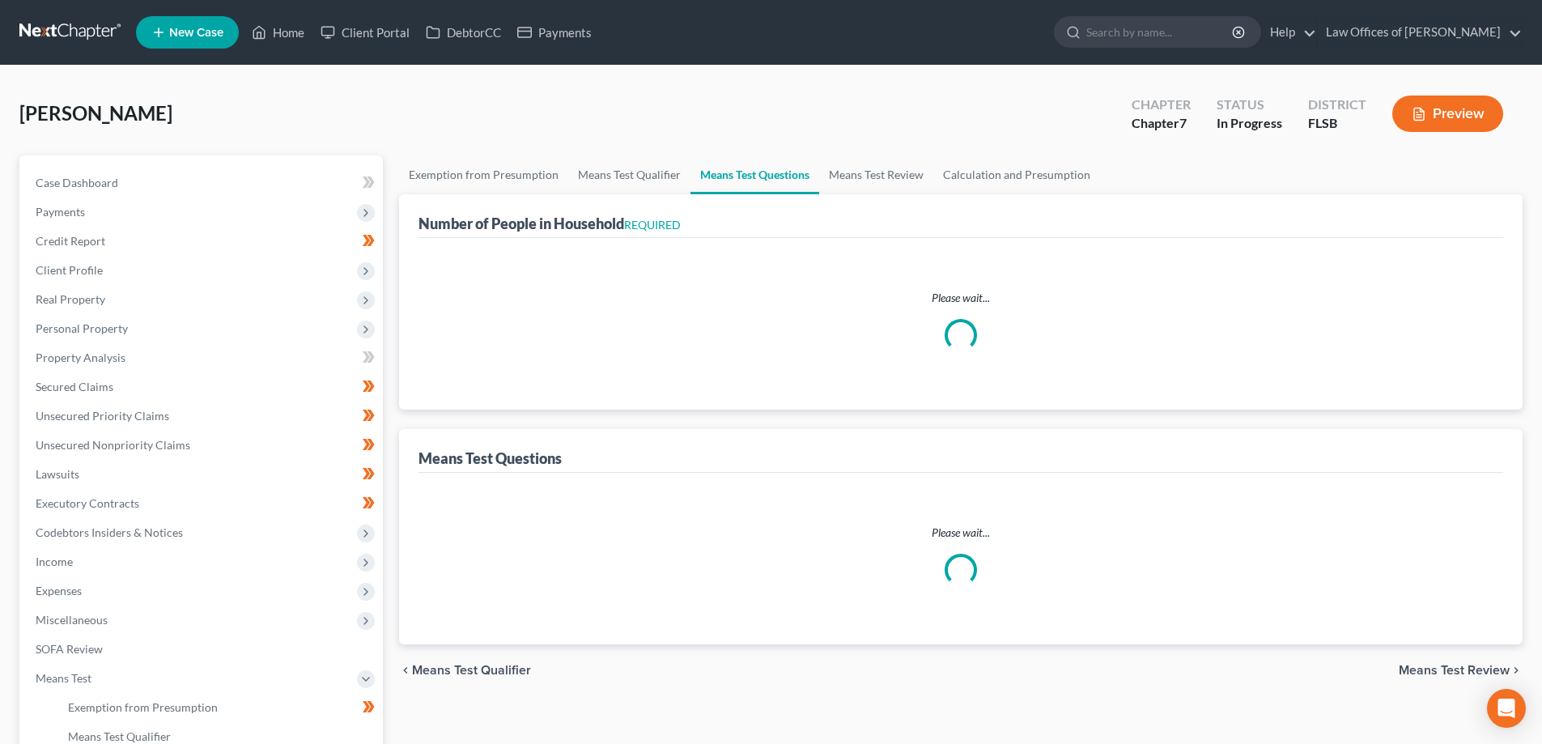
select select "60"
select select "1"
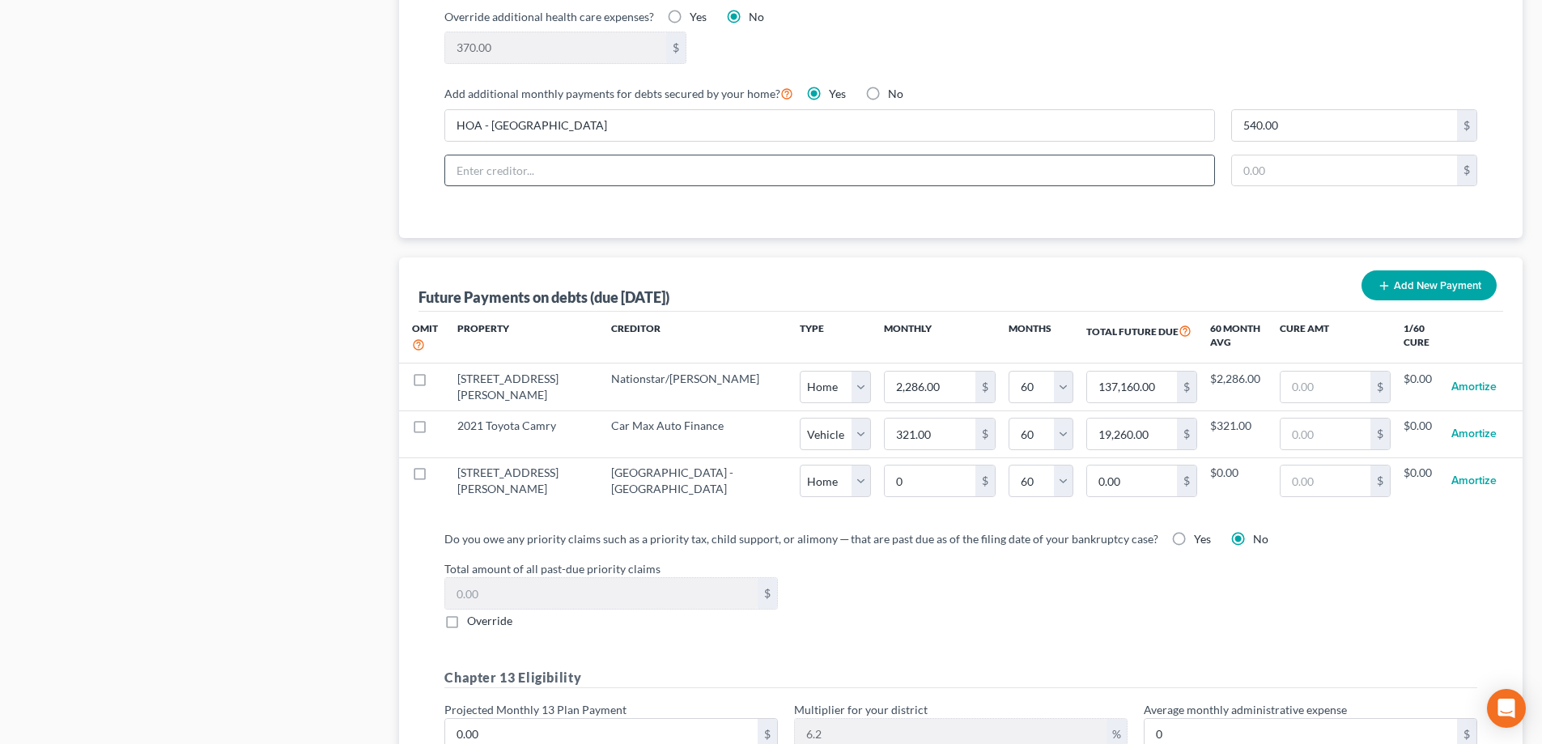
scroll to position [1205, 0]
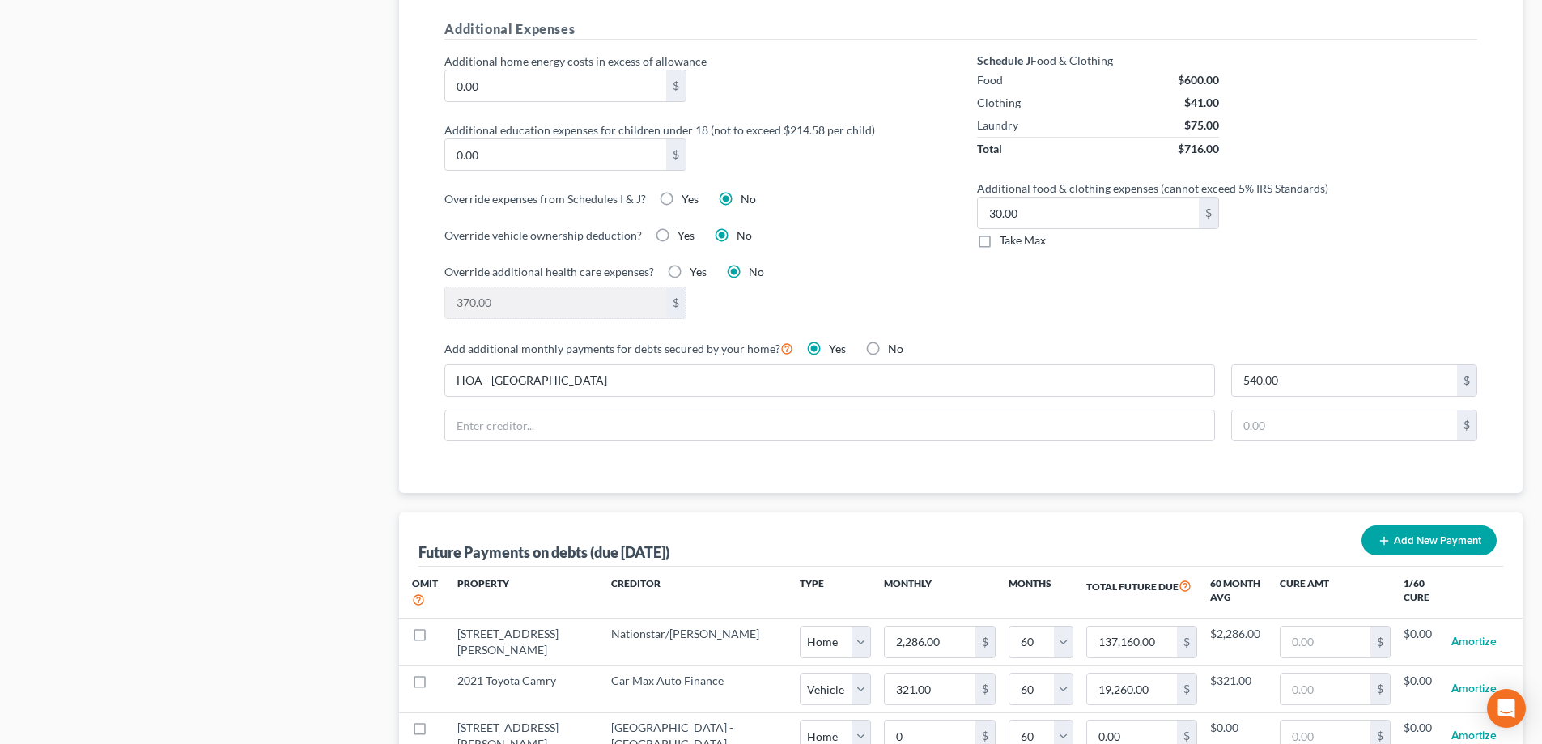
click at [888, 341] on label "No" at bounding box center [895, 349] width 15 height 16
click at [895, 341] on input "No" at bounding box center [900, 346] width 11 height 11
radio input "true"
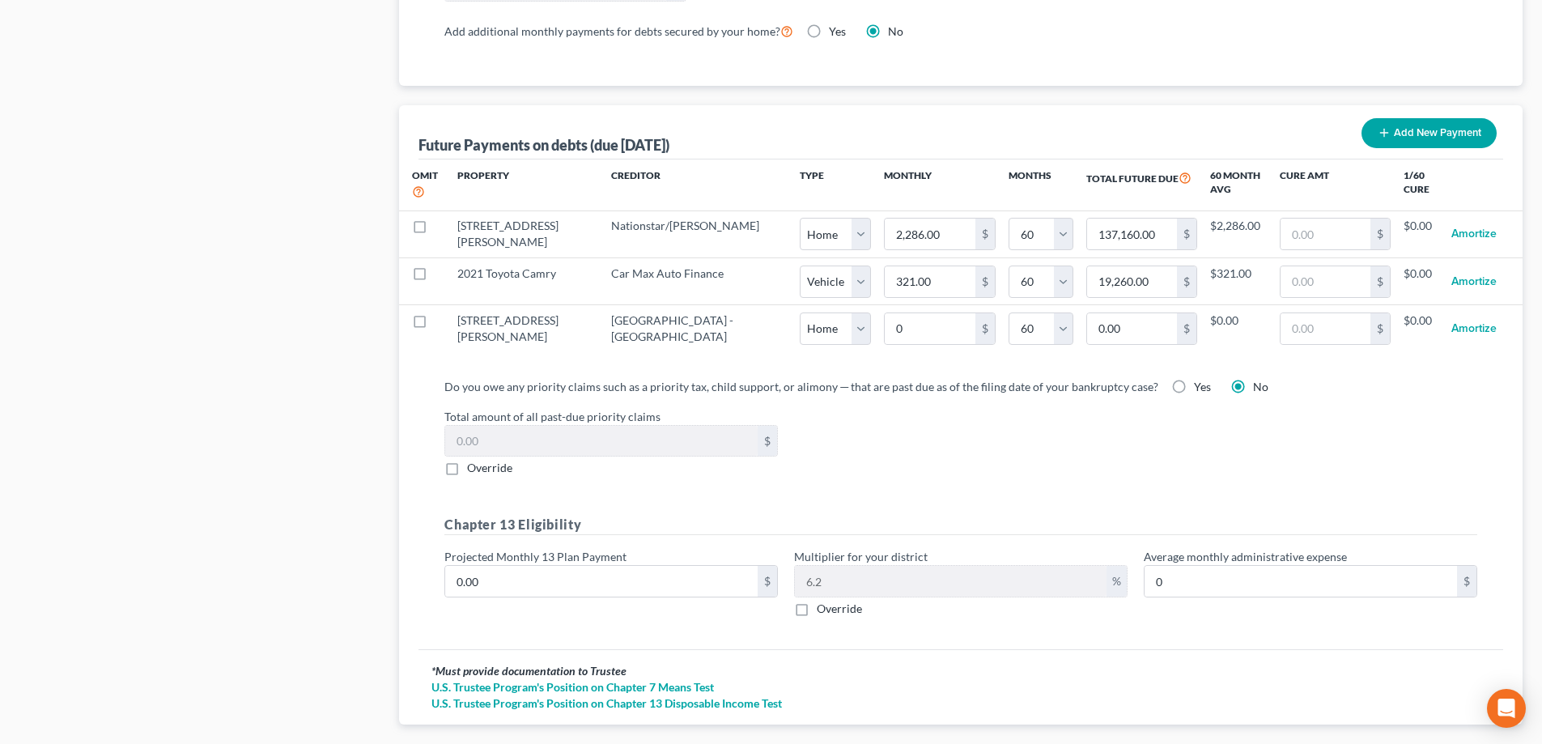
scroll to position [1529, 0]
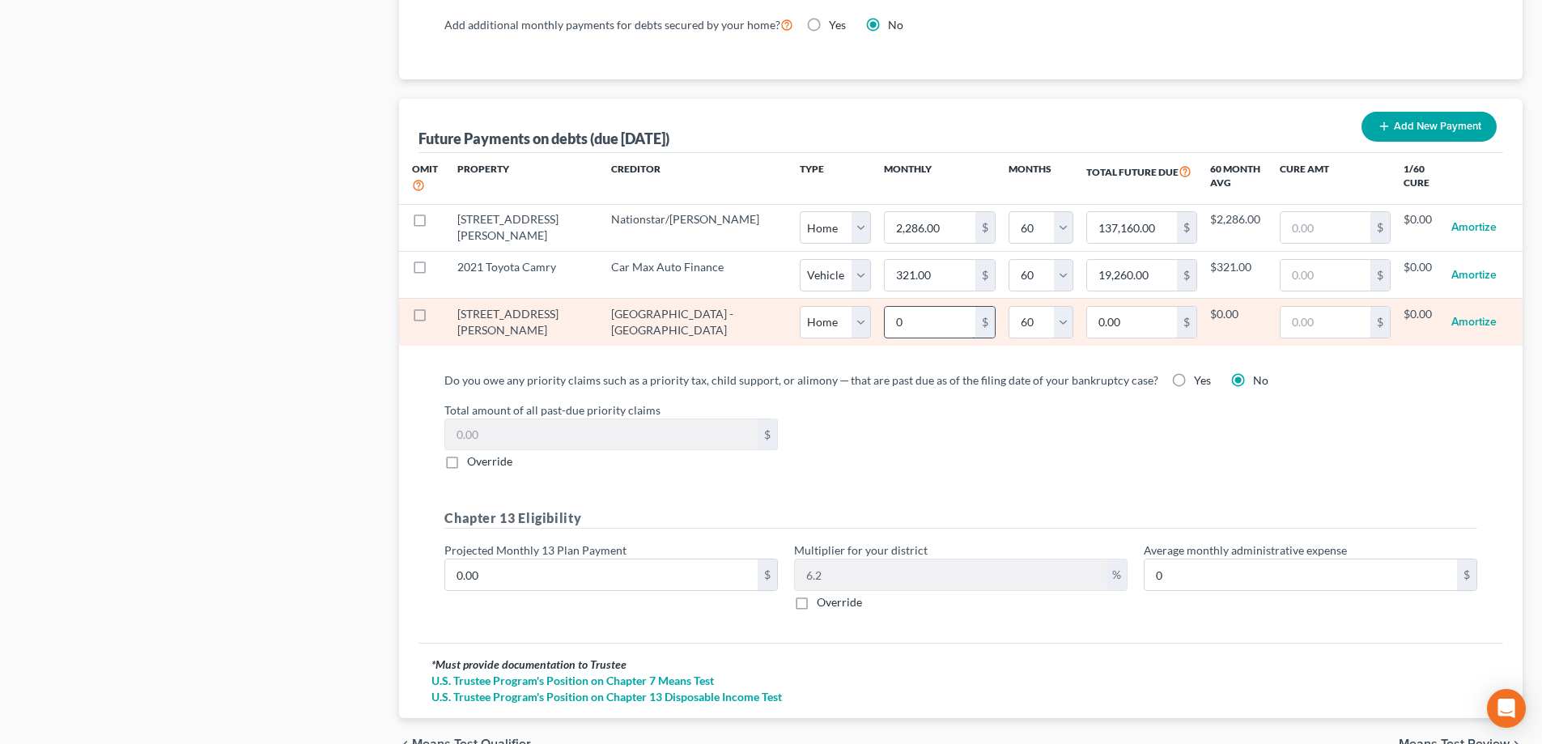
click at [885, 309] on input "0" at bounding box center [930, 322] width 90 height 31
type input "5"
type input "300.00"
type input "54"
type input "3,240.00"
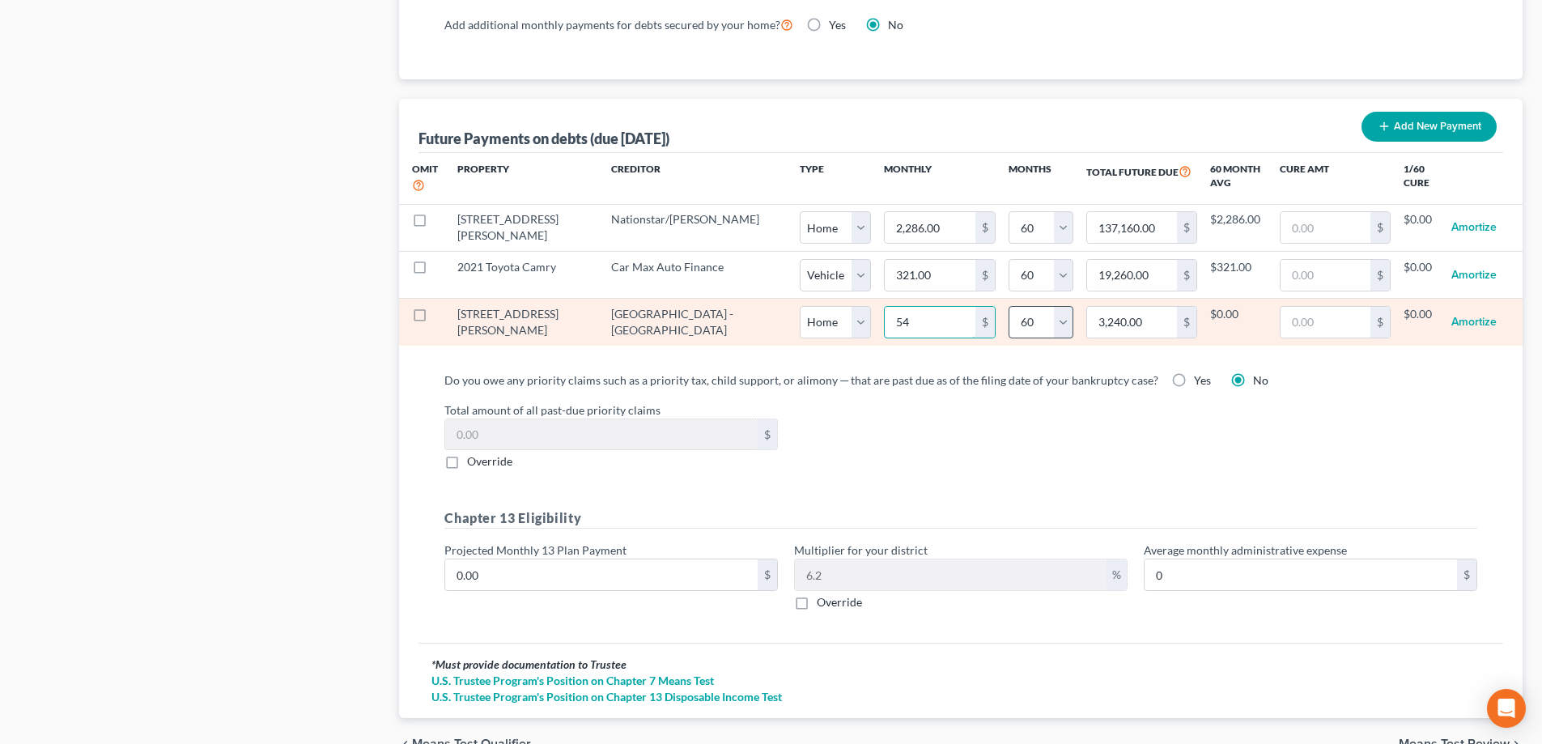
type input "540"
type input "32,400.00"
select select "0"
select select "60"
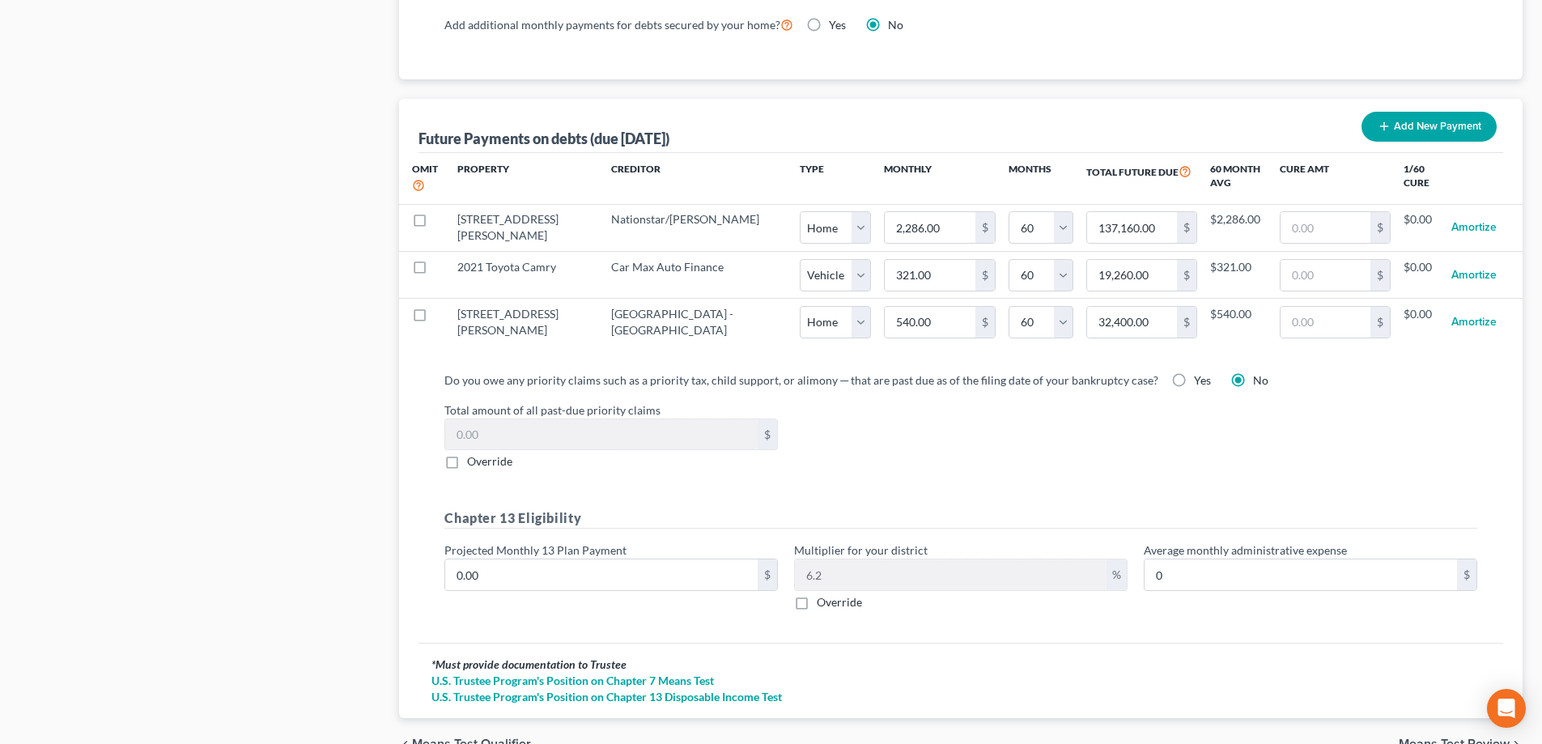
select select "0"
select select "60"
select select "0"
select select "60"
click at [878, 111] on div "Future Payments on debts (due in 60 months) Add New Payment" at bounding box center [961, 126] width 1085 height 54
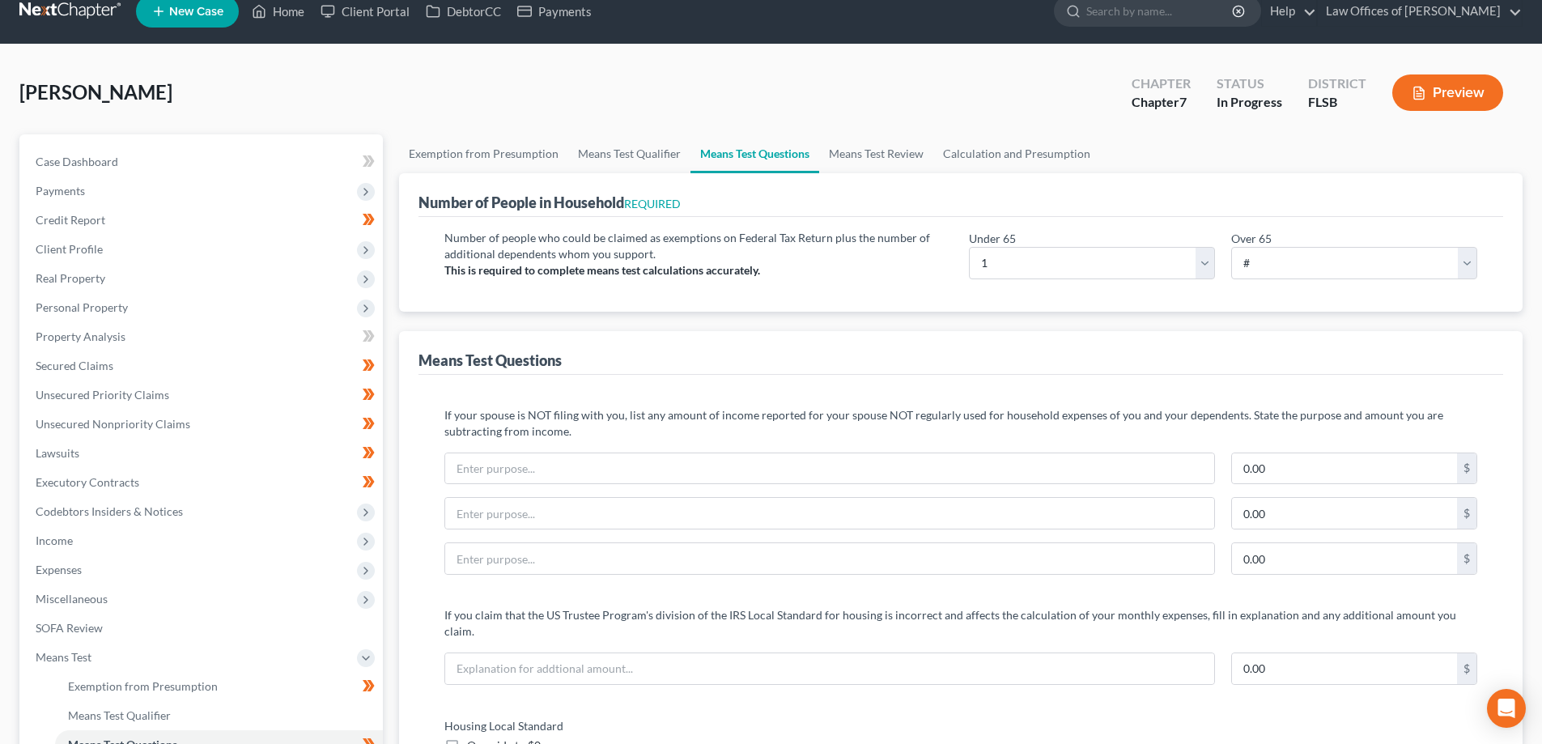
scroll to position [0, 0]
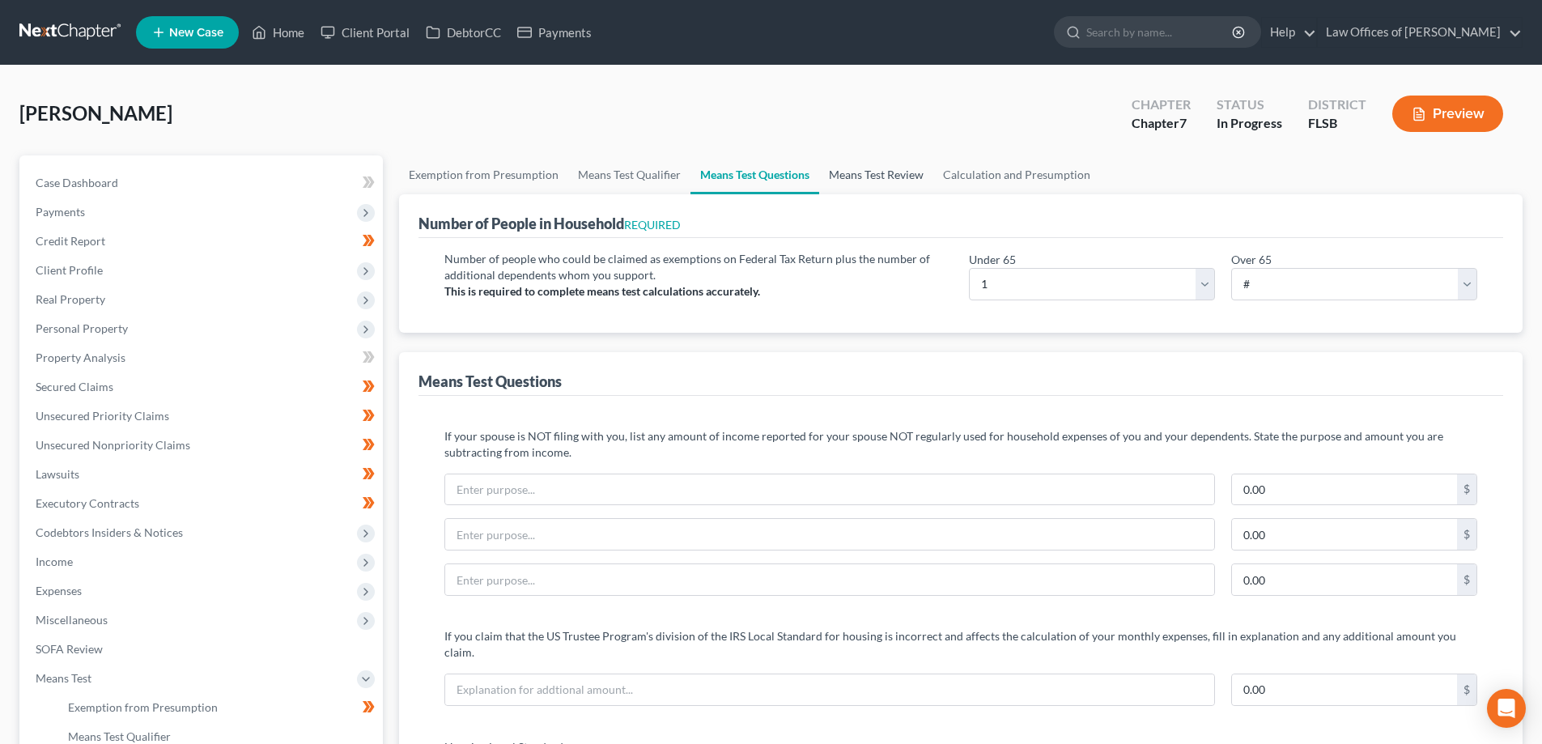
click at [888, 178] on link "Means Test Review" at bounding box center [876, 174] width 114 height 39
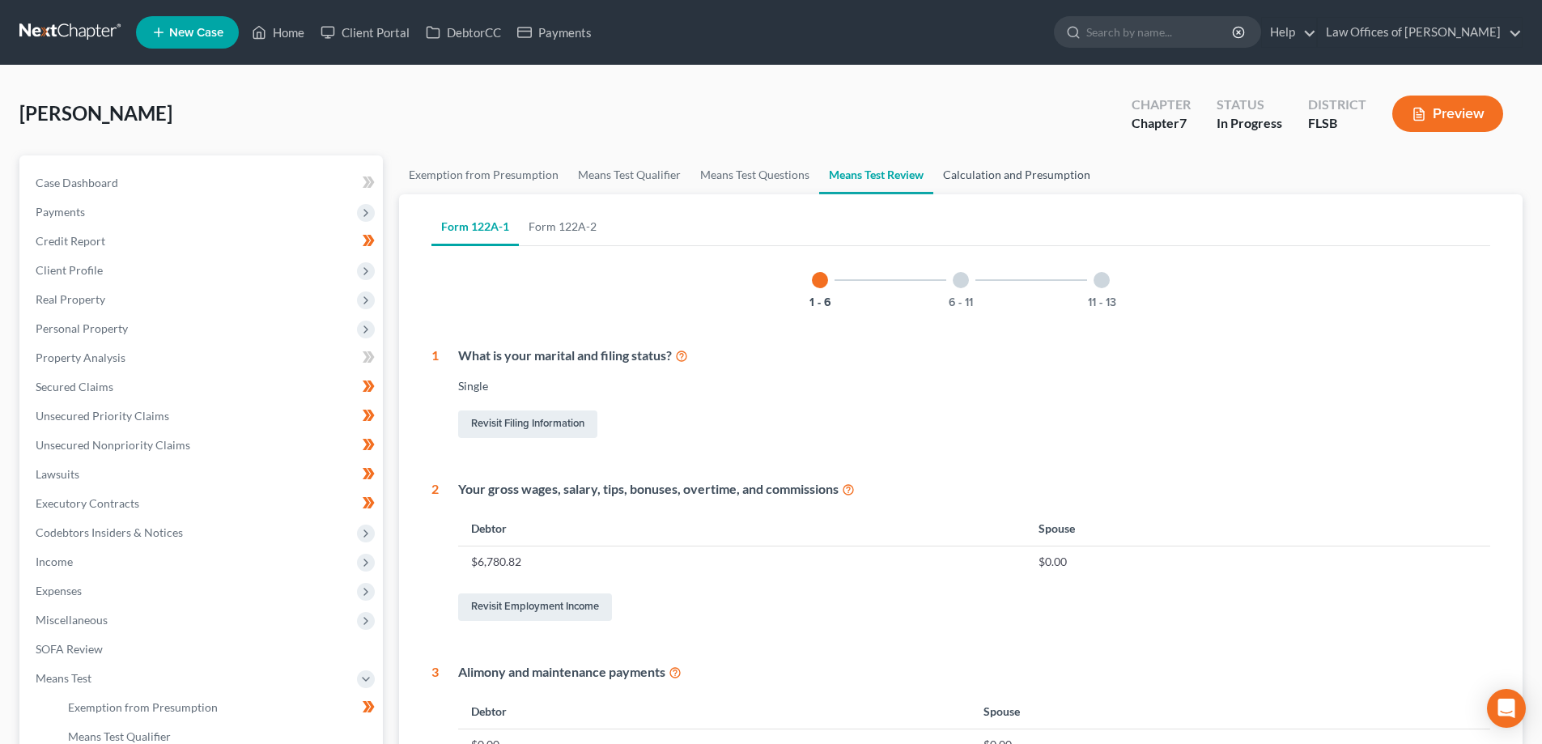
click at [1036, 173] on link "Calculation and Presumption" at bounding box center [1016, 174] width 167 height 39
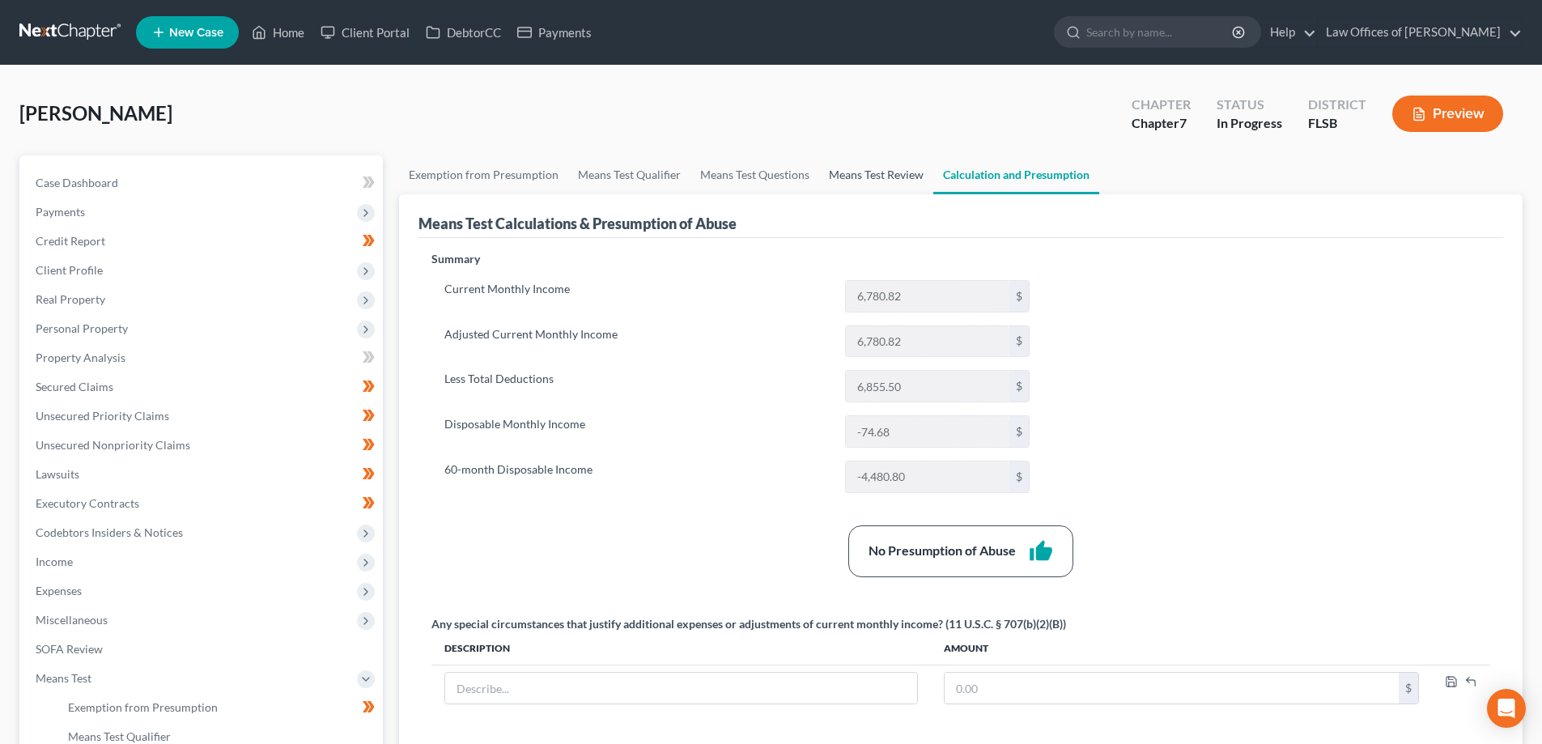
click at [858, 181] on link "Means Test Review" at bounding box center [876, 174] width 114 height 39
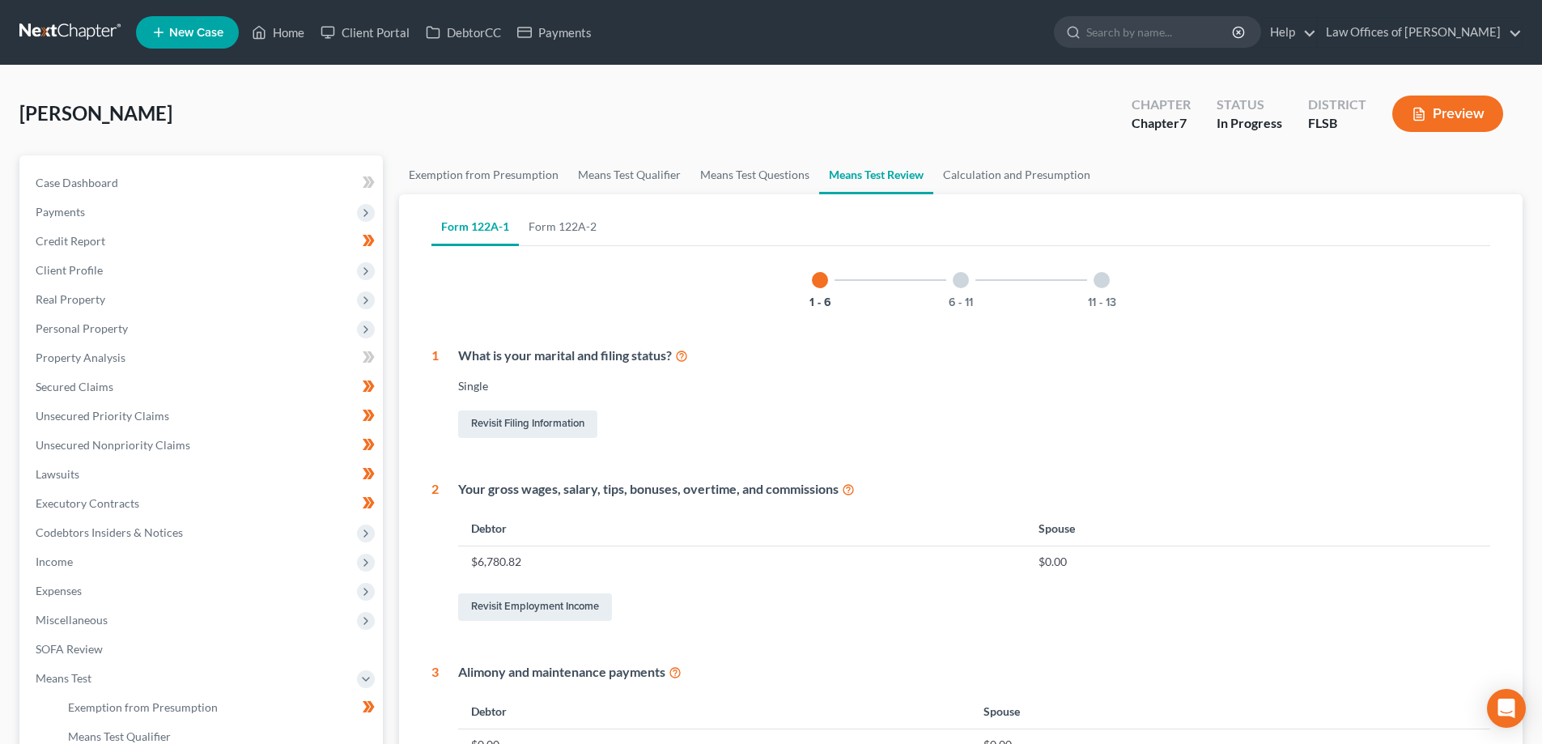
click at [1442, 117] on button "Preview" at bounding box center [1447, 114] width 111 height 36
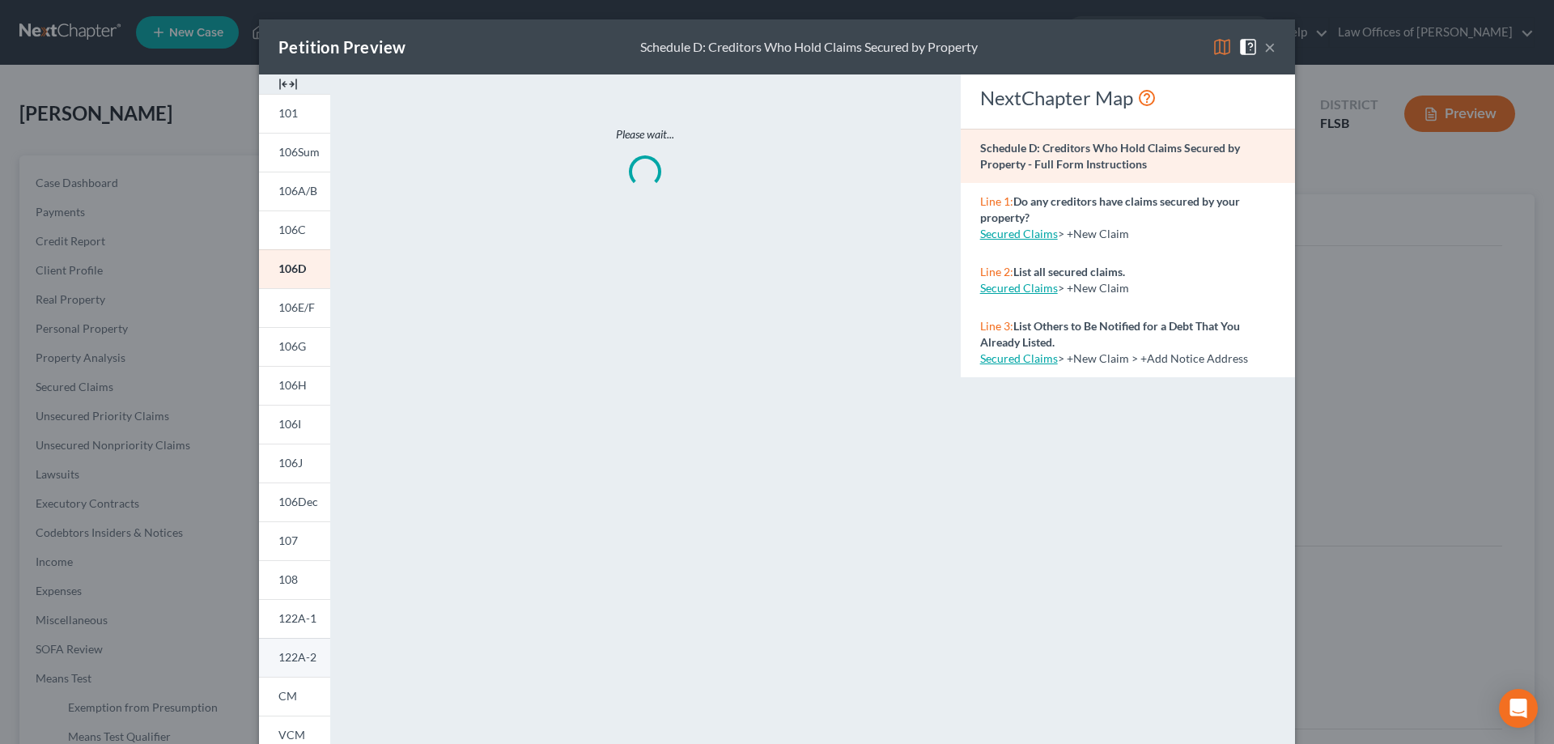
click at [278, 654] on span "122A-2" at bounding box center [297, 657] width 38 height 14
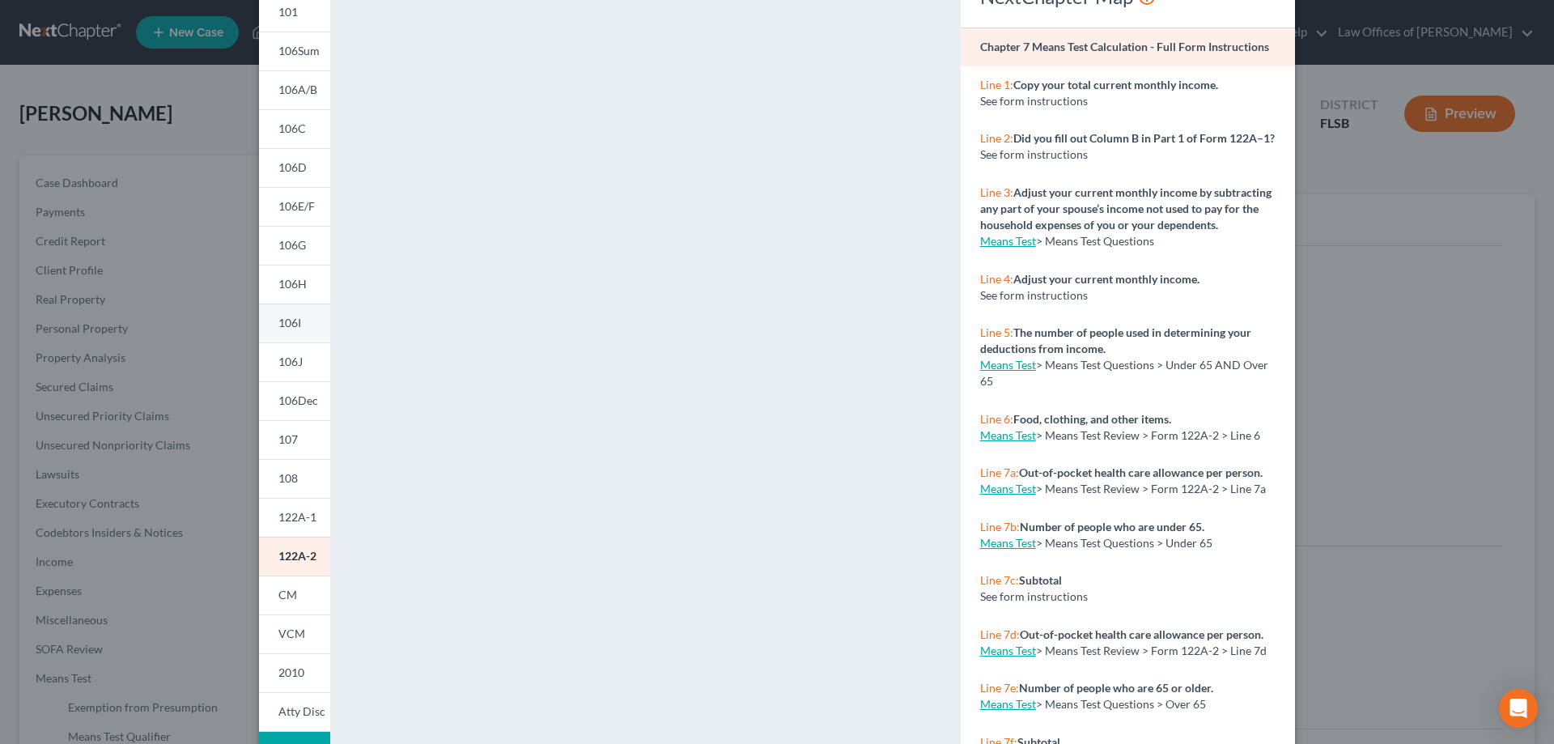
scroll to position [169, 0]
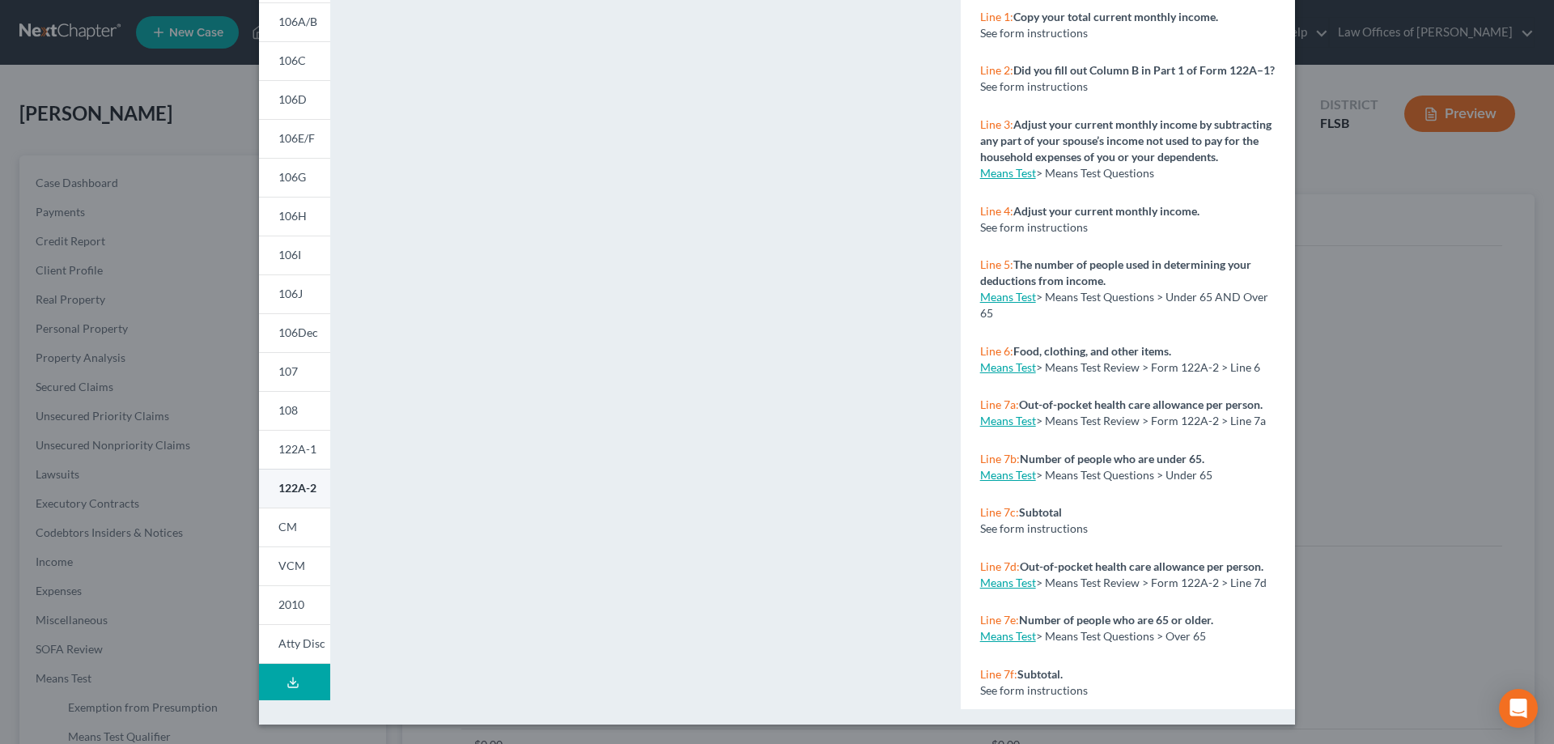
click at [284, 492] on span "122A-2" at bounding box center [297, 488] width 38 height 14
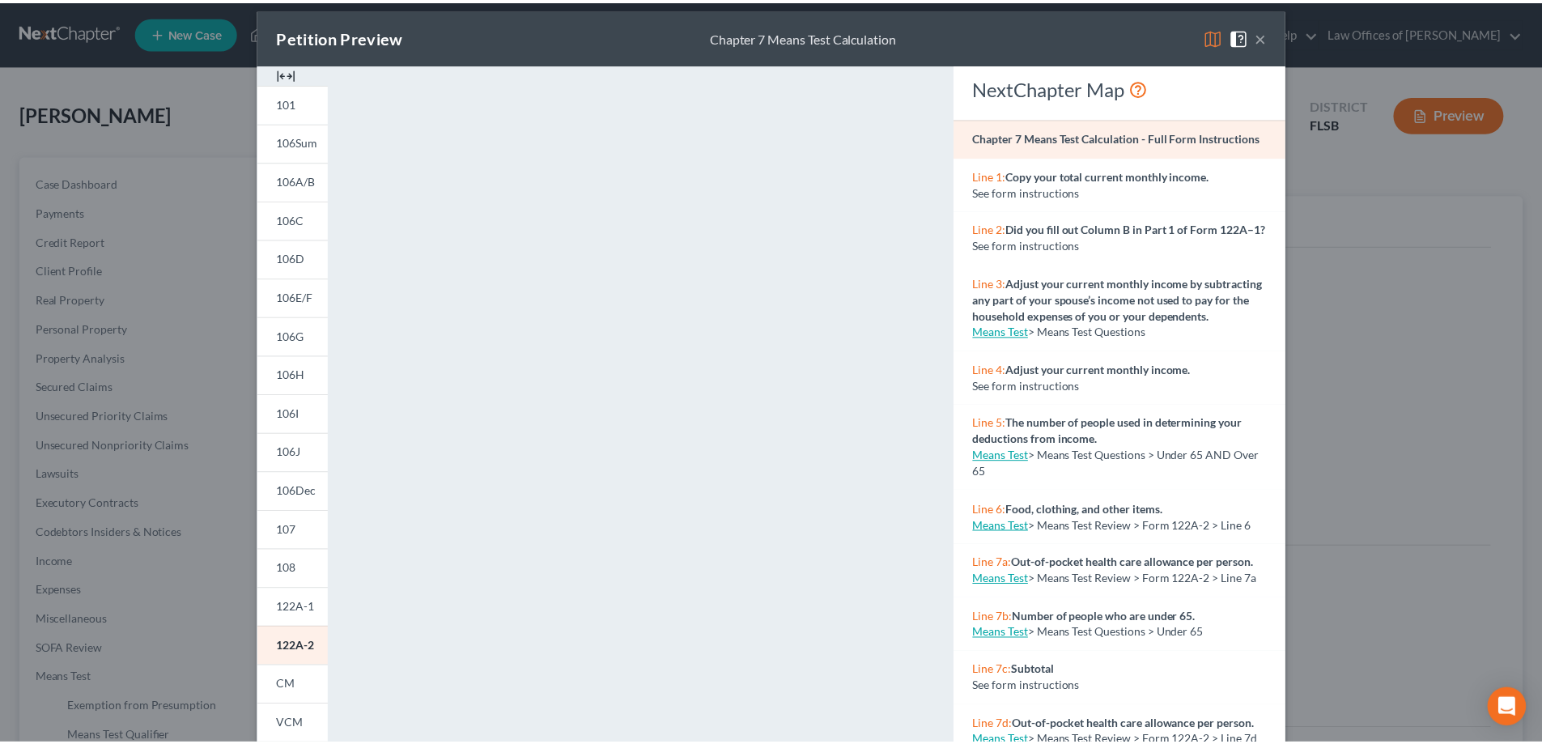
scroll to position [0, 0]
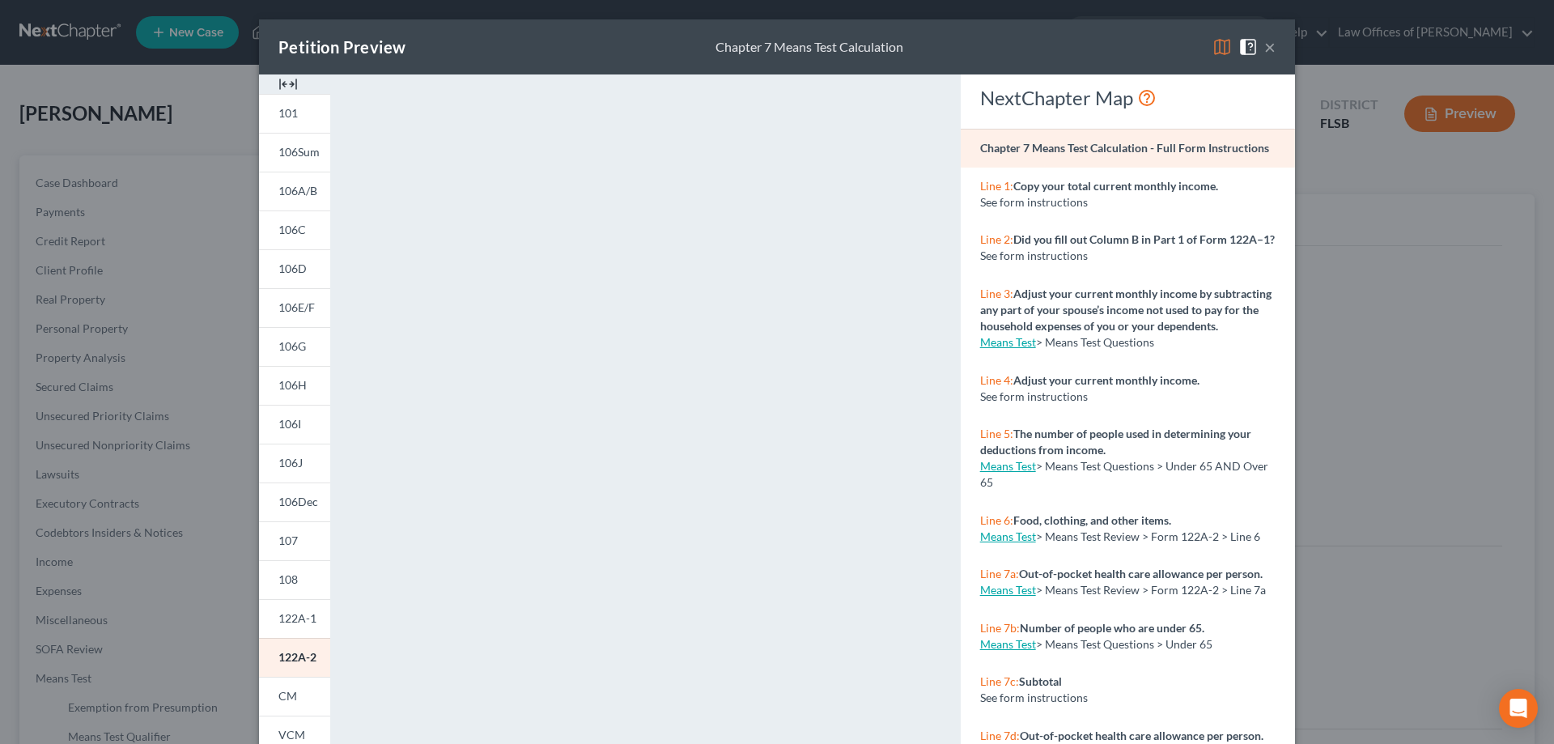
drag, startPoint x: 1259, startPoint y: 47, endPoint x: 1249, endPoint y: 57, distance: 13.7
click at [1258, 47] on div "×" at bounding box center [1244, 46] width 63 height 19
click at [287, 461] on span "106J" at bounding box center [290, 463] width 24 height 14
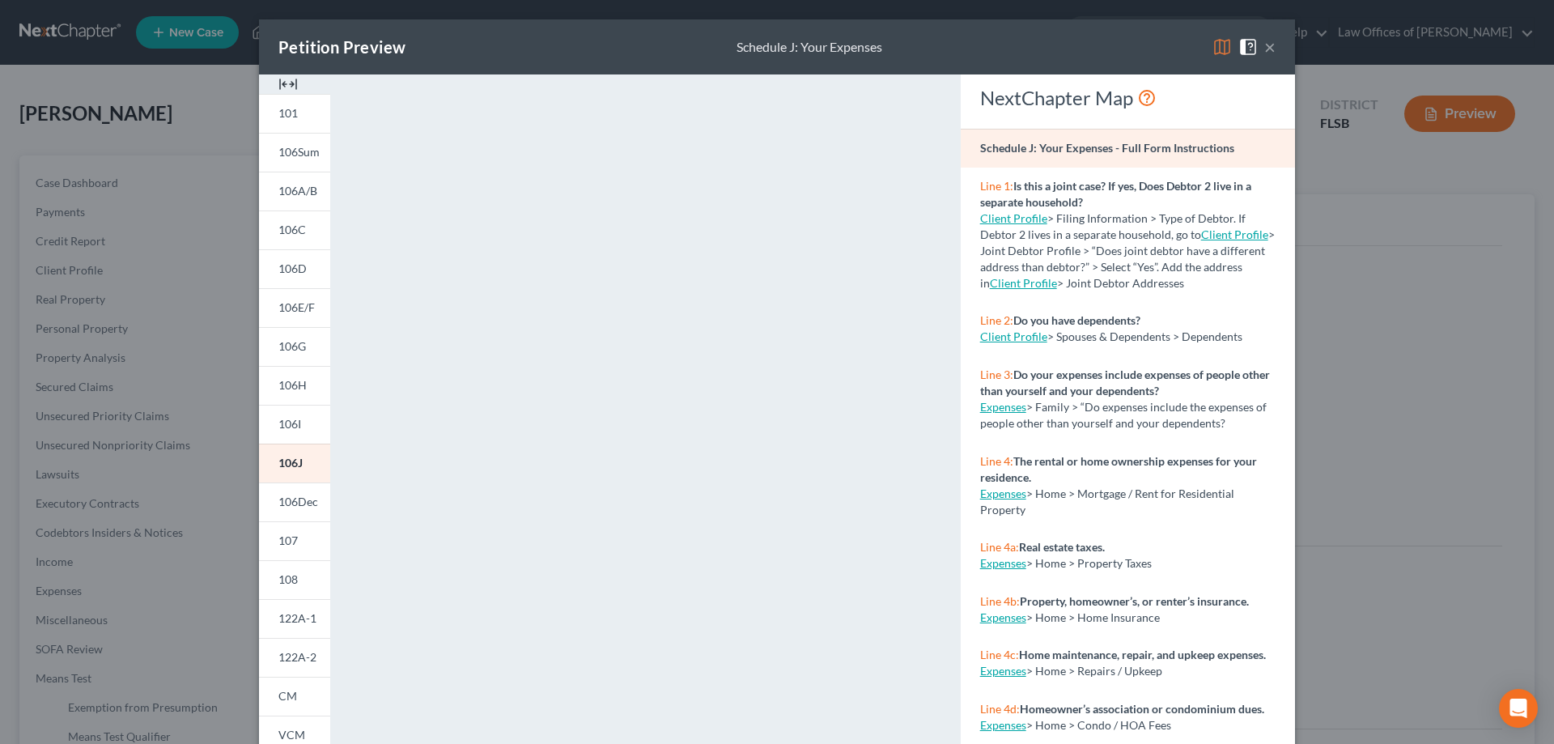
click at [1264, 46] on button "×" at bounding box center [1269, 46] width 11 height 19
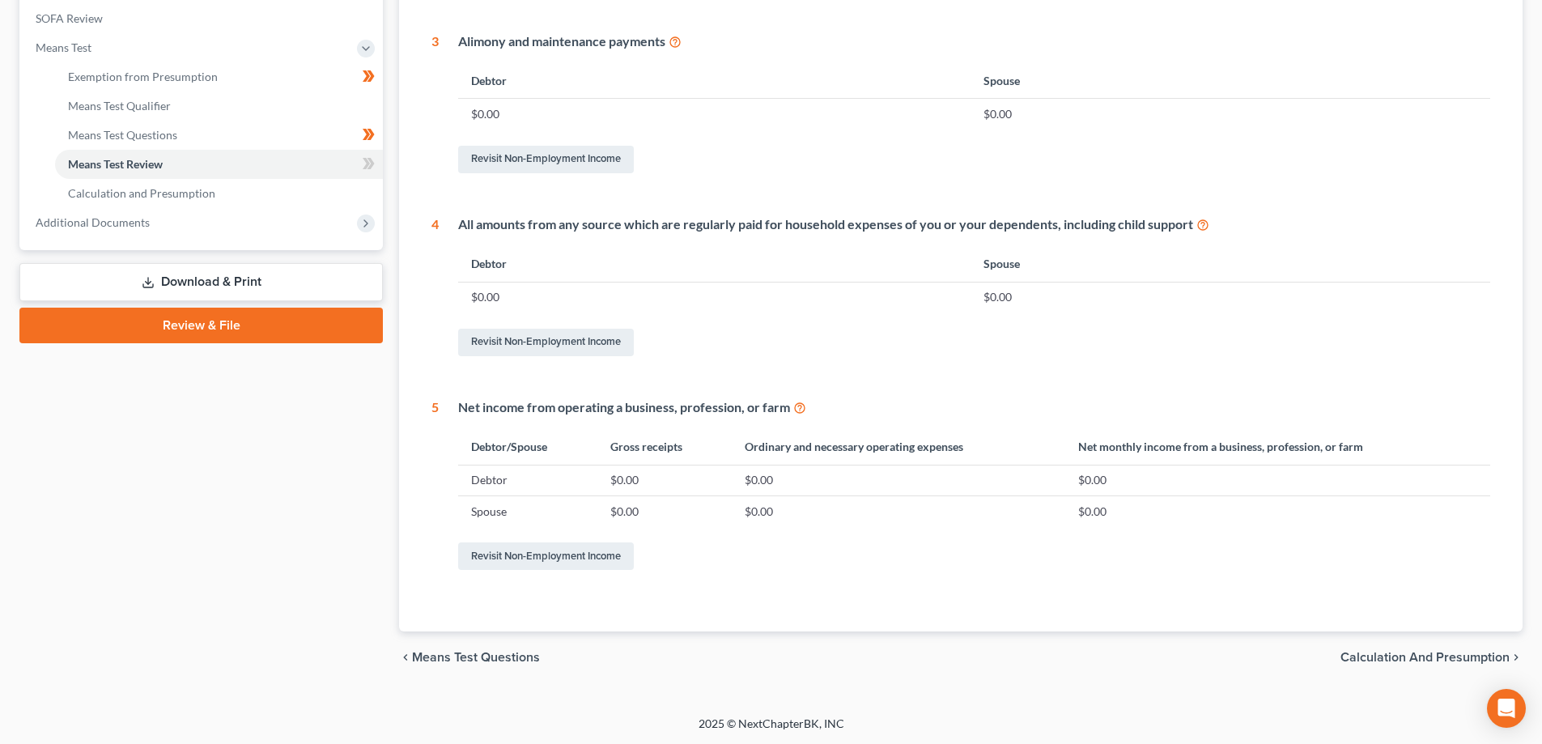
scroll to position [631, 0]
click at [152, 193] on span "Calculation and Presumption" at bounding box center [141, 192] width 147 height 14
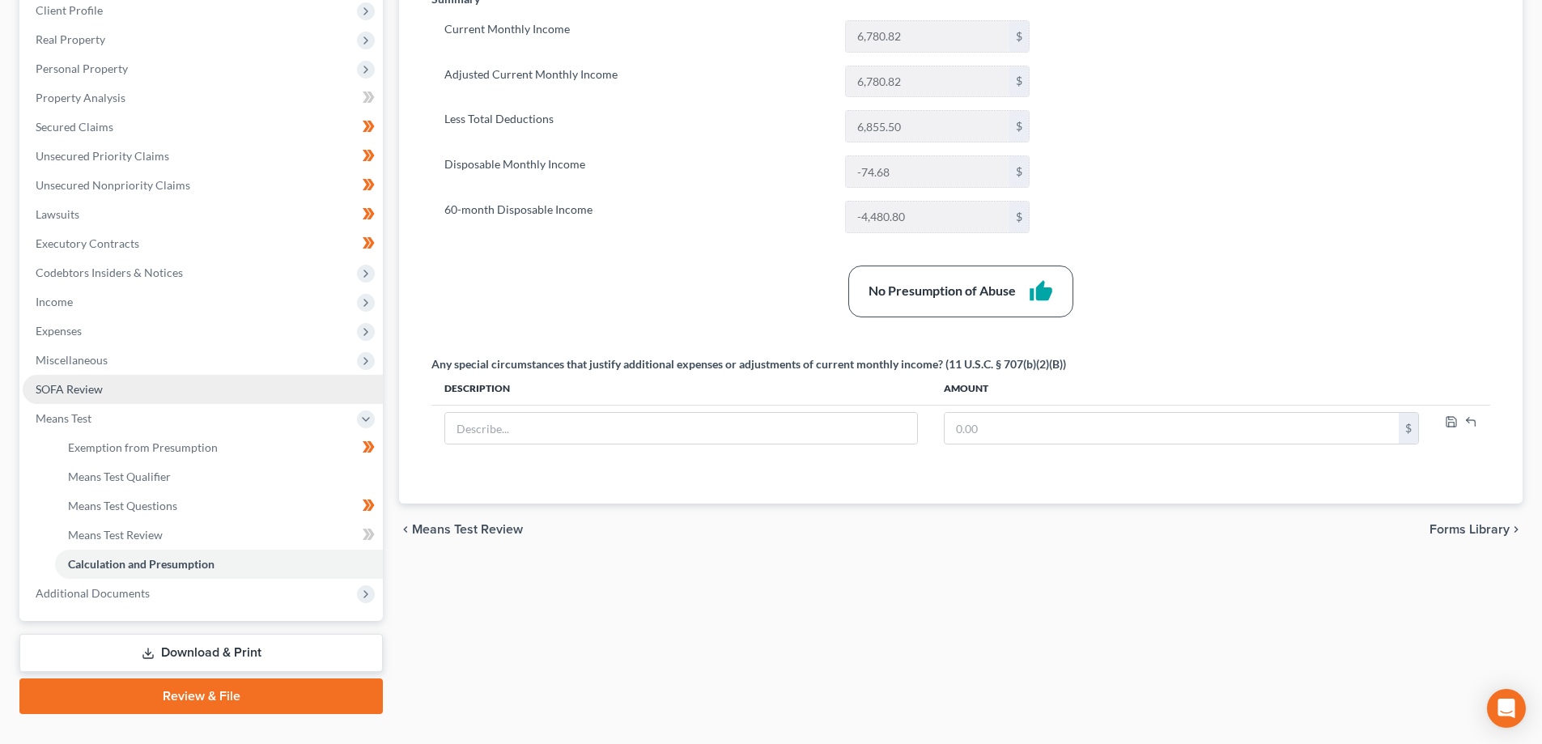
scroll to position [291, 0]
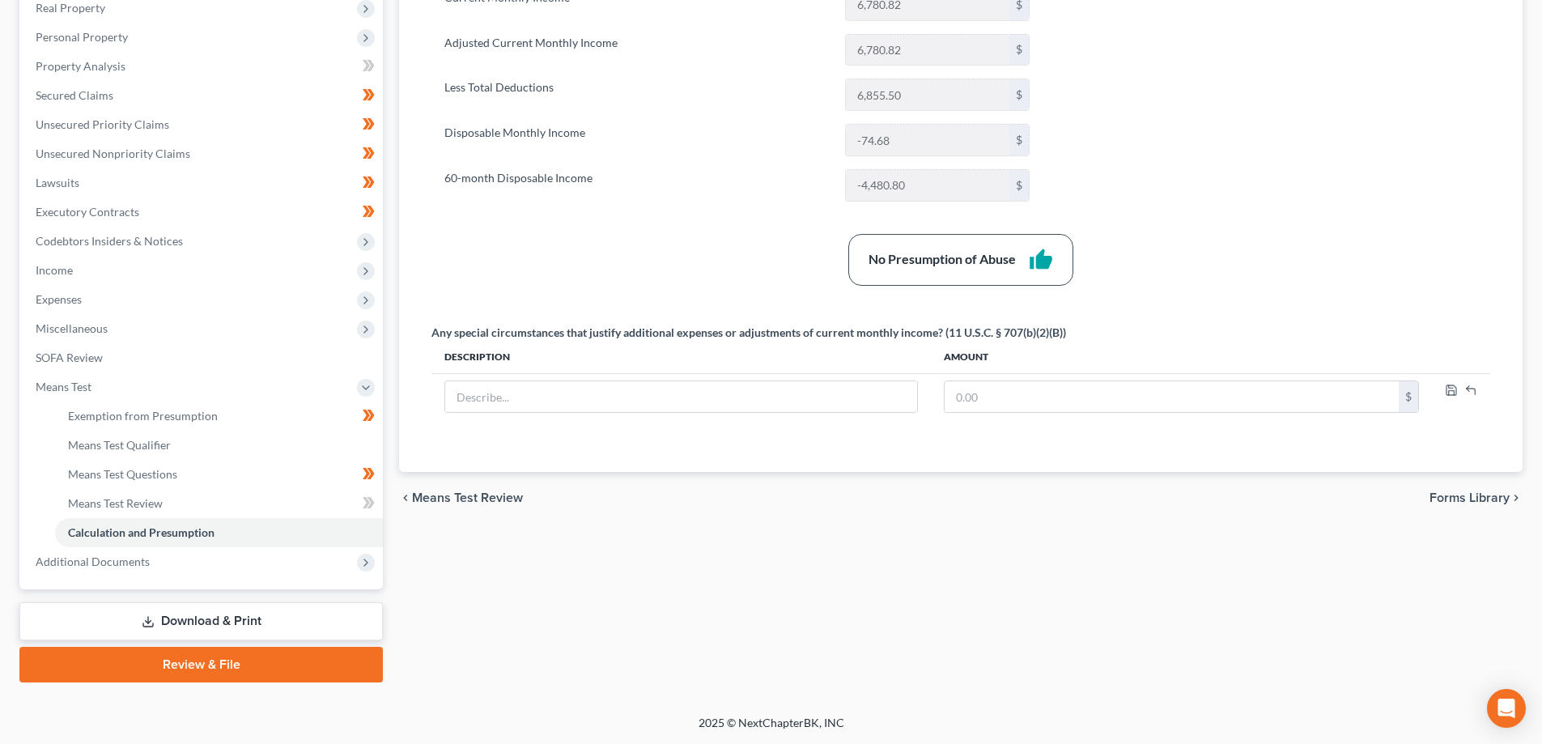
click at [173, 627] on link "Download & Print" at bounding box center [200, 621] width 363 height 38
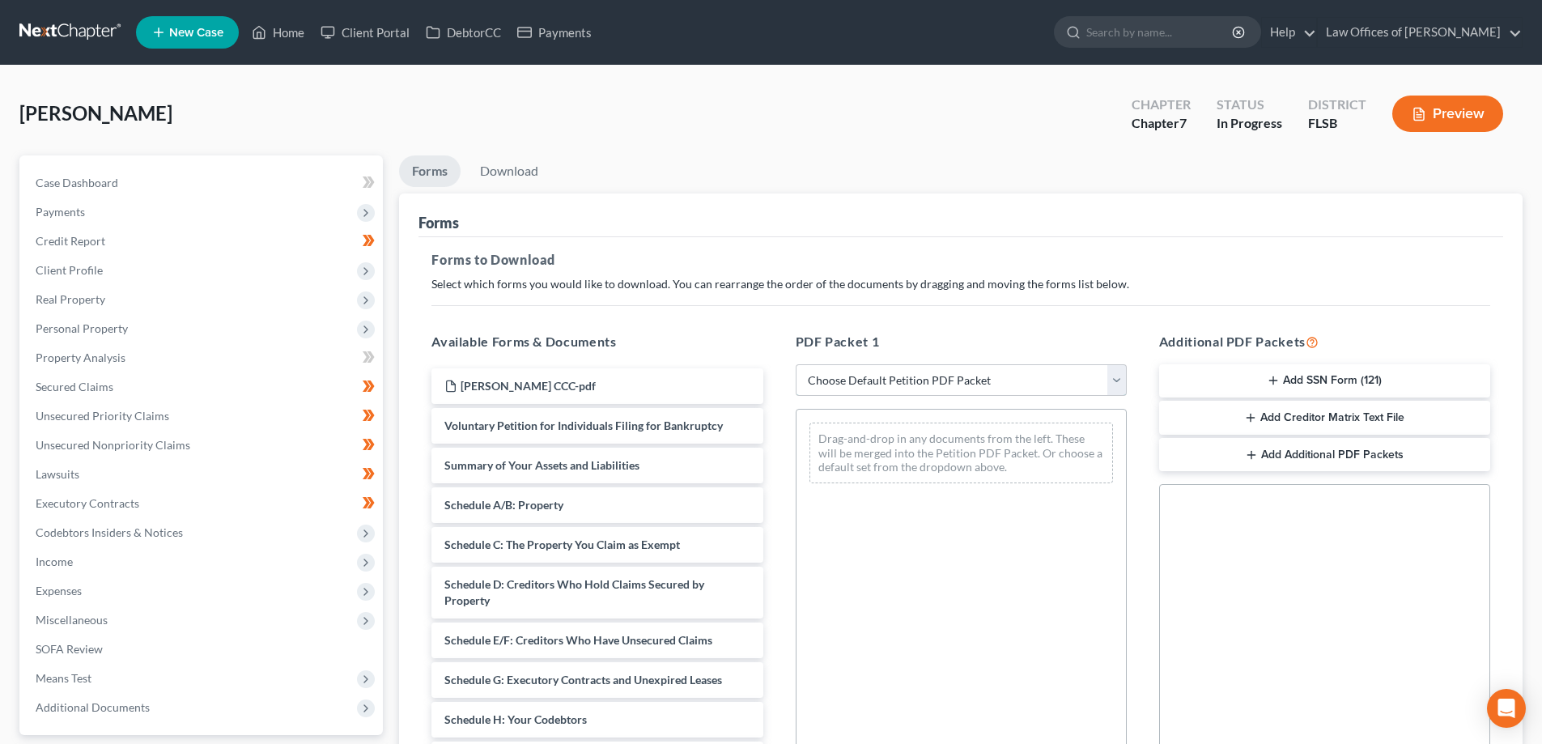
click at [1067, 388] on select "Choose Default Petition PDF Packet Complete Bankruptcy Petition (all forms and …" at bounding box center [961, 380] width 331 height 32
select select "0"
click at [796, 364] on select "Choose Default Petition PDF Packet Complete Bankruptcy Petition (all forms and …" at bounding box center [961, 380] width 331 height 32
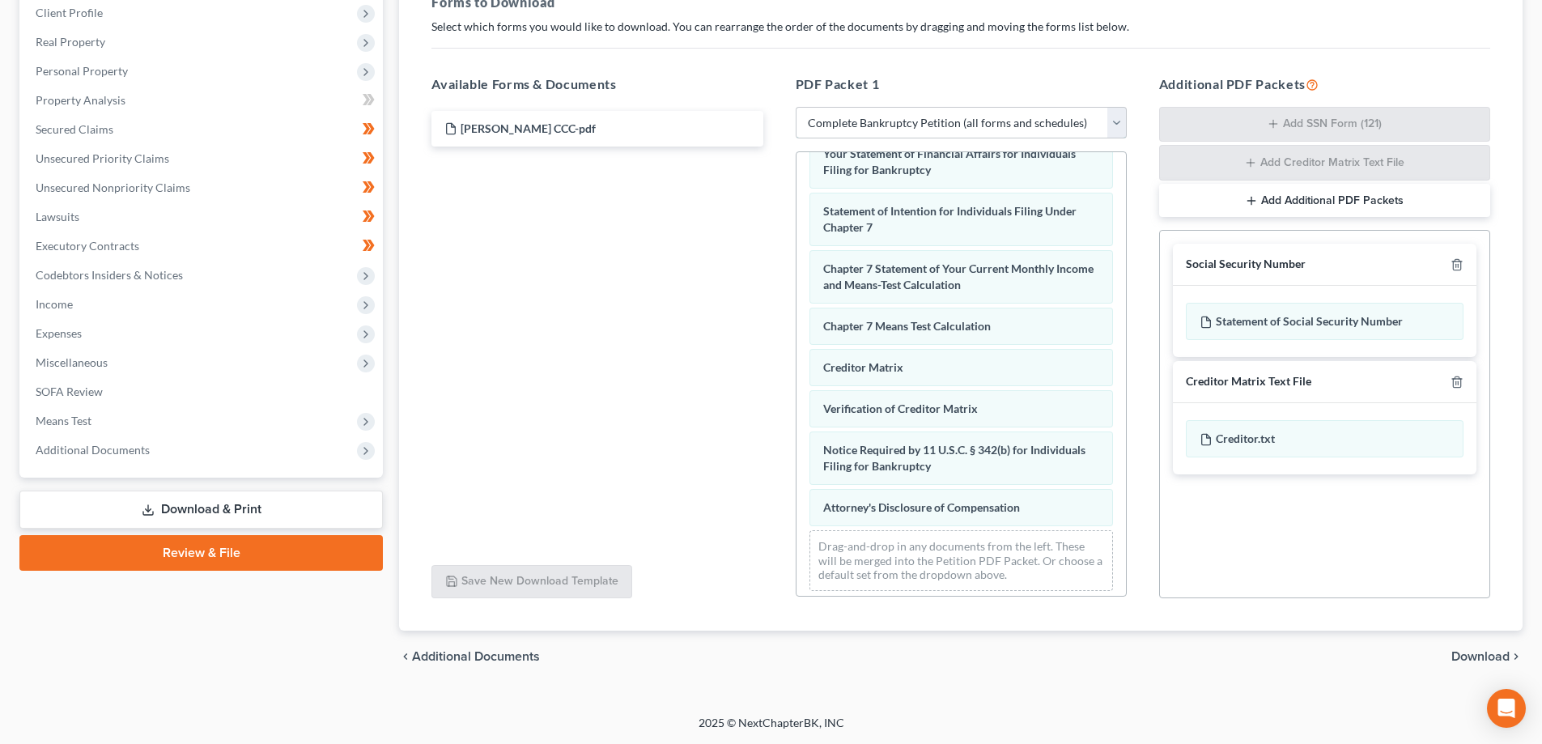
scroll to position [557, 0]
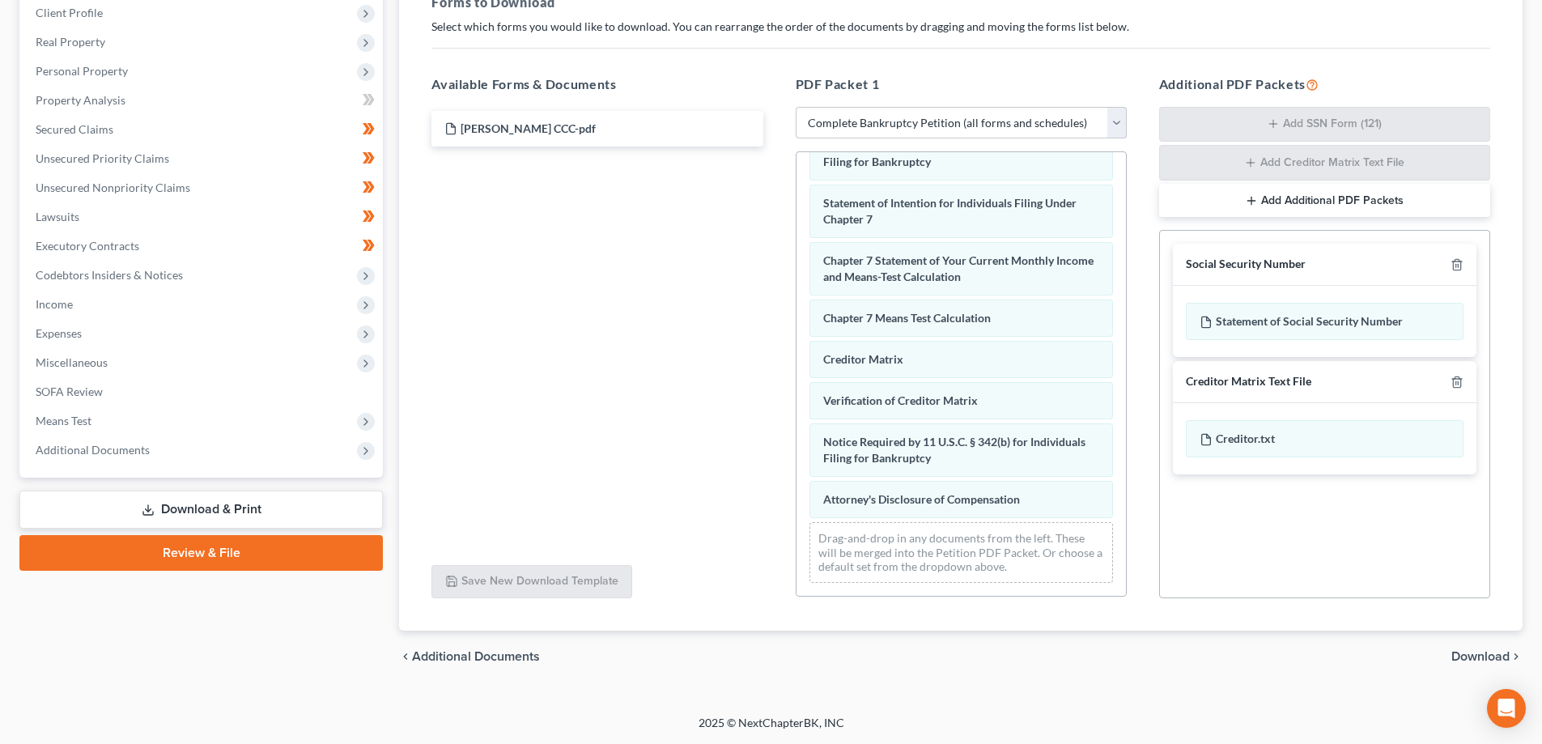
click at [1498, 658] on span "Download" at bounding box center [1480, 656] width 58 height 13
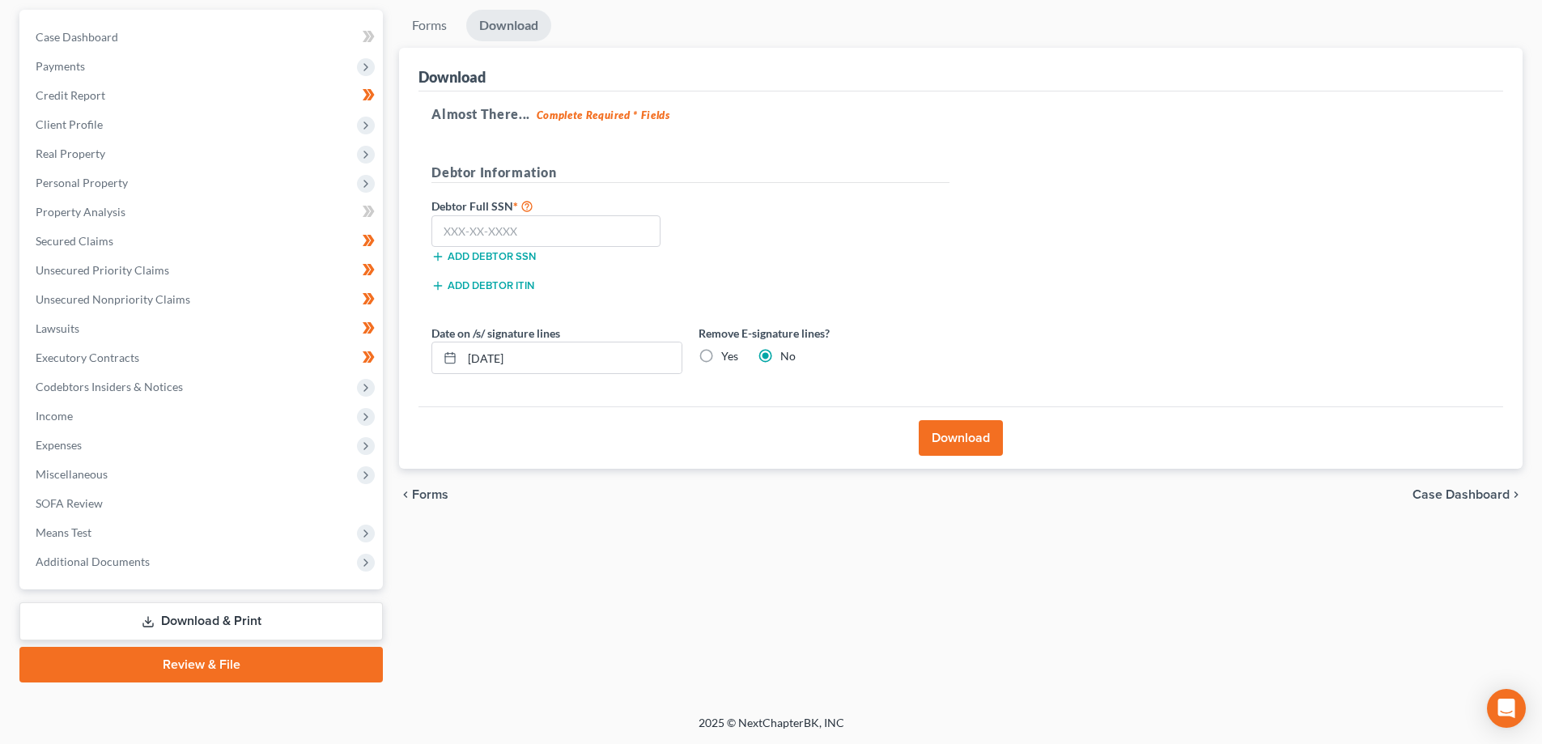
scroll to position [146, 0]
click at [551, 231] on input "text" at bounding box center [545, 231] width 229 height 32
type input "263-69-1365"
click at [975, 440] on button "Download" at bounding box center [961, 438] width 84 height 36
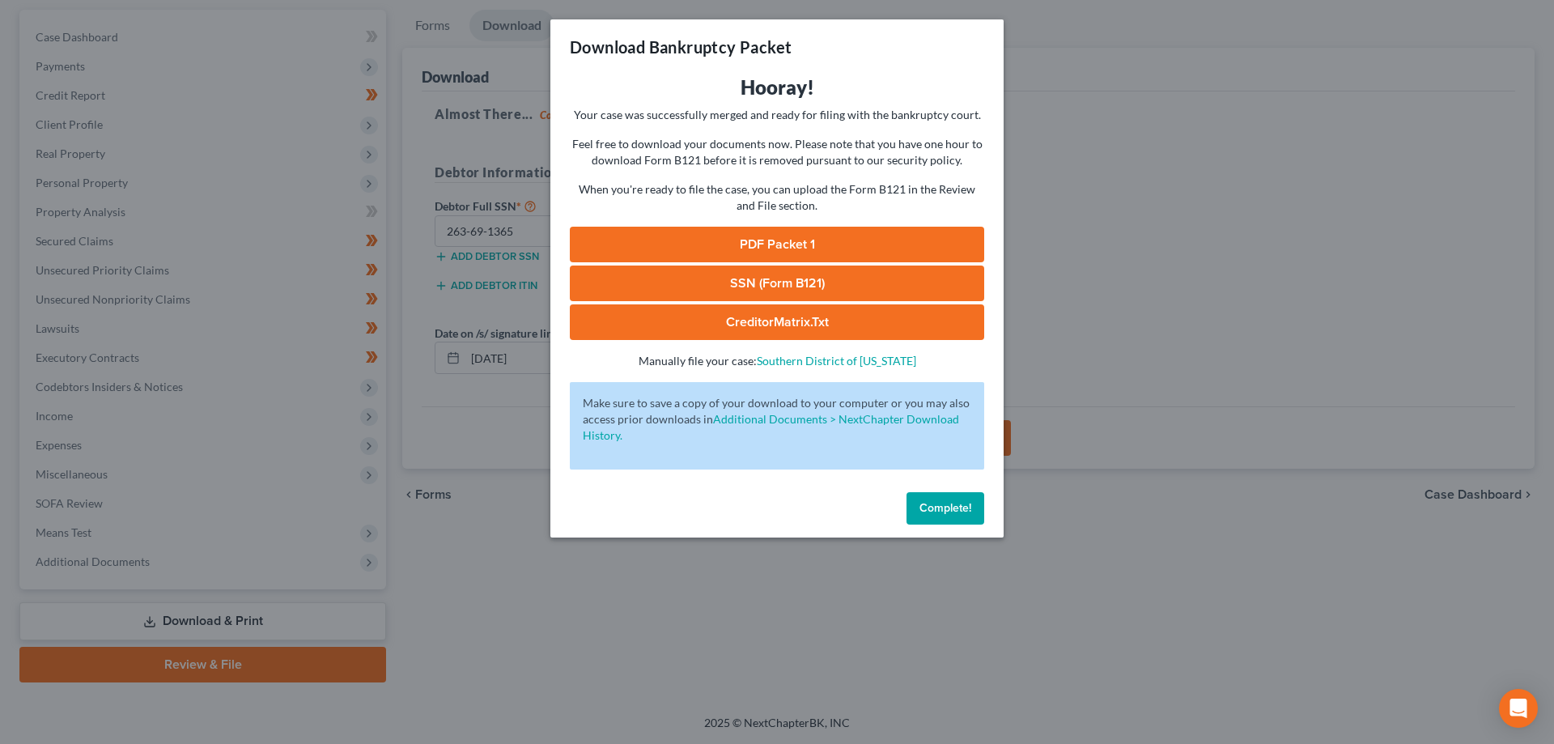
click at [776, 240] on link "PDF Packet 1" at bounding box center [777, 245] width 414 height 36
click at [788, 278] on link "SSN (Form B121)" at bounding box center [777, 284] width 414 height 36
click at [811, 321] on link "CreditorMatrix.txt" at bounding box center [777, 322] width 414 height 36
click at [950, 508] on span "Complete!" at bounding box center [946, 508] width 52 height 14
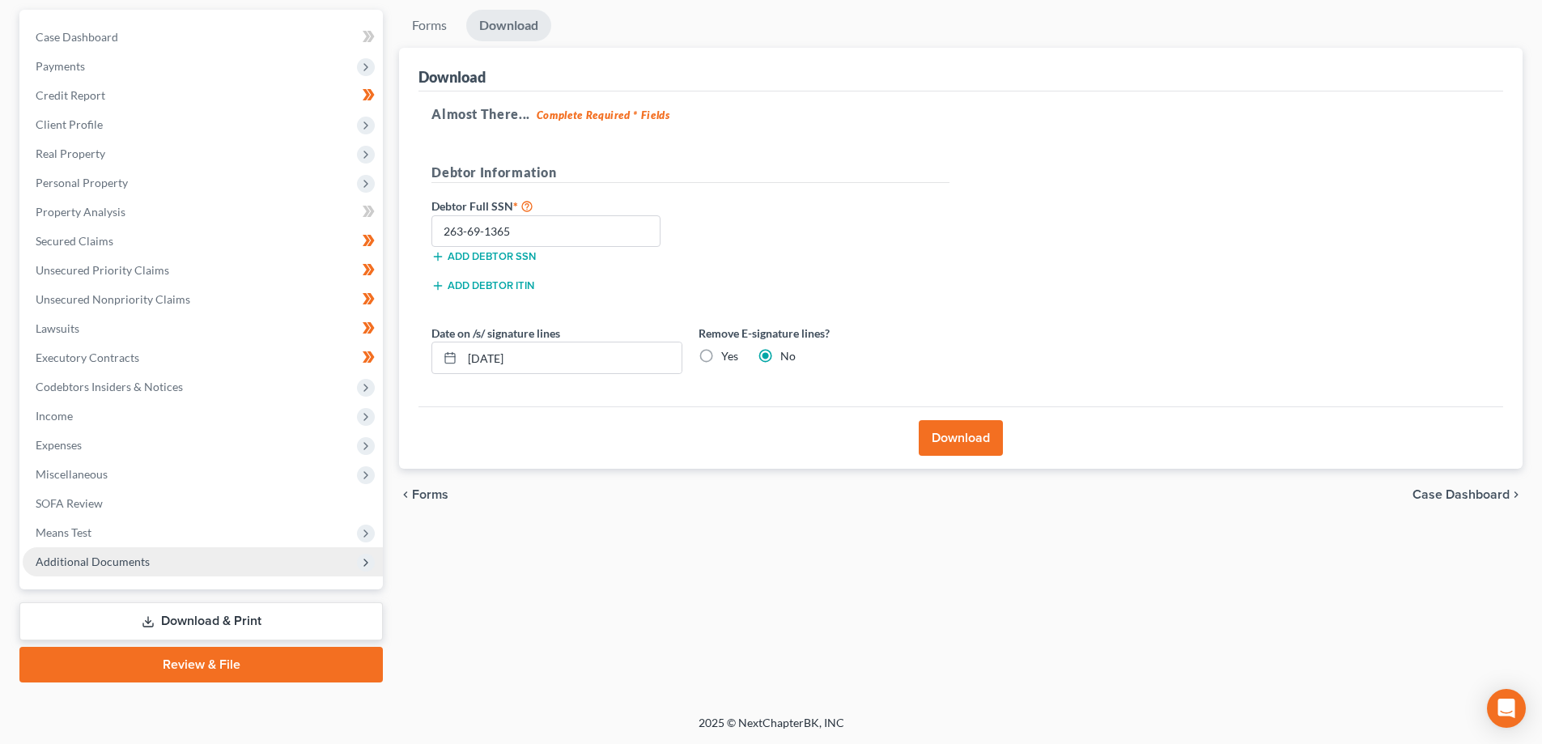
click at [102, 562] on span "Additional Documents" at bounding box center [93, 562] width 114 height 14
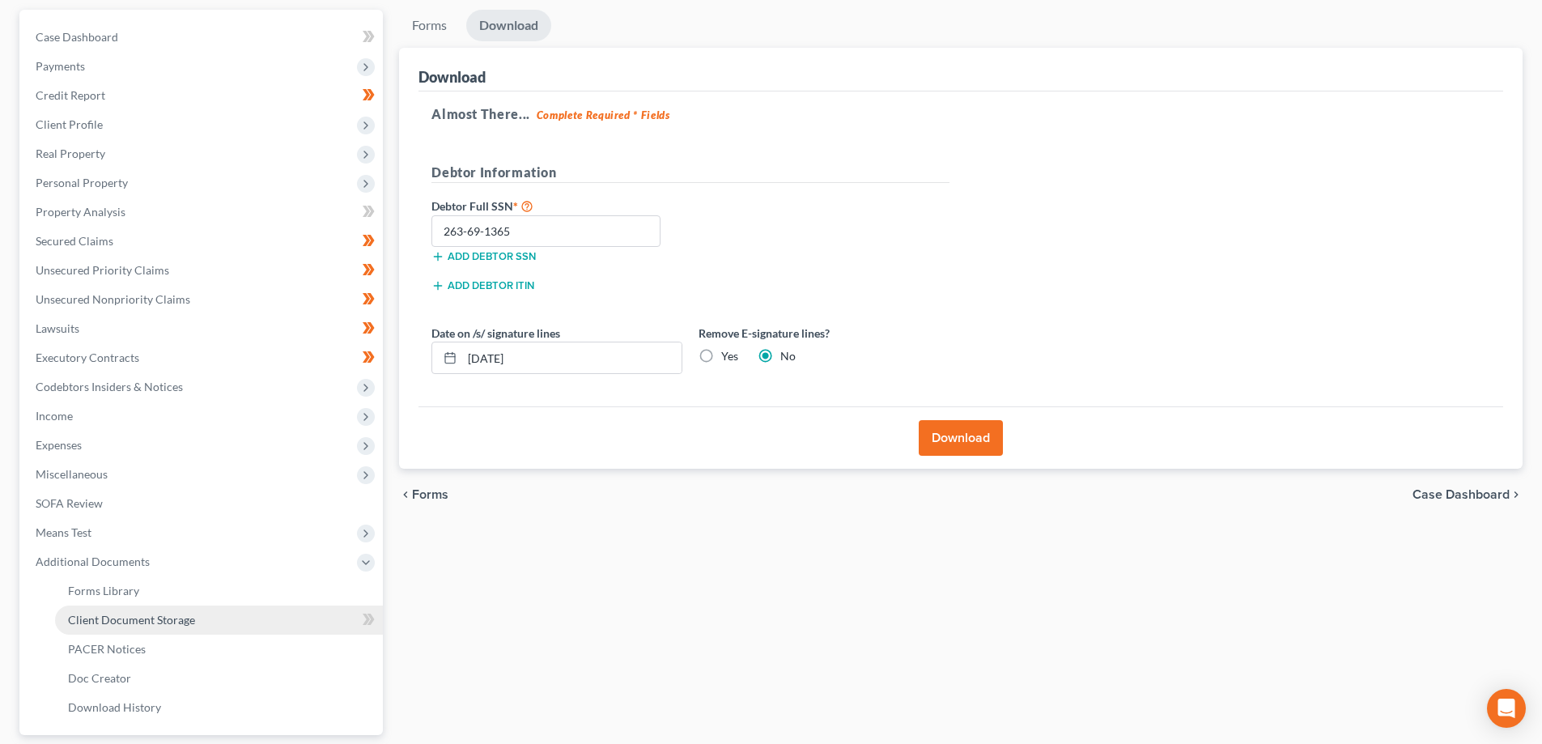
click at [183, 620] on span "Client Document Storage" at bounding box center [131, 620] width 127 height 14
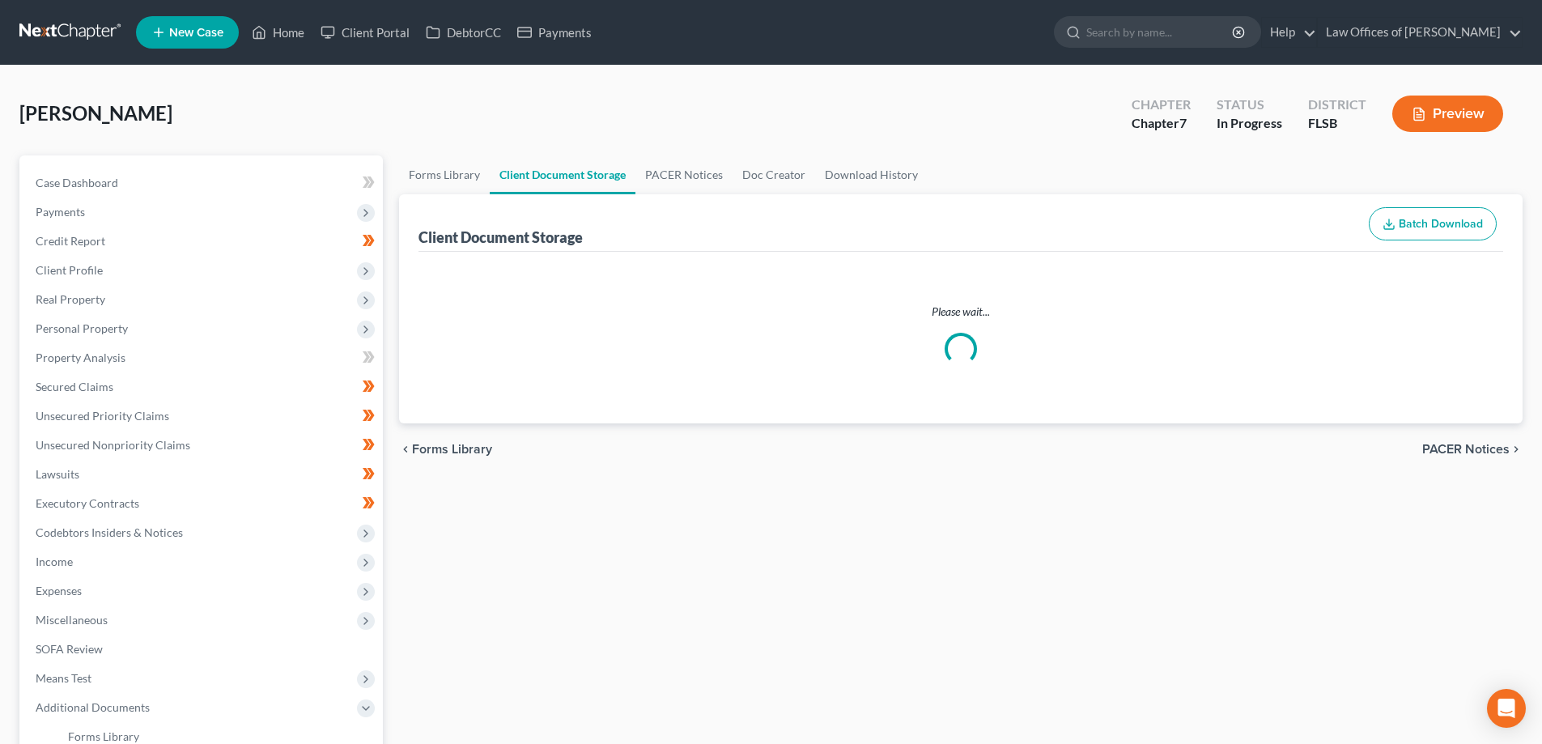
select select "9"
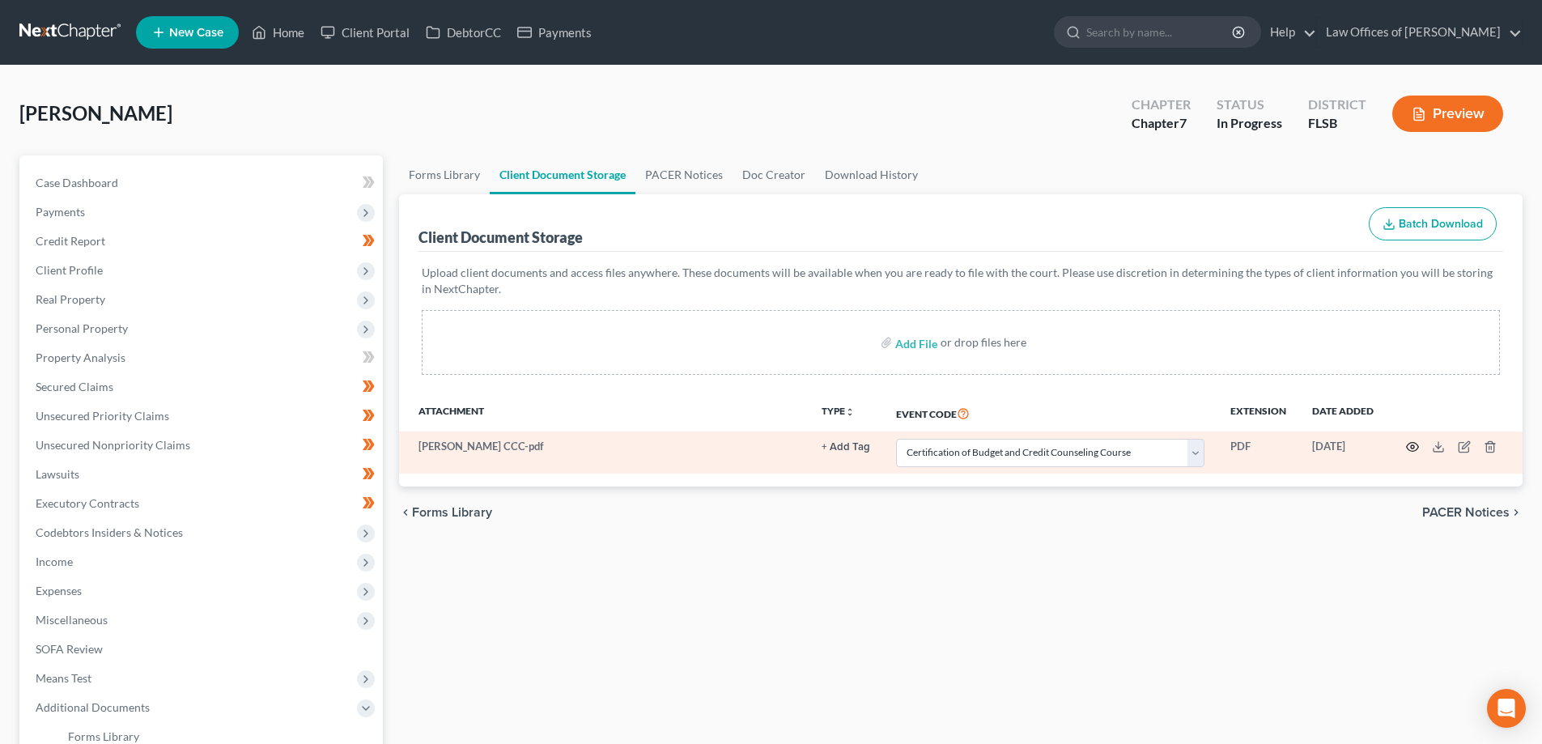
click at [1416, 447] on icon "button" at bounding box center [1412, 446] width 13 height 13
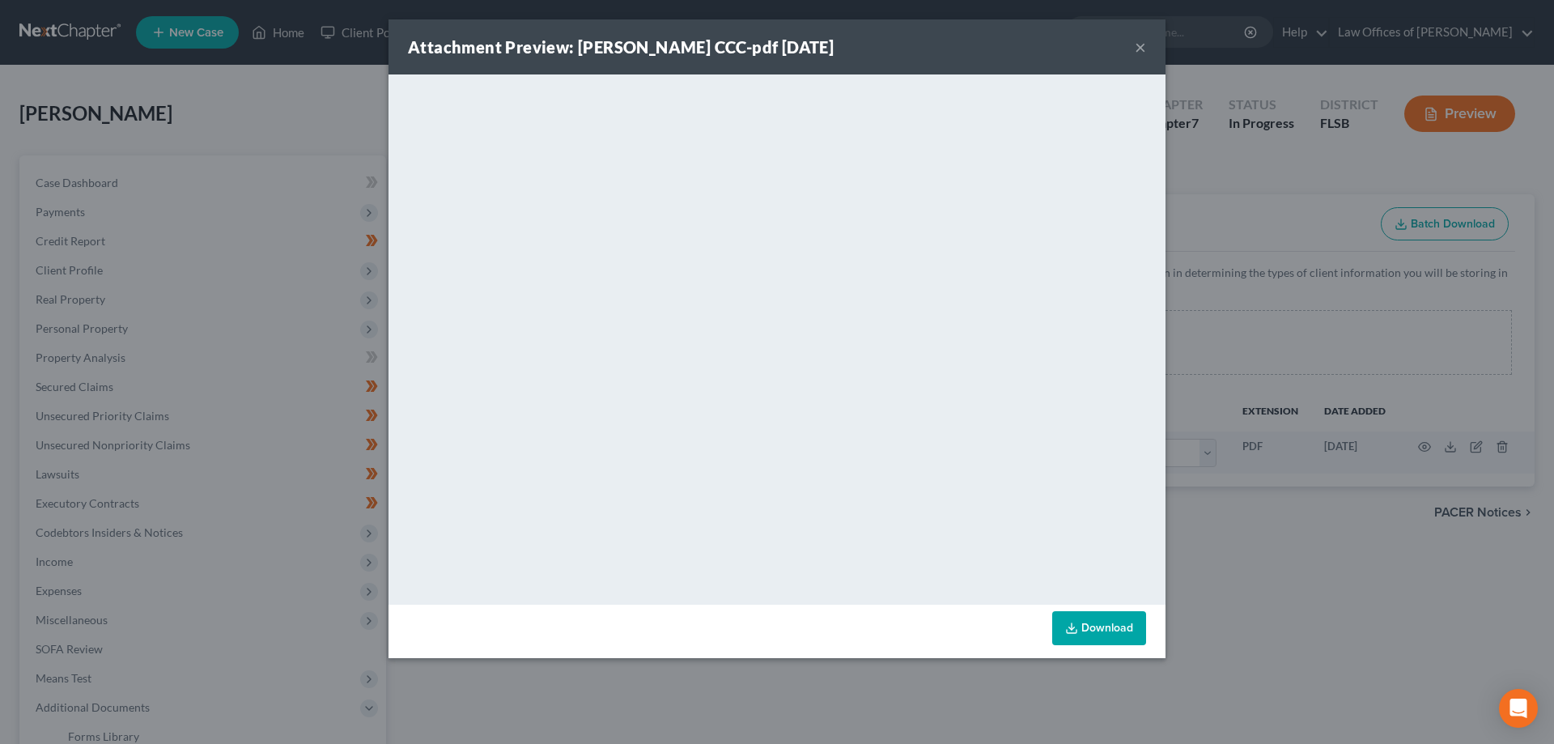
click at [1145, 44] on button "×" at bounding box center [1140, 46] width 11 height 19
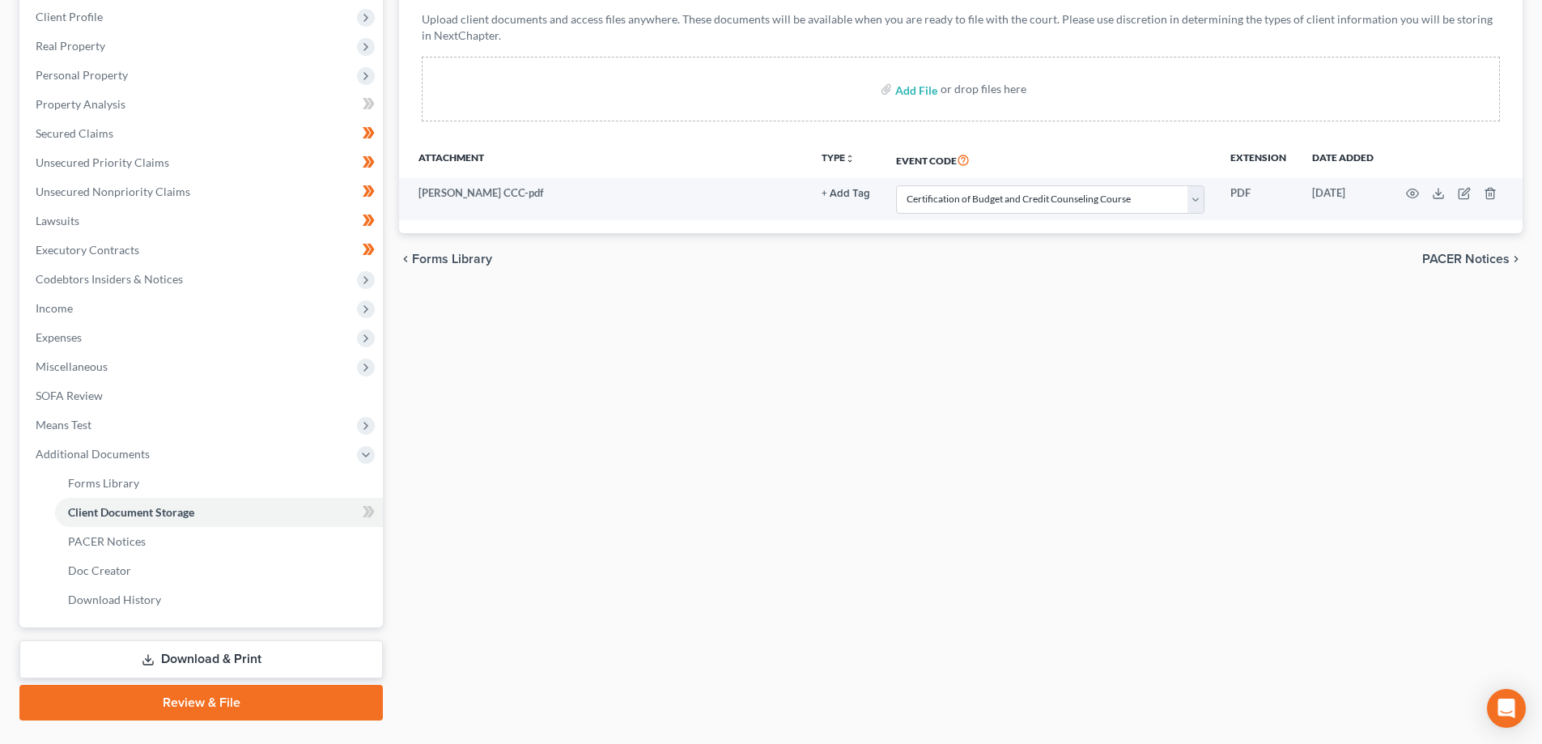
scroll to position [291, 0]
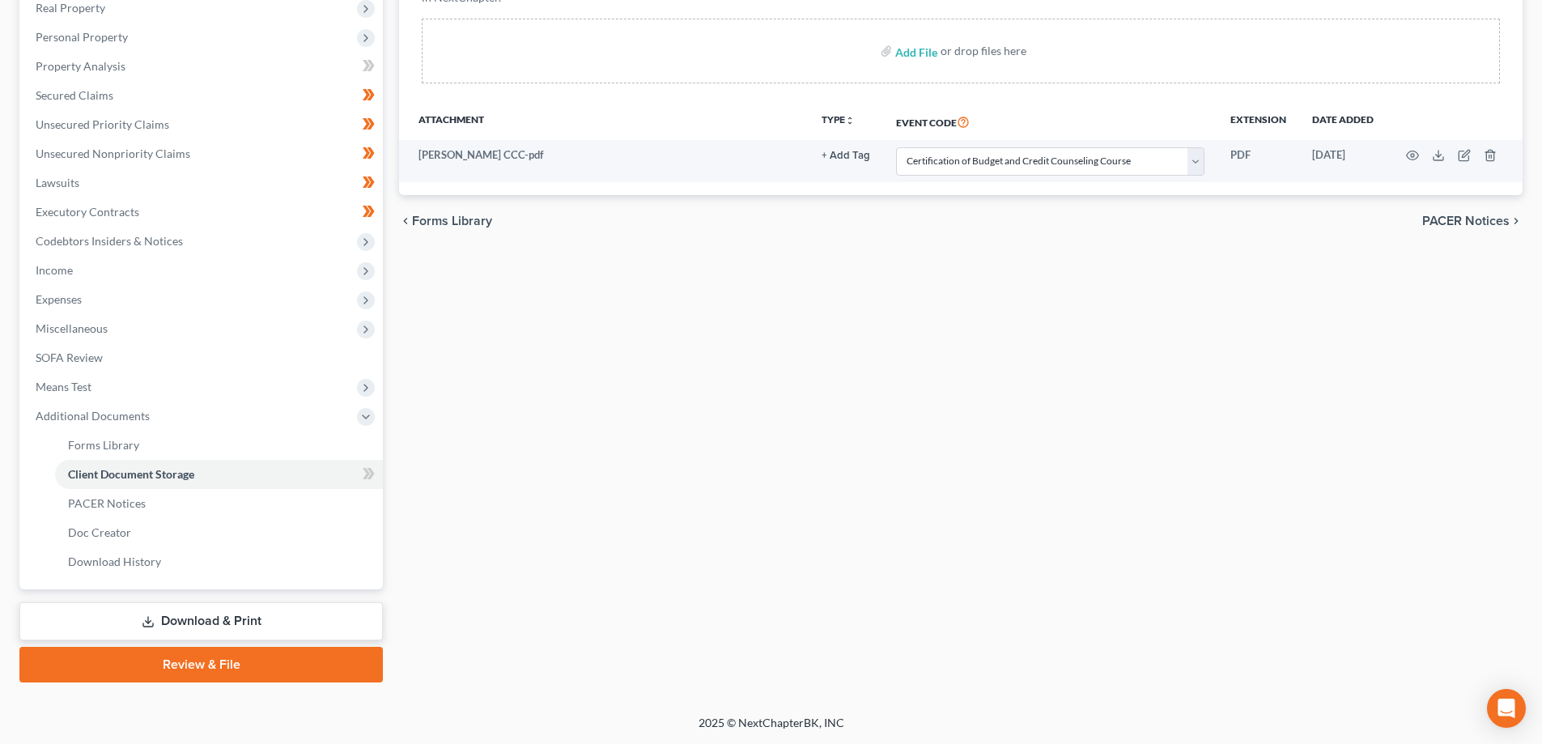
click at [252, 661] on link "Review & File" at bounding box center [200, 665] width 363 height 36
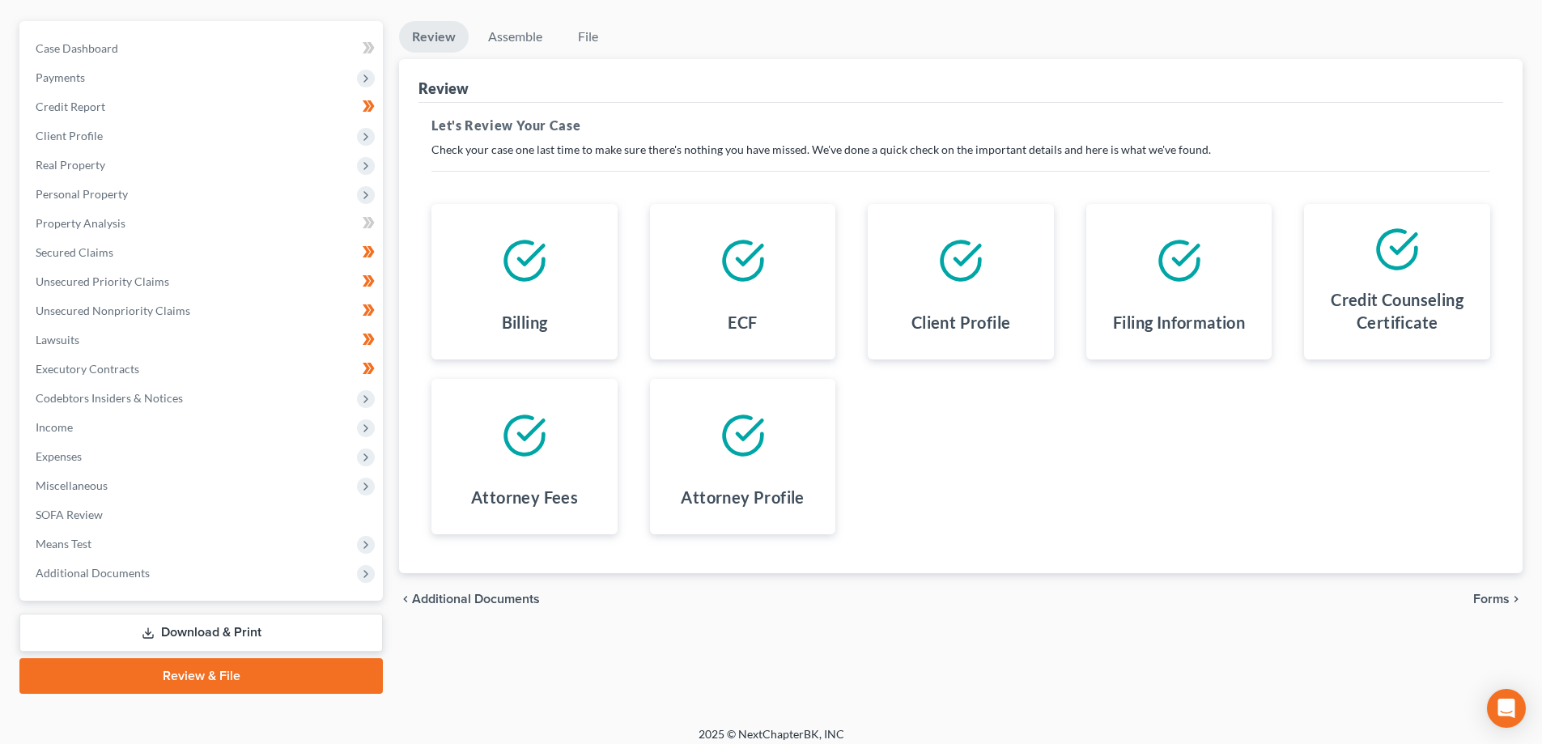
scroll to position [146, 0]
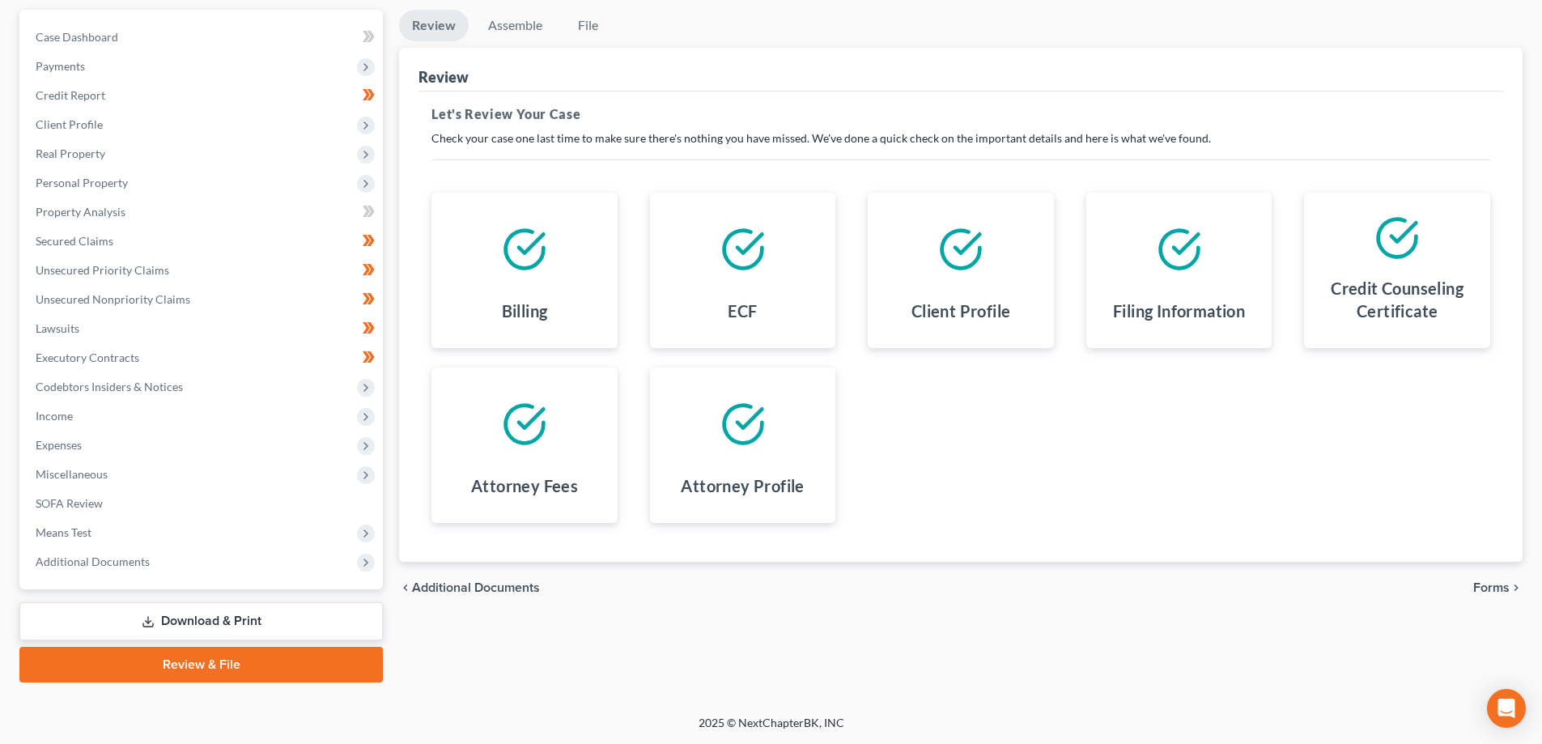
click at [1495, 590] on span "Forms" at bounding box center [1491, 587] width 36 height 13
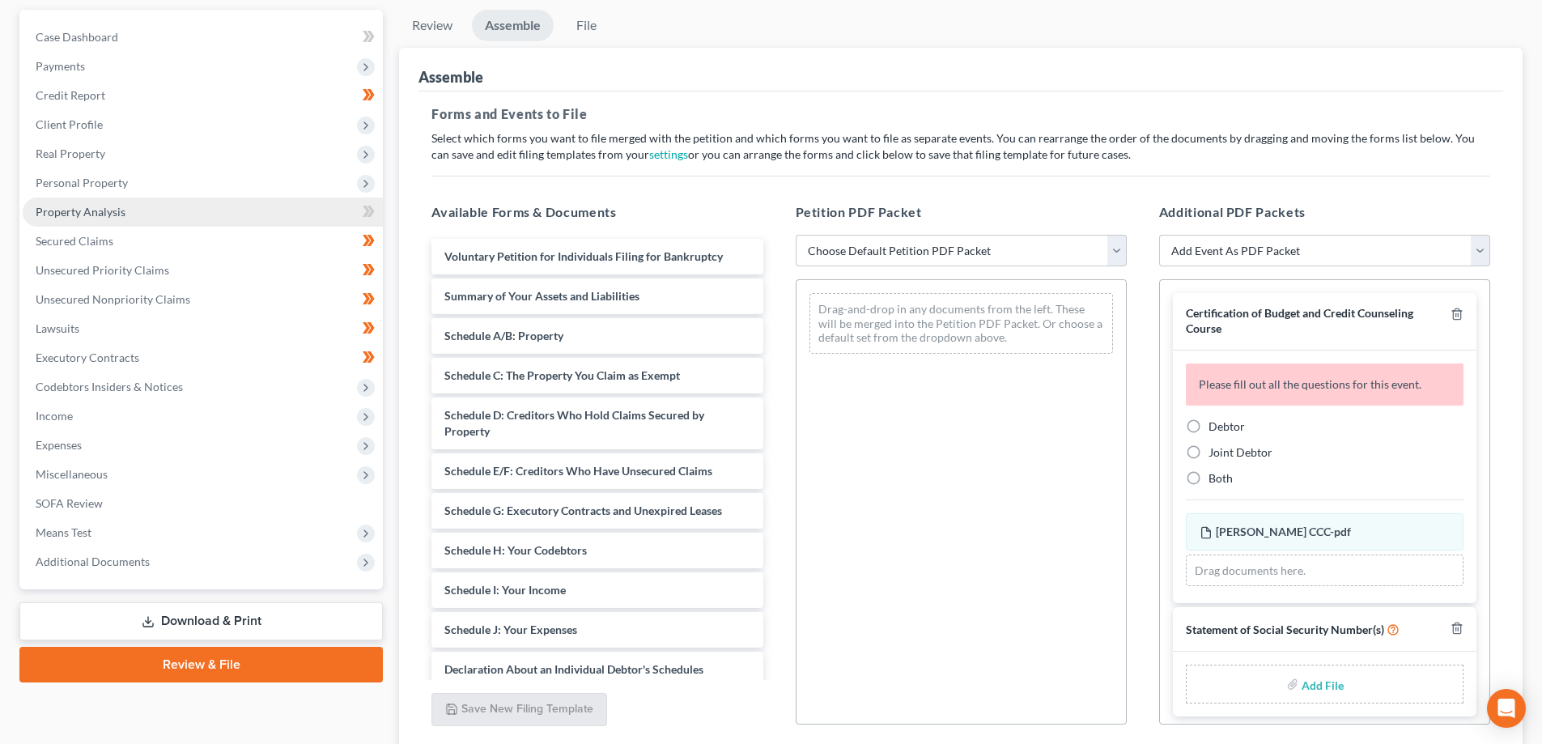
click at [87, 213] on span "Property Analysis" at bounding box center [81, 212] width 90 height 14
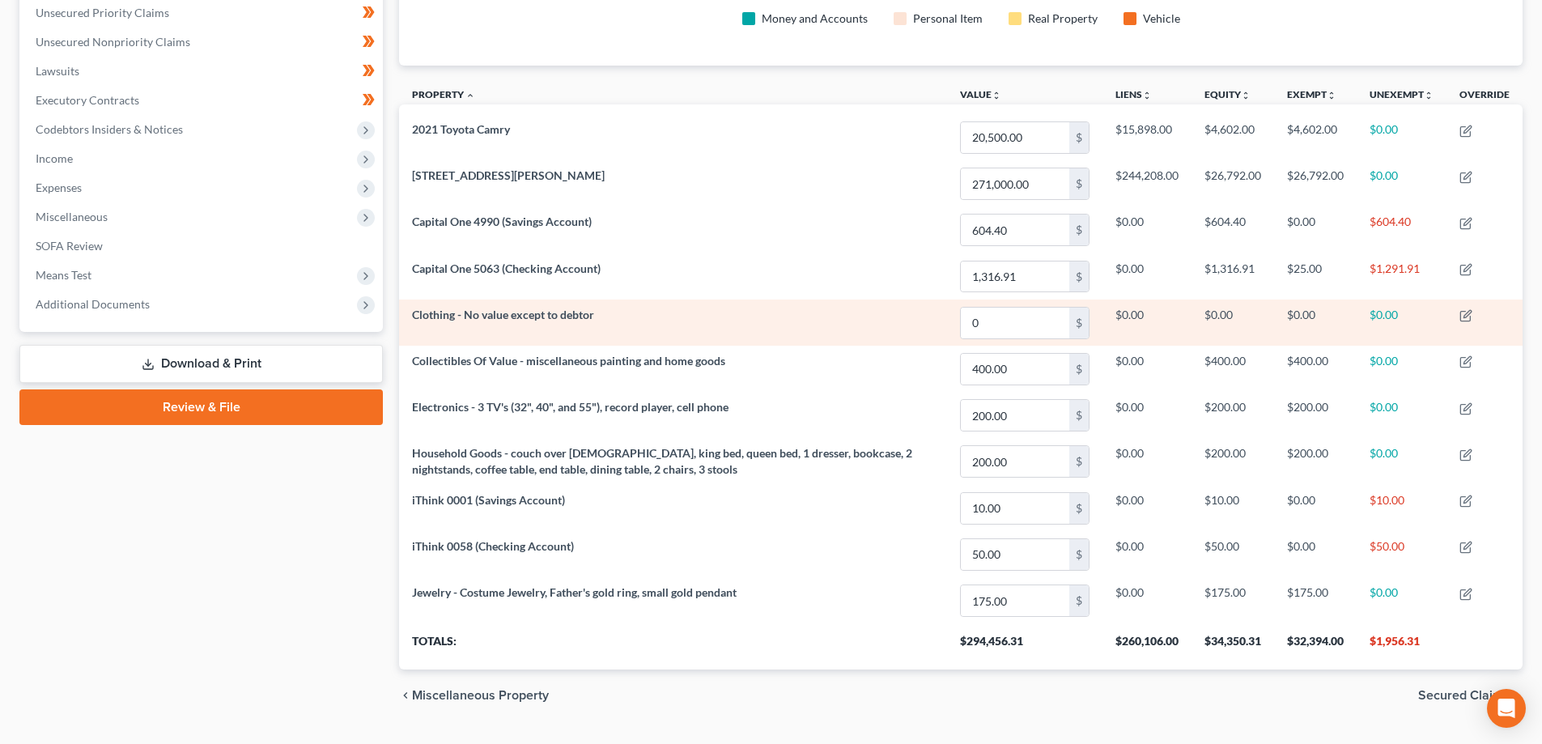
scroll to position [405, 0]
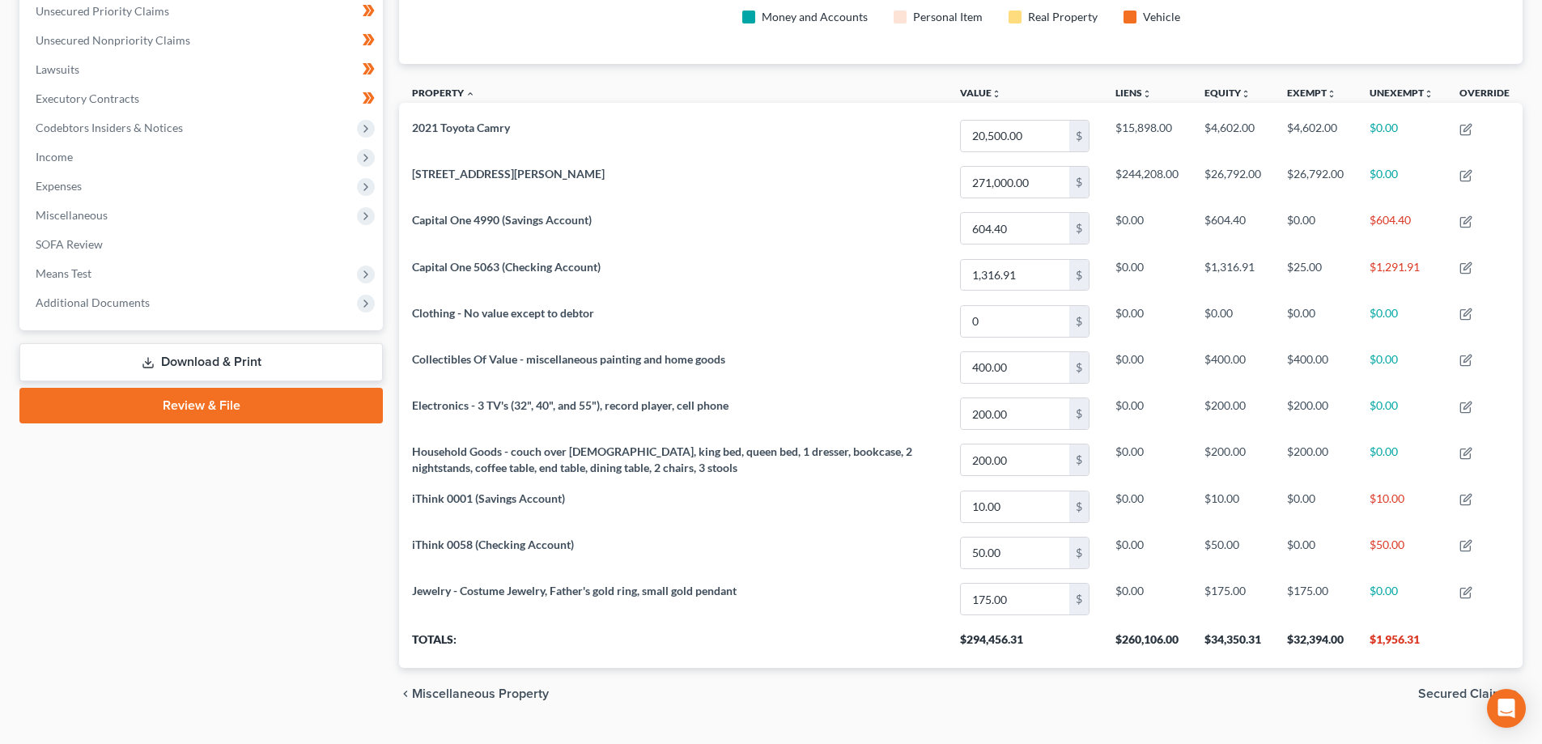
click at [195, 408] on link "Review & File" at bounding box center [200, 406] width 363 height 36
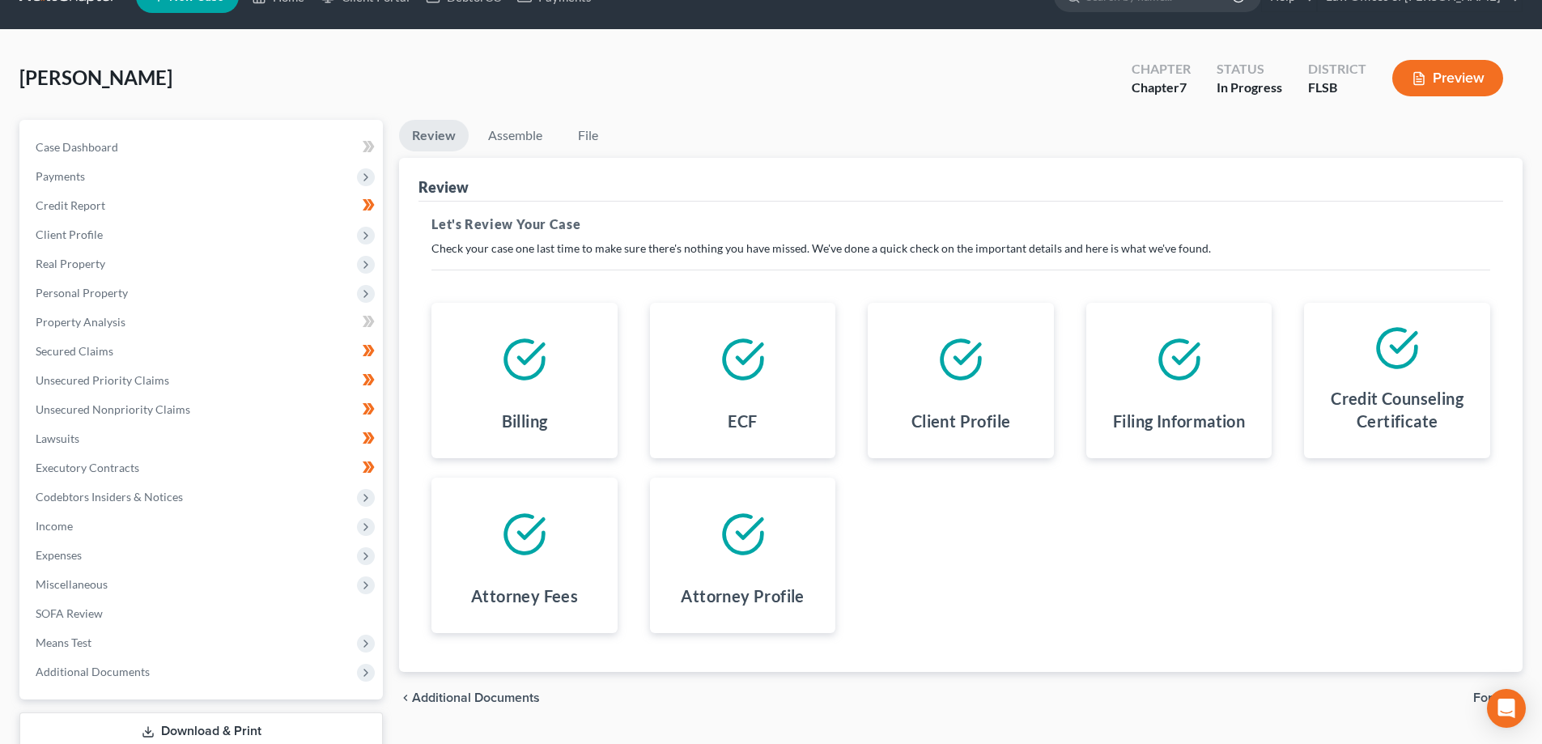
scroll to position [146, 0]
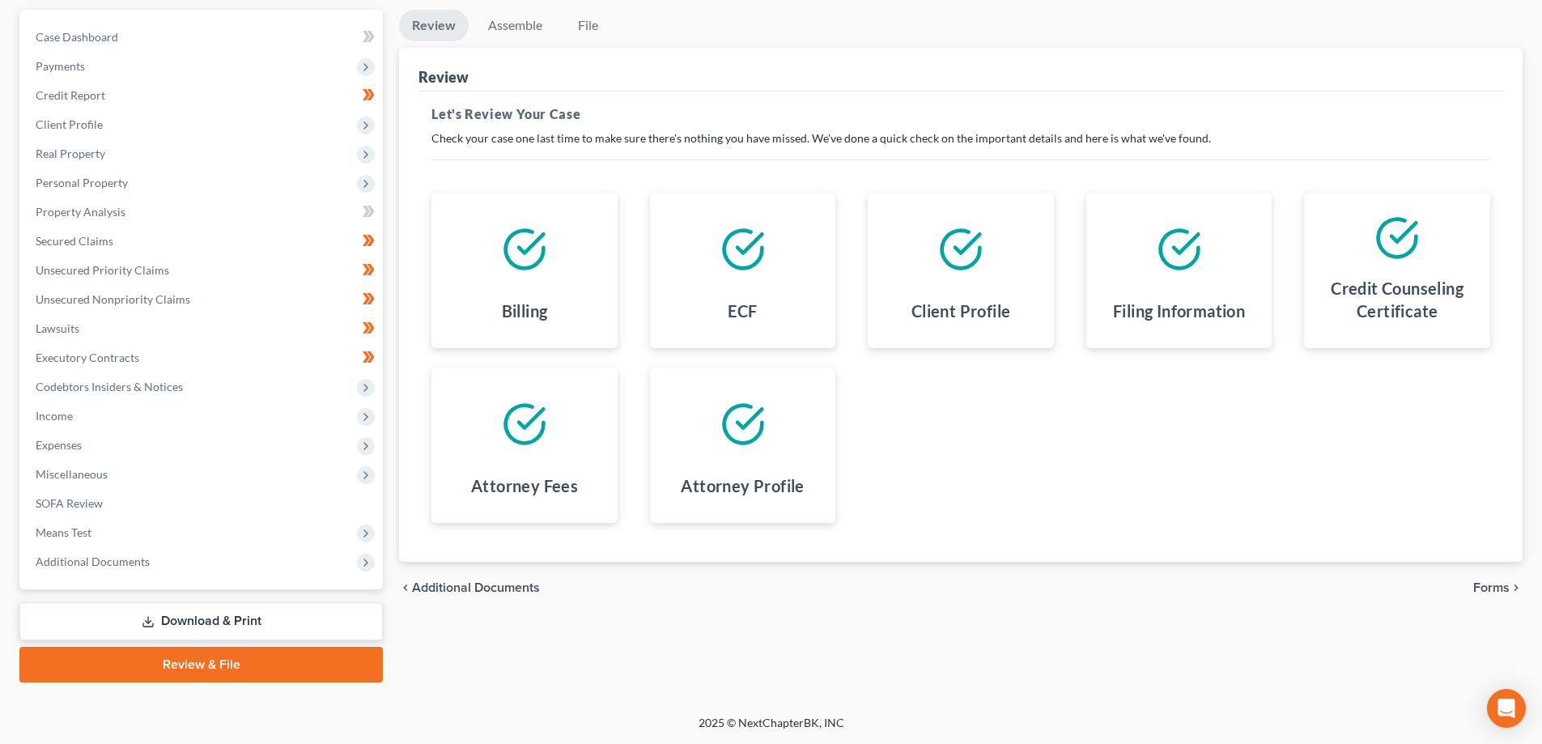
click at [1502, 587] on span "Forms" at bounding box center [1491, 587] width 36 height 13
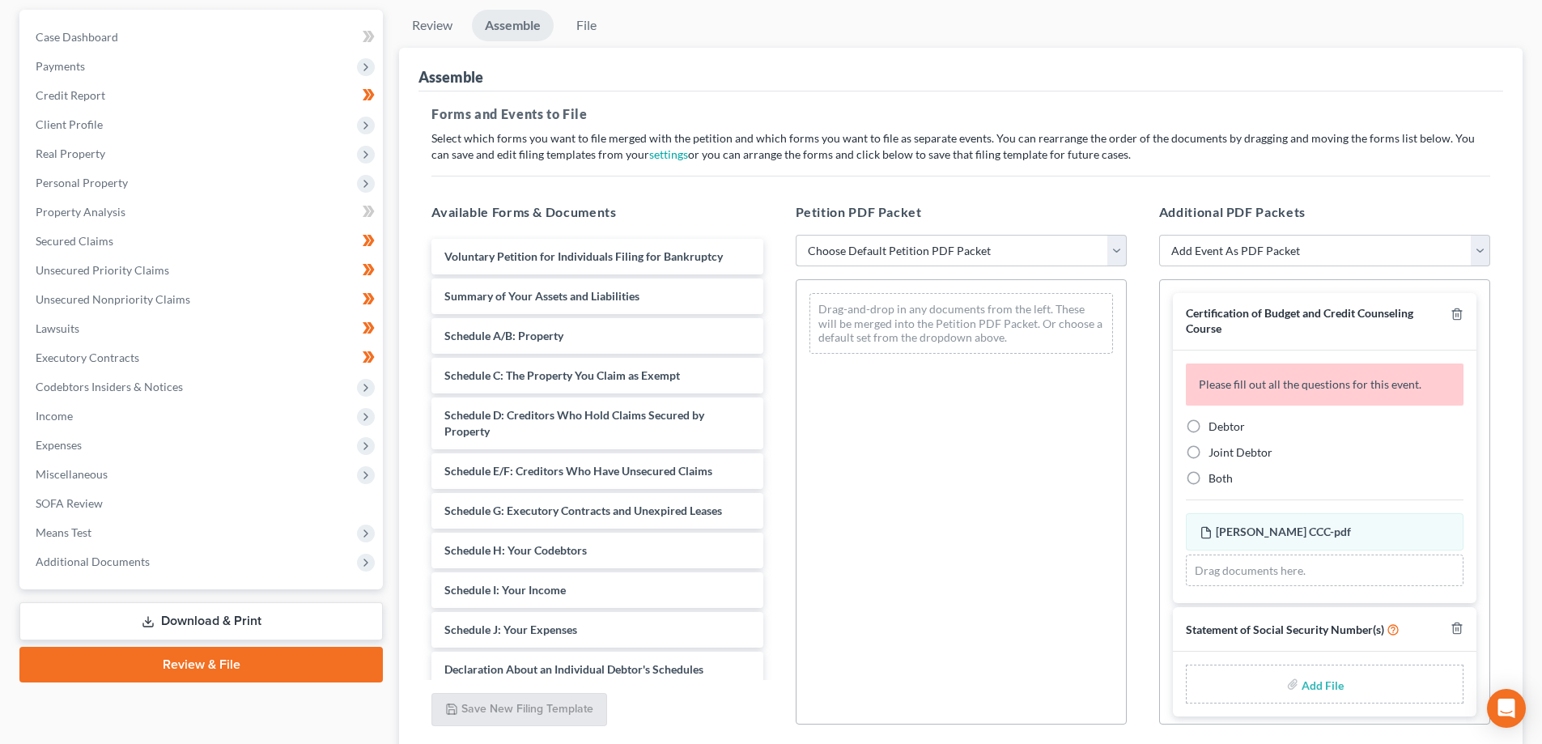
click at [1090, 249] on select "Choose Default Petition PDF Packet Emergency Filing (Voluntary Petition and Cre…" at bounding box center [961, 251] width 331 height 32
select select "1"
click at [796, 235] on select "Choose Default Petition PDF Packet Emergency Filing (Voluntary Petition and Cre…" at bounding box center [961, 251] width 331 height 32
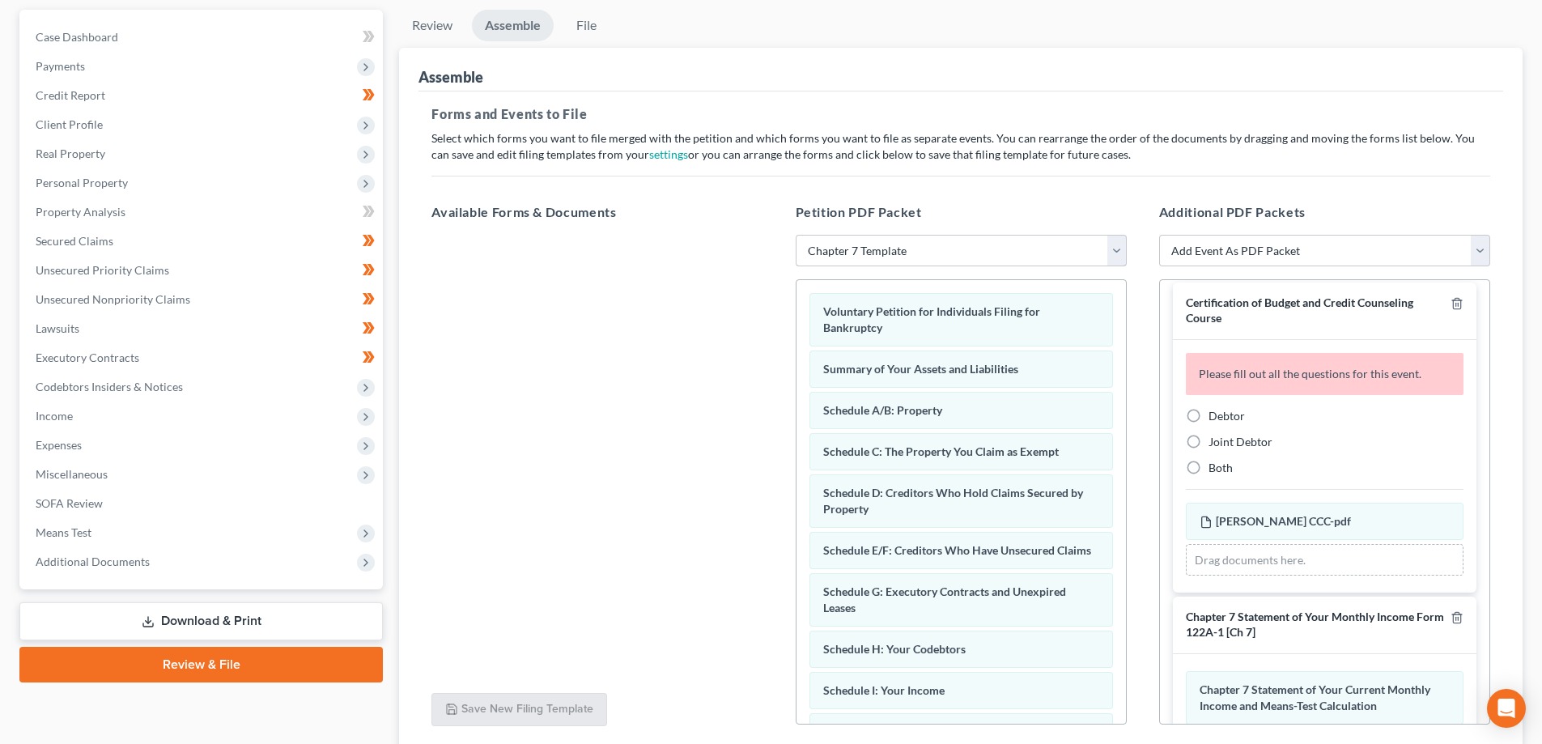
scroll to position [0, 0]
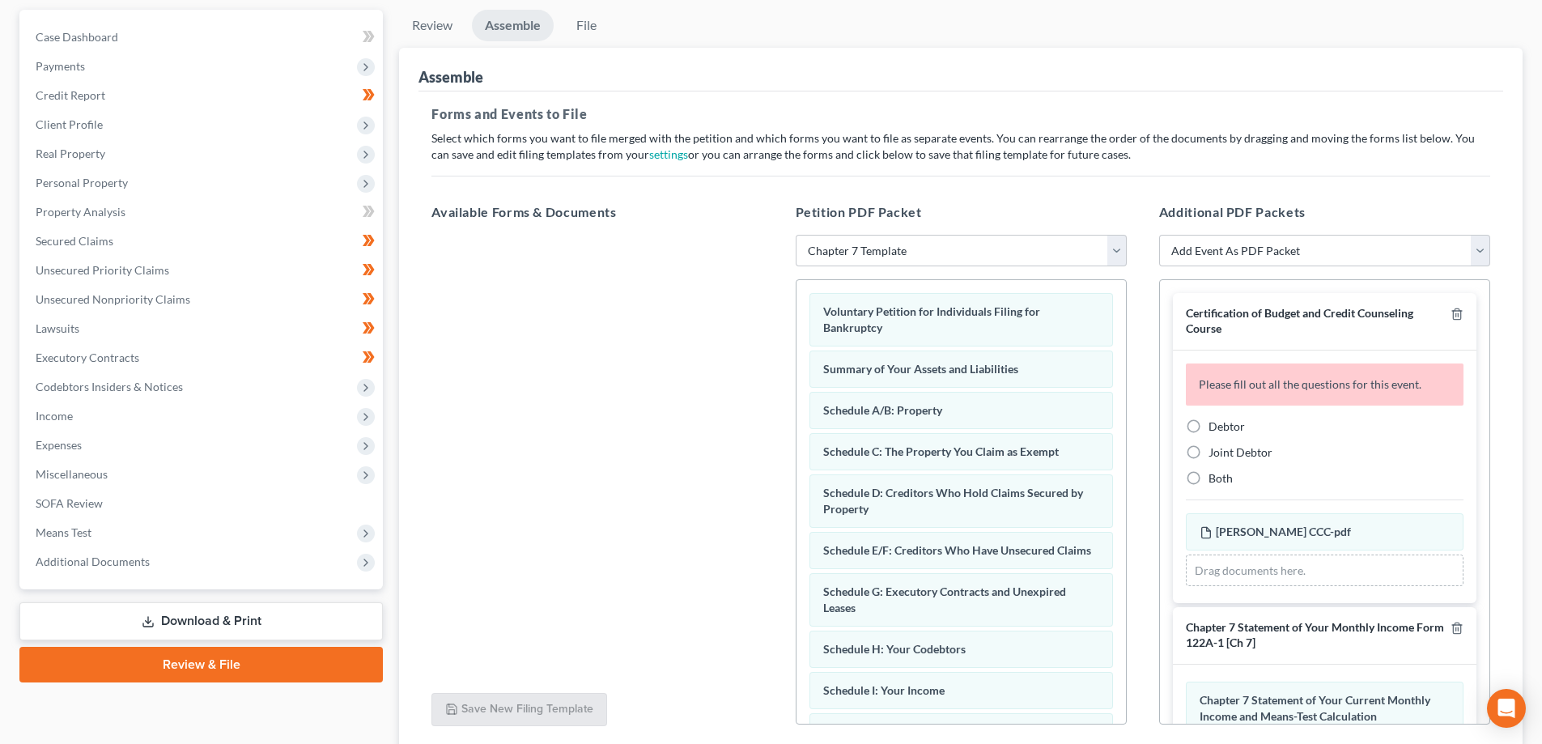
click at [1209, 429] on label "Debtor" at bounding box center [1227, 427] width 36 height 16
click at [1215, 429] on input "Debtor" at bounding box center [1220, 424] width 11 height 11
radio input "true"
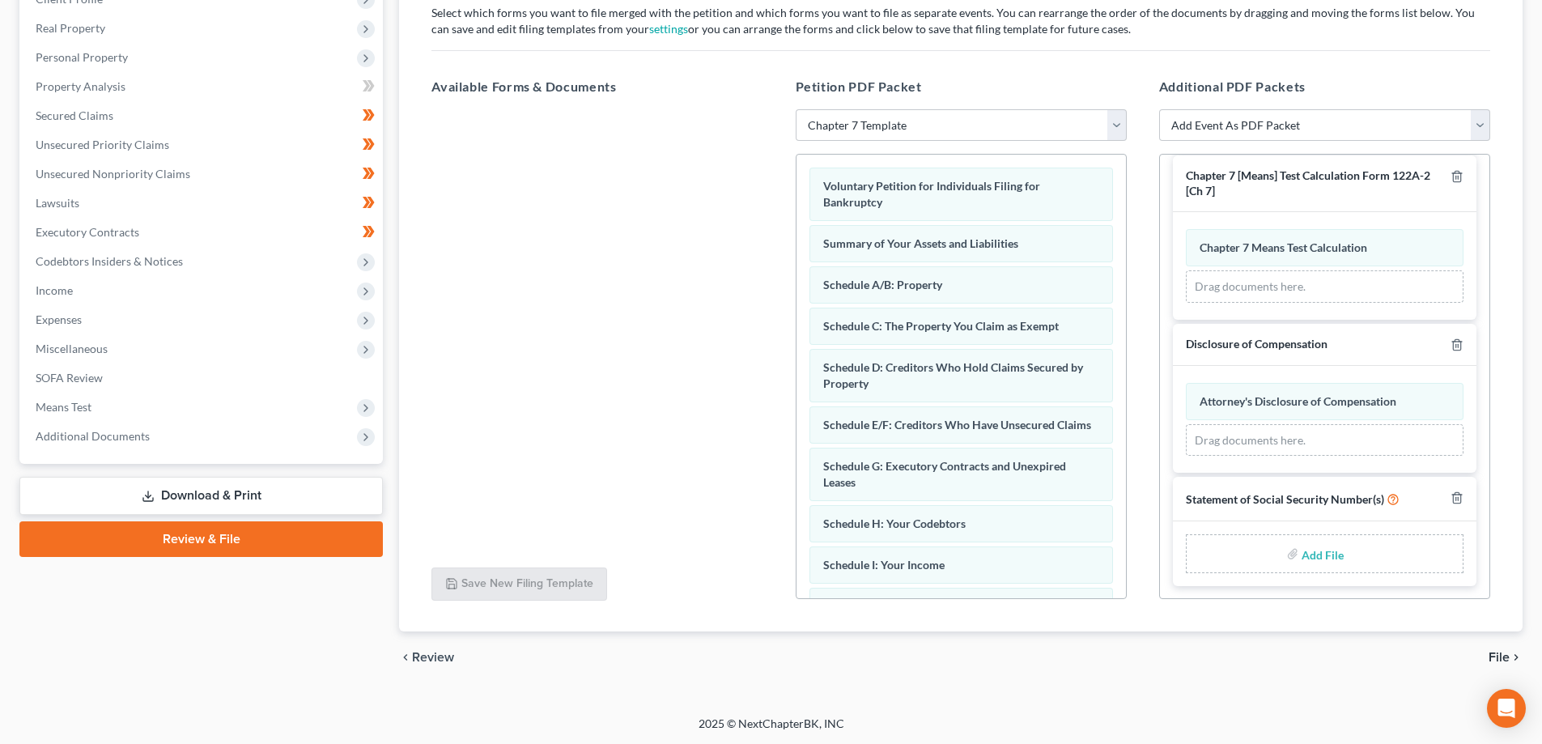
scroll to position [272, 0]
click at [1308, 559] on input "file" at bounding box center [1321, 552] width 39 height 29
type input "C:\fakepath\2025_10_08 - Rachael Charson - SS Cert.pdf"
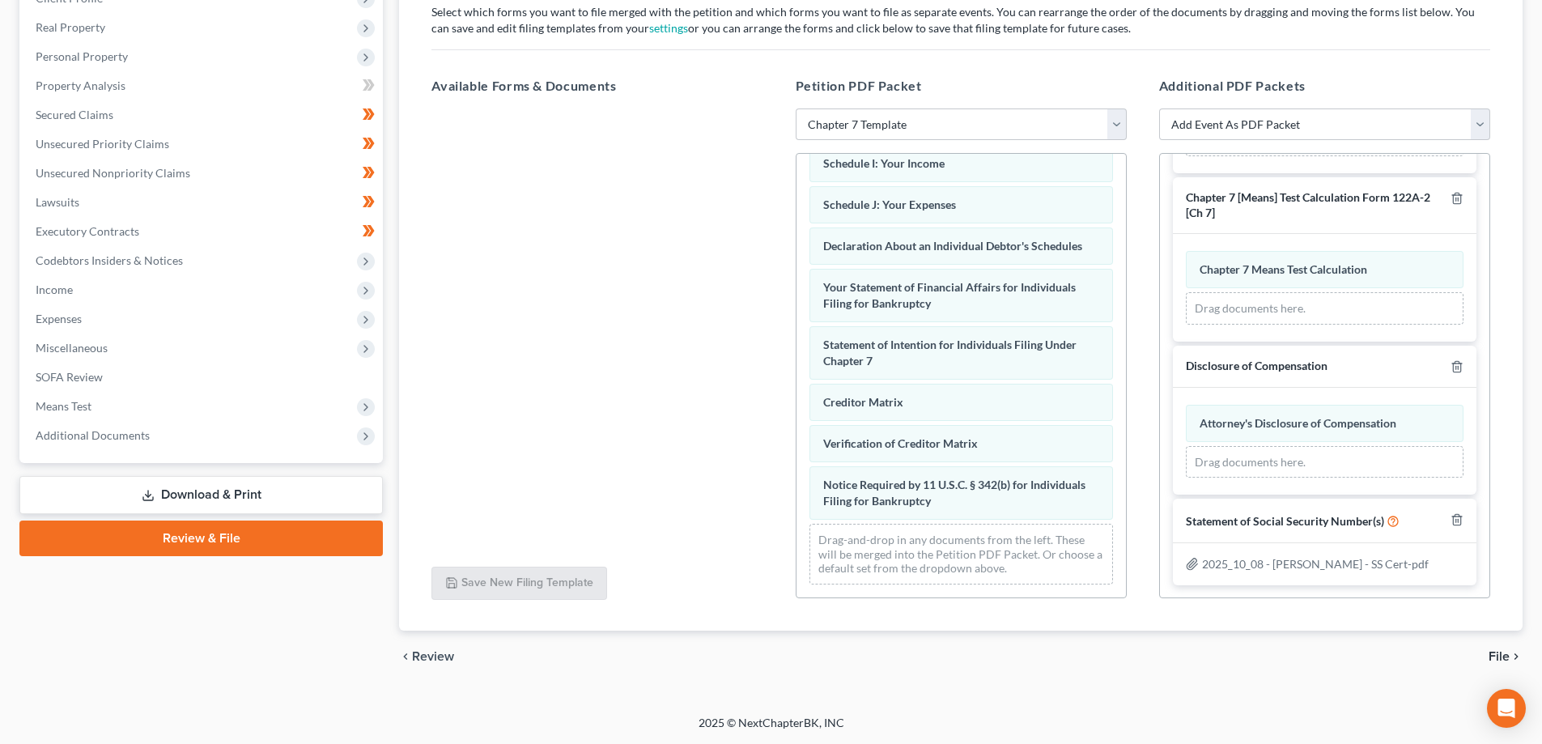
scroll to position [417, 0]
click at [1507, 660] on span "File" at bounding box center [1499, 656] width 21 height 13
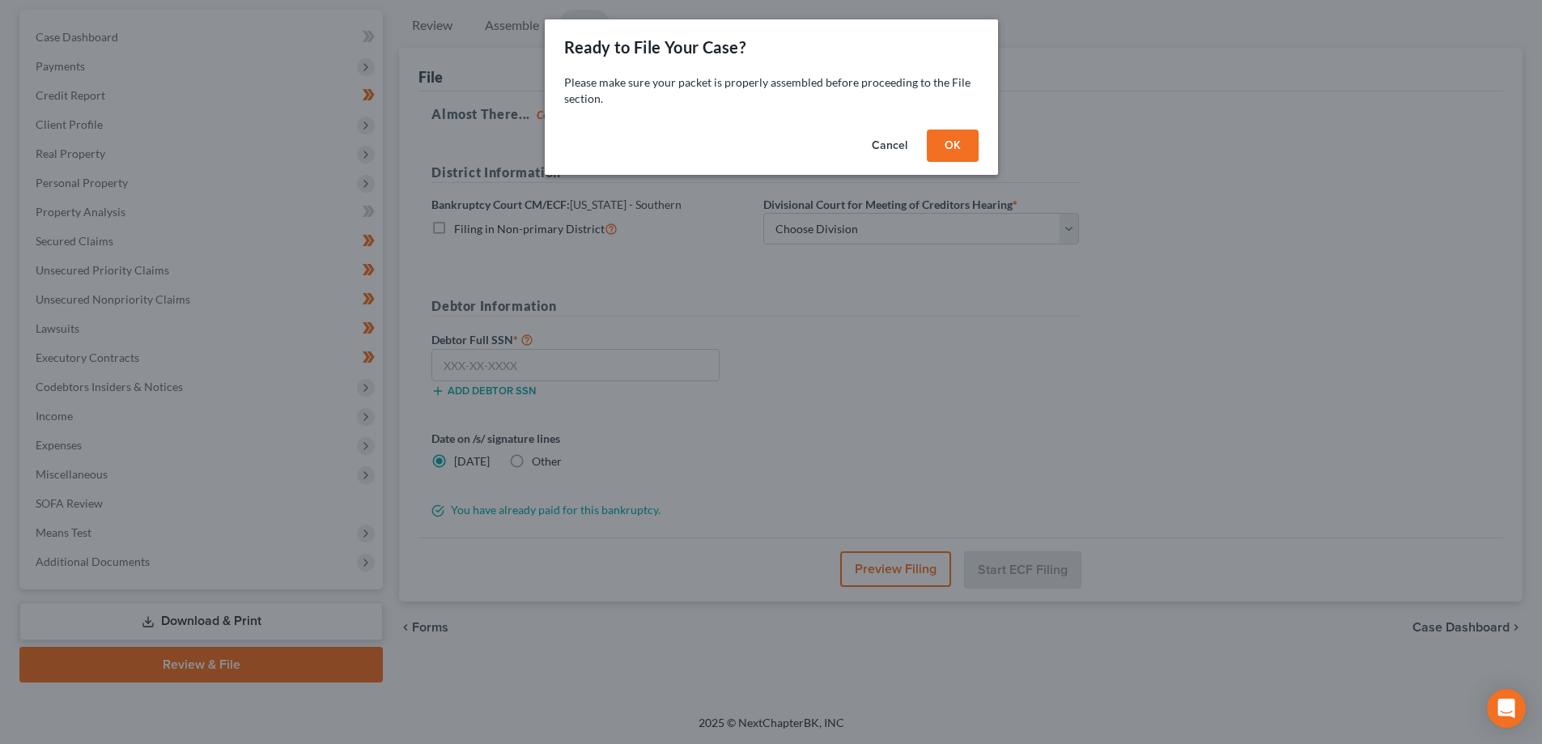
scroll to position [146, 0]
click at [950, 141] on button "OK" at bounding box center [959, 146] width 52 height 32
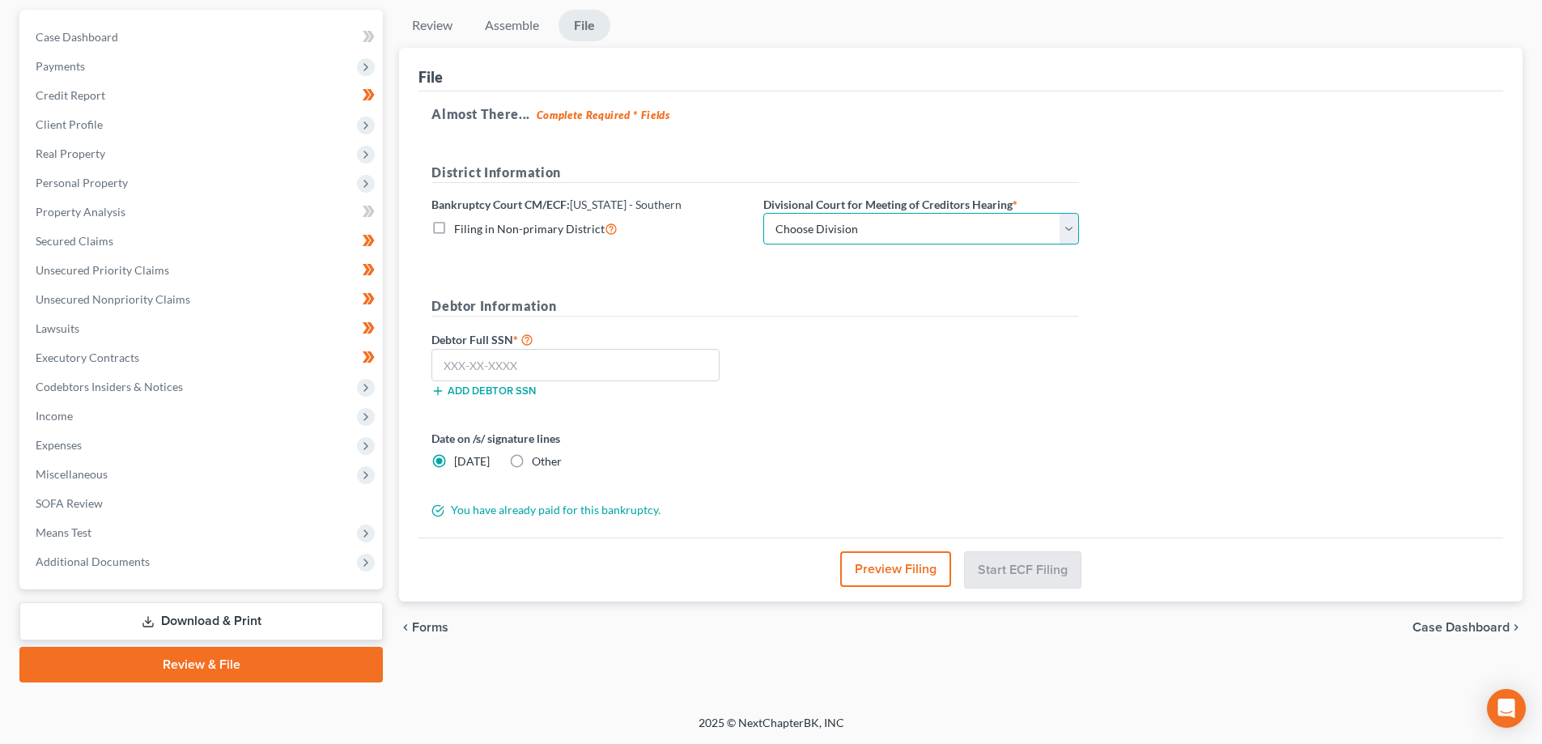
click at [959, 239] on select "Choose Division Fort Lauderdale Miami West Palm Beach" at bounding box center [921, 229] width 316 height 32
select select "2"
click at [763, 213] on select "Choose Division Fort Lauderdale Miami West Palm Beach" at bounding box center [921, 229] width 316 height 32
click at [485, 363] on input "text" at bounding box center [575, 365] width 288 height 32
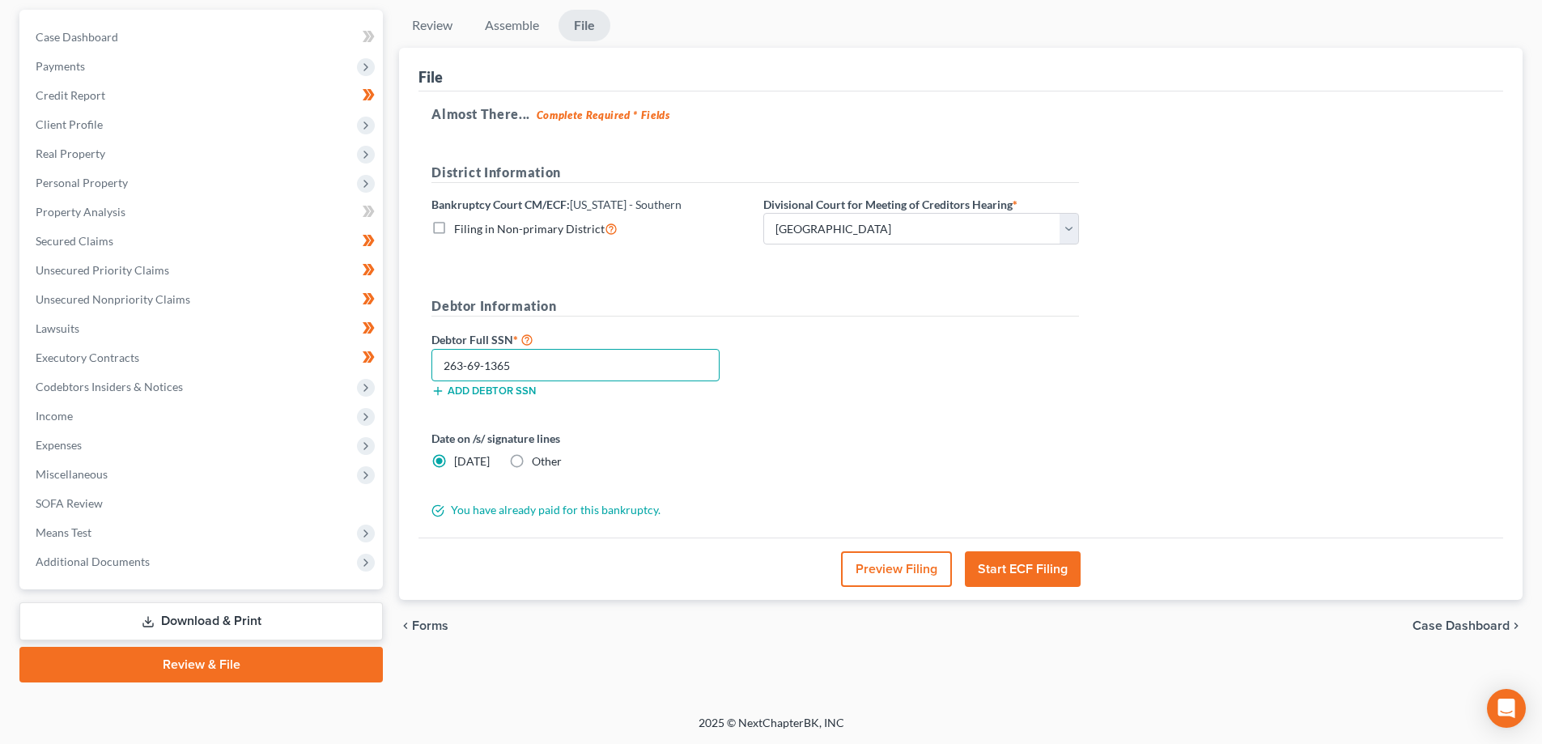
type input "263-69-1365"
click at [1040, 569] on button "Start ECF Filing" at bounding box center [1023, 569] width 116 height 36
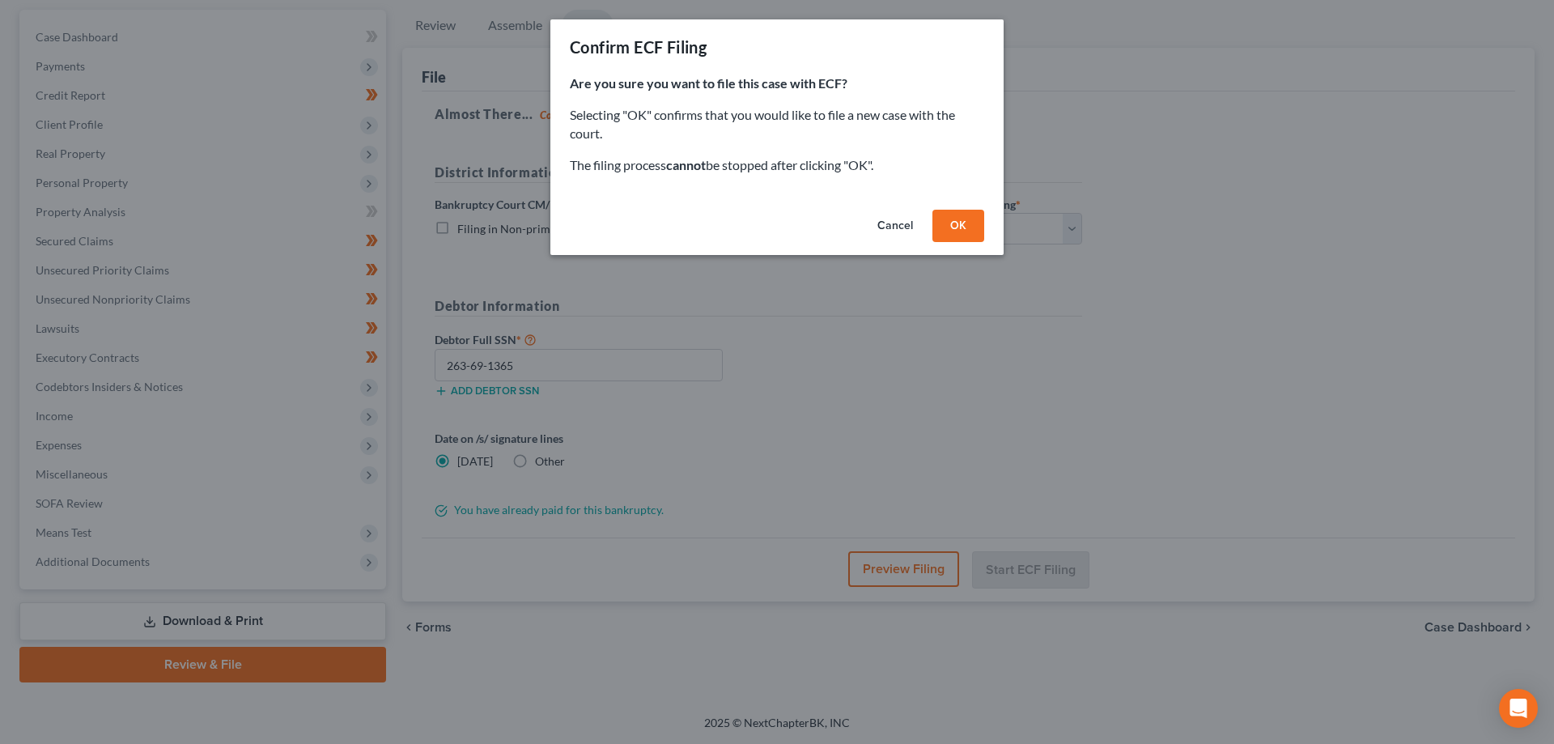
click at [975, 231] on button "OK" at bounding box center [959, 226] width 52 height 32
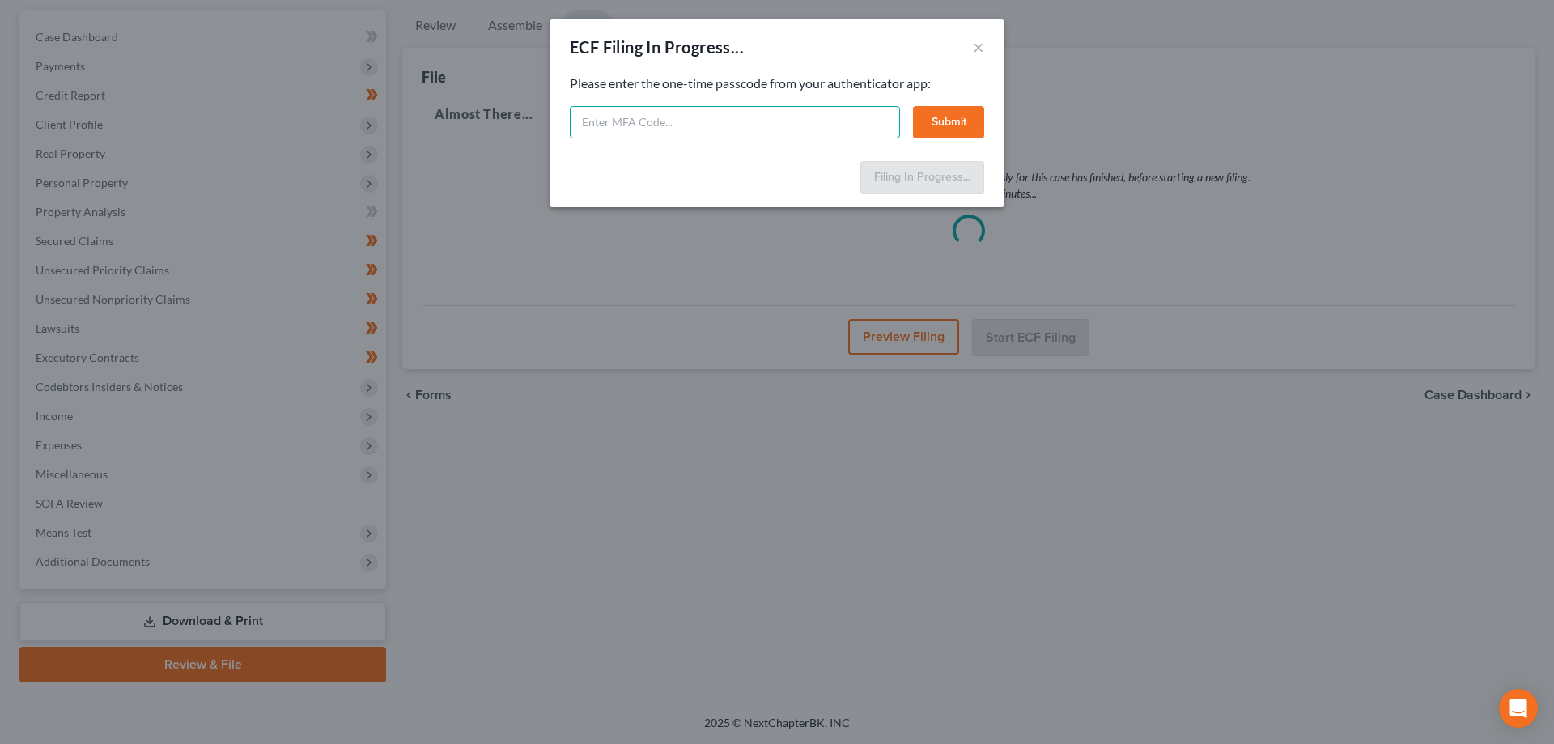
click at [648, 127] on input "text" at bounding box center [735, 122] width 330 height 32
type input "897260"
click at [954, 128] on button "Submit" at bounding box center [948, 122] width 71 height 32
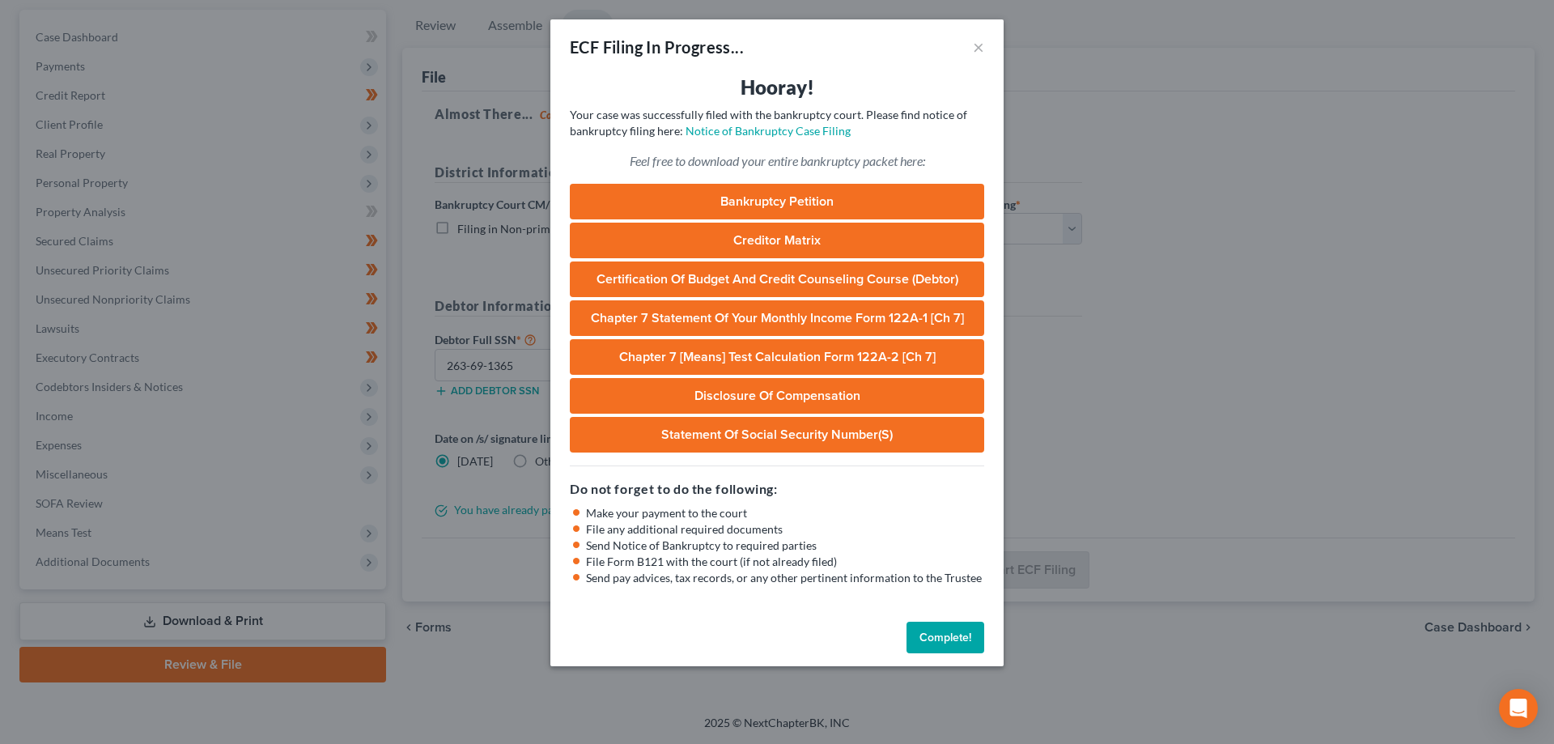
click at [965, 646] on button "Complete!" at bounding box center [946, 638] width 78 height 32
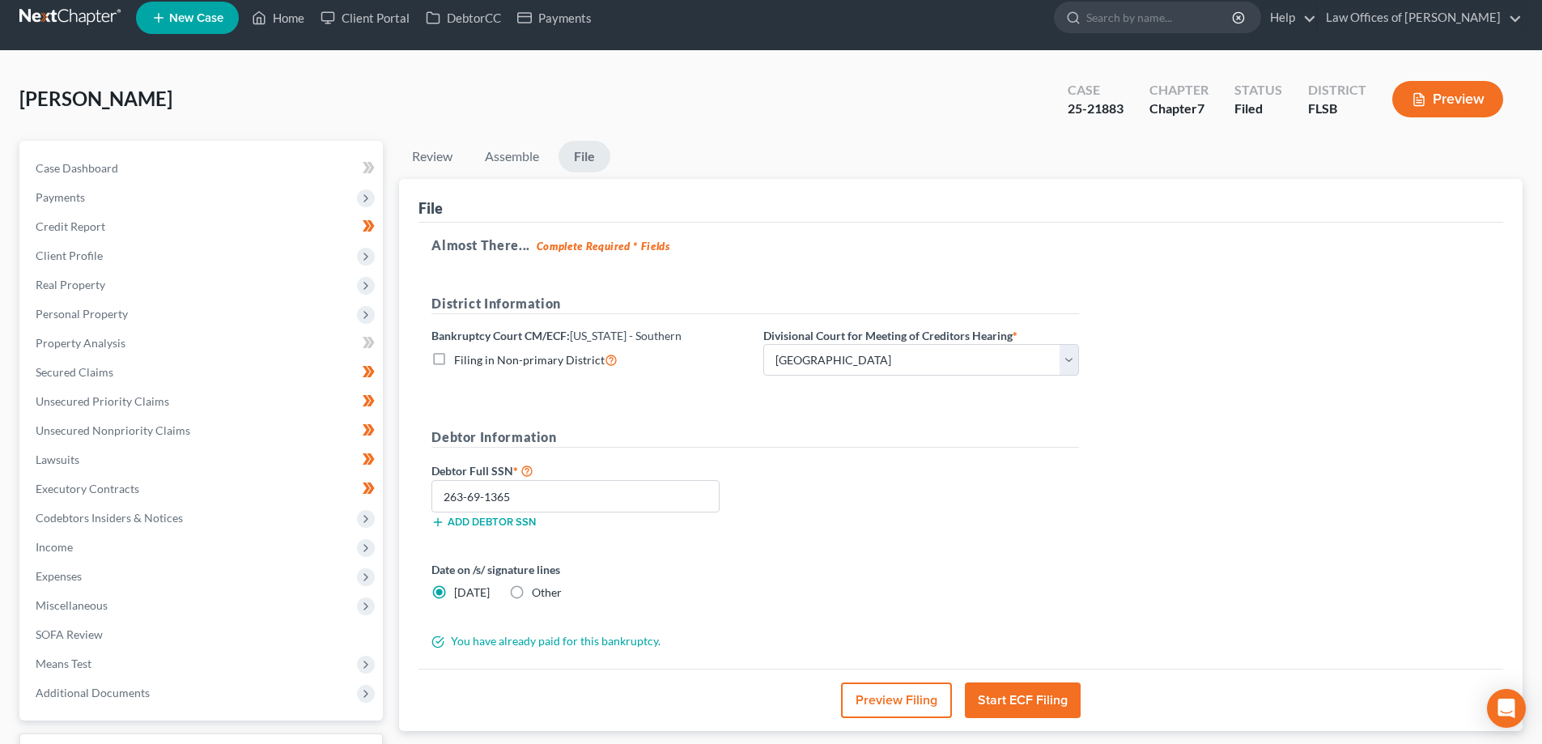
scroll to position [0, 0]
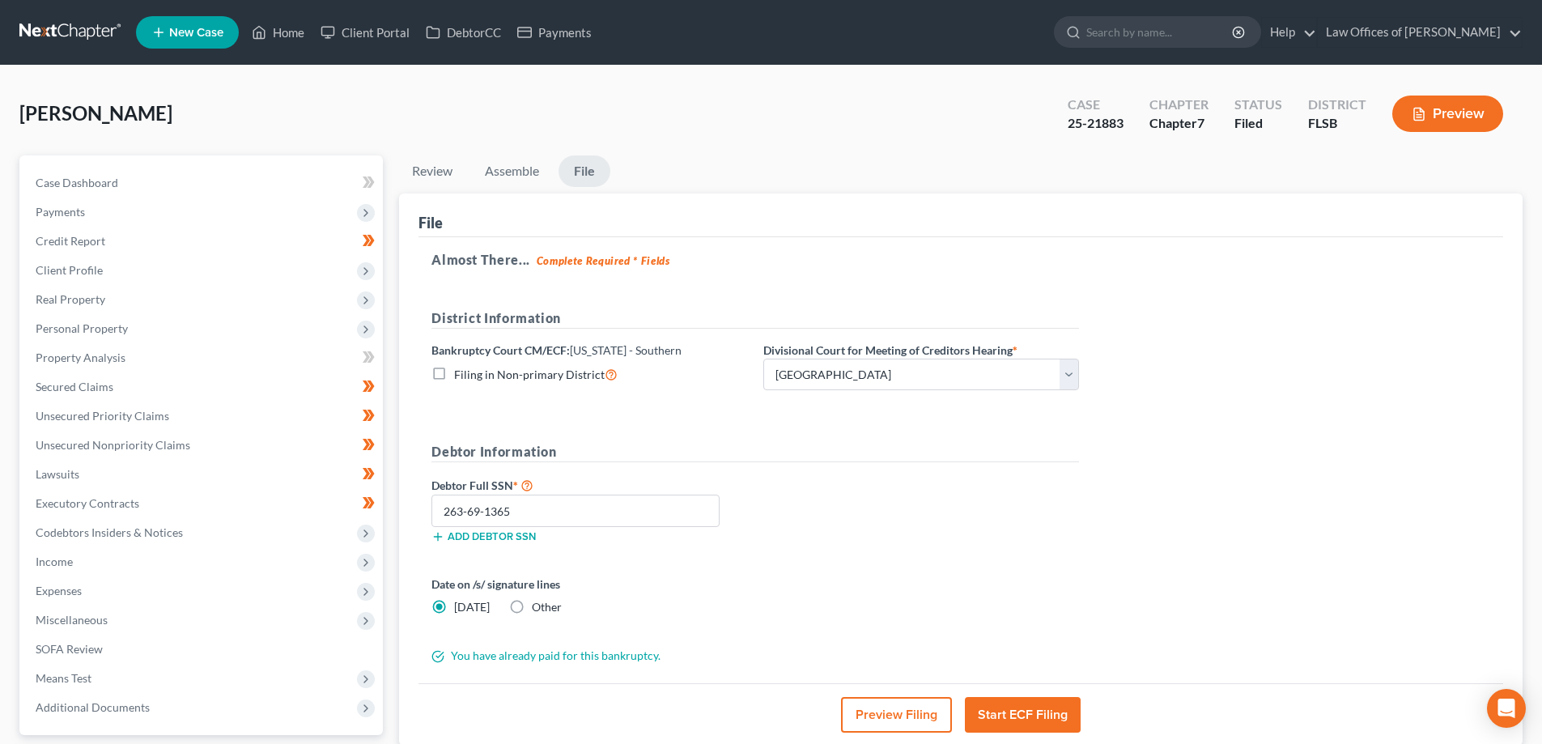
click at [73, 32] on link at bounding box center [71, 32] width 104 height 29
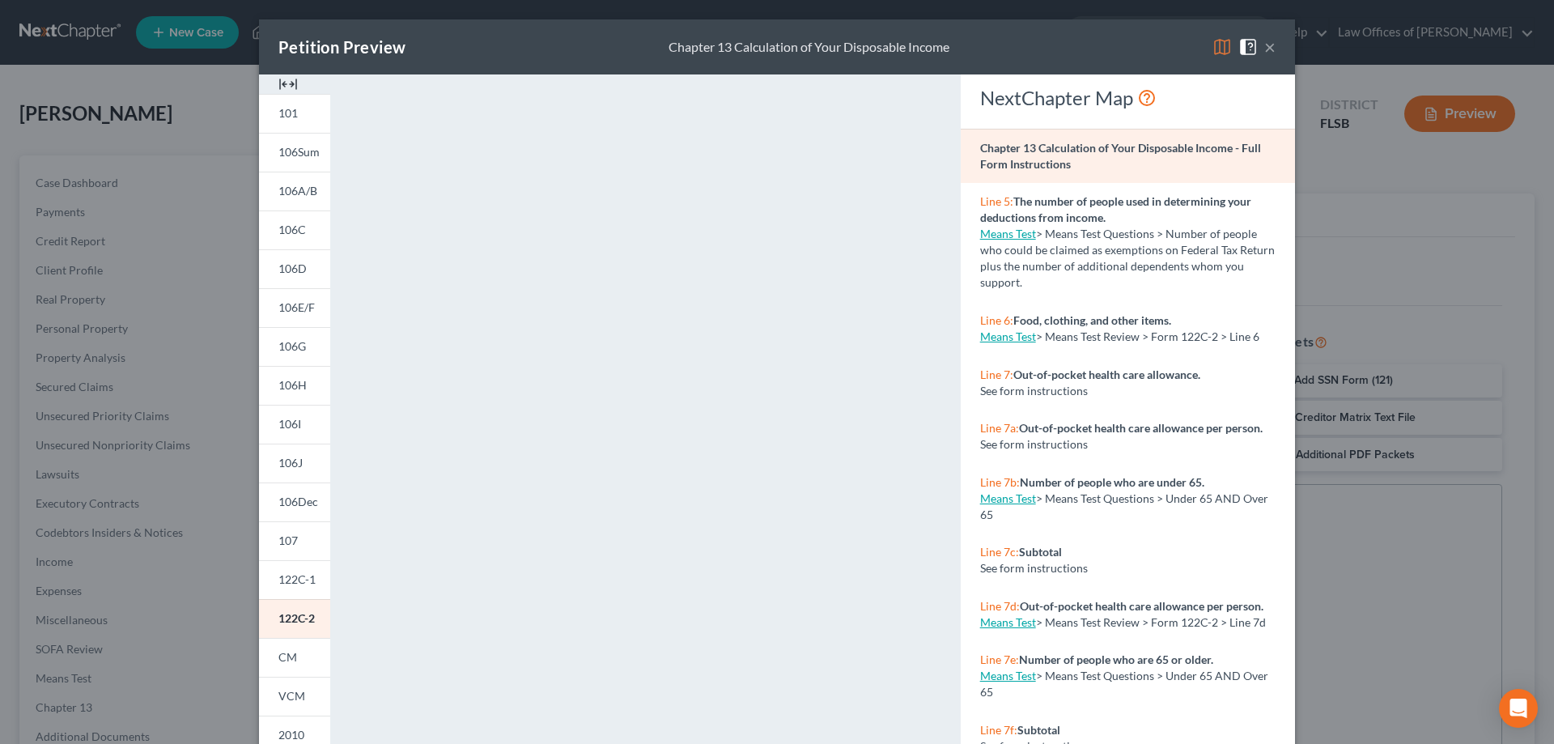
click at [1264, 51] on button "×" at bounding box center [1269, 46] width 11 height 19
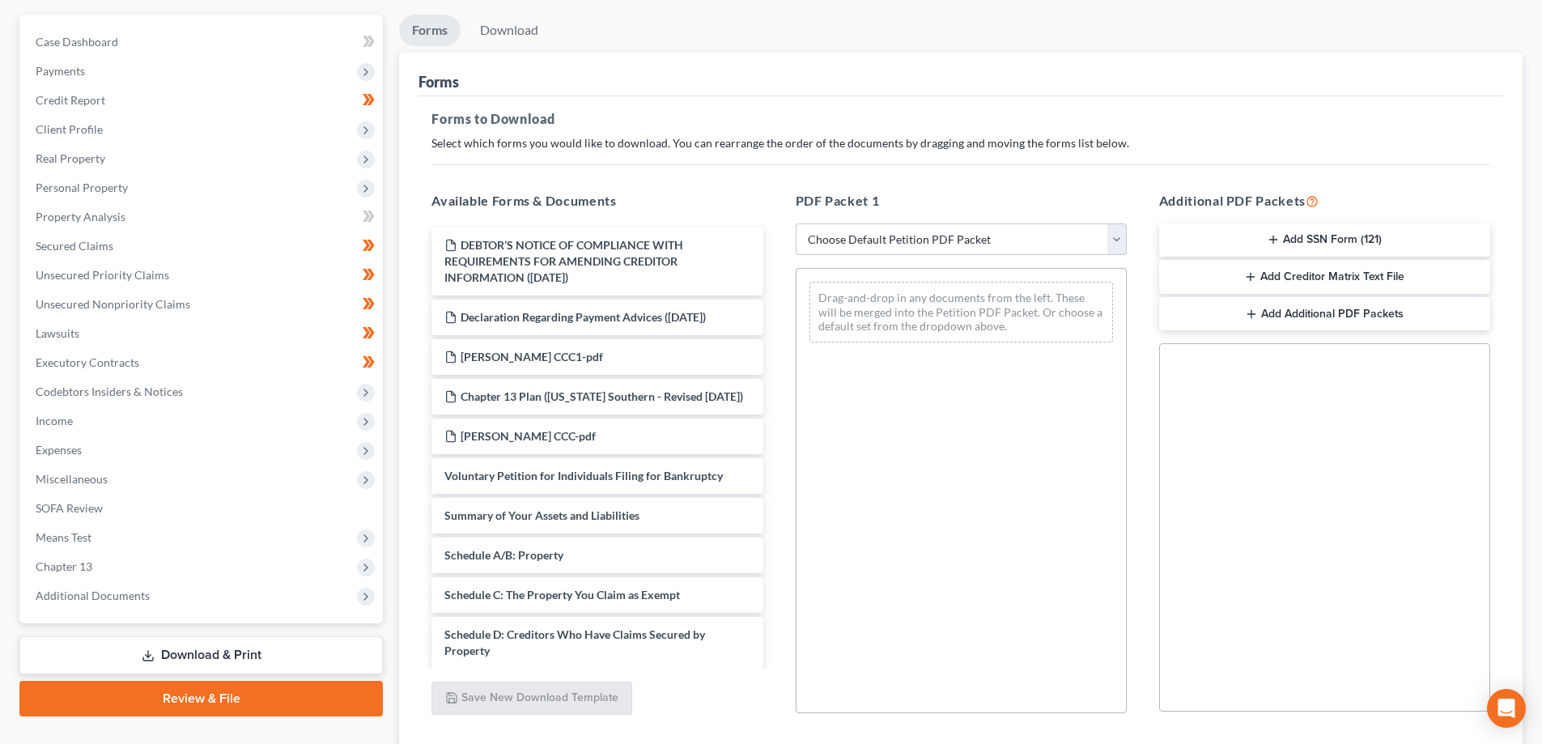
scroll to position [162, 0]
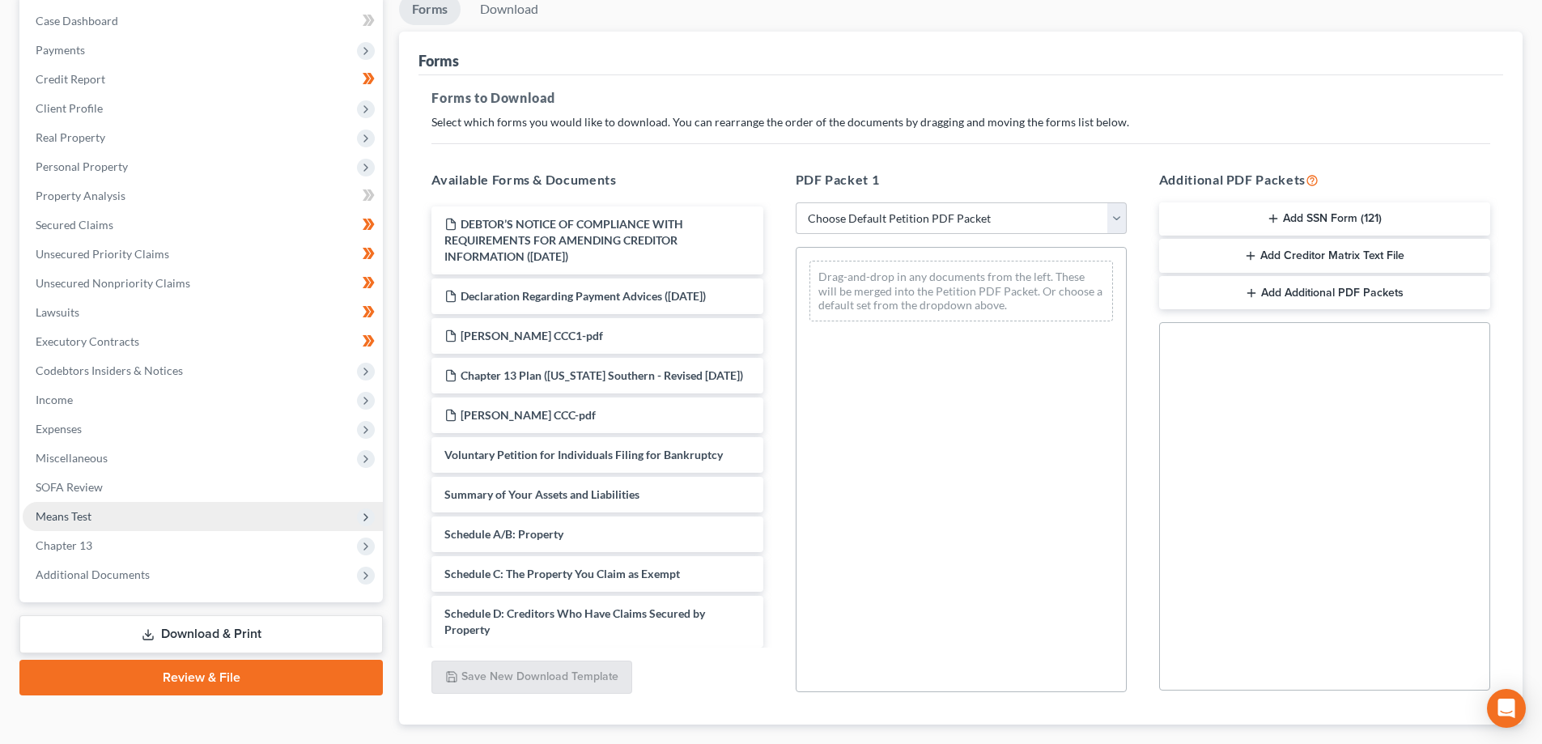
click at [78, 516] on span "Means Test" at bounding box center [64, 516] width 56 height 14
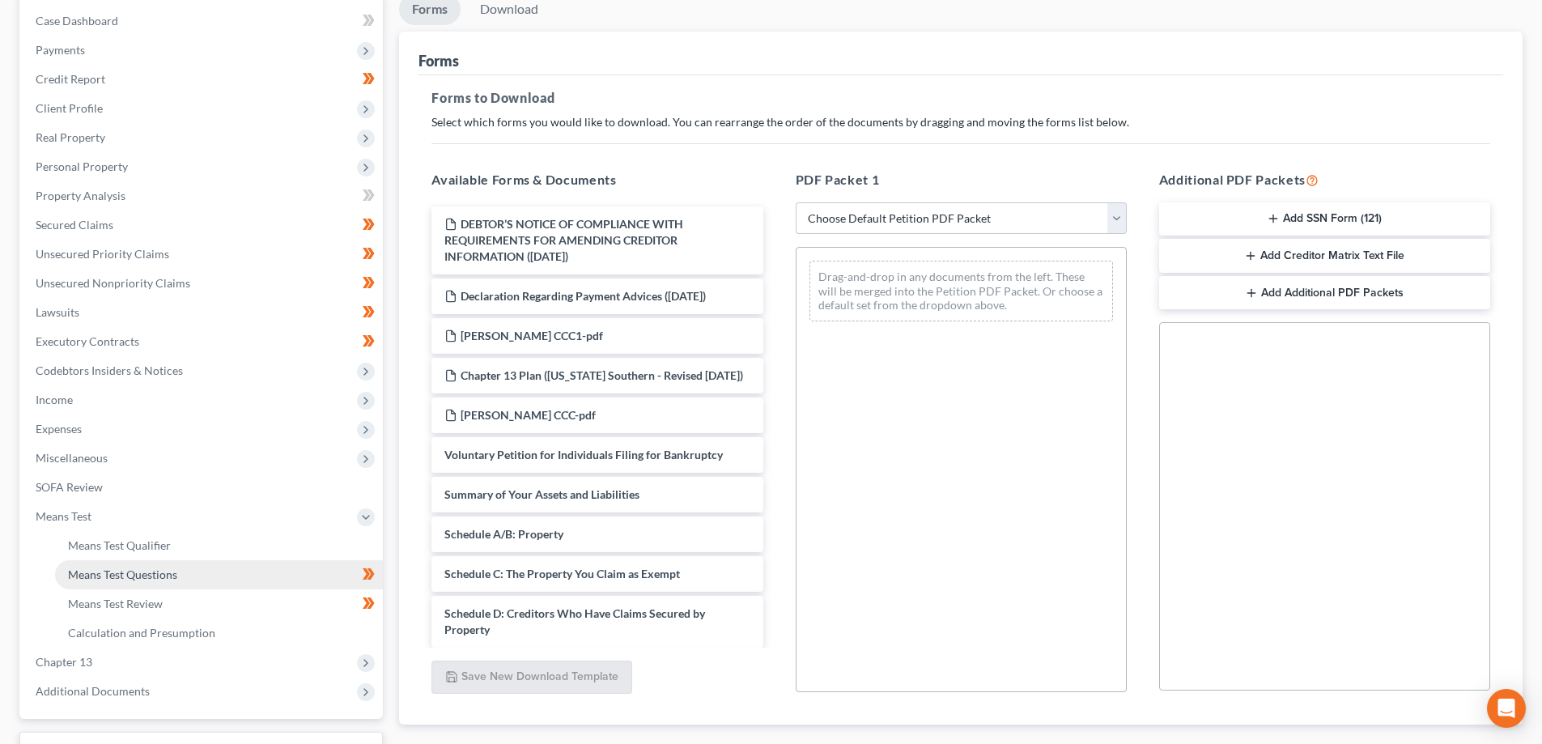
click at [134, 572] on span "Means Test Questions" at bounding box center [122, 574] width 109 height 14
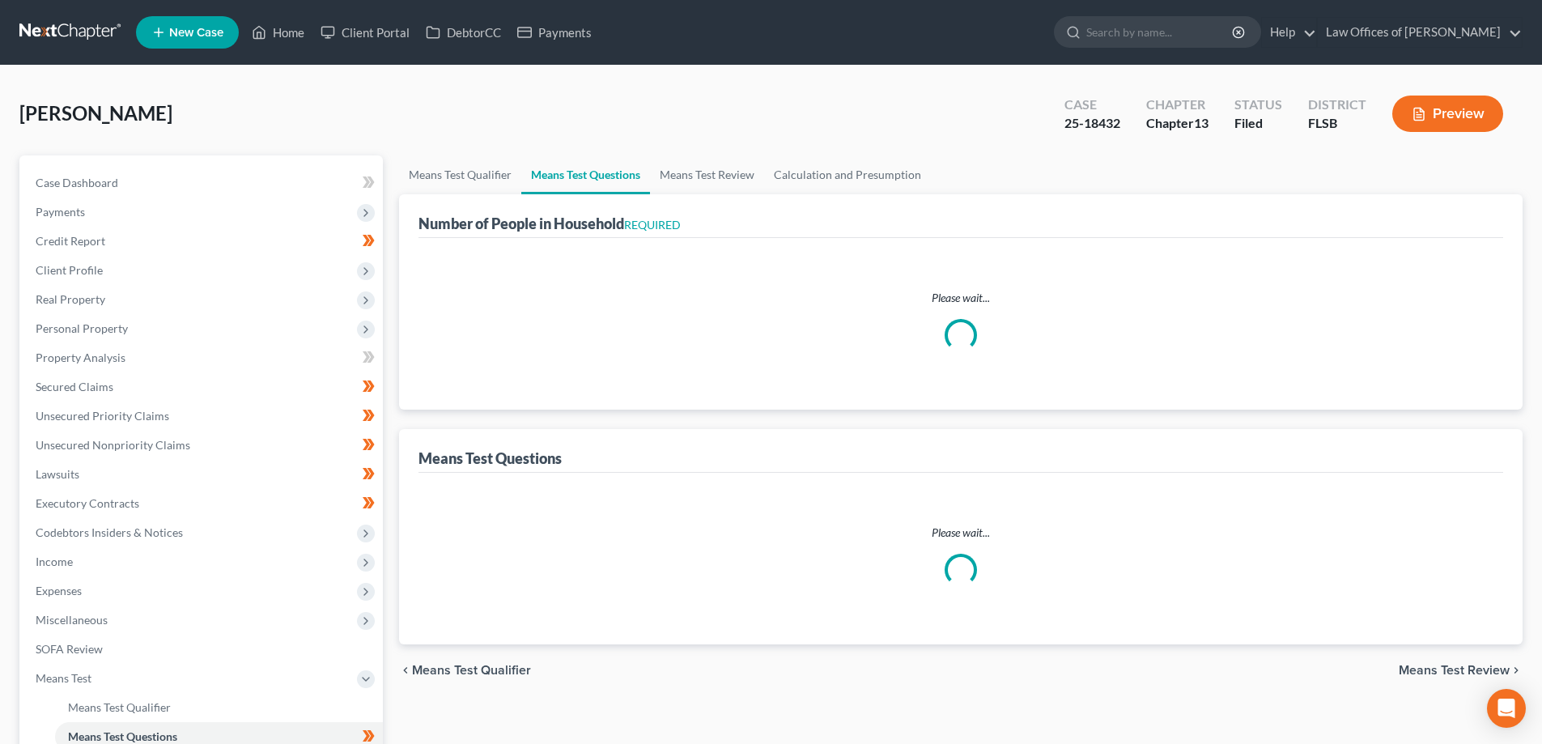
select select "0"
select select "60"
select select "1"
select select "60"
select select "1"
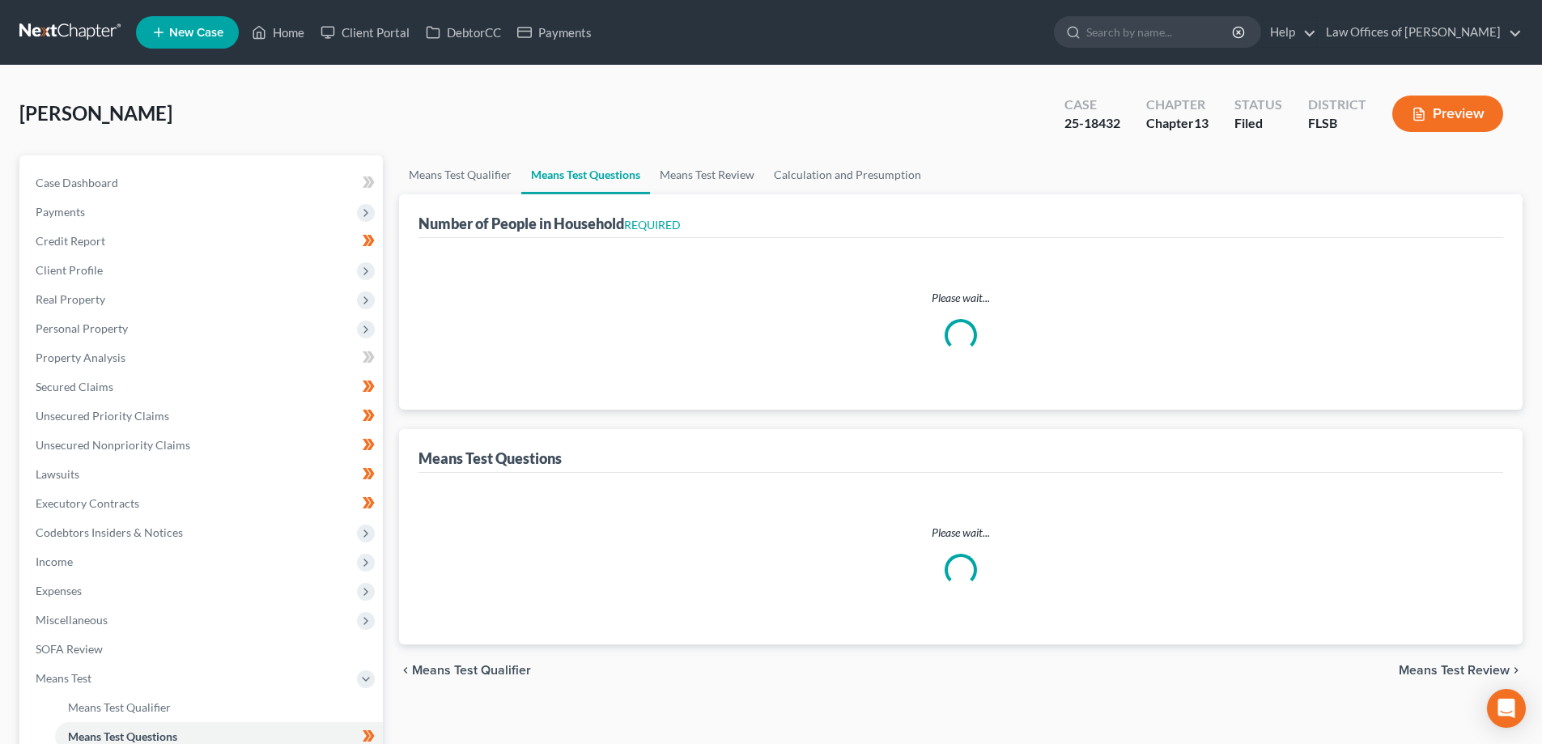
select select "60"
select select "1"
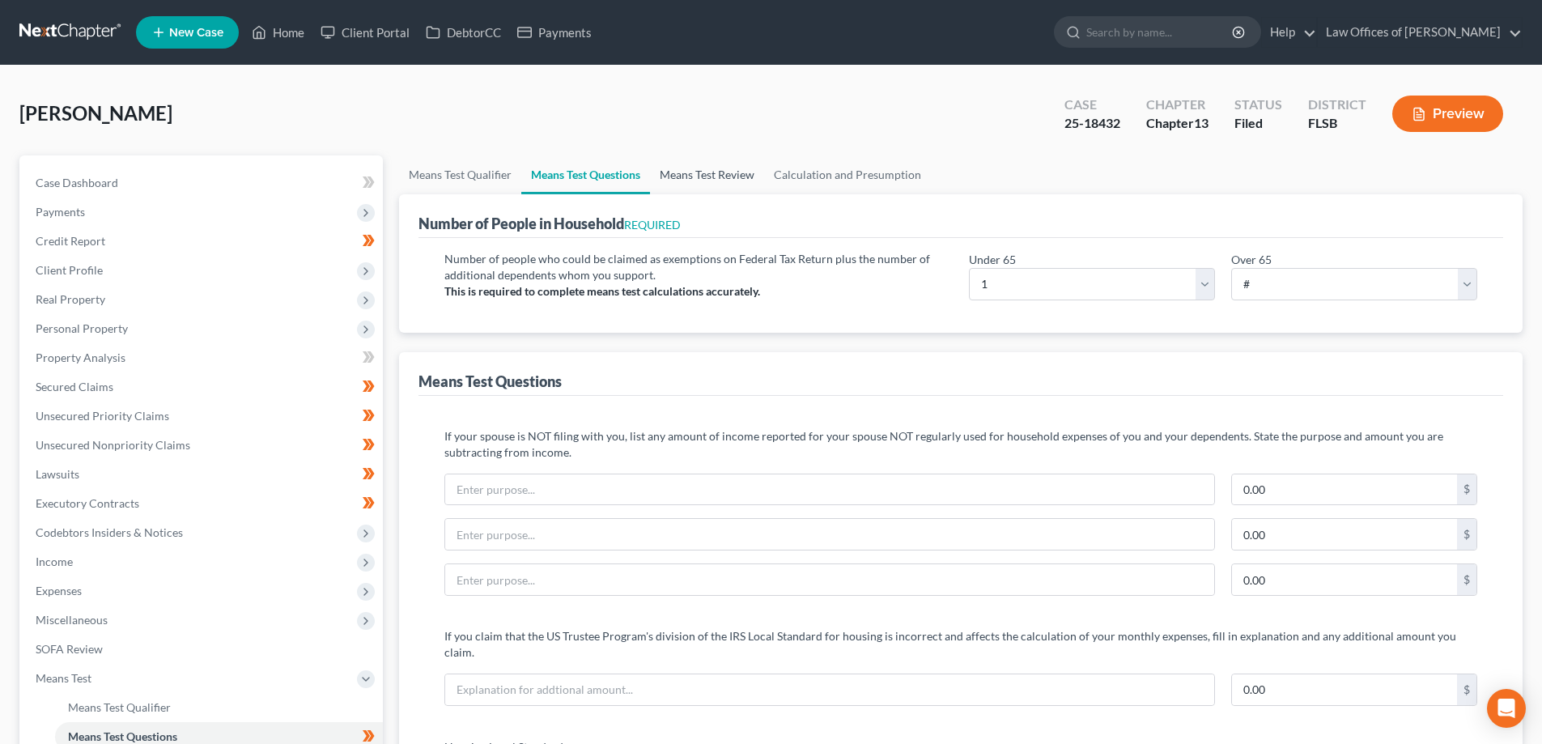
click at [699, 177] on link "Means Test Review" at bounding box center [707, 174] width 114 height 39
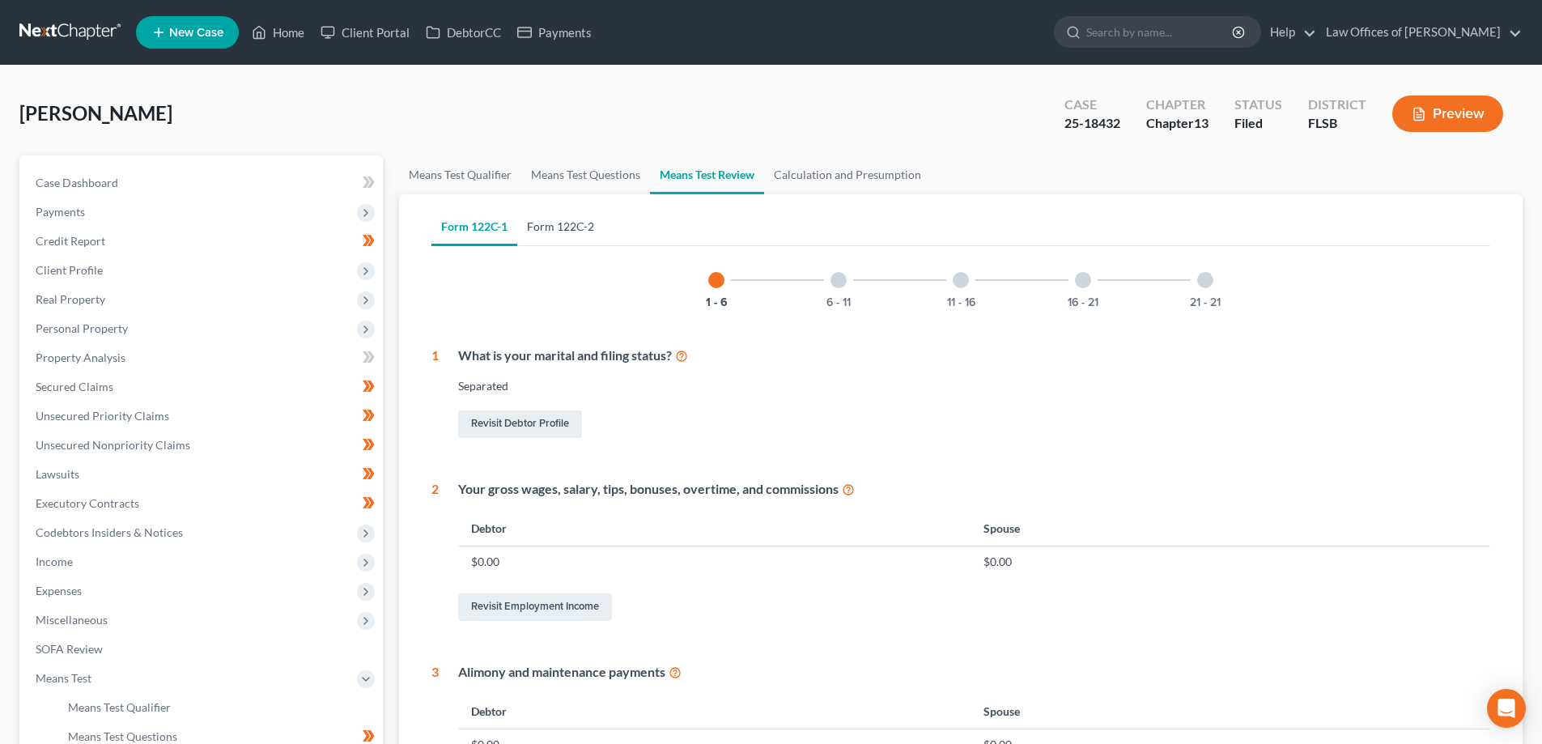
click at [567, 232] on link "Form 122C-2" at bounding box center [560, 226] width 87 height 39
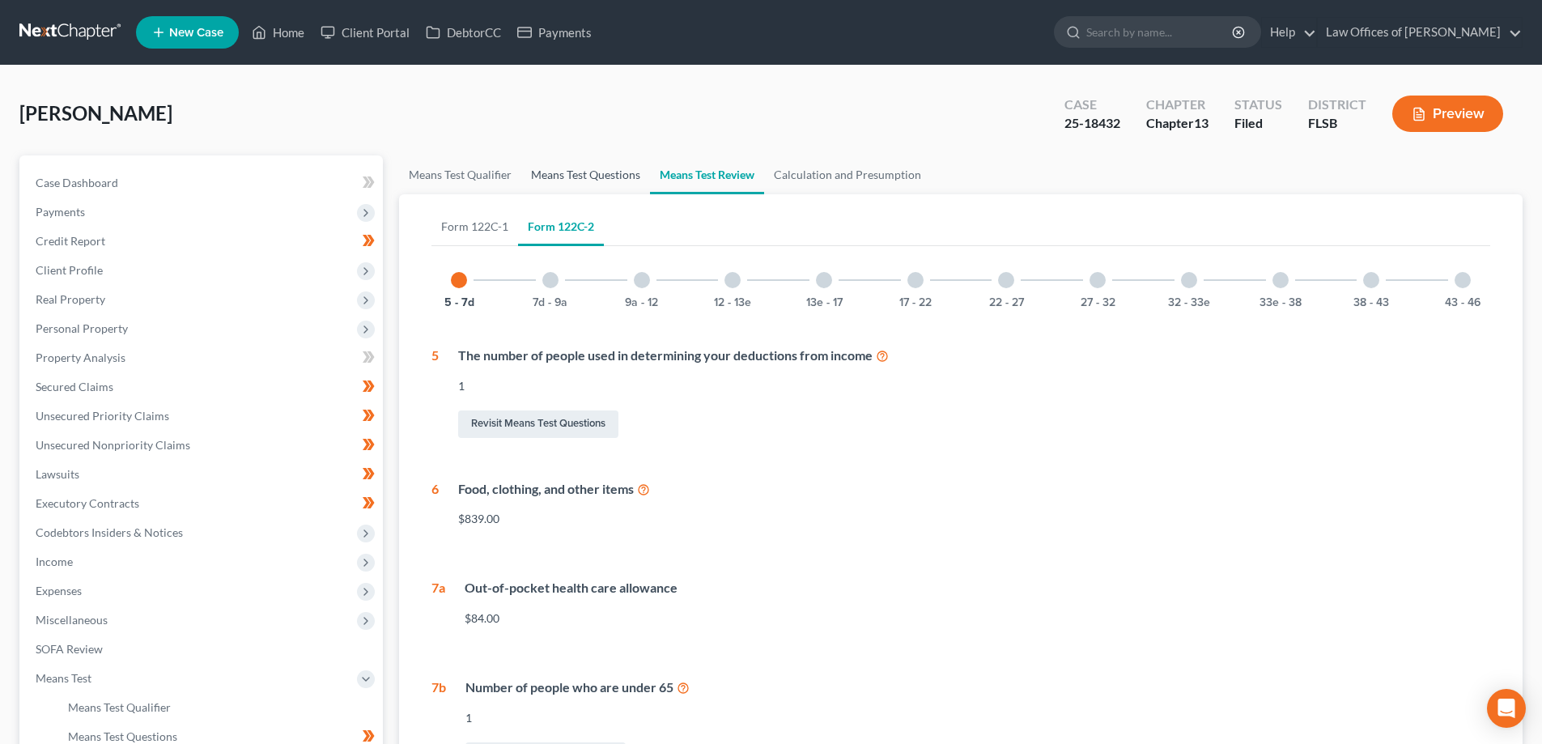
click at [599, 180] on link "Means Test Questions" at bounding box center [585, 174] width 129 height 39
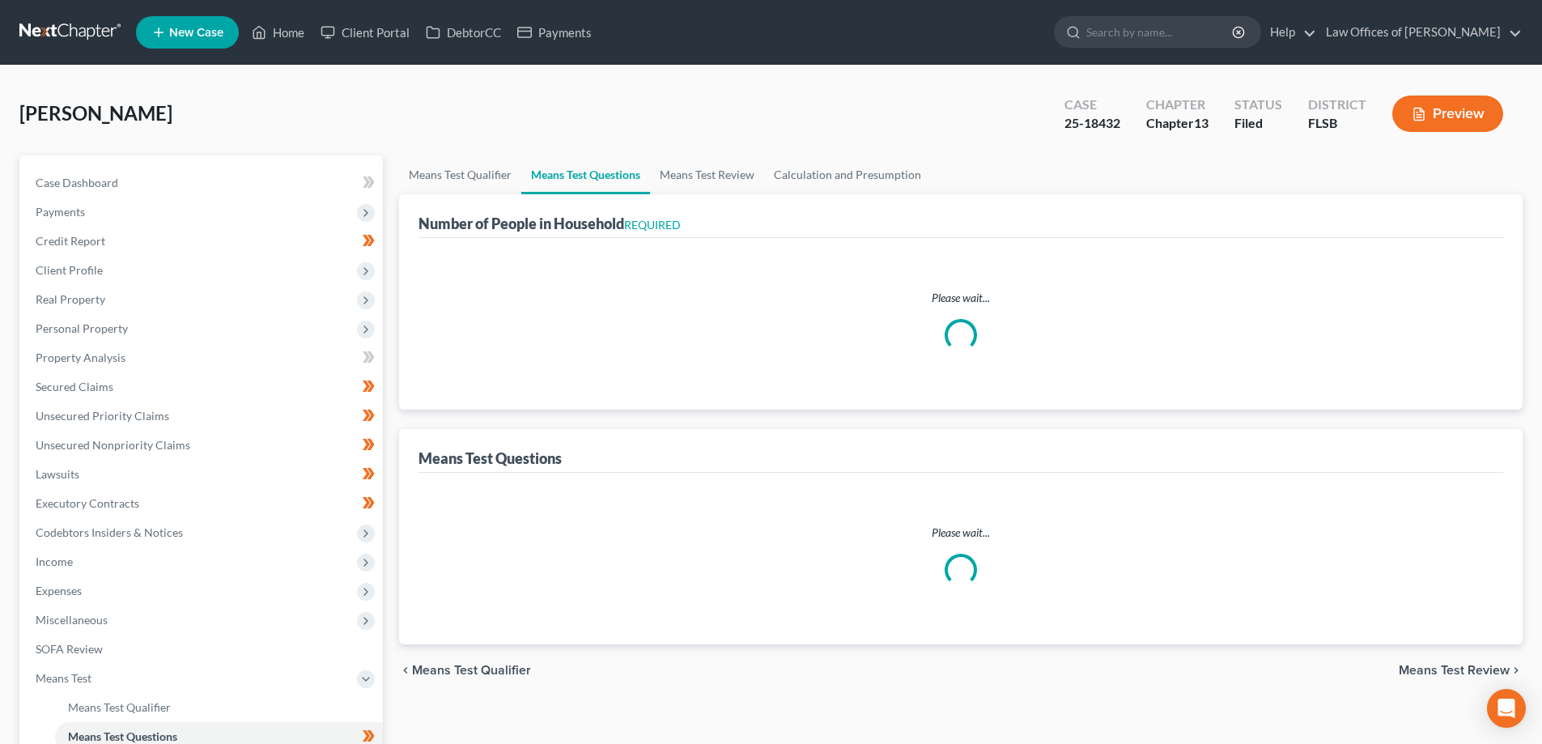
select select "0"
select select "60"
select select "1"
select select "60"
select select "1"
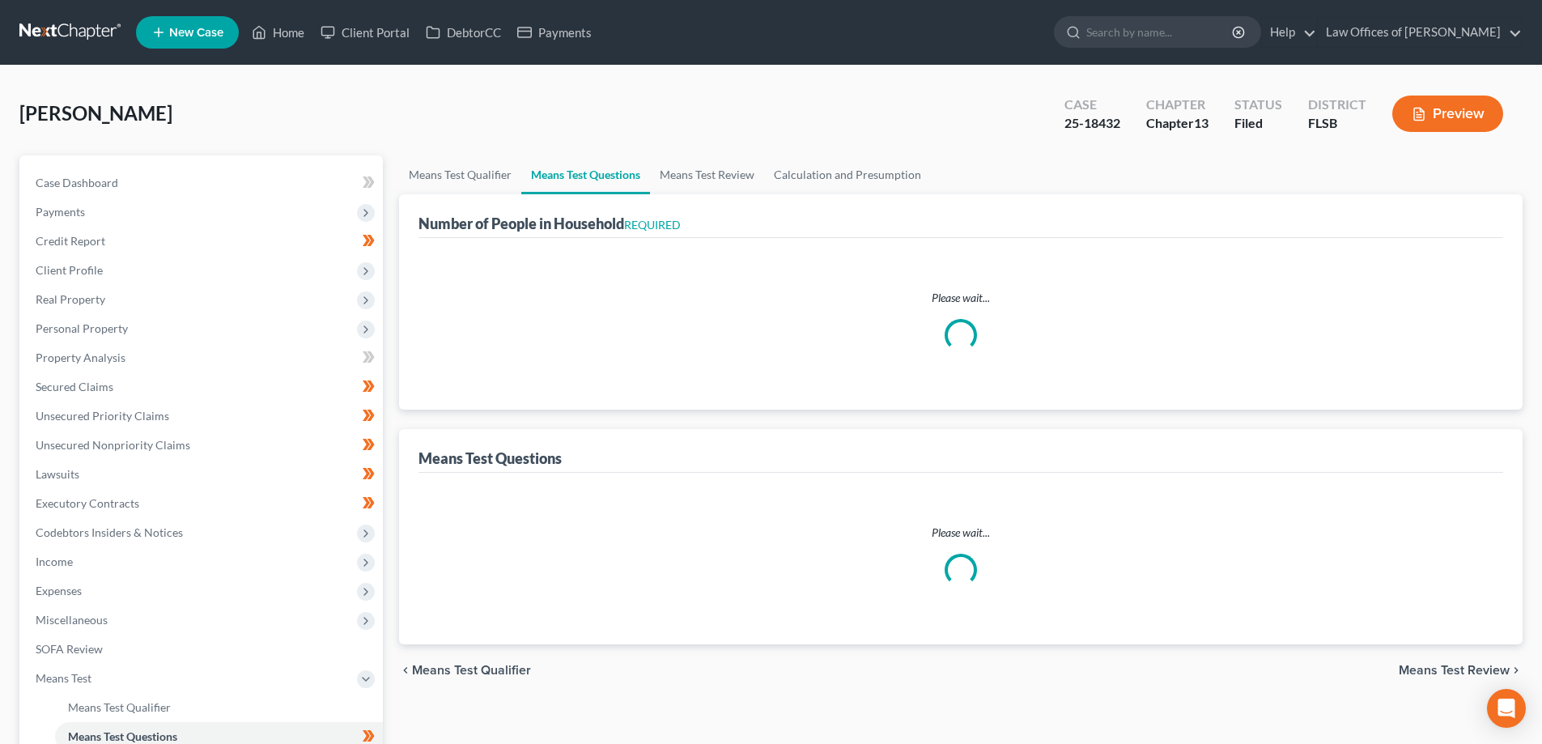
select select "60"
select select "1"
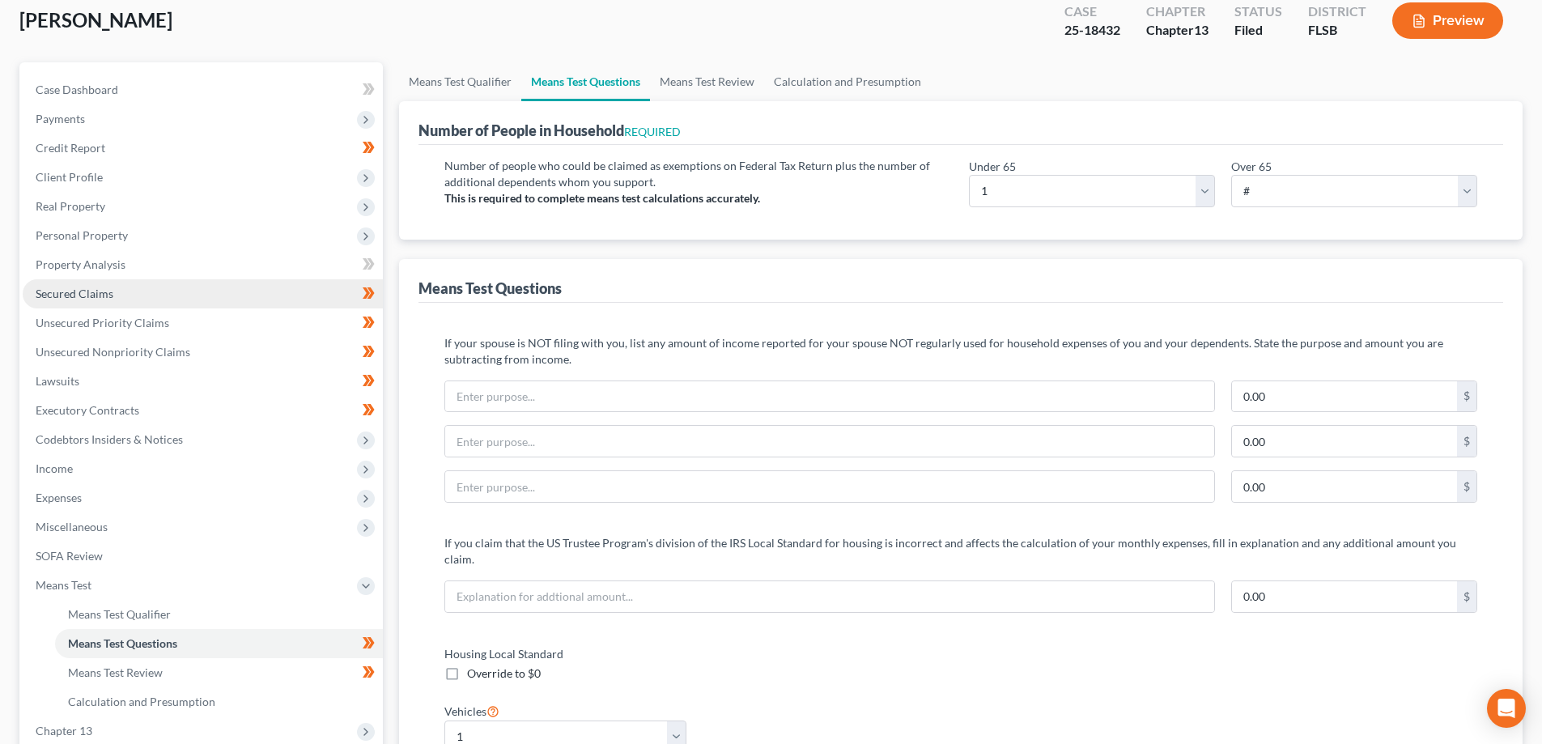
scroll to position [81, 0]
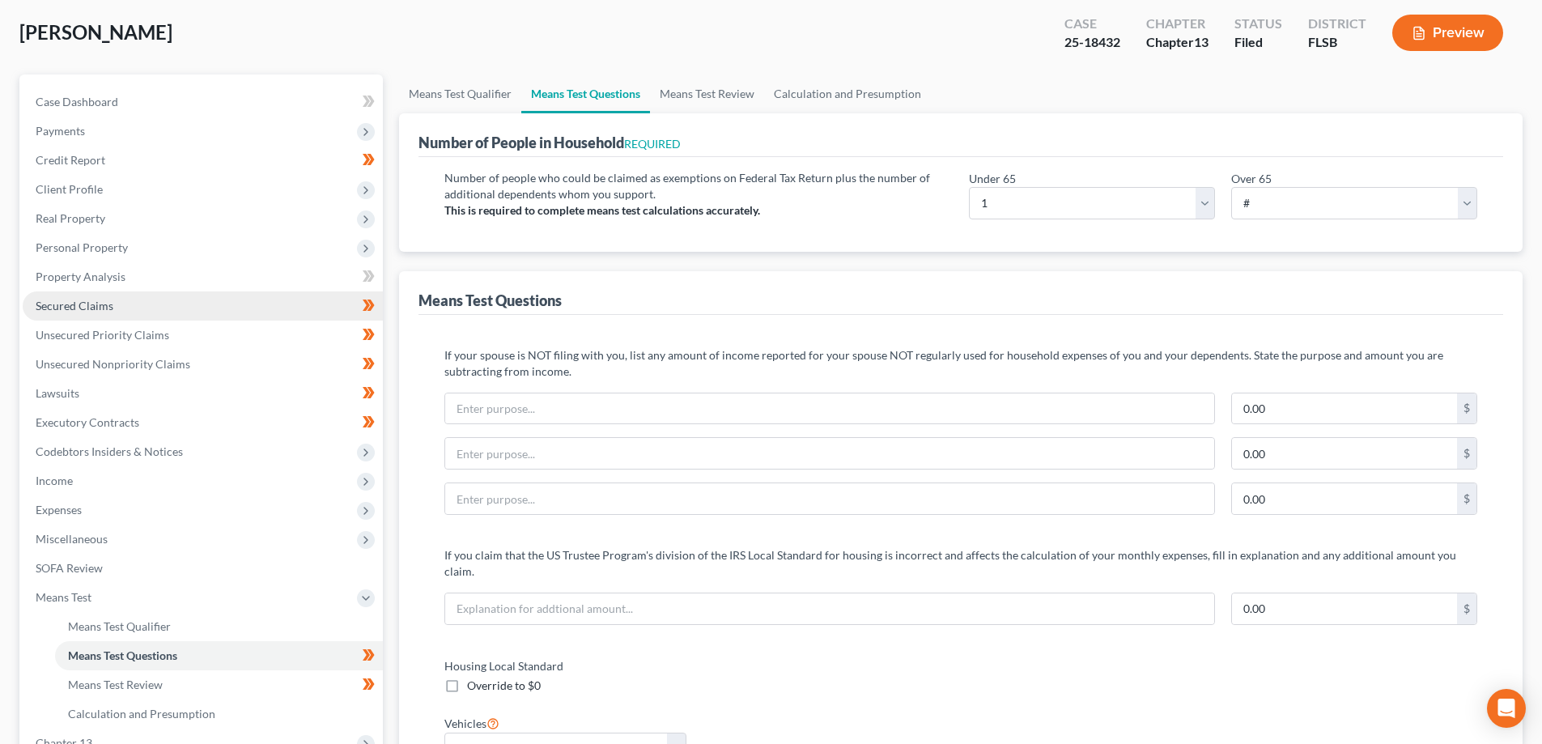
click at [76, 305] on span "Secured Claims" at bounding box center [75, 306] width 78 height 14
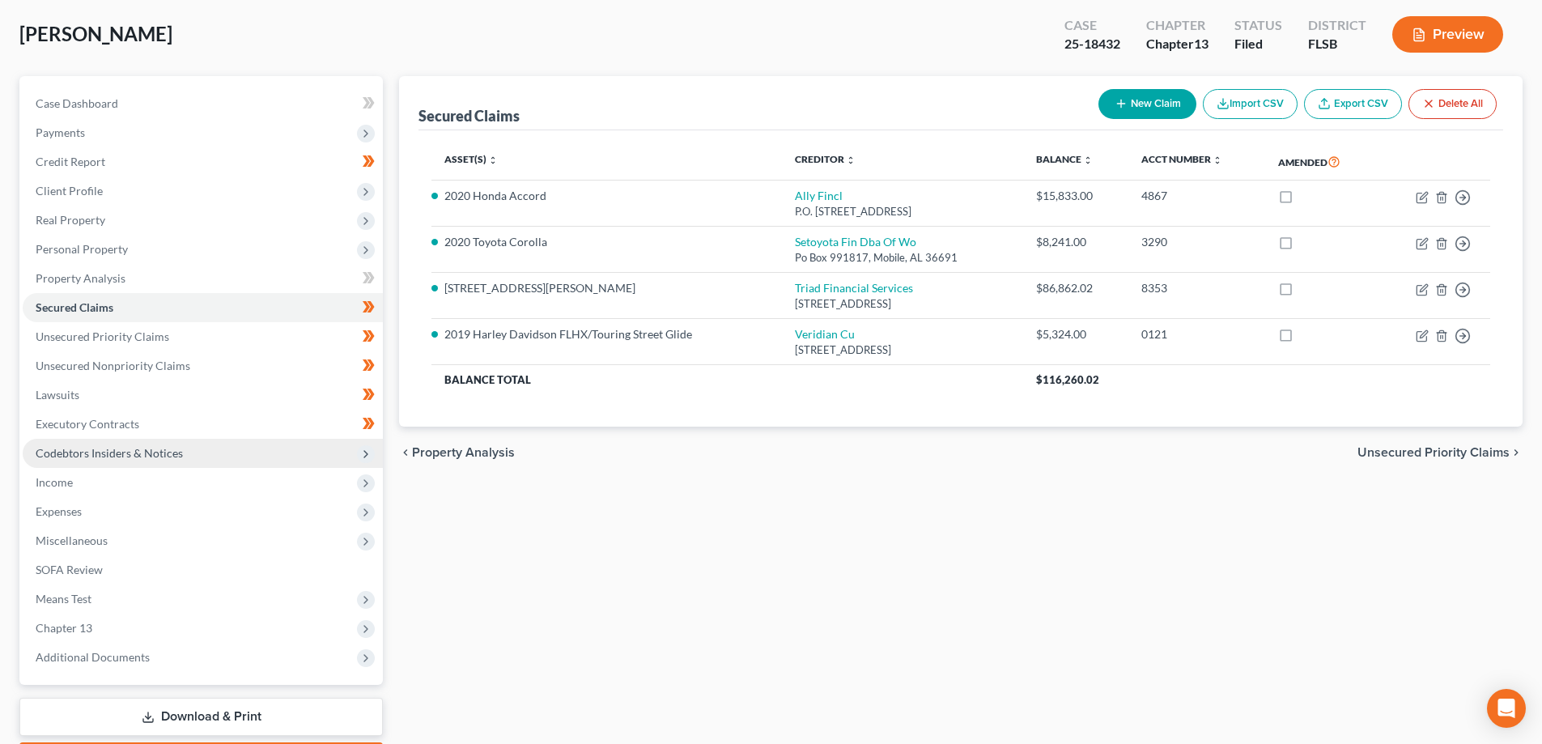
scroll to position [81, 0]
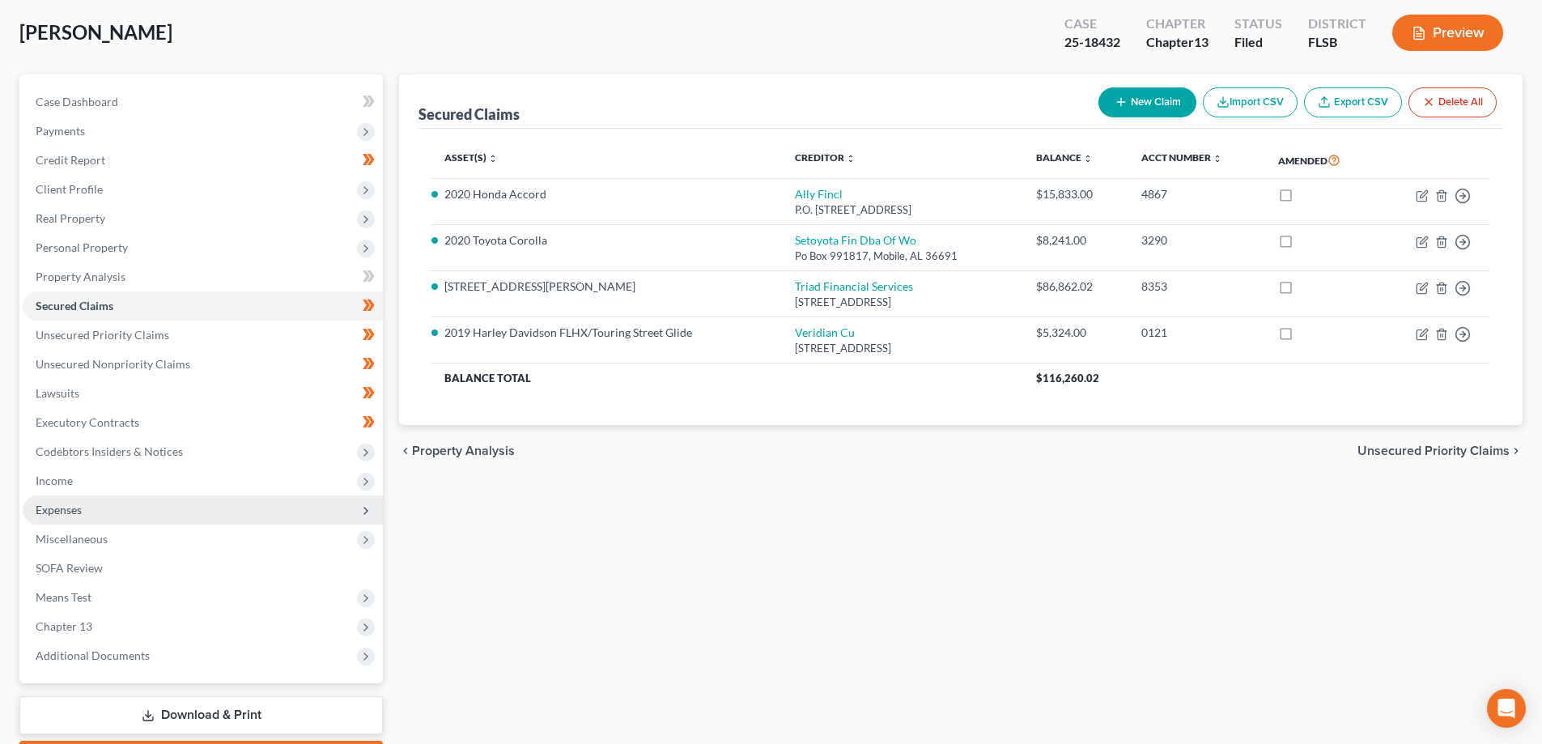
click at [112, 516] on span "Expenses" at bounding box center [203, 509] width 360 height 29
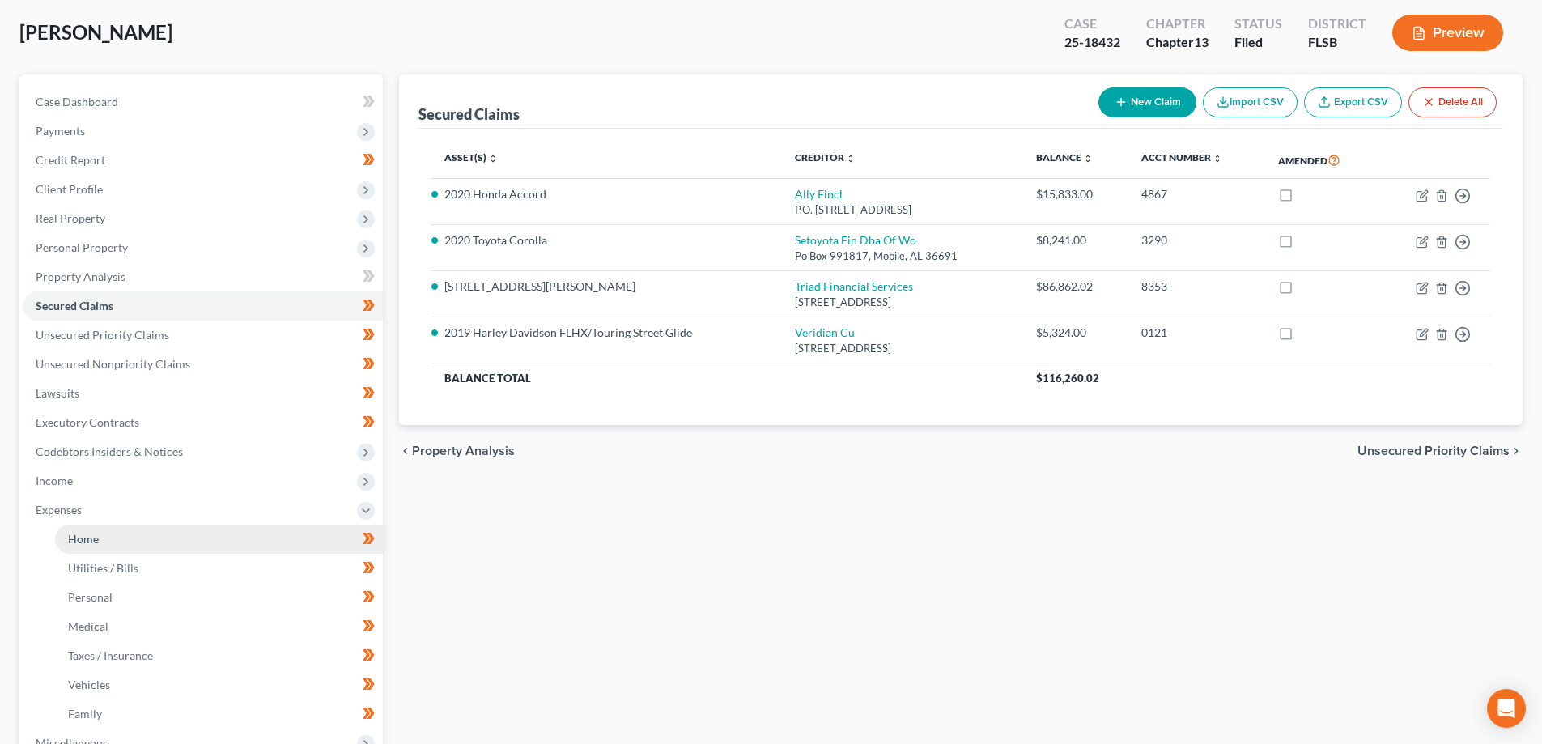
click at [133, 533] on link "Home" at bounding box center [219, 539] width 328 height 29
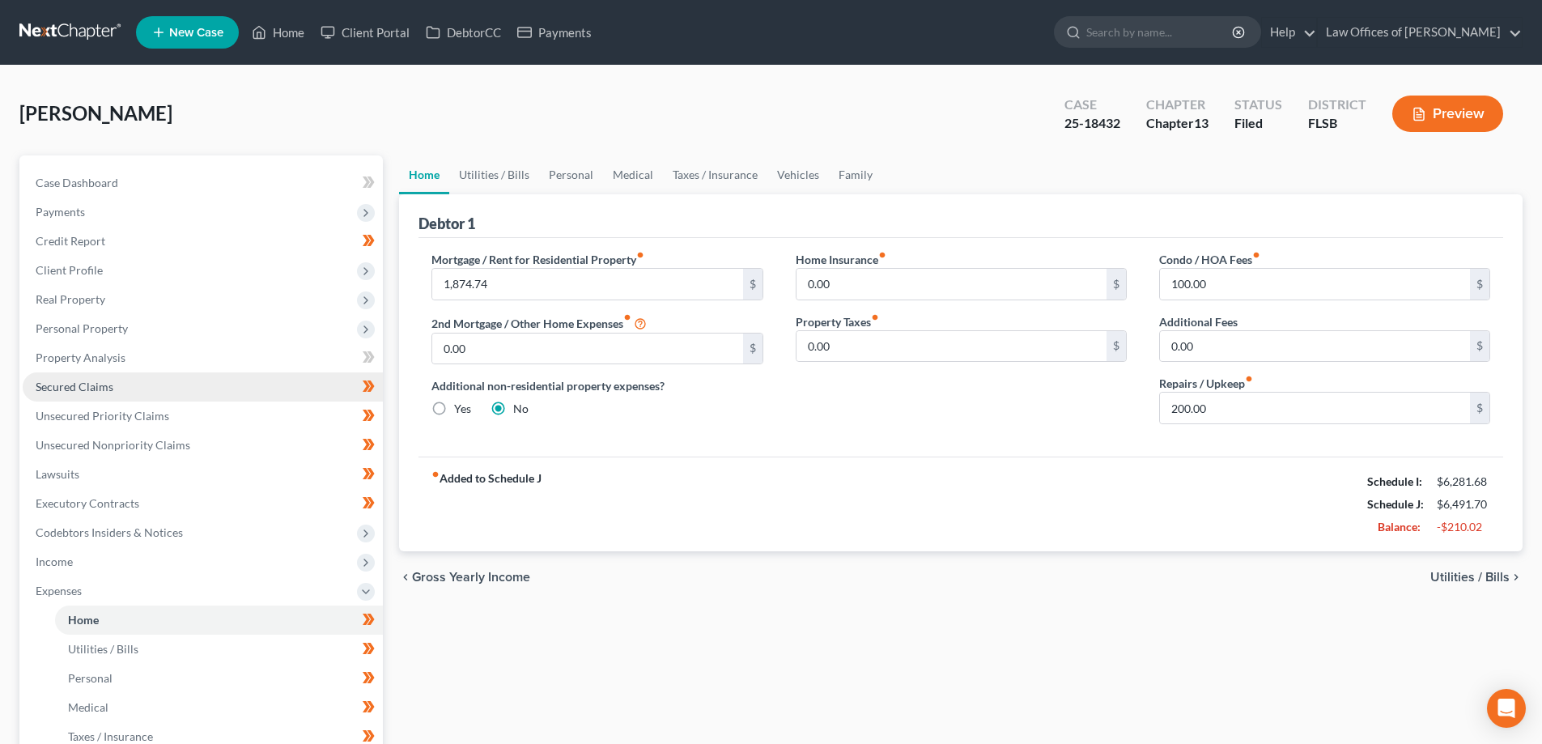
click at [94, 380] on span "Secured Claims" at bounding box center [75, 387] width 78 height 14
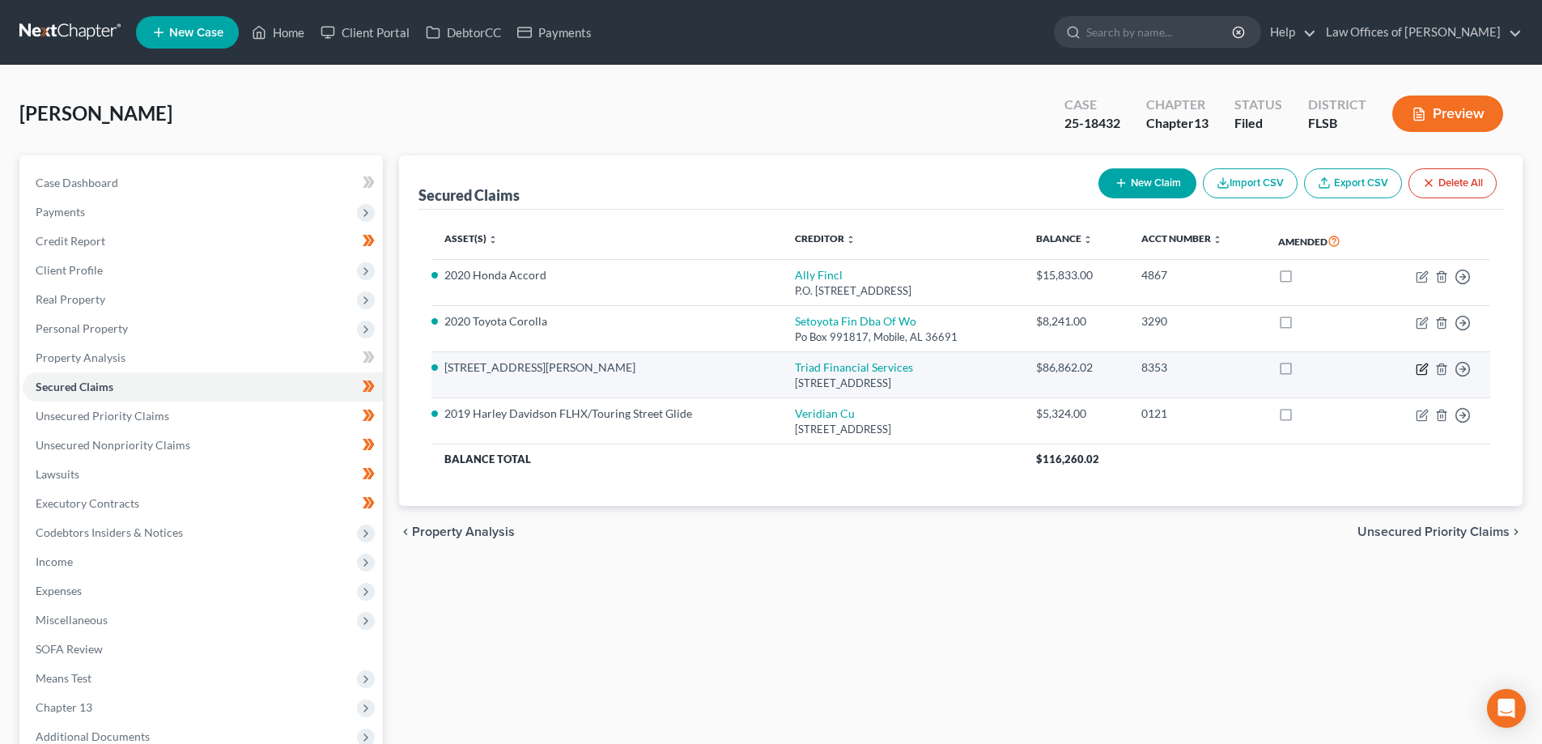
click at [1416, 370] on icon "button" at bounding box center [1422, 369] width 13 height 13
select select "9"
select select "19"
select select "2"
select select "0"
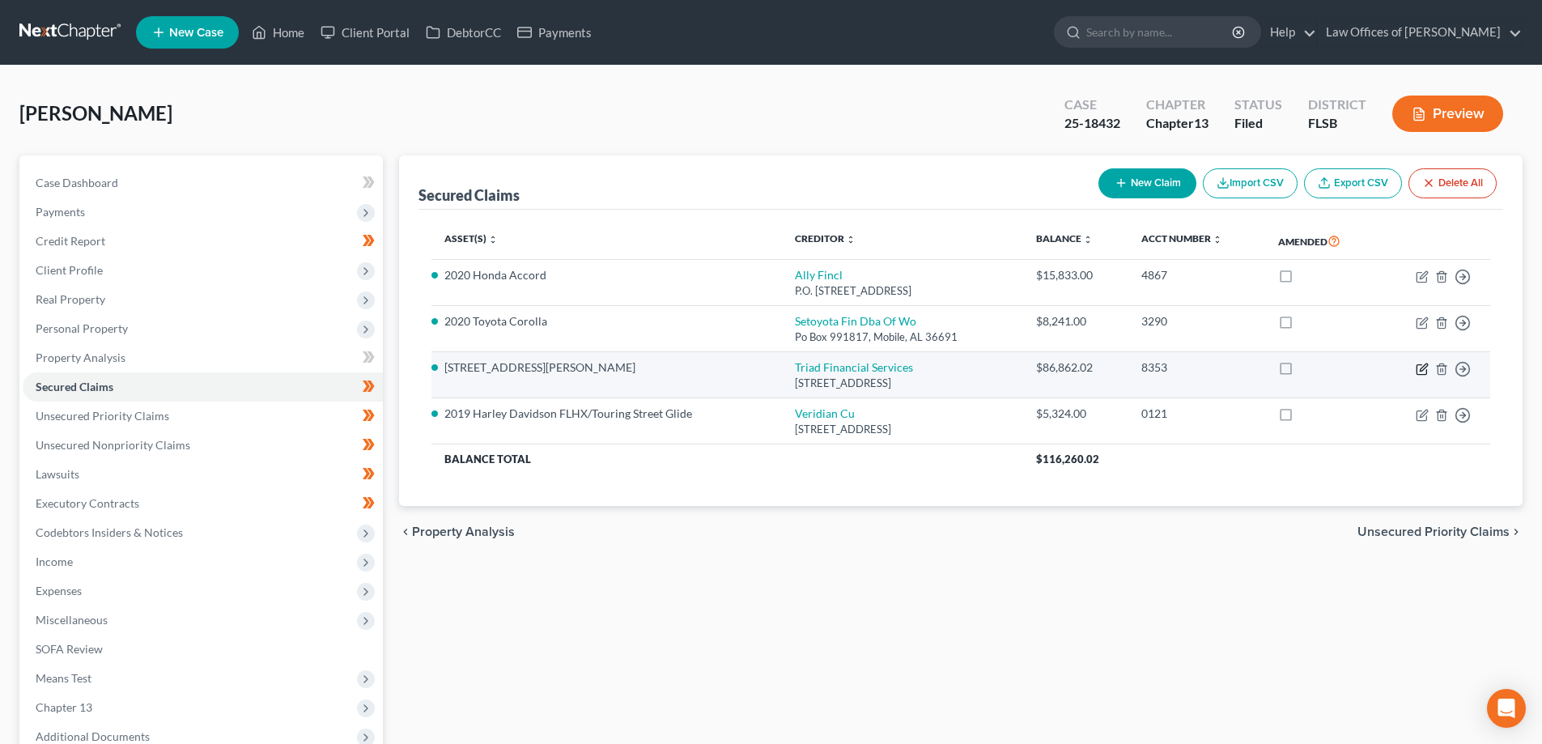
select select "0"
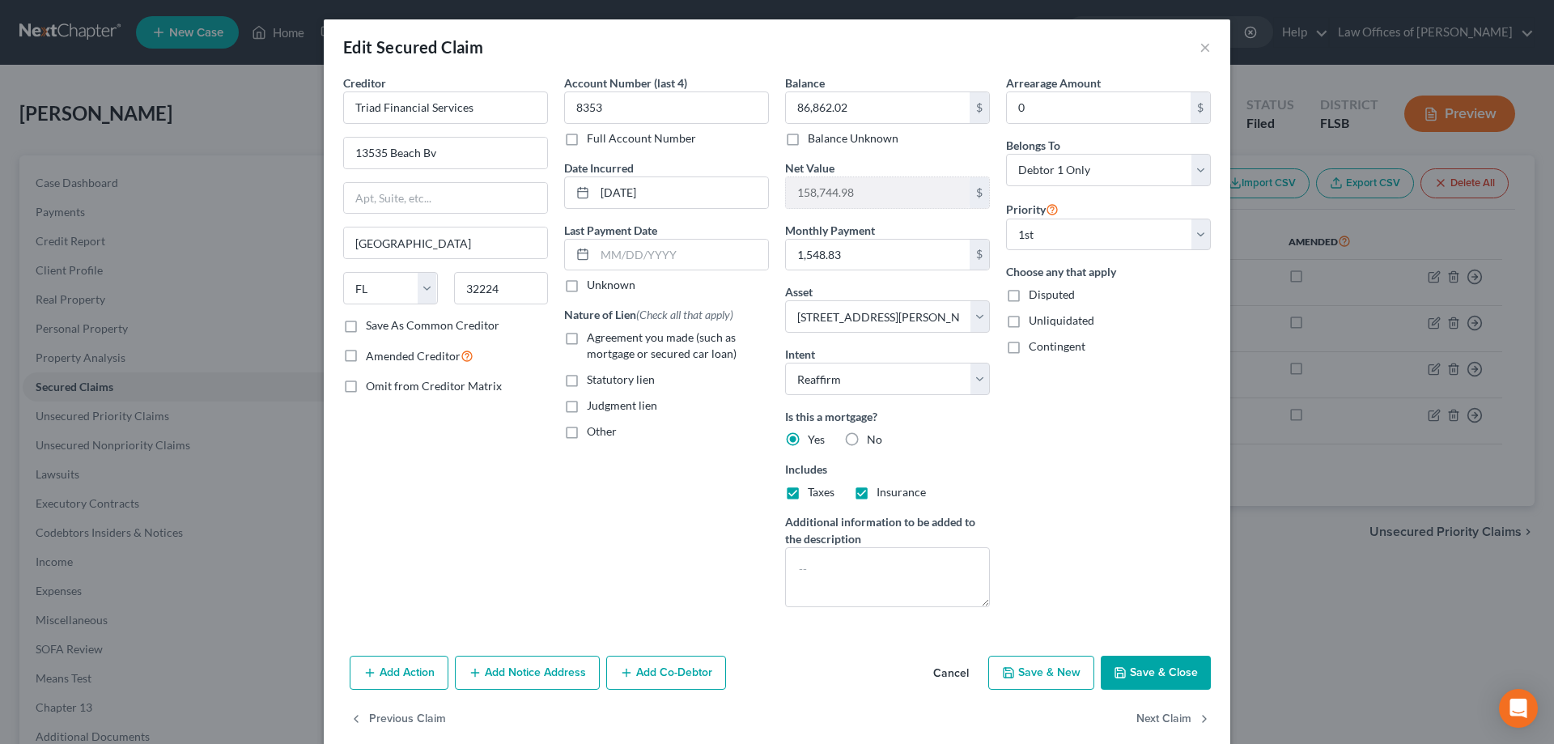
click at [184, 496] on div "Edit Secured Claim × Creditor * Triad Financial Services 13535 Beach Bv Jackson…" at bounding box center [777, 372] width 1554 height 744
click at [1200, 45] on button "×" at bounding box center [1205, 46] width 11 height 19
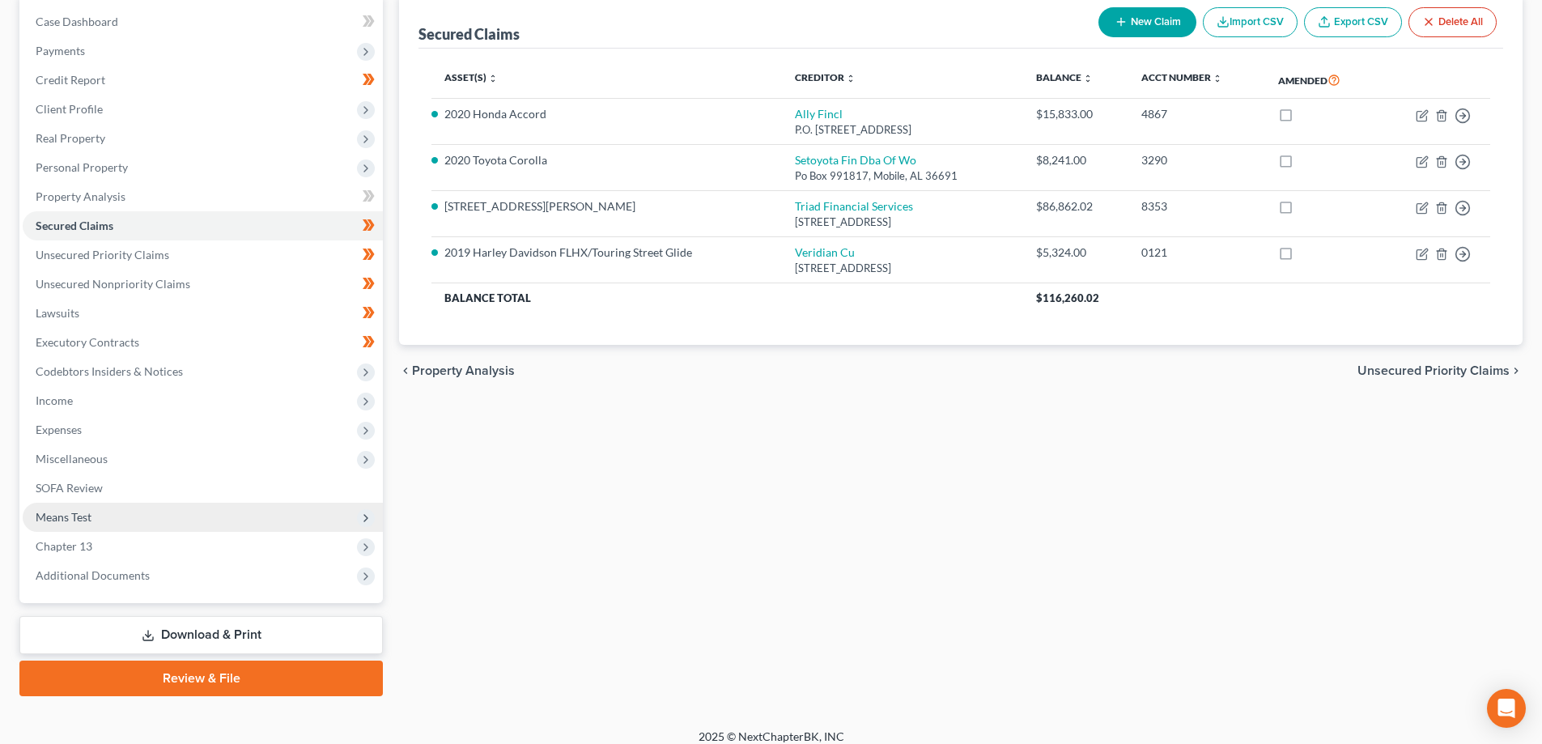
scroll to position [162, 0]
click at [74, 516] on span "Means Test" at bounding box center [64, 516] width 56 height 14
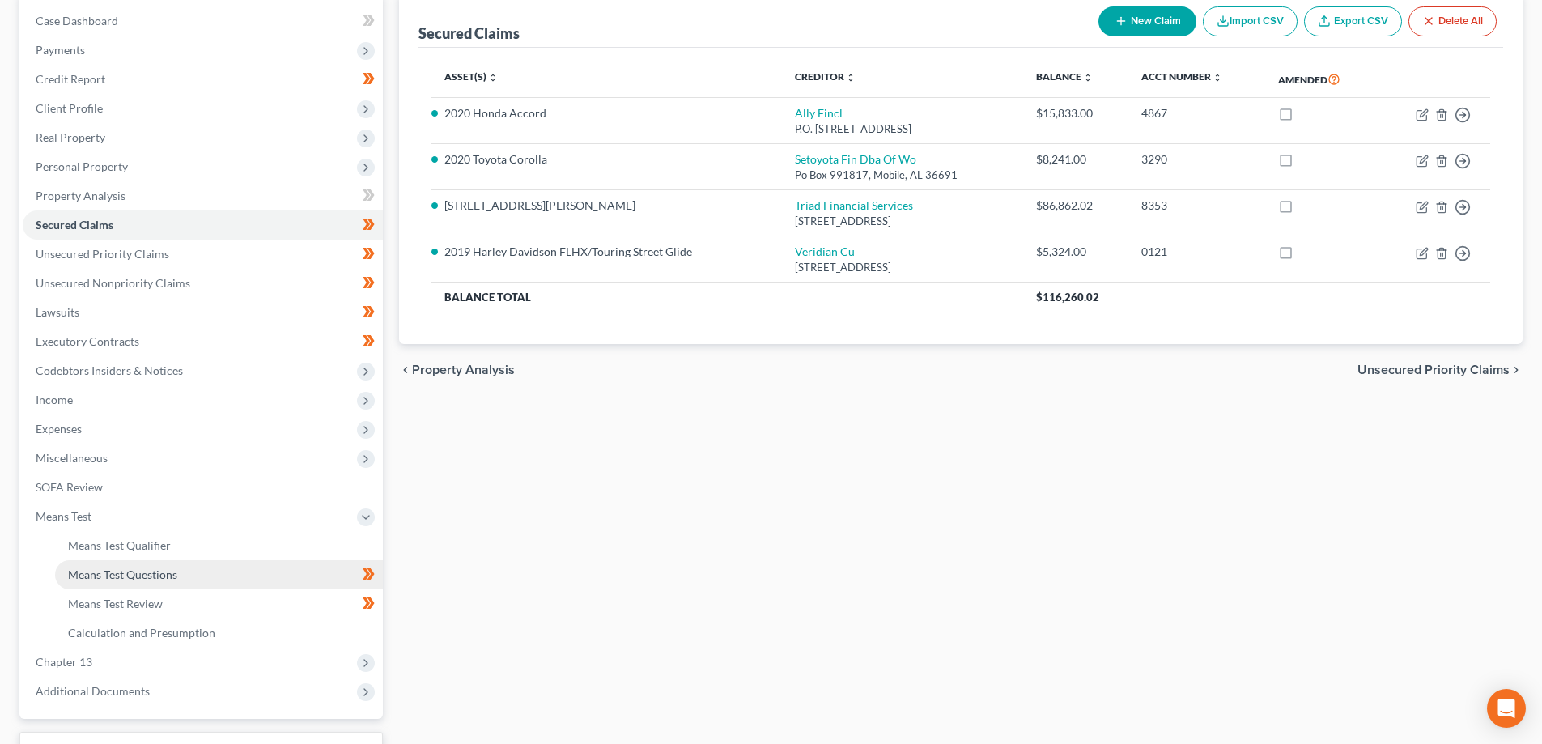
click at [149, 572] on span "Means Test Questions" at bounding box center [122, 574] width 109 height 14
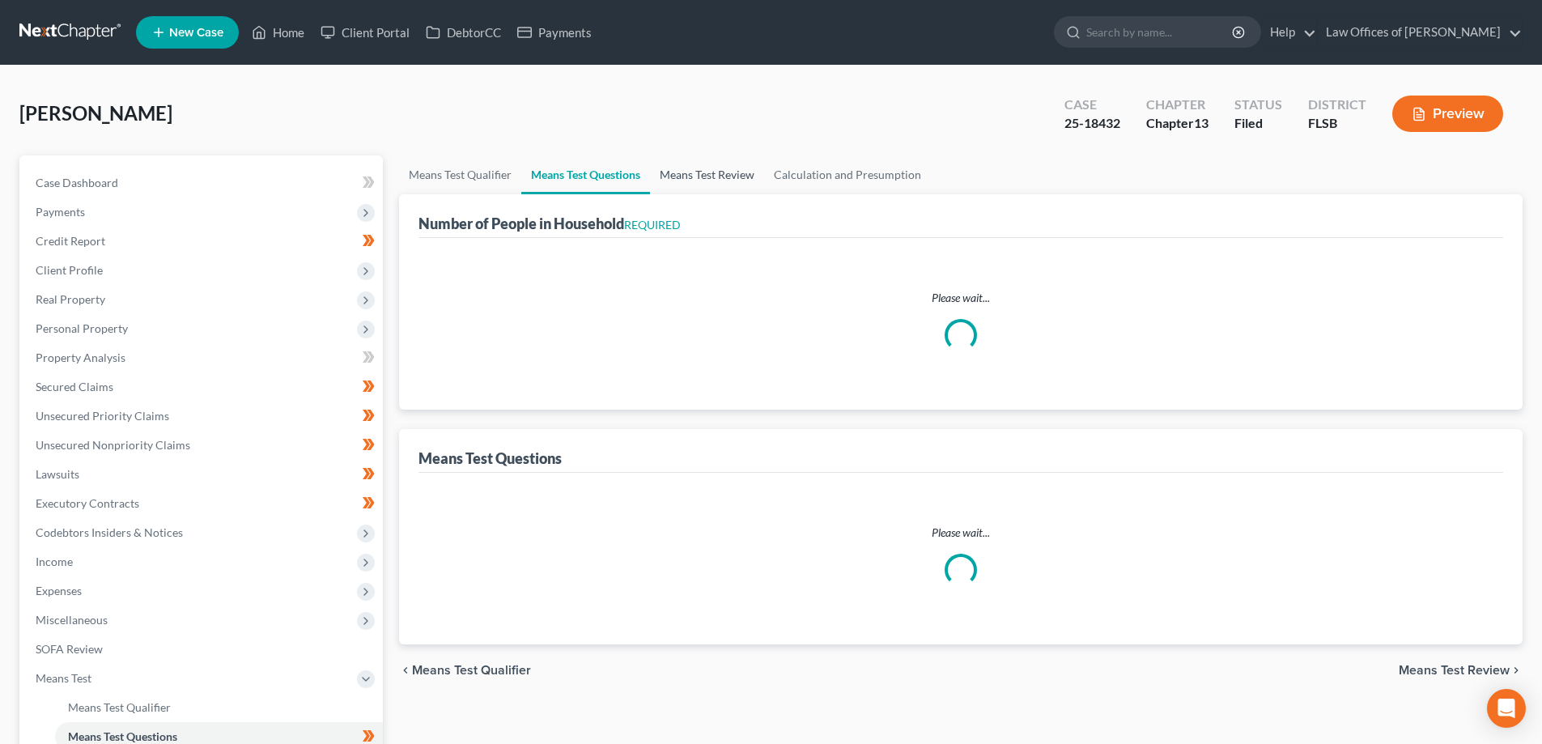
select select "0"
select select "60"
select select "1"
select select "60"
select select "1"
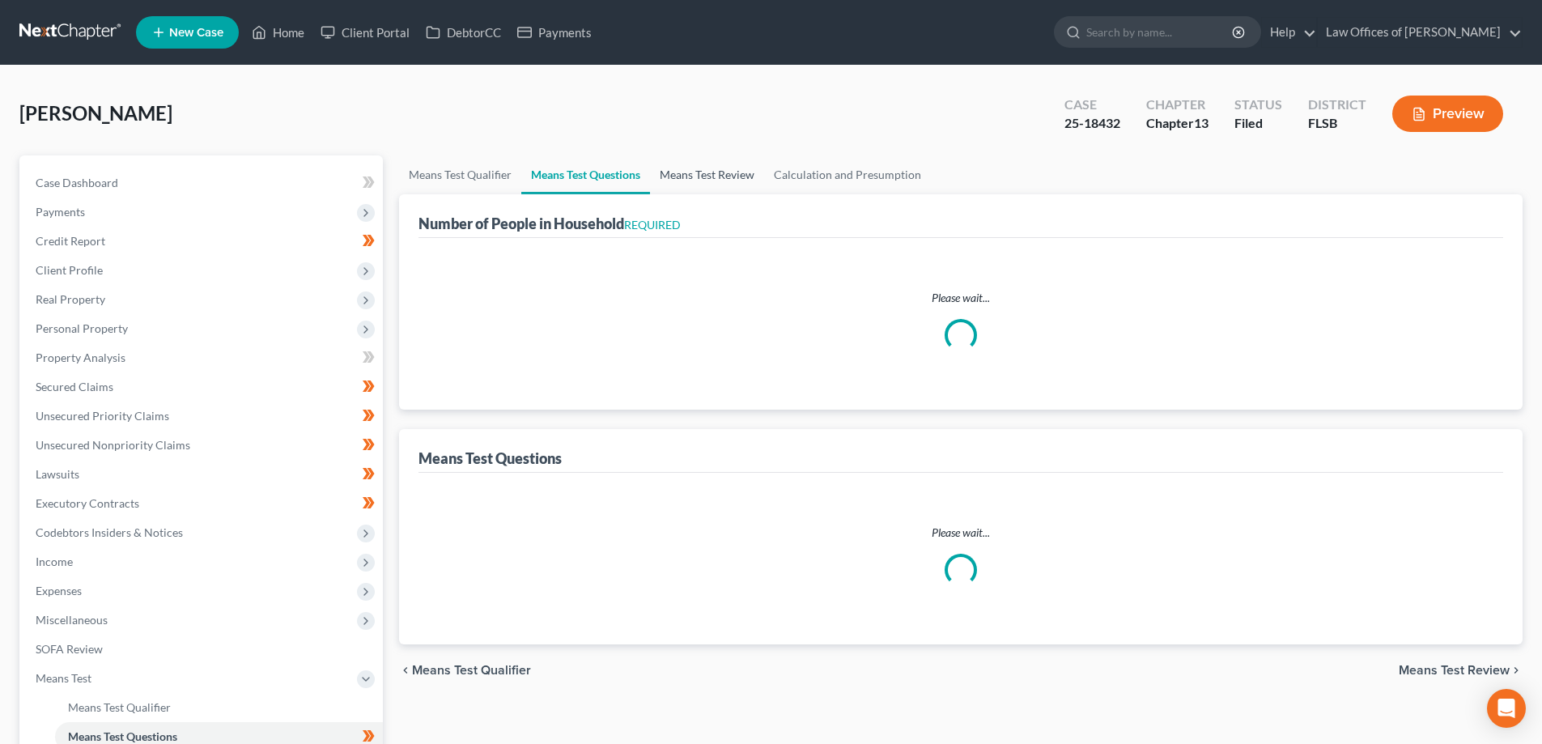
select select "60"
select select "1"
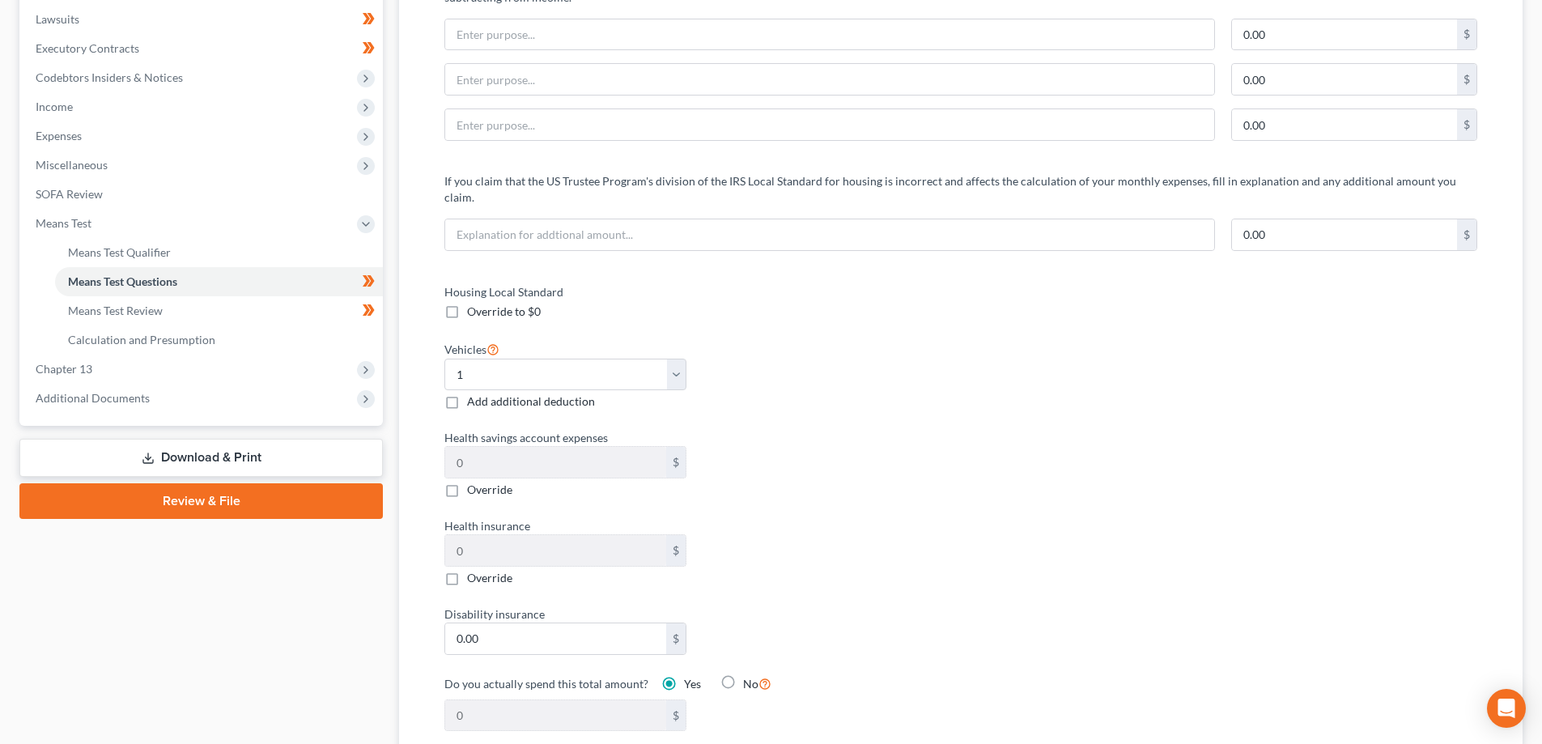
scroll to position [386, 0]
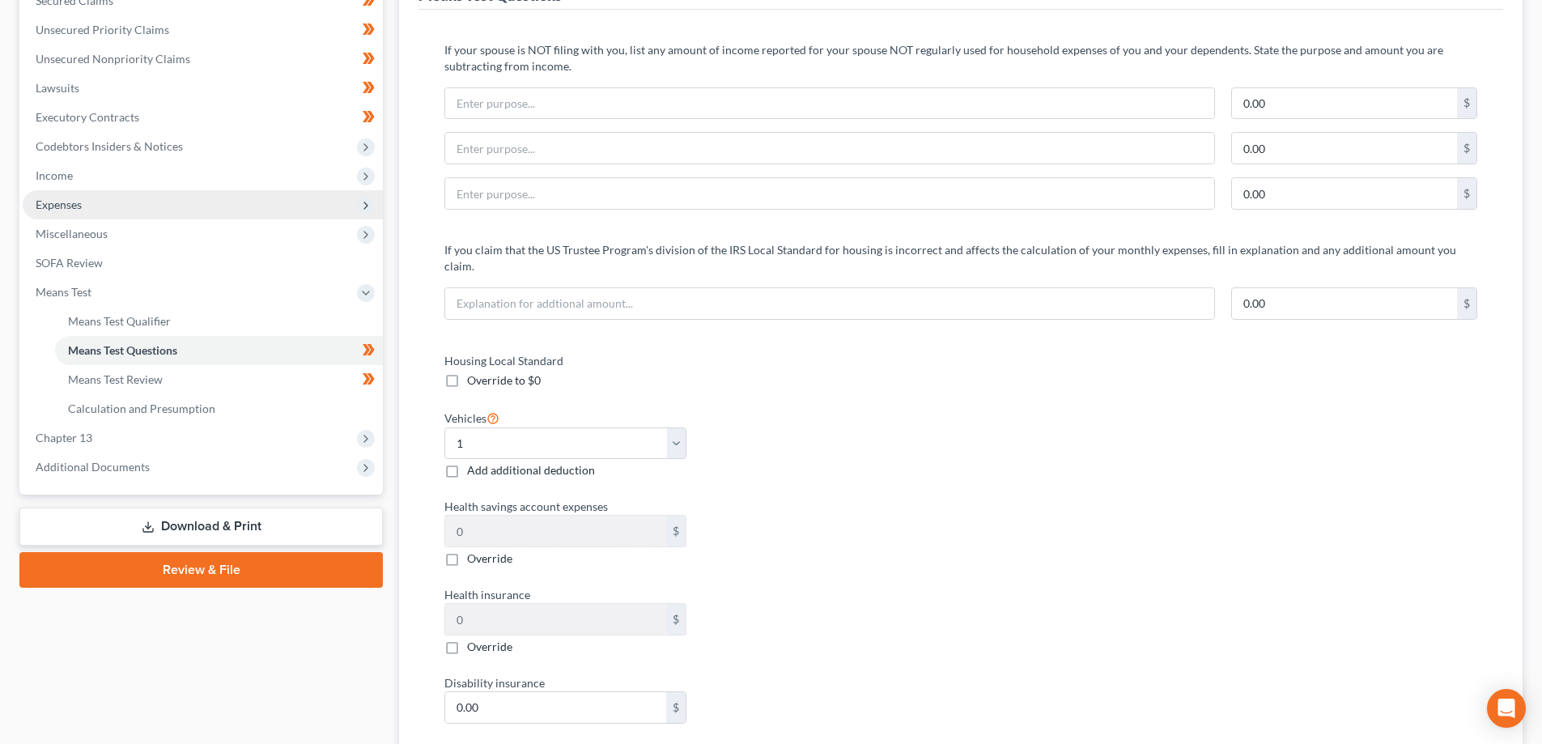
click at [69, 209] on span "Expenses" at bounding box center [59, 205] width 46 height 14
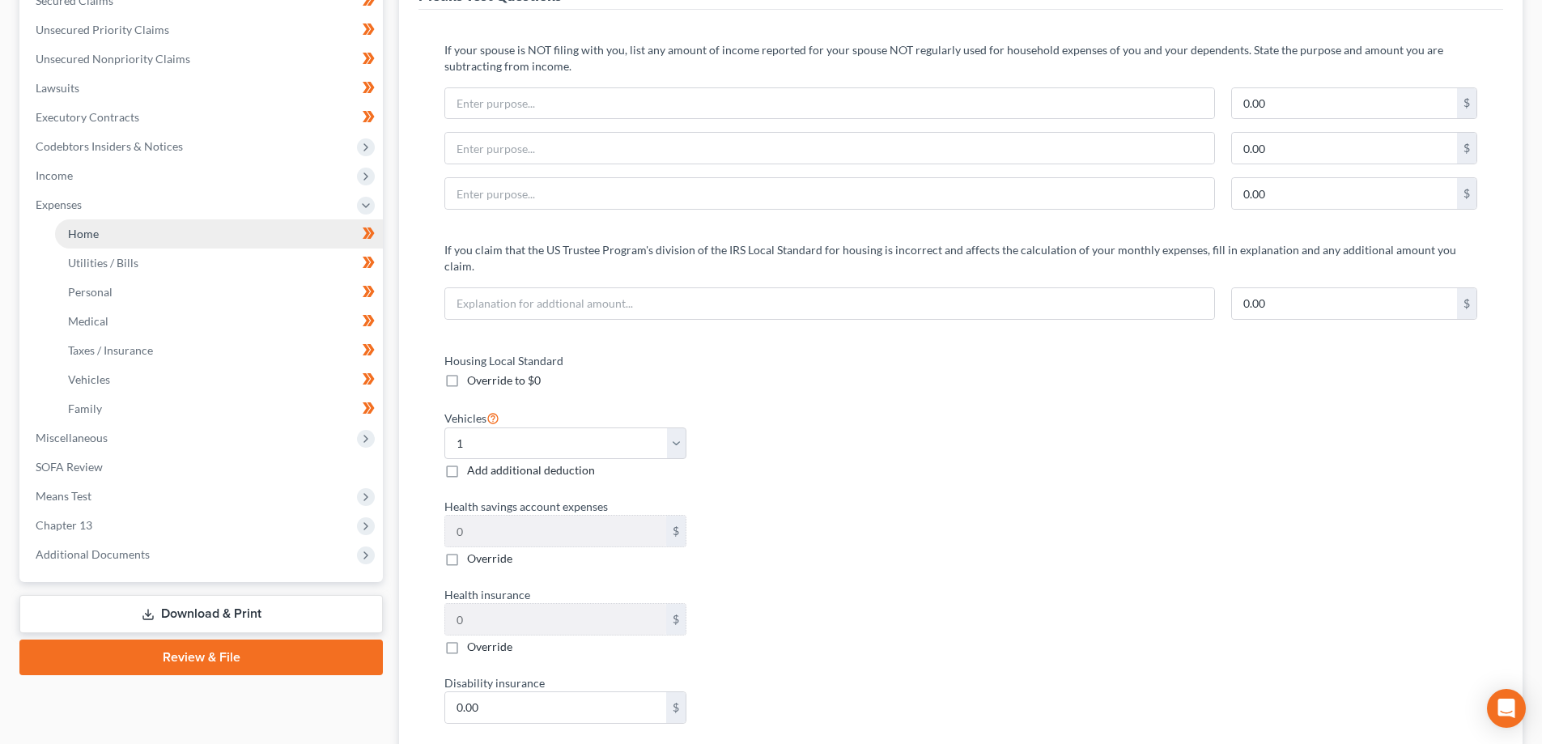
click at [109, 231] on link "Home" at bounding box center [219, 233] width 328 height 29
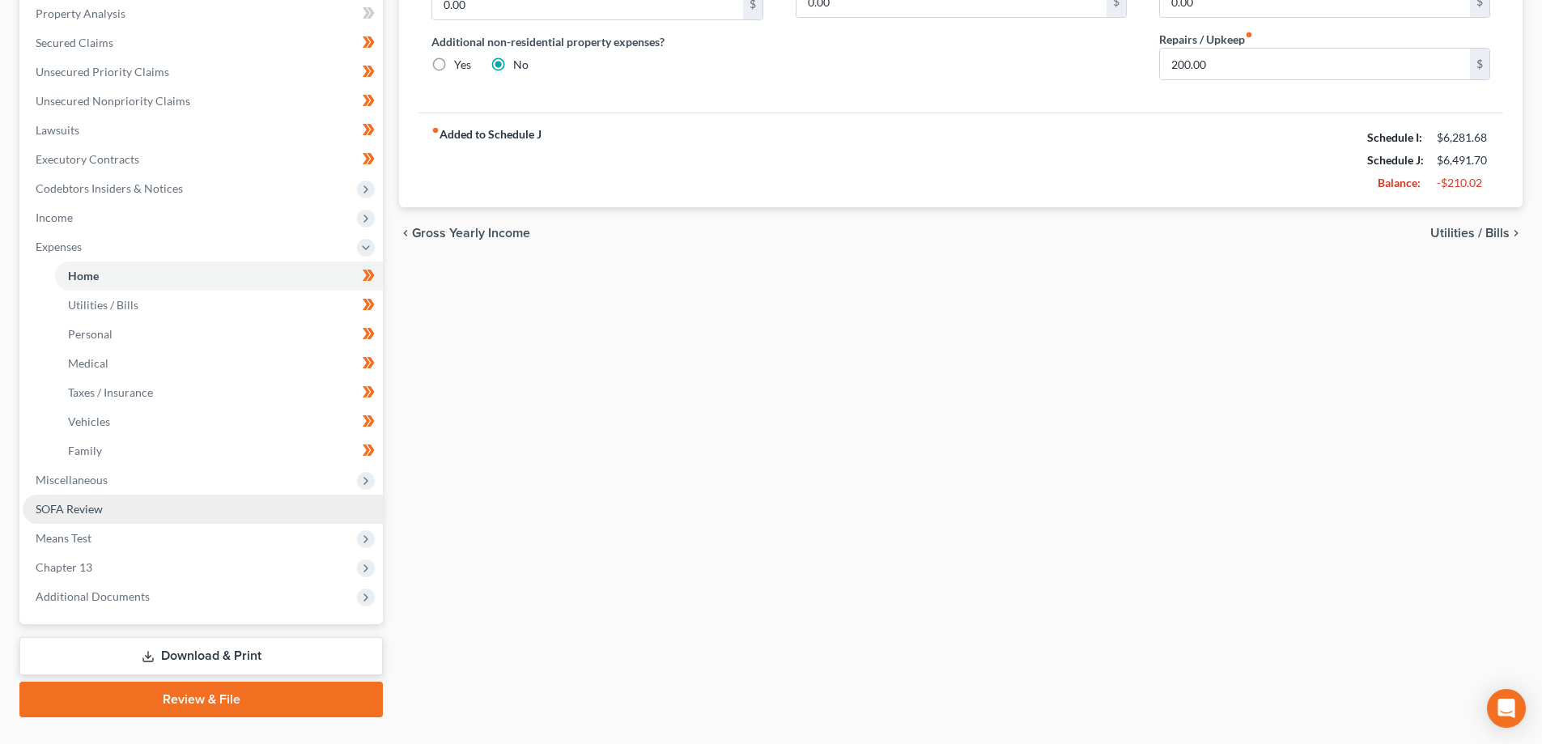
scroll to position [379, 0]
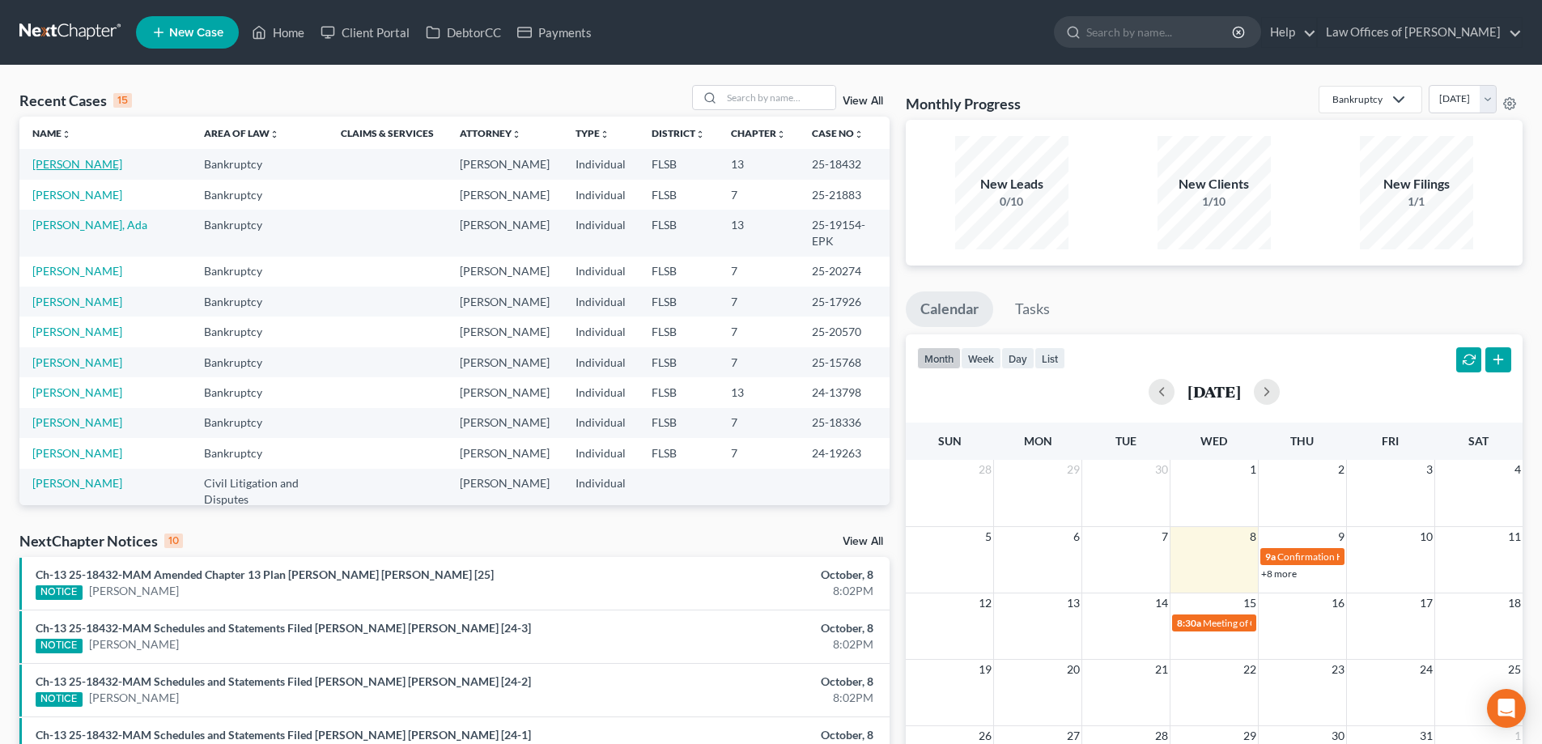
click at [74, 159] on link "[PERSON_NAME]" at bounding box center [77, 164] width 90 height 14
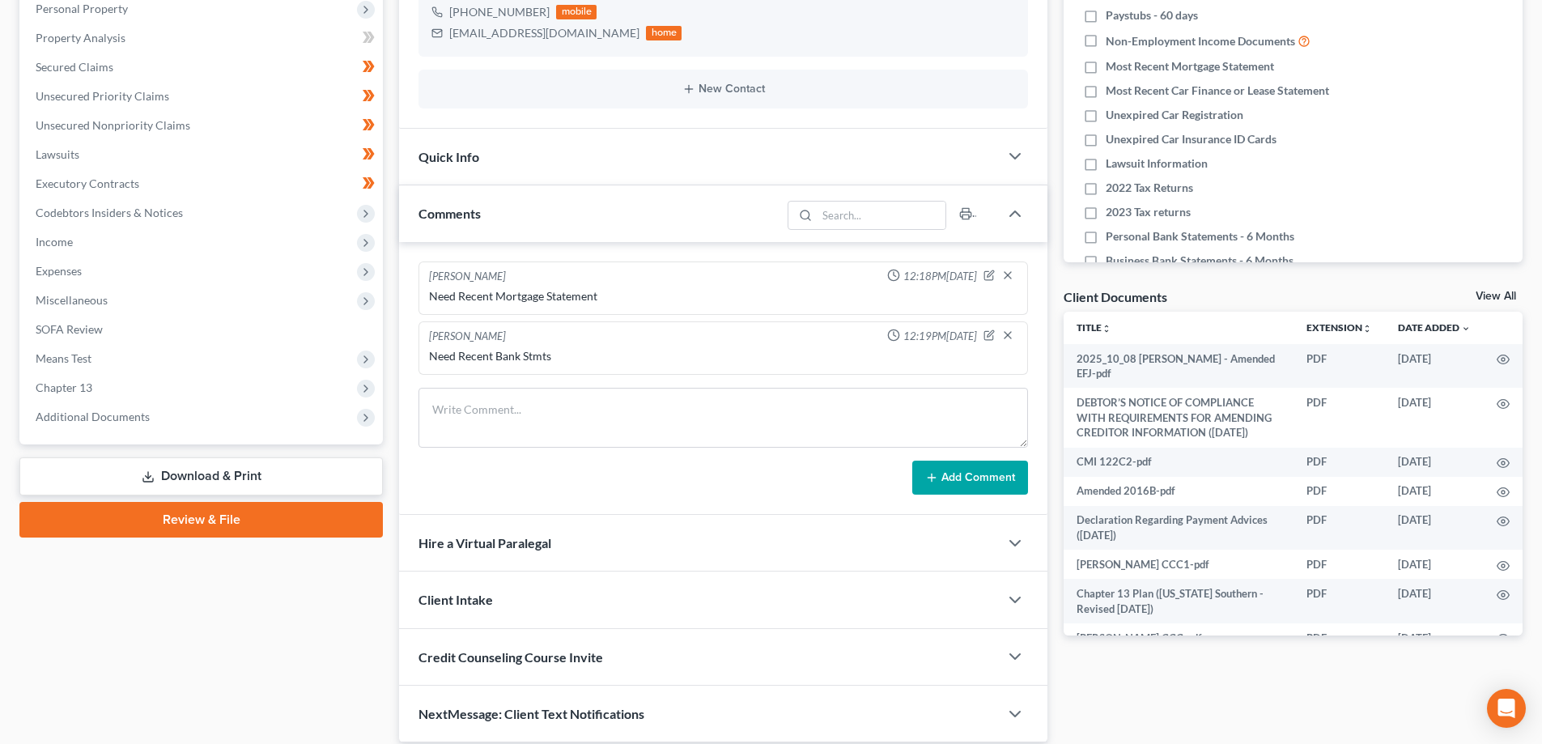
scroll to position [324, 0]
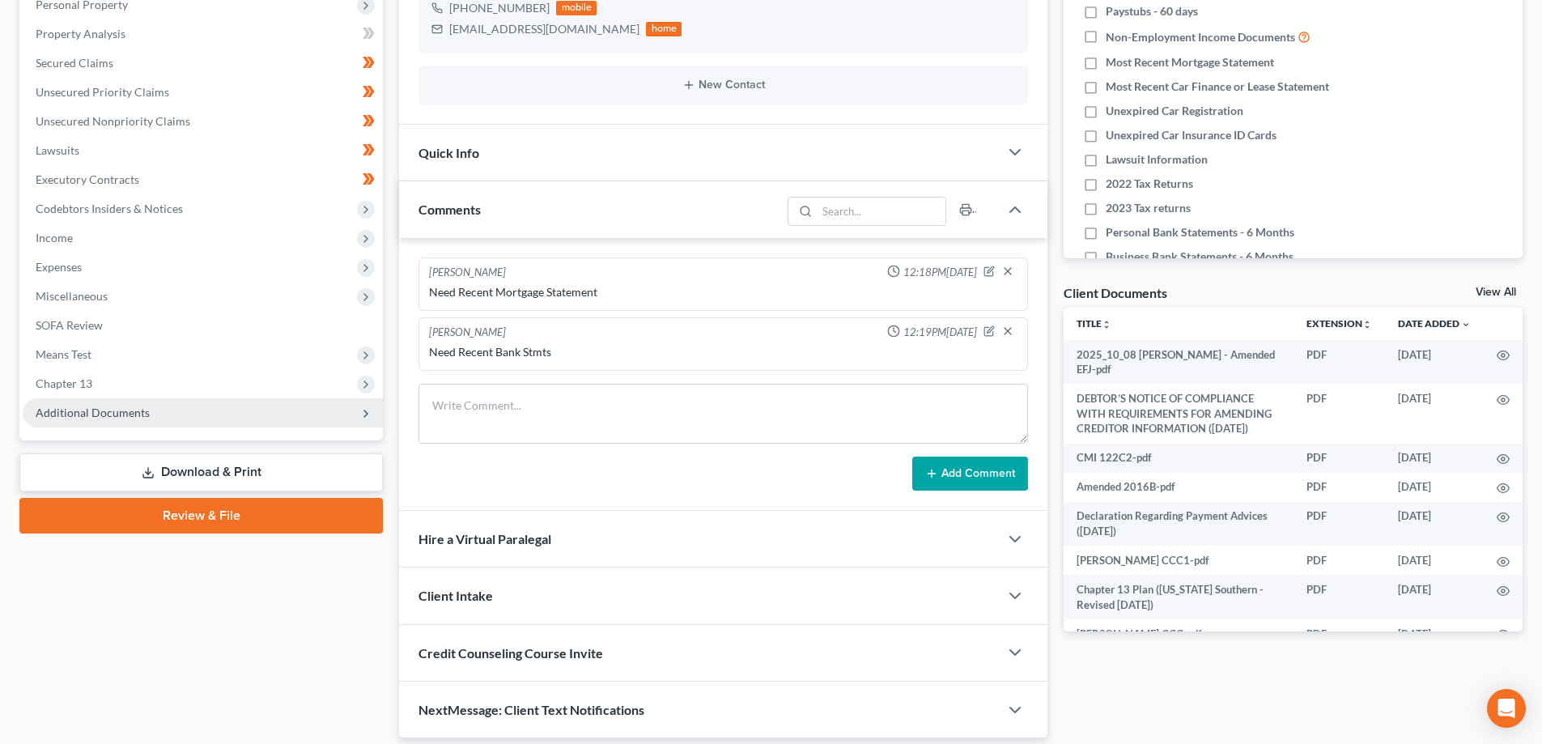
click at [104, 406] on span "Additional Documents" at bounding box center [93, 413] width 114 height 14
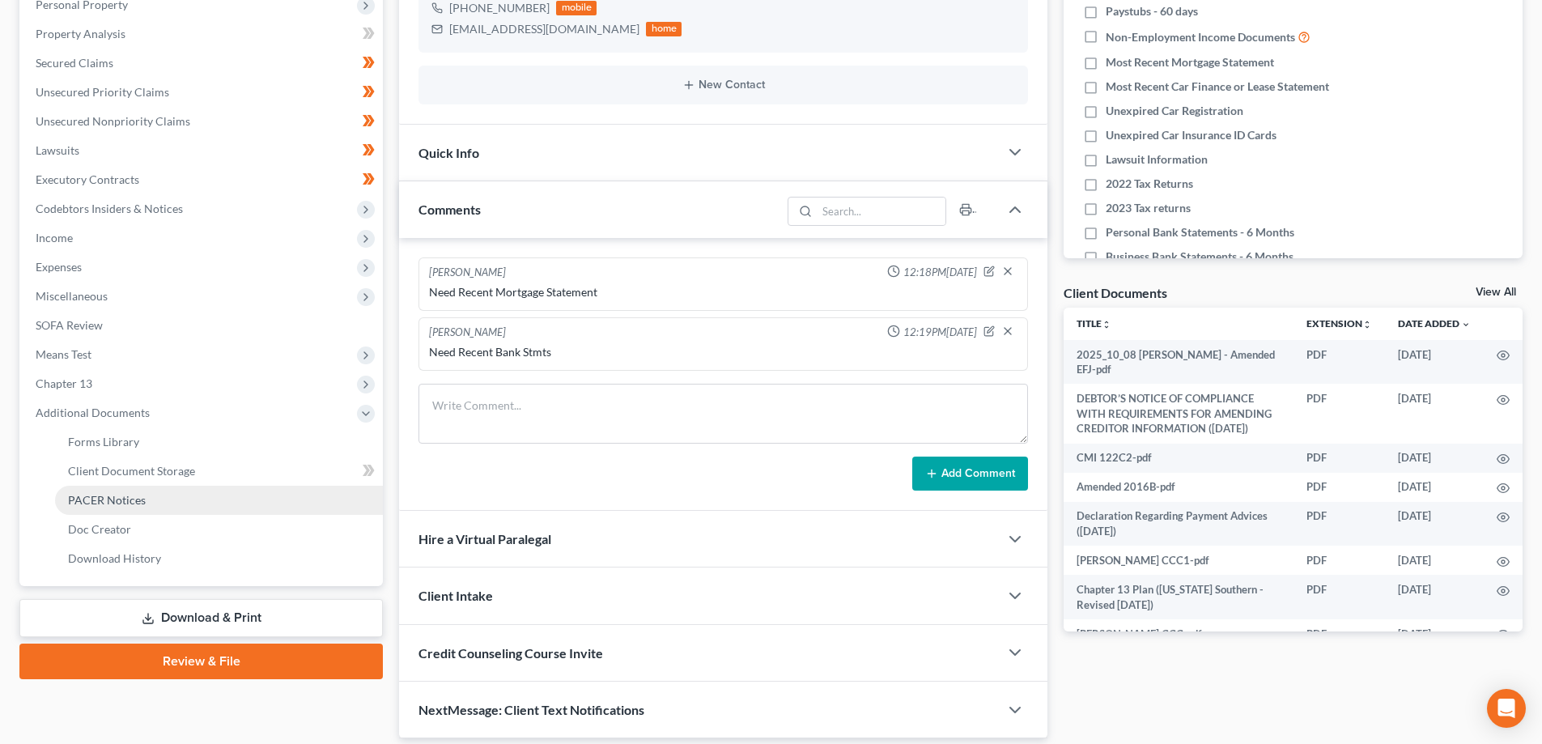
click at [115, 498] on span "PACER Notices" at bounding box center [107, 500] width 78 height 14
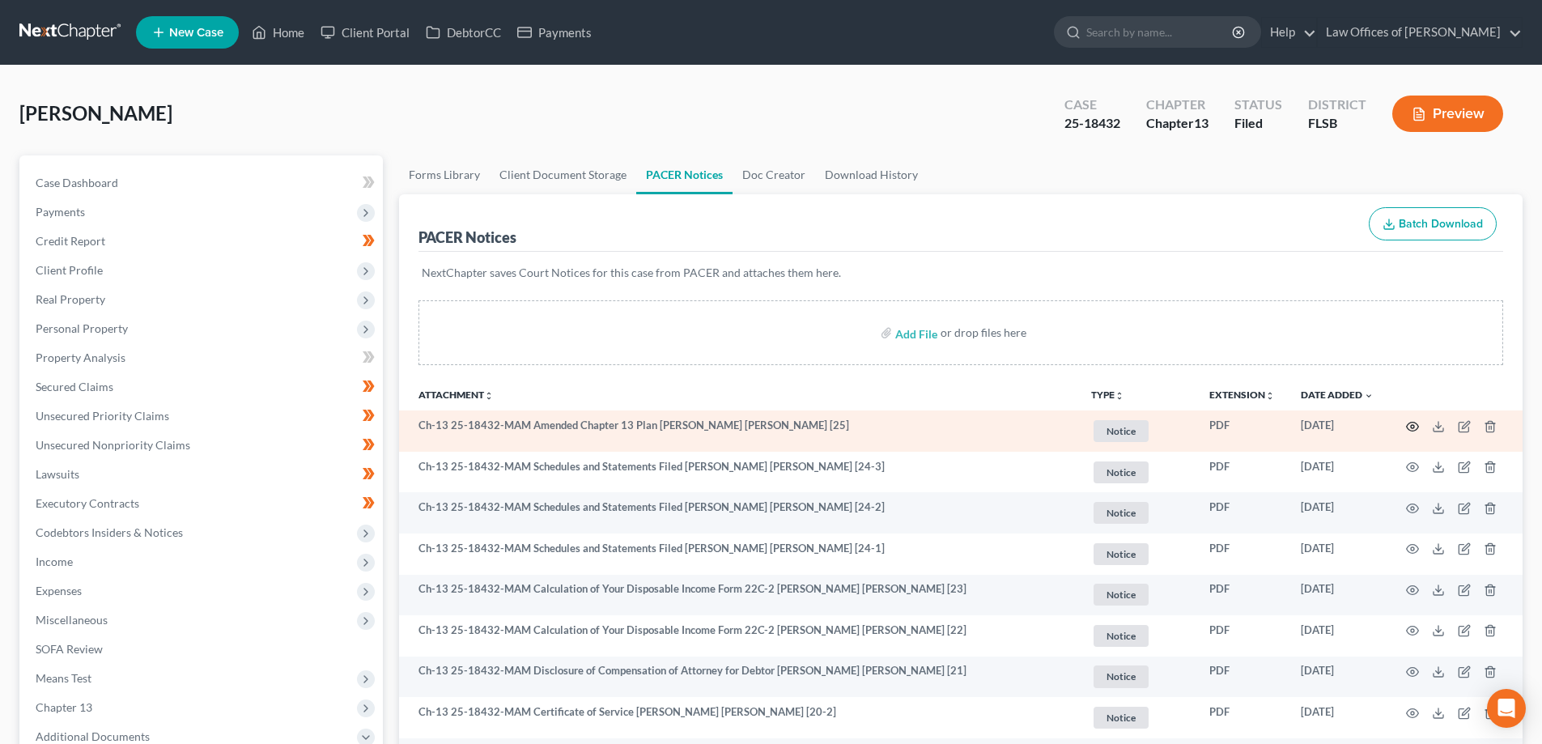
click at [1413, 426] on icon "button" at bounding box center [1412, 426] width 13 height 13
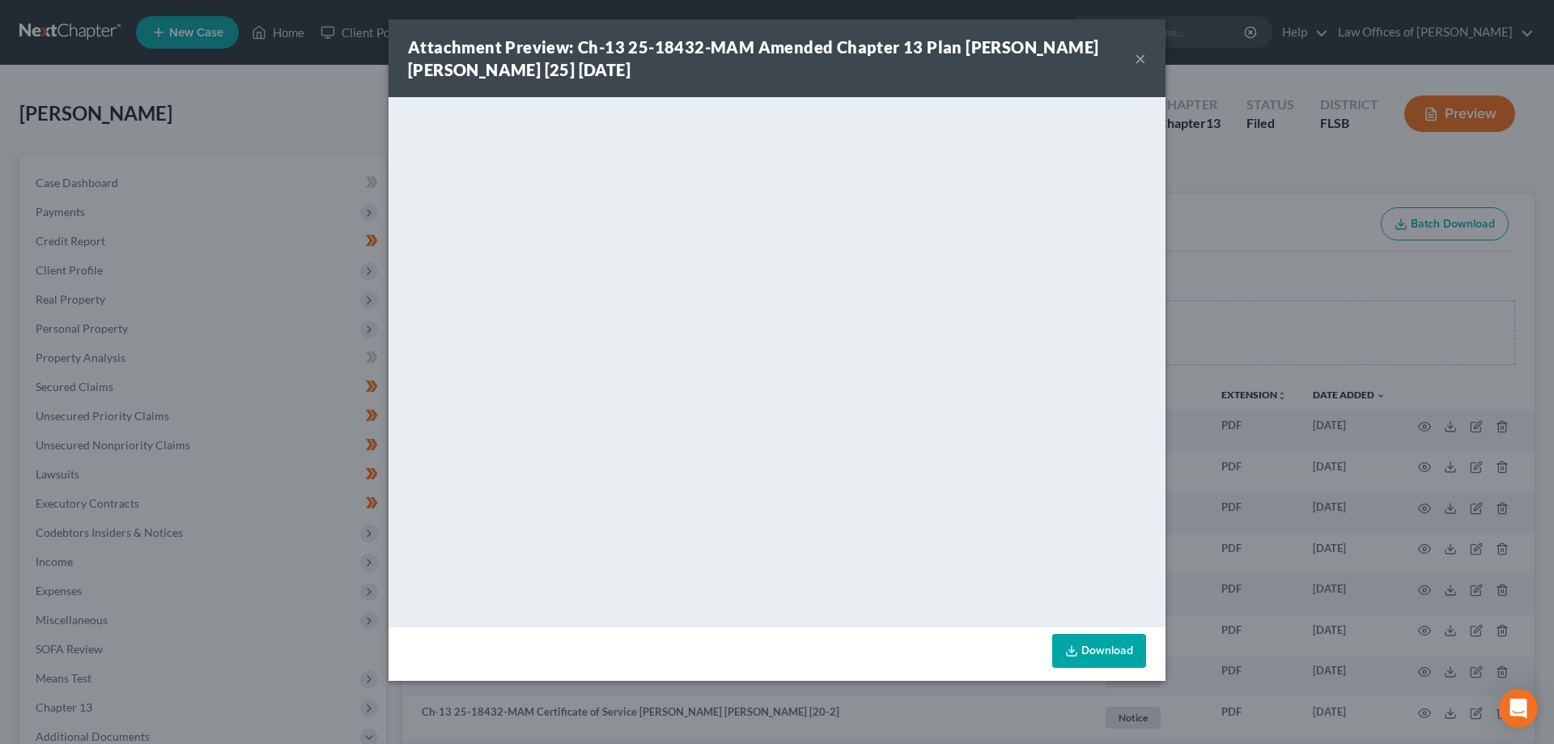
click at [1144, 57] on button "×" at bounding box center [1140, 58] width 11 height 19
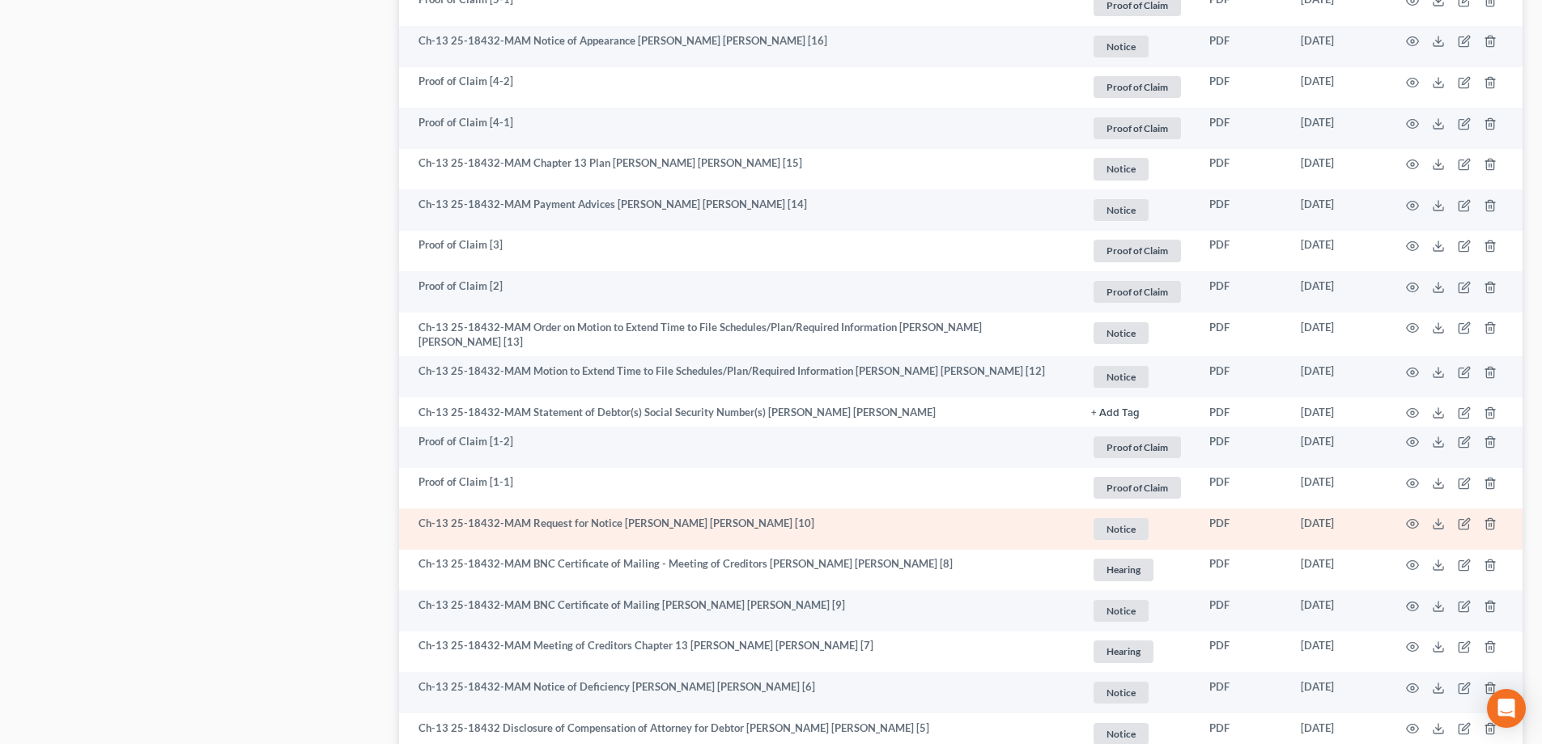
scroll to position [1862, 0]
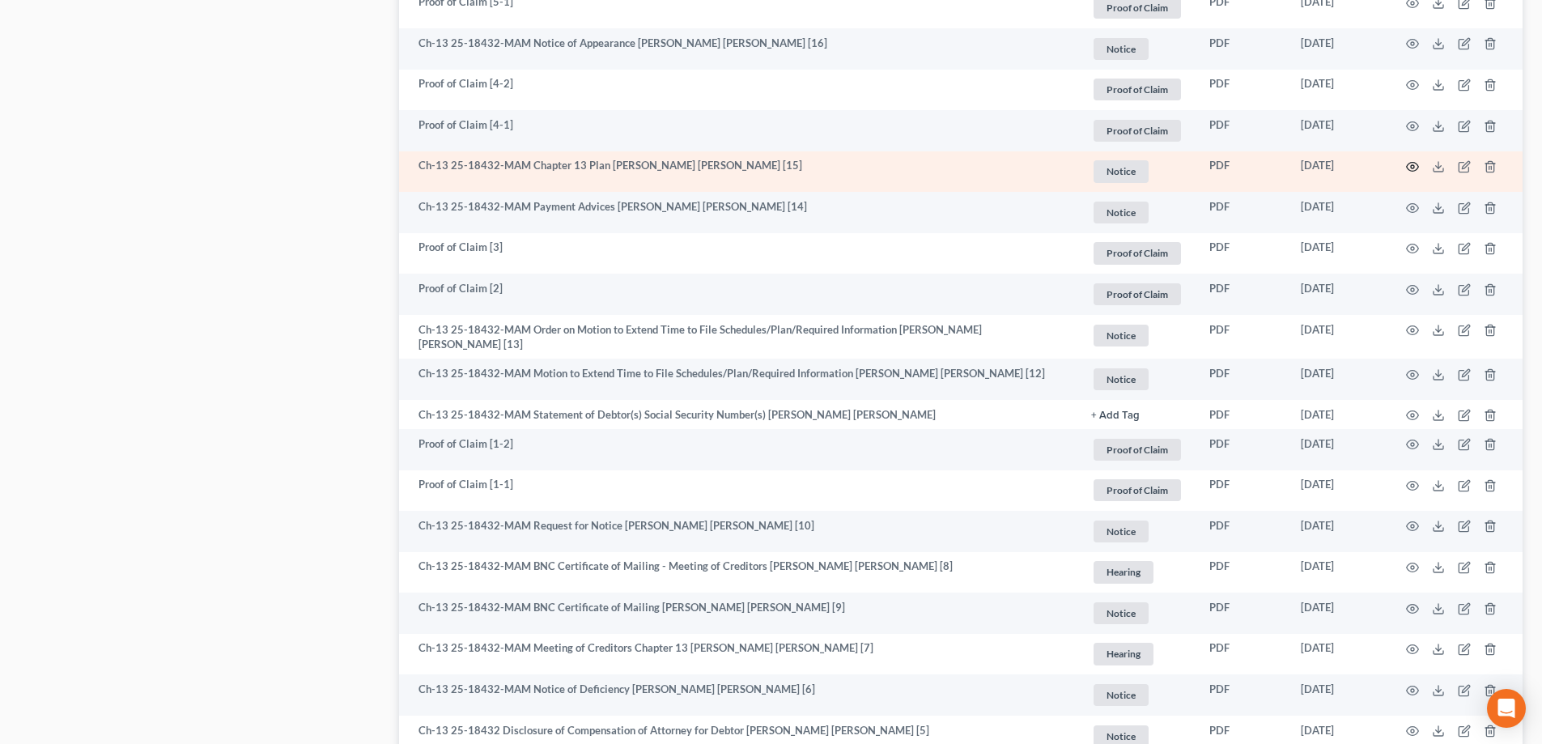
click at [1413, 160] on icon "button" at bounding box center [1412, 166] width 13 height 13
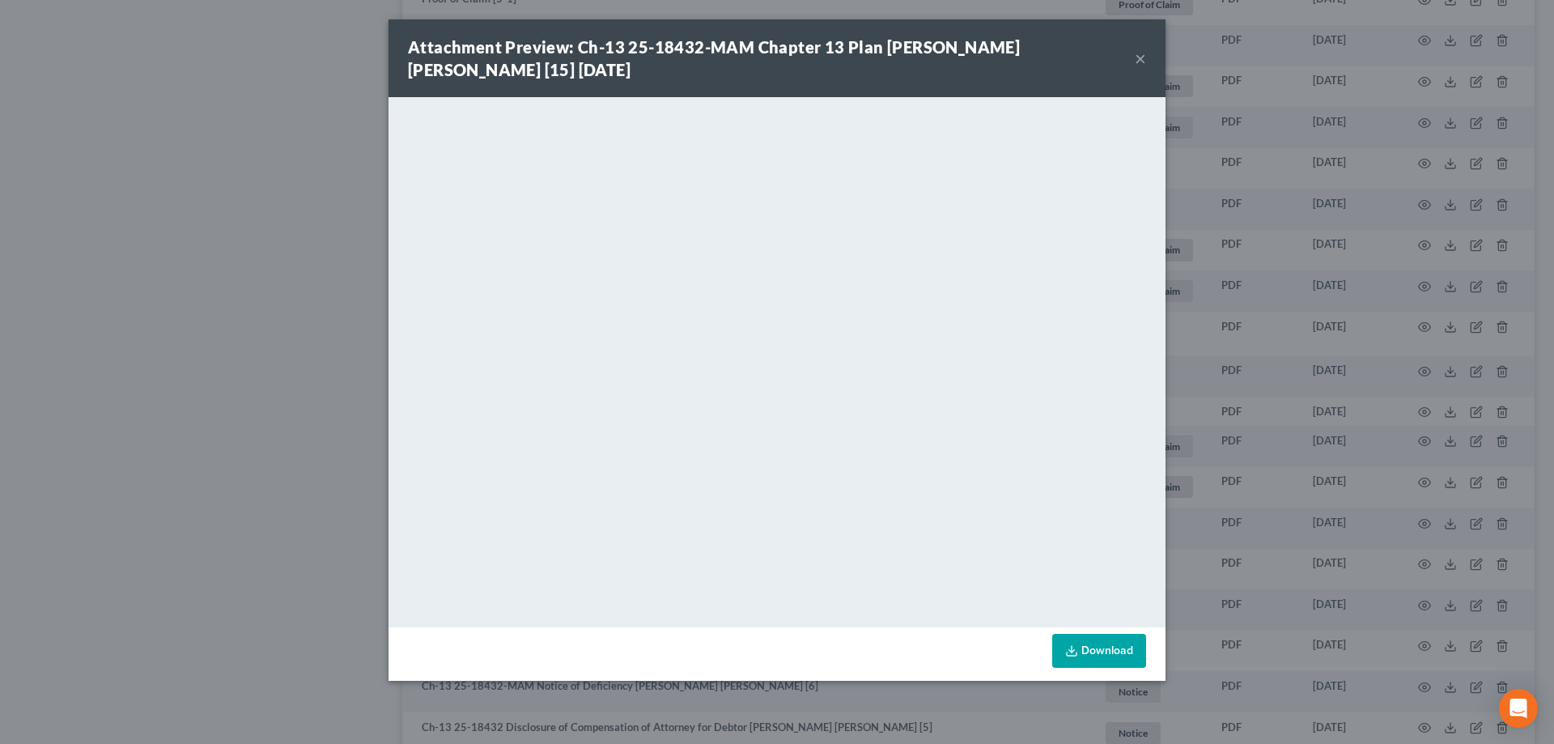
click at [1137, 55] on button "×" at bounding box center [1140, 58] width 11 height 19
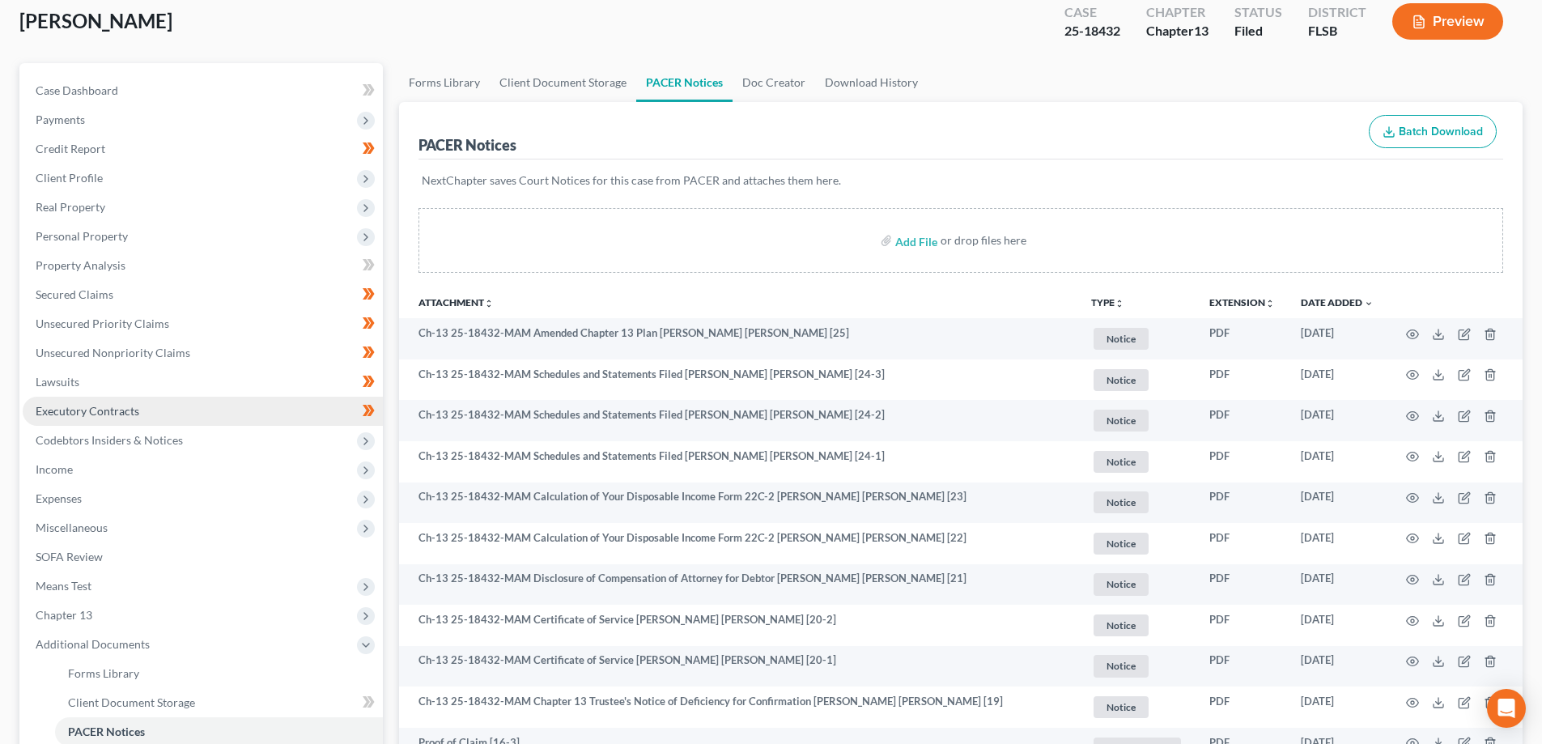
scroll to position [0, 0]
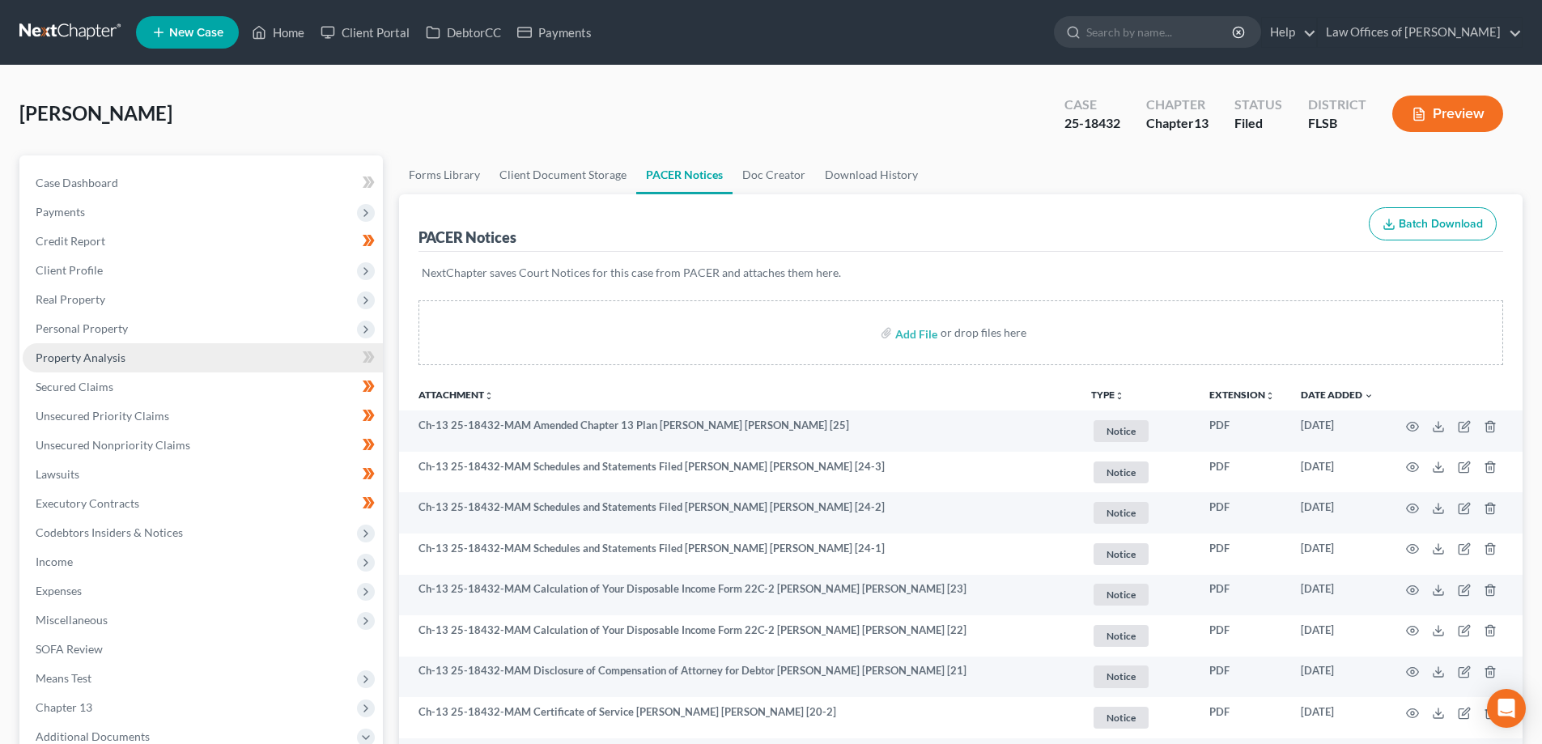
click at [112, 359] on span "Property Analysis" at bounding box center [81, 358] width 90 height 14
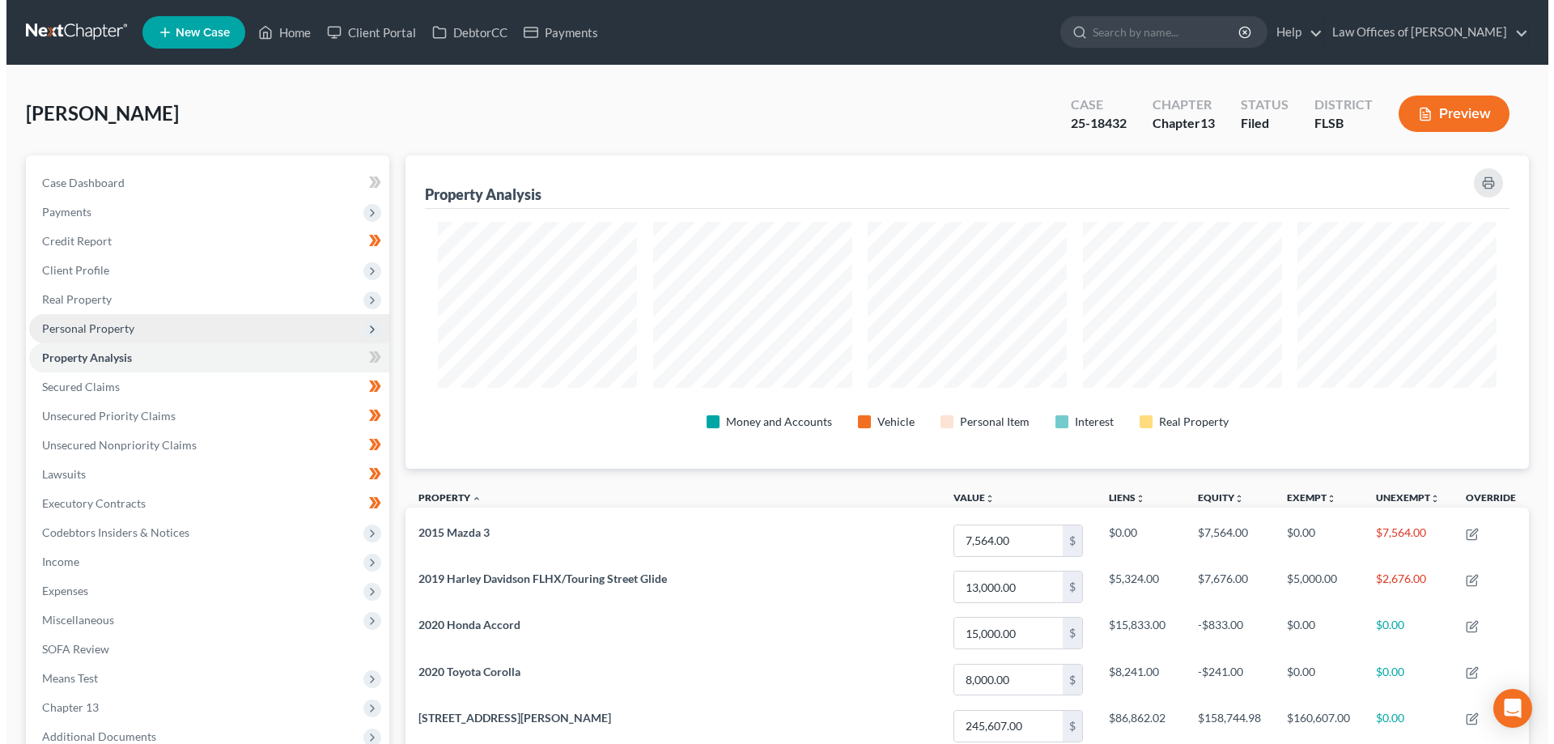
scroll to position [313, 1124]
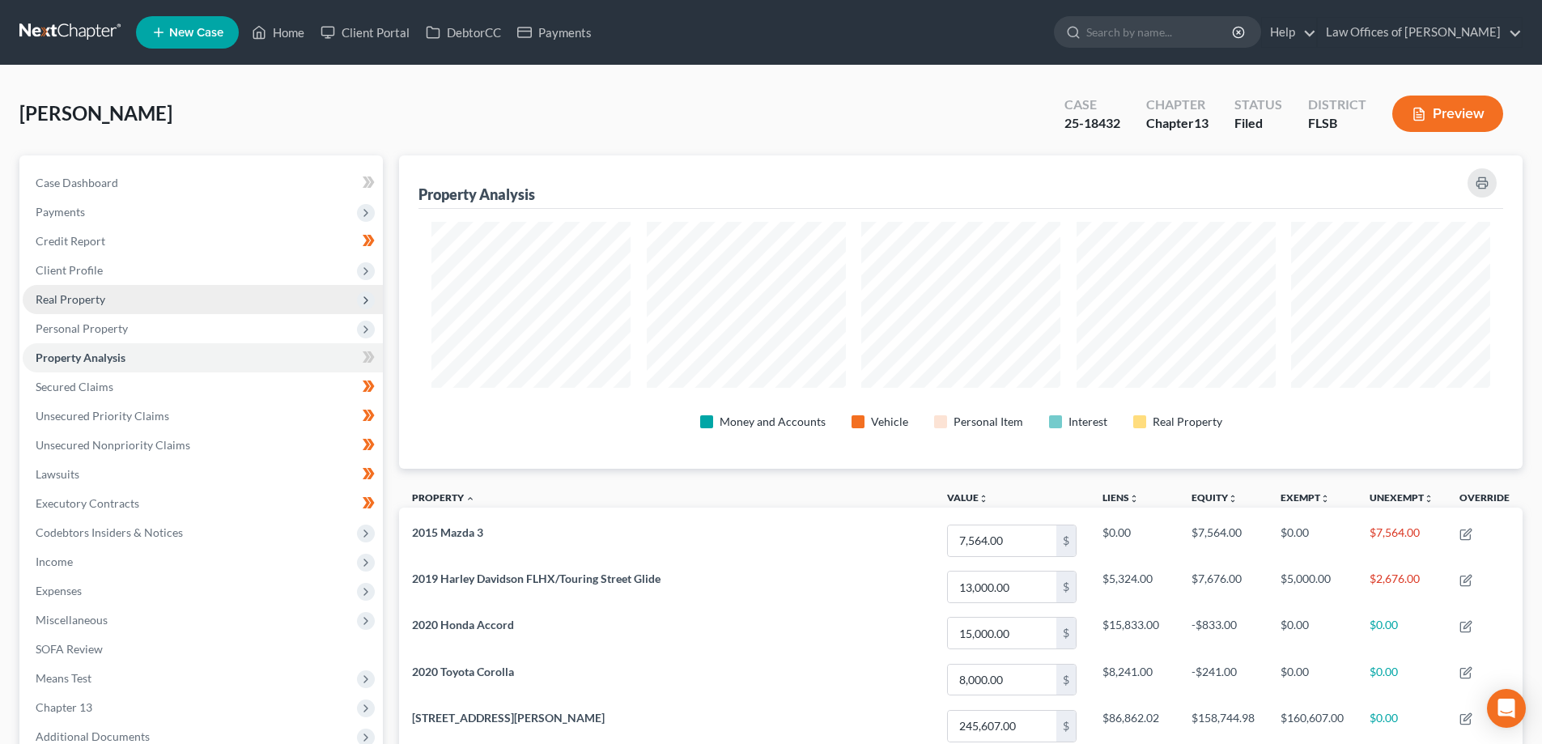
click at [74, 303] on span "Real Property" at bounding box center [71, 299] width 70 height 14
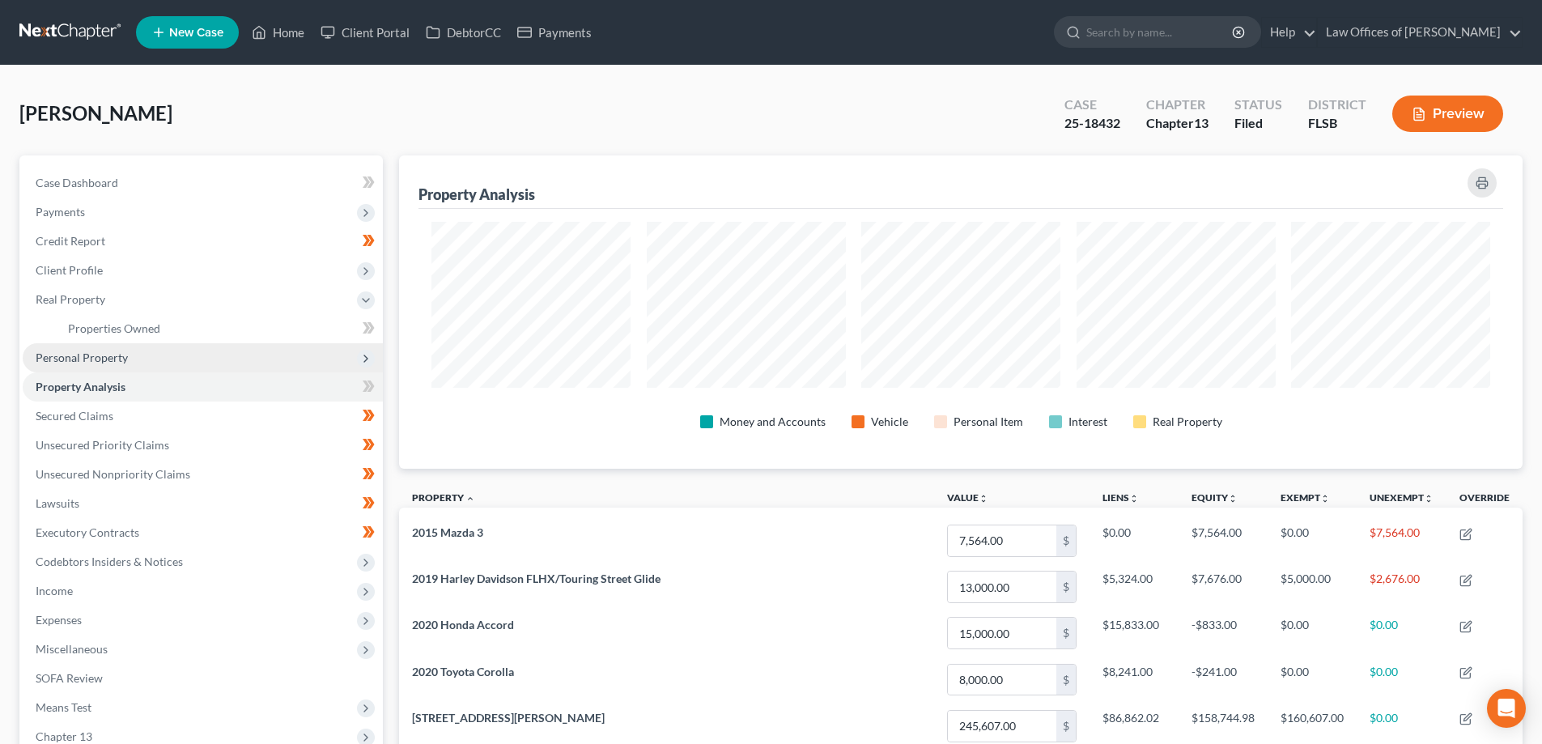
click at [95, 362] on span "Personal Property" at bounding box center [82, 358] width 92 height 14
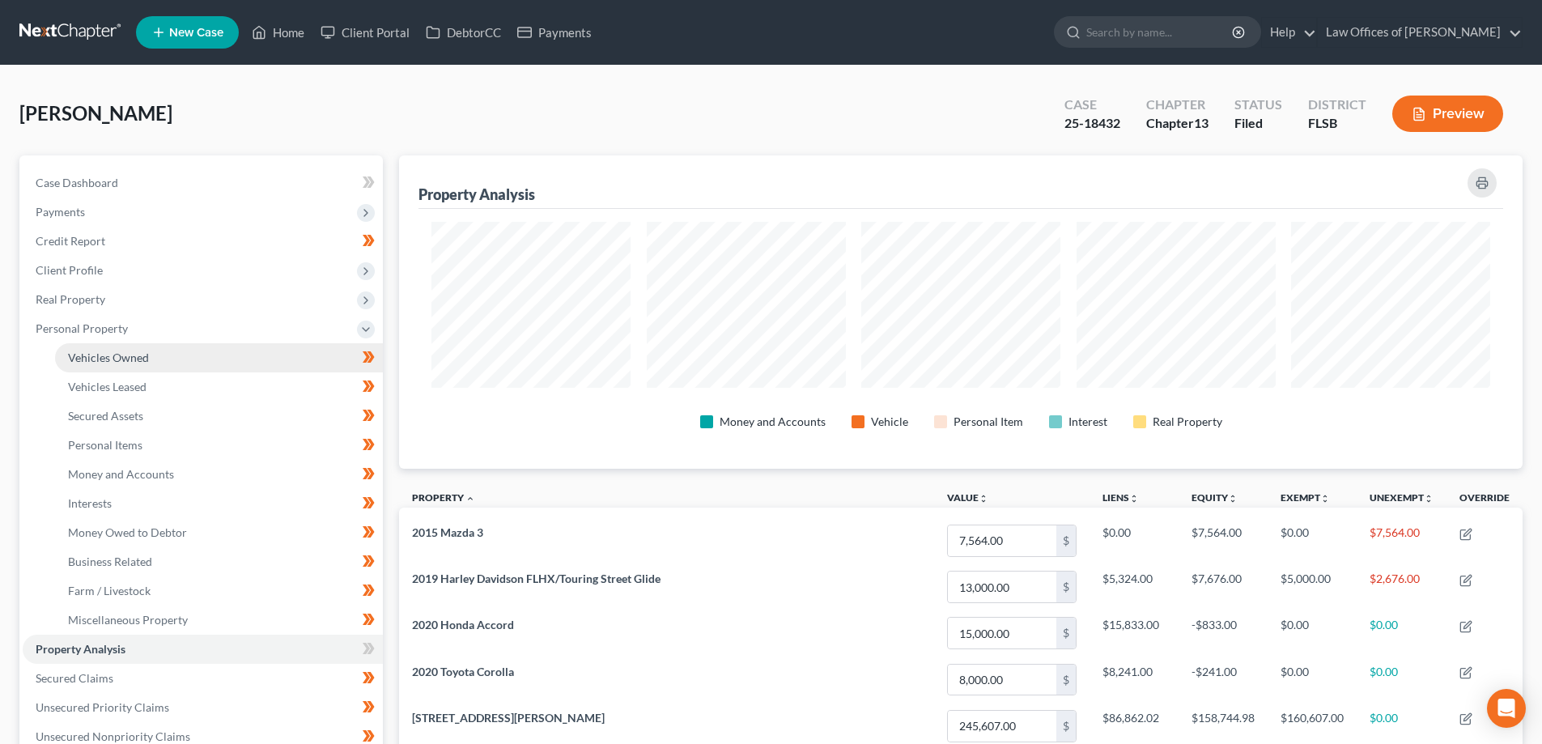
click at [118, 353] on span "Vehicles Owned" at bounding box center [108, 358] width 81 height 14
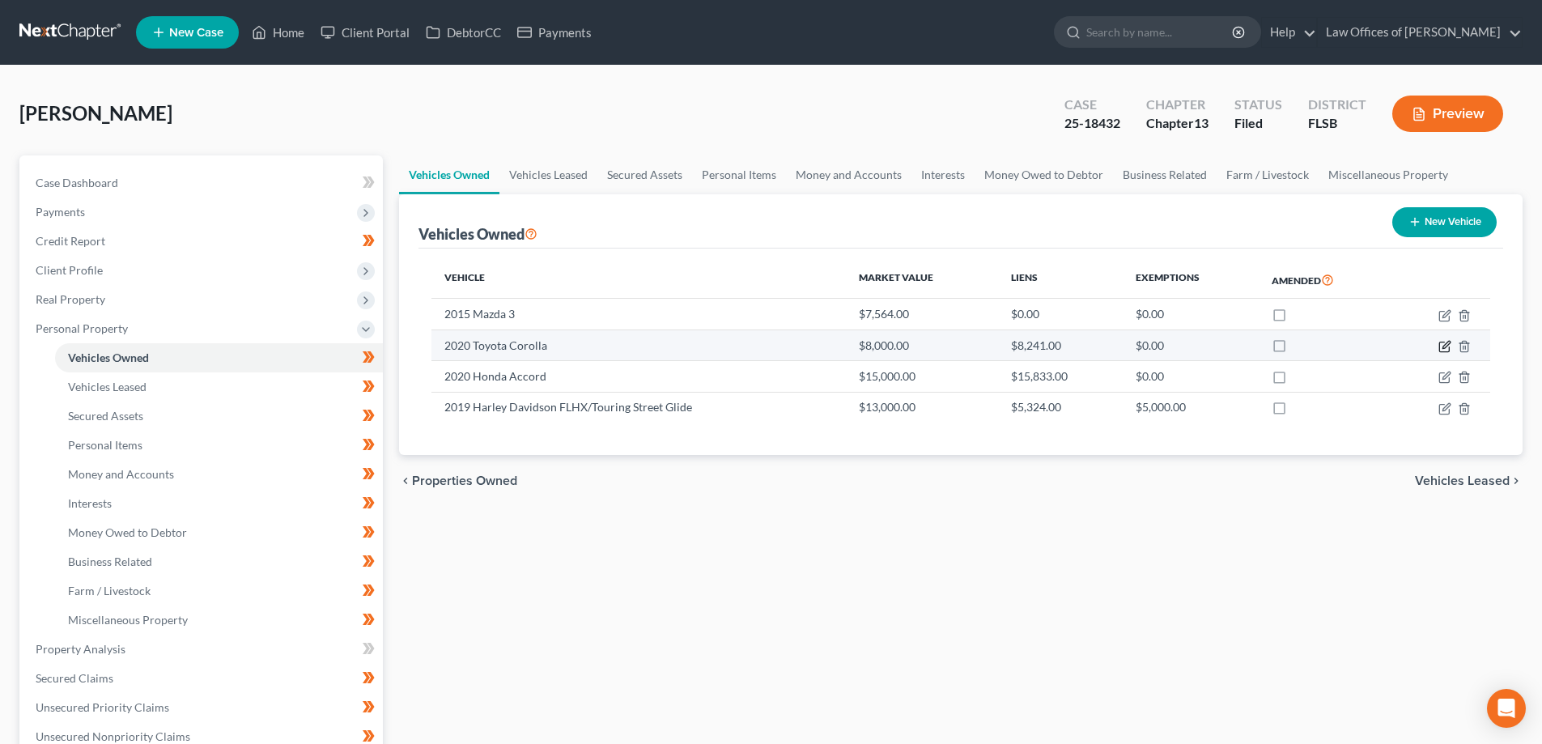
click at [1443, 342] on icon "button" at bounding box center [1445, 346] width 13 height 13
select select "0"
select select "6"
select select "4"
select select "3"
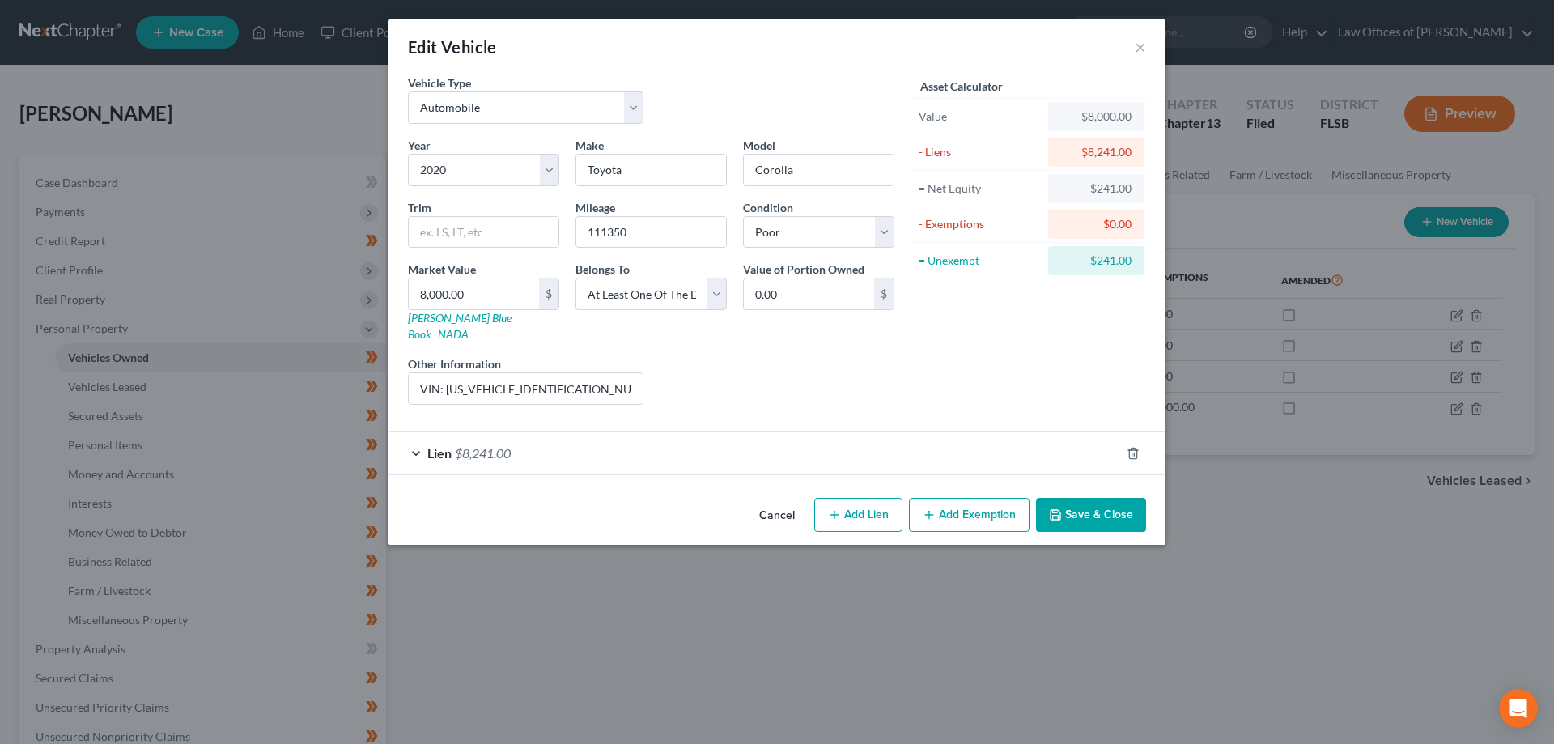
click at [1262, 578] on div "Edit Vehicle × Vehicle Type Select Automobile Truck Trailer Watercraft Aircraft…" at bounding box center [777, 372] width 1554 height 744
click at [1221, 527] on div "Edit Vehicle × Vehicle Type Select Automobile Truck Trailer Watercraft Aircraft…" at bounding box center [777, 372] width 1554 height 744
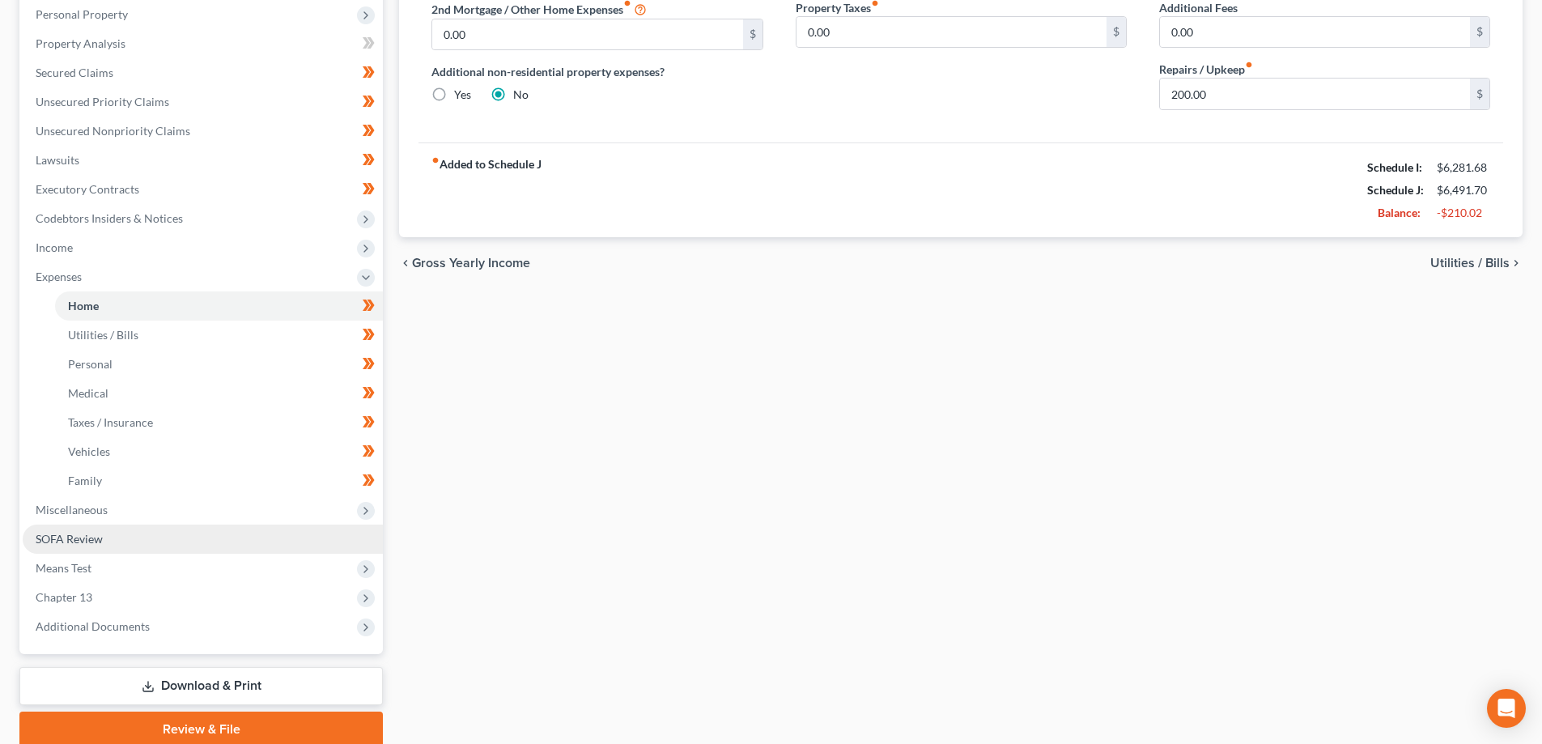
scroll to position [324, 0]
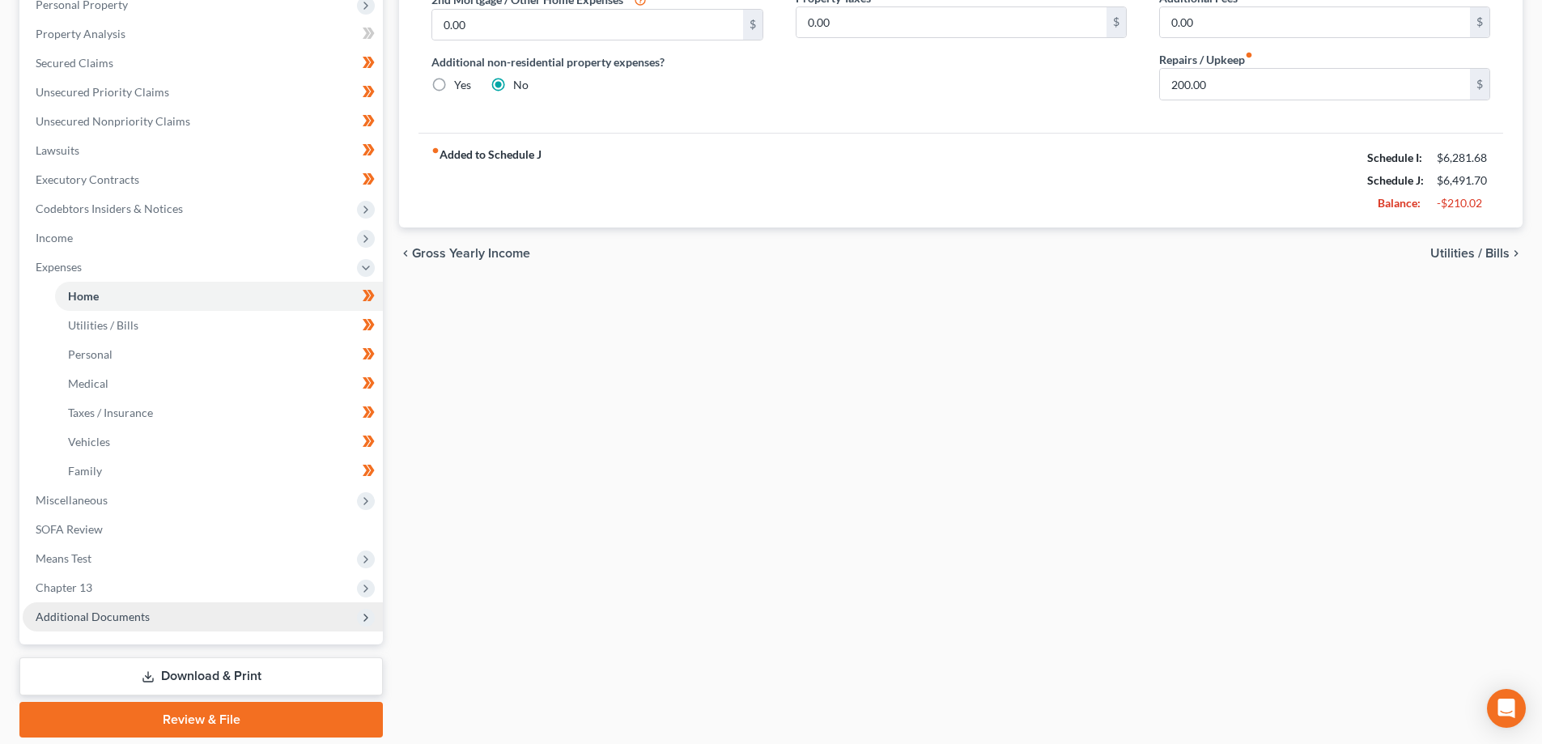
click at [93, 618] on span "Additional Documents" at bounding box center [93, 617] width 114 height 14
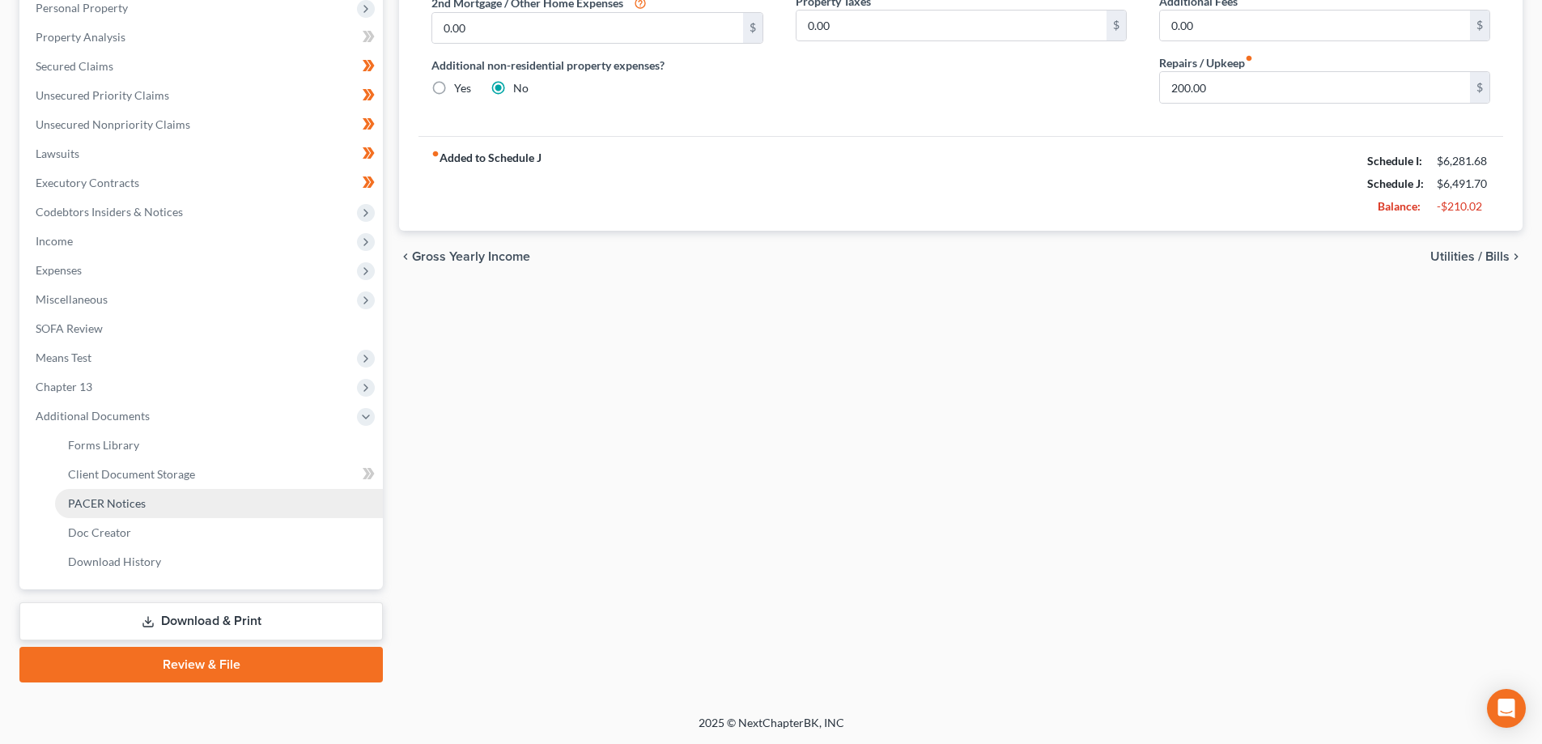
click at [113, 499] on span "PACER Notices" at bounding box center [107, 503] width 78 height 14
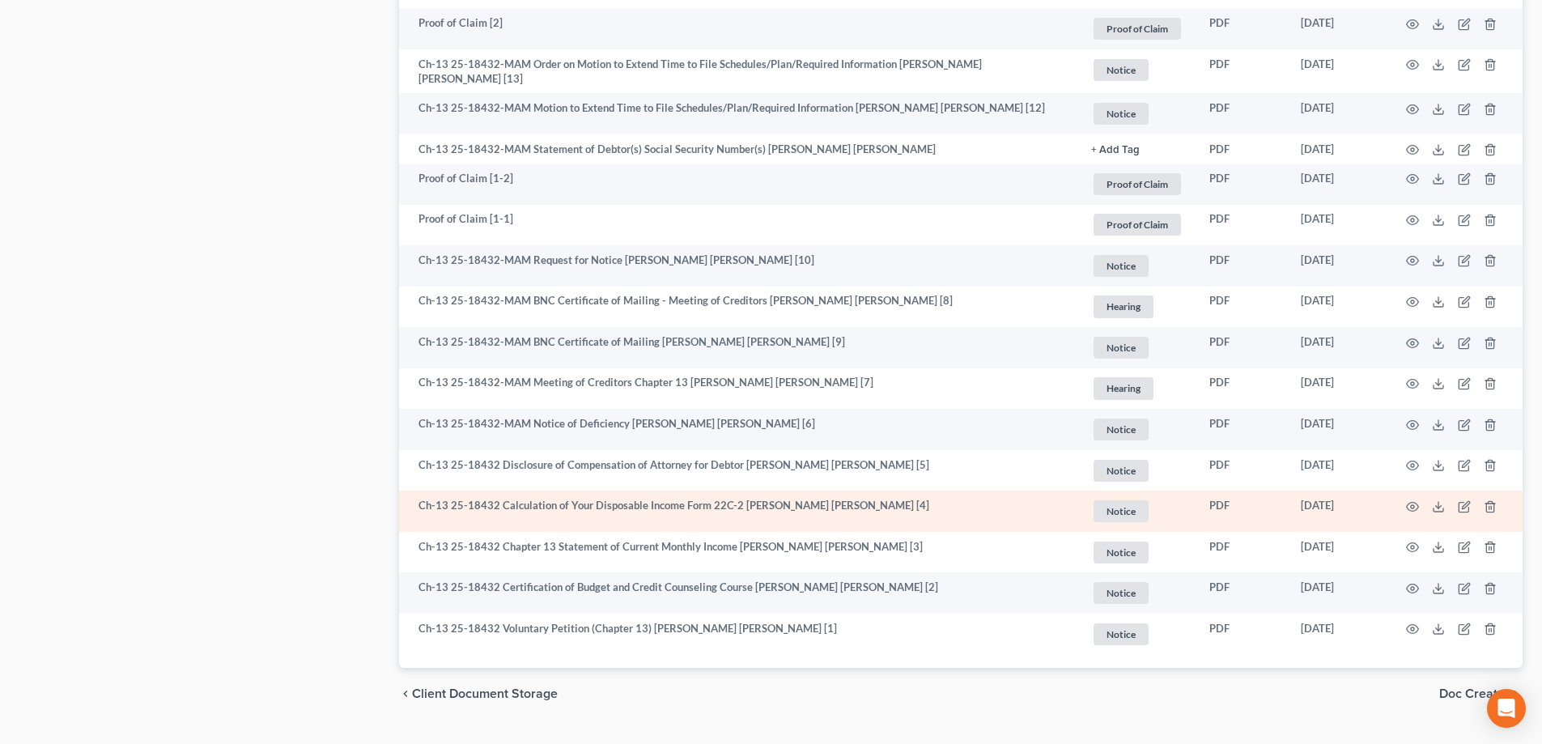
scroll to position [2158, 0]
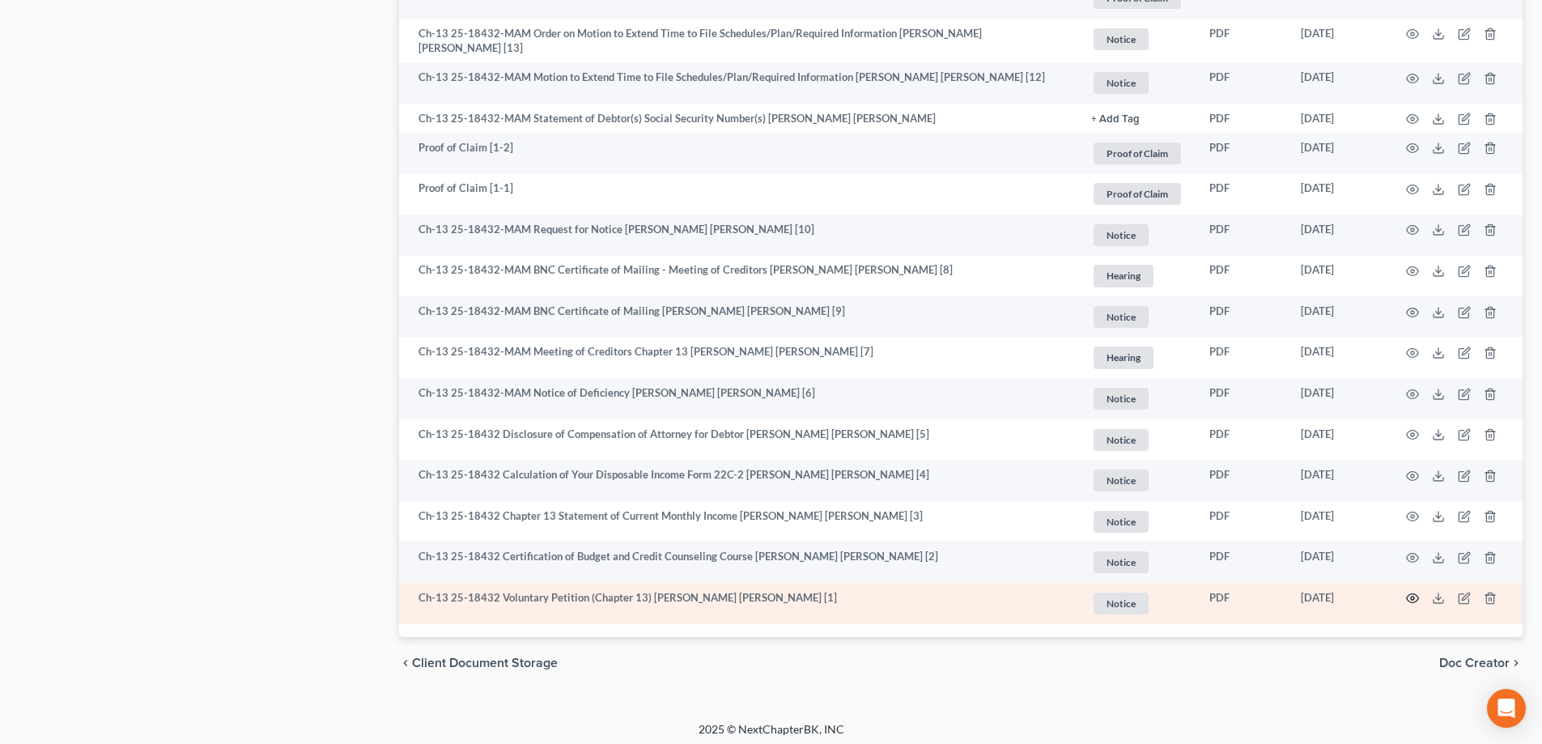
click at [1413, 592] on icon "button" at bounding box center [1412, 598] width 13 height 13
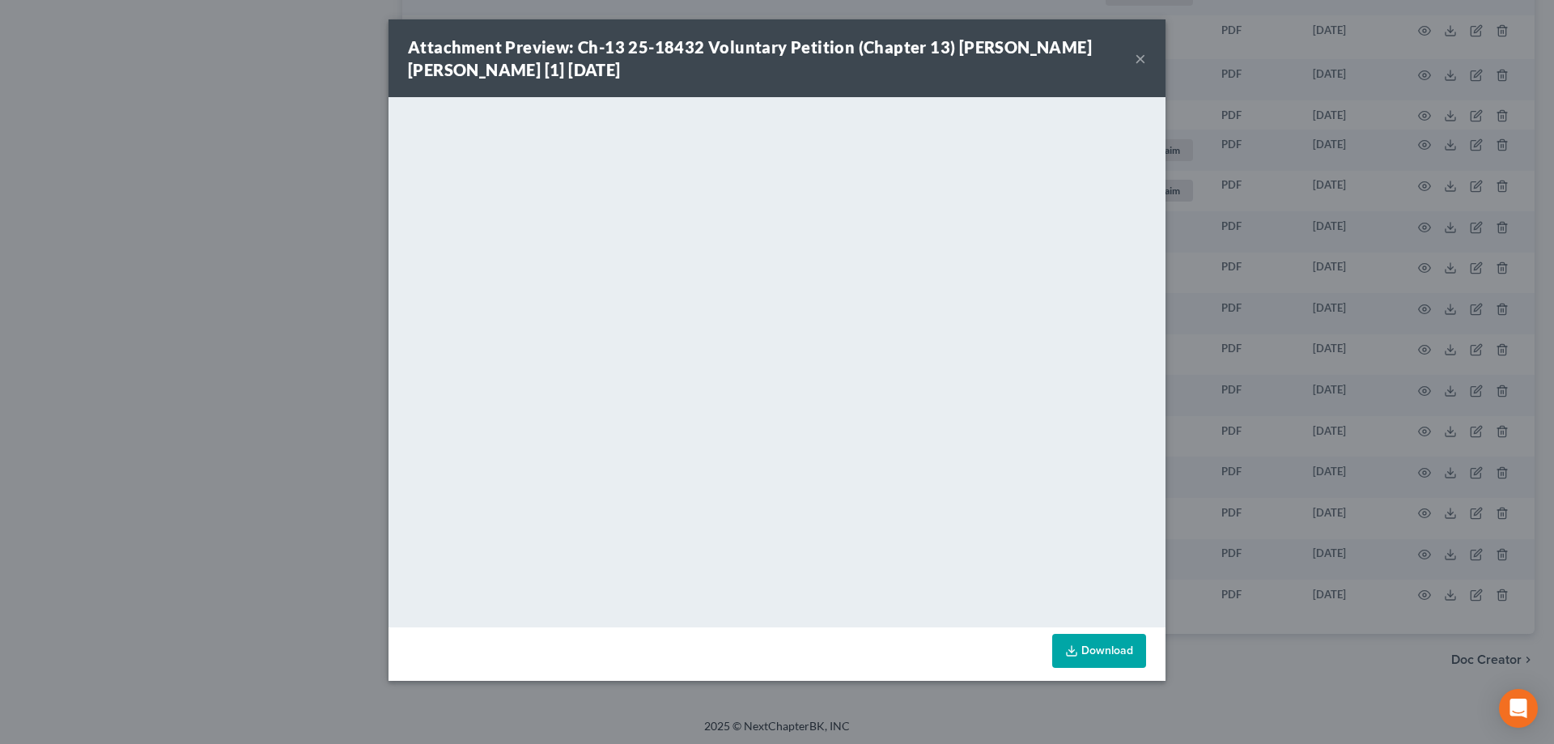
click at [1137, 53] on button "×" at bounding box center [1140, 58] width 11 height 19
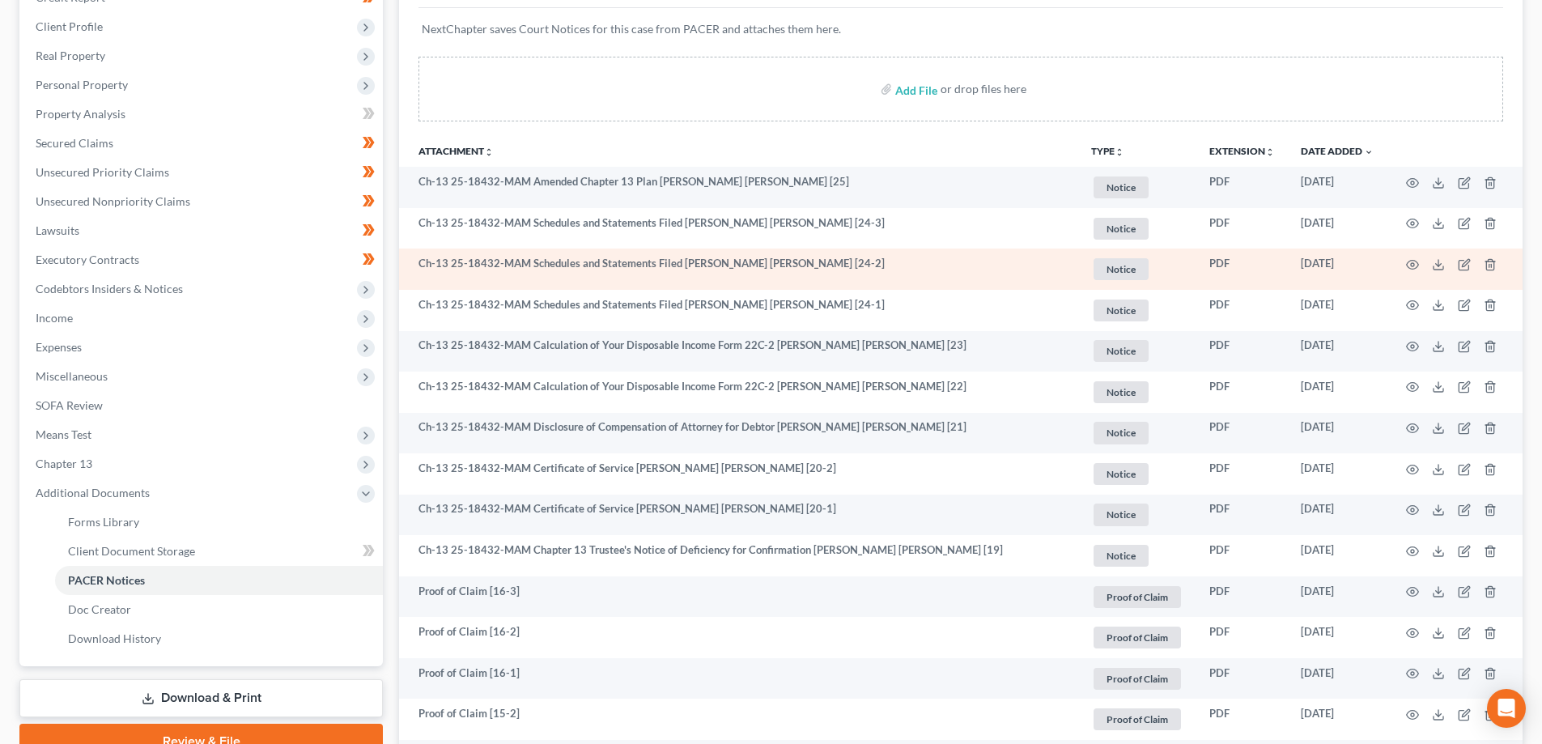
scroll to position [0, 0]
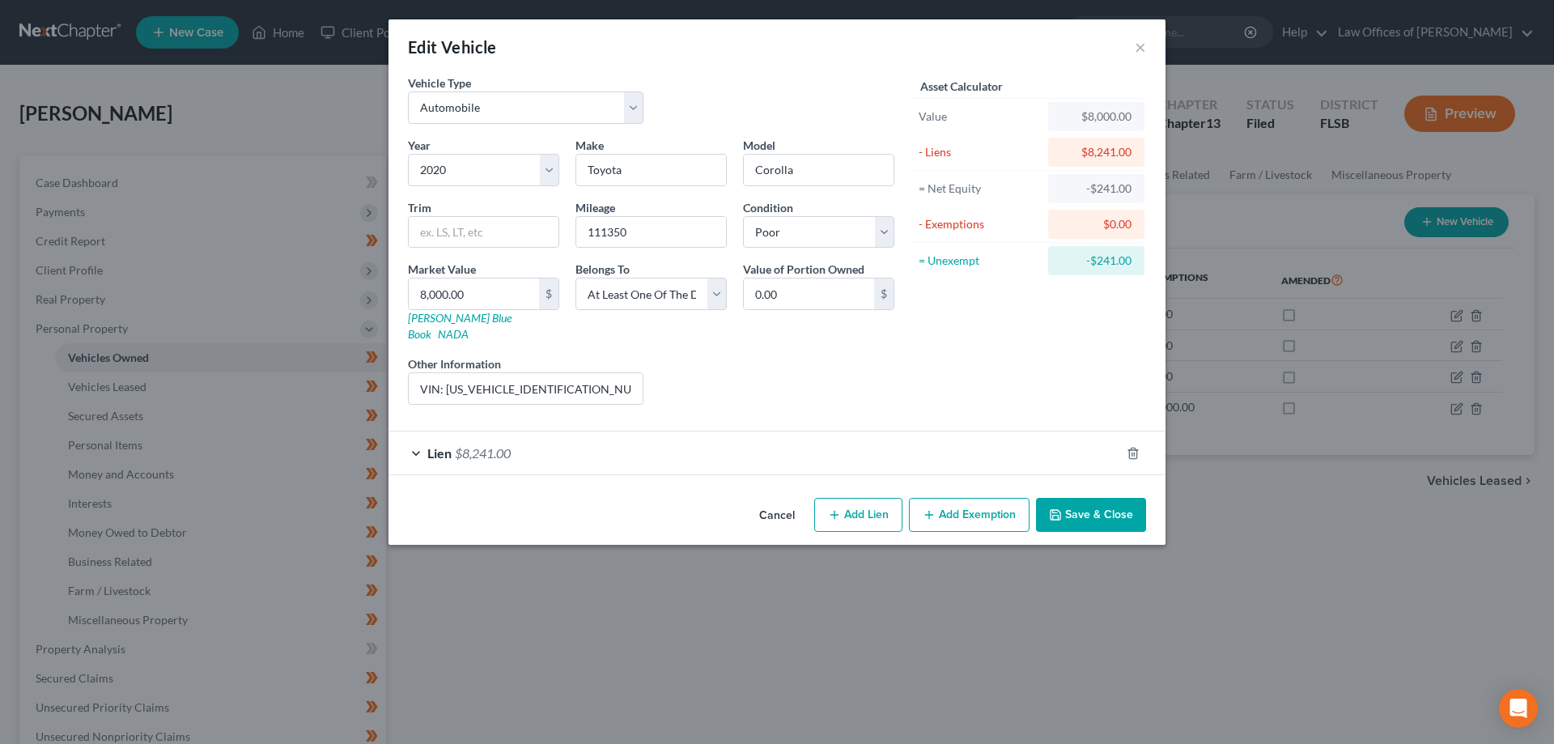
select select "0"
select select "6"
select select "4"
select select "3"
click at [1139, 47] on button "×" at bounding box center [1140, 46] width 11 height 19
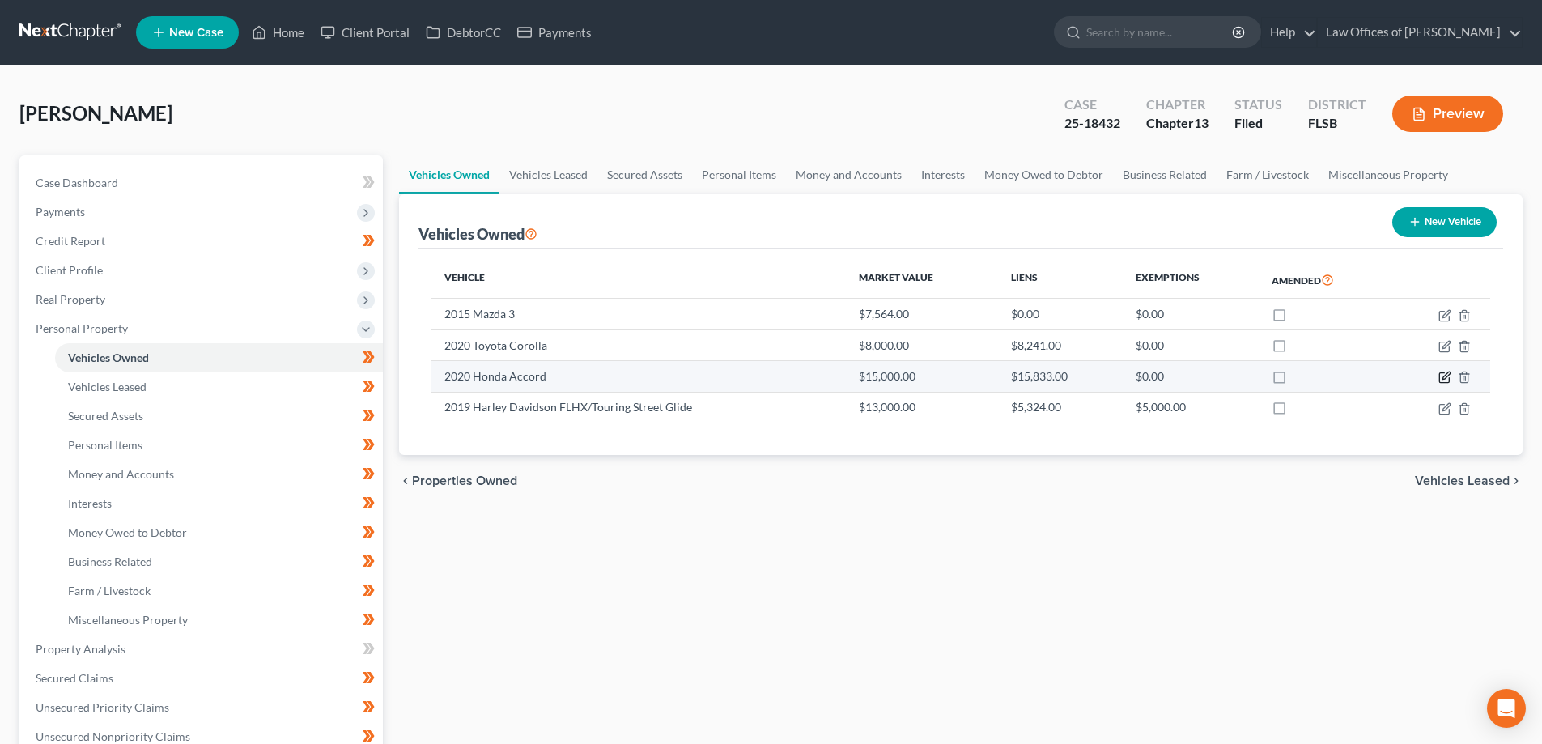
click at [1447, 380] on icon "button" at bounding box center [1445, 377] width 13 height 13
select select "0"
select select "6"
select select "3"
select select "0"
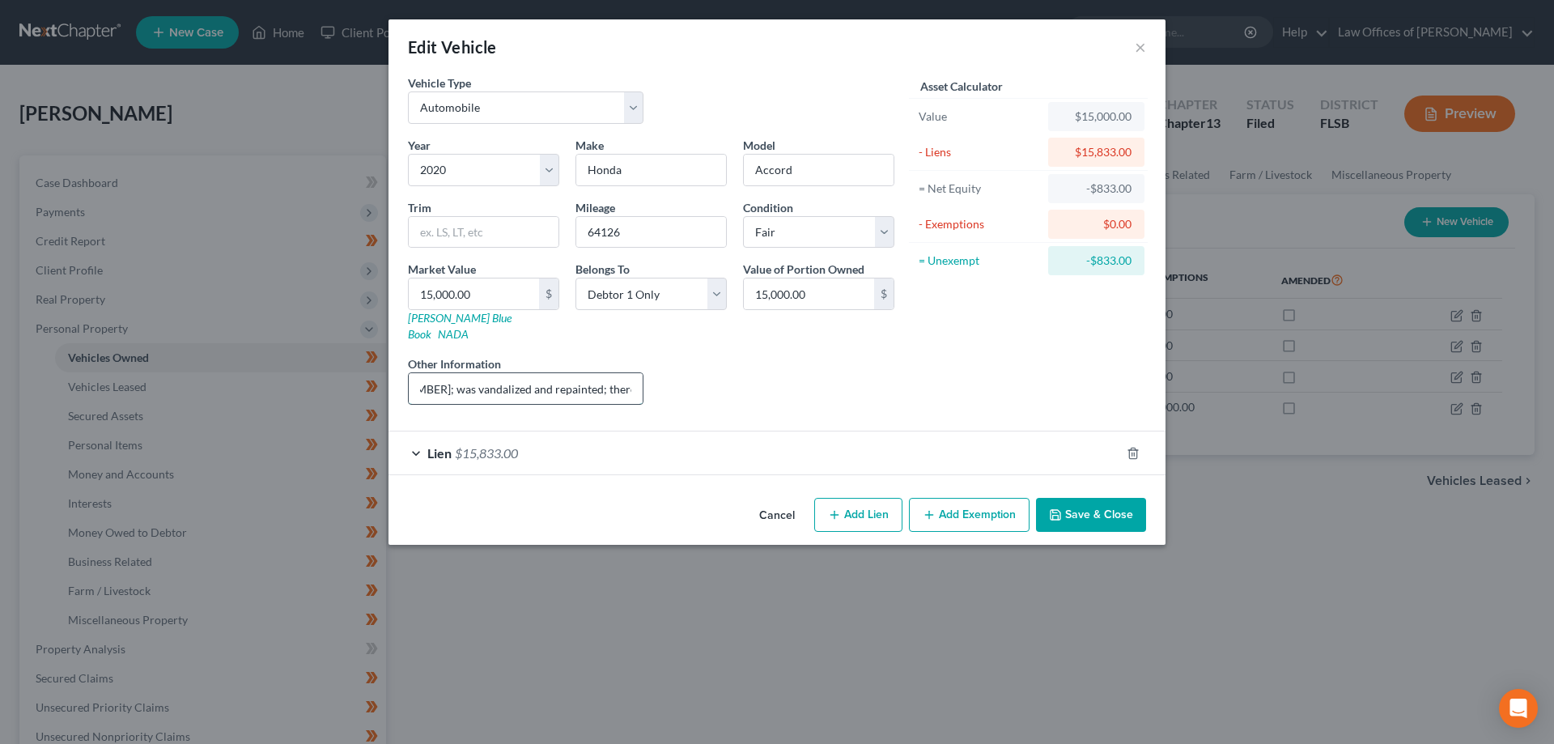
scroll to position [0, 239]
drag, startPoint x: 569, startPoint y: 374, endPoint x: 642, endPoint y: 378, distance: 73.0
click at [642, 378] on input "VIN: [US_VEHICLE_IDENTIFICATION_NUMBER]; was vandalized and repainted; there is…" at bounding box center [526, 388] width 234 height 31
click at [859, 380] on div "Liens Select" at bounding box center [778, 379] width 252 height 49
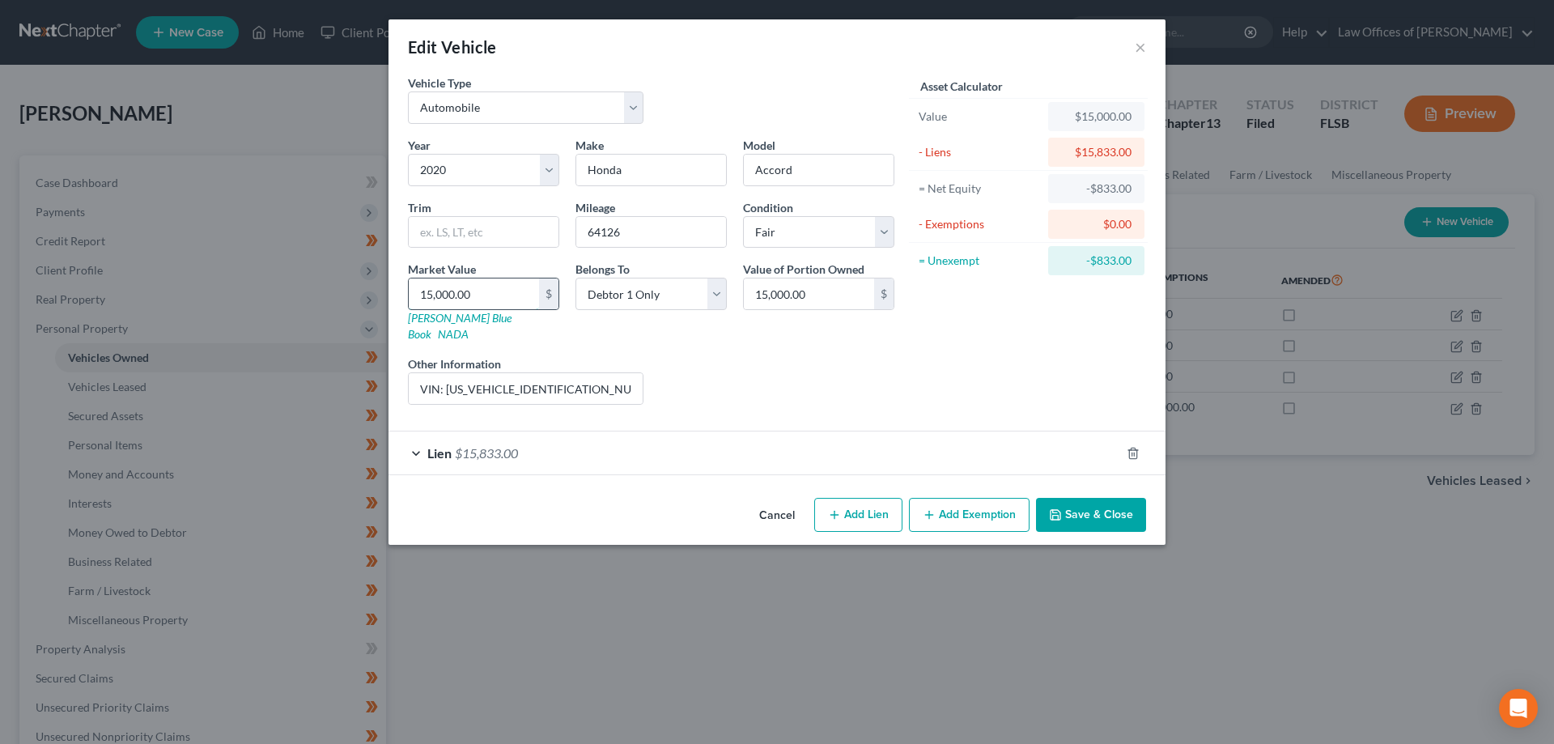
click at [486, 296] on input "15,000.00" at bounding box center [474, 293] width 130 height 31
drag, startPoint x: 569, startPoint y: 376, endPoint x: 685, endPoint y: 373, distance: 115.8
click at [685, 373] on div "Year Select 2026 2025 2024 2023 2022 2021 2020 2019 2018 2017 2016 2015 2014 20…" at bounding box center [651, 277] width 503 height 281
